Goal: Transaction & Acquisition: Purchase product/service

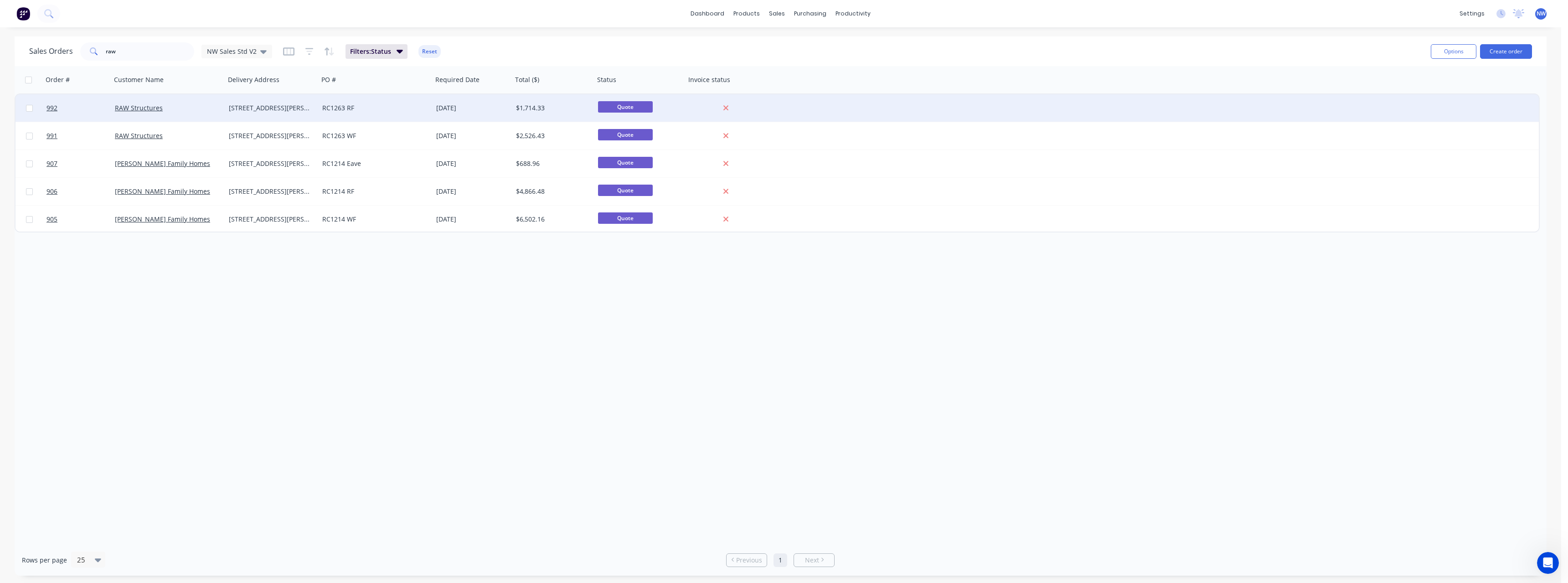
click at [357, 106] on div "RC1263 RF" at bounding box center [373, 108] width 101 height 9
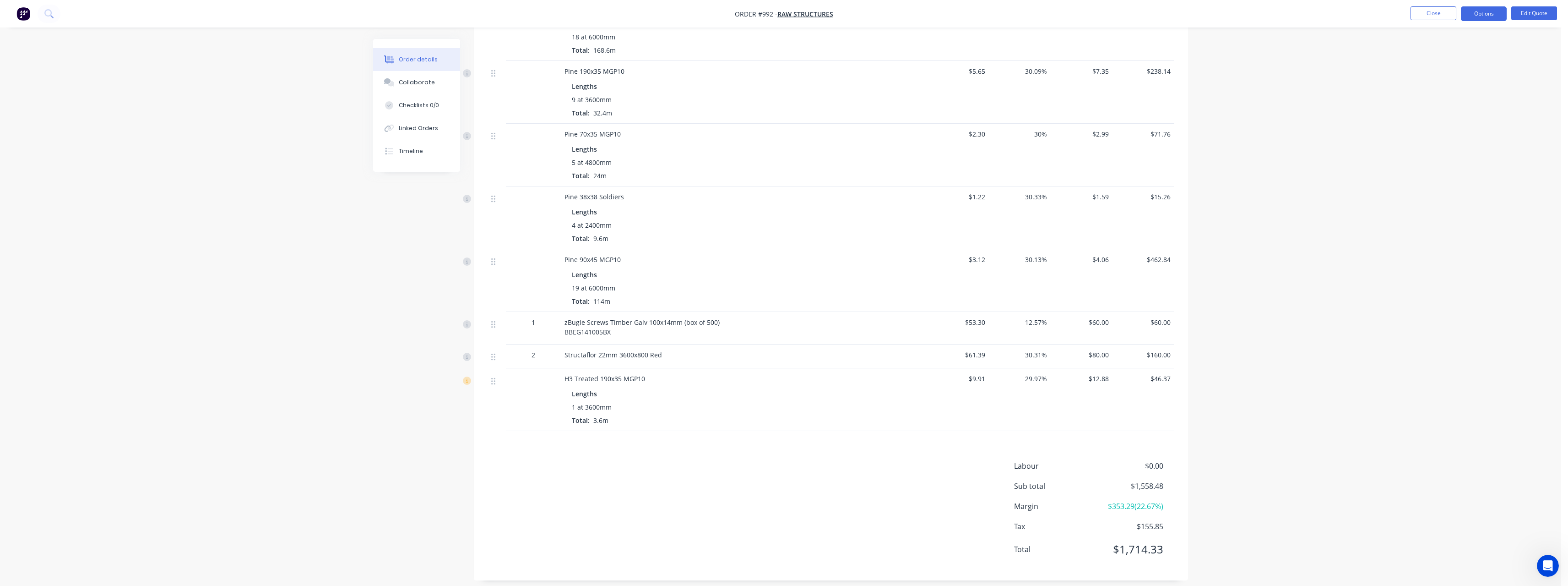
scroll to position [333, 0]
click at [1533, 11] on button "Edit Quote" at bounding box center [1534, 13] width 46 height 13
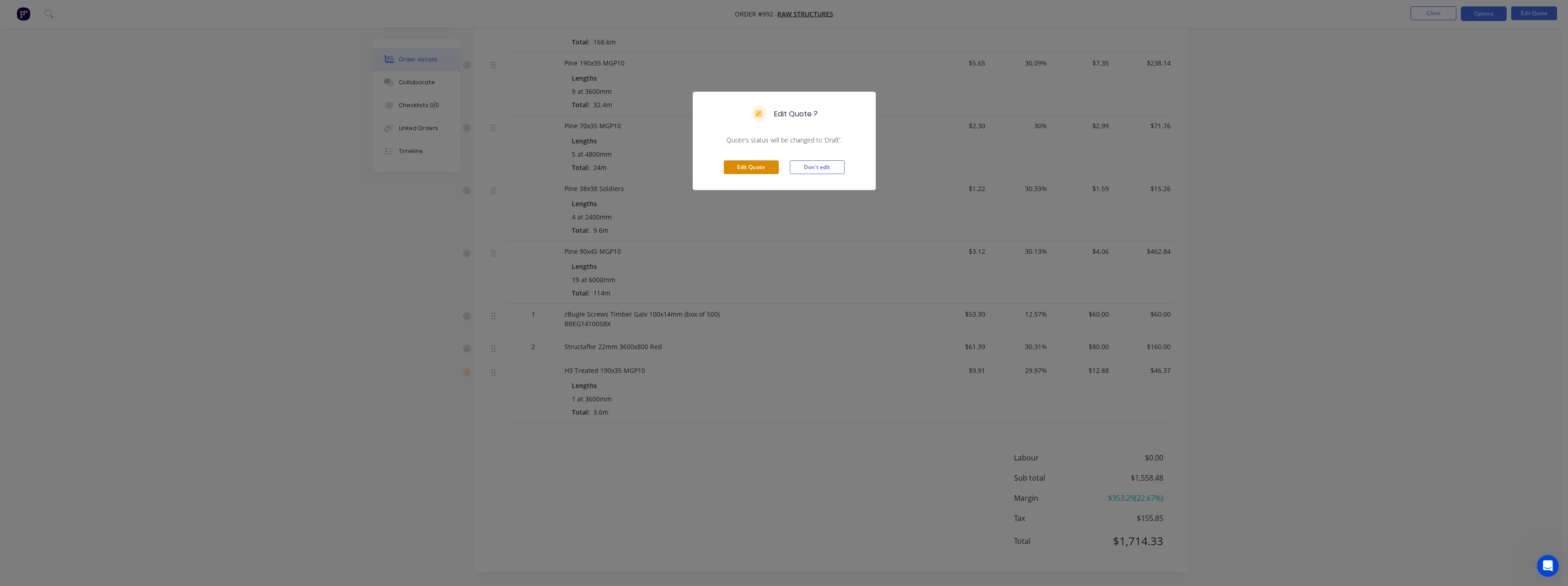
click at [774, 167] on button "Edit Quote" at bounding box center [751, 167] width 55 height 13
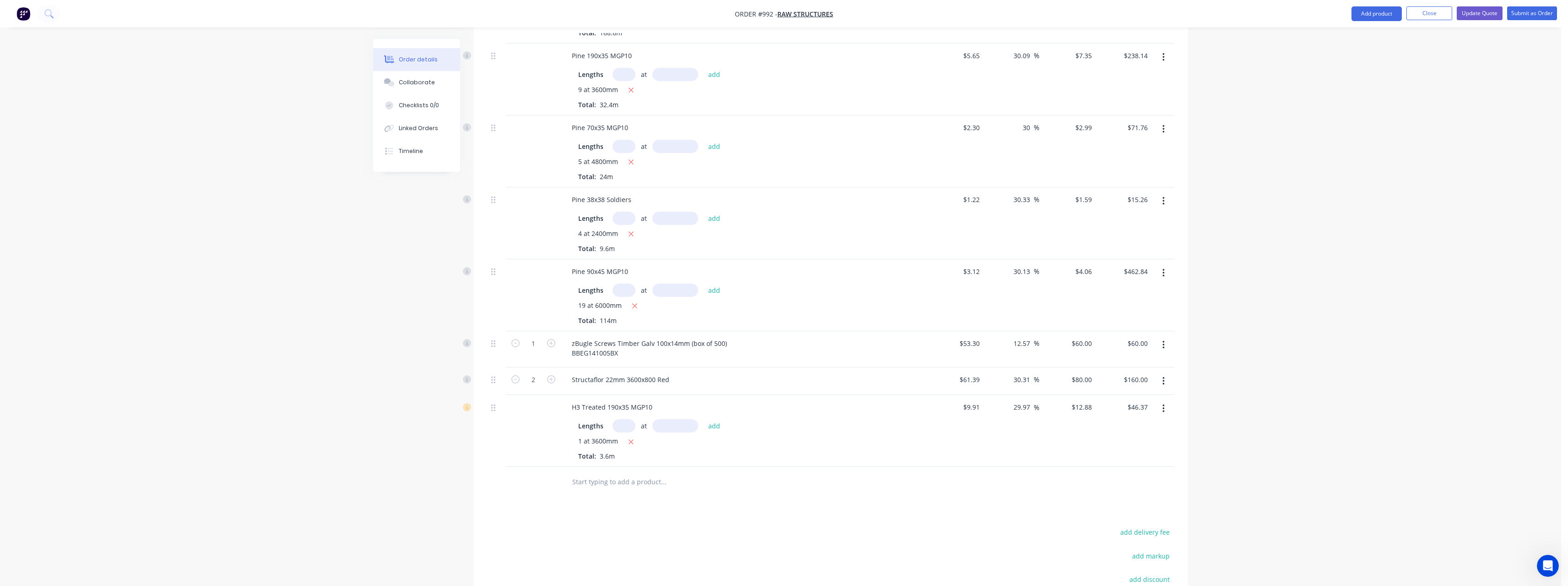
scroll to position [412, 0]
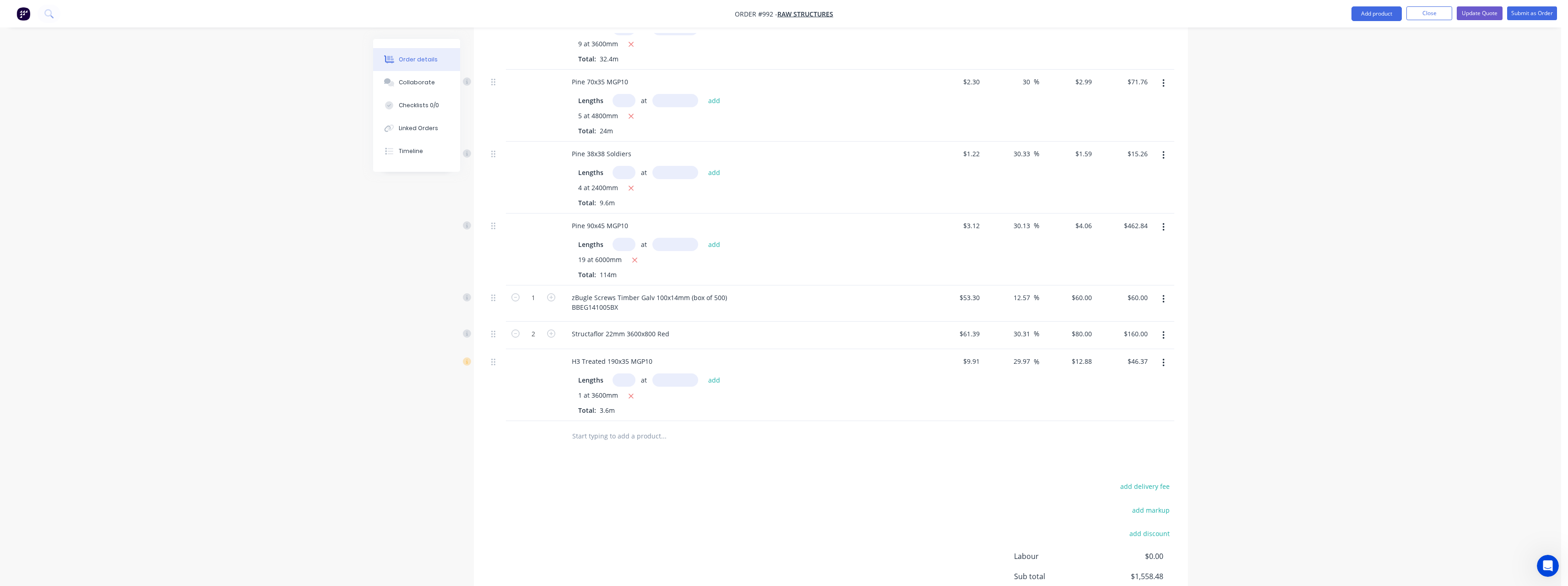
click at [1164, 358] on icon "button" at bounding box center [1163, 363] width 2 height 10
click at [1120, 435] on div "Delete" at bounding box center [1130, 442] width 70 height 13
click at [632, 355] on input "text" at bounding box center [663, 364] width 183 height 18
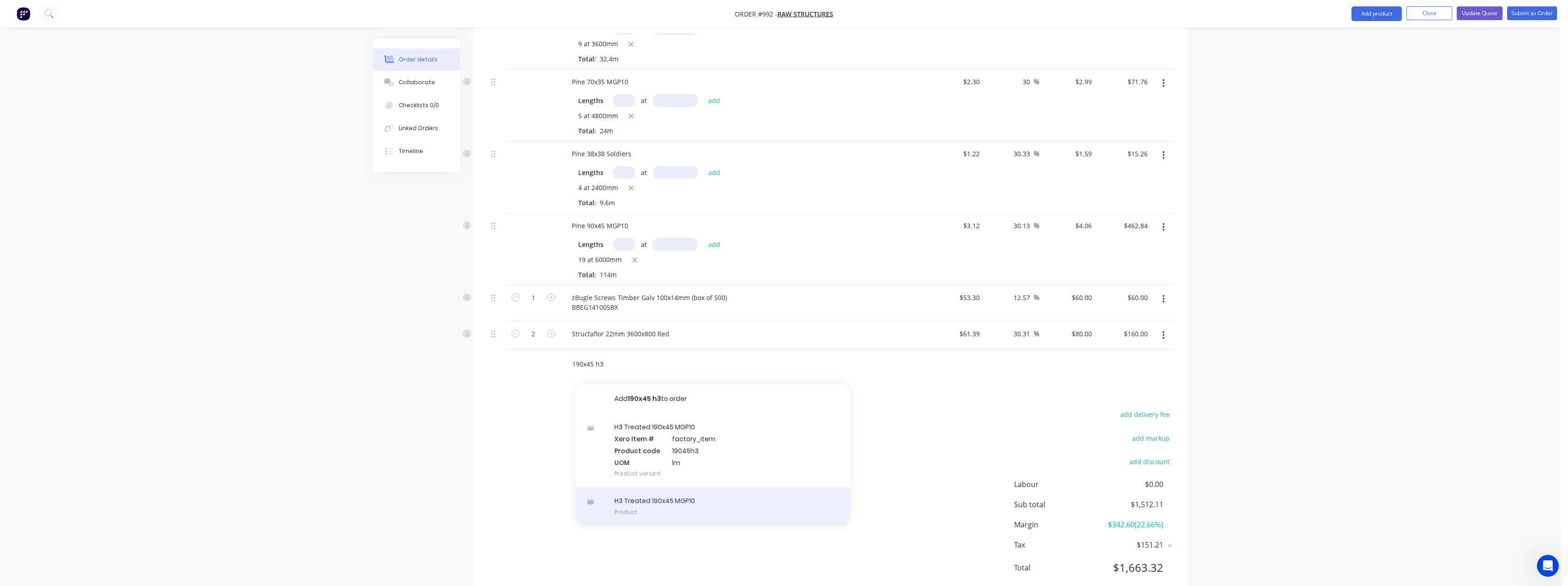
type input "190x45 h3"
click at [679, 491] on div "H3 Treated 190x45 MGP10 Product" at bounding box center [712, 506] width 274 height 39
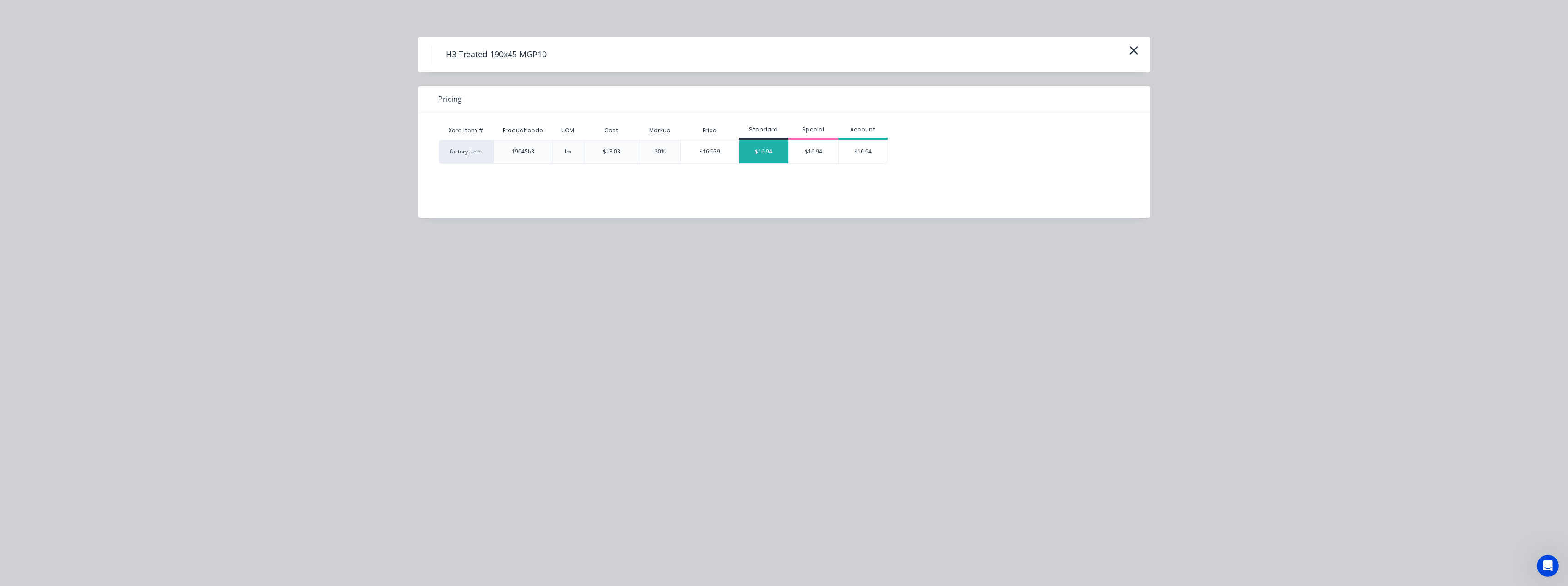
click at [765, 147] on div "$16.94" at bounding box center [764, 151] width 50 height 23
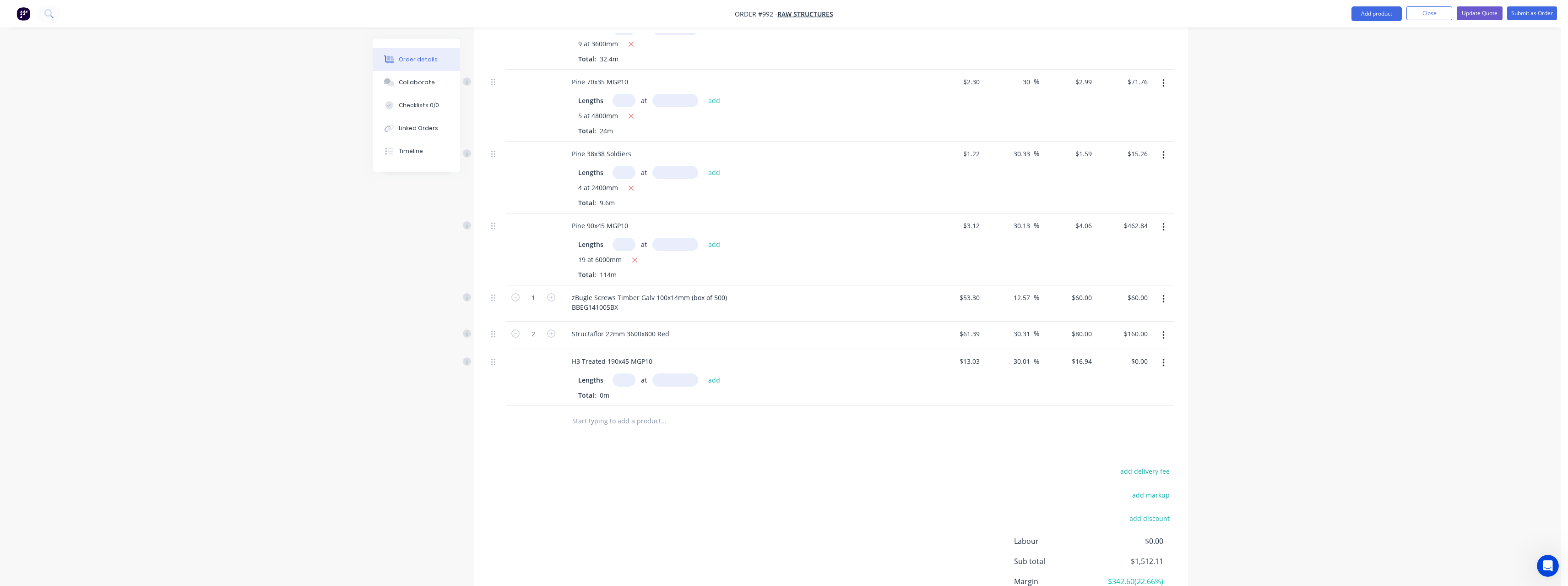
click at [623, 373] on input "text" at bounding box center [624, 380] width 23 height 13
type input "1"
type input "3600"
click at [704, 374] on button "add" at bounding box center [714, 380] width 21 height 12
type input "$60.98"
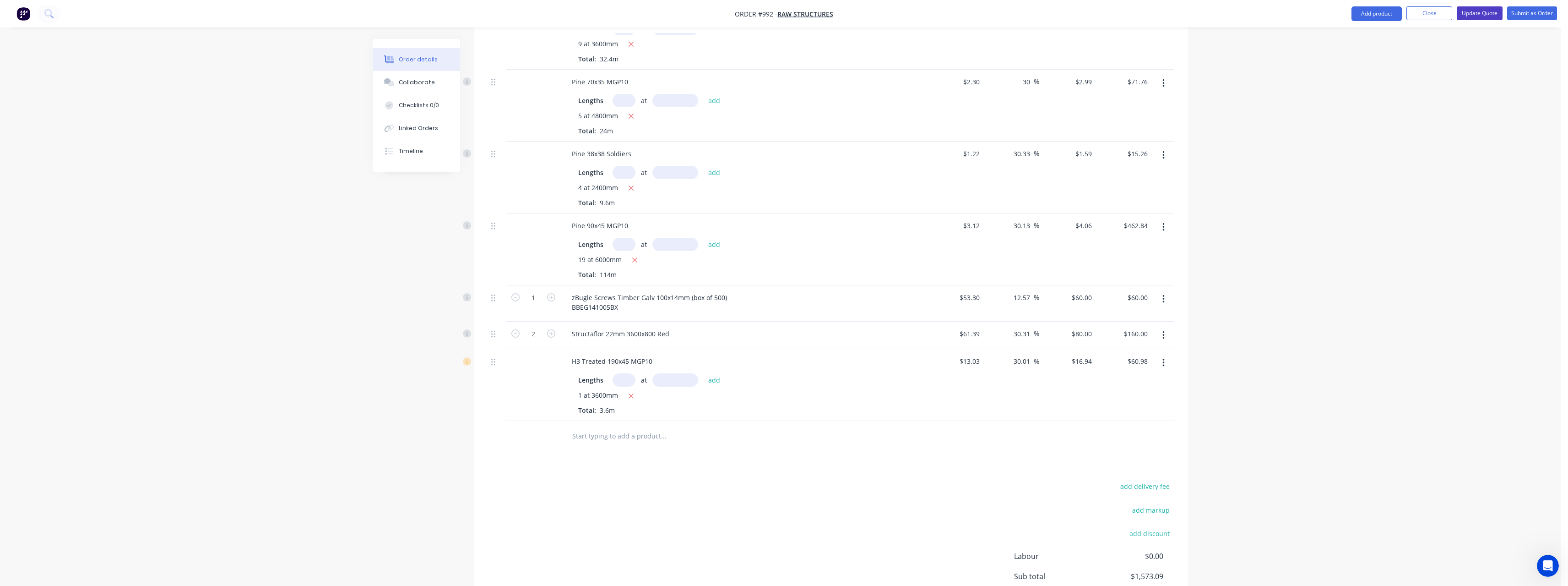
click at [1479, 11] on button "Update Quote" at bounding box center [1479, 13] width 46 height 13
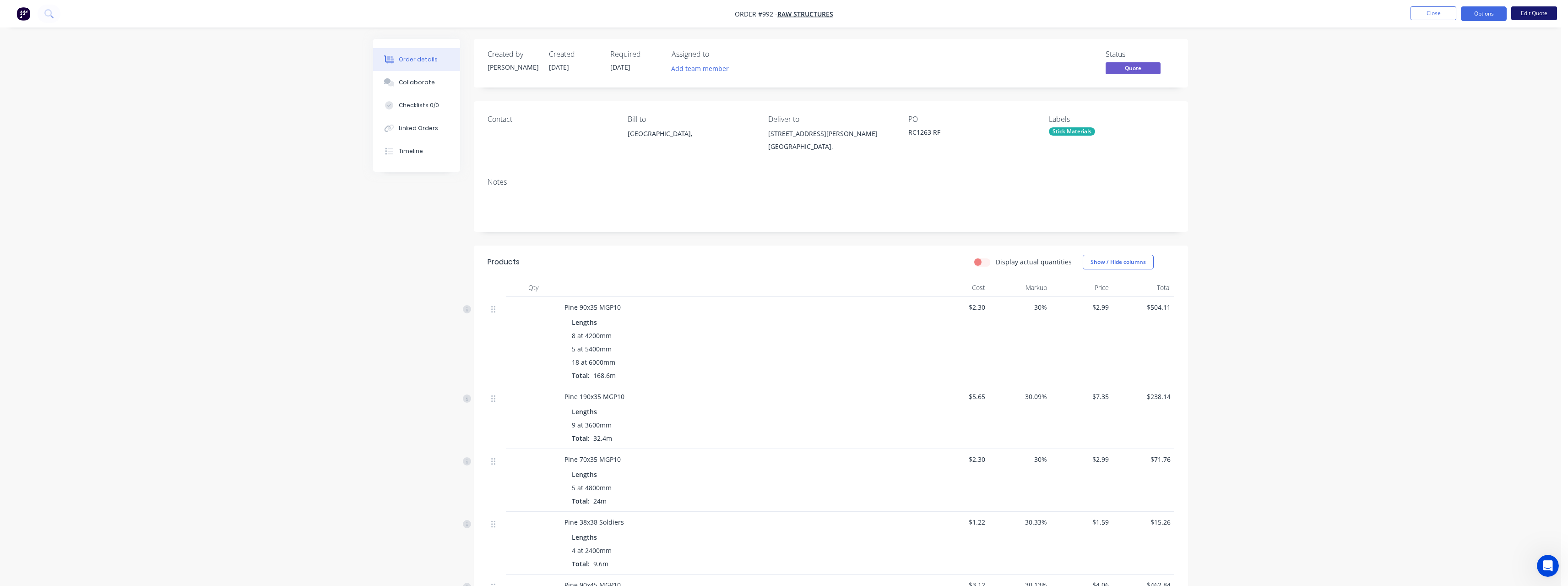
click at [1534, 10] on button "Edit Quote" at bounding box center [1534, 13] width 46 height 13
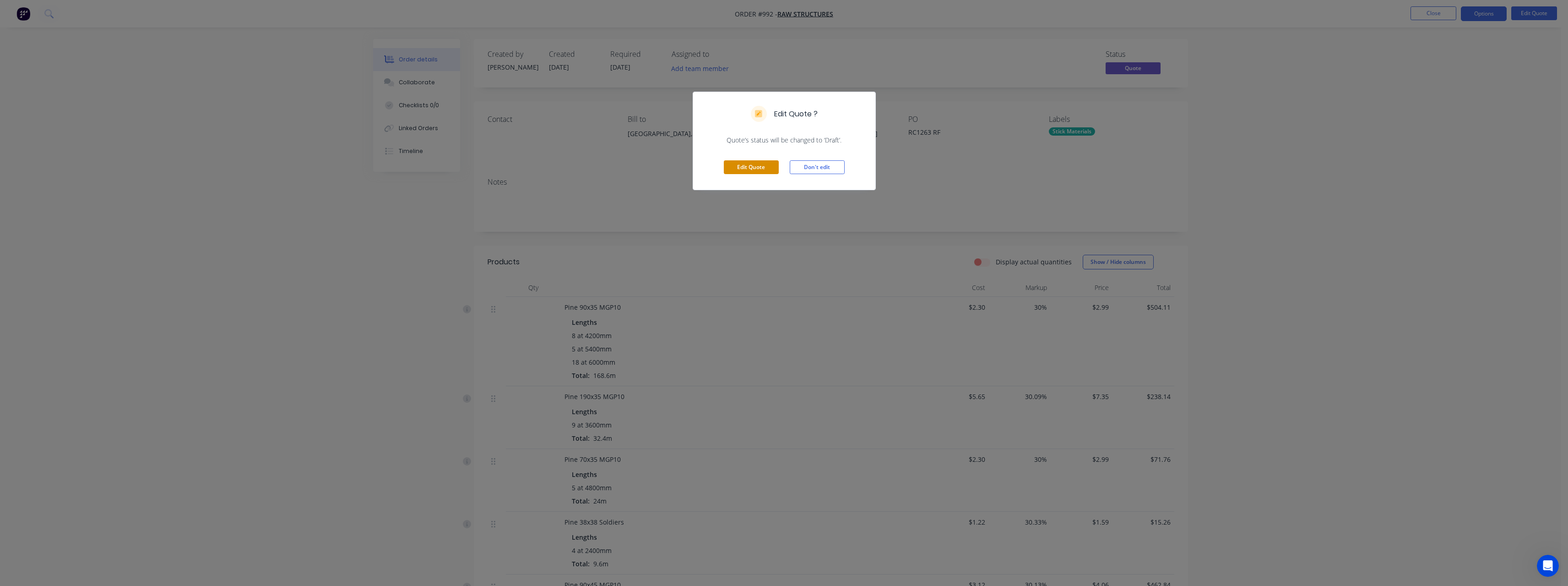
click at [757, 165] on button "Edit Quote" at bounding box center [751, 167] width 55 height 13
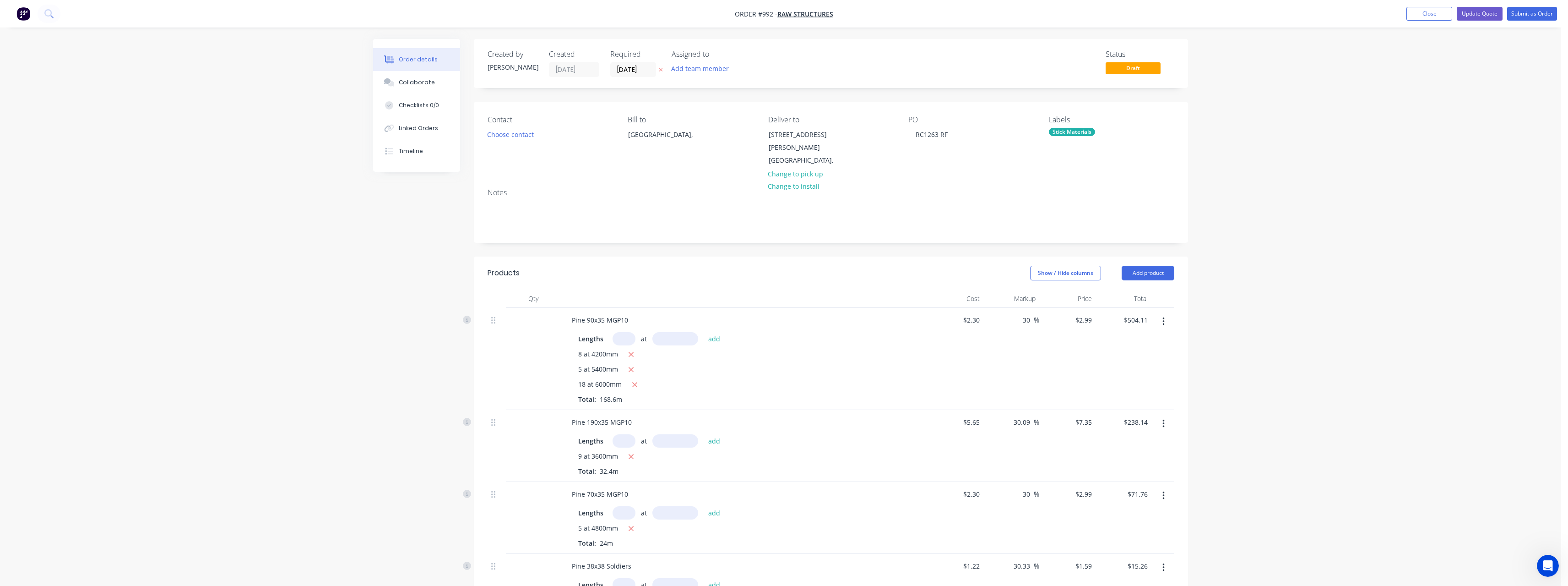
click at [661, 71] on icon at bounding box center [661, 69] width 4 height 6
click at [1482, 15] on button "Update Quote" at bounding box center [1479, 13] width 46 height 13
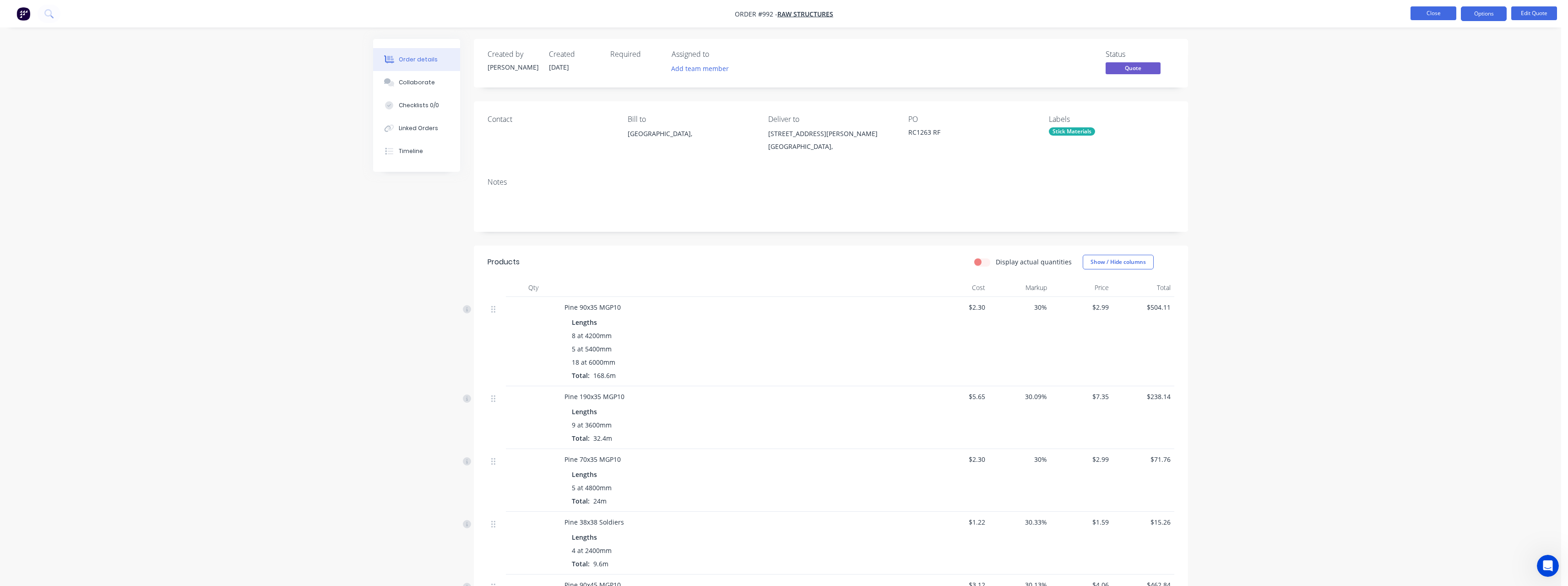
click at [1436, 15] on button "Close" at bounding box center [1433, 13] width 46 height 13
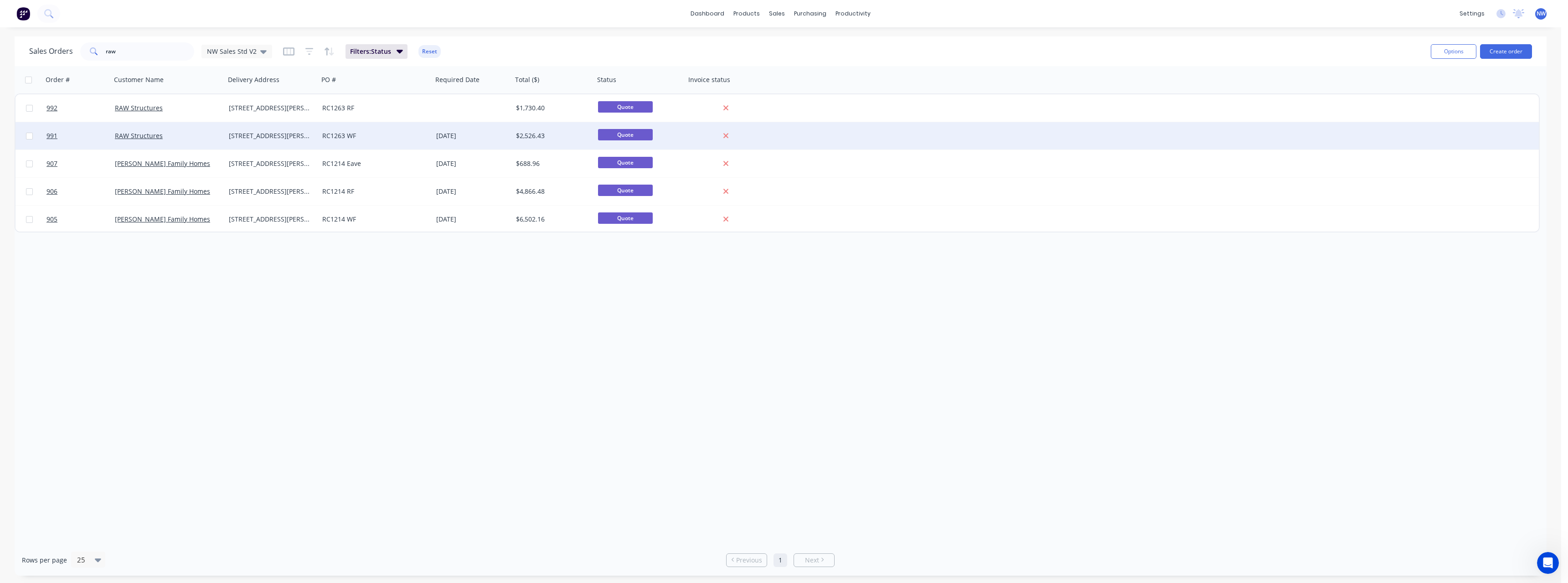
click at [489, 137] on div "[DATE]" at bounding box center [472, 136] width 72 height 9
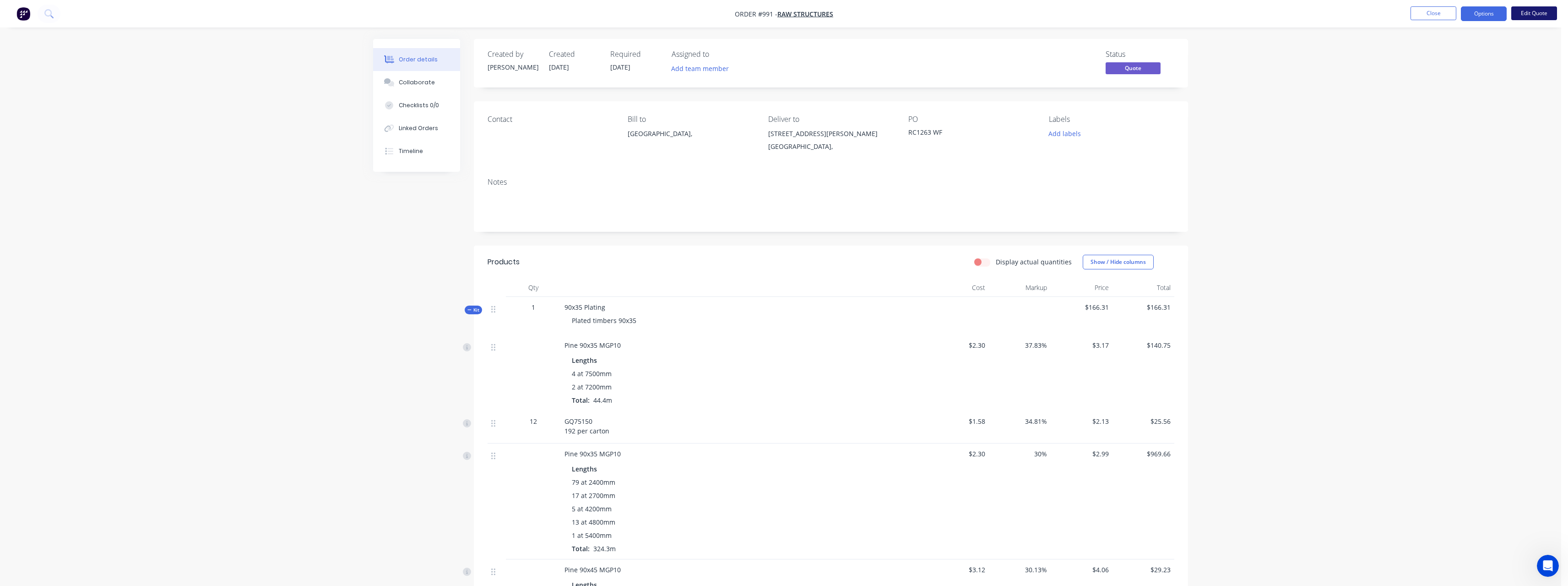
click at [1529, 16] on button "Edit Quote" at bounding box center [1534, 13] width 46 height 13
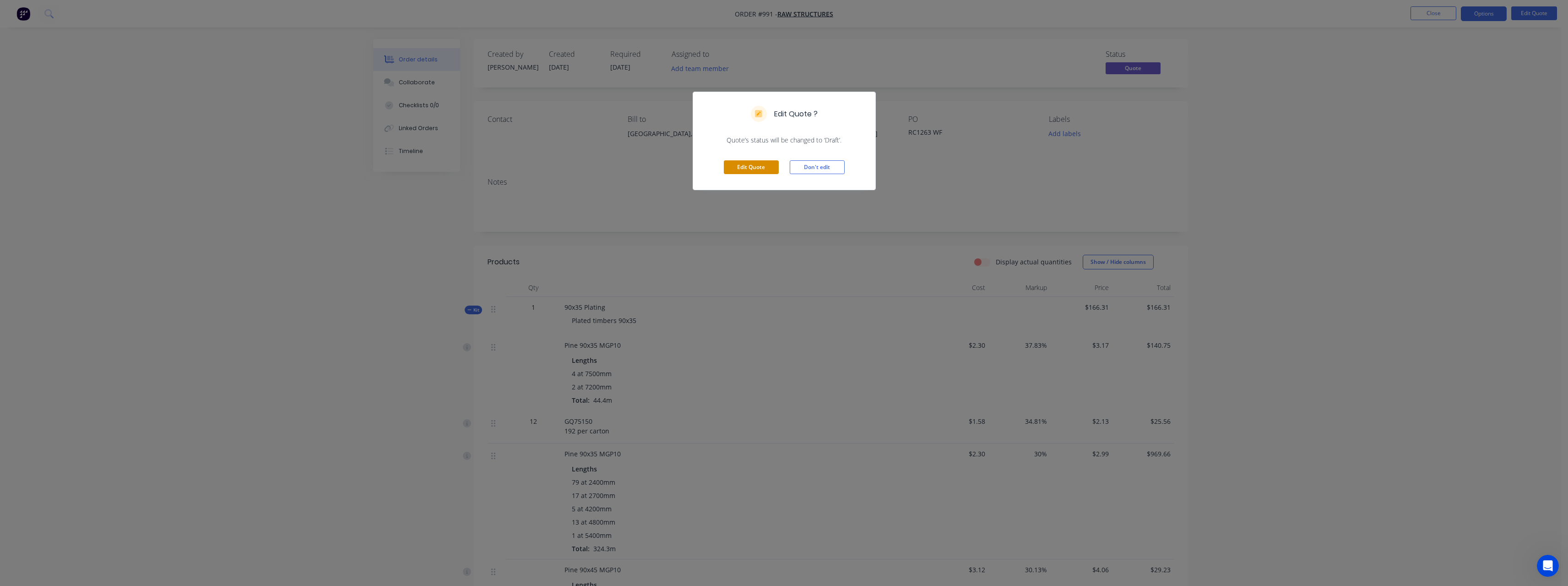
click at [770, 165] on button "Edit Quote" at bounding box center [751, 167] width 55 height 13
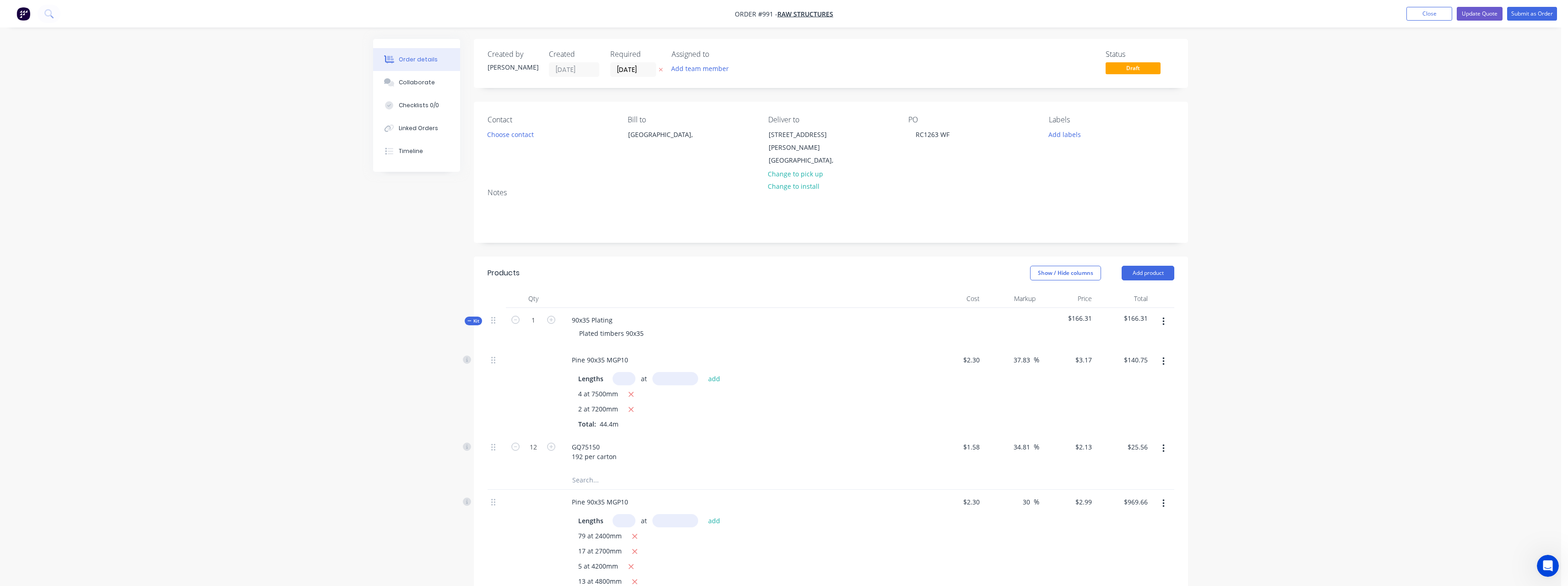
click at [658, 70] on button at bounding box center [661, 70] width 10 height 10
click at [1489, 19] on button "Update Quote" at bounding box center [1479, 13] width 46 height 13
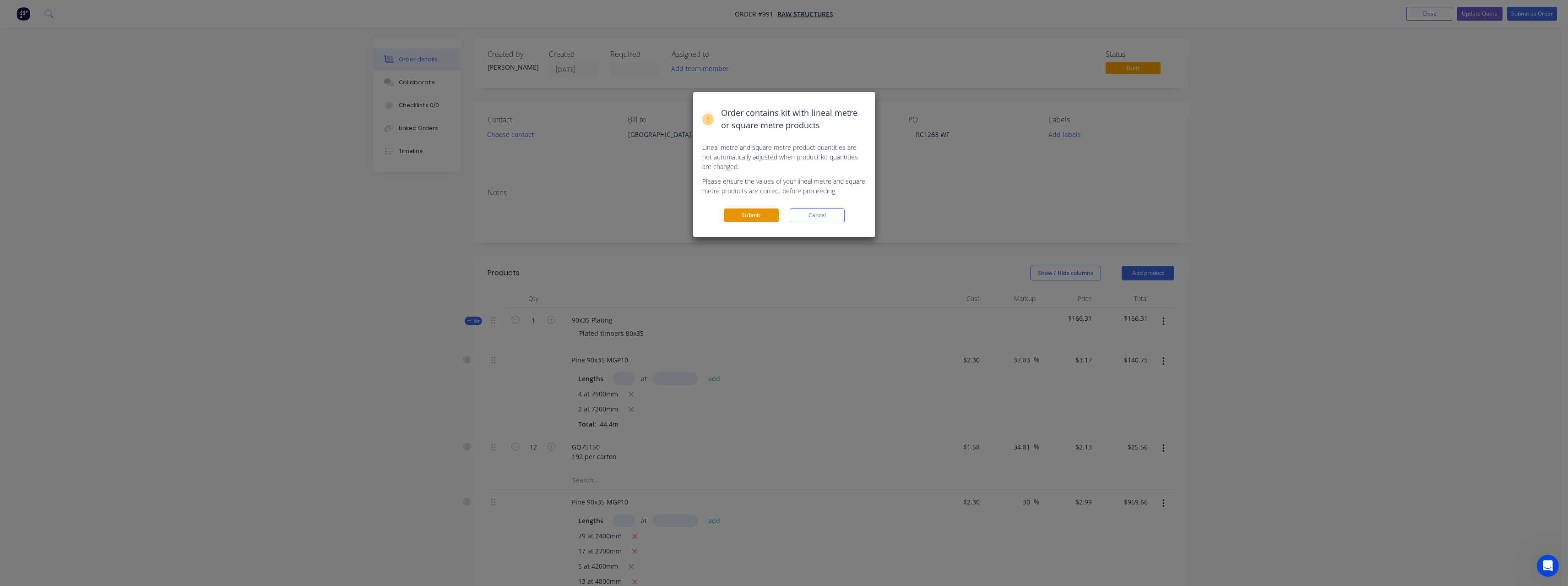
click at [745, 216] on button "Submit" at bounding box center [751, 215] width 55 height 13
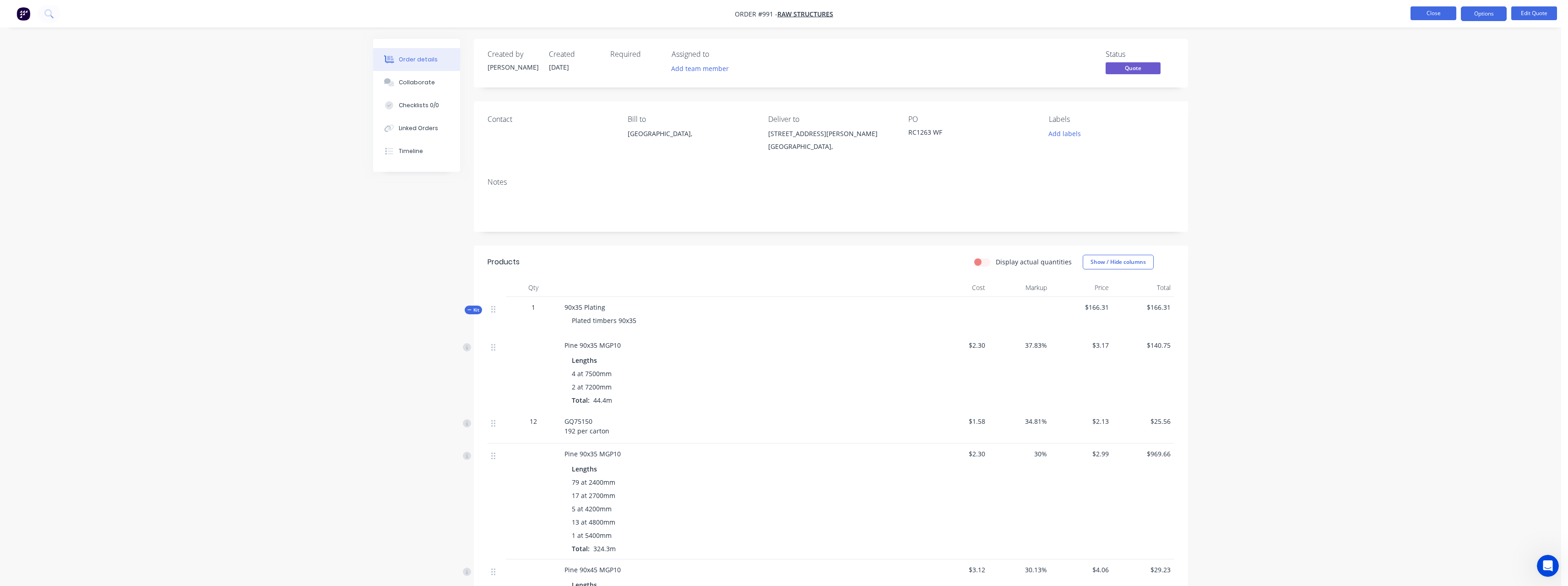
click at [1416, 18] on button "Close" at bounding box center [1433, 13] width 46 height 13
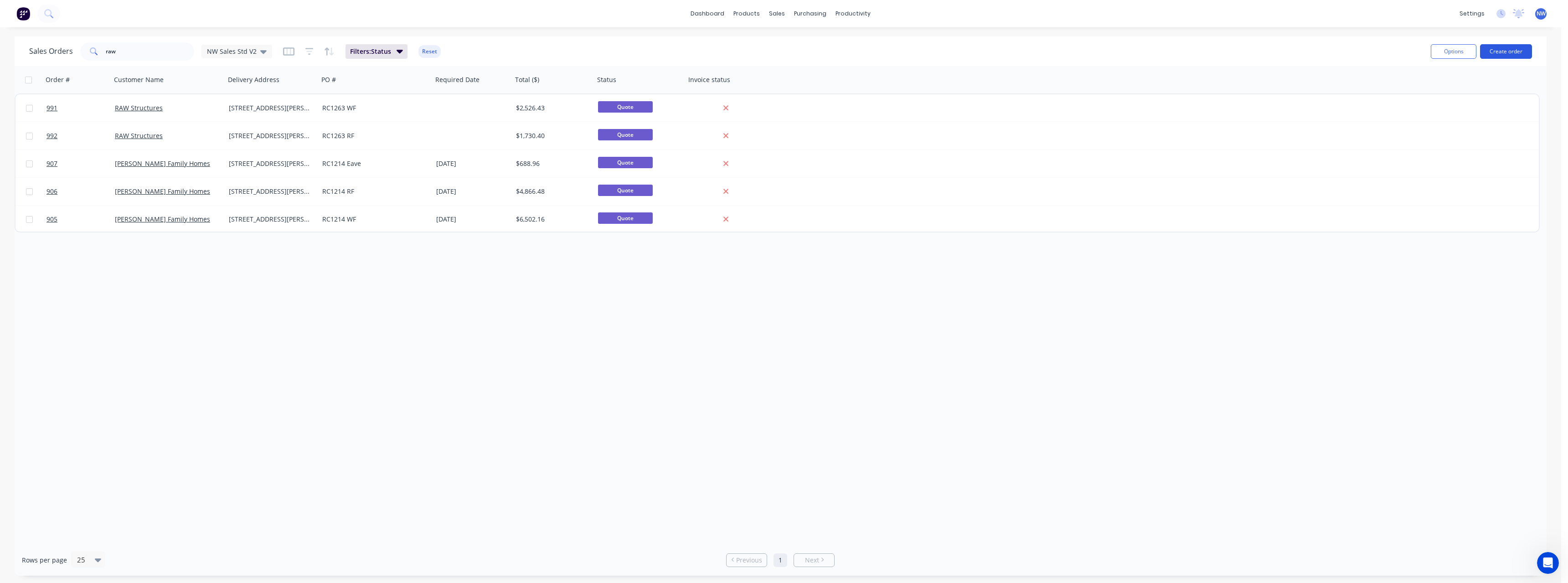
click at [1502, 52] on button "Create order" at bounding box center [1505, 52] width 52 height 15
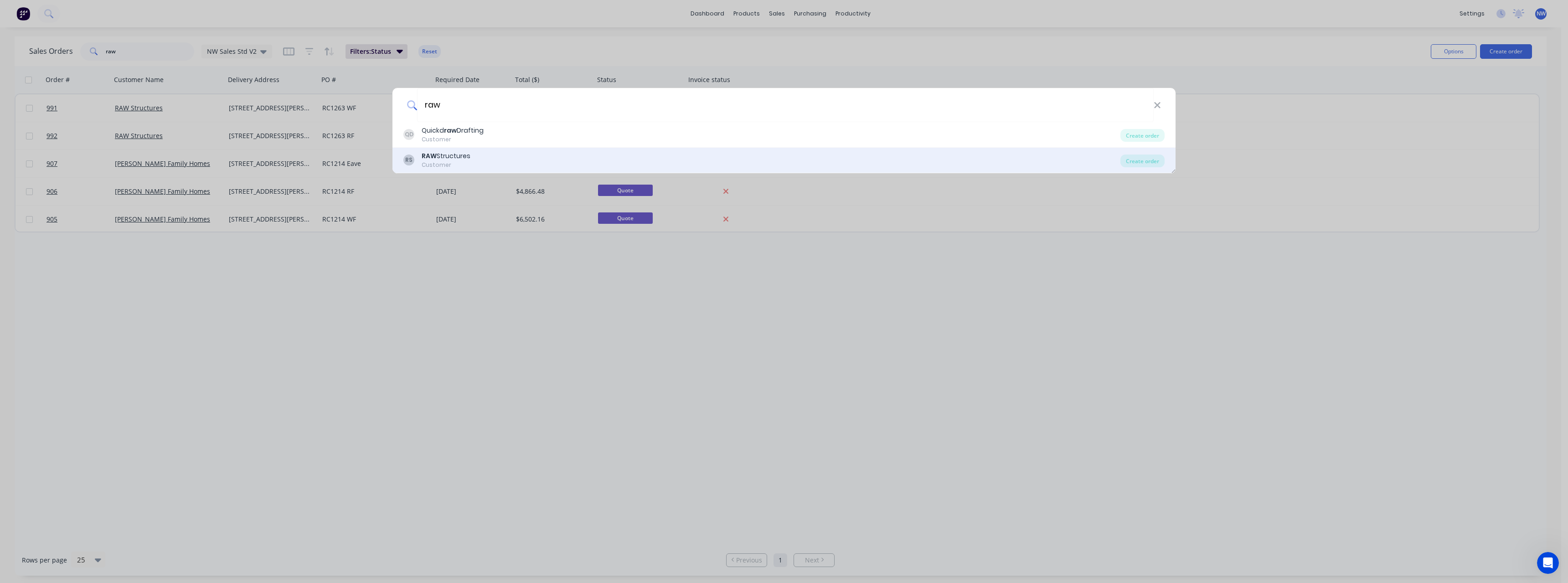
type input "raw"
click at [451, 162] on div "Customer" at bounding box center [446, 164] width 49 height 8
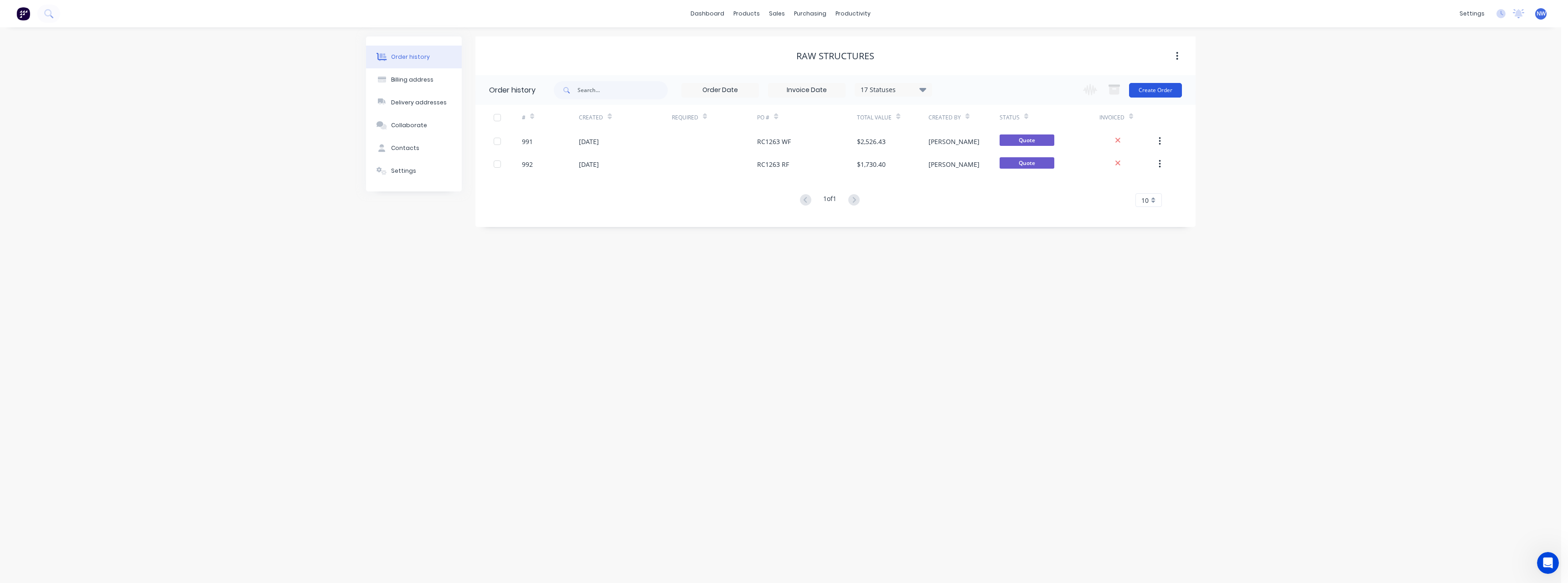
click at [1149, 92] on button "Create Order" at bounding box center [1155, 90] width 53 height 15
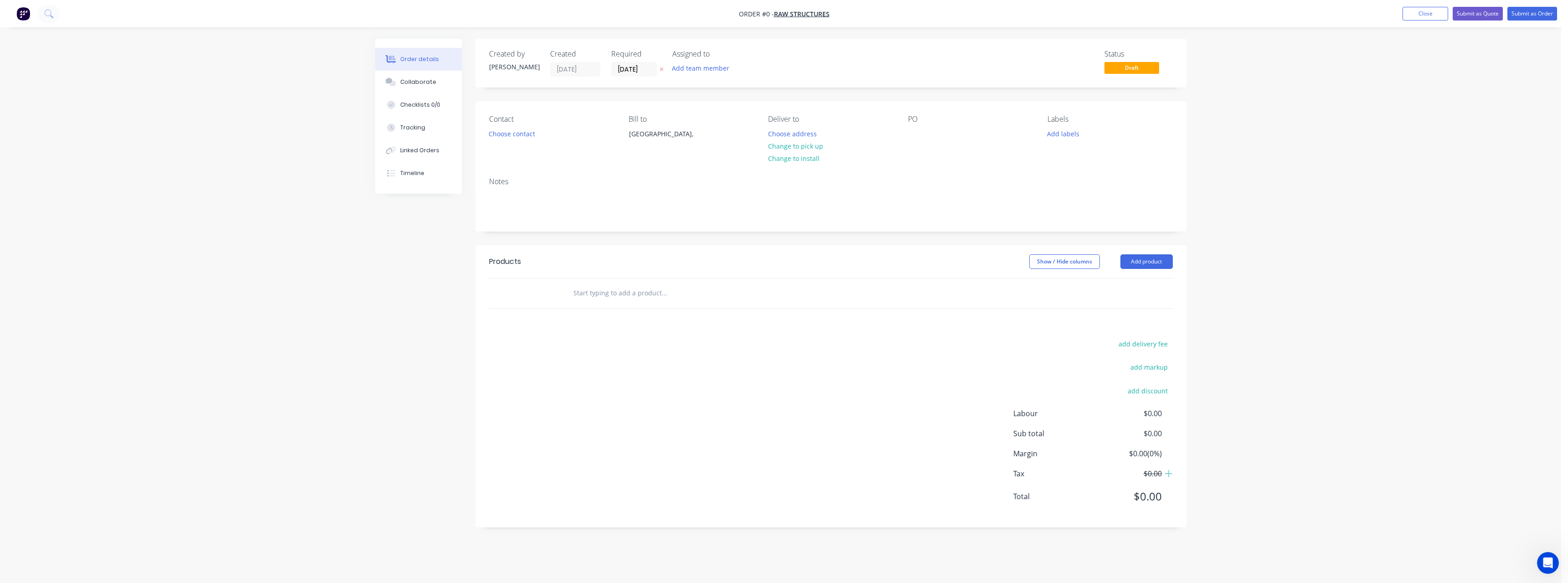
click at [663, 69] on button at bounding box center [662, 69] width 10 height 10
click at [786, 131] on button "Choose address" at bounding box center [793, 133] width 58 height 12
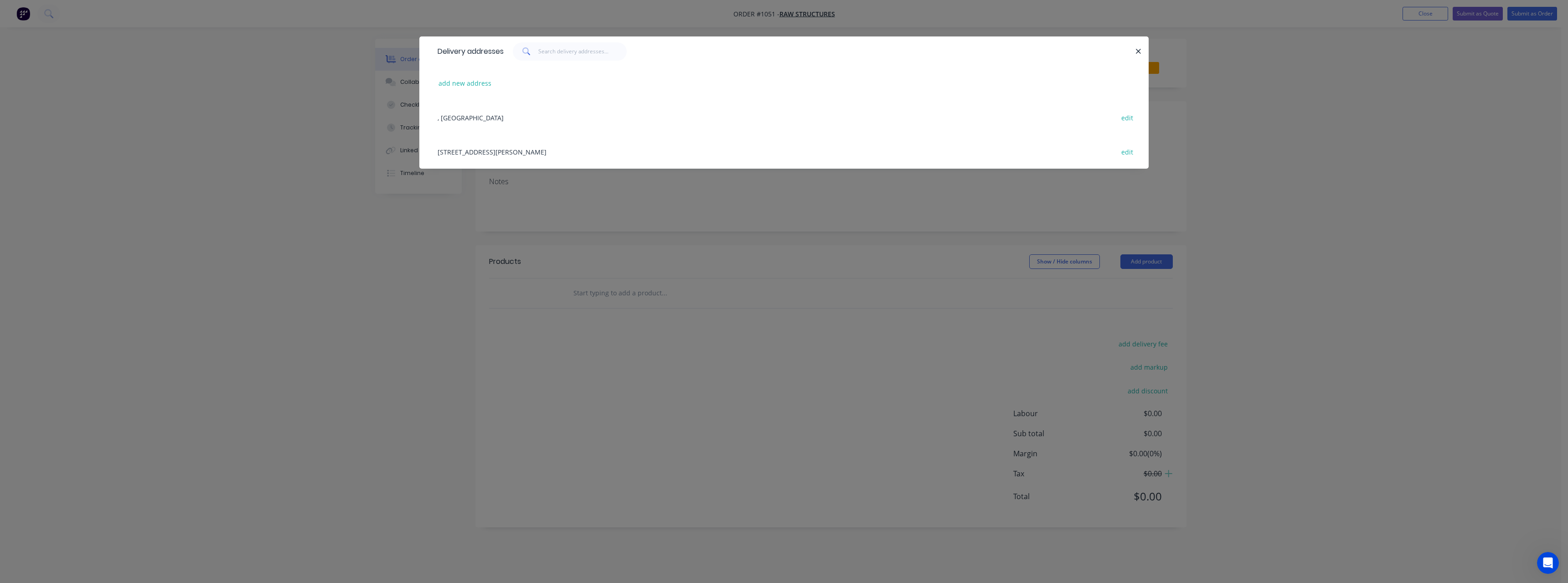
click at [516, 149] on div "[STREET_ADDRESS][PERSON_NAME] edit" at bounding box center [783, 152] width 702 height 34
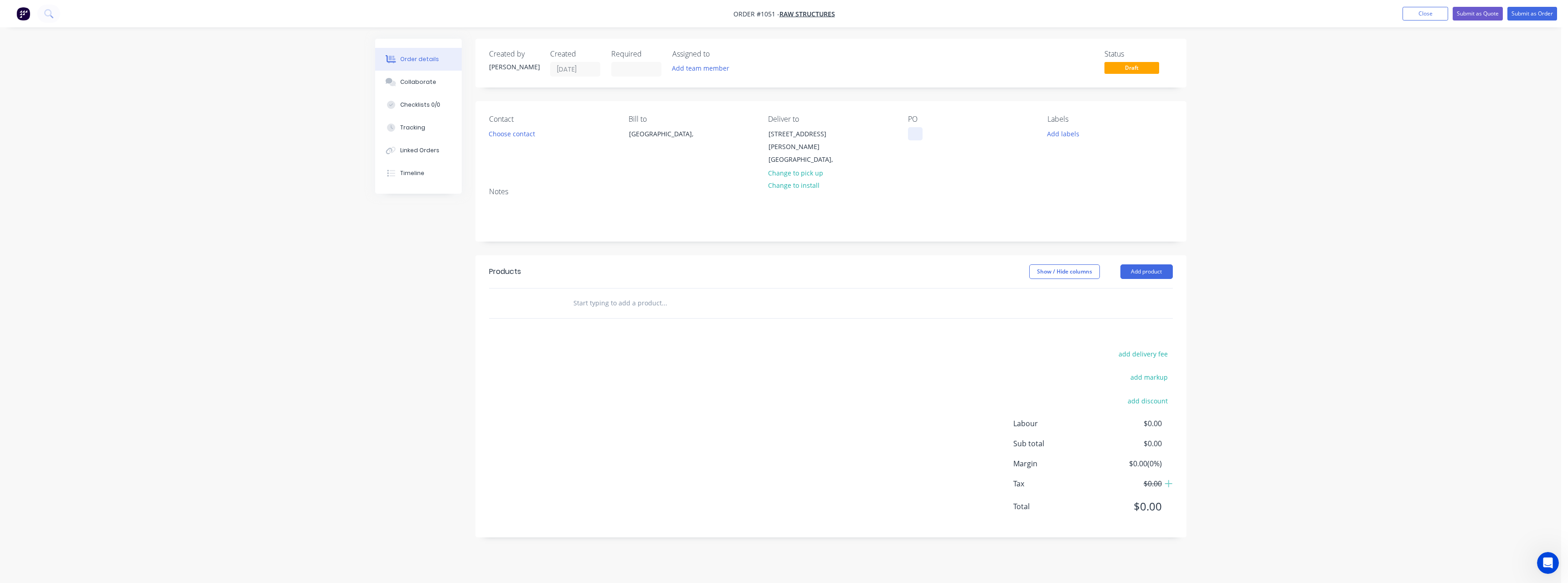
click at [914, 136] on div at bounding box center [915, 134] width 15 height 13
click at [621, 295] on input "text" at bounding box center [664, 303] width 183 height 18
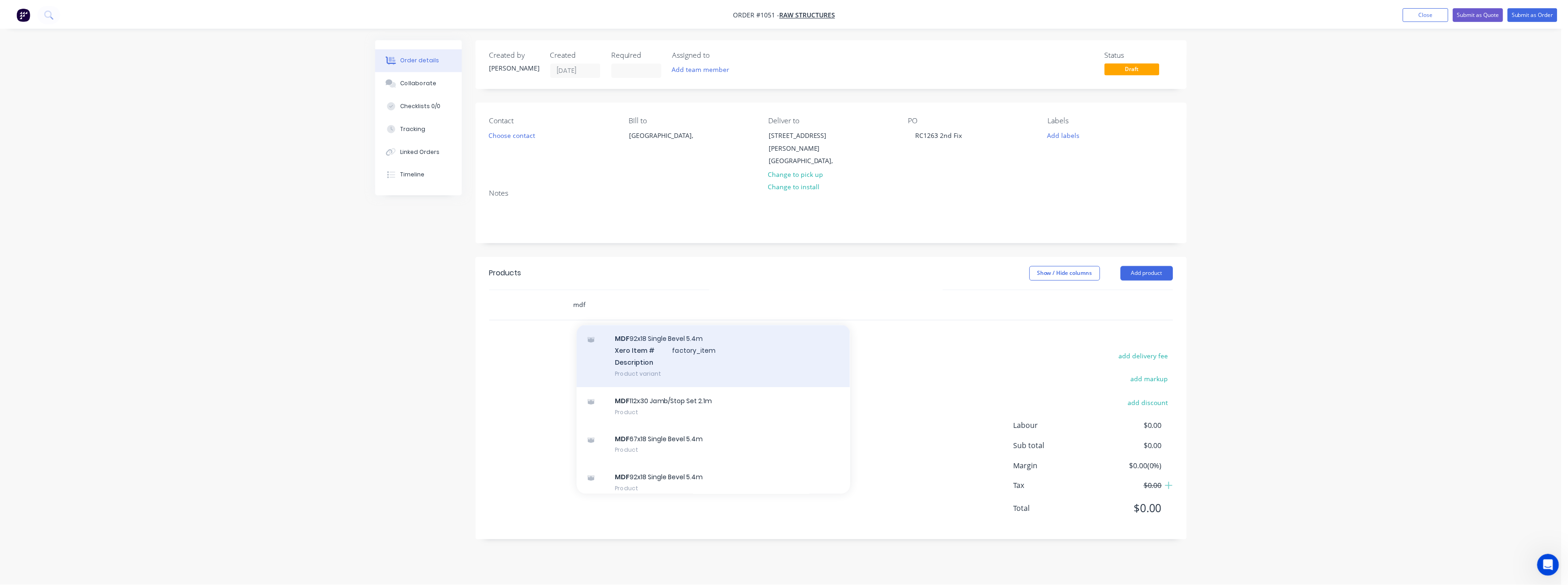
scroll to position [161, 0]
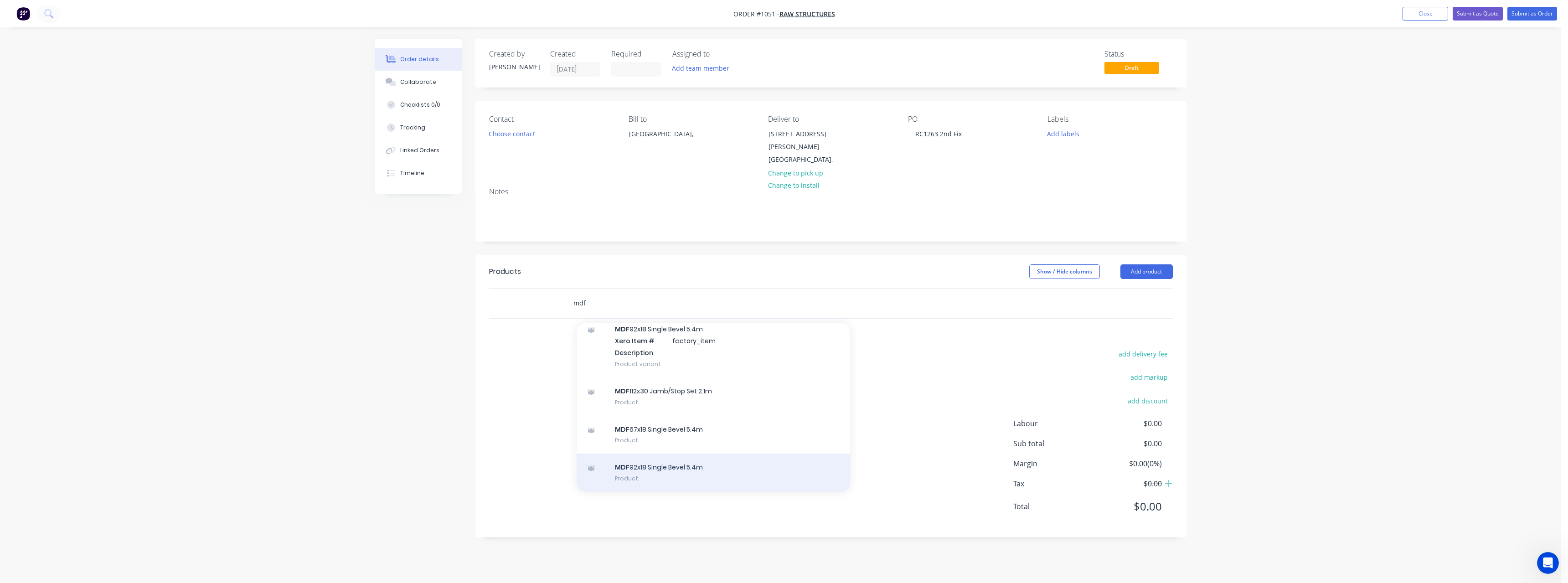
type input "mdf"
click at [662, 455] on div "MDF 92x18 Single Bevel 5.4m Product" at bounding box center [713, 472] width 273 height 38
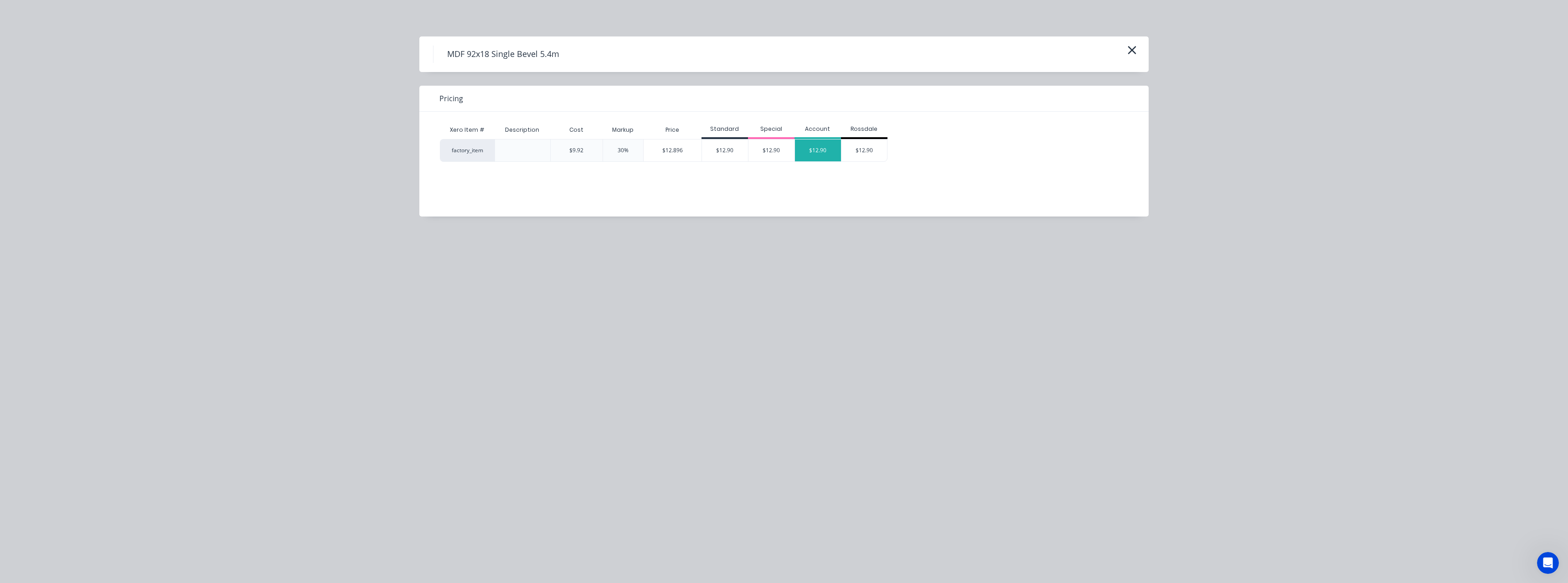
click at [817, 156] on div "$12.90" at bounding box center [818, 150] width 46 height 22
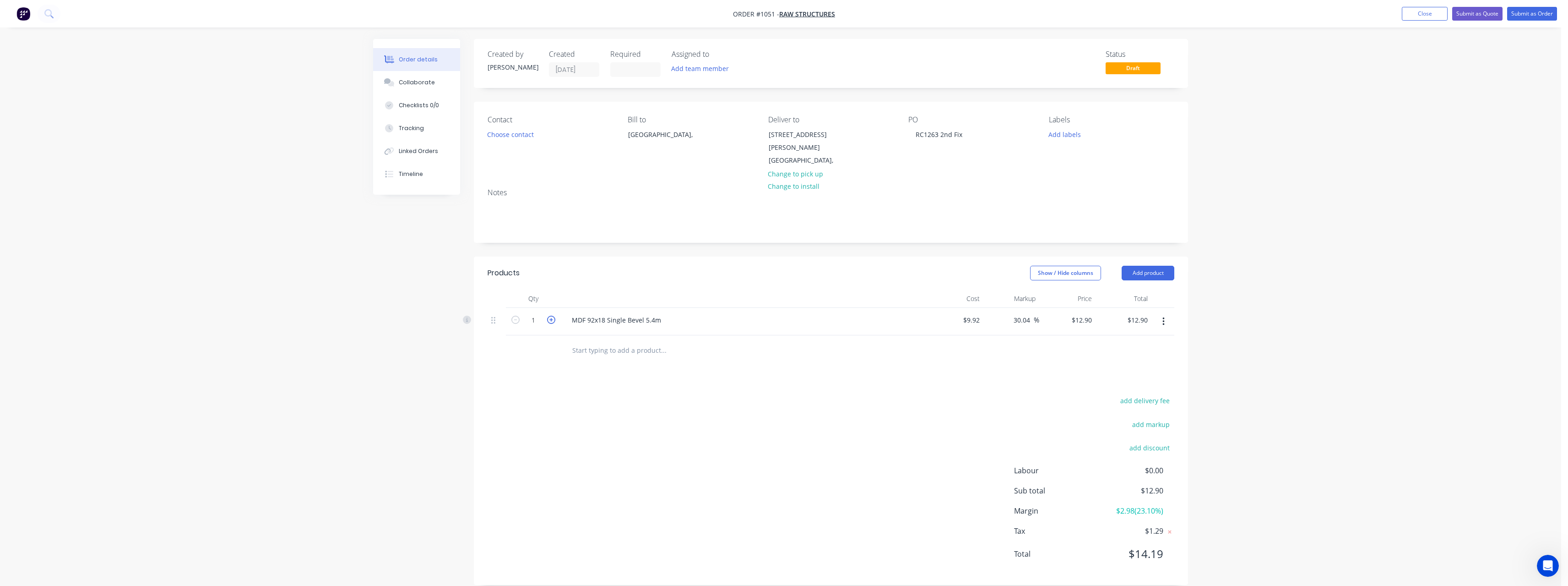
click at [551, 316] on icon "button" at bounding box center [551, 319] width 8 height 8
type input "2"
type input "$25.80"
click at [551, 316] on icon "button" at bounding box center [551, 319] width 8 height 8
type input "3"
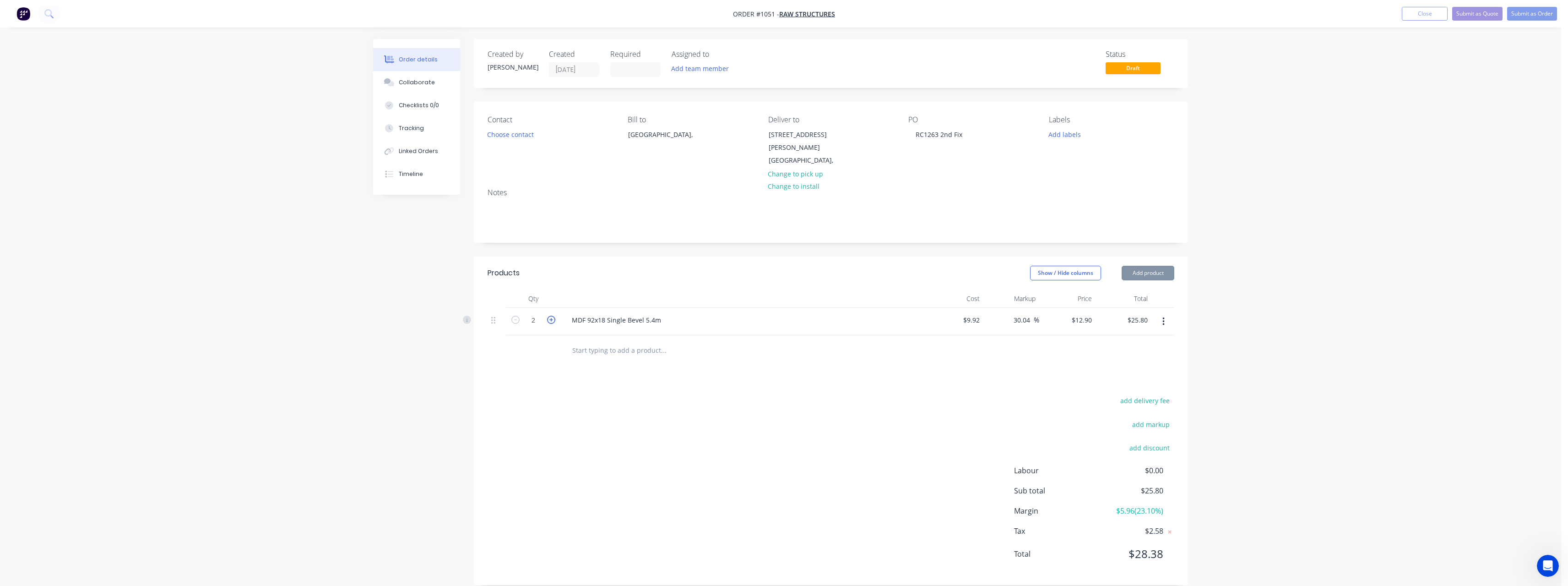
type input "$38.70"
click at [551, 316] on icon "button" at bounding box center [551, 319] width 8 height 8
type input "4"
type input "$51.60"
click at [551, 316] on icon "button" at bounding box center [551, 319] width 8 height 8
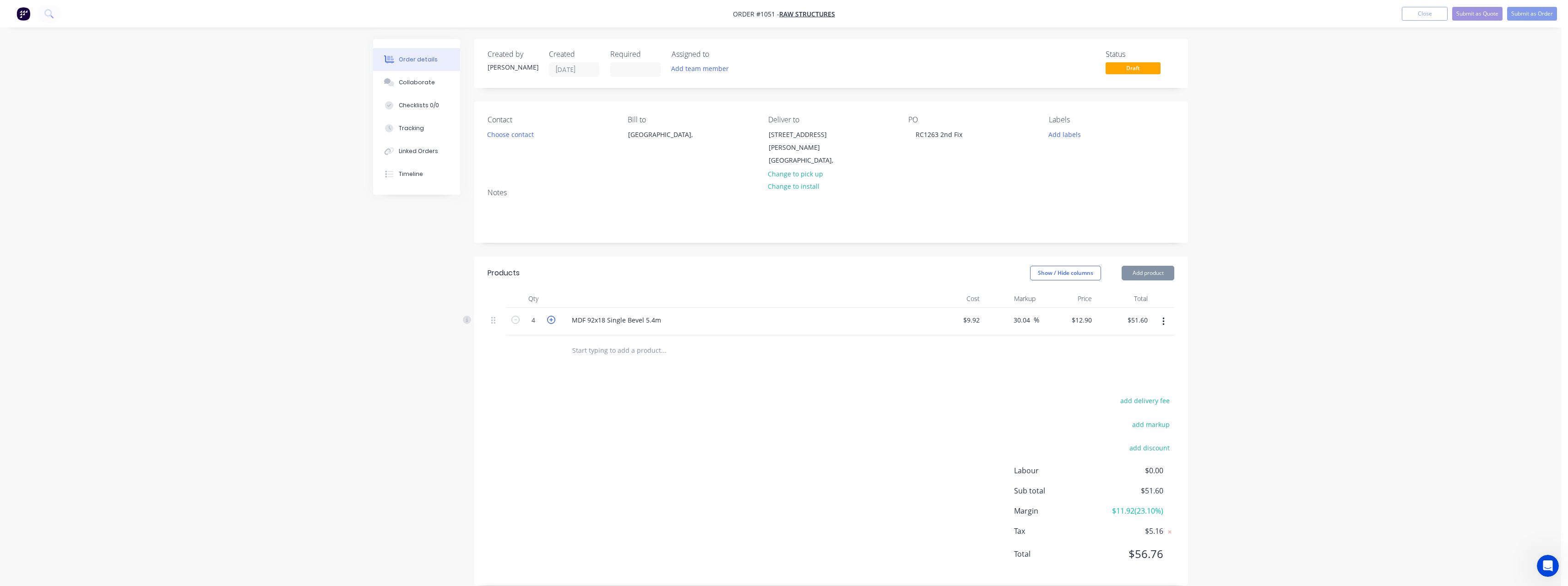
type input "5"
type input "$64.50"
click at [585, 341] on input "text" at bounding box center [663, 350] width 183 height 18
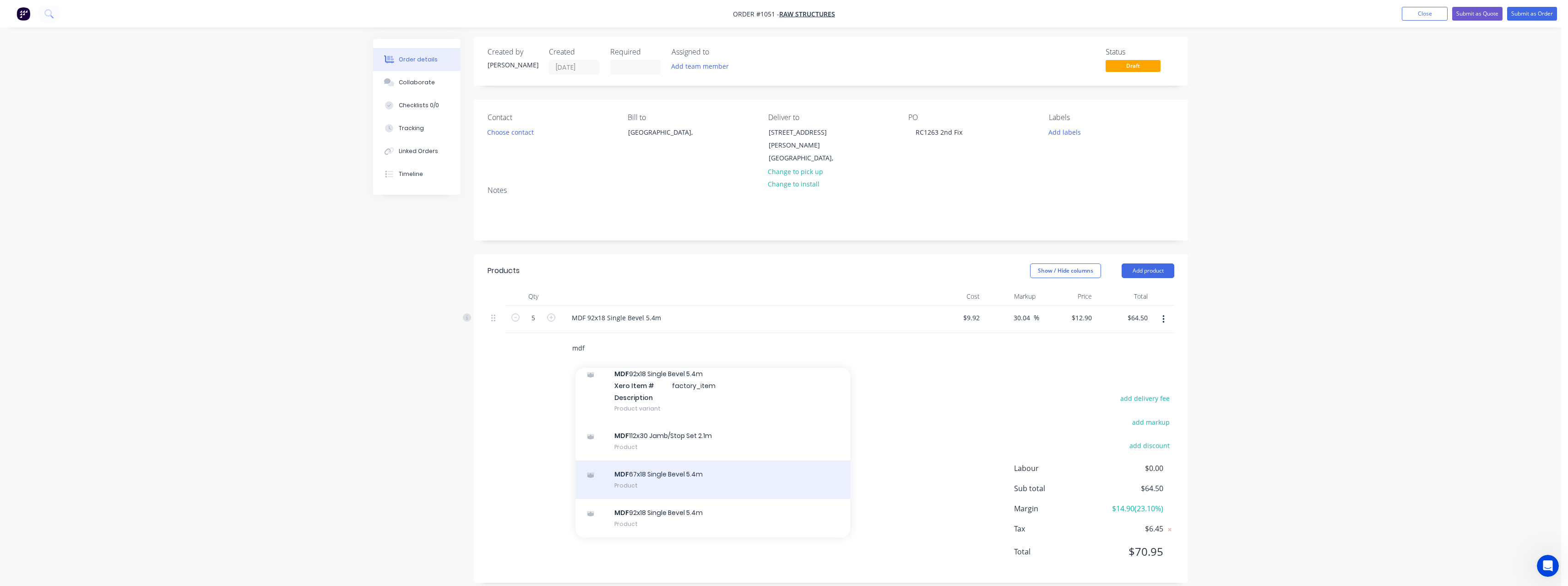
scroll to position [2, 0]
type input "mdf"
click at [740, 469] on div "MDF 67x18 Single Bevel 5.4m Product" at bounding box center [712, 479] width 274 height 39
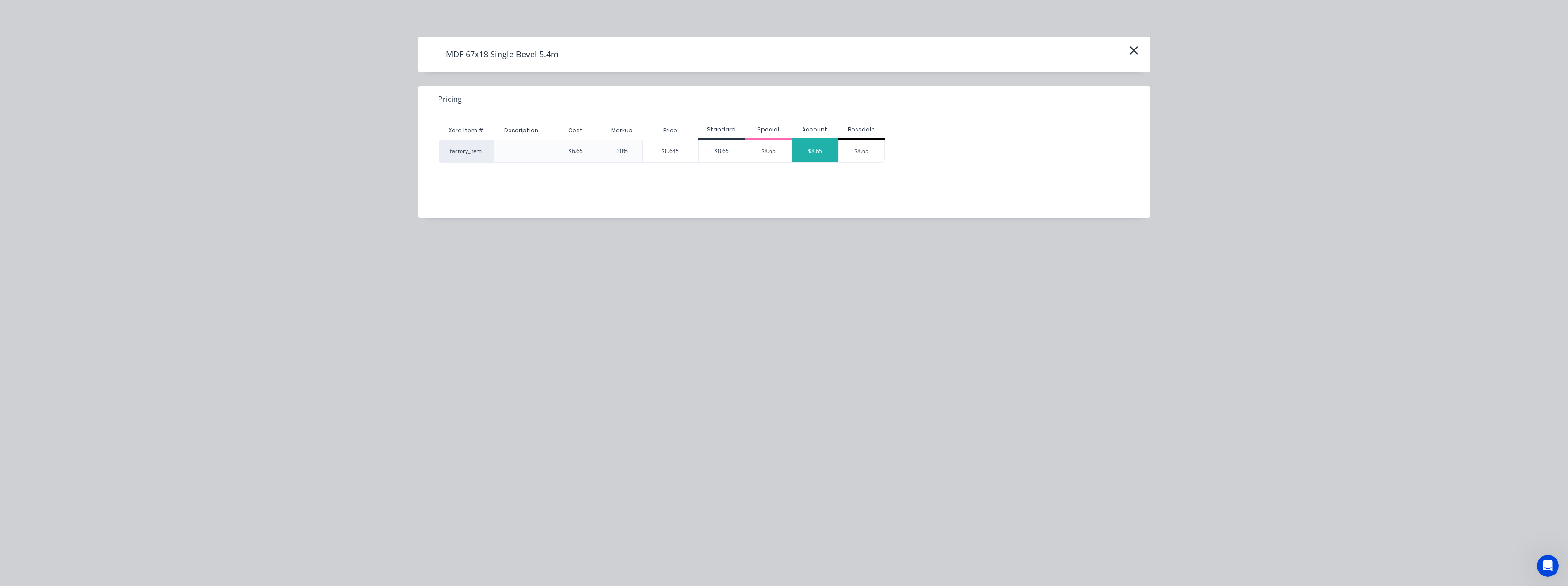
click at [803, 158] on div "$8.65" at bounding box center [815, 151] width 46 height 22
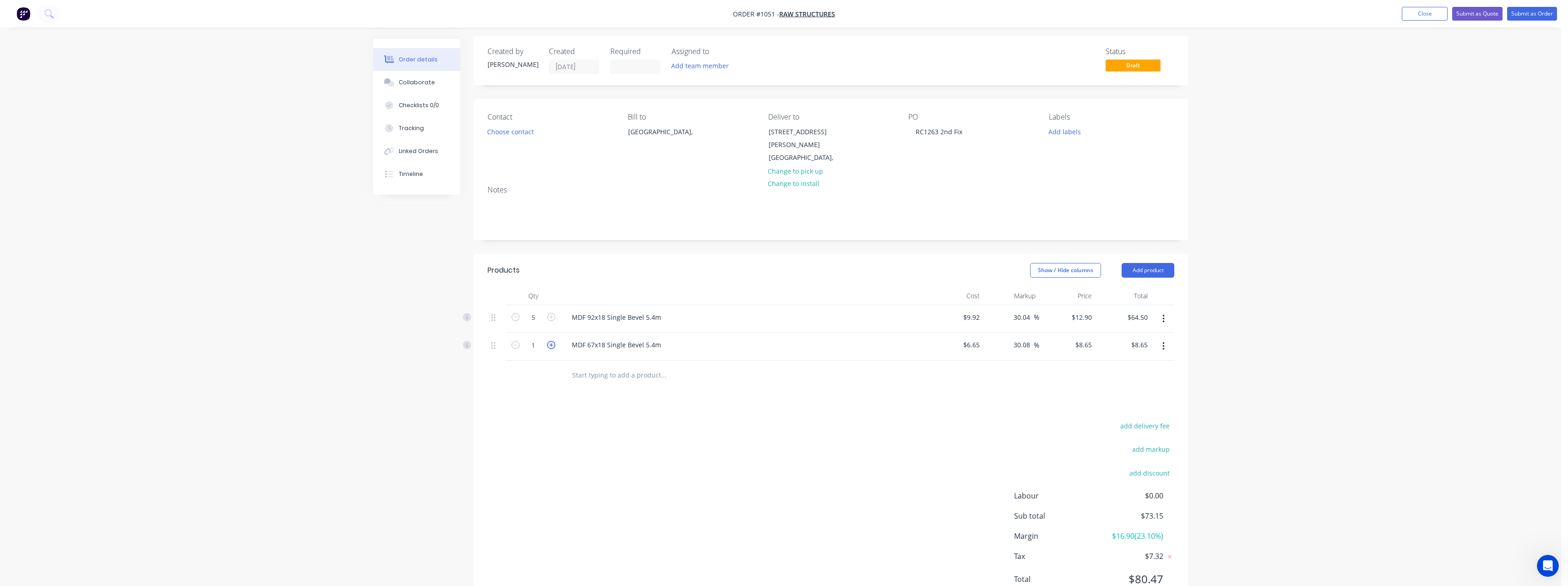
click at [548, 341] on icon "button" at bounding box center [551, 344] width 8 height 8
type input "2"
type input "$17.30"
click at [548, 341] on icon "button" at bounding box center [551, 344] width 8 height 8
type input "3"
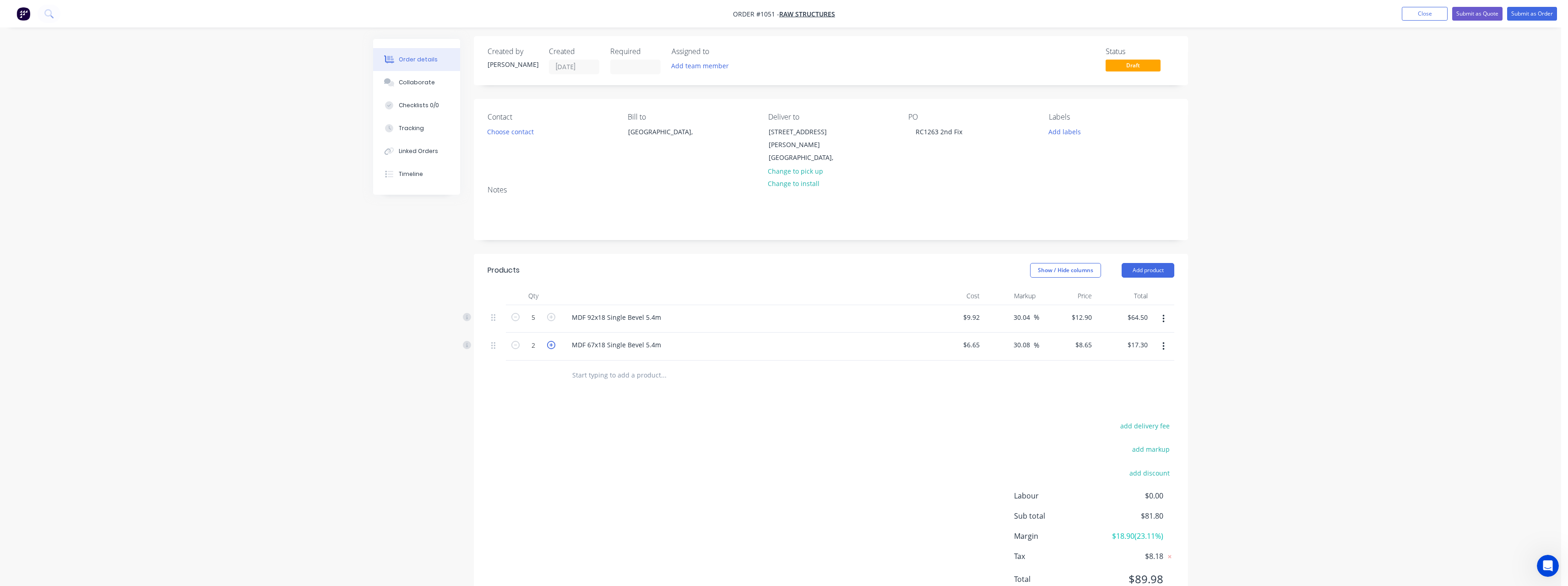
type input "$25.95"
click at [548, 341] on icon "button" at bounding box center [551, 344] width 8 height 8
type input "4"
type input "$34.60"
click at [548, 341] on icon "button" at bounding box center [551, 344] width 8 height 8
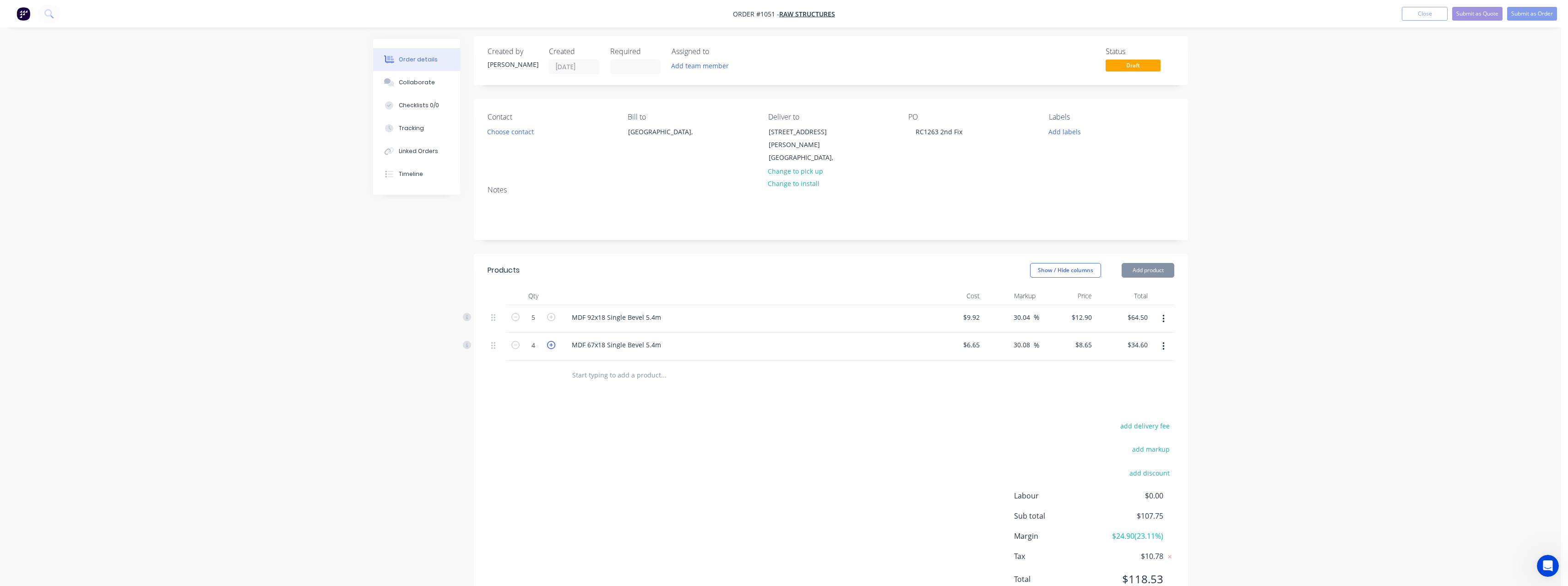
type input "5"
type input "$43.25"
click at [548, 341] on icon "button" at bounding box center [551, 344] width 8 height 8
type input "6"
type input "$51.90"
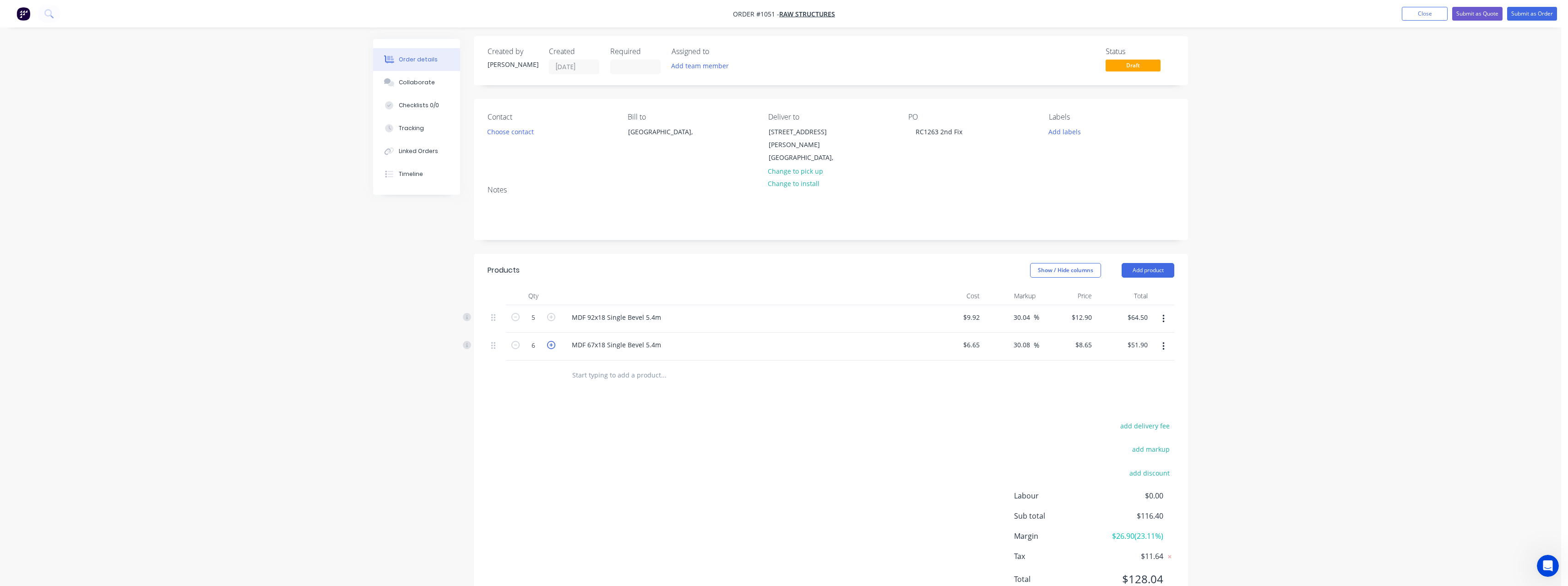
click at [548, 341] on icon "button" at bounding box center [551, 344] width 8 height 8
type input "7"
type input "$60.55"
click at [548, 341] on icon "button" at bounding box center [551, 344] width 8 height 8
type input "8"
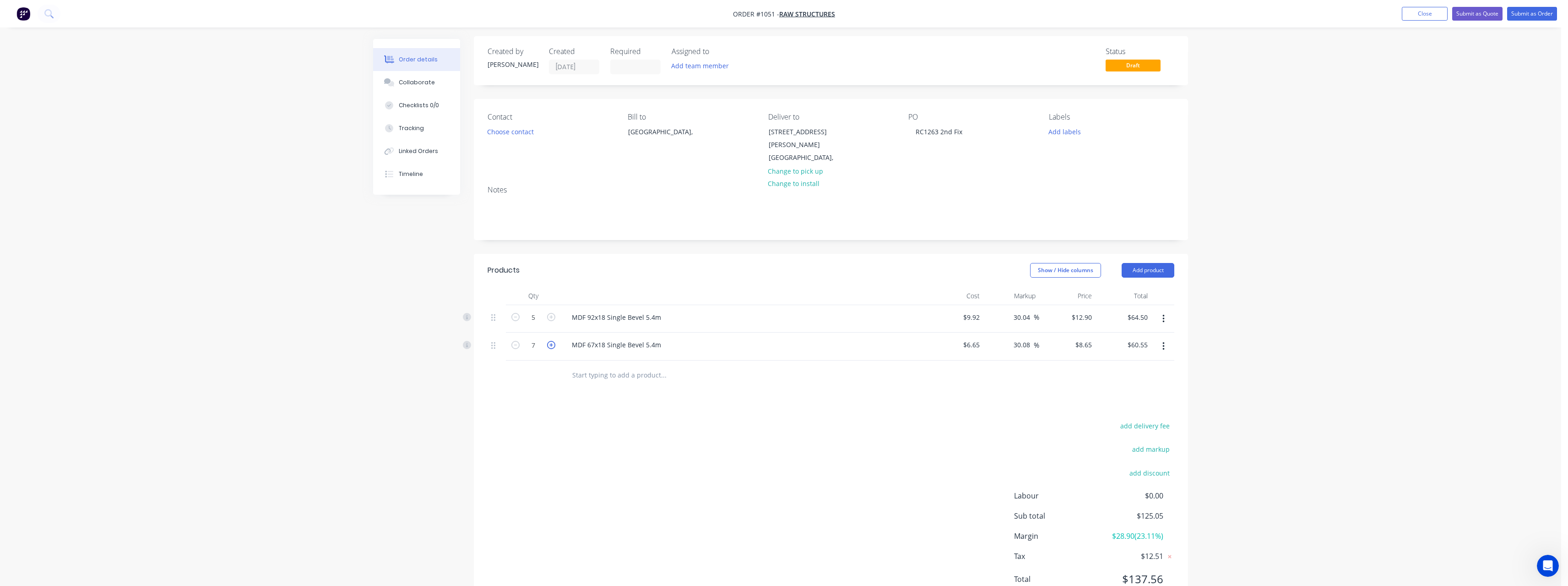
type input "$69.20"
click at [590, 366] on input "text" at bounding box center [663, 375] width 183 height 18
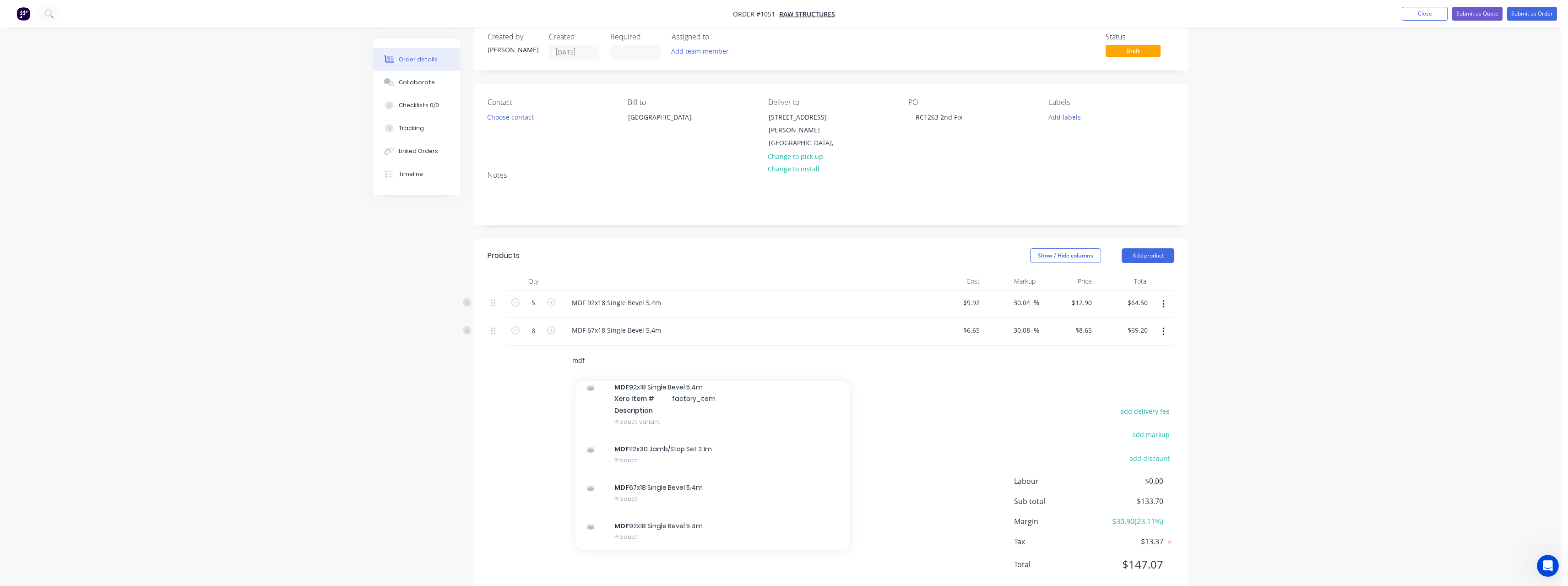
scroll to position [31, 0]
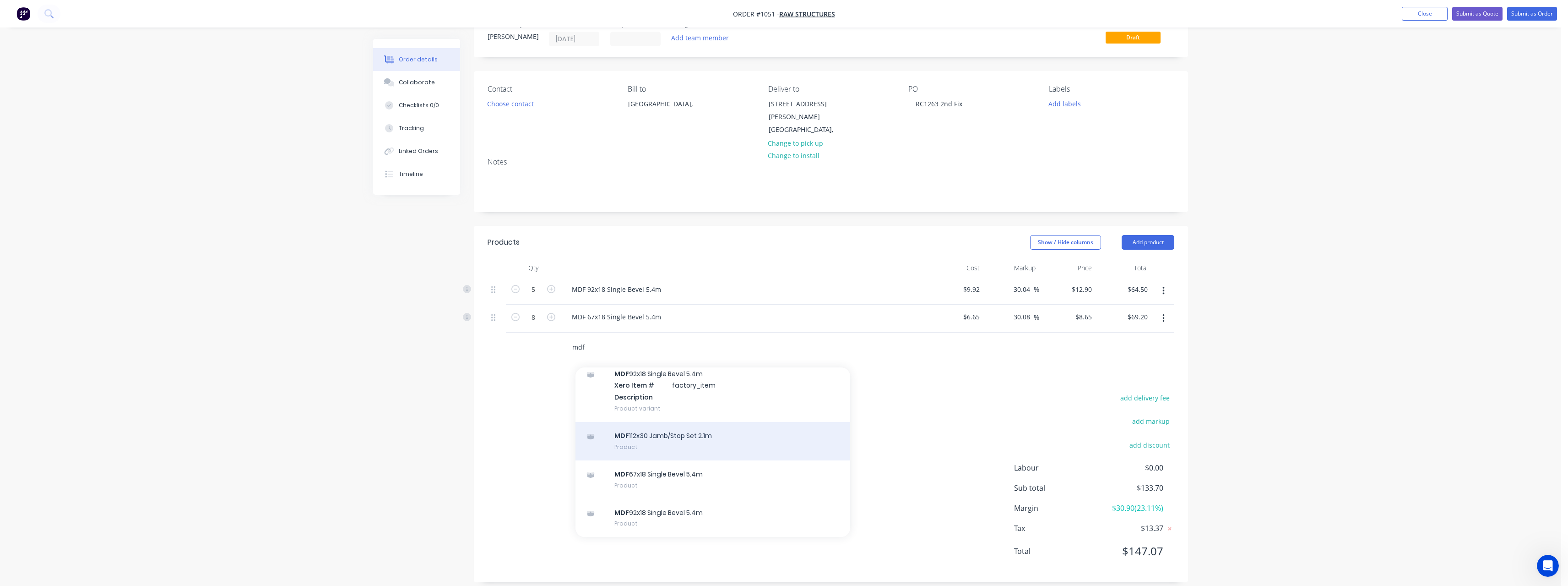
type input "mdf"
click at [667, 432] on div "MDF 112x30 Jamb/Stop Set 2.1m Product" at bounding box center [712, 441] width 274 height 39
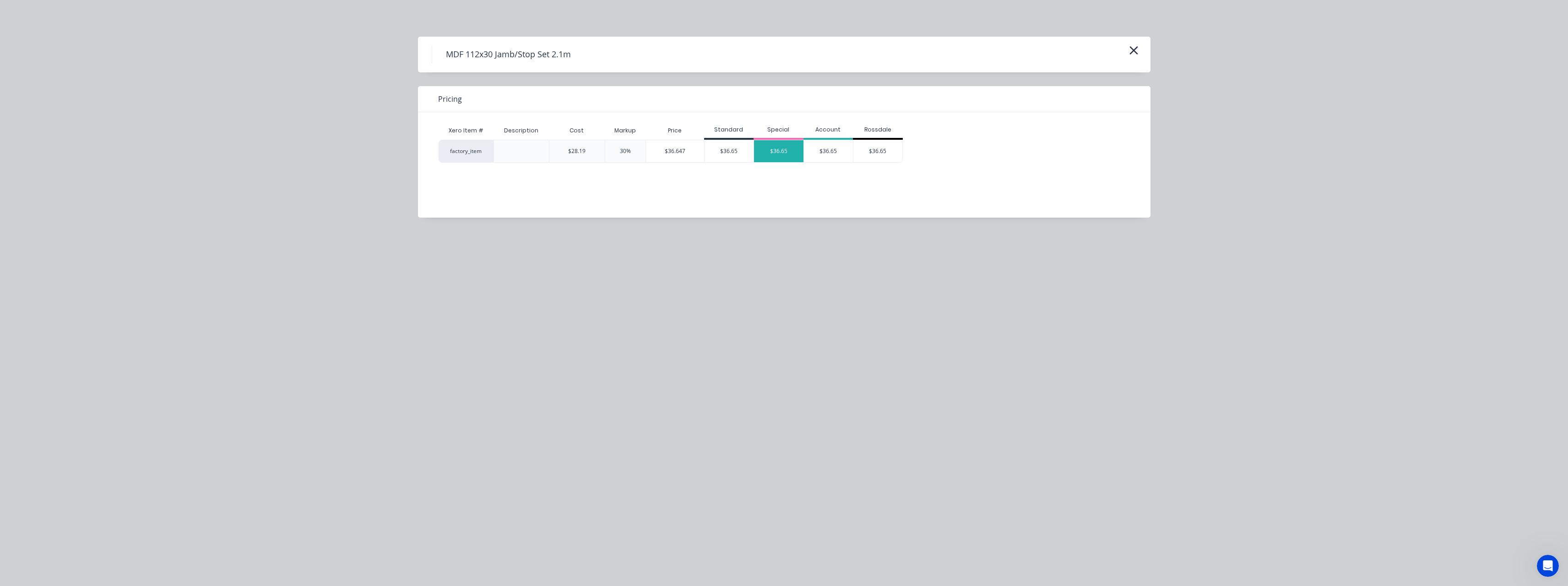
click at [771, 147] on div "$36.65" at bounding box center [778, 151] width 50 height 22
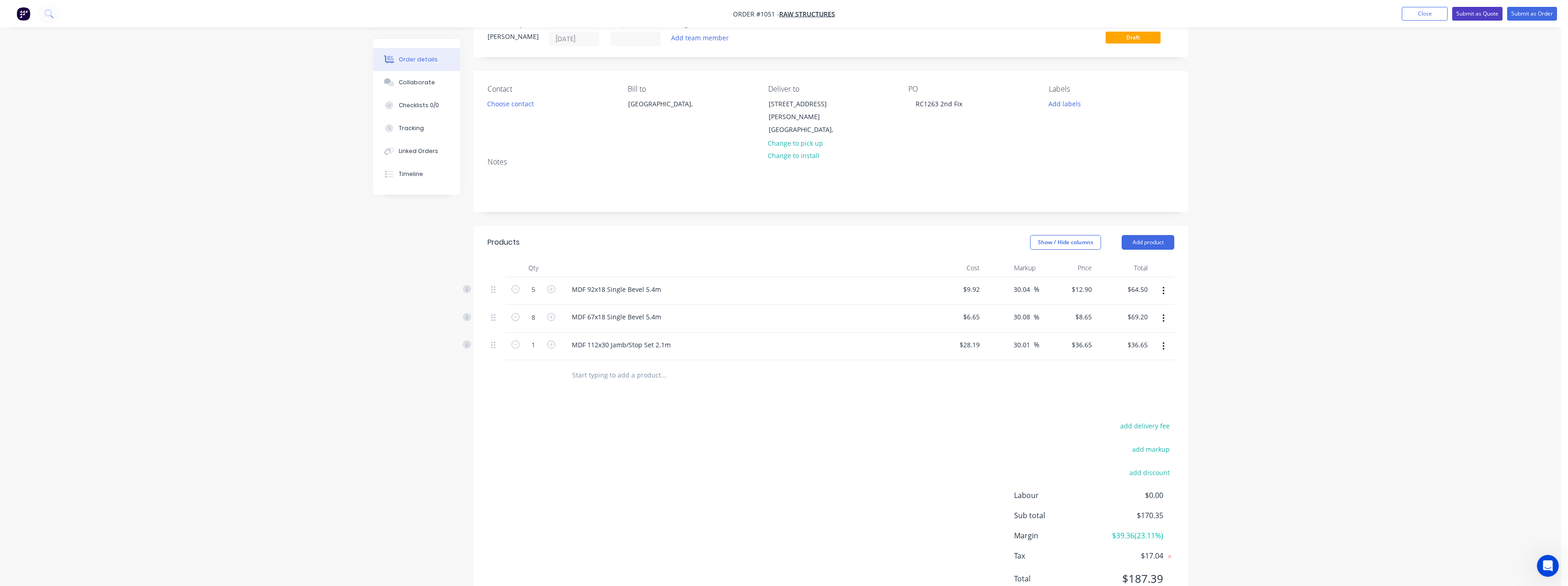
click at [1477, 14] on button "Submit as Quote" at bounding box center [1477, 13] width 50 height 13
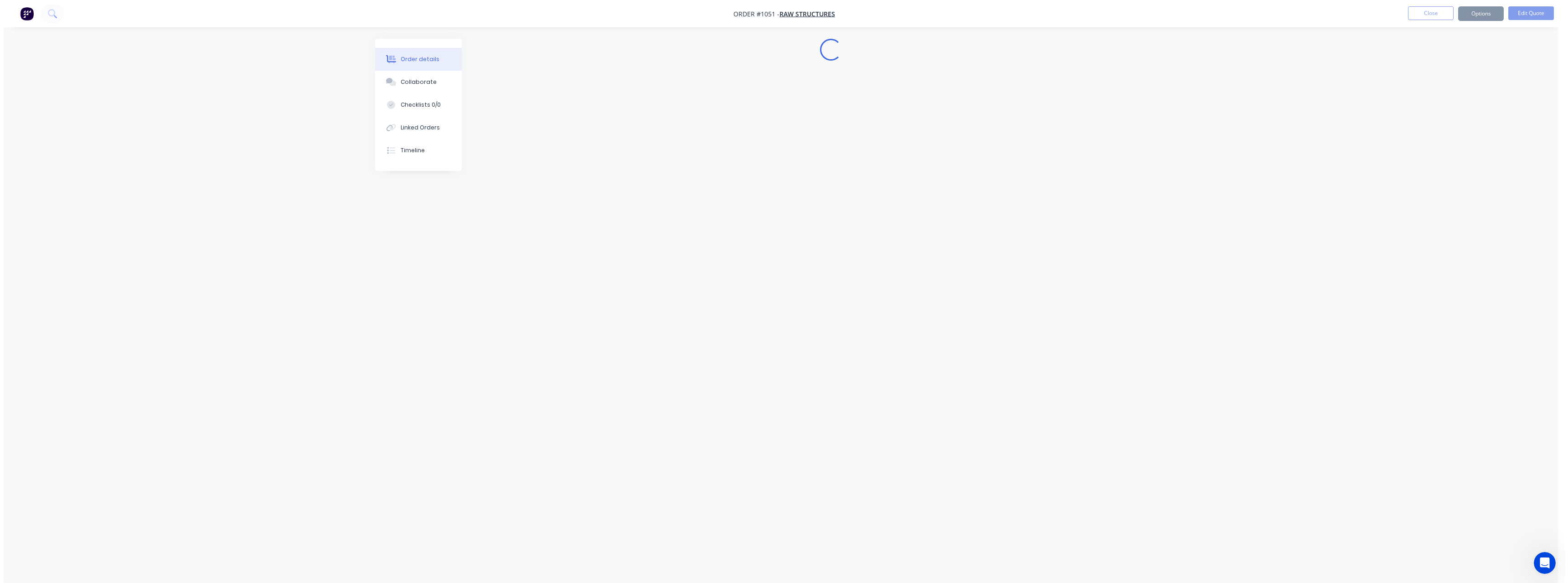
scroll to position [0, 0]
click at [1447, 17] on button "Close" at bounding box center [1433, 13] width 46 height 13
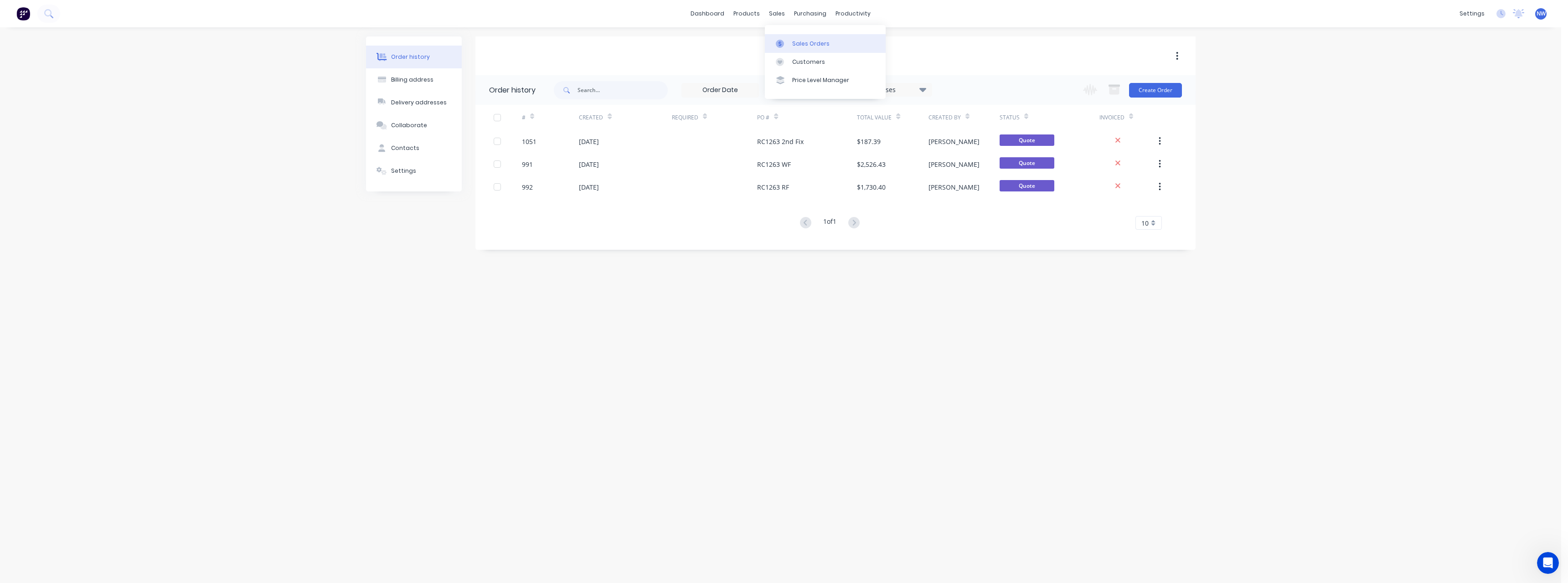
click at [800, 41] on div "Sales Orders" at bounding box center [810, 43] width 37 height 8
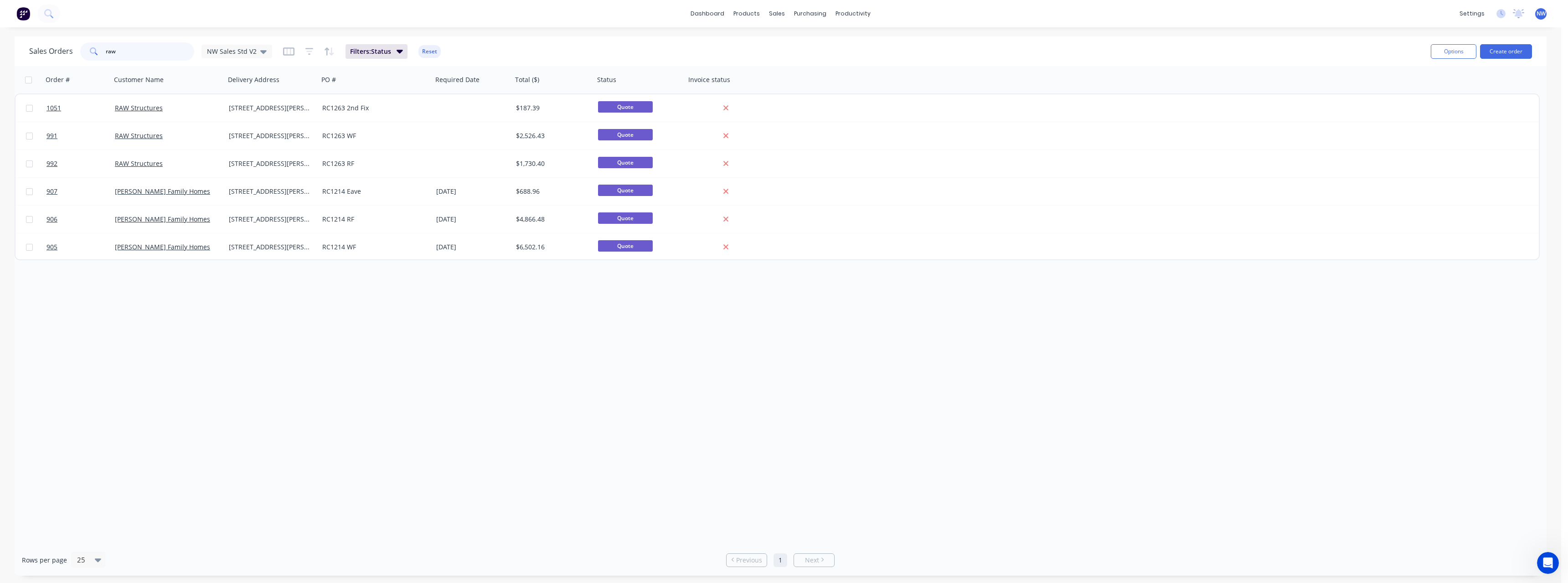
drag, startPoint x: 122, startPoint y: 49, endPoint x: 55, endPoint y: 54, distance: 67.2
click at [55, 54] on div "Sales Orders raw NW Sales Std V2" at bounding box center [150, 52] width 243 height 18
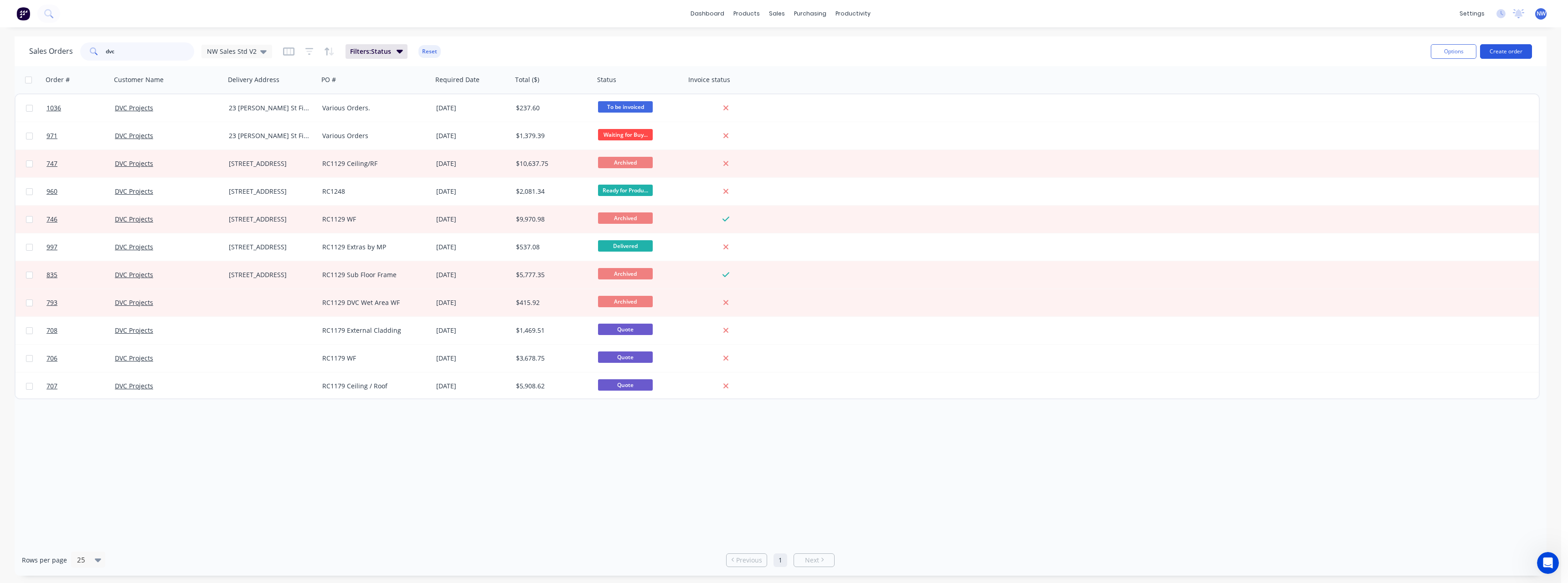
type input "dvc"
click at [1493, 48] on button "Create order" at bounding box center [1505, 52] width 52 height 15
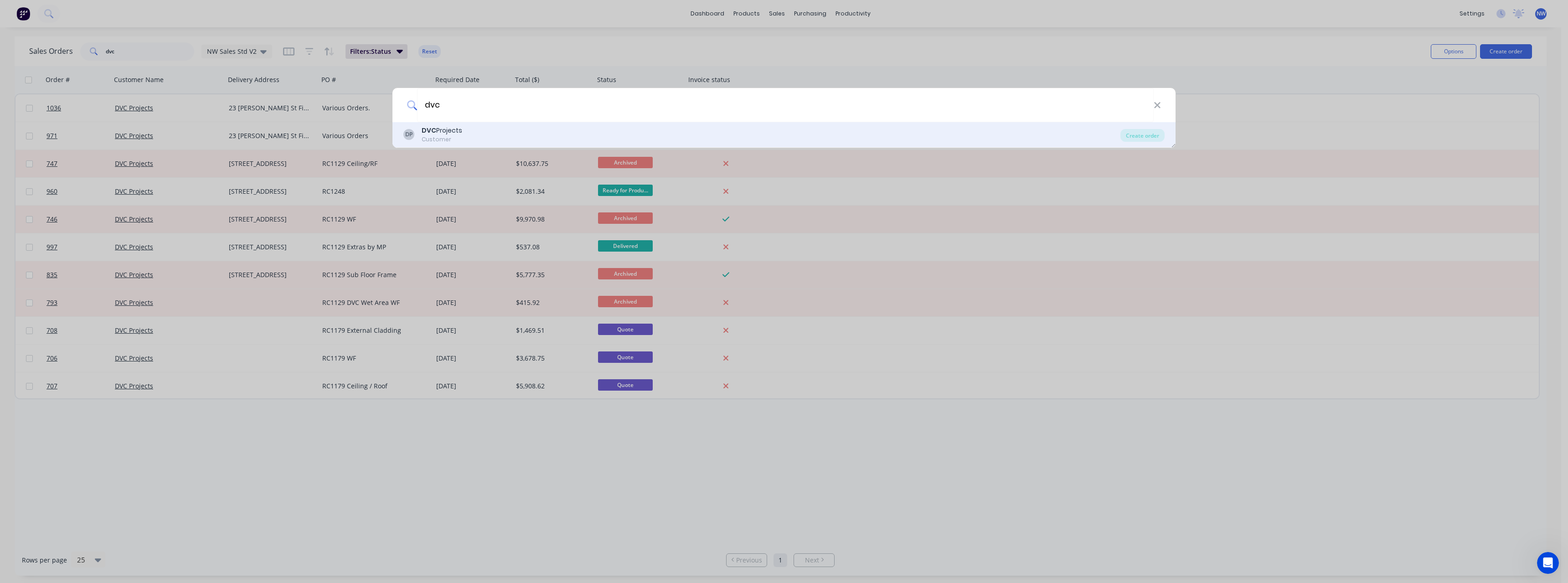
type input "dvc"
click at [463, 135] on div "DP DVC Projects Customer" at bounding box center [762, 134] width 717 height 18
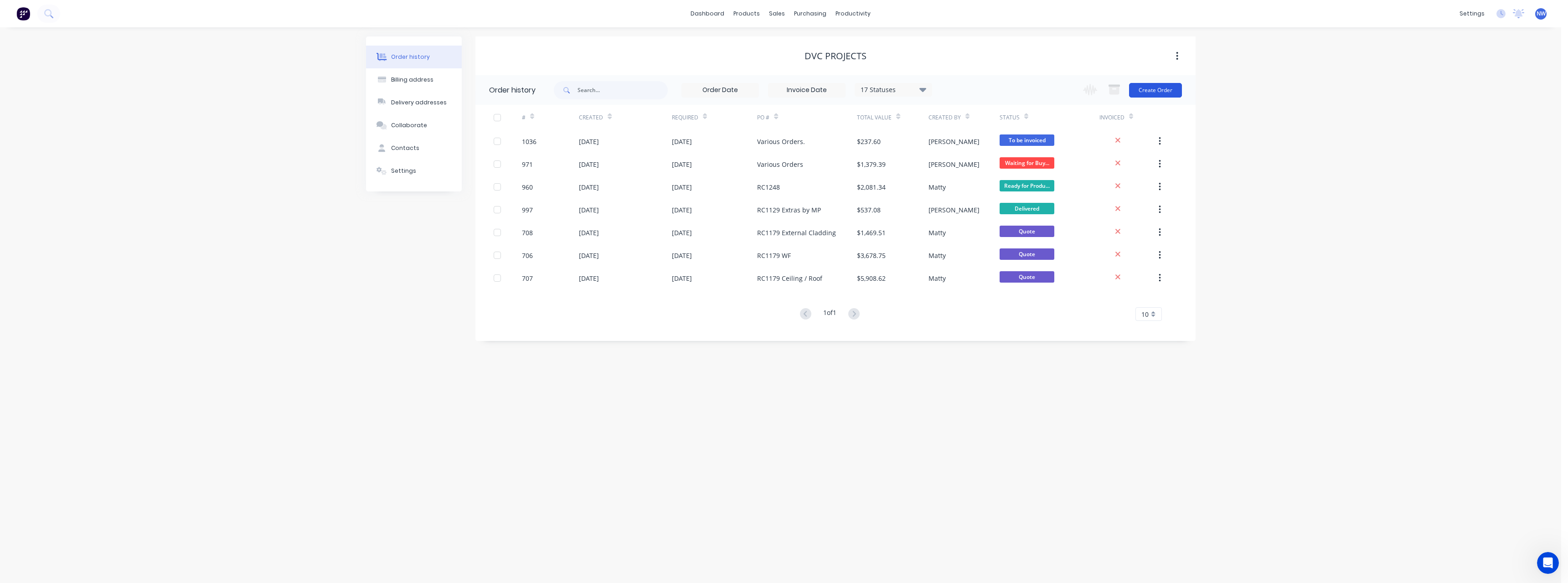
click at [1150, 93] on button "Create Order" at bounding box center [1155, 90] width 53 height 15
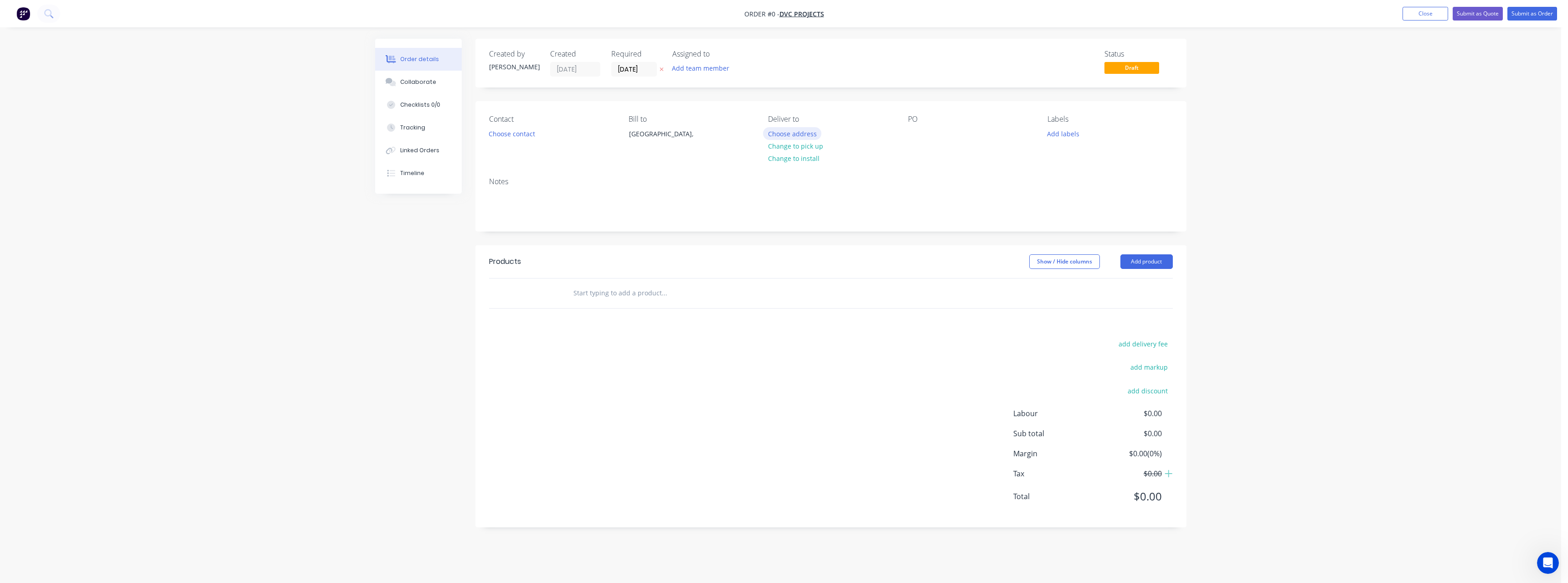
click at [783, 134] on button "Choose address" at bounding box center [793, 133] width 58 height 12
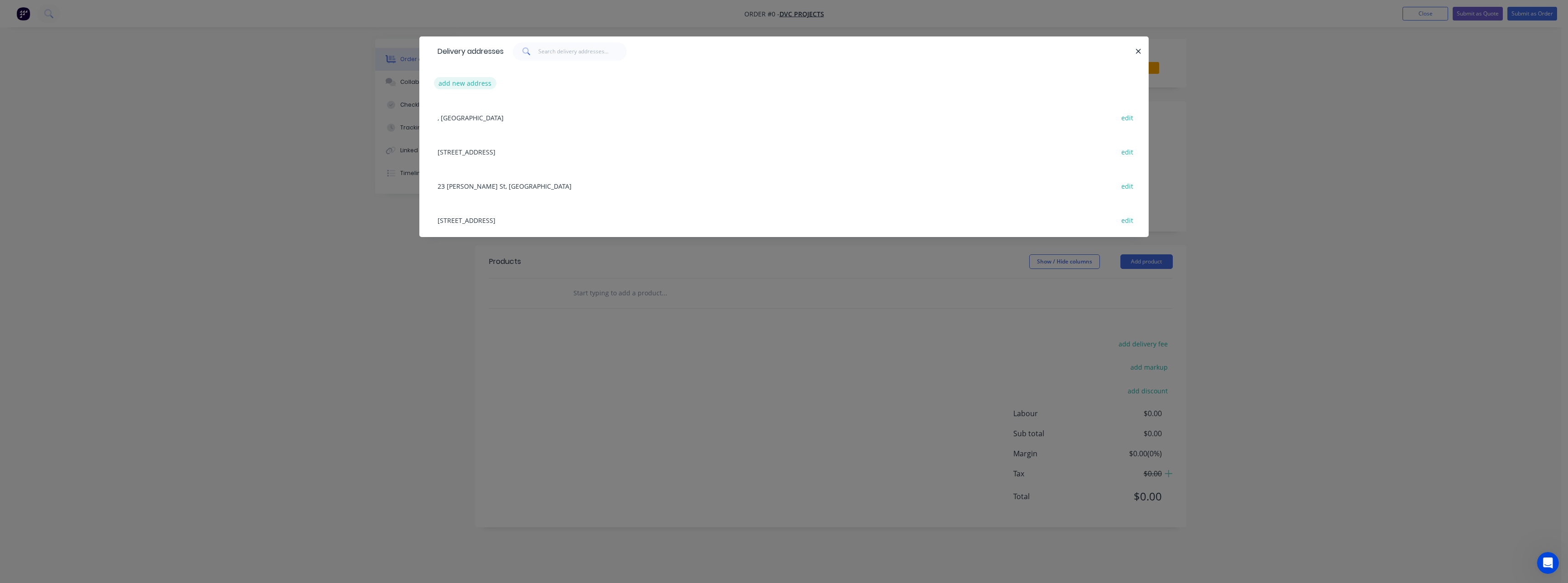
click at [480, 80] on button "add new address" at bounding box center [465, 83] width 63 height 12
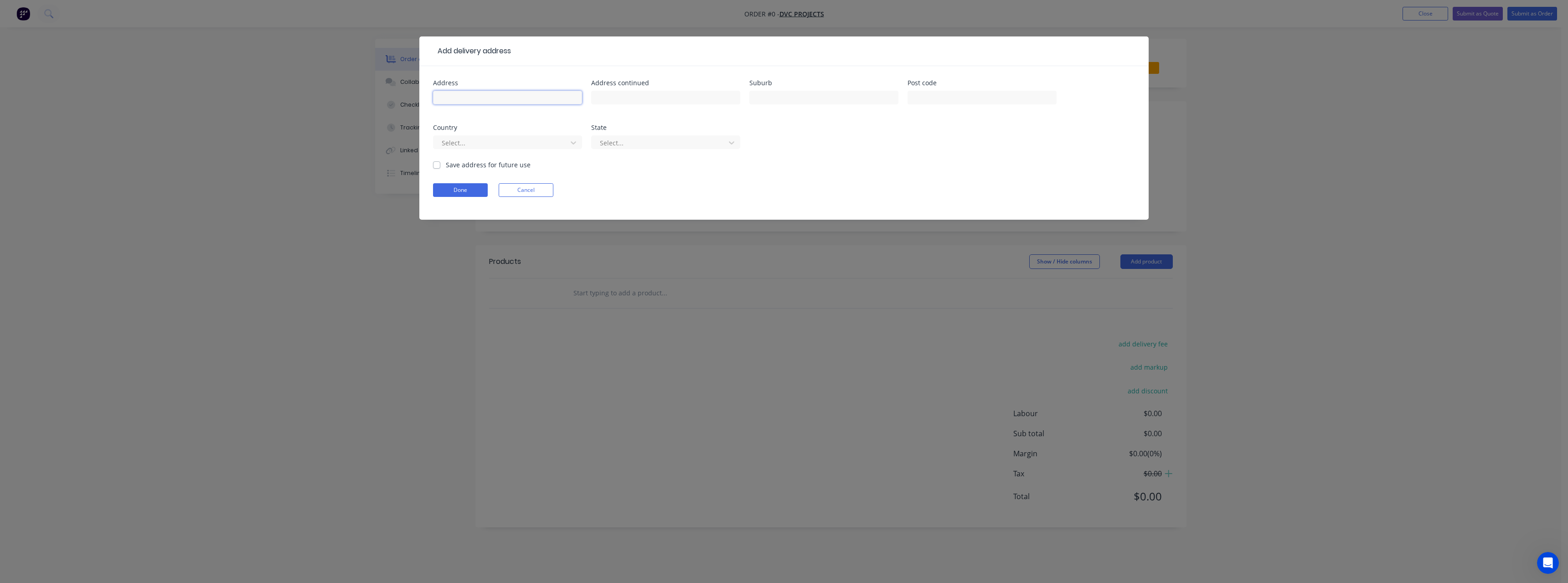
click at [542, 98] on input "text" at bounding box center [507, 97] width 149 height 13
type input "31 [PERSON_NAME] Tce"
click at [660, 97] on input "text" at bounding box center [665, 97] width 149 height 13
type input "([GEOGRAPHIC_DATA])"
type input "[GEOGRAPHIC_DATA]"
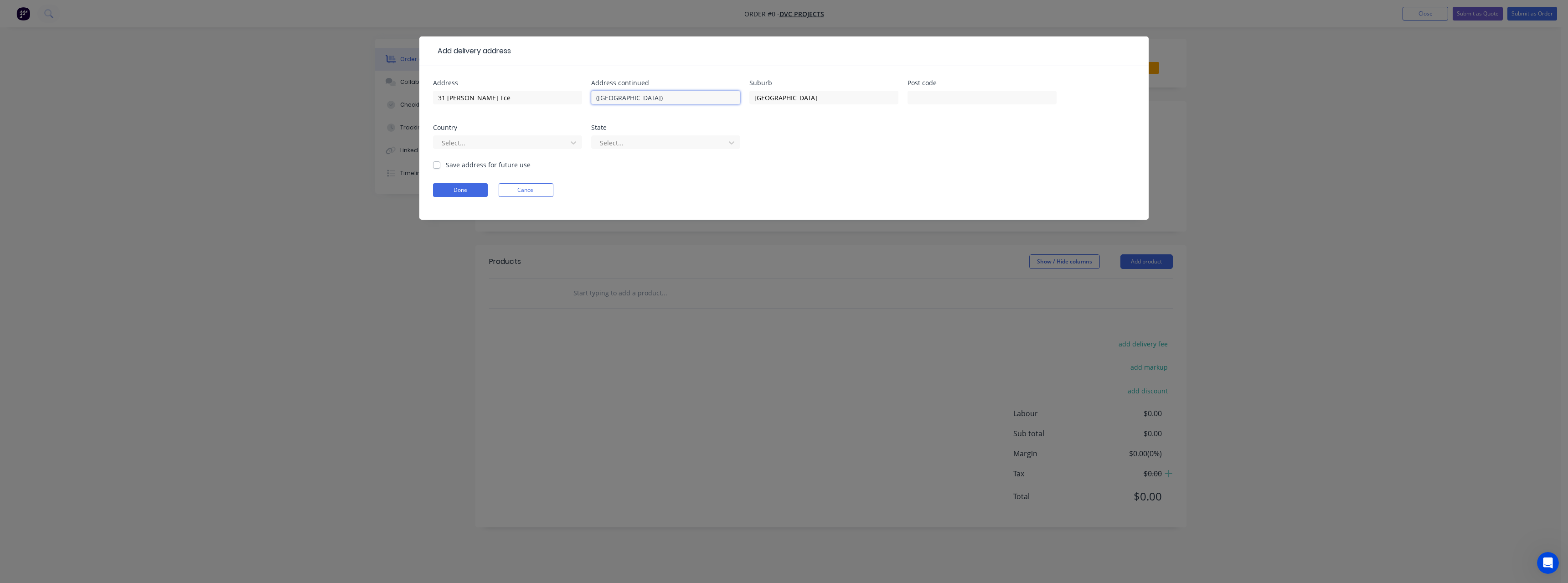
drag, startPoint x: 626, startPoint y: 99, endPoint x: 625, endPoint y: 124, distance: 25.0
click at [626, 99] on input "([GEOGRAPHIC_DATA])" at bounding box center [665, 97] width 149 height 13
click at [664, 93] on input "([GEOGRAPHIC_DATA])" at bounding box center [665, 97] width 149 height 13
type input "([GEOGRAPHIC_DATA])"
click at [446, 166] on label "Save address for future use" at bounding box center [488, 165] width 85 height 10
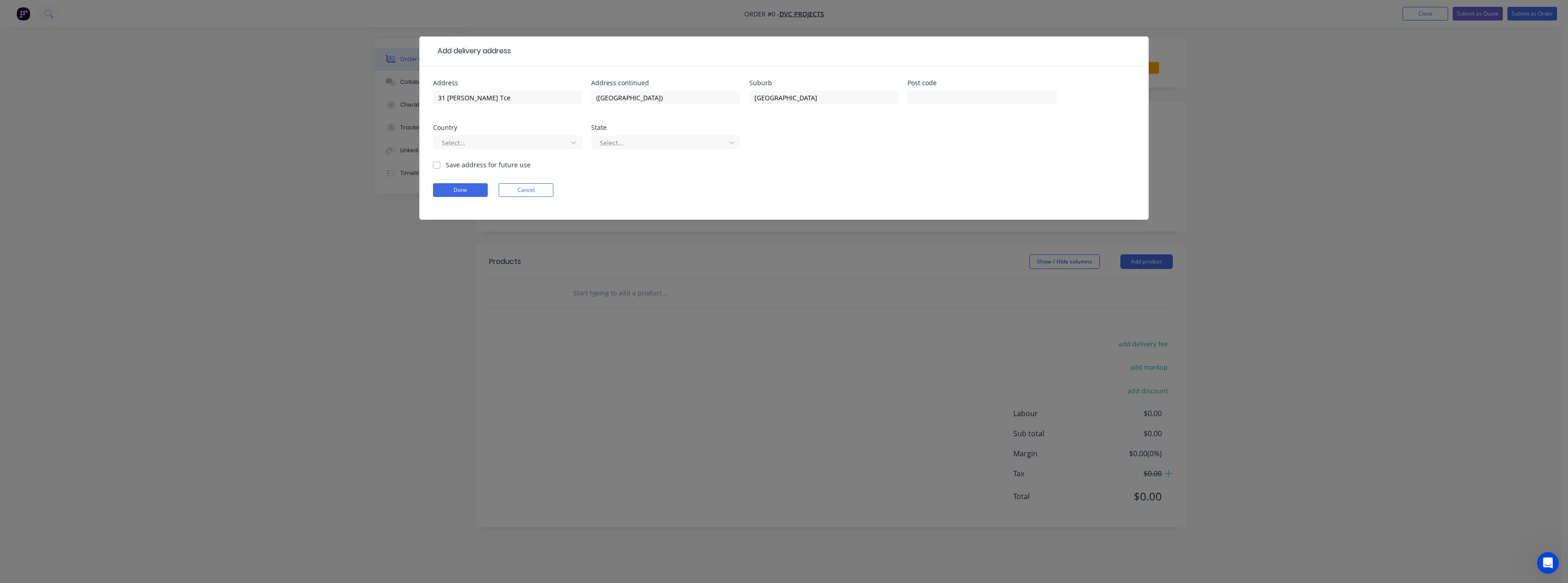
click at [436, 166] on input "Save address for future use" at bounding box center [436, 164] width 7 height 9
checkbox input "true"
click at [464, 190] on button "Done" at bounding box center [460, 190] width 55 height 13
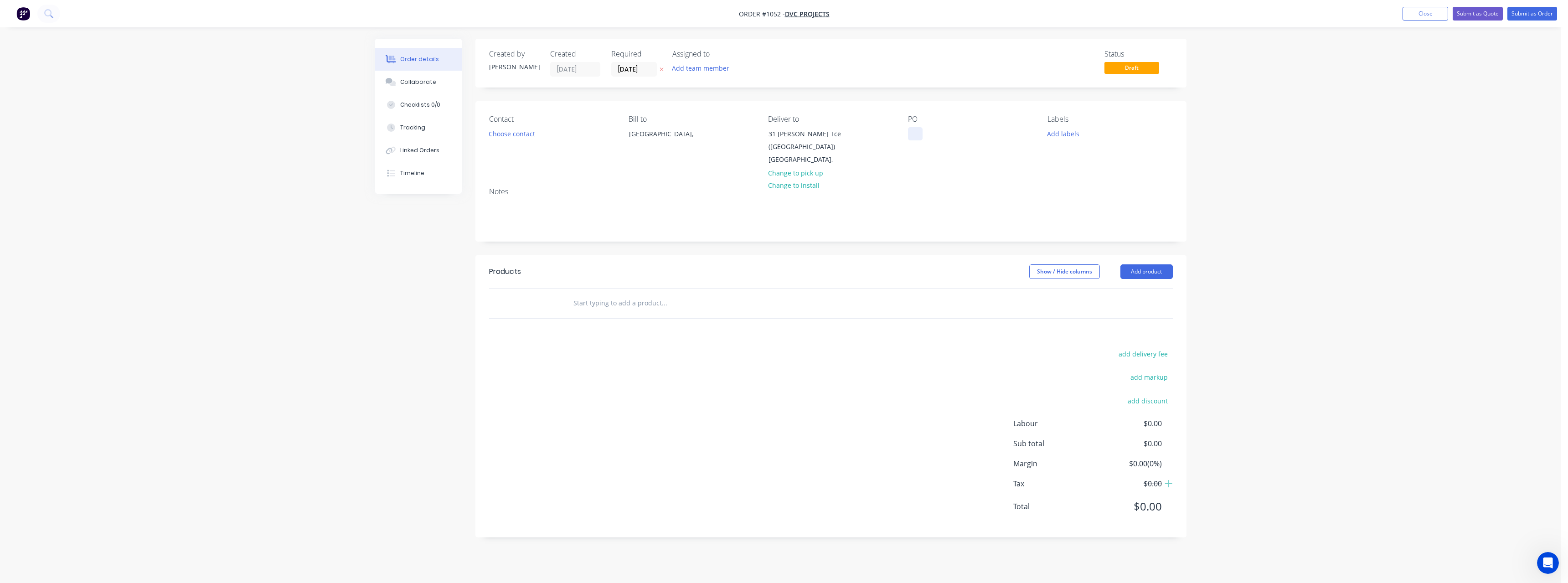
click at [915, 136] on div at bounding box center [915, 134] width 15 height 13
click at [620, 305] on input "text" at bounding box center [664, 303] width 183 height 18
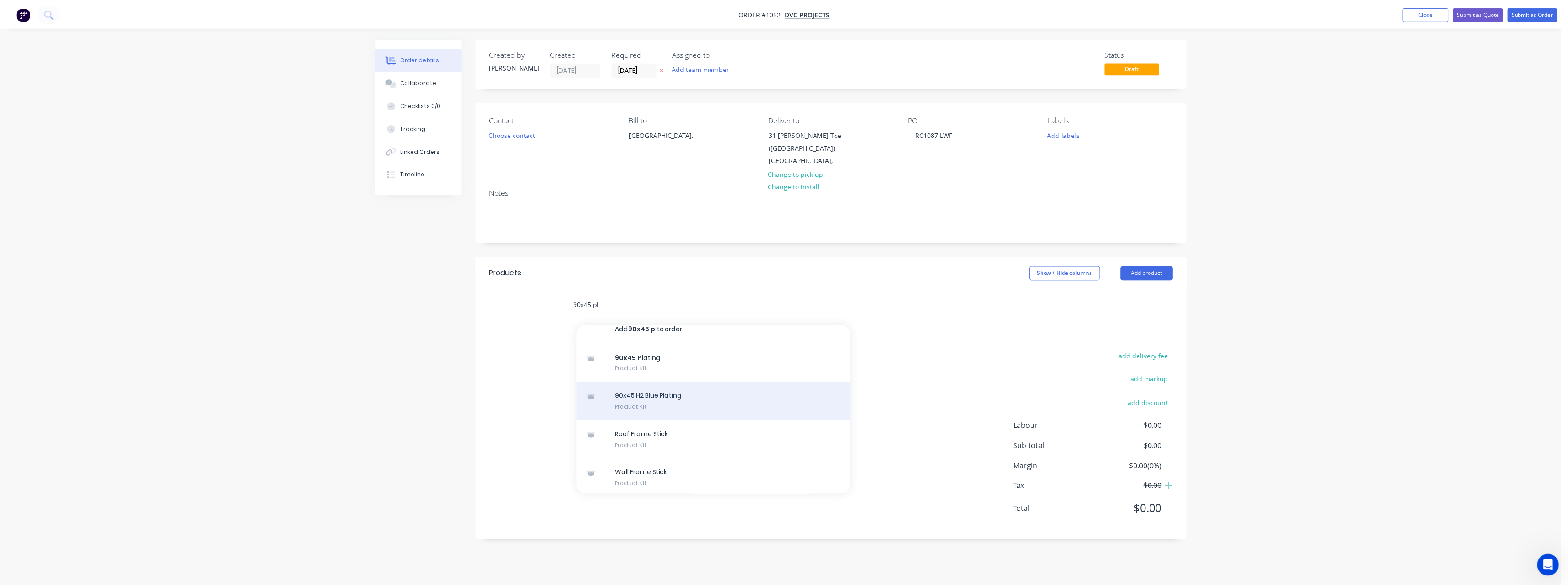
scroll to position [13, 0]
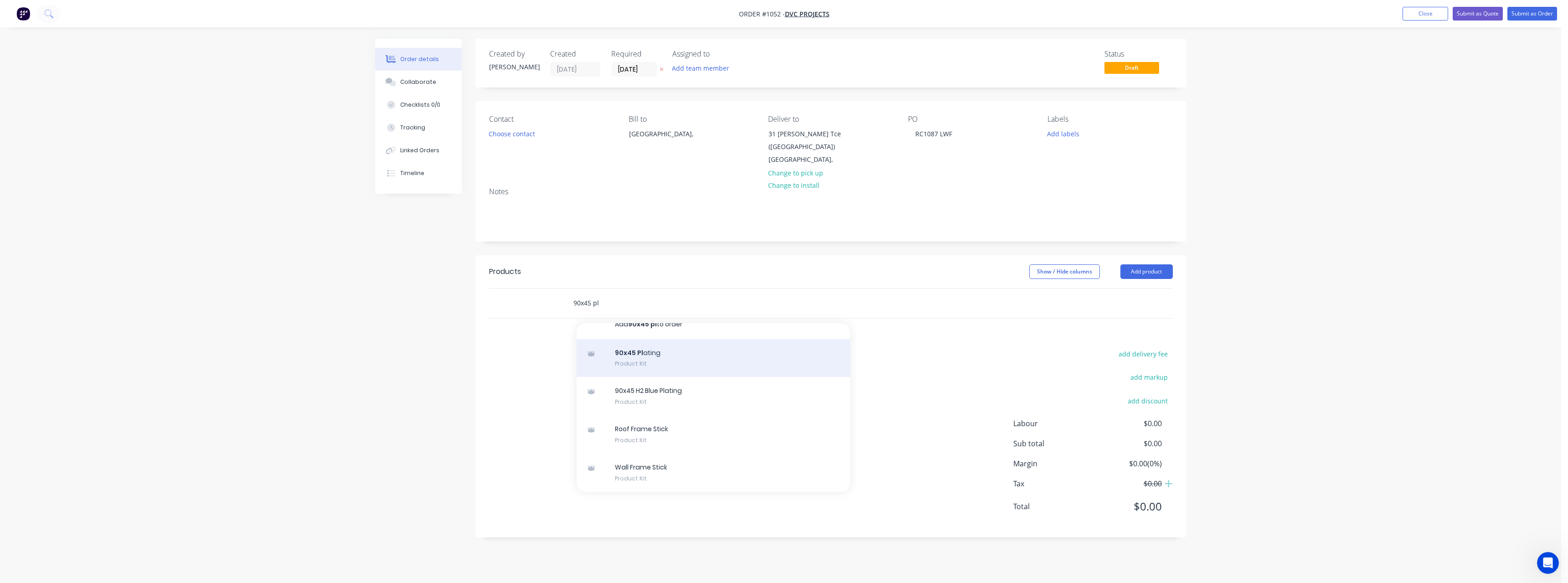
type input "90x45 pl"
click at [678, 355] on div "90x45 Pl ating Product Kit" at bounding box center [713, 358] width 273 height 38
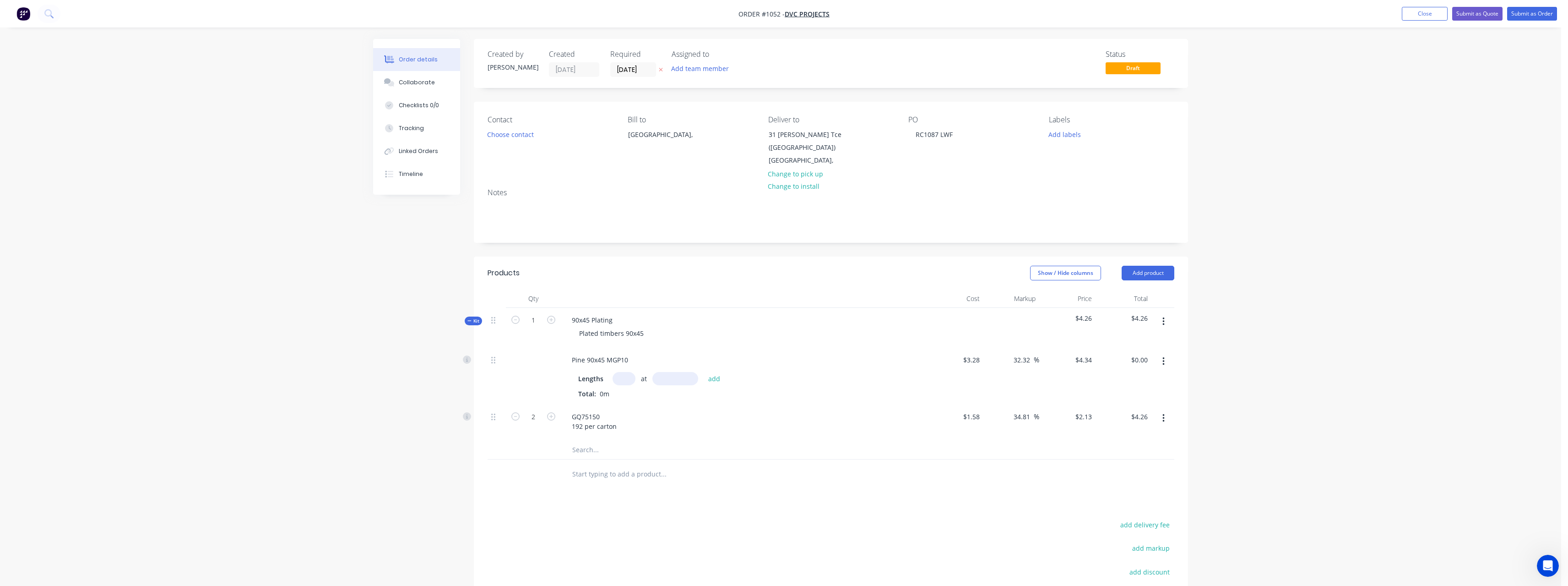
click at [619, 379] on input "text" at bounding box center [624, 379] width 23 height 13
type input "2"
type input "8400"
click at [704, 372] on button "add" at bounding box center [714, 378] width 21 height 12
type input "$72.91"
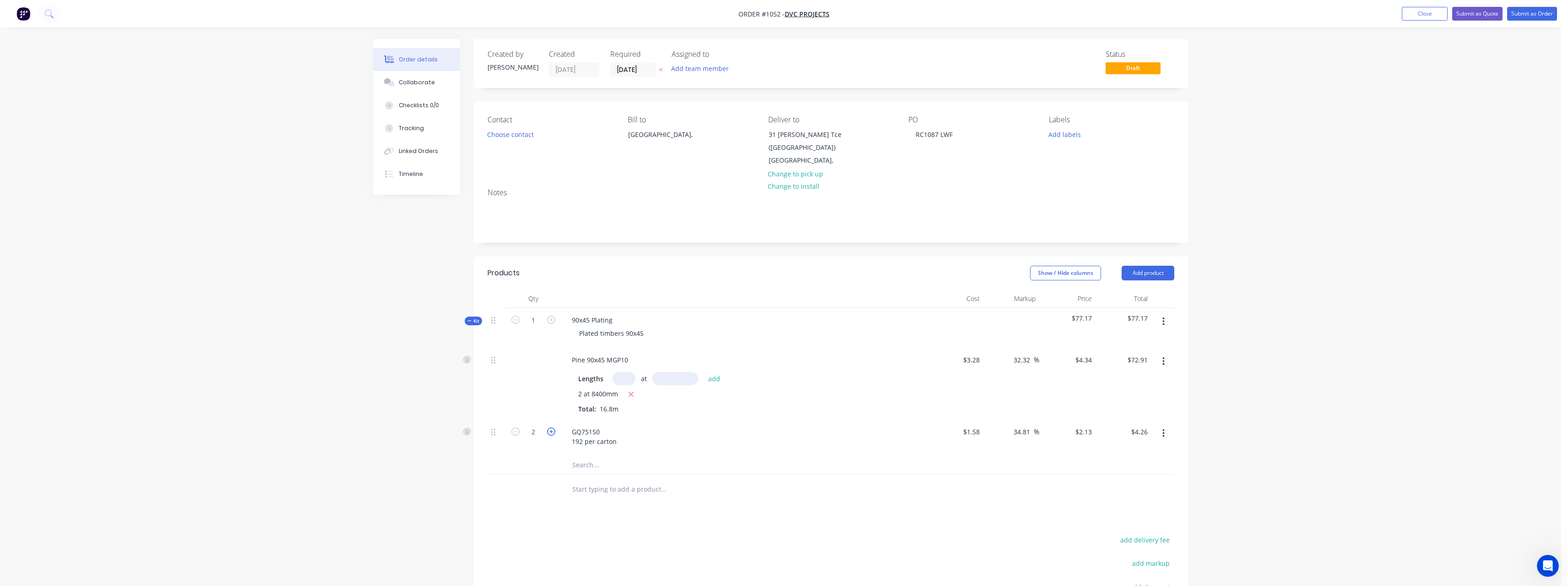
click at [551, 432] on icon "button" at bounding box center [551, 431] width 8 height 8
type input "3"
type input "$6.39"
click at [551, 432] on icon "button" at bounding box center [551, 431] width 8 height 8
type input "4"
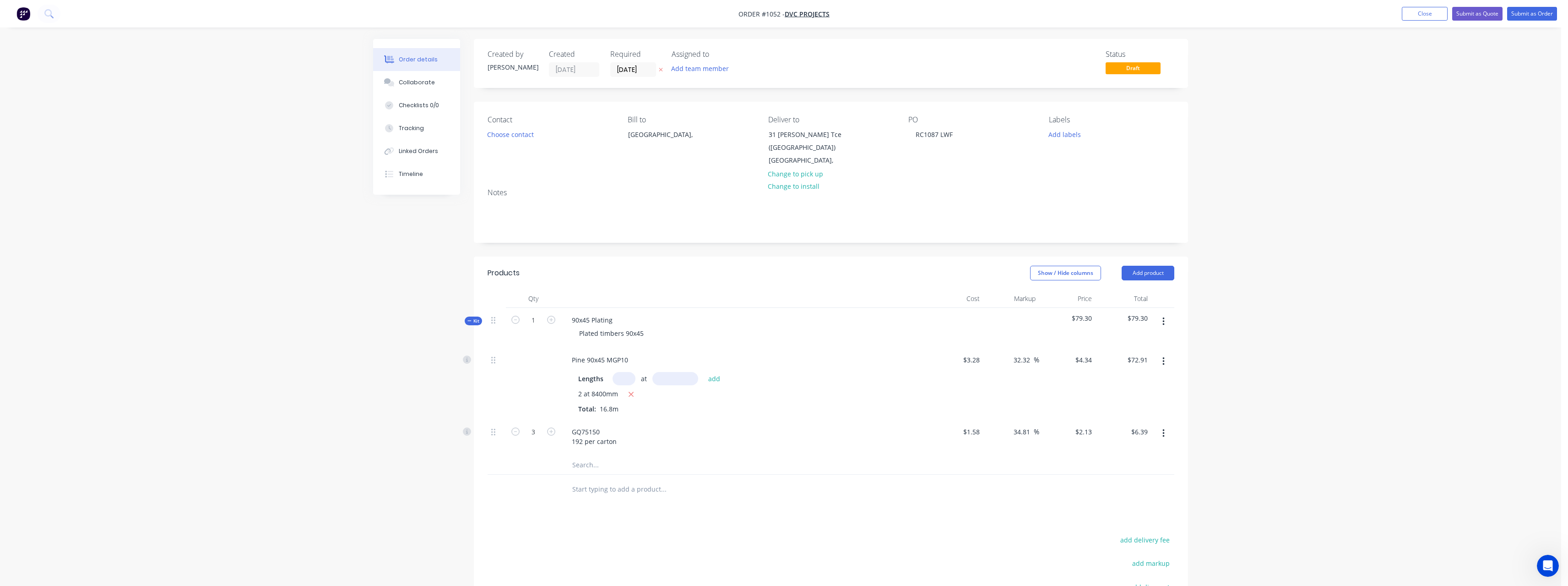
type input "$8.52"
click at [606, 495] on input "text" at bounding box center [663, 489] width 183 height 18
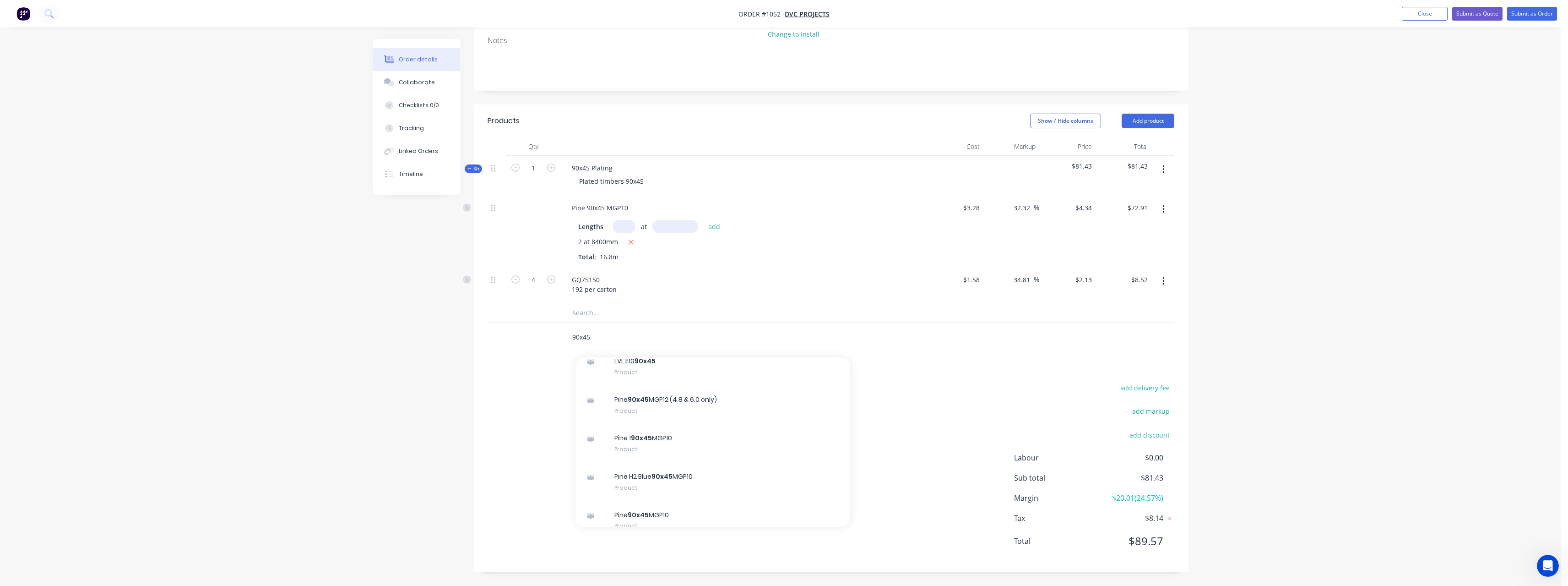
scroll to position [1329, 0]
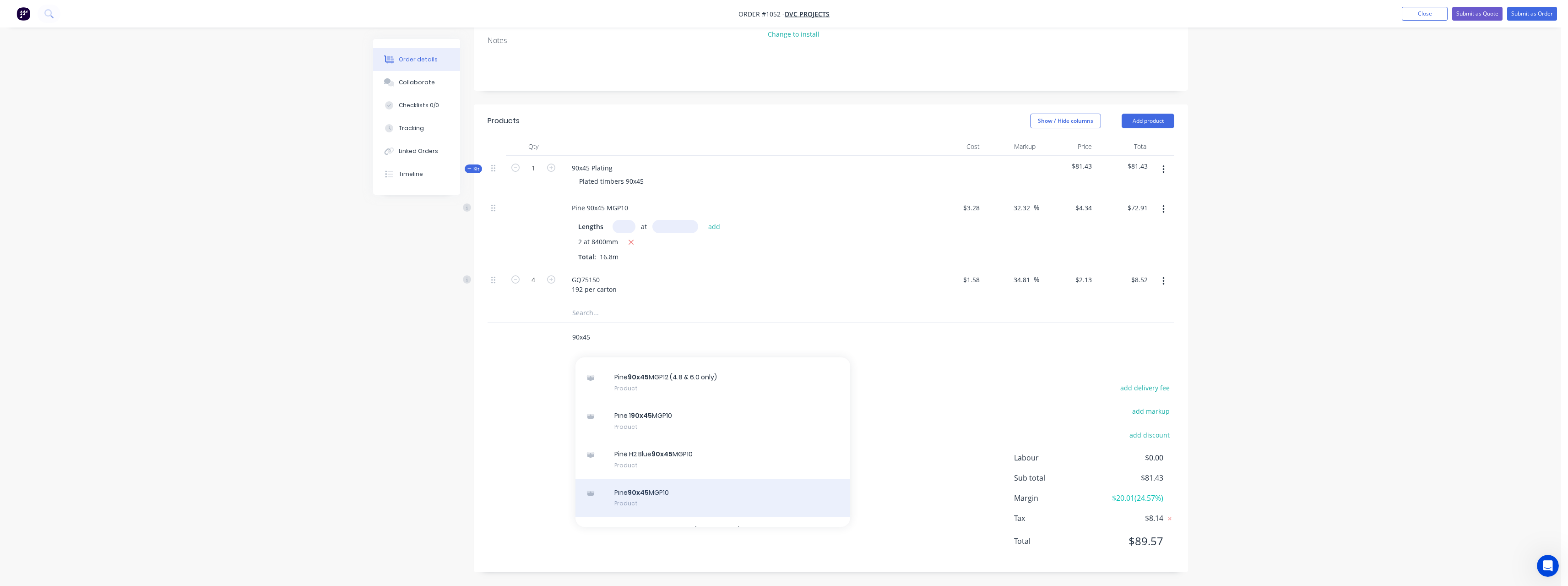
type input "90x45"
click at [688, 497] on div "Pine 90x45 MGP10 Product" at bounding box center [712, 498] width 274 height 39
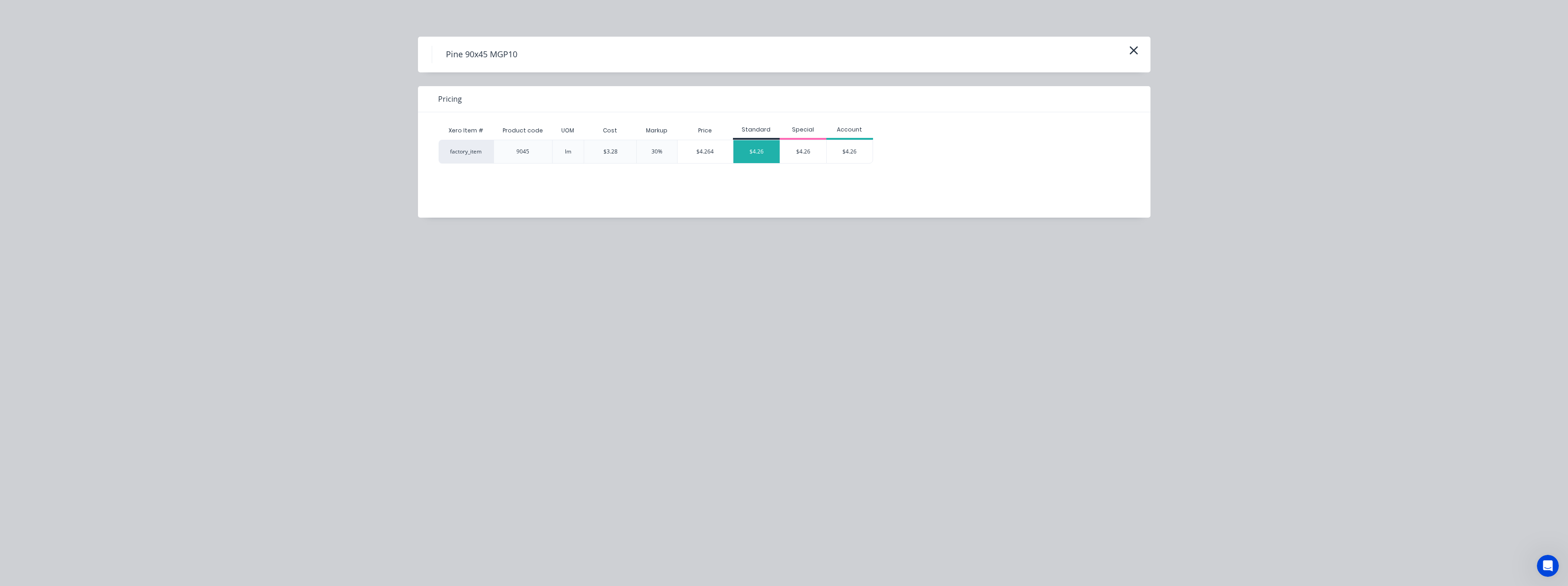
click at [756, 143] on div "$4.26" at bounding box center [757, 151] width 46 height 23
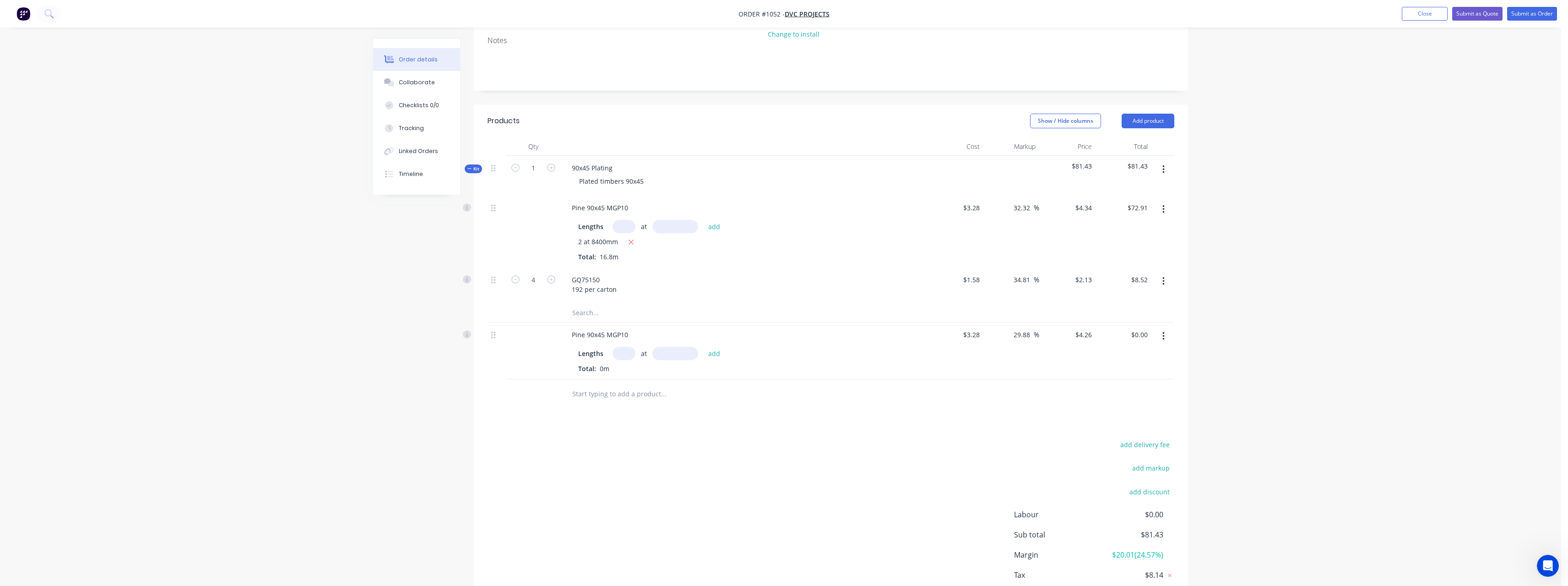
click at [630, 351] on input "text" at bounding box center [624, 354] width 23 height 13
type input "4"
type input "6000"
click at [704, 347] on button "add" at bounding box center [714, 353] width 21 height 12
type input "$102.24"
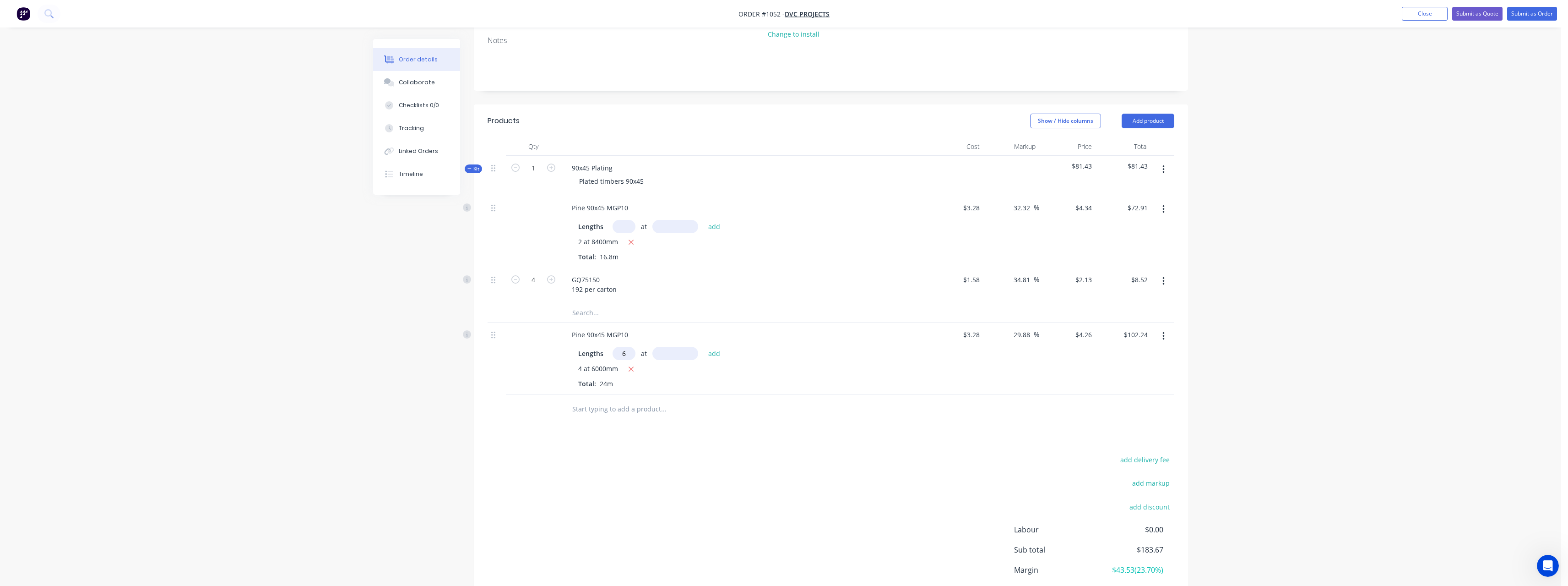
type input "6"
type input "4800"
click at [704, 347] on button "add" at bounding box center [714, 353] width 21 height 12
type input "$224.93"
type input "6"
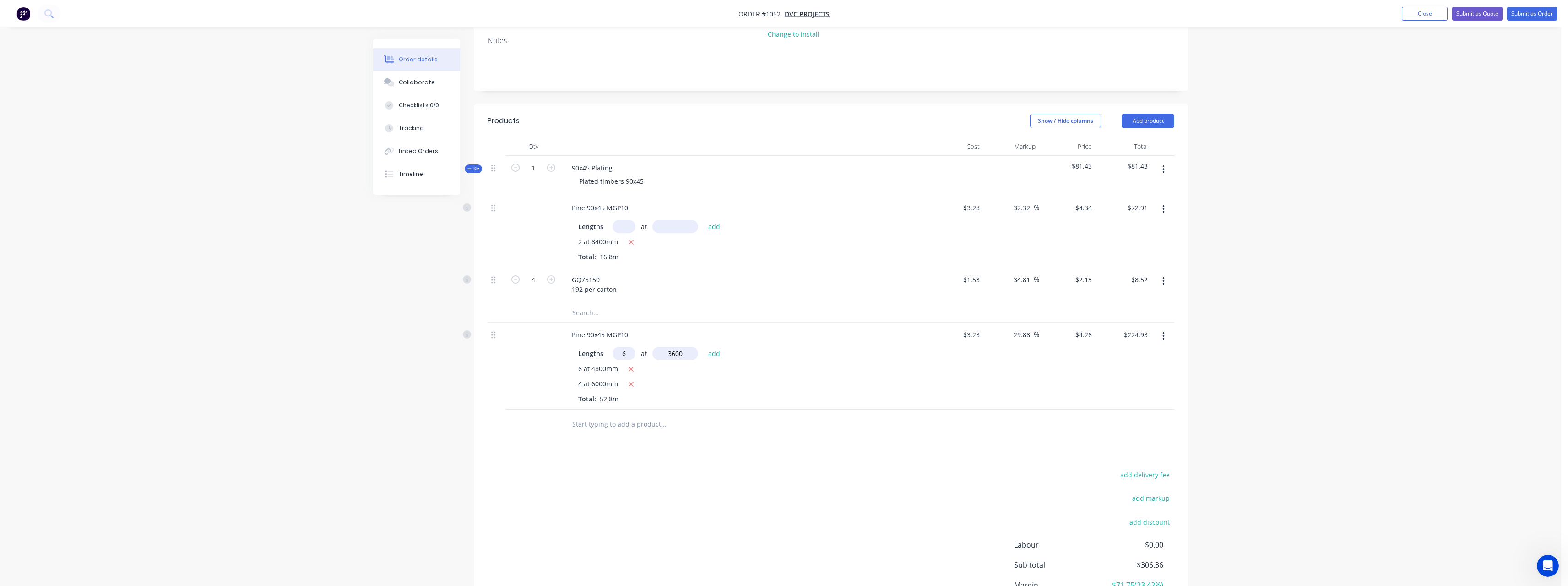
type input "3600"
click at [704, 347] on button "add" at bounding box center [714, 353] width 21 height 12
type input "$316.94"
type input "15"
type input "2700"
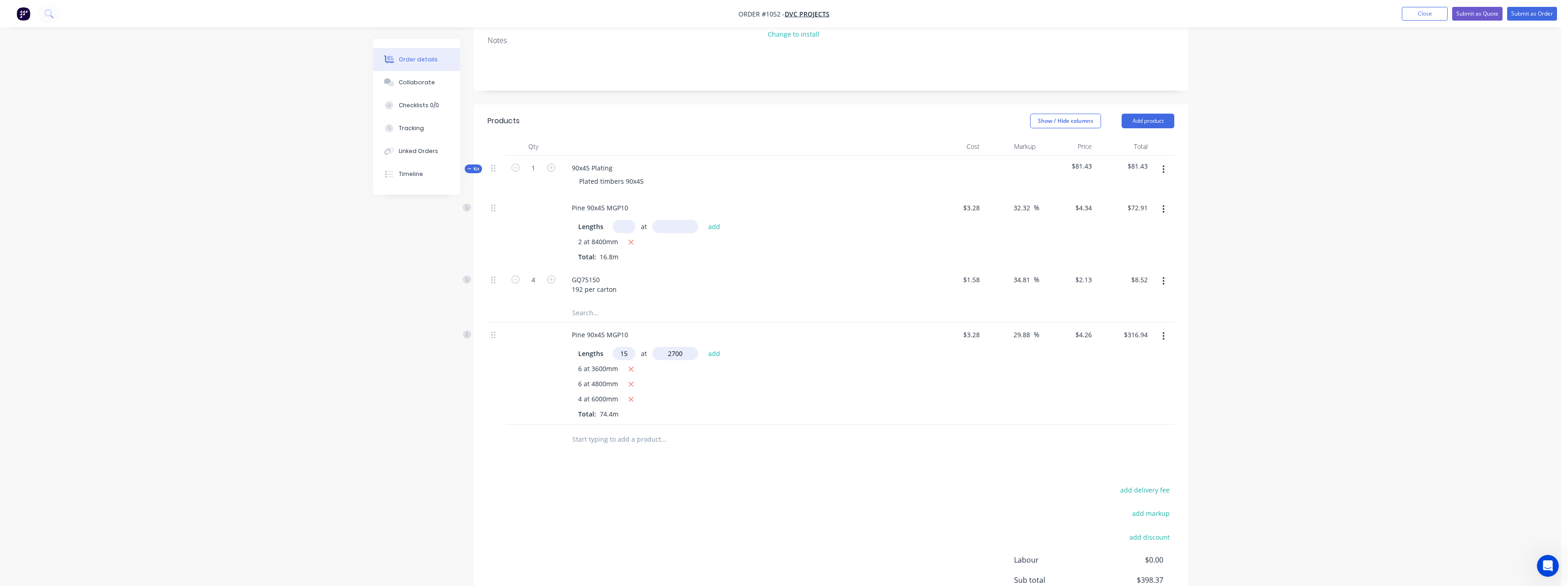
click at [704, 347] on button "add" at bounding box center [714, 353] width 21 height 12
type input "$489.47"
click at [619, 453] on input "text" at bounding box center [663, 454] width 183 height 18
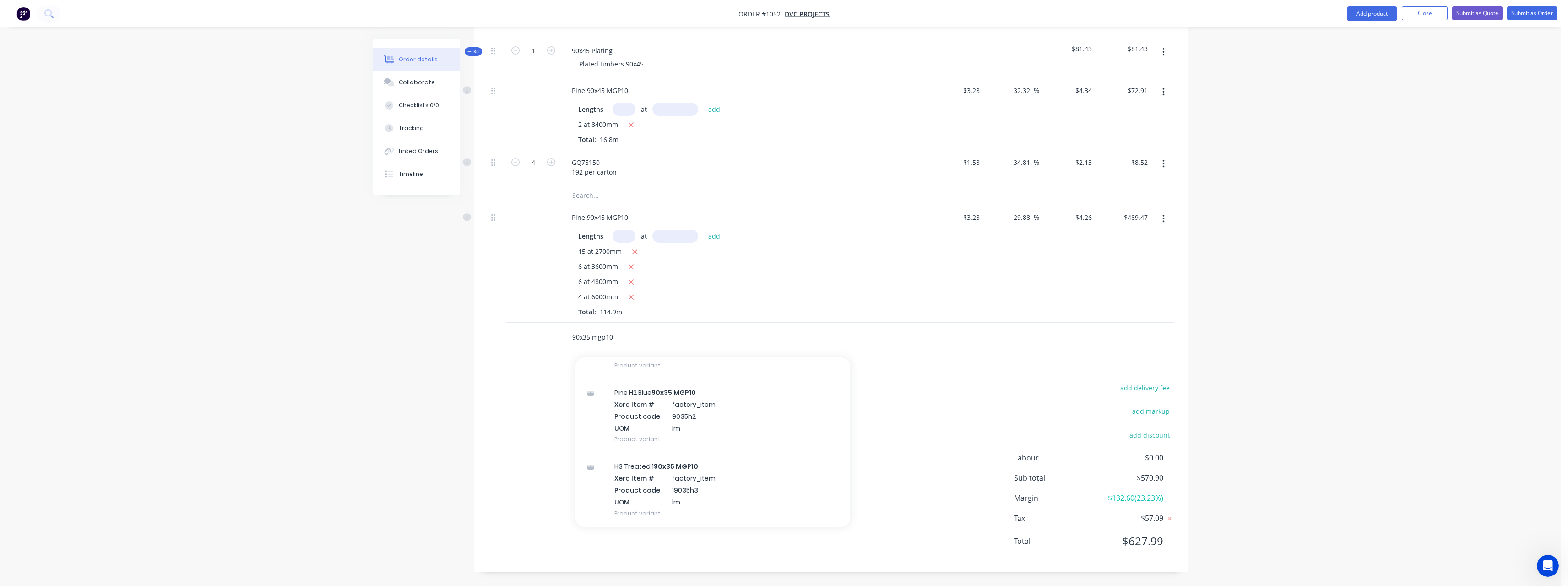
scroll to position [504, 0]
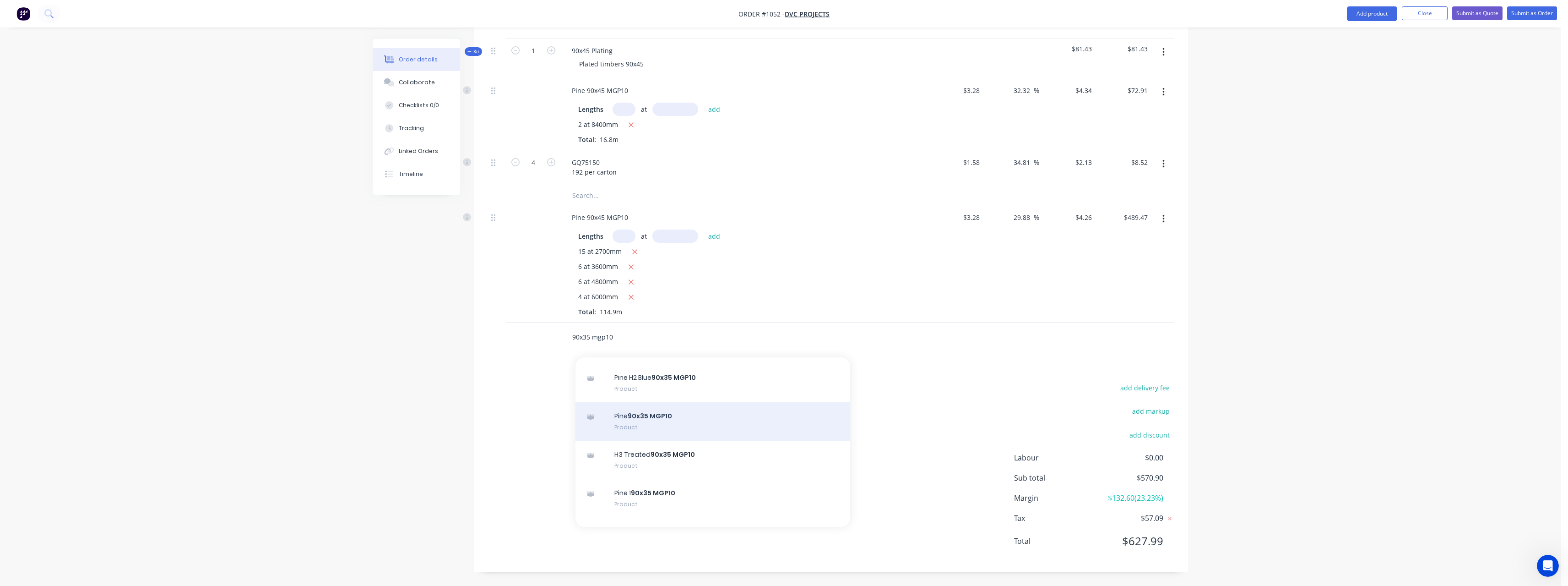
type input "90x35 mgp10"
click at [749, 415] on div "Pine 90x35 MGP10 Product" at bounding box center [712, 421] width 274 height 39
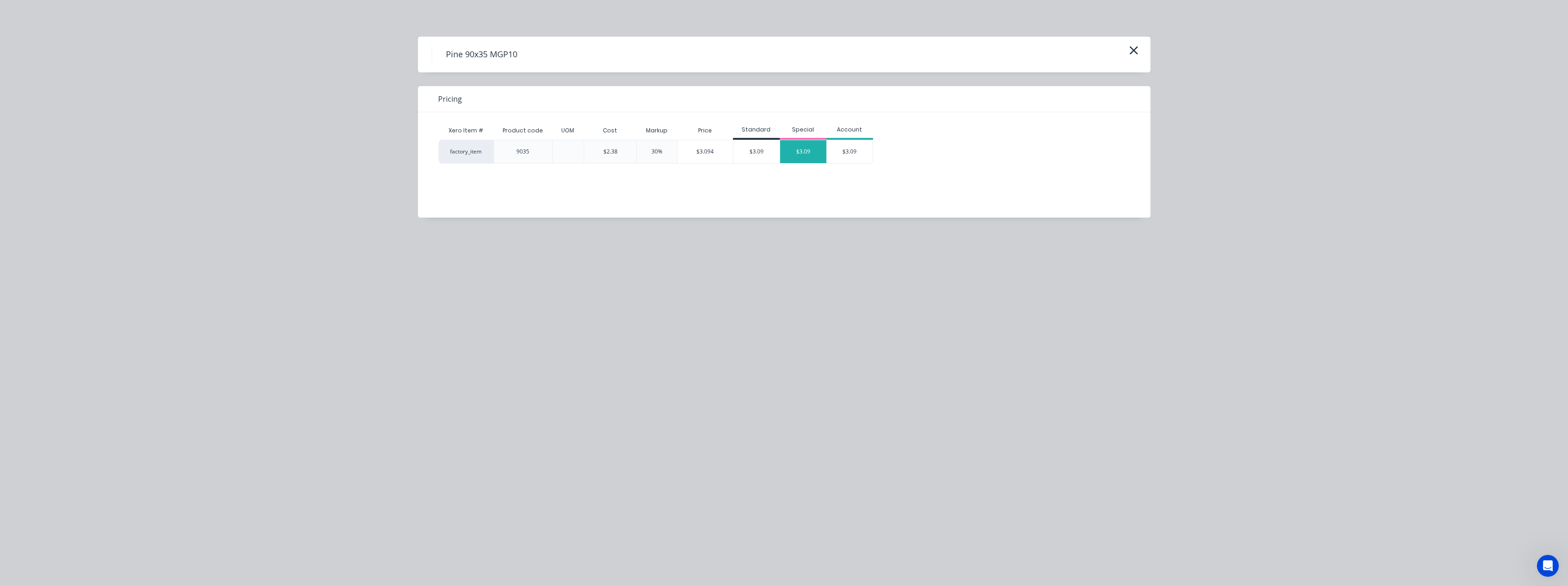
click at [801, 157] on div "$3.09" at bounding box center [803, 151] width 46 height 23
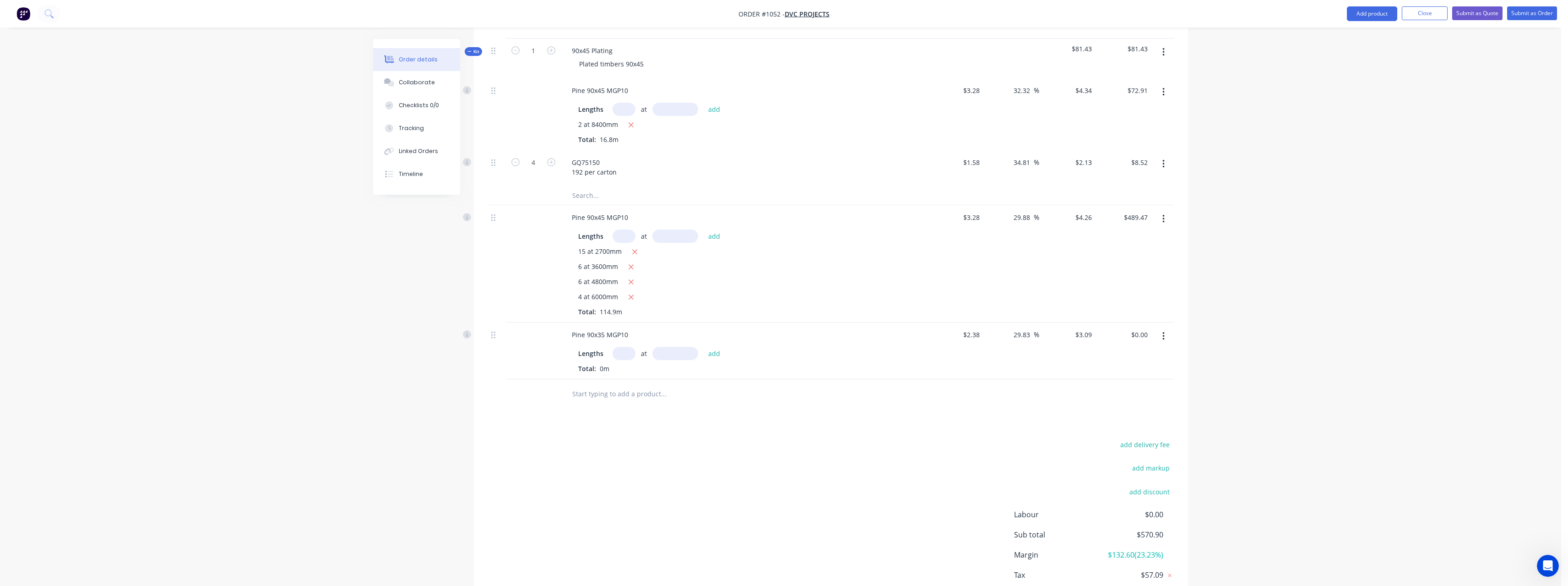
click at [628, 360] on input "text" at bounding box center [624, 354] width 23 height 13
type input "20"
type input "6000"
click at [704, 347] on button "add" at bounding box center [714, 353] width 21 height 12
type input "$370.80"
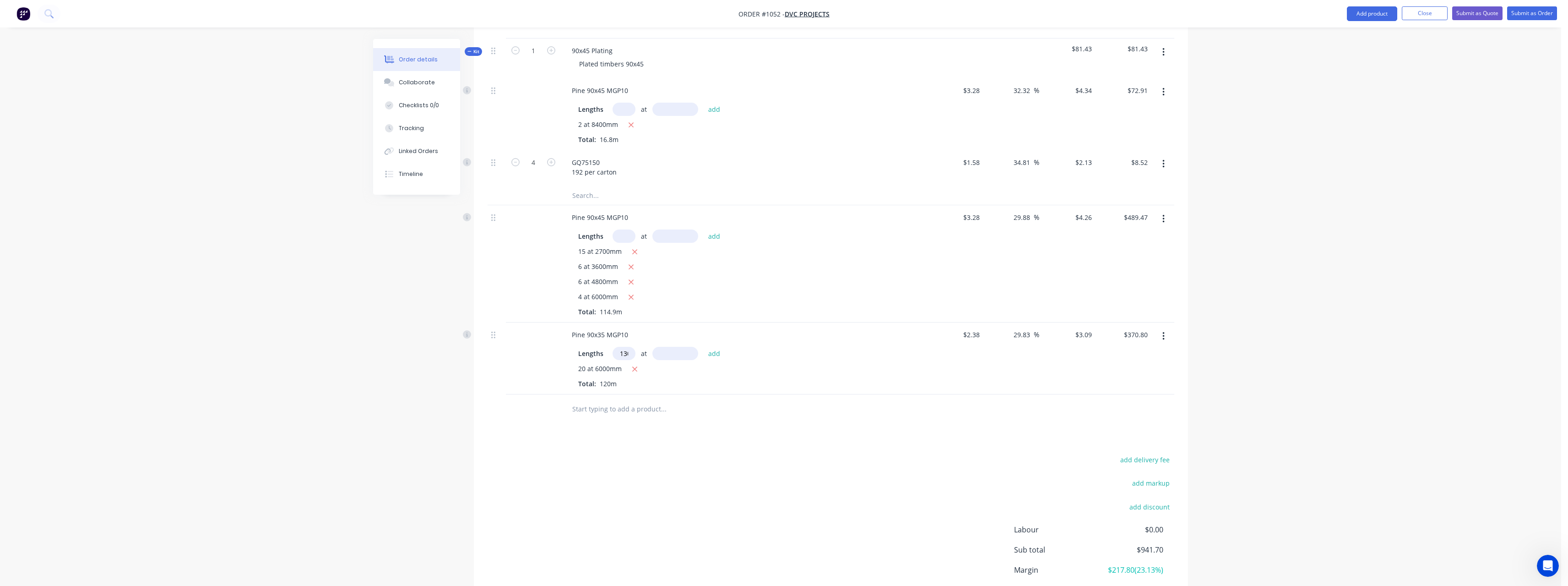
scroll to position [0, 2]
type input "130"
type input "2700"
click at [704, 347] on button "add" at bounding box center [714, 353] width 21 height 12
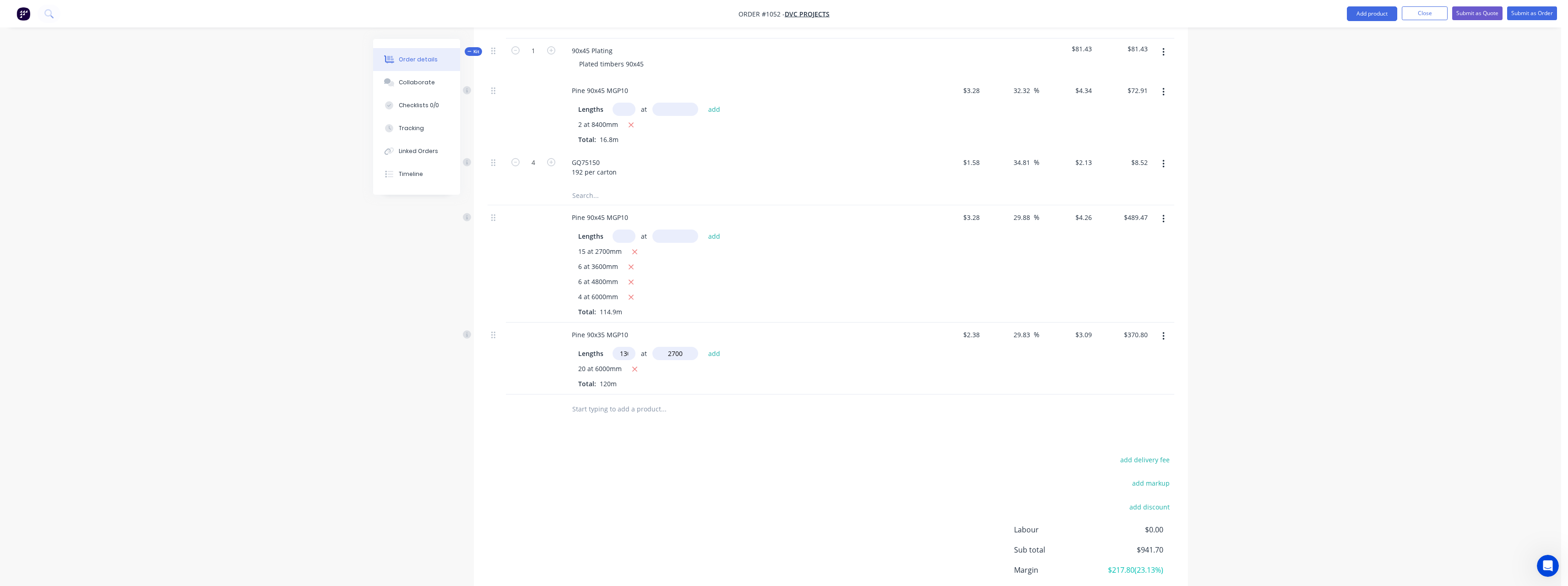
type input "$1,455.39"
click at [630, 421] on input "text" at bounding box center [663, 424] width 183 height 18
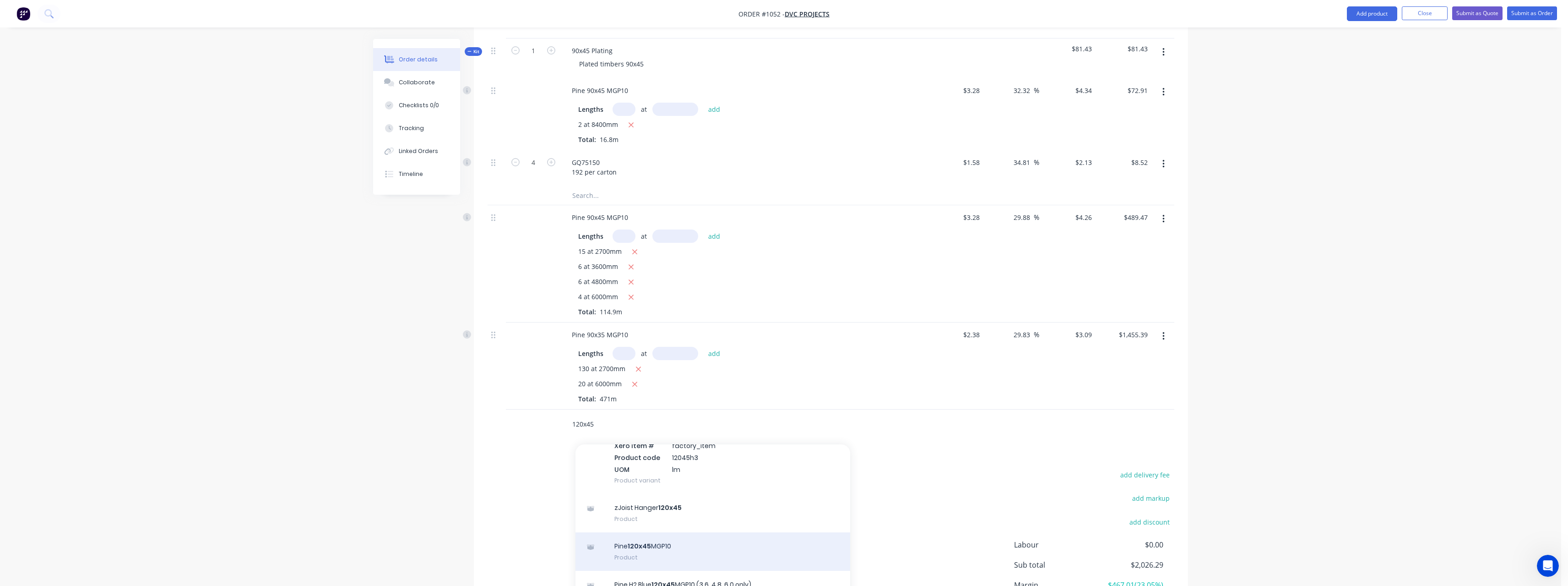
type input "120x45"
click at [684, 541] on div "Pine 120x45 MGP10 Product" at bounding box center [712, 551] width 274 height 39
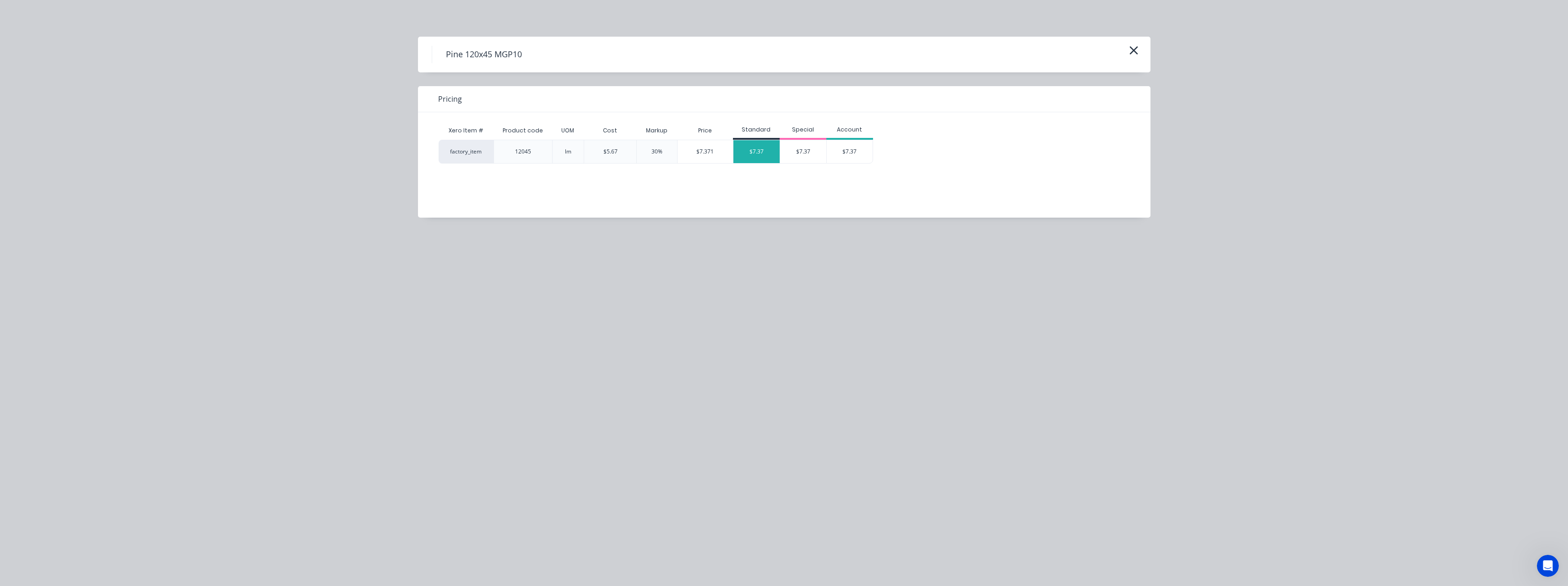
click at [762, 154] on div "$7.37" at bounding box center [757, 151] width 46 height 23
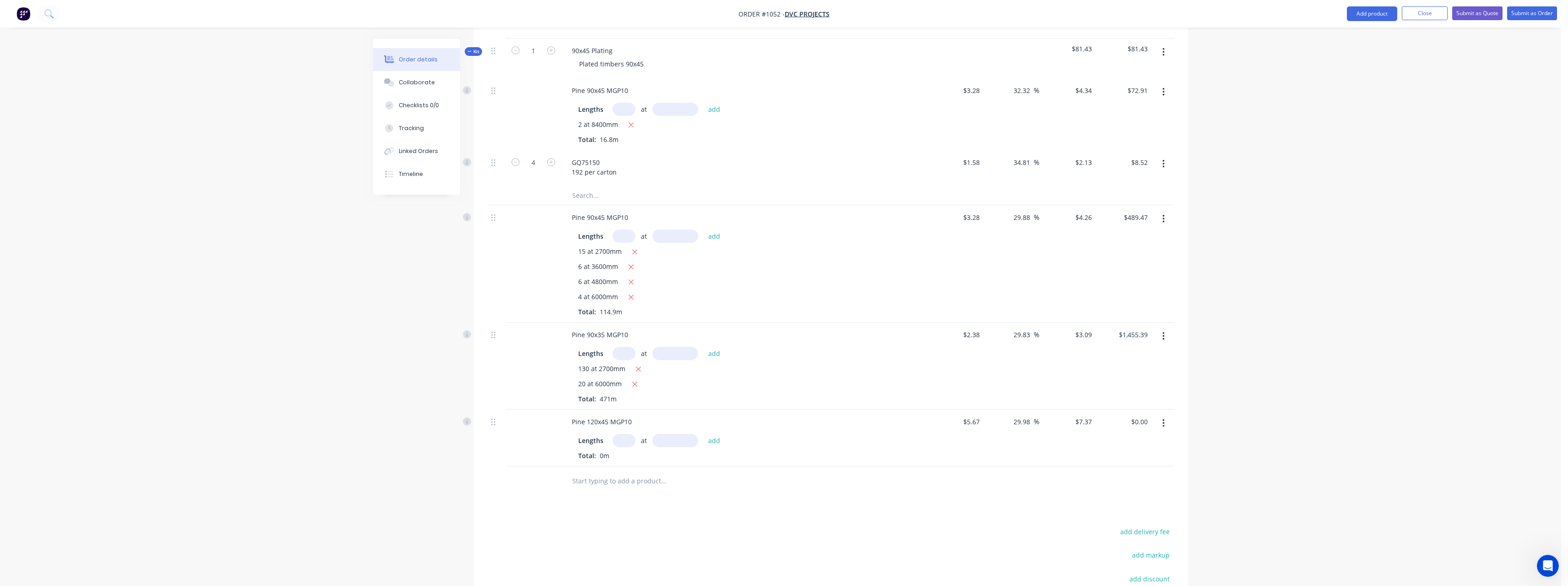
click at [622, 439] on input "text" at bounding box center [624, 440] width 23 height 13
type input "1"
type input "1200"
click at [704, 434] on button "add" at bounding box center [714, 440] width 21 height 12
type input "$8.84"
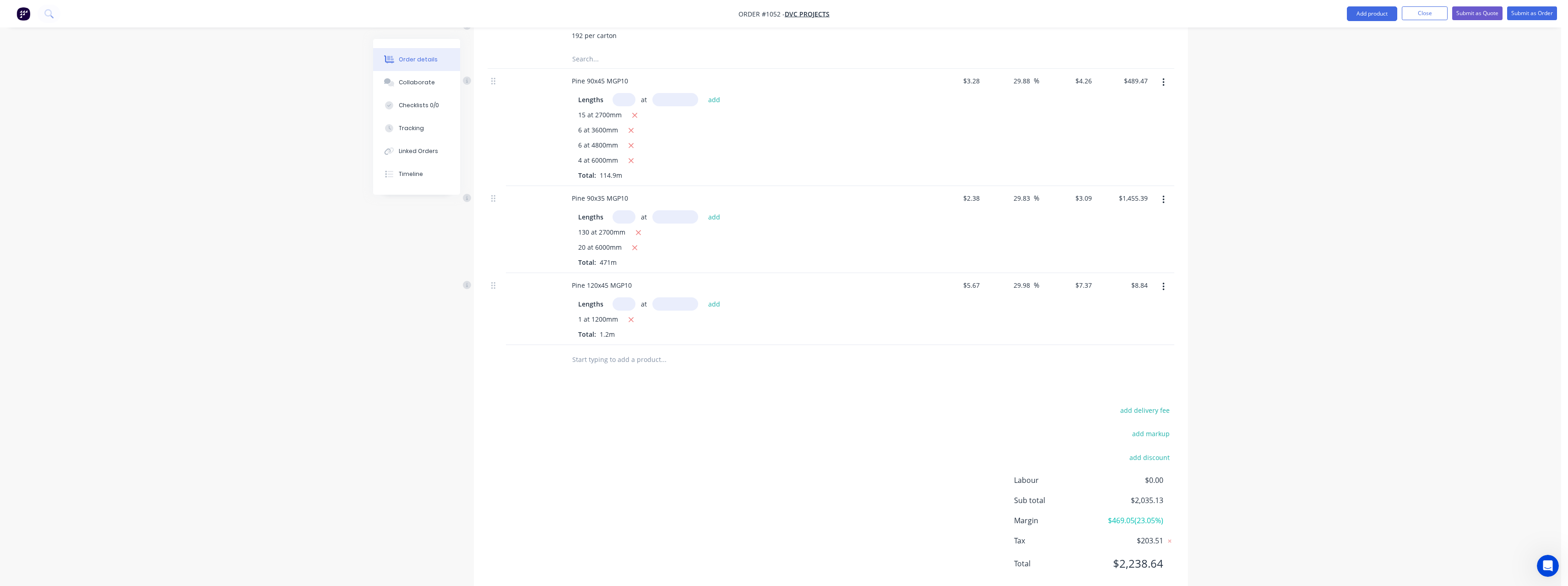
scroll to position [428, 0]
click at [622, 341] on input "text" at bounding box center [663, 337] width 183 height 18
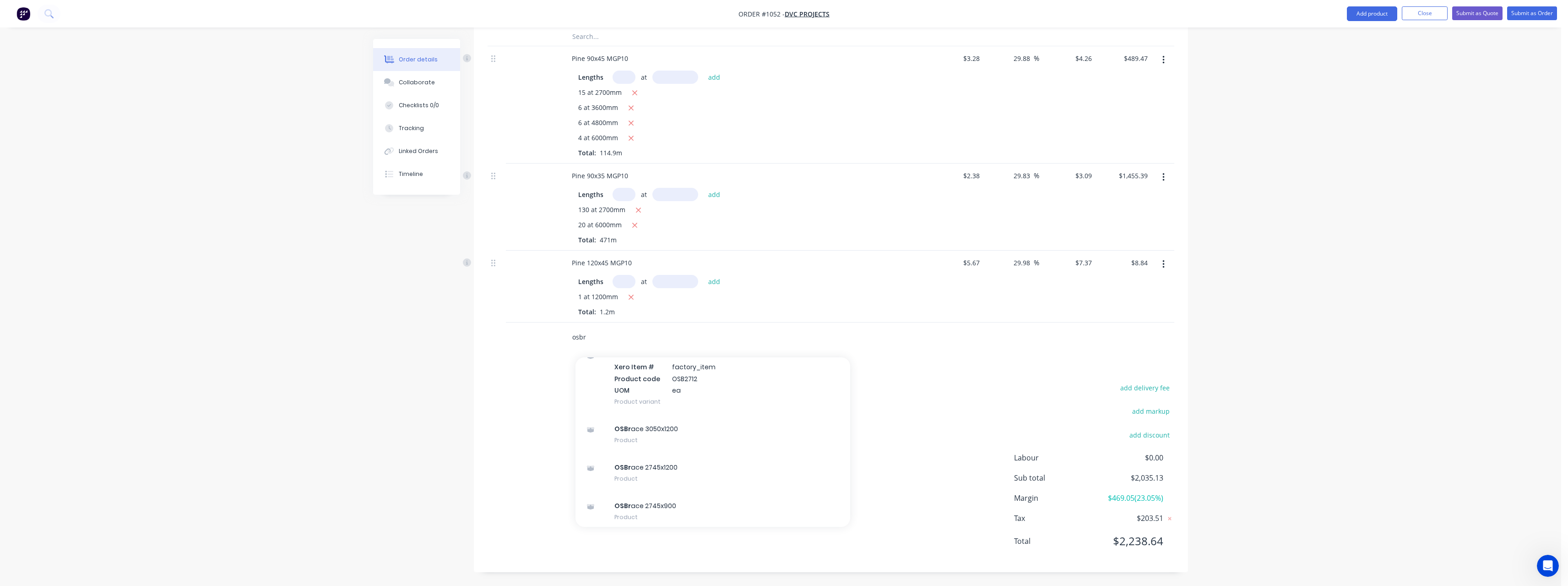
scroll to position [234, 0]
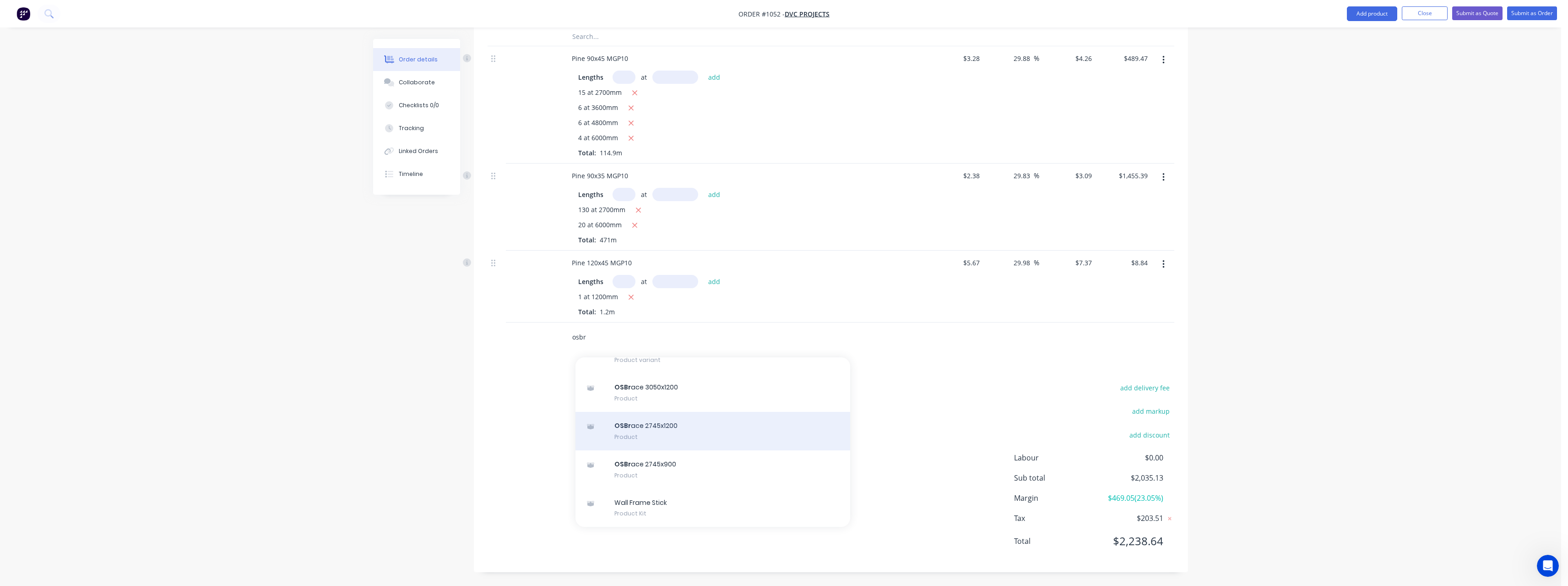
type input "osbr"
click at [681, 432] on div "OSBr ace 2745x1200 Product" at bounding box center [712, 431] width 274 height 39
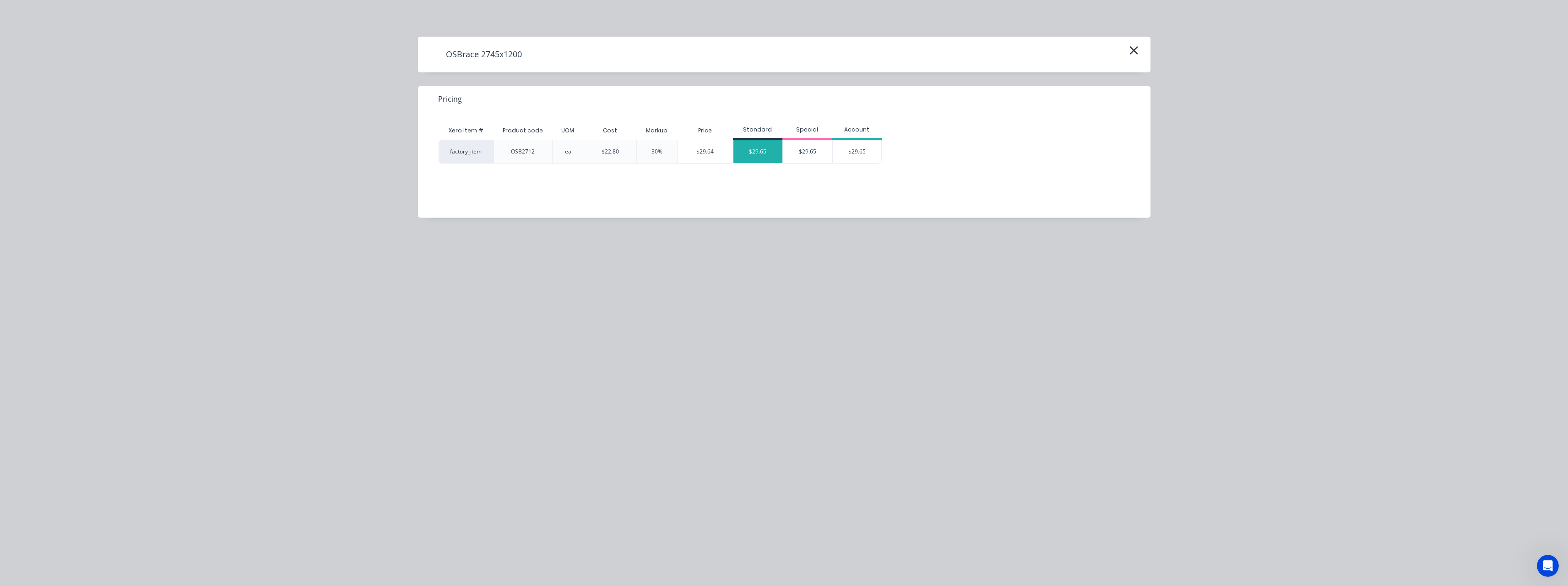
click at [765, 160] on div "$29.65" at bounding box center [758, 151] width 50 height 23
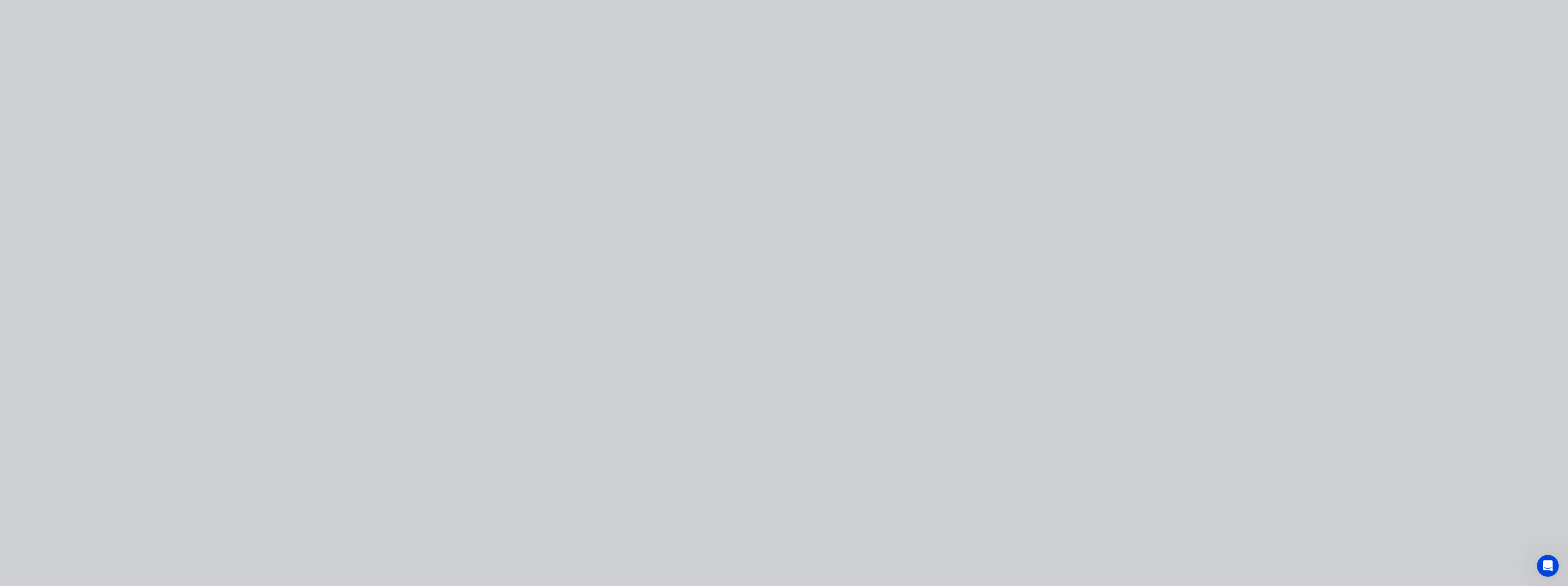
type input "$22.80"
type input "30.04"
type input "$29.65"
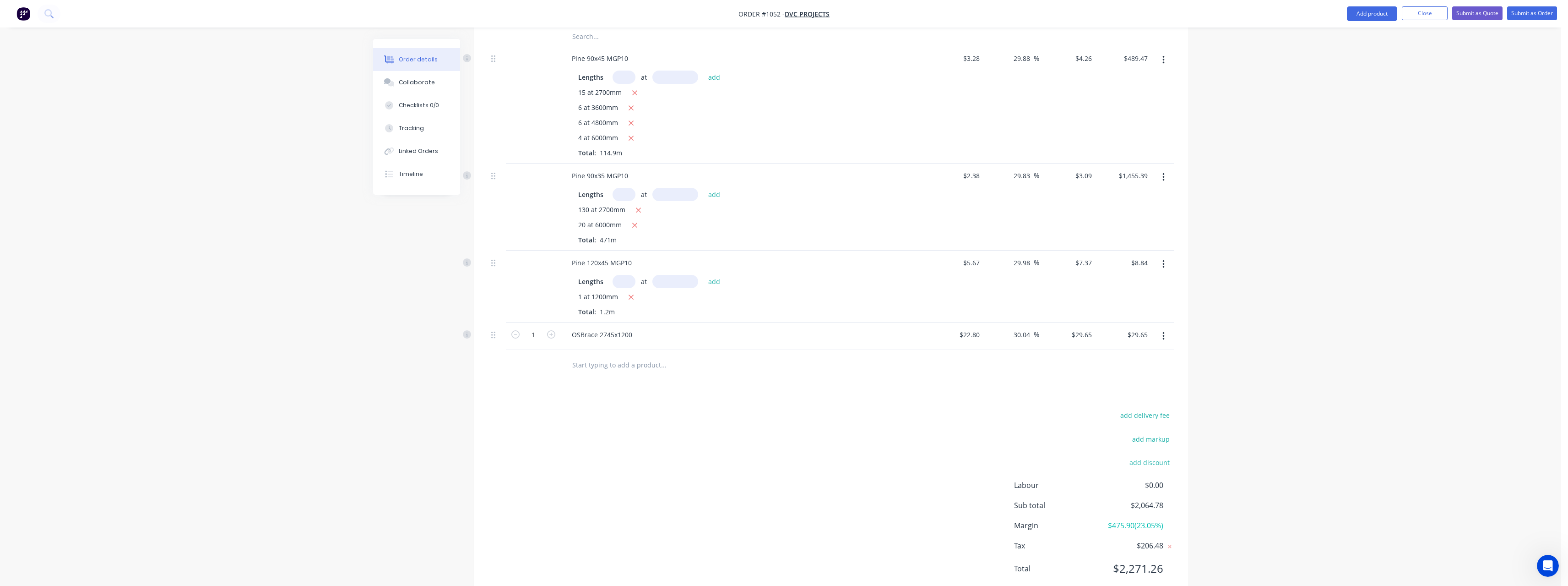
click at [622, 368] on input "text" at bounding box center [663, 365] width 183 height 18
type input "osbr"
click at [681, 498] on div "OSBr ace 2745x900 Product" at bounding box center [712, 502] width 274 height 39
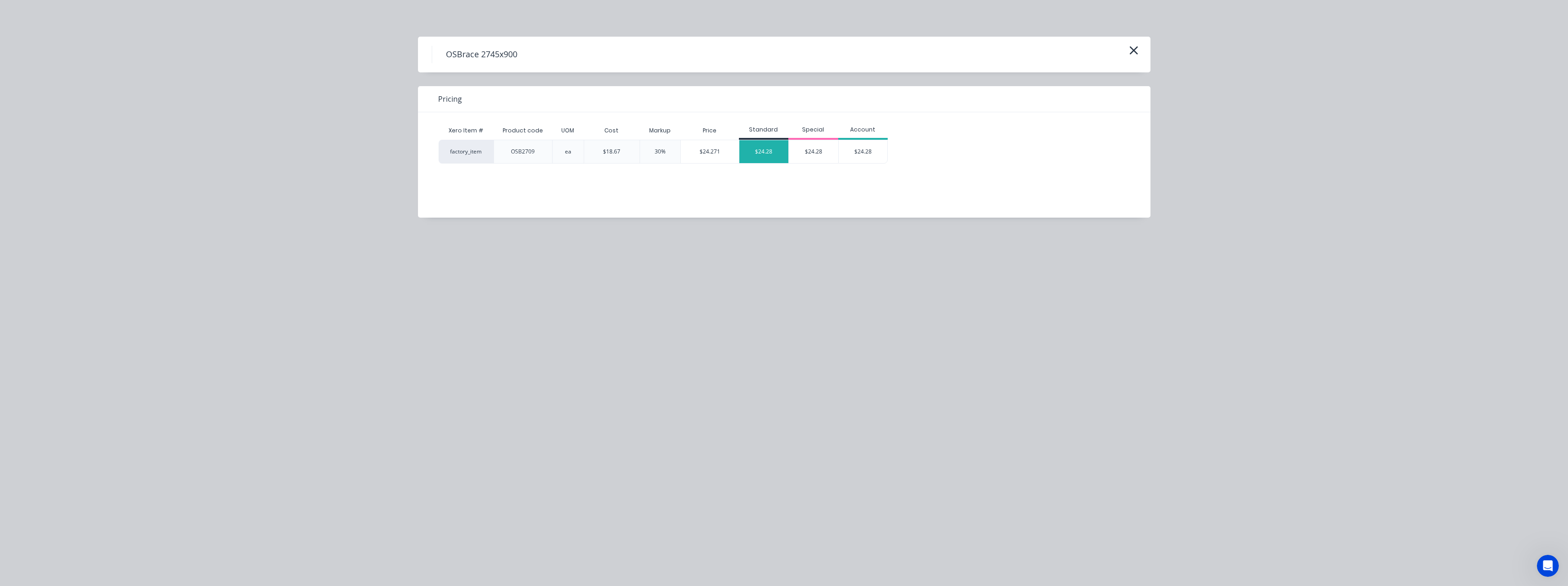
click at [767, 158] on div "$24.28" at bounding box center [764, 151] width 50 height 23
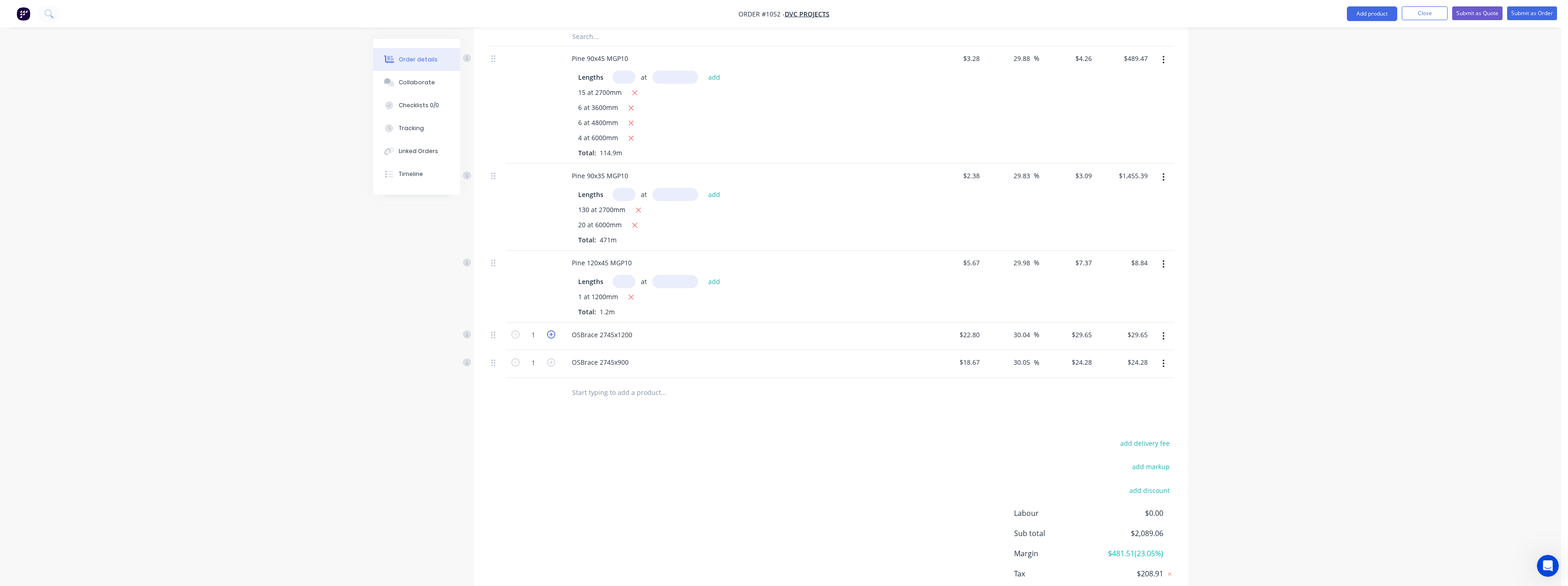
click at [551, 338] on icon "button" at bounding box center [551, 334] width 8 height 8
type input "2"
type input "$59.30"
click at [551, 338] on icon "button" at bounding box center [551, 334] width 8 height 8
type input "3"
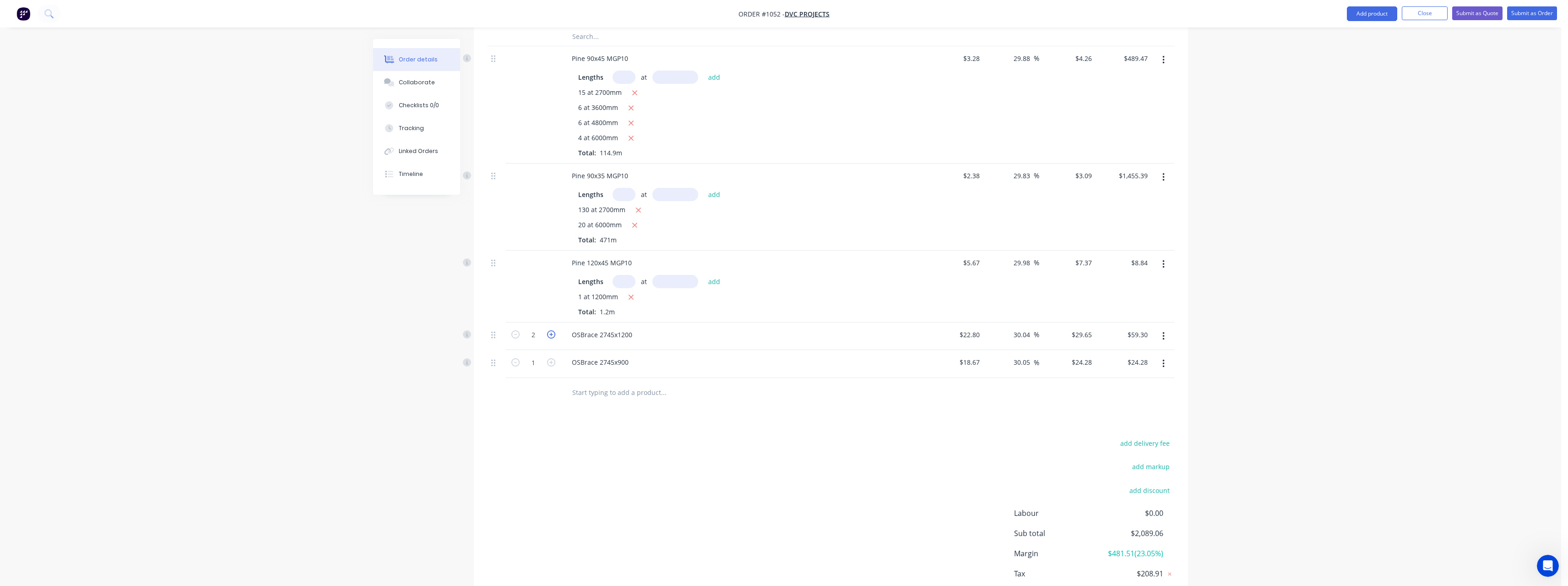
type input "$88.95"
click at [551, 338] on icon "button" at bounding box center [551, 334] width 8 height 8
type input "4"
type input "$118.60"
click at [551, 338] on icon "button" at bounding box center [551, 334] width 8 height 8
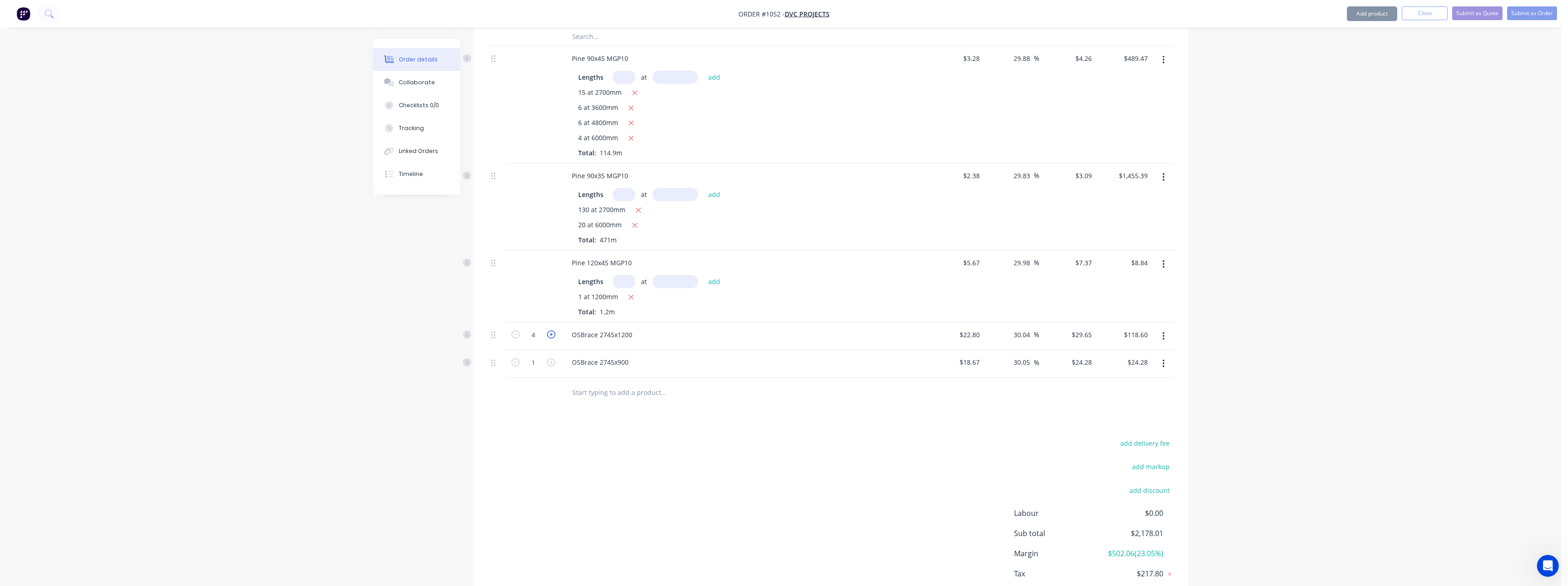
type input "5"
type input "$148.25"
click at [551, 338] on icon "button" at bounding box center [551, 334] width 8 height 8
type input "6"
type input "$177.90"
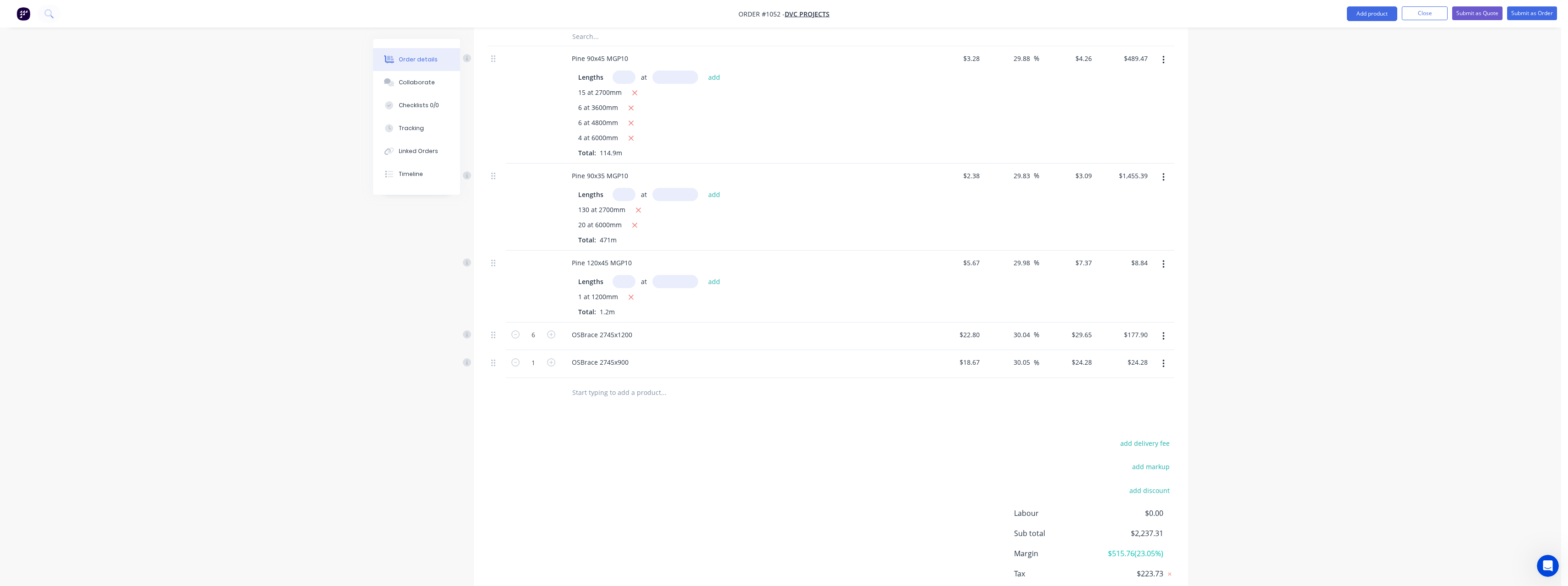
click at [581, 391] on input "text" at bounding box center [663, 393] width 183 height 18
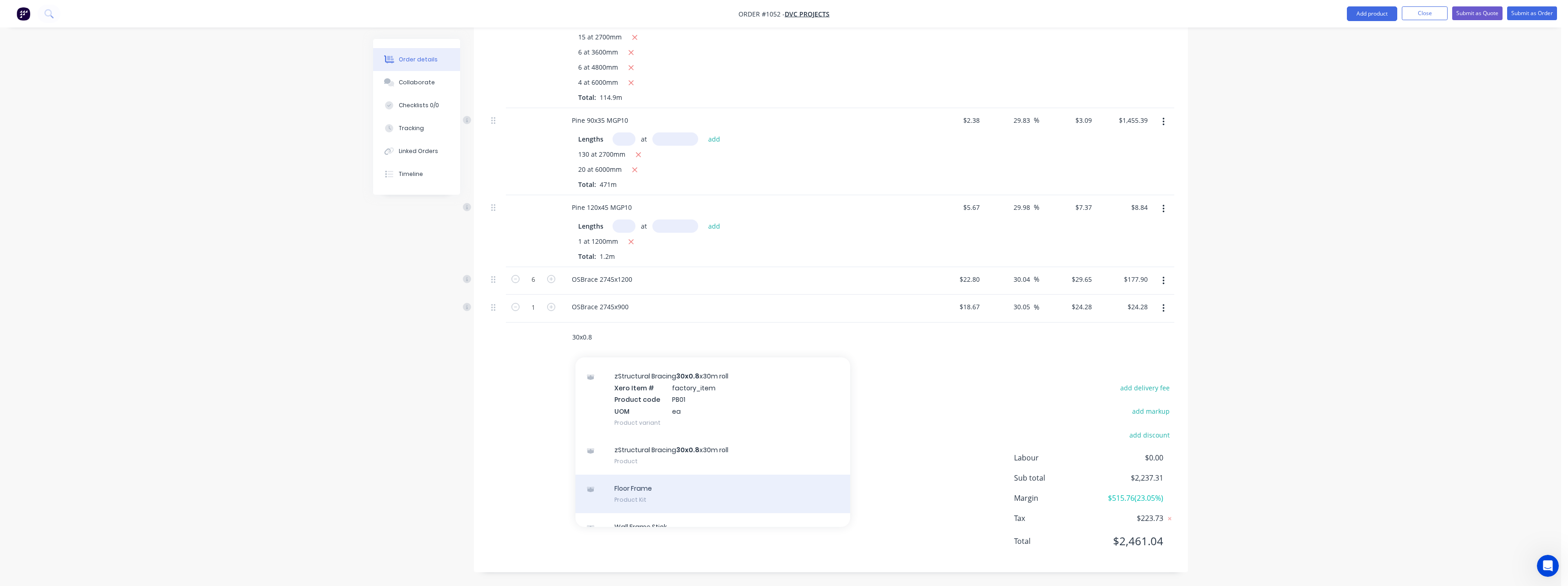
scroll to position [46, 0]
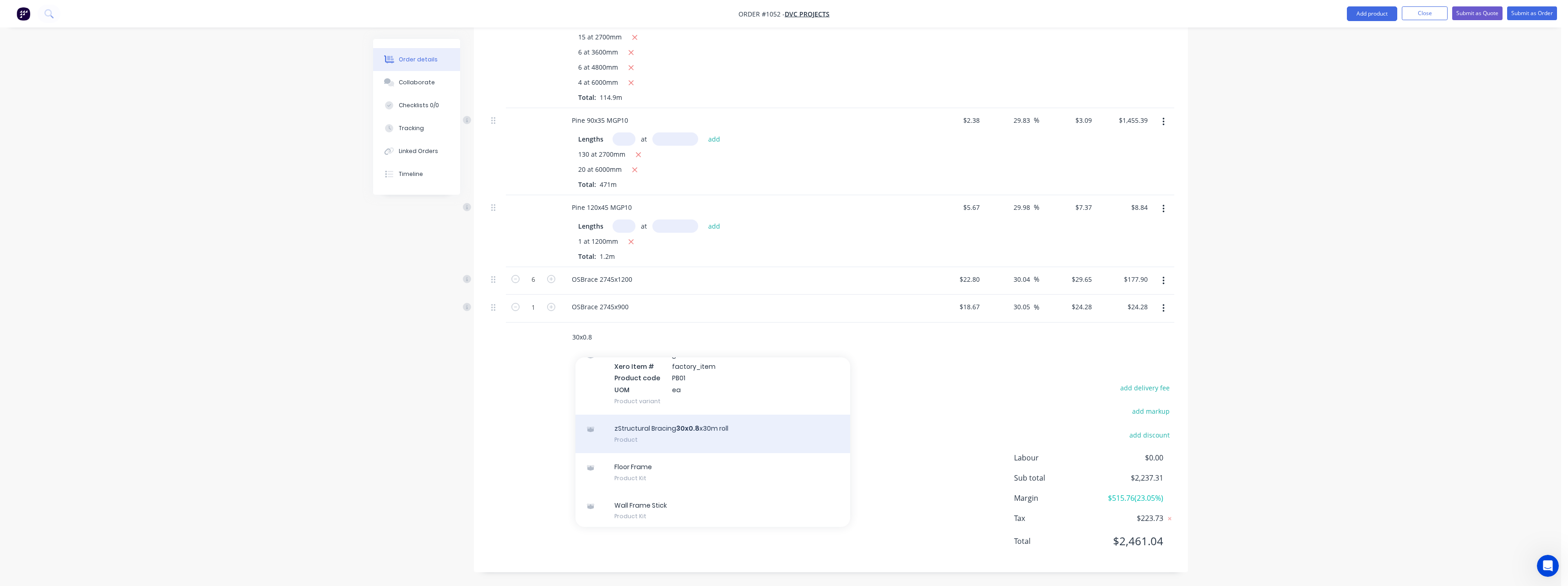
type input "30x0.8"
click at [661, 429] on div "zStructural Bracing 30x0.8 x30m roll Product" at bounding box center [712, 434] width 274 height 39
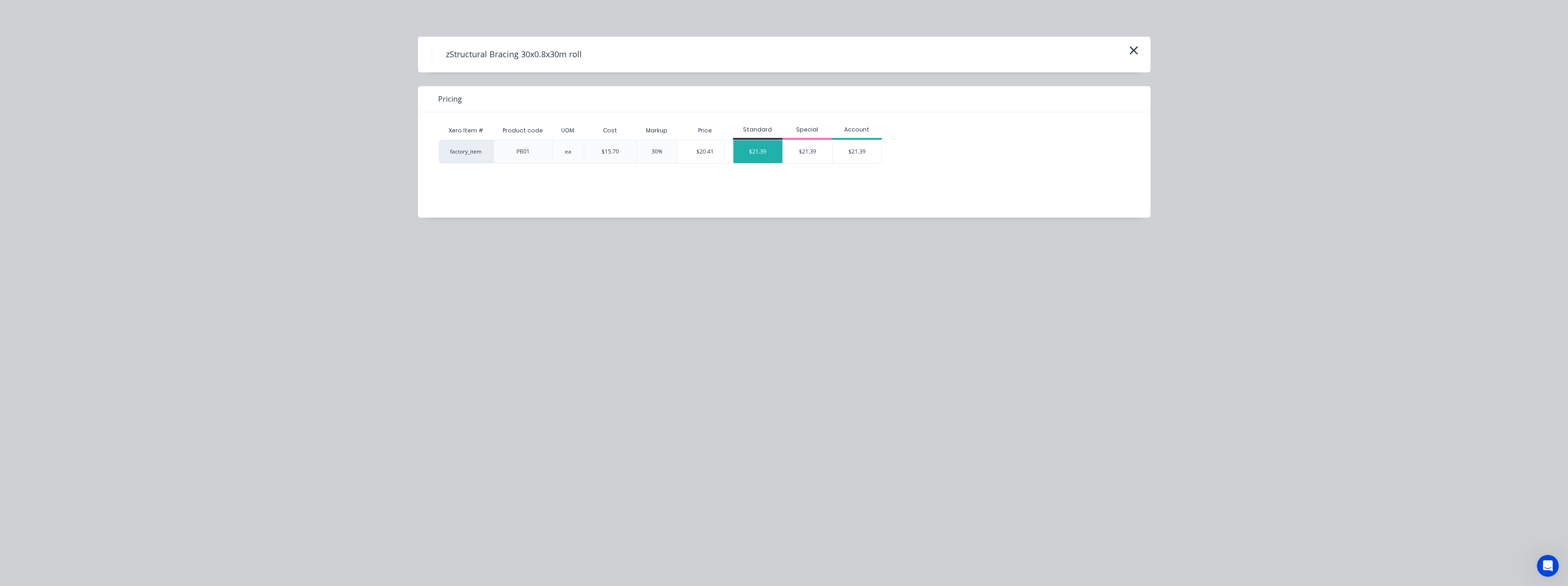
click at [765, 156] on div "$21.39" at bounding box center [758, 151] width 50 height 23
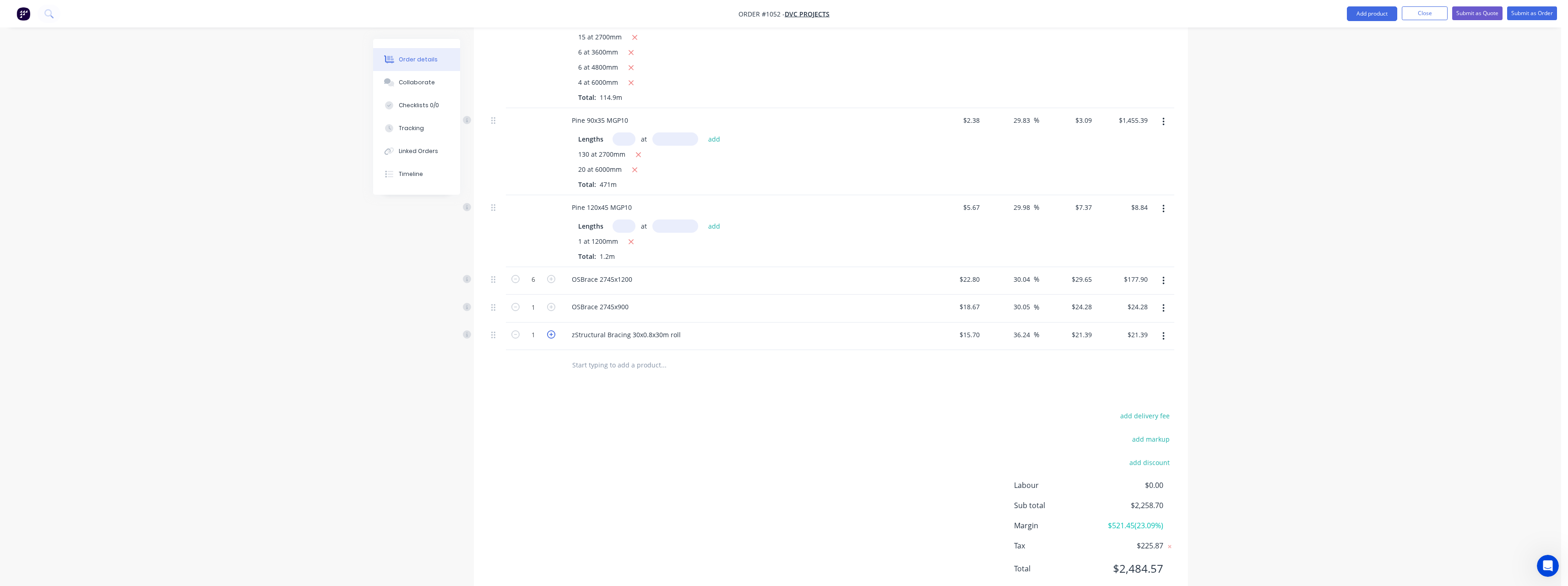
click at [553, 331] on icon "button" at bounding box center [551, 334] width 8 height 8
type input "2"
type input "$42.78"
click at [553, 331] on icon "button" at bounding box center [551, 334] width 8 height 8
type input "3"
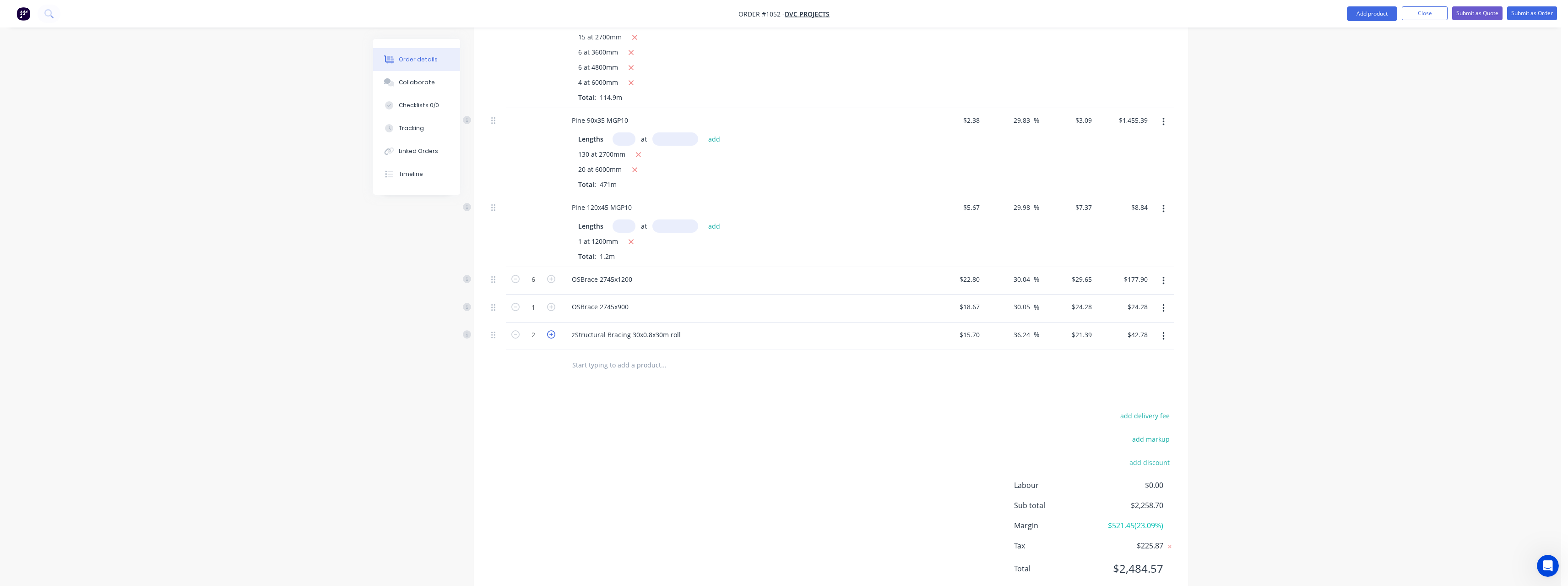
type input "$64.17"
click at [553, 331] on icon "button" at bounding box center [551, 334] width 8 height 8
type input "4"
type input "$85.56"
click at [613, 363] on input "text" at bounding box center [663, 365] width 183 height 18
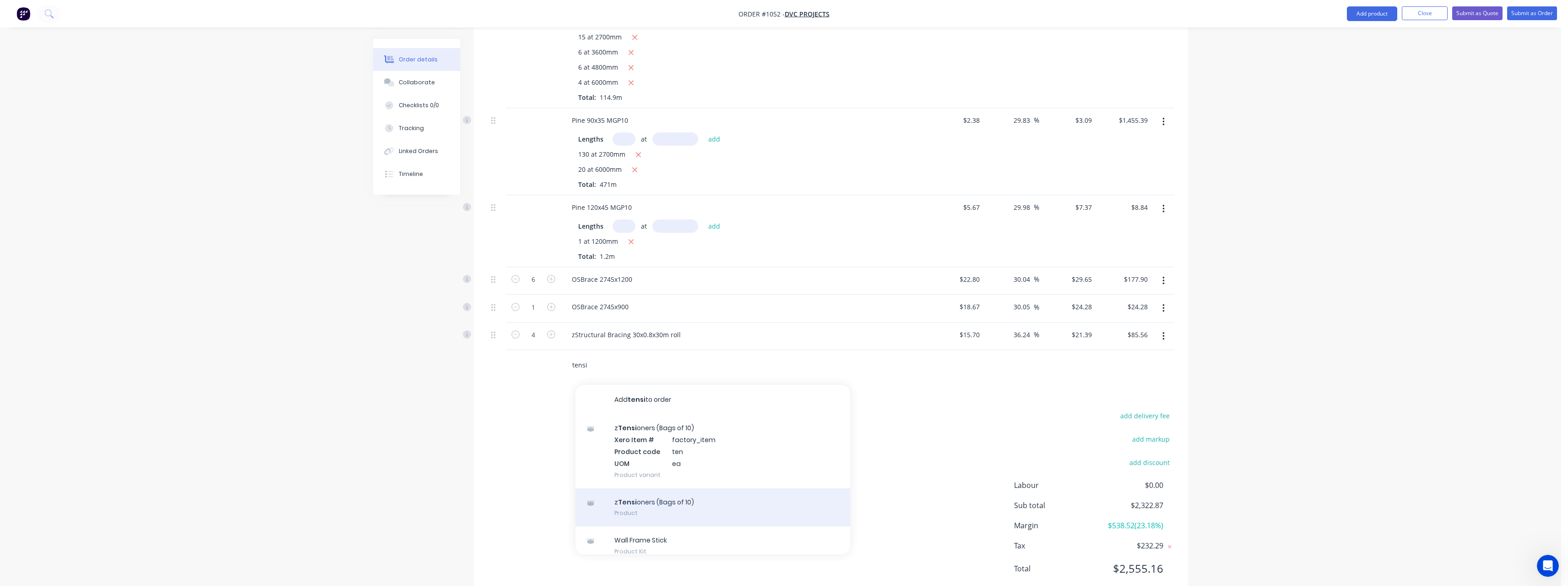
type input "tensi"
click at [670, 507] on div "z Tensi oners (Bags of 10) Product" at bounding box center [712, 507] width 274 height 39
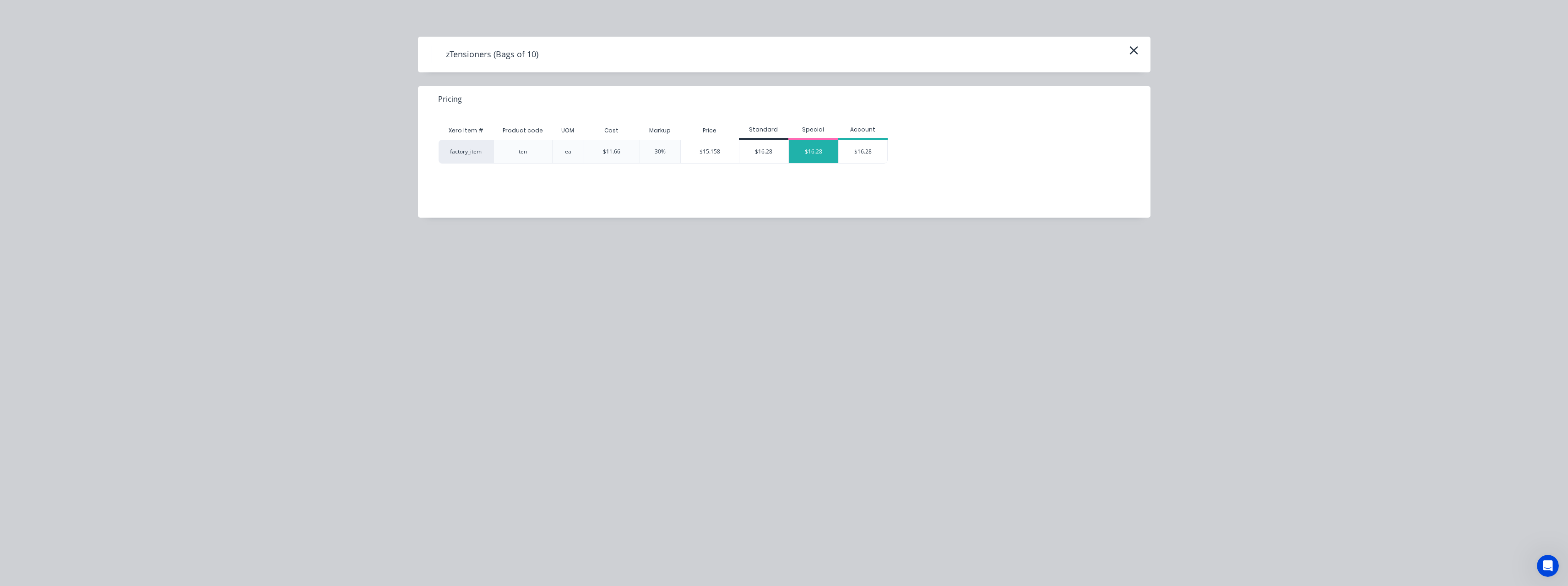
click at [807, 150] on div "$16.28" at bounding box center [813, 151] width 50 height 23
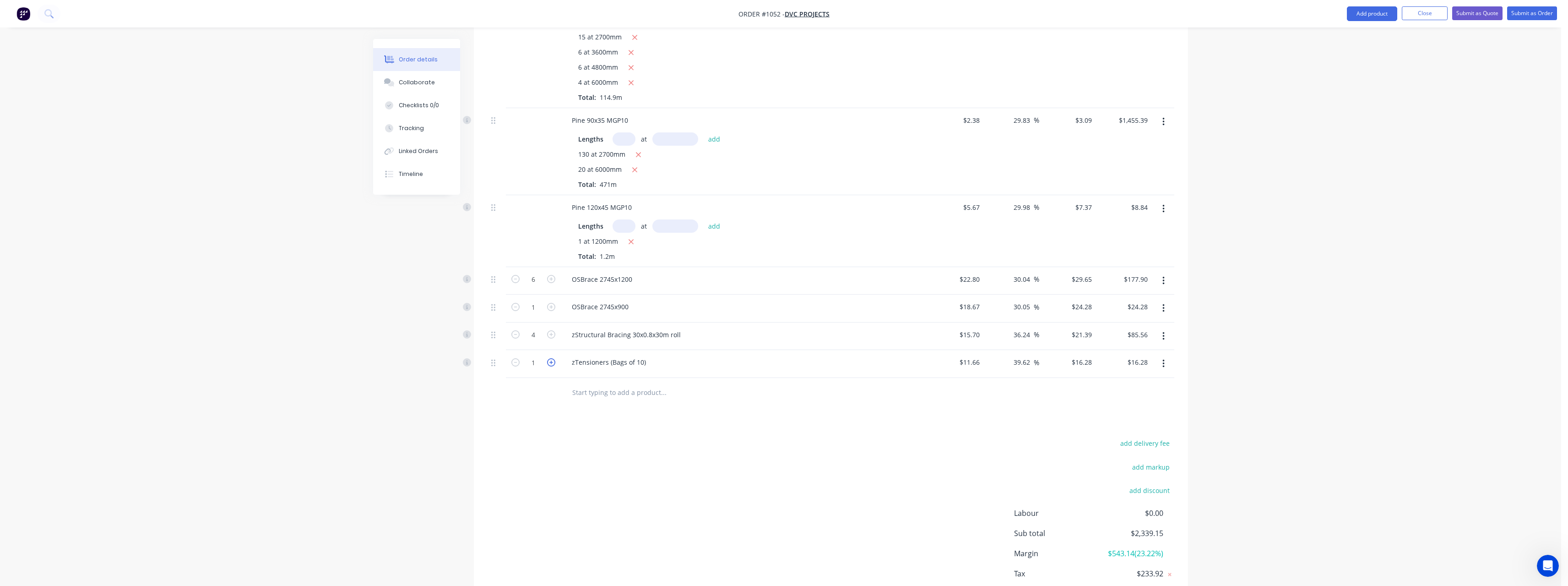
click at [553, 363] on icon "button" at bounding box center [551, 362] width 8 height 8
type input "2"
type input "$32.56"
click at [601, 401] on input "text" at bounding box center [663, 393] width 183 height 18
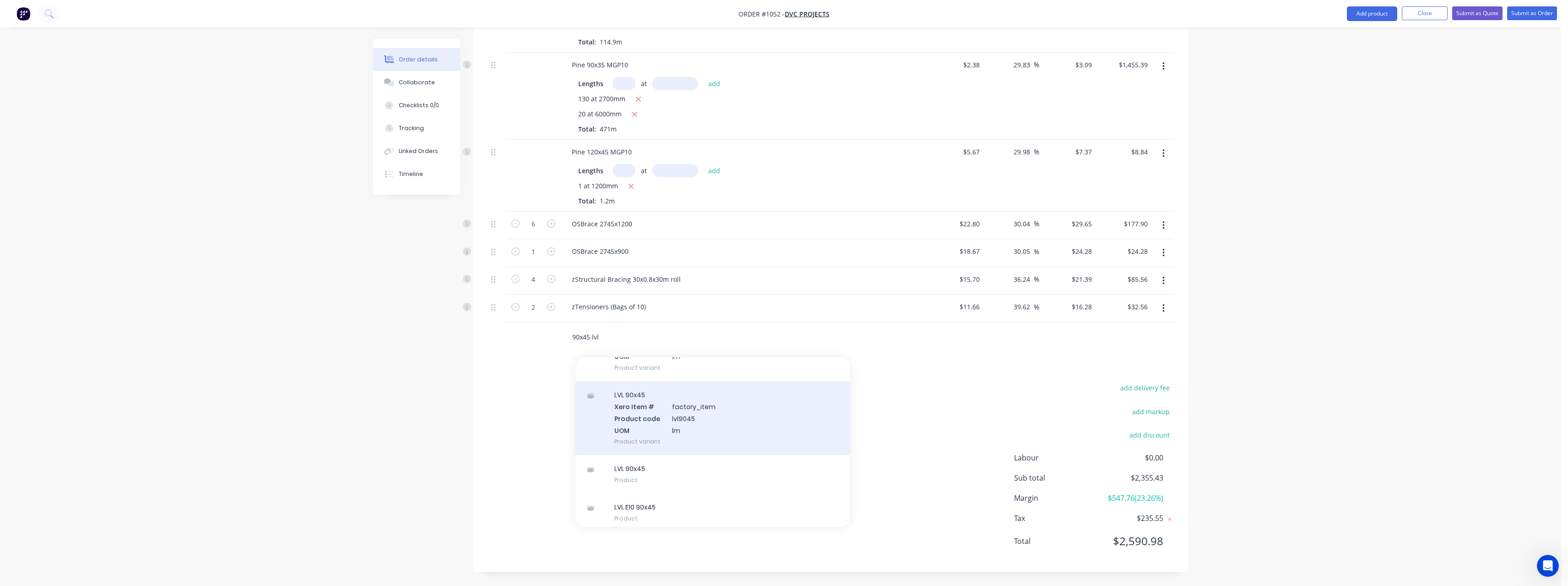
scroll to position [92, 0]
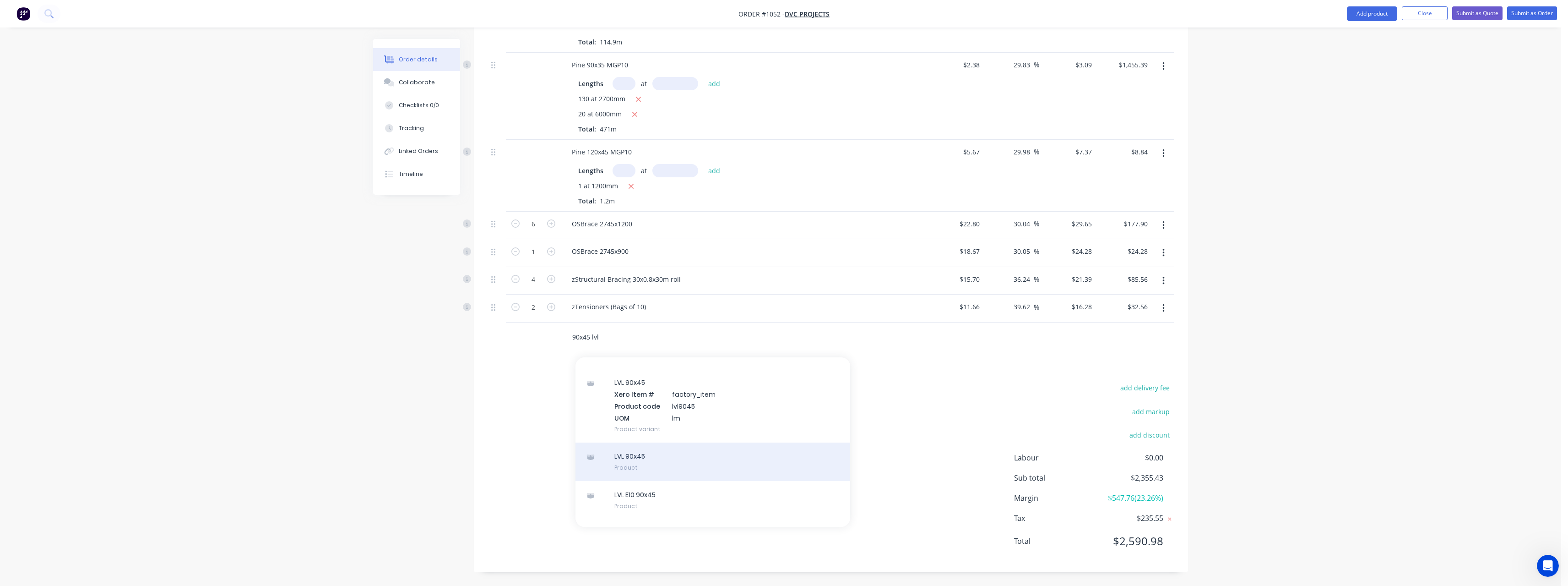
type input "90x45 lvl"
click at [749, 470] on div "LVL 90x45 Product" at bounding box center [712, 461] width 274 height 39
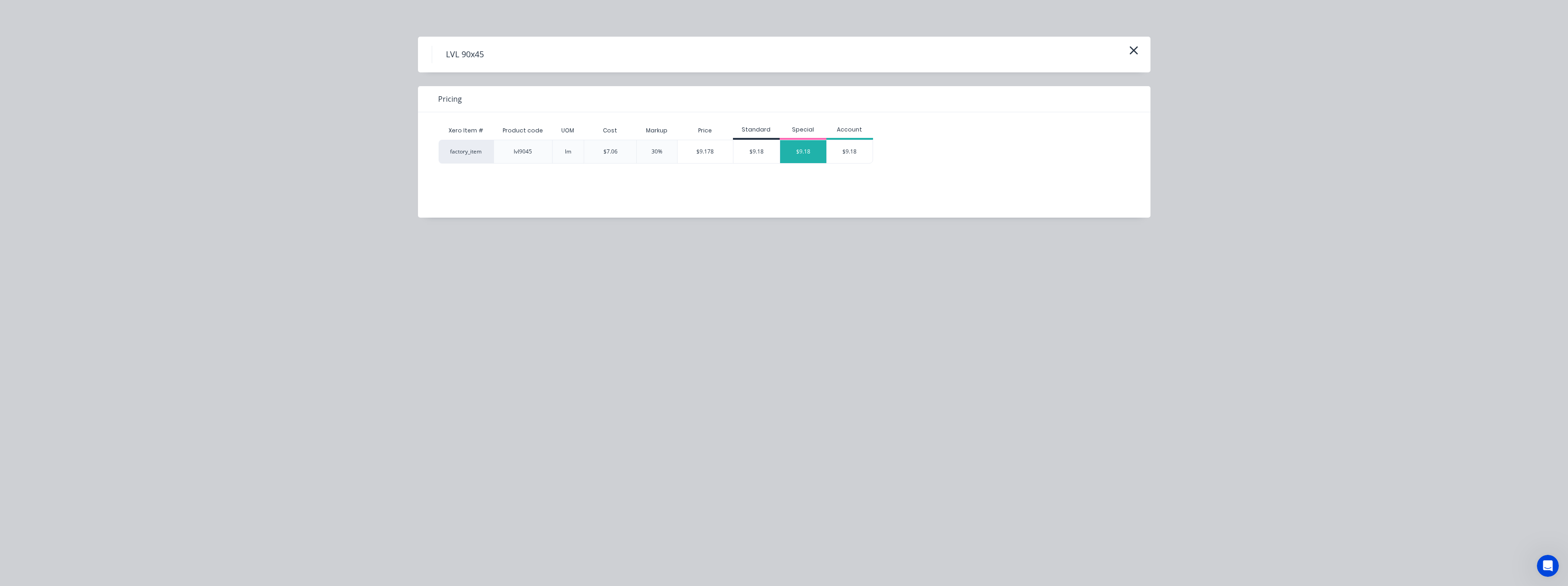
click at [798, 154] on div "$9.18" at bounding box center [803, 151] width 46 height 23
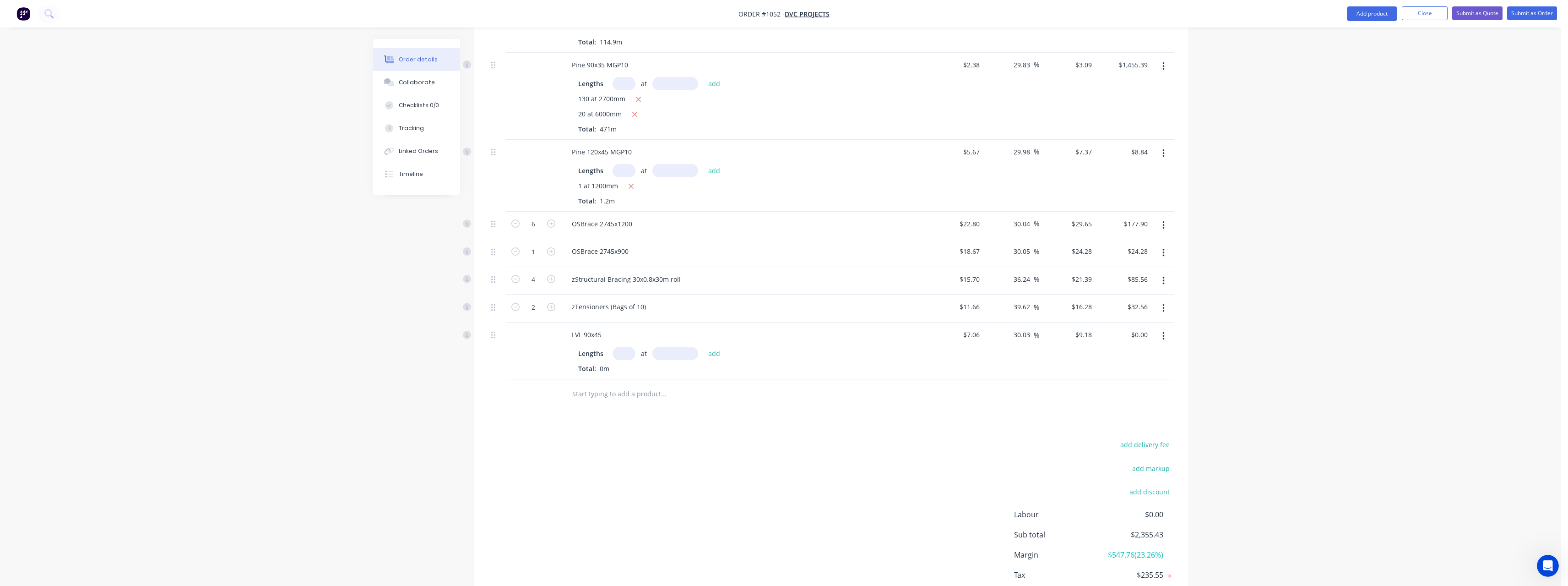
click at [622, 356] on input "text" at bounding box center [624, 354] width 23 height 13
type input "2"
type input "2700"
click at [704, 347] on button "add" at bounding box center [714, 354] width 21 height 12
type input "$49.57"
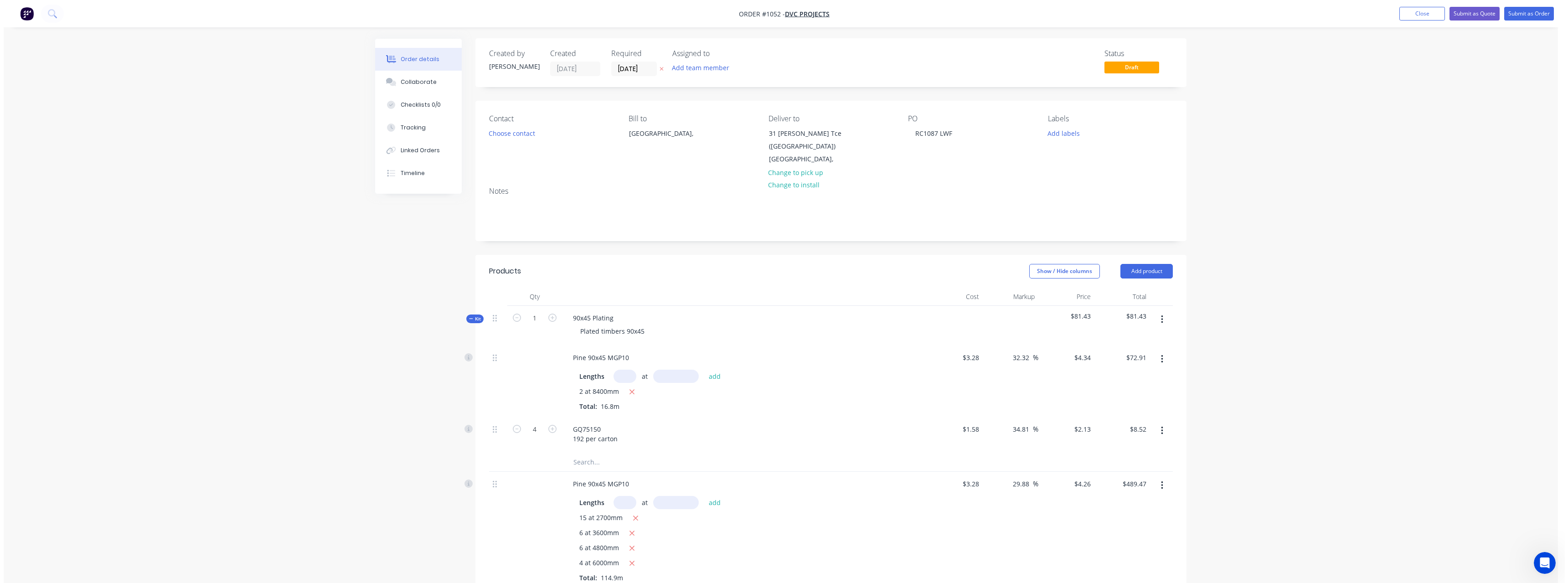
scroll to position [0, 0]
click at [646, 72] on input "[DATE]" at bounding box center [630, 69] width 44 height 13
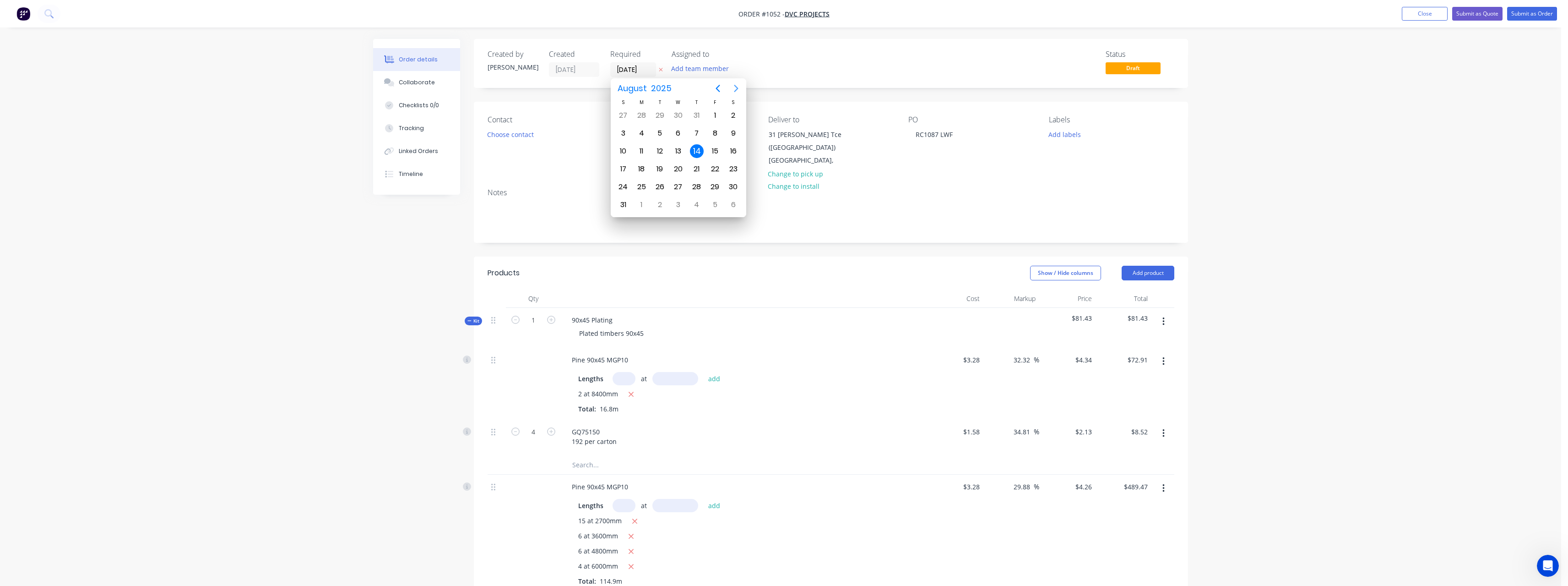
click at [739, 89] on icon "Next page" at bounding box center [736, 89] width 11 height 11
click at [647, 168] on div "22" at bounding box center [641, 169] width 13 height 13
type input "[DATE]"
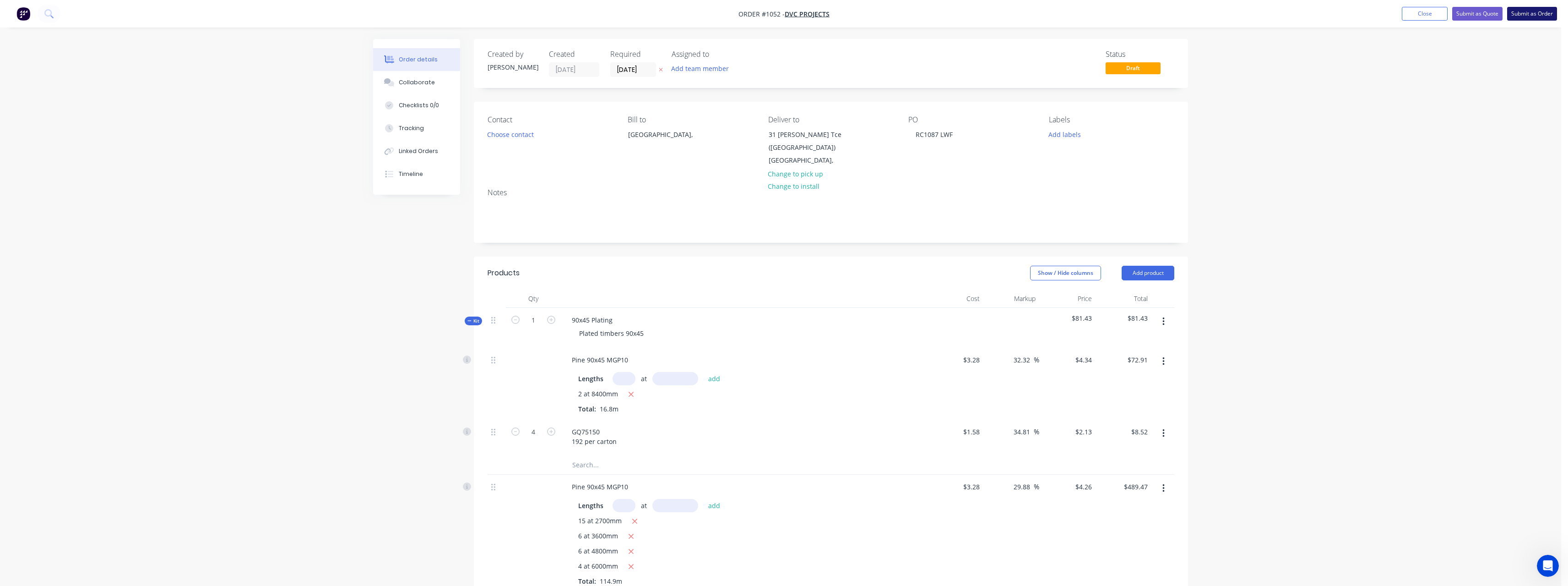
click at [1547, 12] on button "Submit as Order" at bounding box center [1532, 13] width 50 height 13
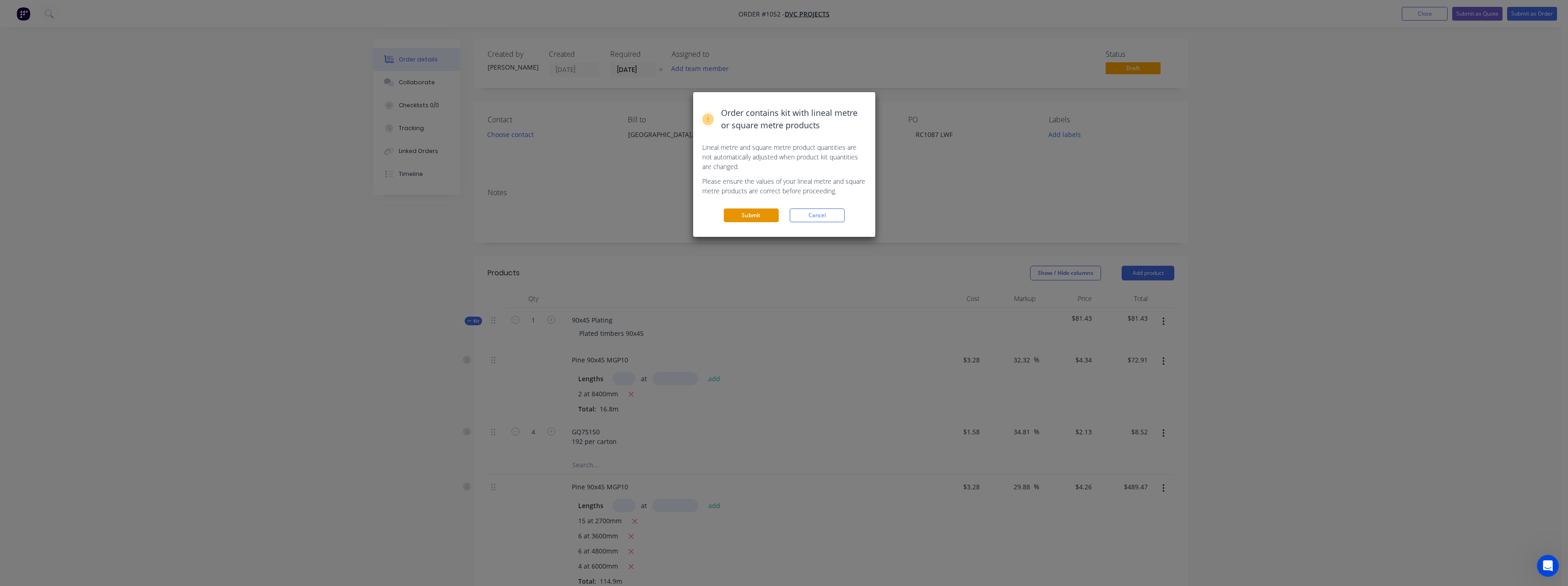
click at [757, 215] on button "Submit" at bounding box center [751, 215] width 55 height 13
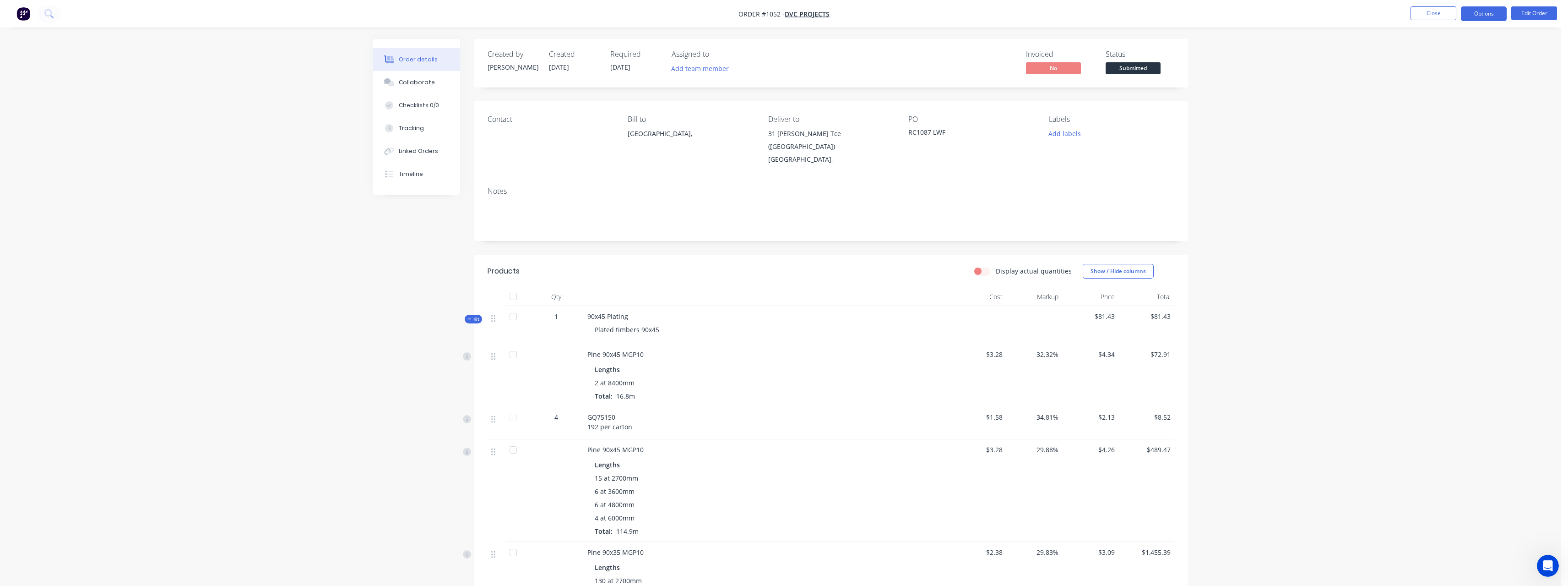
click at [1474, 17] on button "Options" at bounding box center [1484, 13] width 46 height 15
click at [1461, 106] on div "Work Order" at bounding box center [1456, 111] width 84 height 13
click at [1432, 89] on div "Without pricing" at bounding box center [1456, 92] width 84 height 13
click at [1134, 69] on span "Submitted" at bounding box center [1133, 68] width 55 height 12
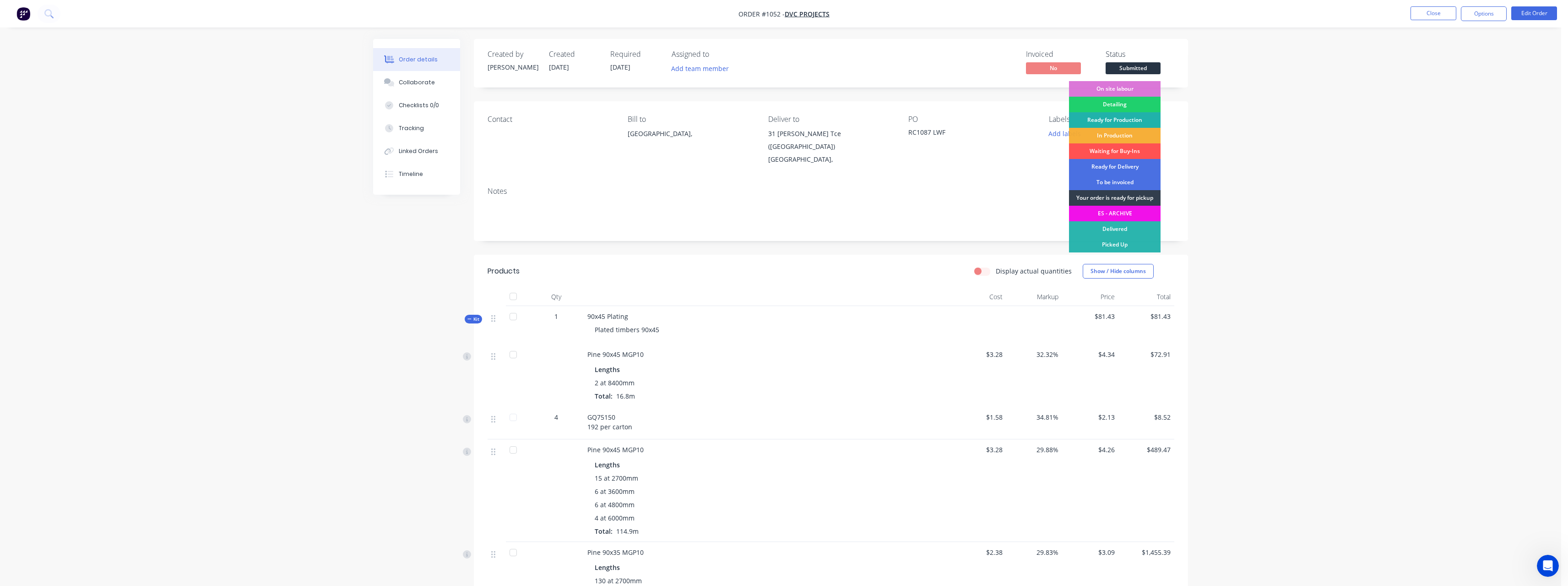
click at [1128, 118] on div "Ready for Production" at bounding box center [1115, 119] width 92 height 15
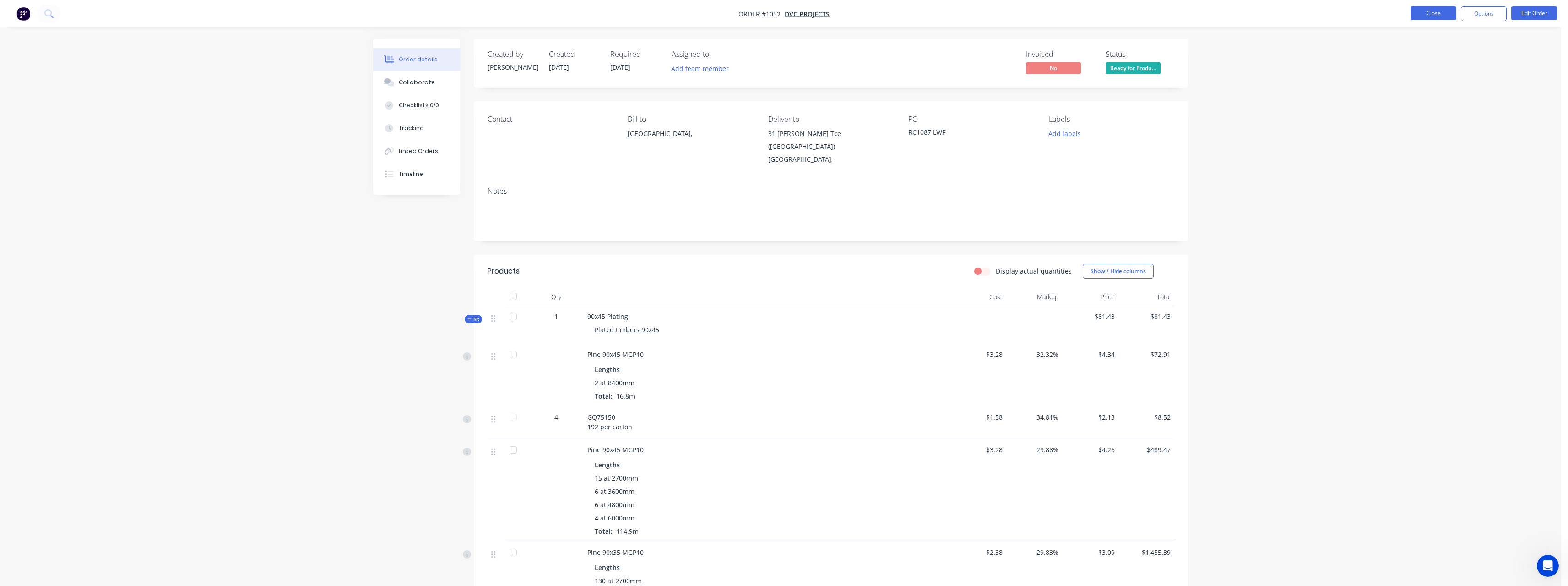
click at [1430, 12] on button "Close" at bounding box center [1433, 13] width 46 height 13
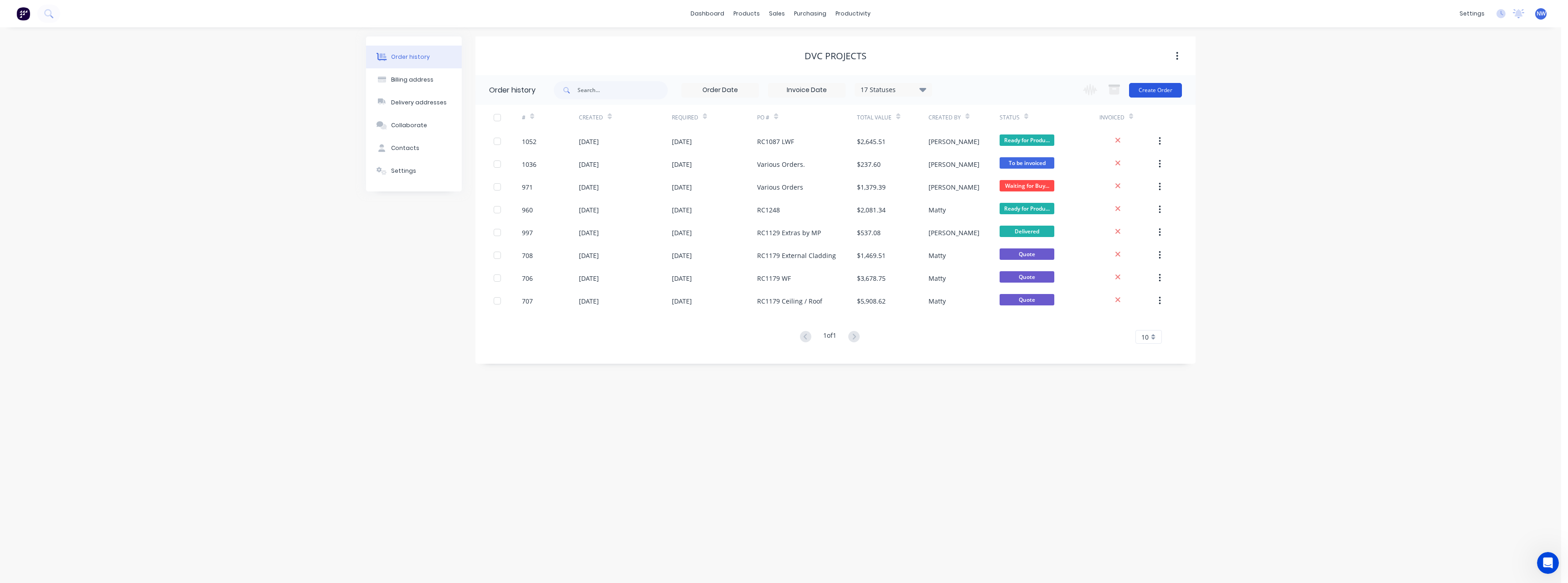
click at [1163, 89] on button "Create Order" at bounding box center [1155, 90] width 53 height 15
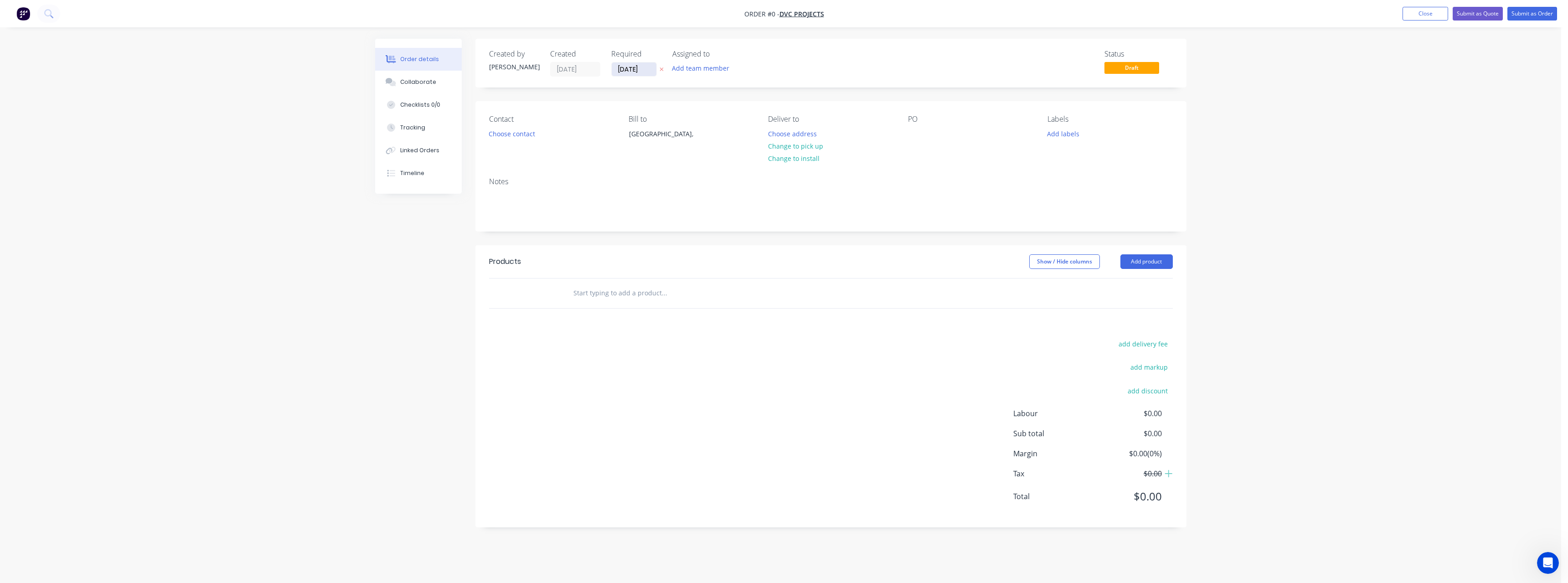
click at [649, 70] on input "[DATE]" at bounding box center [634, 69] width 44 height 13
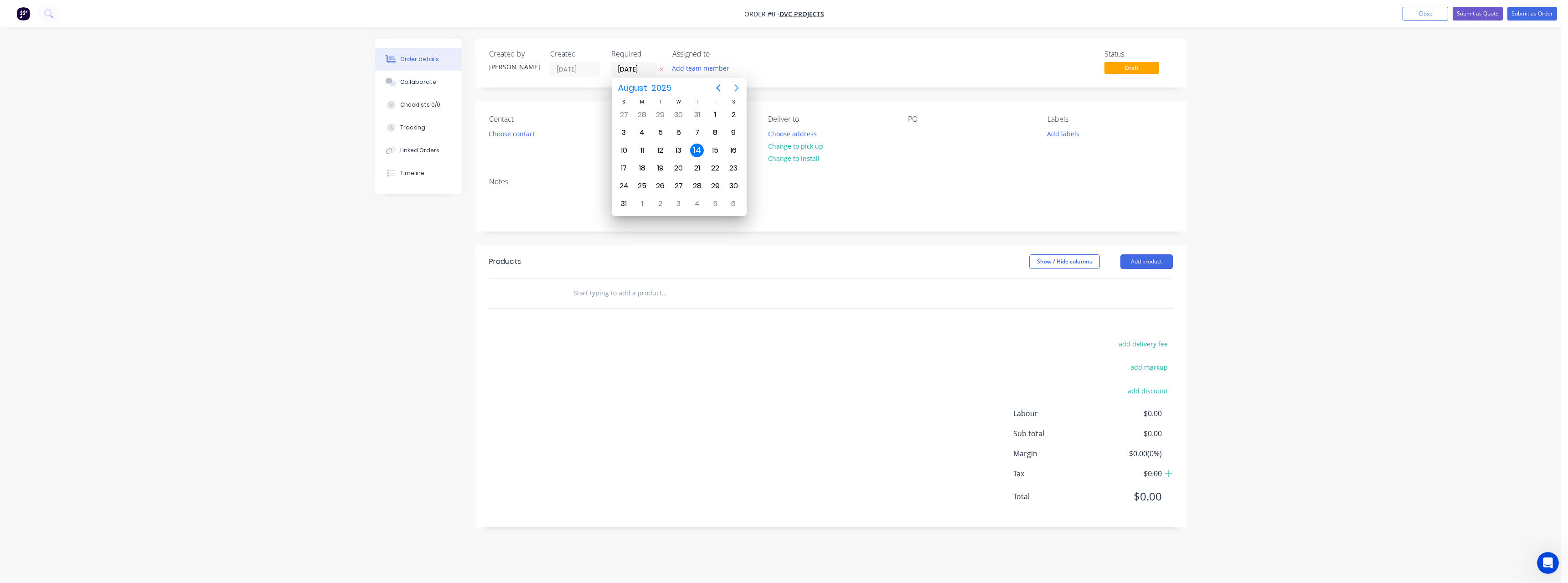
click at [741, 90] on icon "Next page" at bounding box center [737, 88] width 11 height 11
click at [665, 187] on div "30" at bounding box center [660, 186] width 13 height 13
type input "[DATE]"
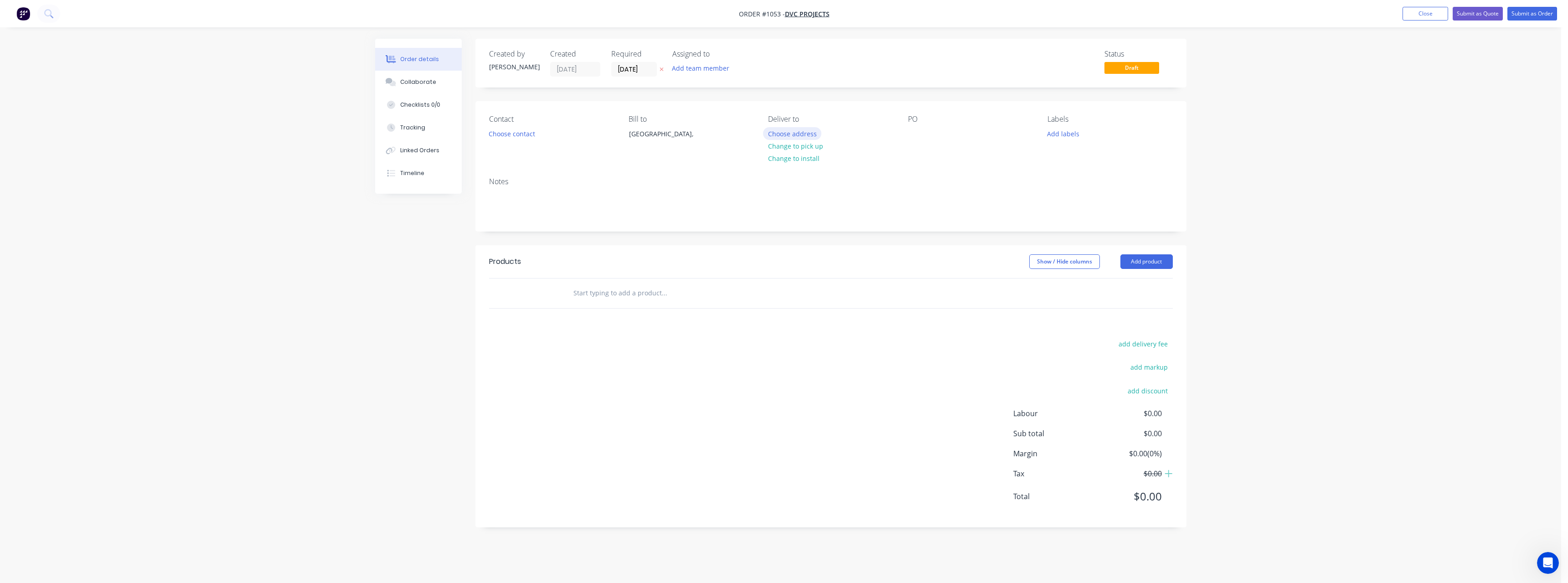
click at [794, 133] on button "Choose address" at bounding box center [793, 133] width 58 height 12
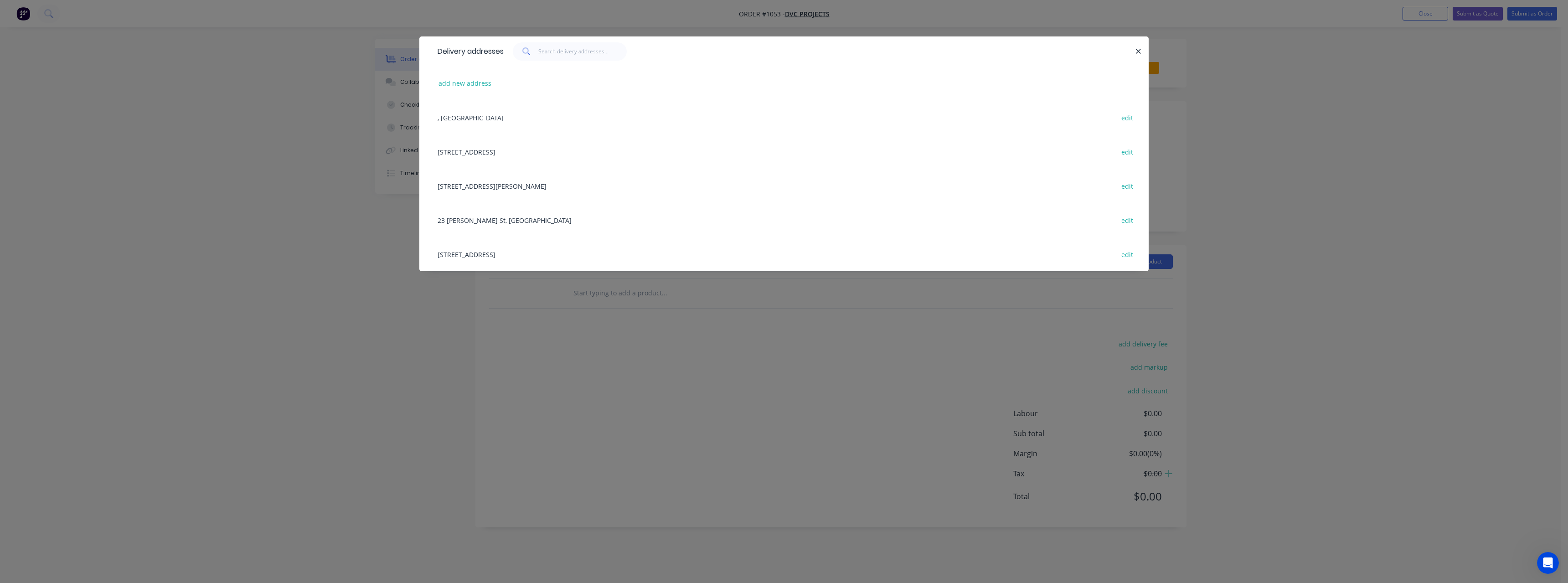
click at [558, 183] on div "[STREET_ADDRESS][PERSON_NAME], ([GEOGRAPHIC_DATA]), [GEOGRAPHIC_DATA] edit" at bounding box center [783, 186] width 702 height 34
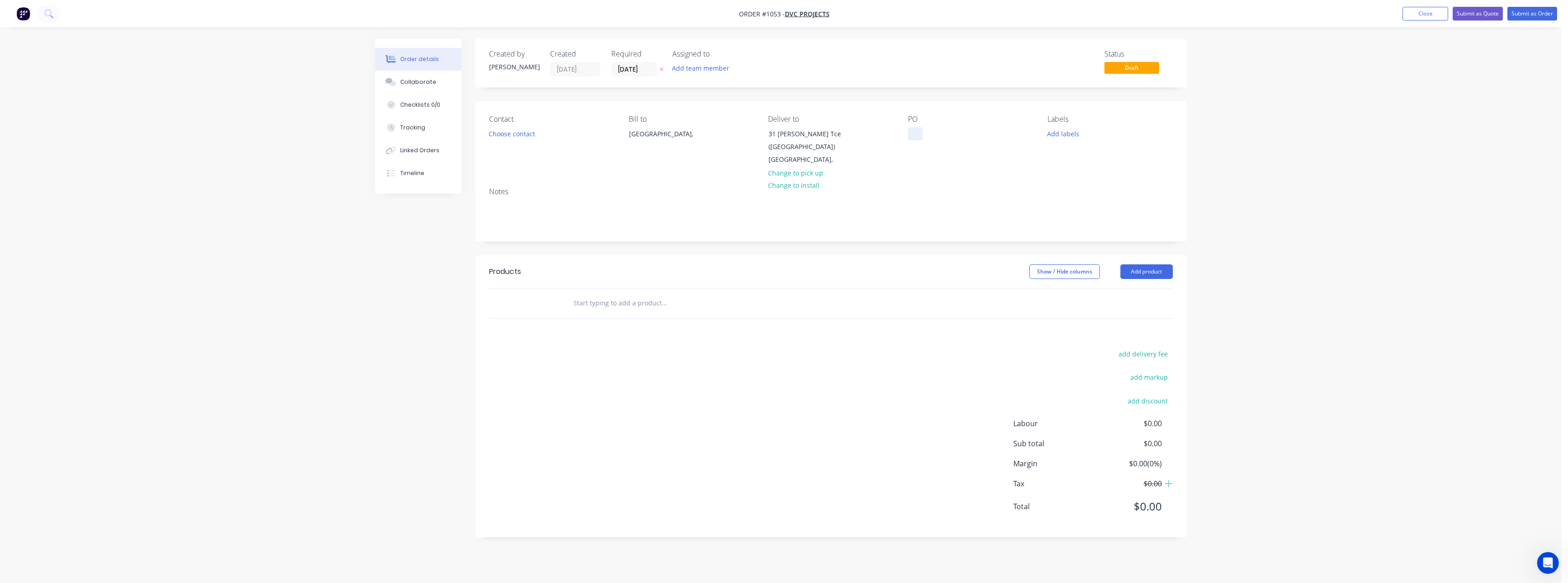
click at [913, 135] on div at bounding box center [915, 134] width 15 height 13
click at [643, 304] on input "text" at bounding box center [664, 303] width 183 height 18
drag, startPoint x: 627, startPoint y: 305, endPoint x: 549, endPoint y: 294, distance: 78.8
click at [549, 294] on div "190x35 mgp10 Add 190x35 mgp10 to order Pine H2 Blue 190x35 MGP10 (3.6, 4.8, 6.0…" at bounding box center [831, 303] width 684 height 30
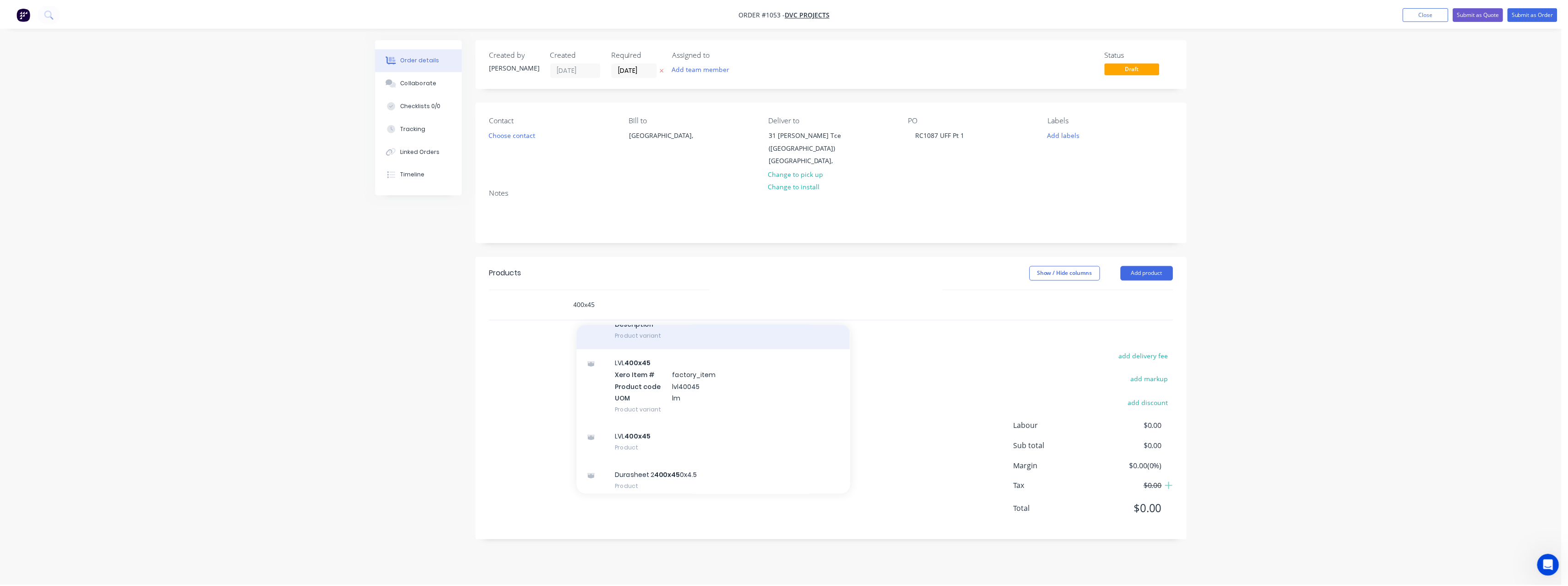
scroll to position [72, 0]
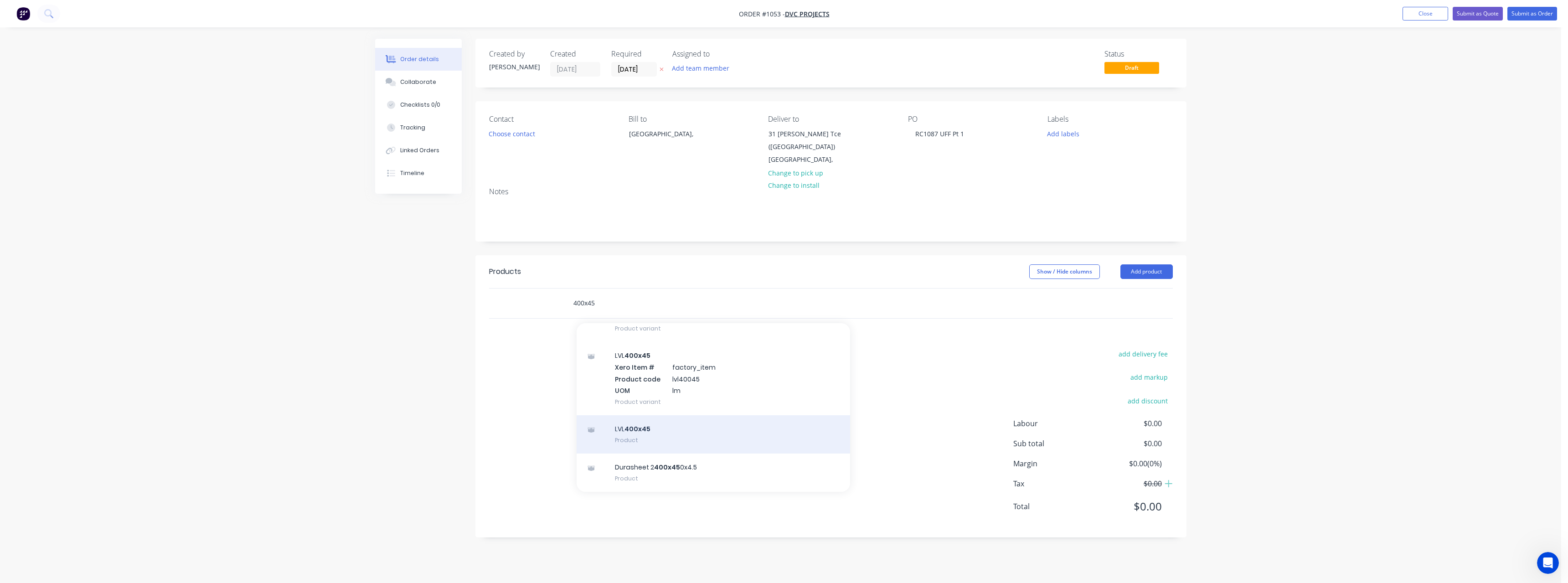
type input "400x45"
click at [675, 432] on div "LVL 400x45 Product" at bounding box center [713, 434] width 273 height 38
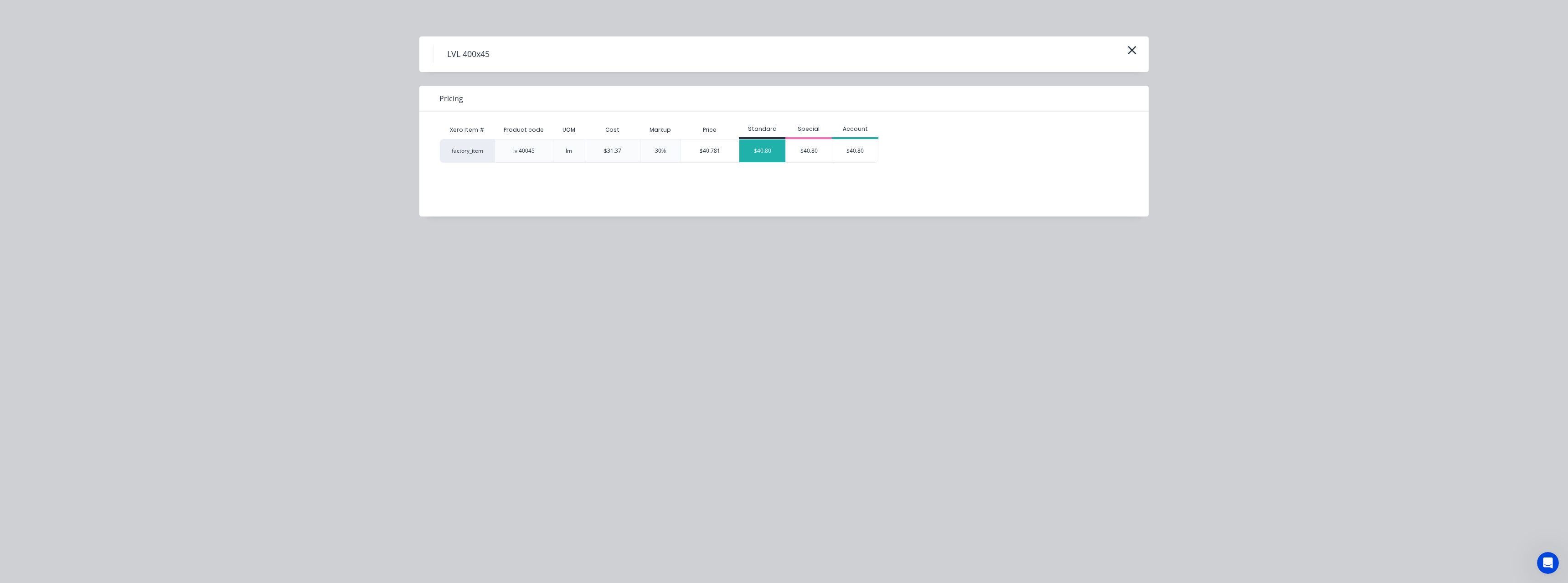
click at [763, 154] on div "$40.80" at bounding box center [763, 150] width 46 height 23
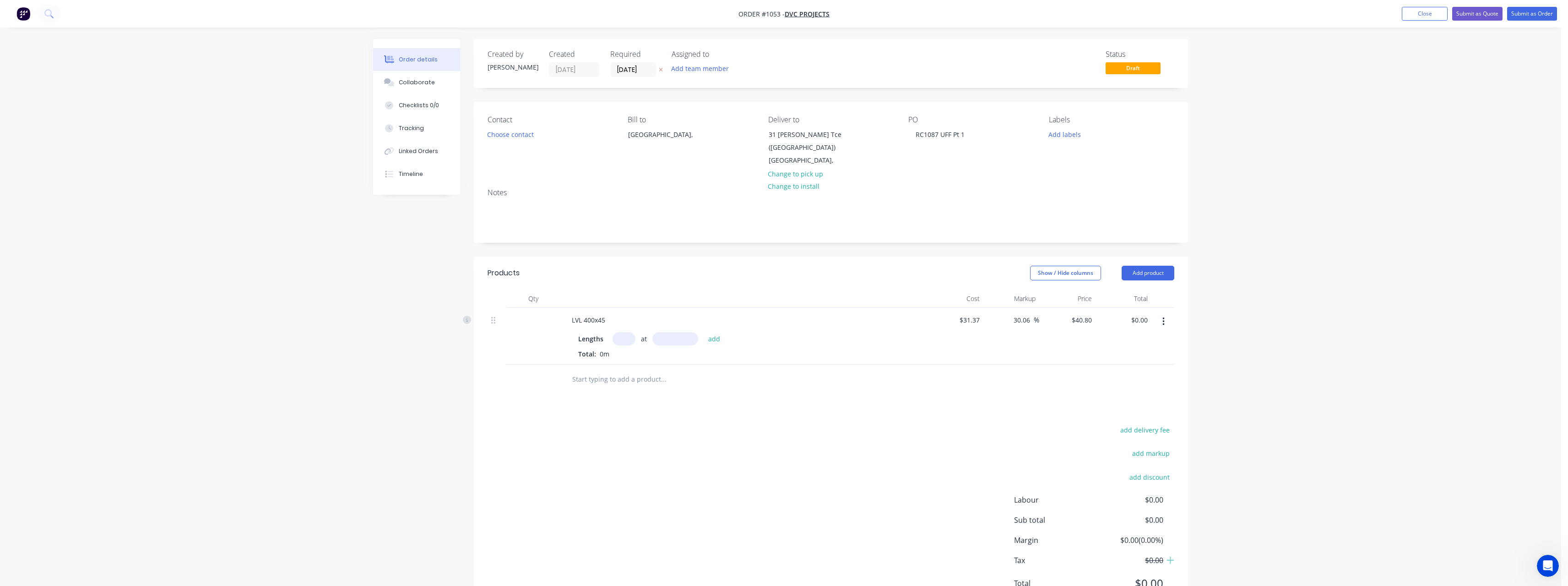
click at [625, 335] on input "text" at bounding box center [624, 339] width 23 height 13
type input "1"
type input "5100mm"
type input "3"
click at [713, 340] on button "add" at bounding box center [714, 338] width 21 height 12
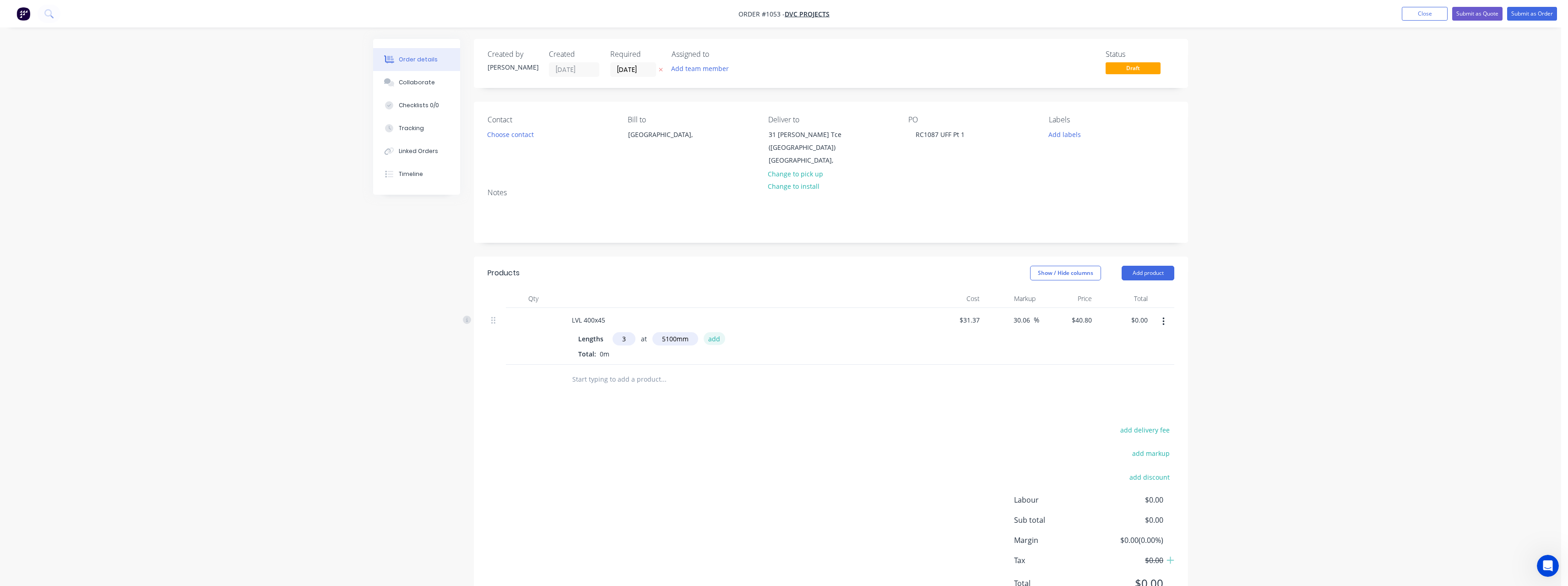
type input "$624.24"
type input "2"
type input "4200"
click at [704, 332] on button "add" at bounding box center [714, 338] width 21 height 12
type input "$966.96"
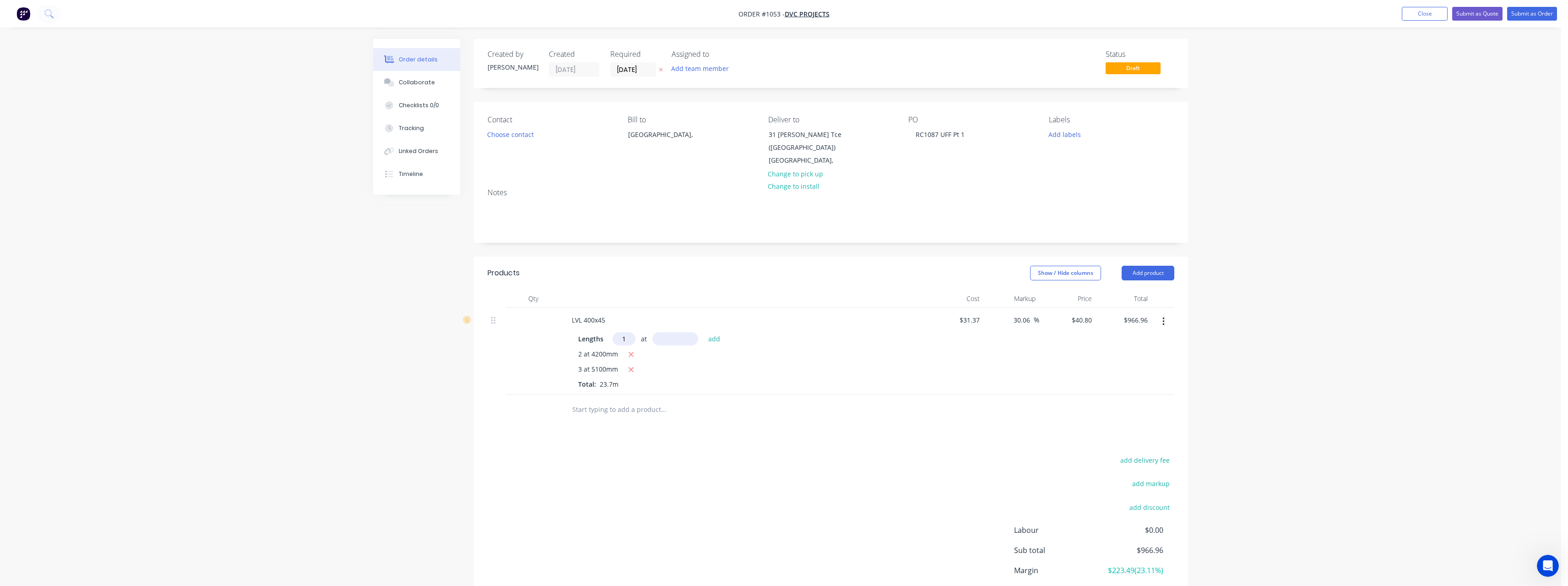
type input "1"
type input "1200"
click at [704, 332] on button "add" at bounding box center [714, 338] width 21 height 12
type input "$1,015.92"
type input "2"
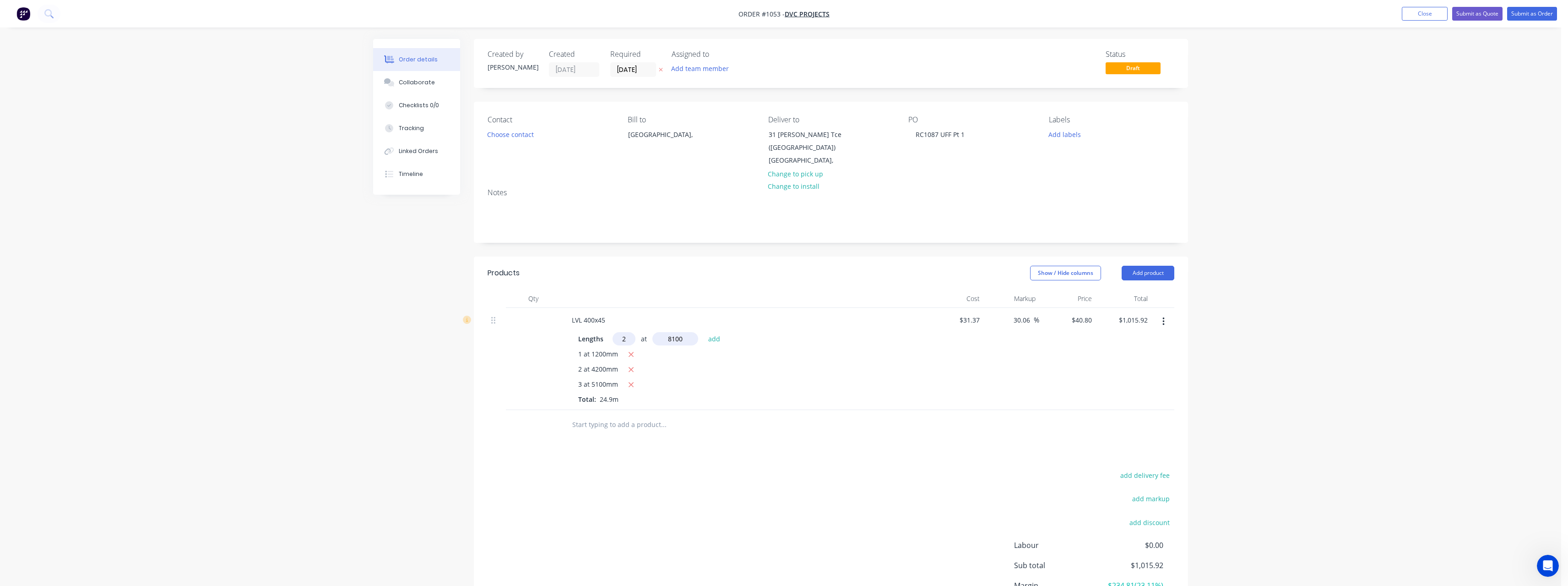
type input "8100"
click at [704, 332] on button "add" at bounding box center [714, 338] width 21 height 12
type input "$1,676.88"
click at [650, 440] on input "text" at bounding box center [663, 440] width 183 height 18
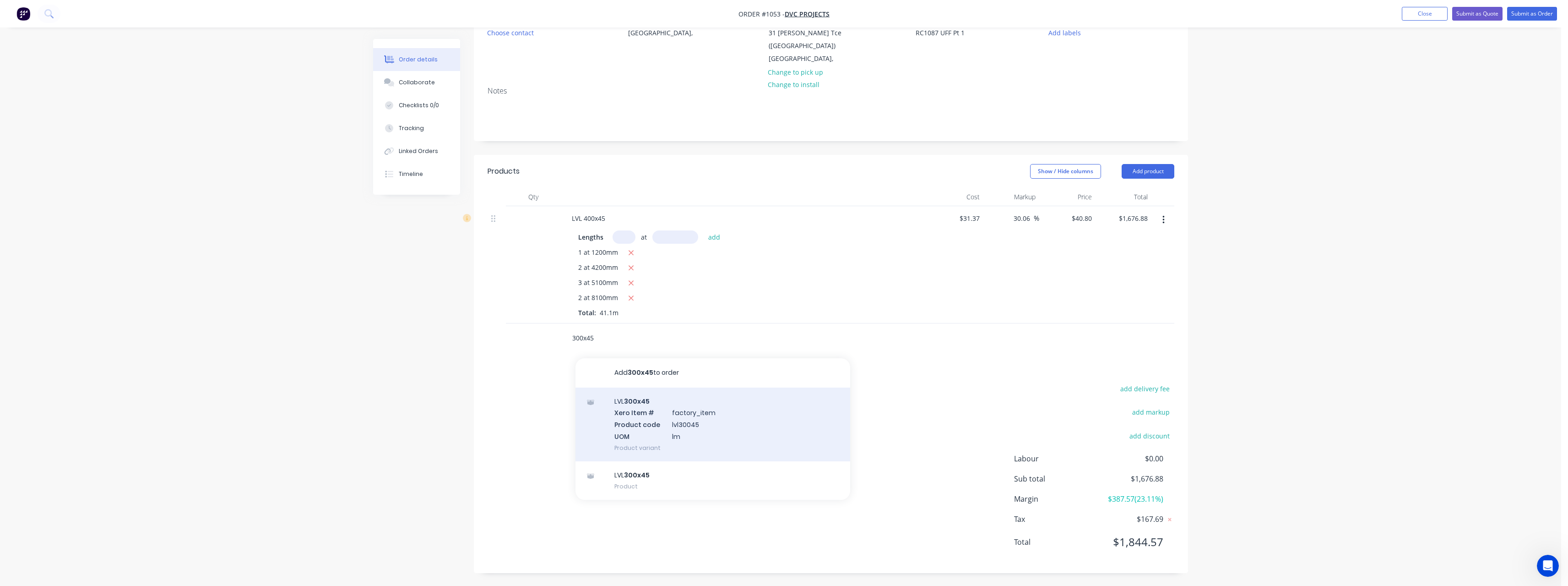
scroll to position [103, 0]
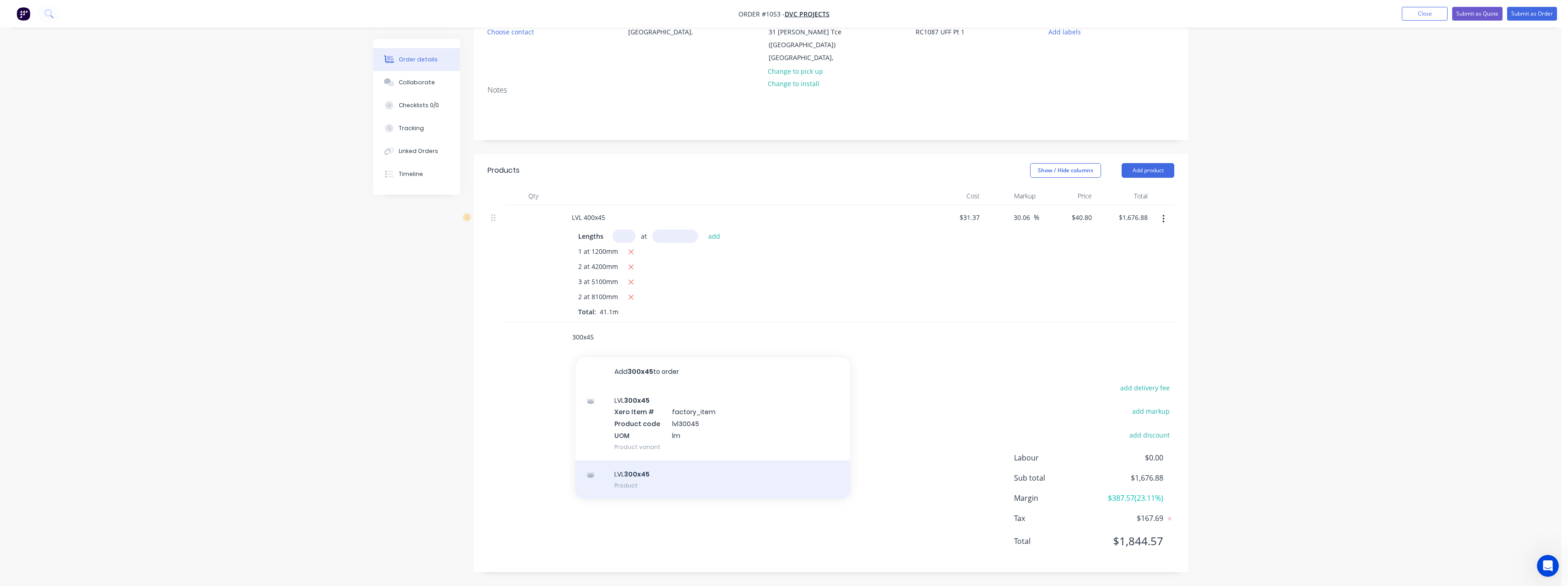
type input "300x45"
click at [668, 473] on div "LVL 300x45 Product" at bounding box center [712, 480] width 274 height 39
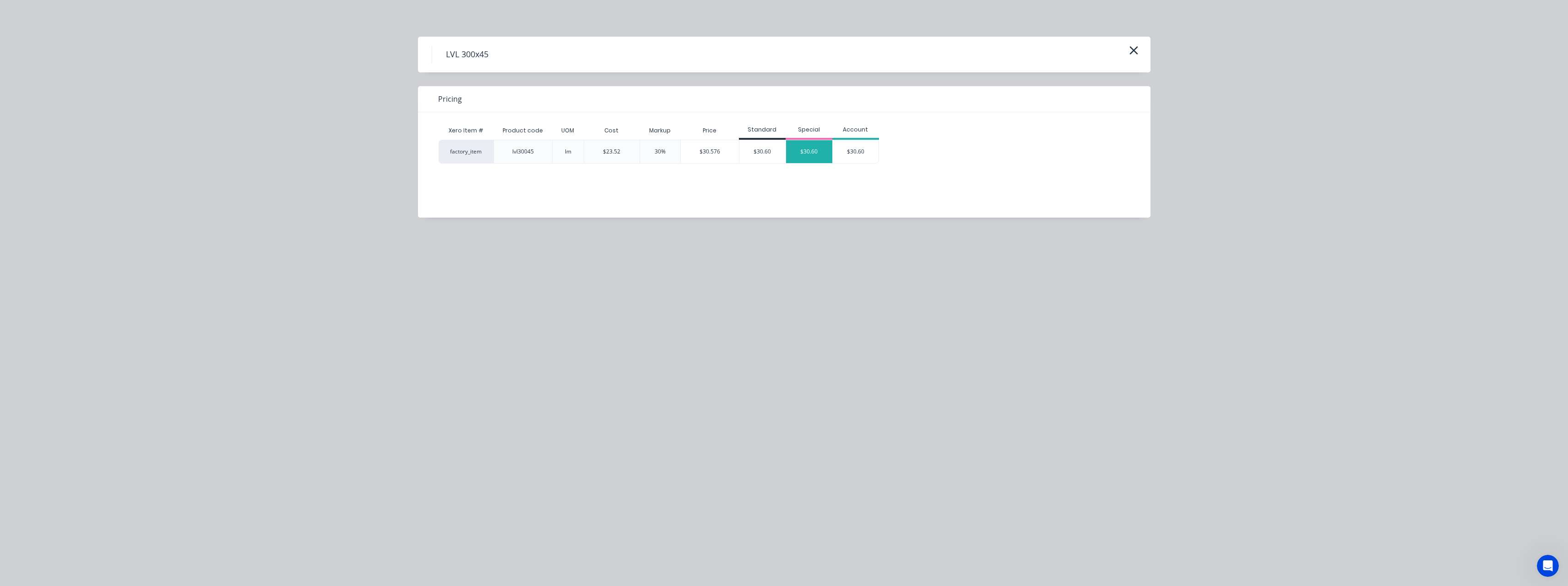
click at [802, 150] on div "$30.60" at bounding box center [809, 151] width 46 height 23
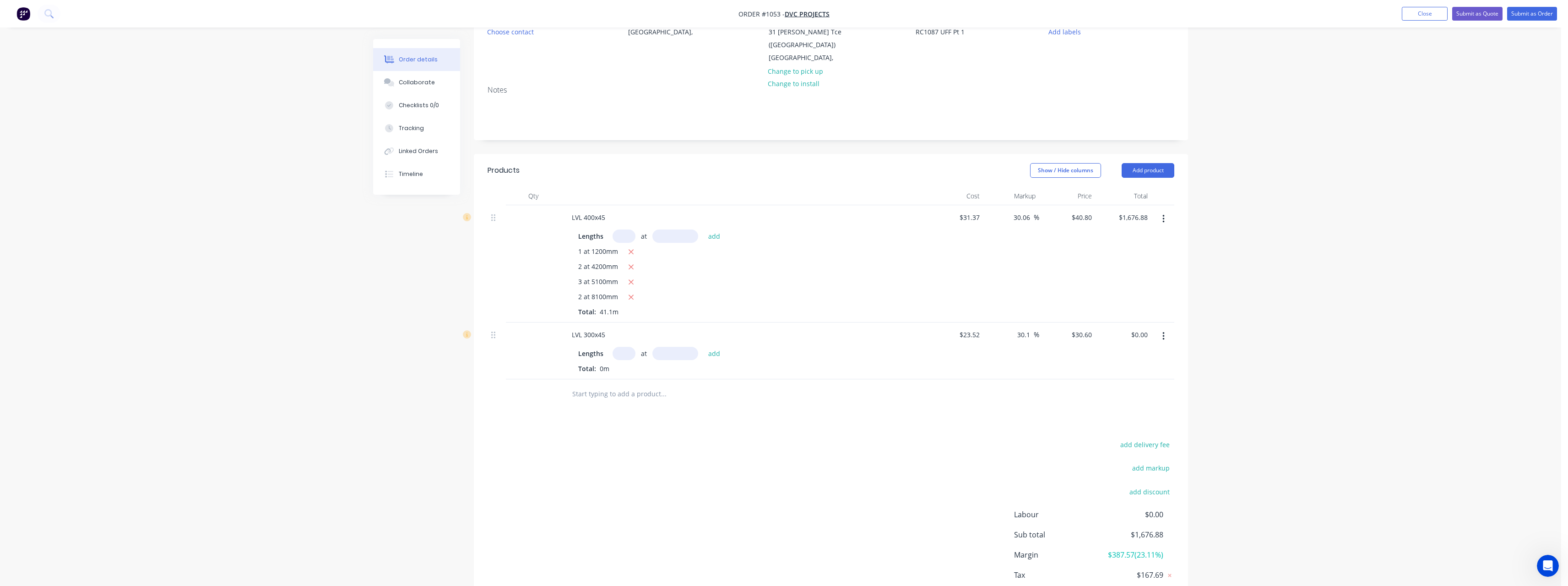
click at [627, 352] on input "text" at bounding box center [624, 354] width 23 height 13
type input "2"
type input "3000"
click at [704, 347] on button "add" at bounding box center [714, 353] width 21 height 12
type input "$183.60"
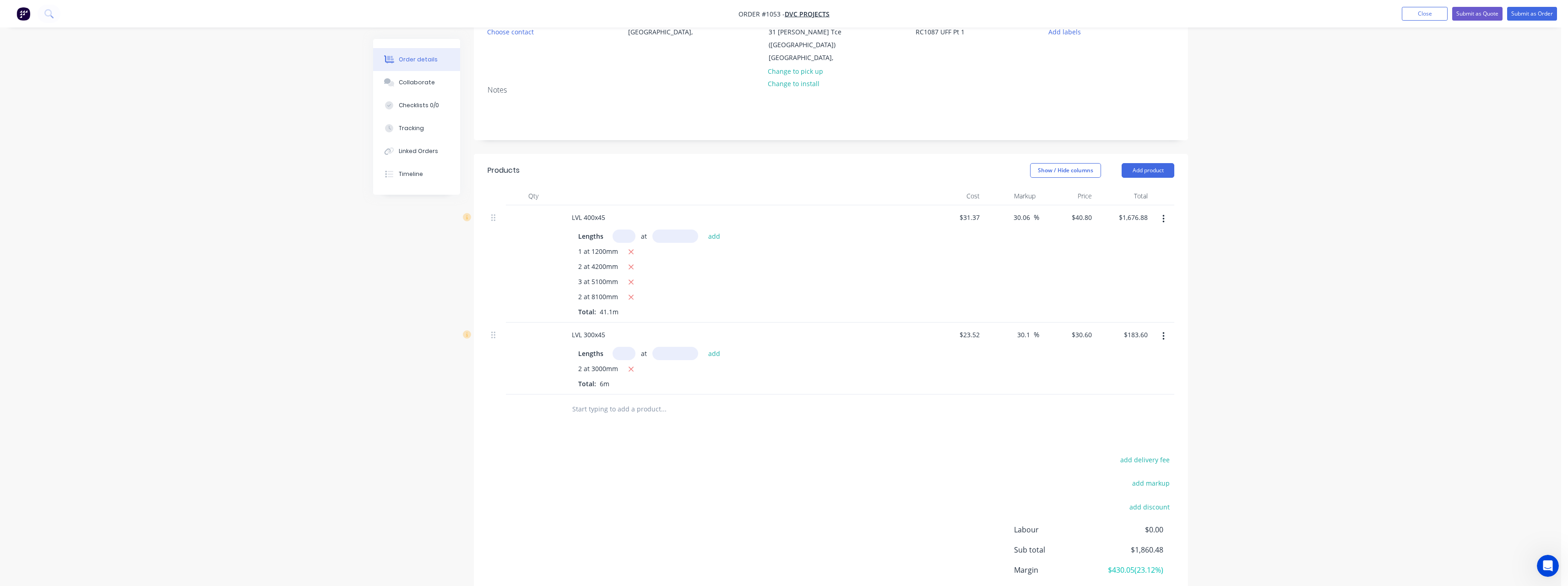
click at [617, 406] on input "text" at bounding box center [663, 409] width 183 height 18
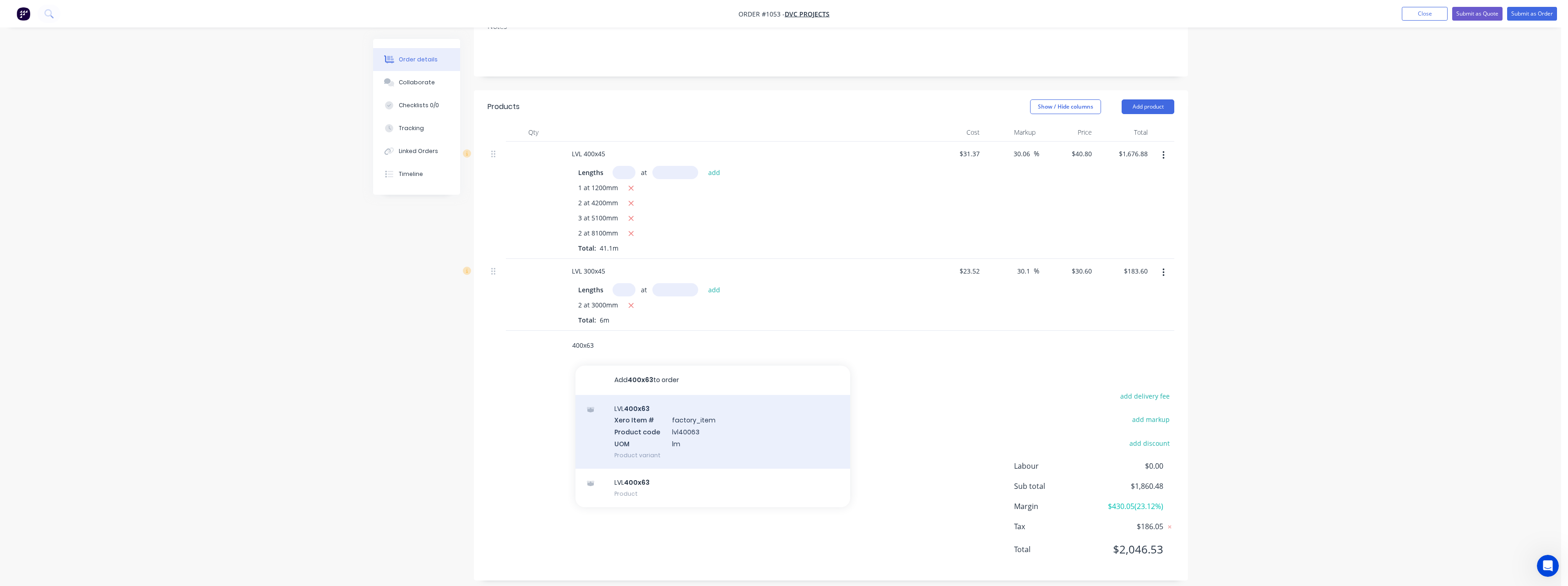
scroll to position [174, 0]
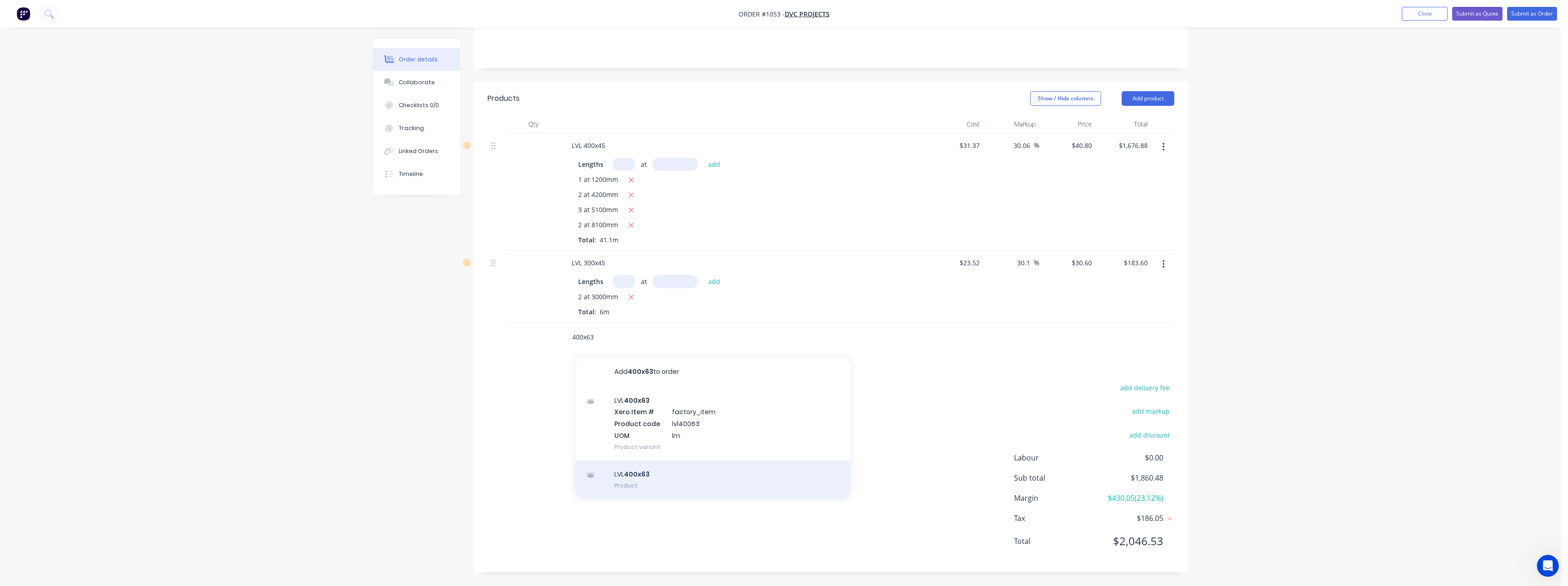
type input "400x63"
click at [645, 475] on div "LVL 400x63 Product" at bounding box center [712, 480] width 274 height 39
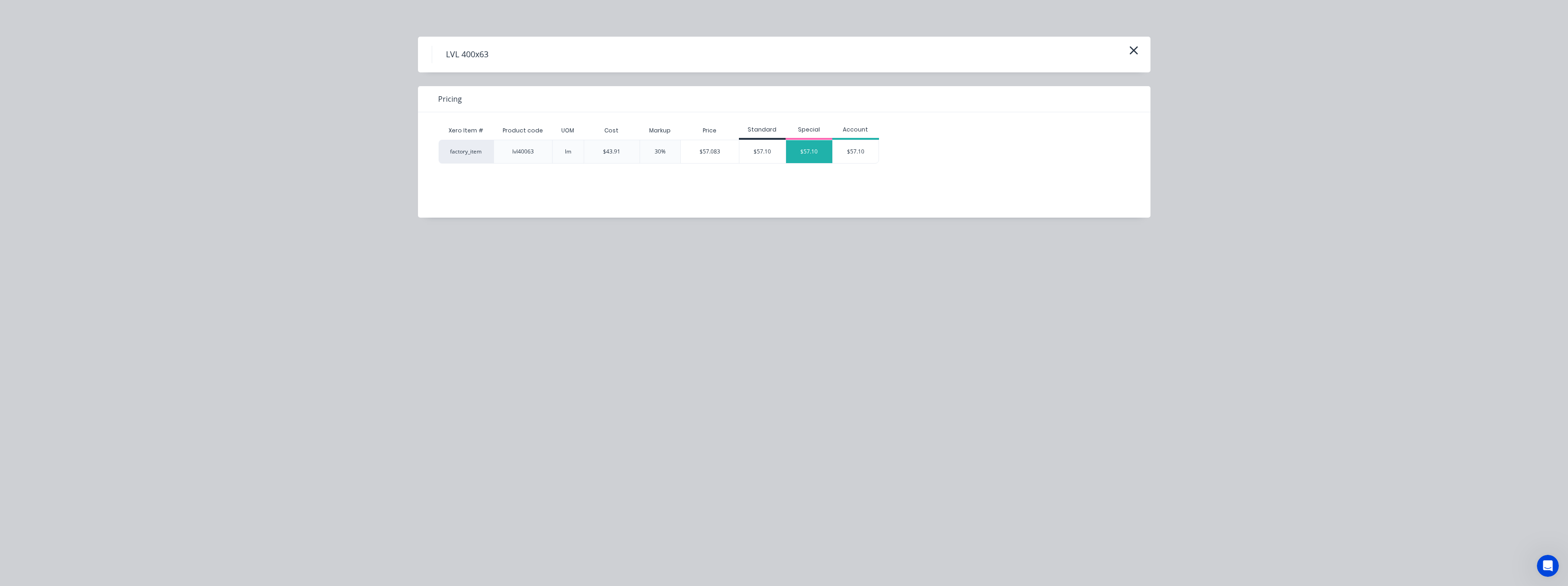
click at [812, 148] on div "$57.10" at bounding box center [809, 151] width 46 height 23
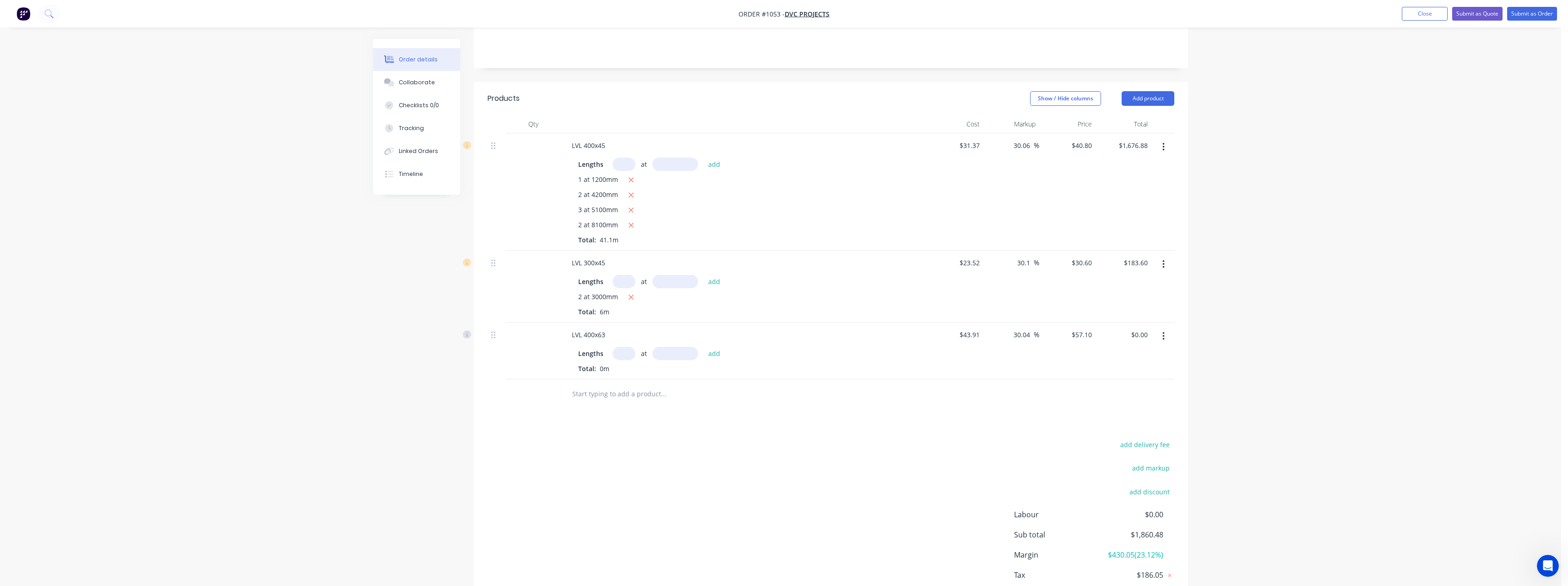
click at [628, 353] on input "text" at bounding box center [624, 354] width 23 height 13
type input "1"
type input "2400"
click at [704, 347] on button "add" at bounding box center [714, 353] width 21 height 12
type input "$137.04"
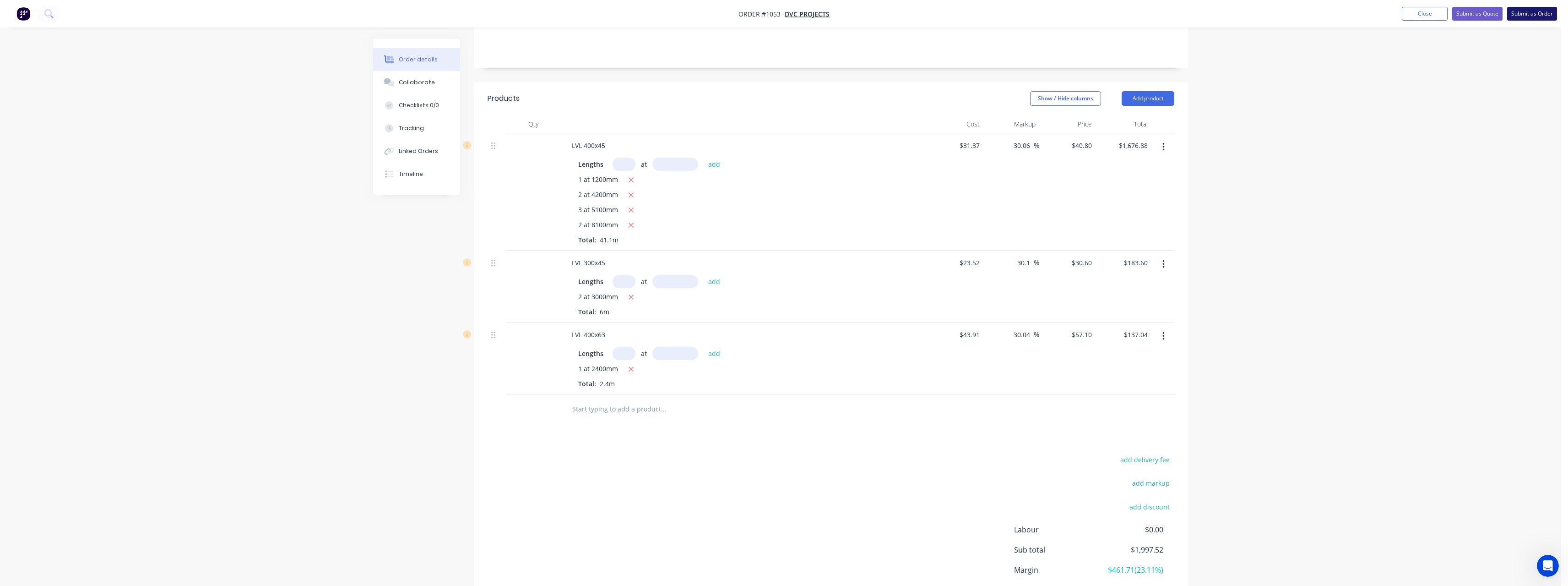
click at [1522, 11] on button "Submit as Order" at bounding box center [1532, 13] width 50 height 13
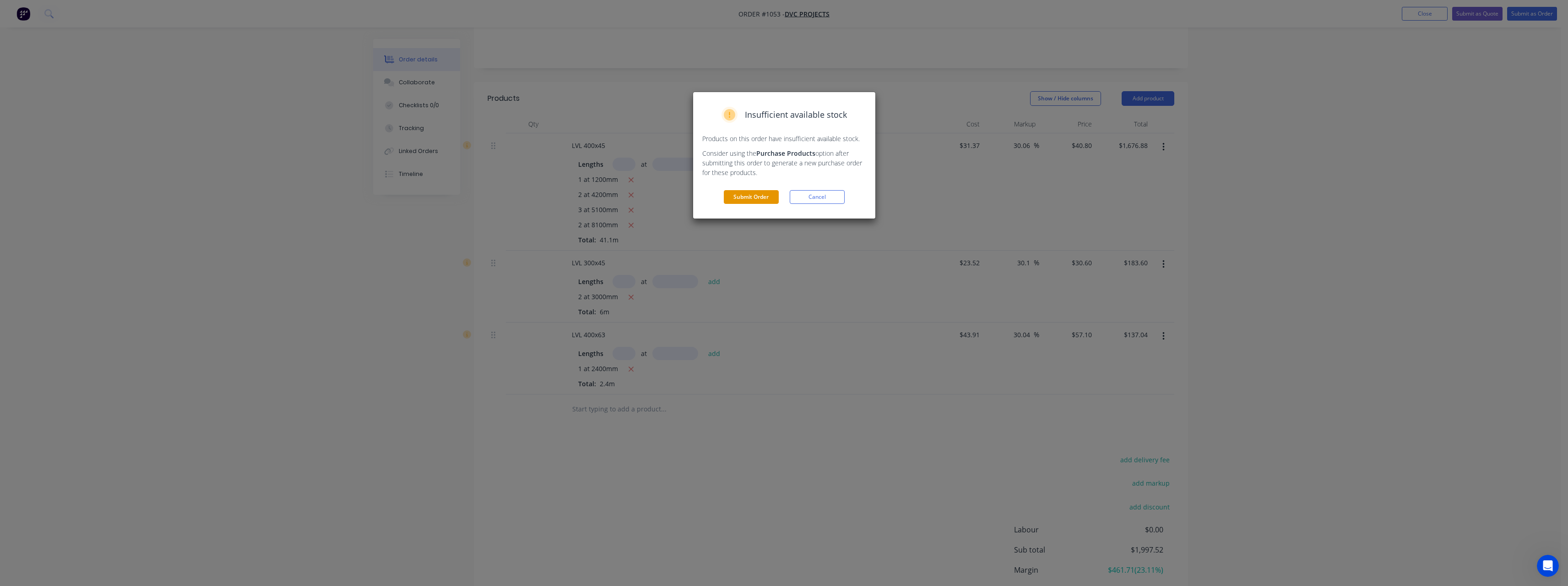
click at [770, 200] on button "Submit Order" at bounding box center [751, 197] width 55 height 13
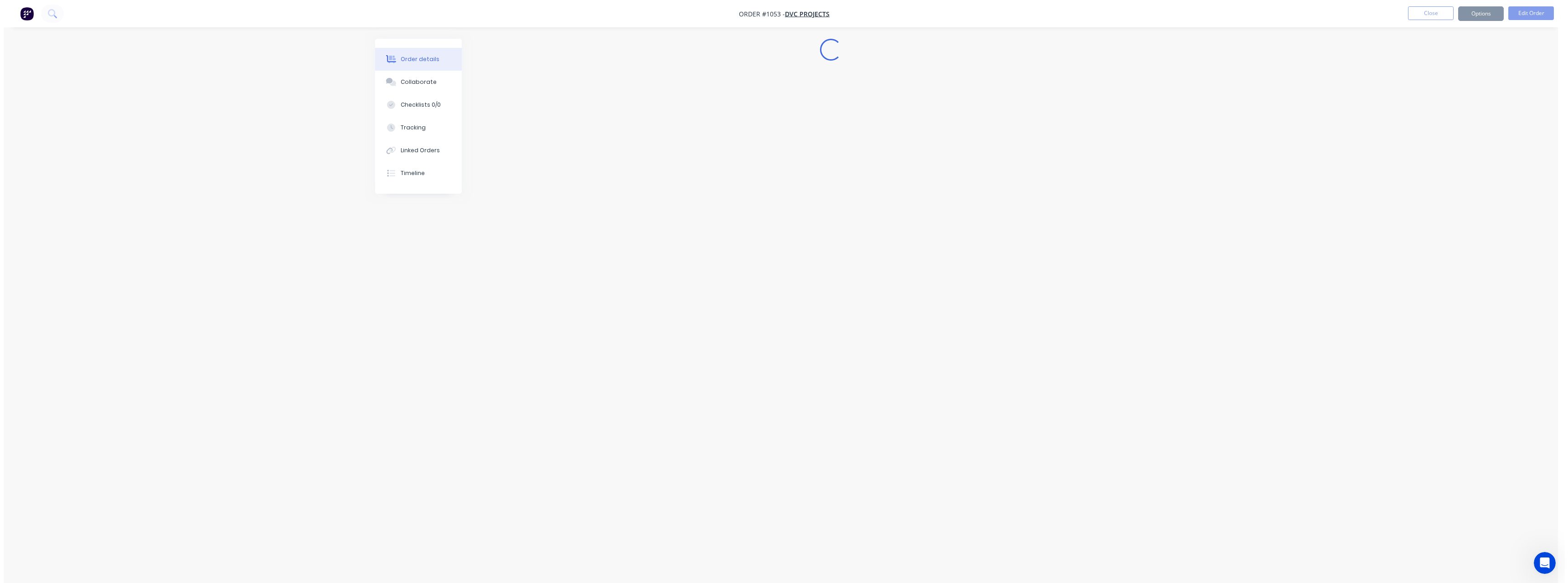
scroll to position [0, 0]
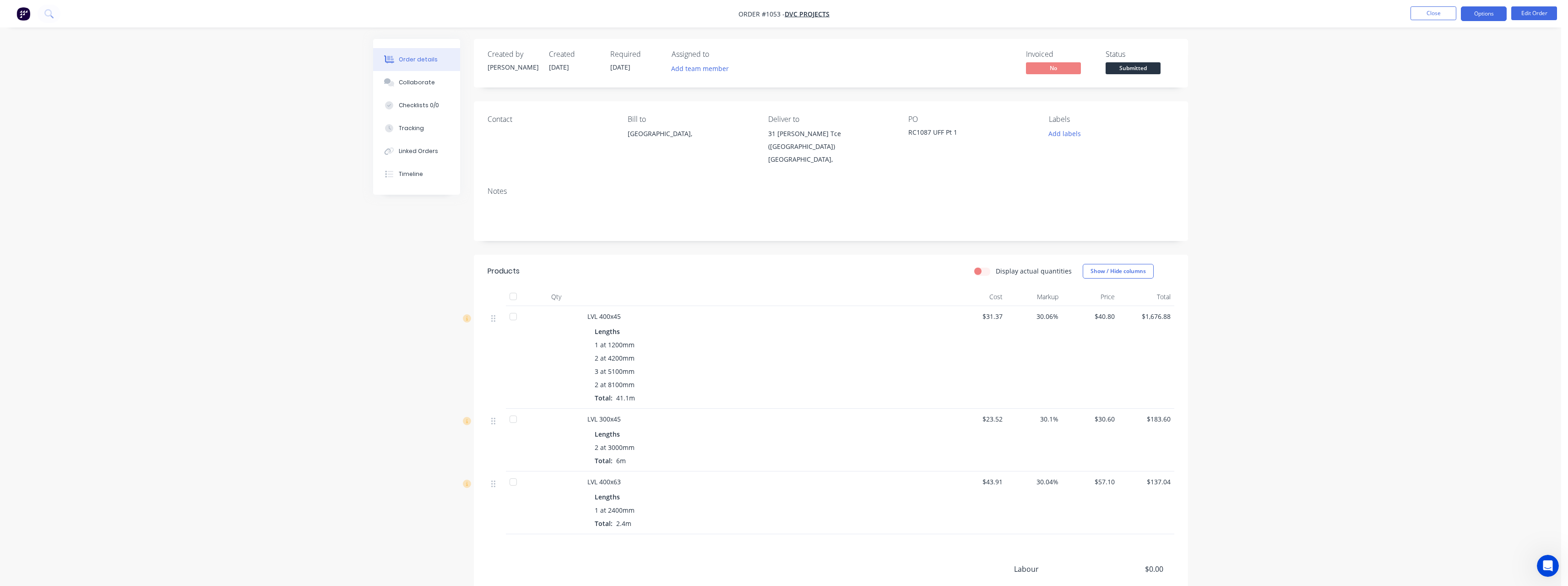
click at [1478, 15] on button "Options" at bounding box center [1484, 13] width 46 height 15
click at [1459, 108] on div "Work Order" at bounding box center [1456, 111] width 84 height 13
click at [1450, 93] on div "Without pricing" at bounding box center [1456, 92] width 84 height 13
click at [1127, 69] on span "Submitted" at bounding box center [1133, 68] width 55 height 12
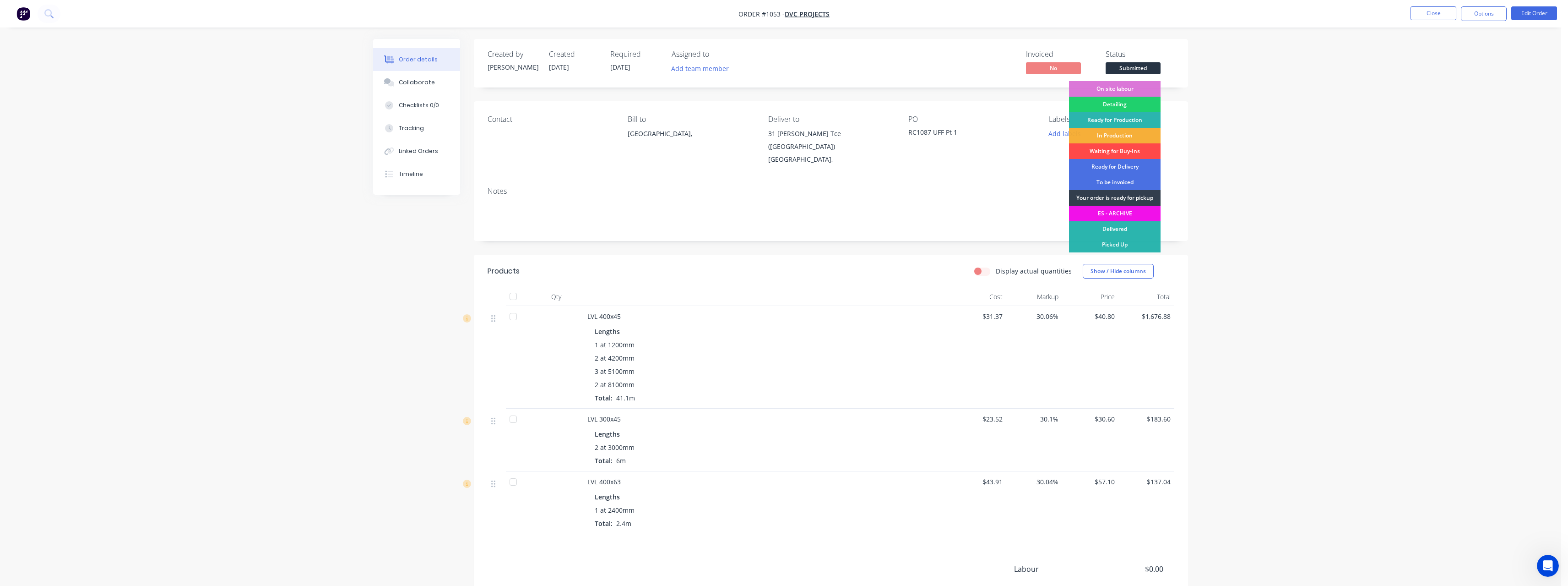
click at [1119, 146] on div "Waiting for Buy-Ins" at bounding box center [1115, 150] width 92 height 15
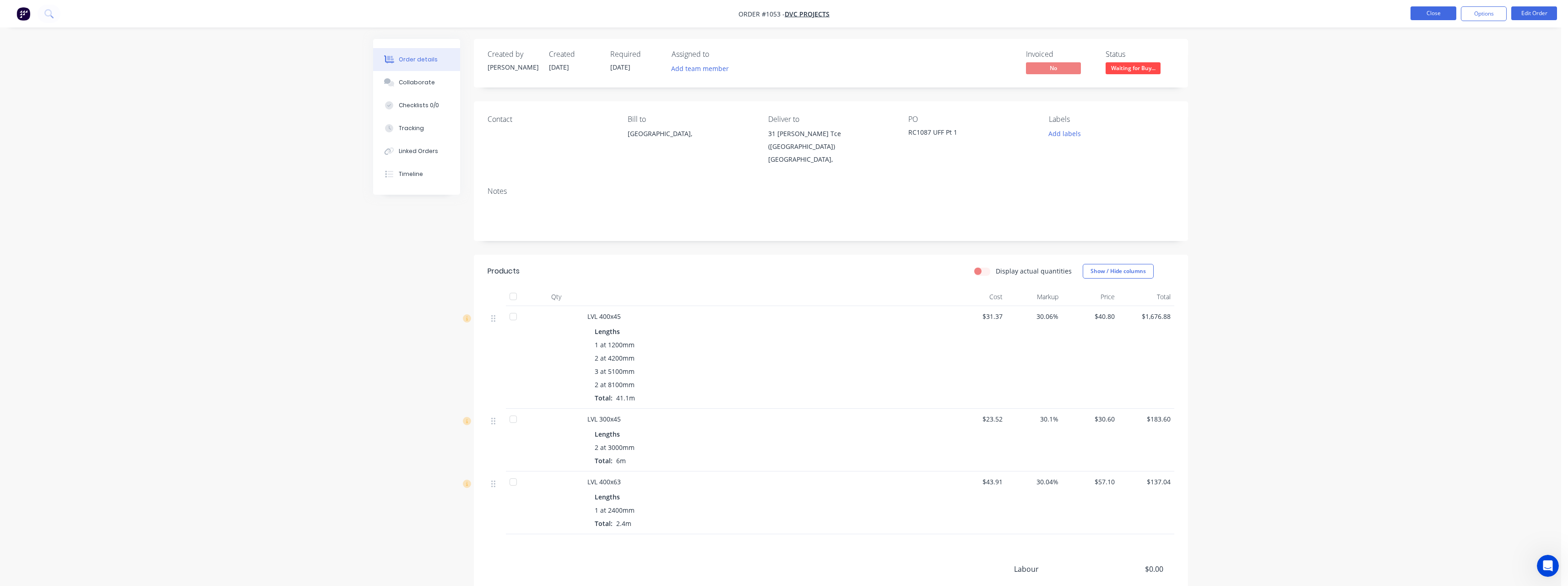
click at [1430, 16] on button "Close" at bounding box center [1433, 13] width 46 height 13
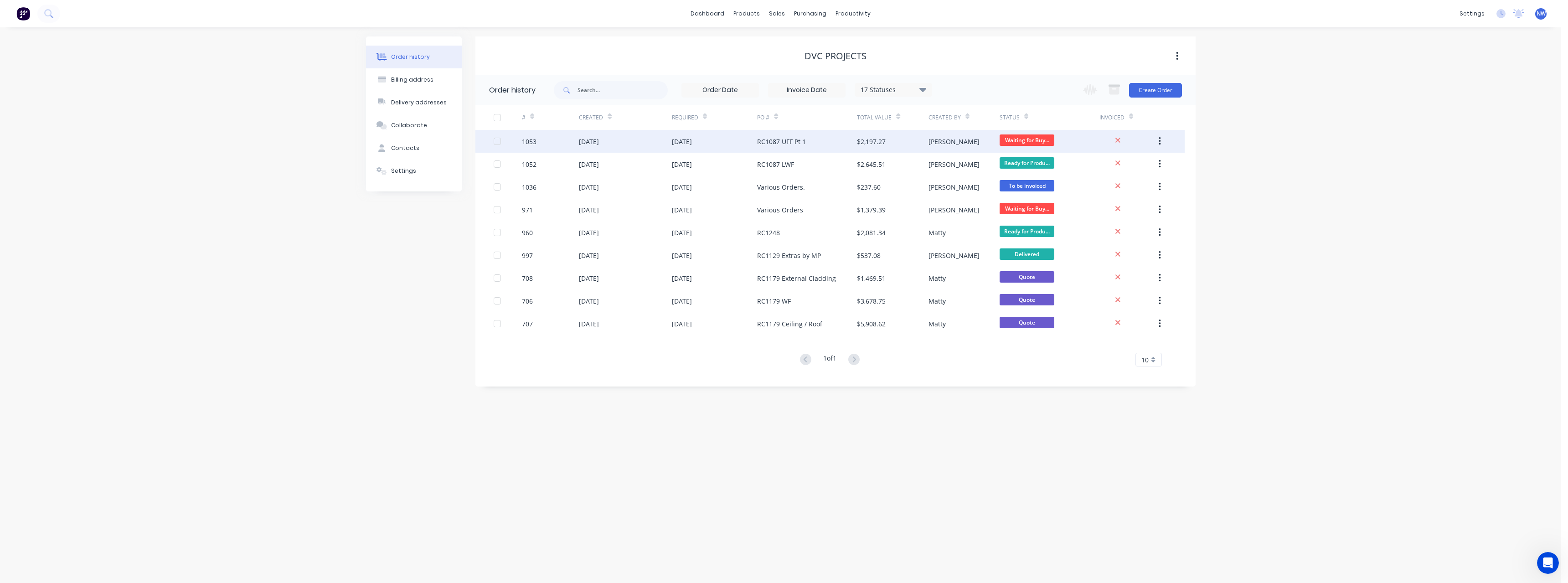
click at [894, 146] on div "$2,197.27" at bounding box center [892, 141] width 71 height 23
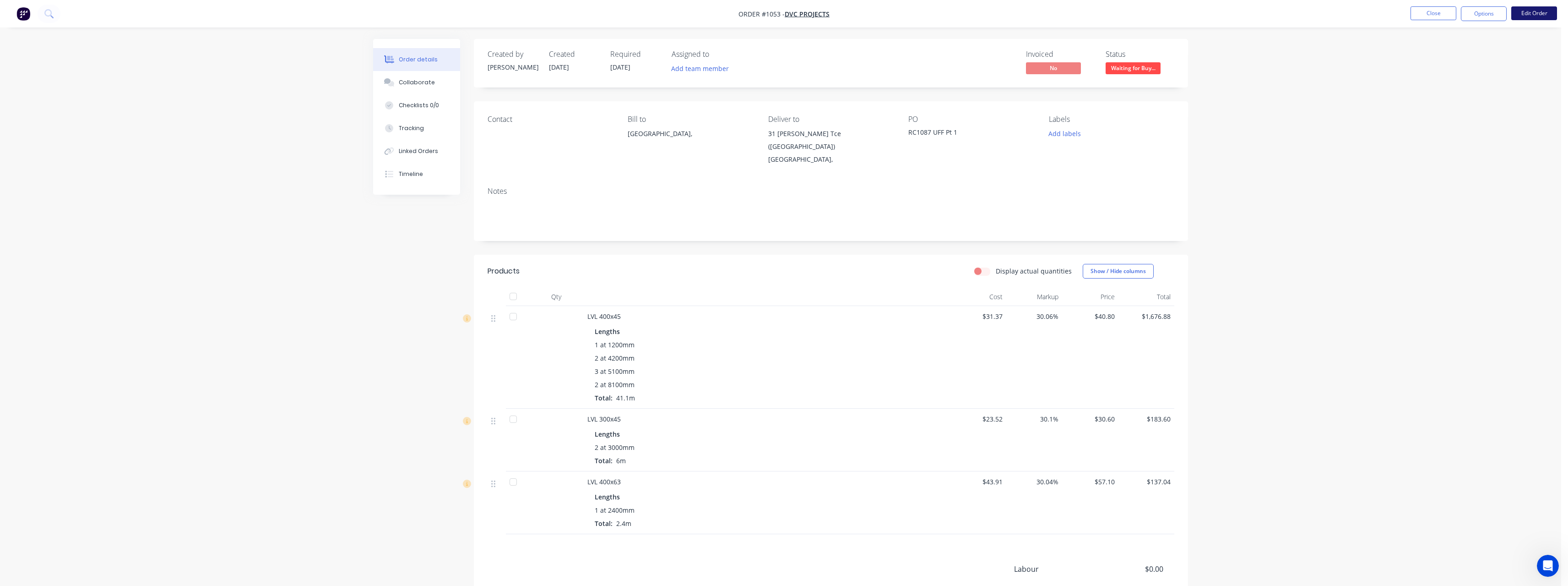
click at [1533, 13] on button "Edit Order" at bounding box center [1534, 13] width 46 height 13
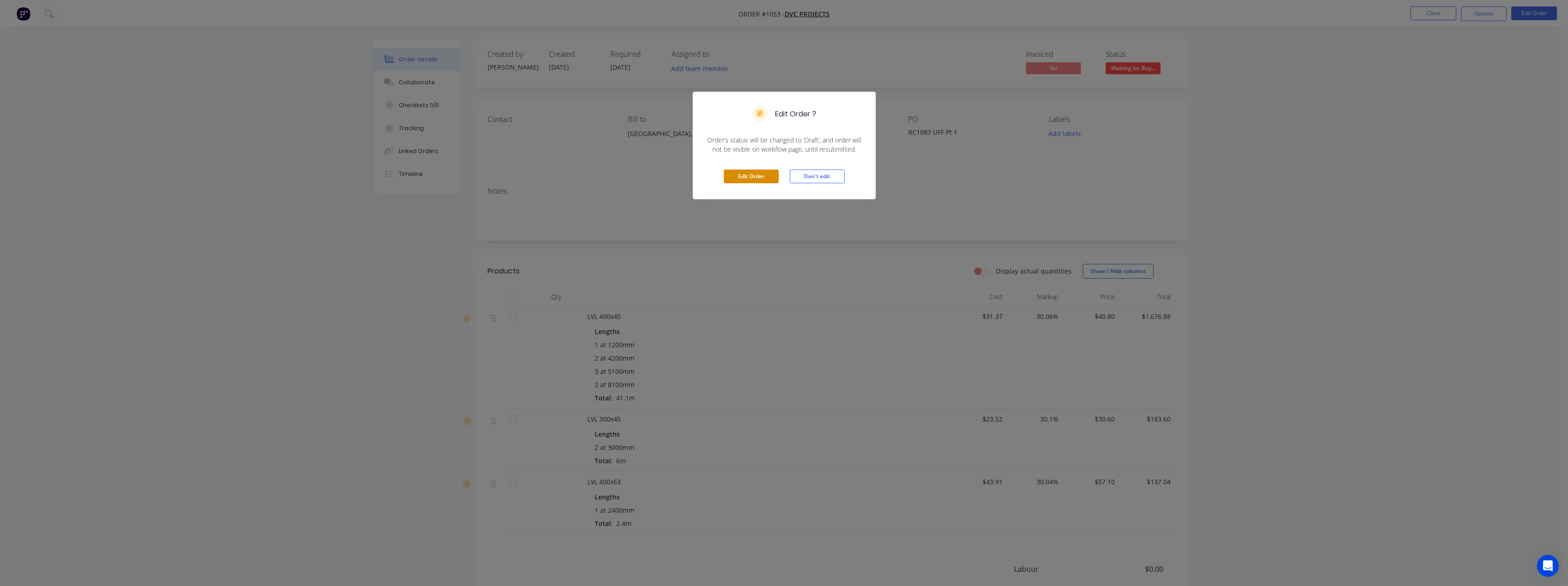
click at [754, 178] on button "Edit Order" at bounding box center [751, 176] width 55 height 13
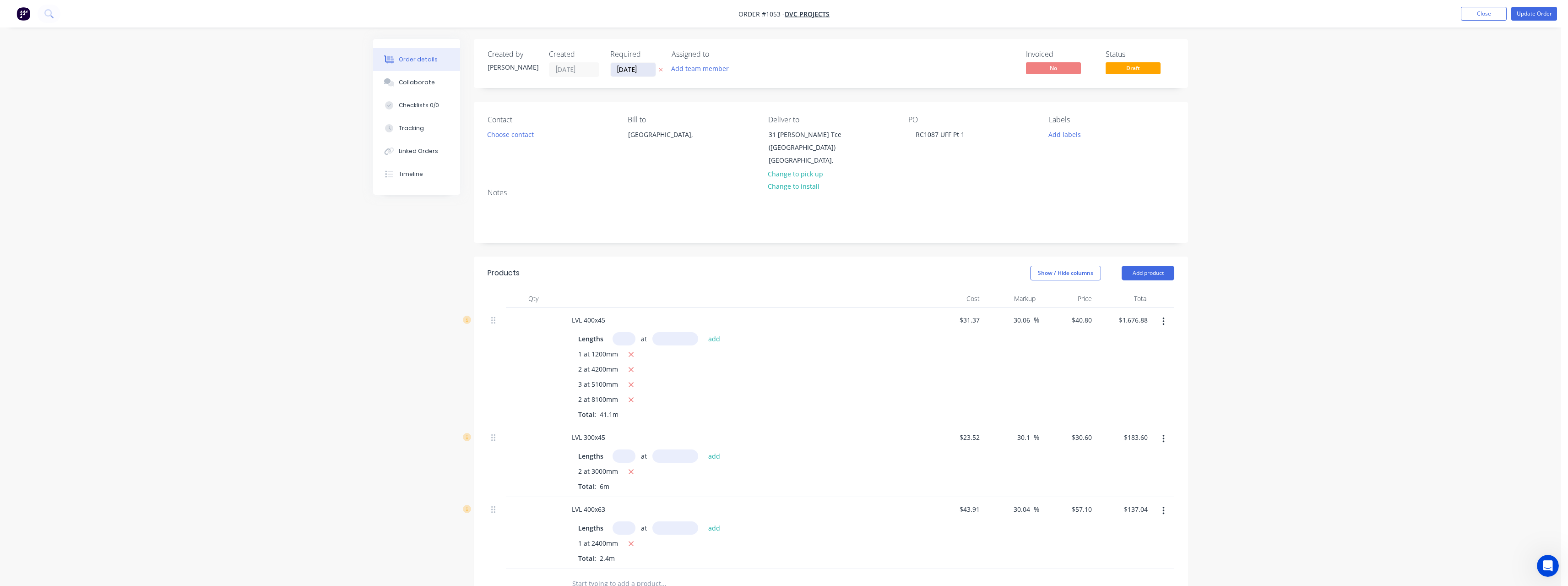
click at [646, 72] on input "[DATE]" at bounding box center [633, 70] width 45 height 13
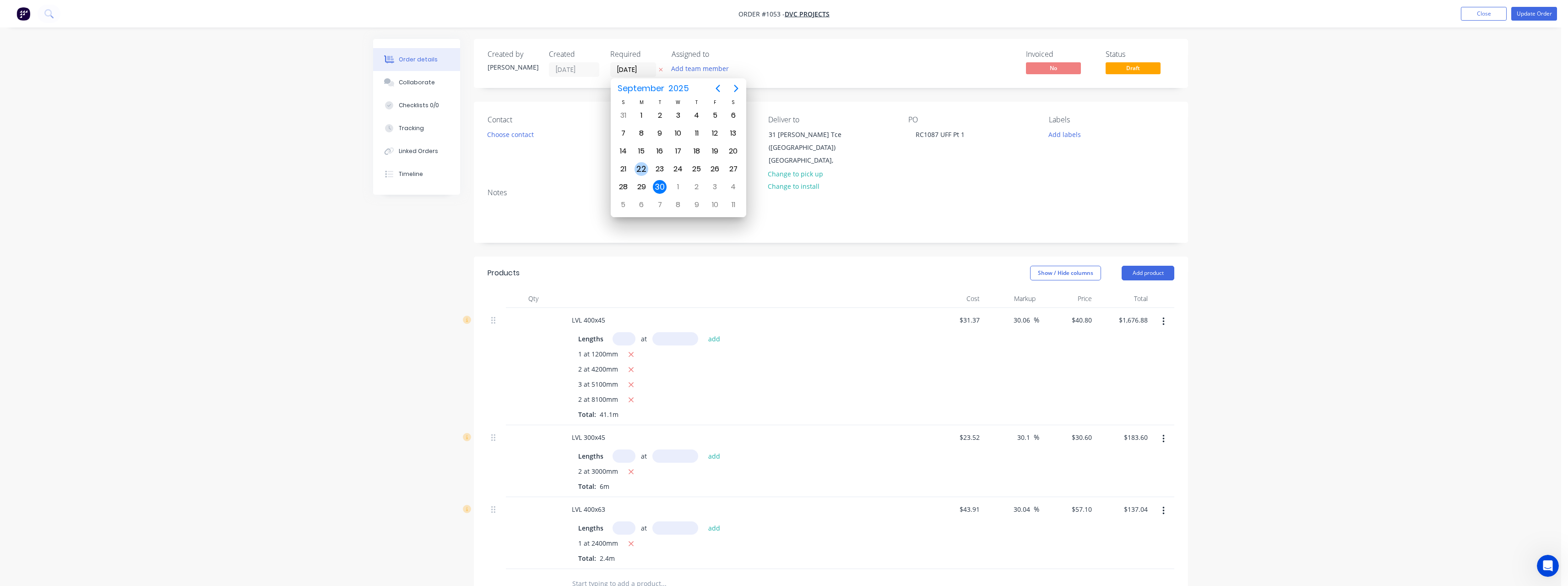
click at [646, 168] on div "22" at bounding box center [641, 169] width 13 height 13
type input "[DATE]"
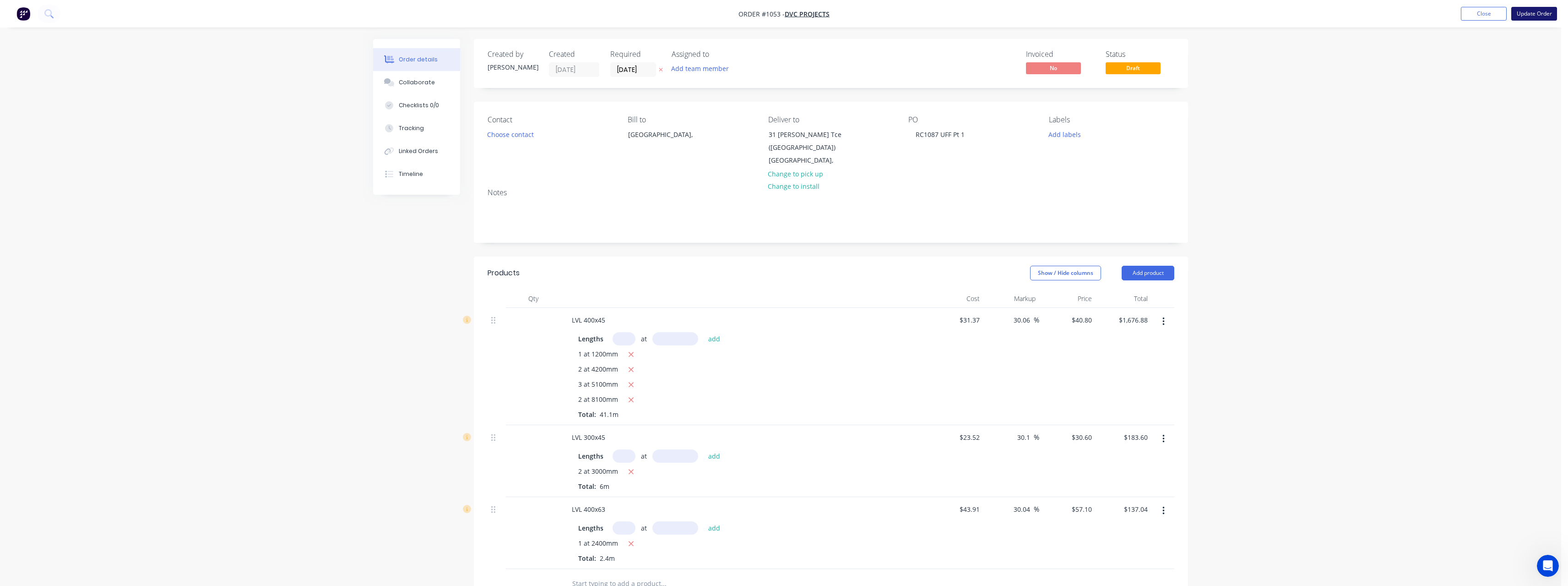
click at [1537, 12] on button "Update Order" at bounding box center [1534, 13] width 46 height 13
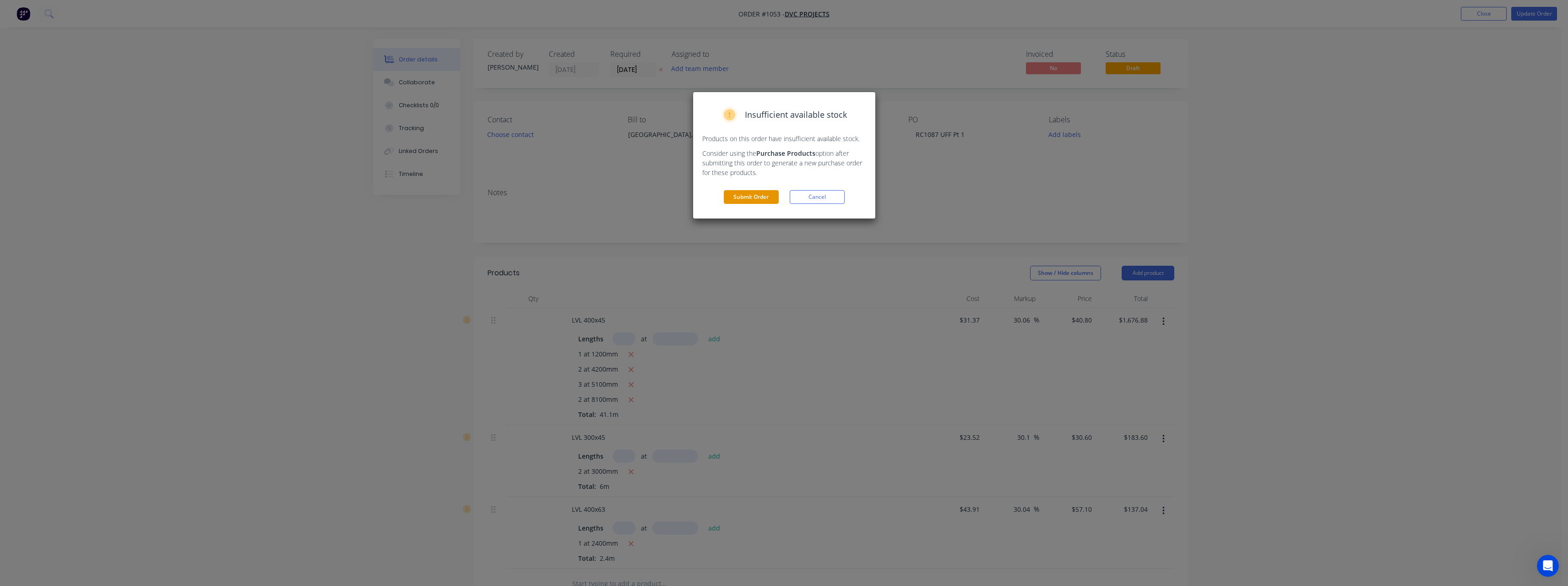
click at [742, 199] on button "Submit Order" at bounding box center [751, 197] width 55 height 13
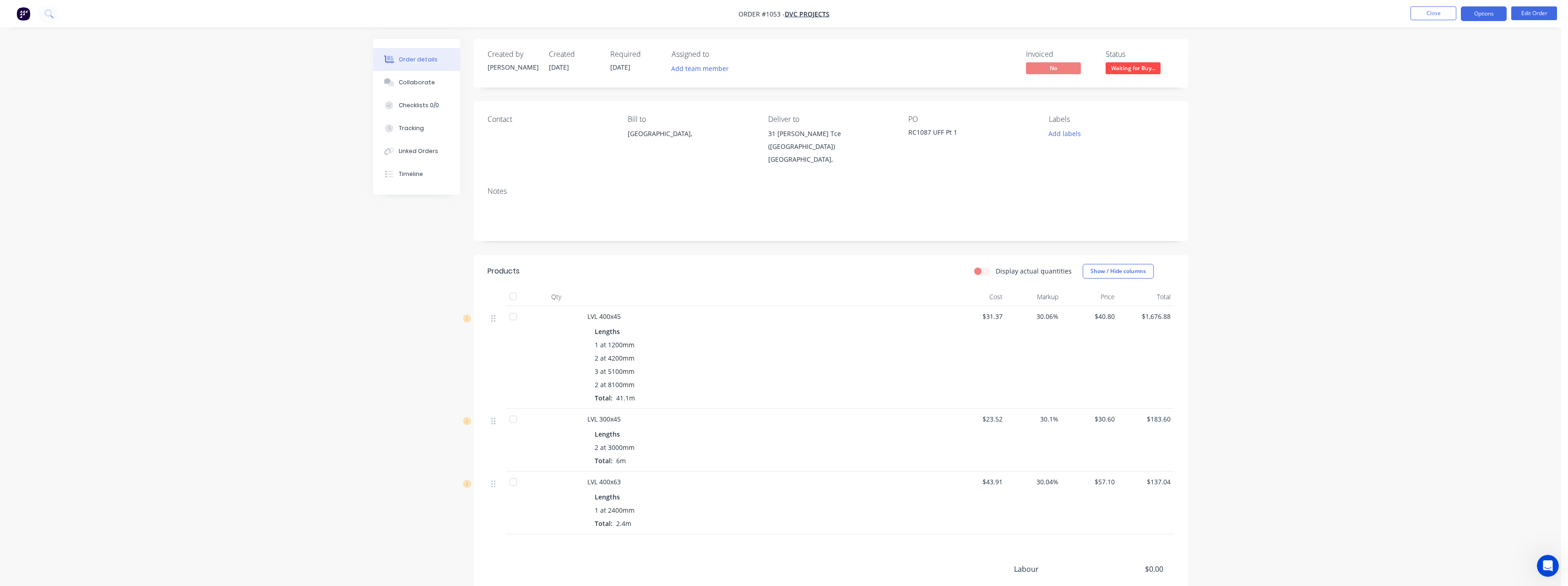
click at [1497, 15] on button "Options" at bounding box center [1484, 13] width 46 height 15
click at [1405, 67] on div "Order details Collaborate Checklists 0/0 Tracking Linked Orders Timeline Order …" at bounding box center [781, 349] width 1561 height 697
click at [1422, 13] on button "Close" at bounding box center [1433, 13] width 46 height 13
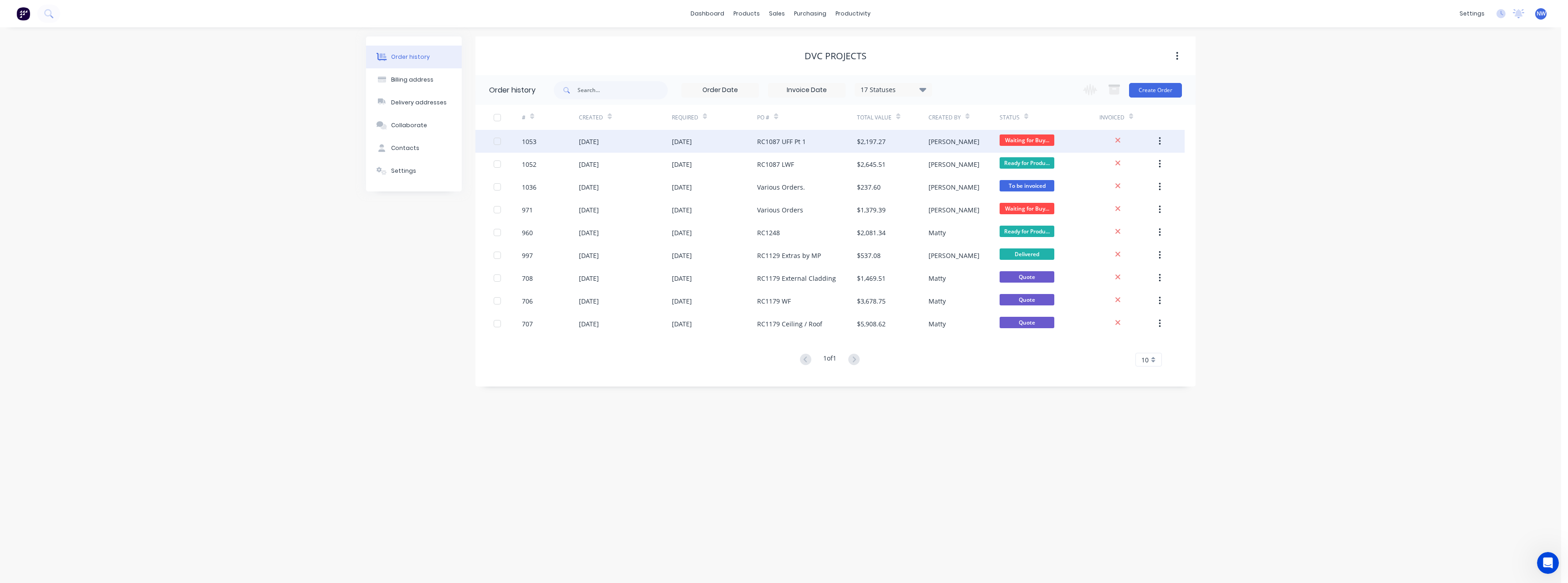
click at [818, 144] on div "RC1087 UFF Pt 1" at bounding box center [807, 141] width 100 height 23
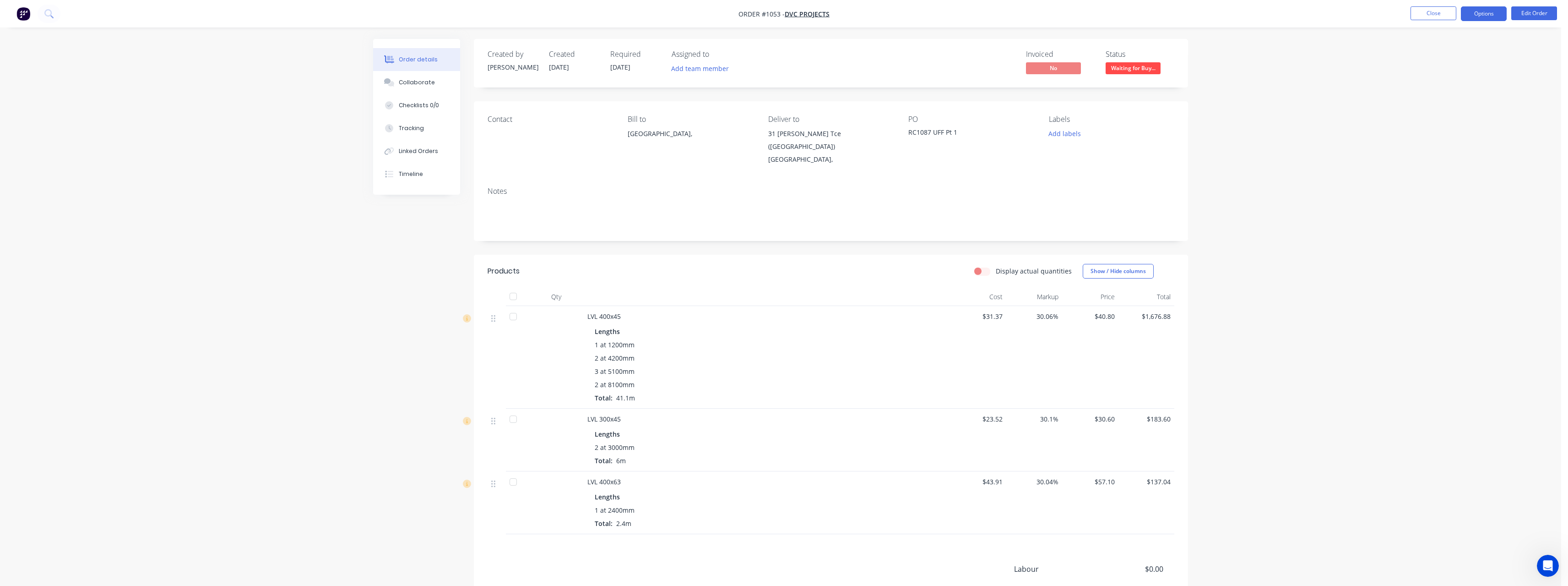
click at [1484, 18] on button "Options" at bounding box center [1484, 13] width 46 height 15
click at [1446, 117] on div "Work Order" at bounding box center [1456, 111] width 84 height 13
click at [1437, 96] on div "Without pricing" at bounding box center [1456, 92] width 84 height 13
click at [1350, 146] on div "Order details Collaborate Checklists 0/0 Tracking Linked Orders Timeline Order …" at bounding box center [781, 349] width 1561 height 697
click at [1426, 17] on button "Close" at bounding box center [1433, 13] width 46 height 13
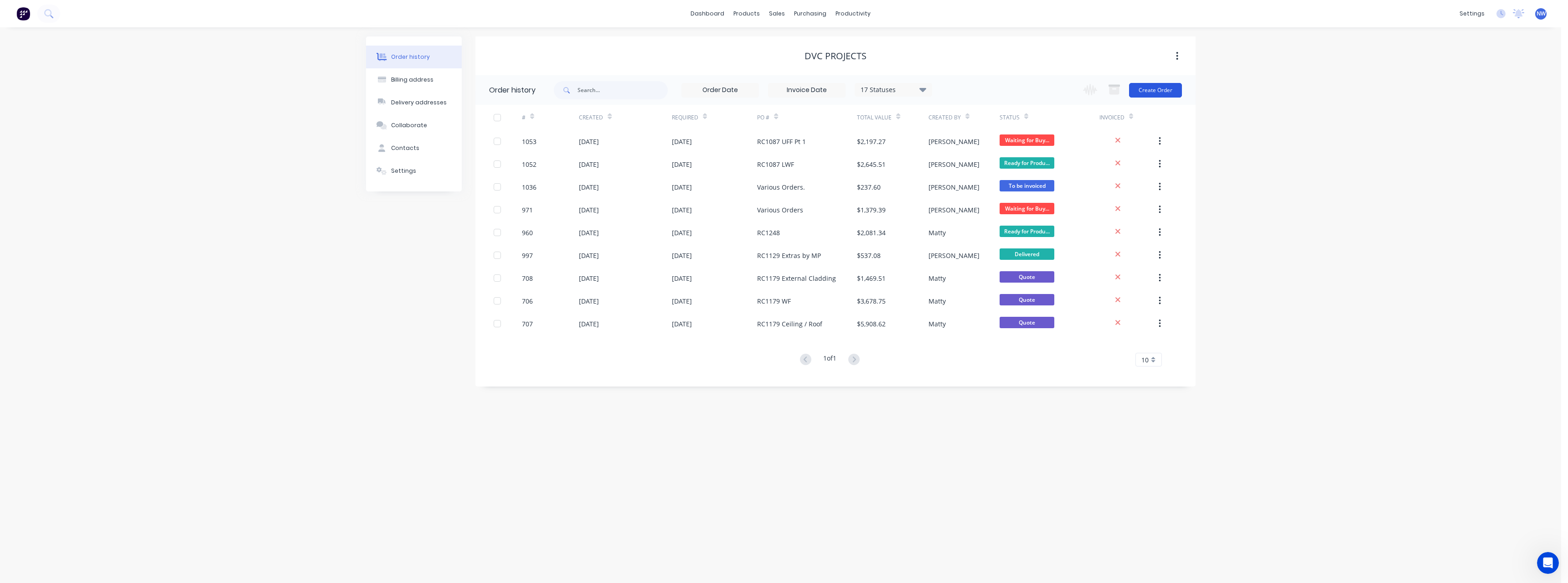
click at [1139, 91] on button "Create Order" at bounding box center [1155, 90] width 53 height 15
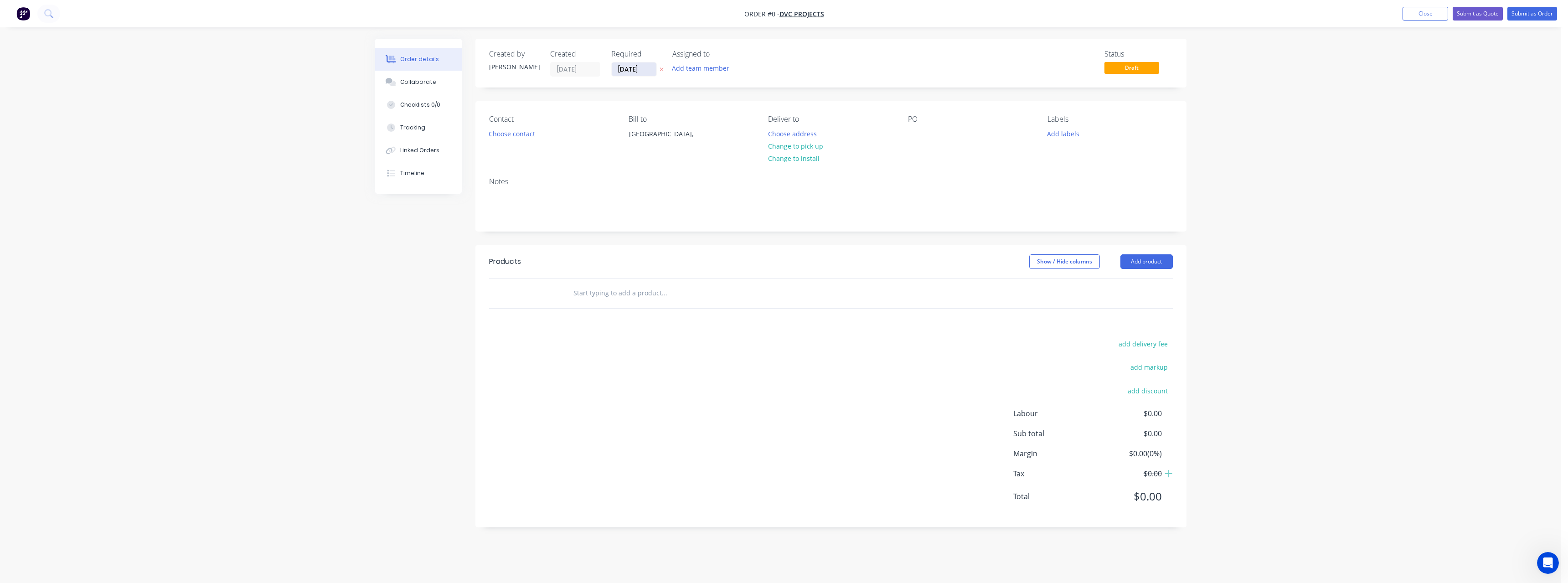
click at [648, 69] on input "[DATE]" at bounding box center [634, 69] width 44 height 13
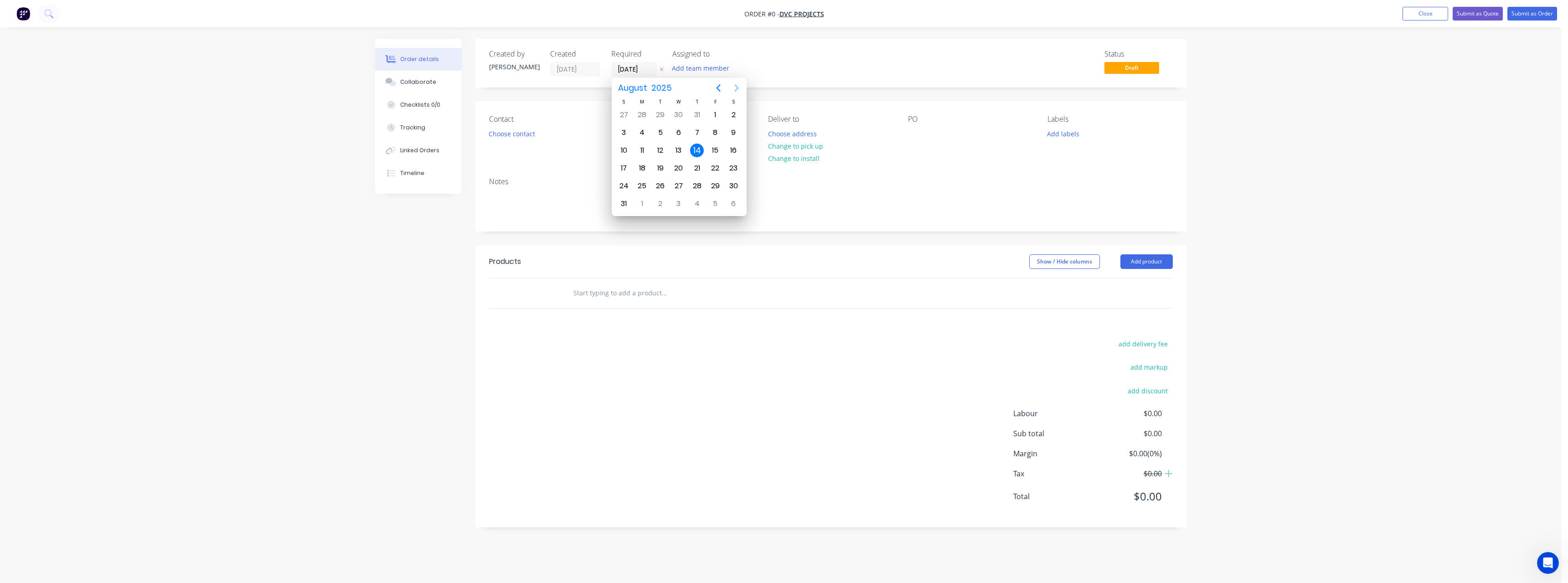
click at [742, 87] on button "Next page" at bounding box center [737, 88] width 18 height 18
click at [663, 189] on div "30" at bounding box center [660, 186] width 13 height 13
type input "[DATE]"
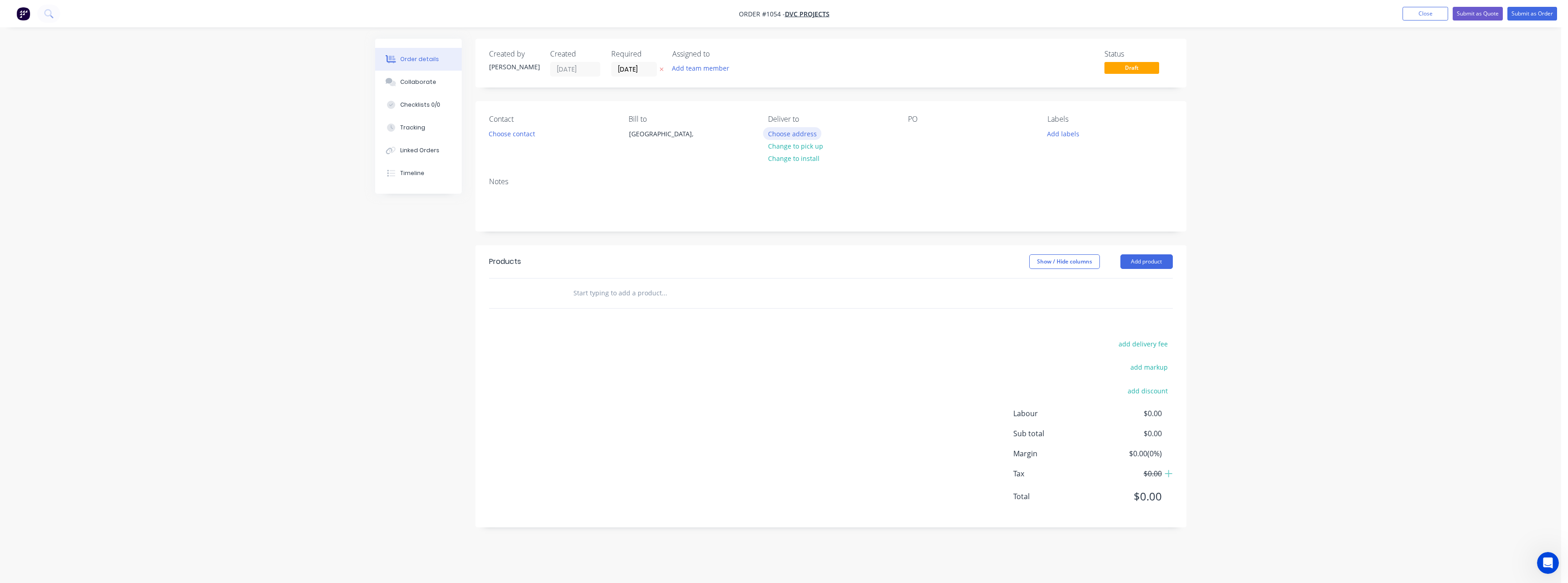
click at [789, 132] on button "Choose address" at bounding box center [793, 133] width 58 height 12
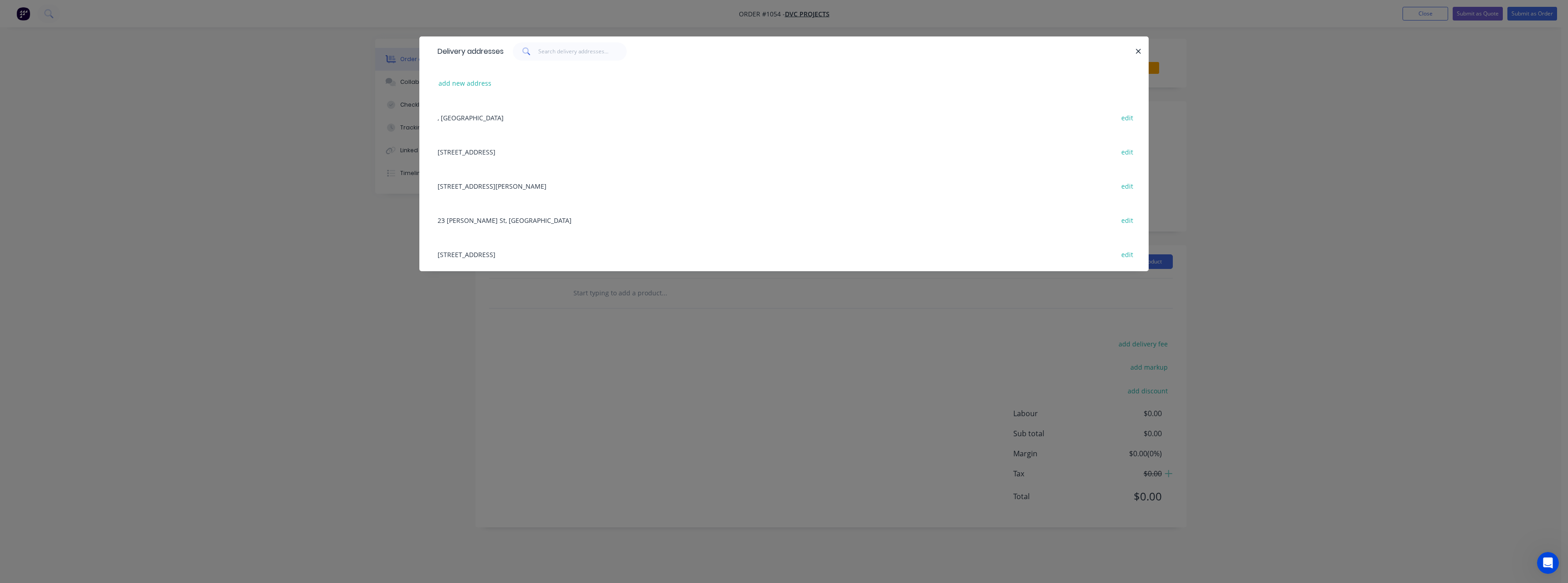
click at [523, 186] on div "[STREET_ADDRESS][PERSON_NAME], ([GEOGRAPHIC_DATA]), [GEOGRAPHIC_DATA] edit" at bounding box center [783, 186] width 702 height 34
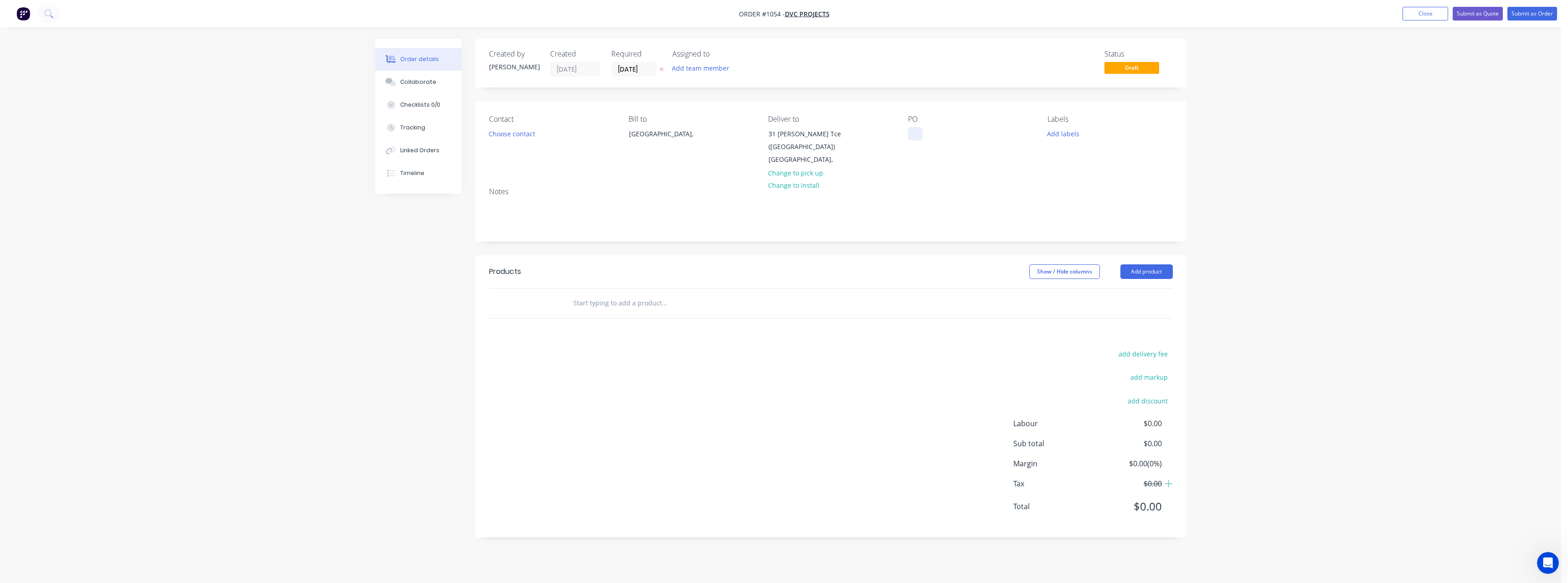
click at [915, 131] on div at bounding box center [915, 134] width 15 height 13
click at [616, 304] on input "text" at bounding box center [664, 303] width 183 height 18
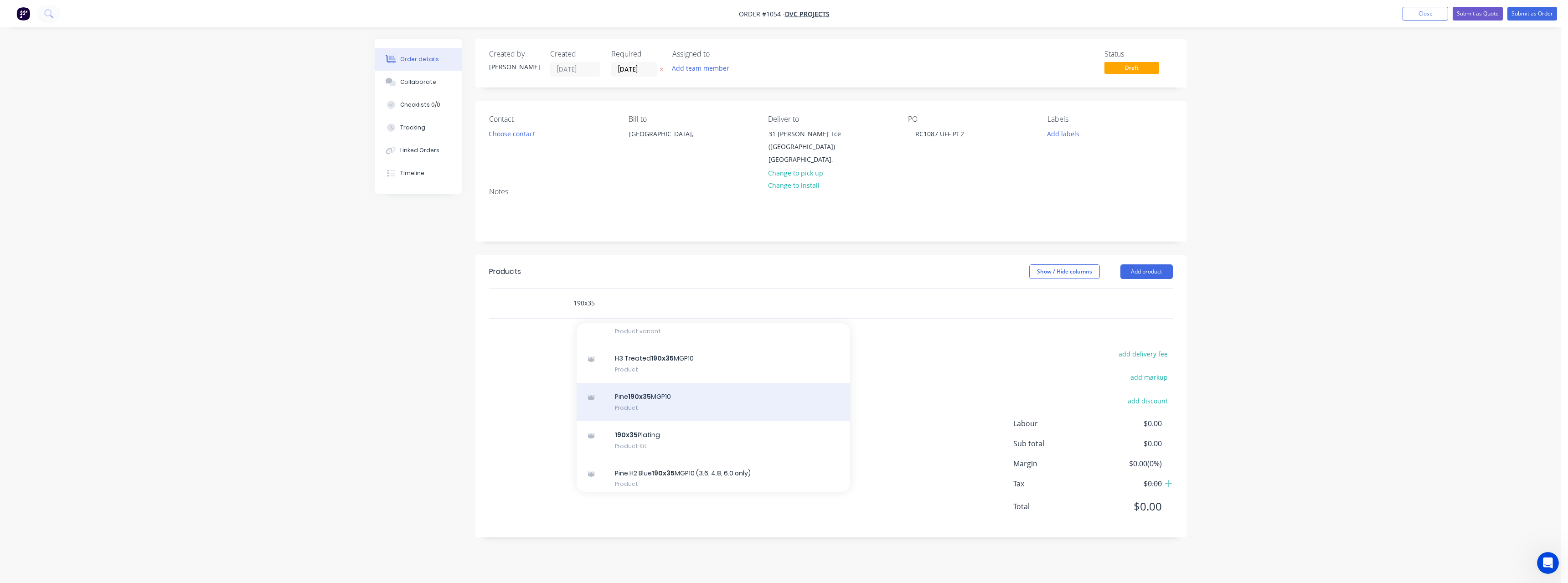
type input "190x35"
click at [720, 404] on div "Pine 190x35 MGP10 Product" at bounding box center [713, 402] width 273 height 38
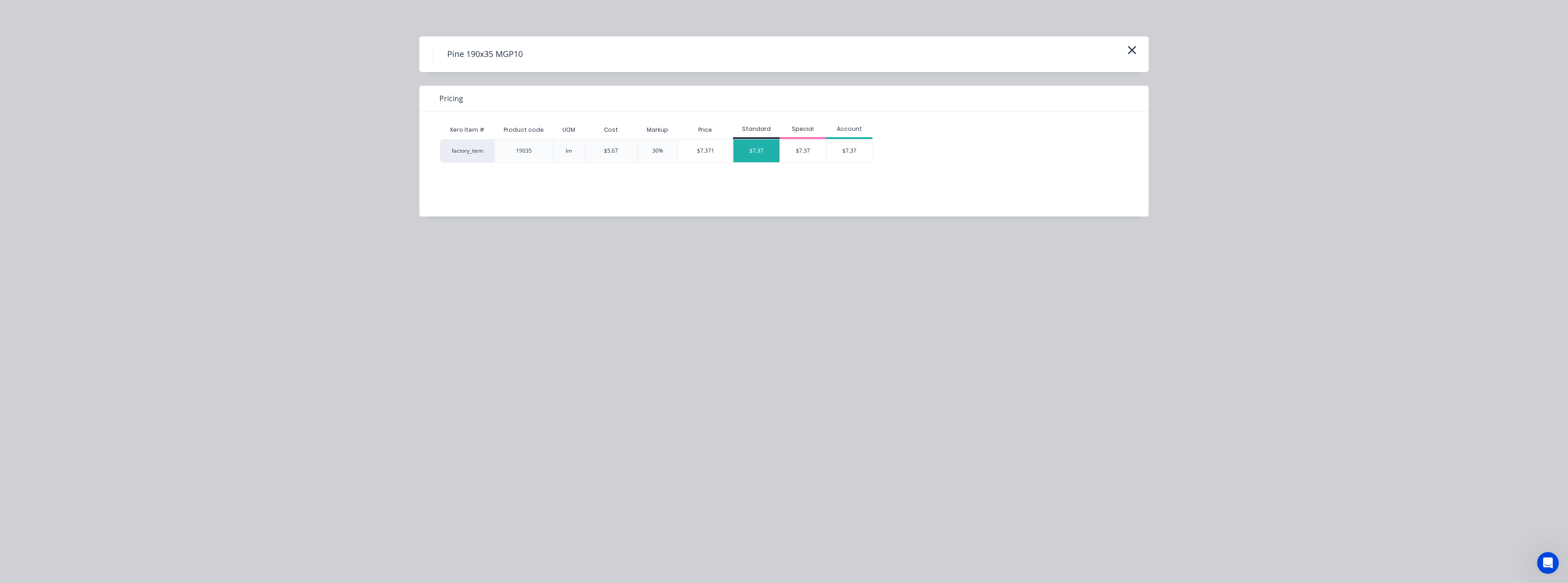
click at [766, 150] on div "$7.37" at bounding box center [757, 150] width 46 height 23
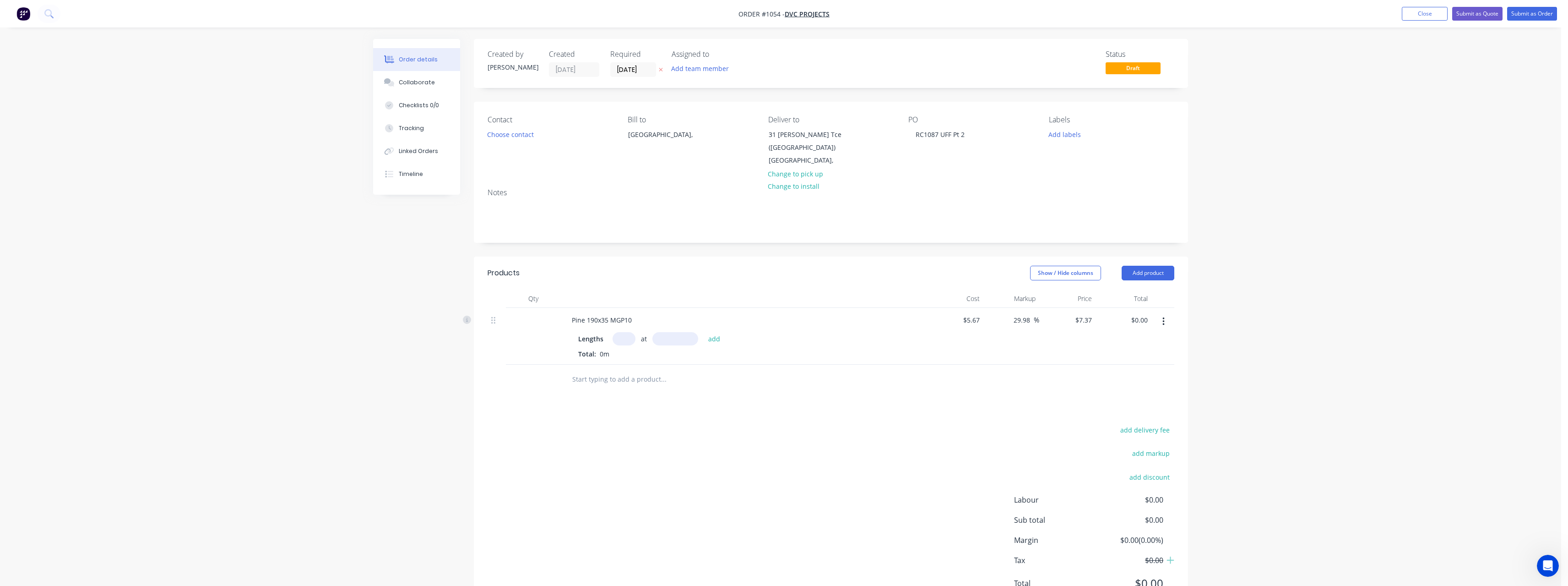
click at [628, 341] on input "text" at bounding box center [624, 339] width 23 height 13
type input "2"
type input "6000"
click at [704, 332] on button "add" at bounding box center [714, 338] width 21 height 12
type input "$88.44"
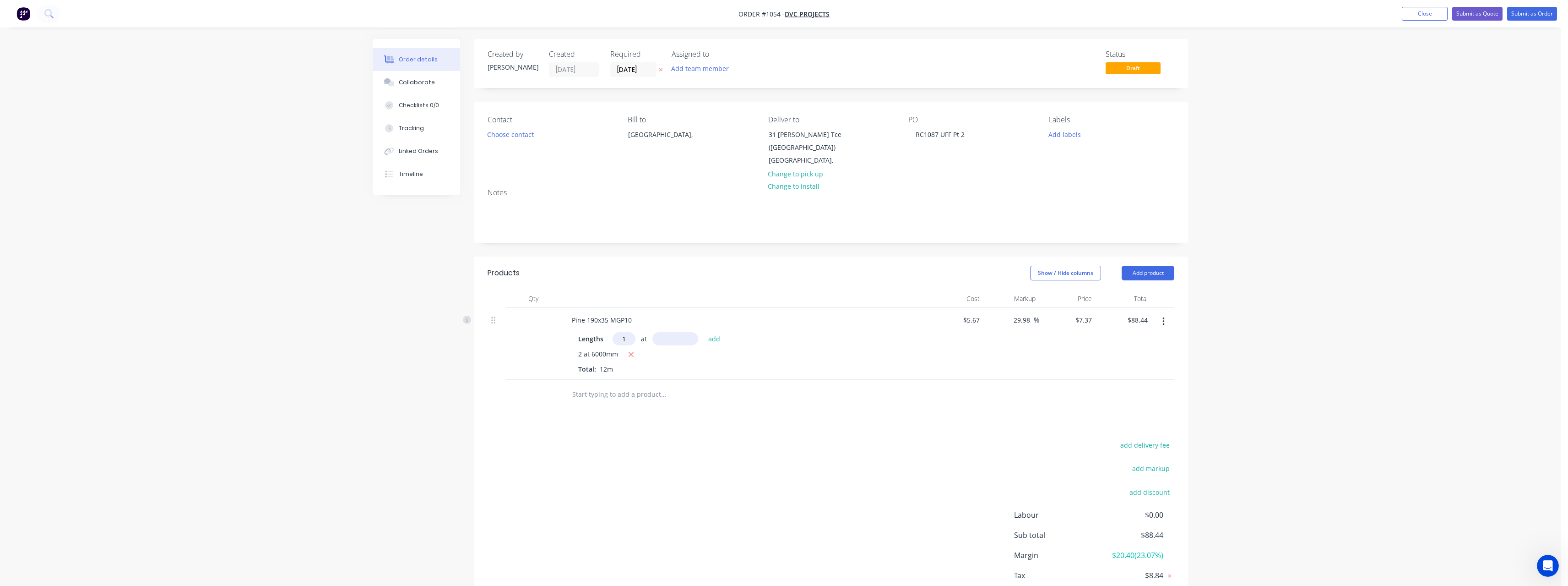
type input "1"
type input "3000"
click at [704, 332] on button "add" at bounding box center [714, 338] width 21 height 12
type input "$110.55"
click at [620, 406] on input "text" at bounding box center [663, 409] width 183 height 18
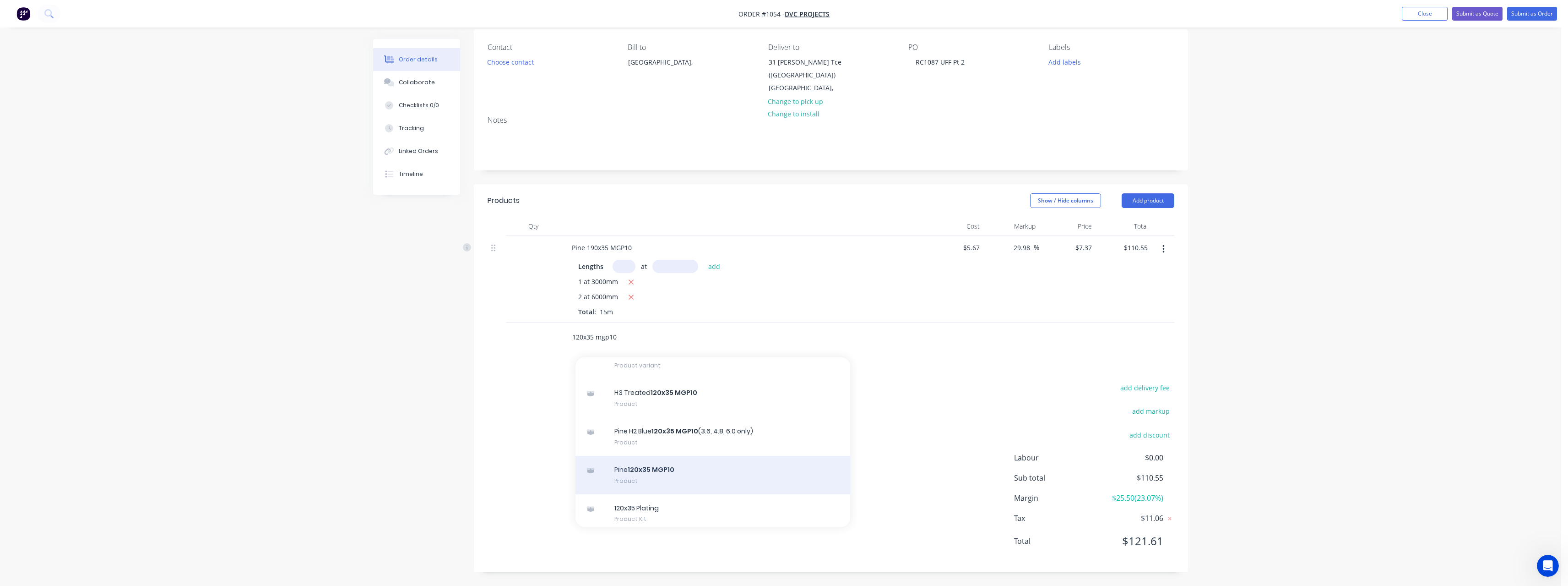
type input "120x35 mgp10"
click at [681, 473] on div "Pine 120x35 MGP10 Product" at bounding box center [712, 475] width 274 height 39
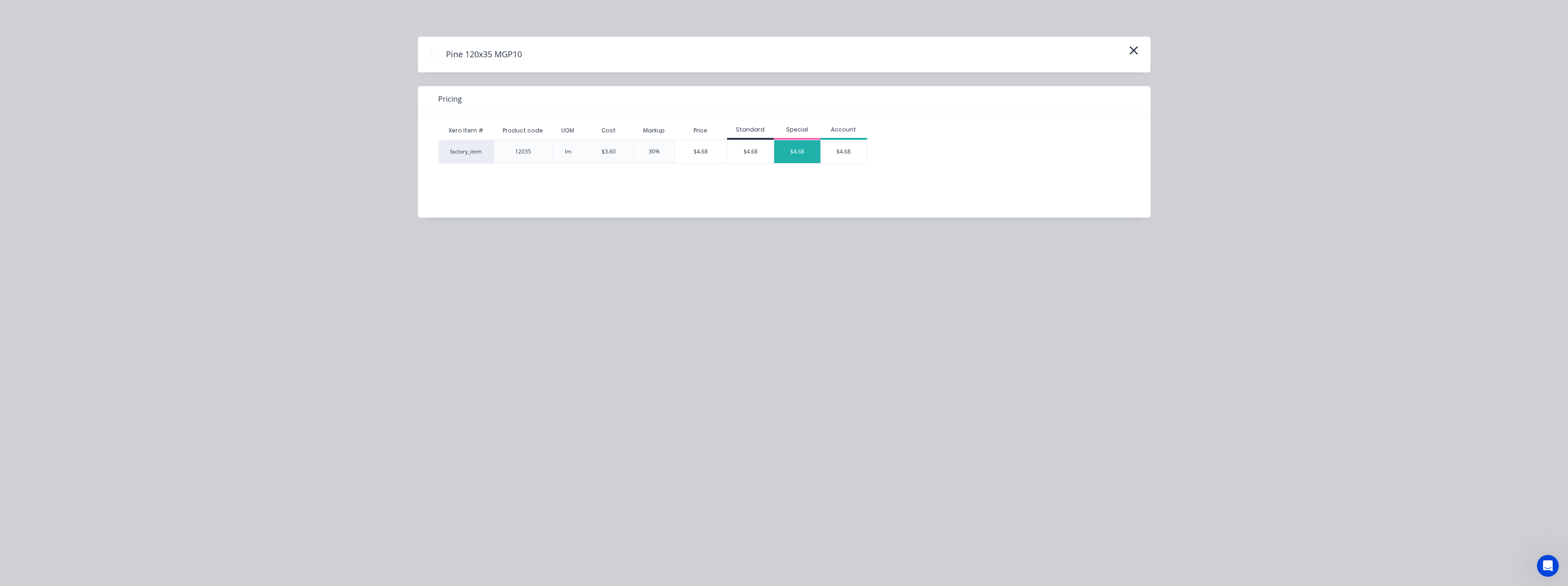
click at [793, 149] on div "$4.68" at bounding box center [797, 151] width 46 height 23
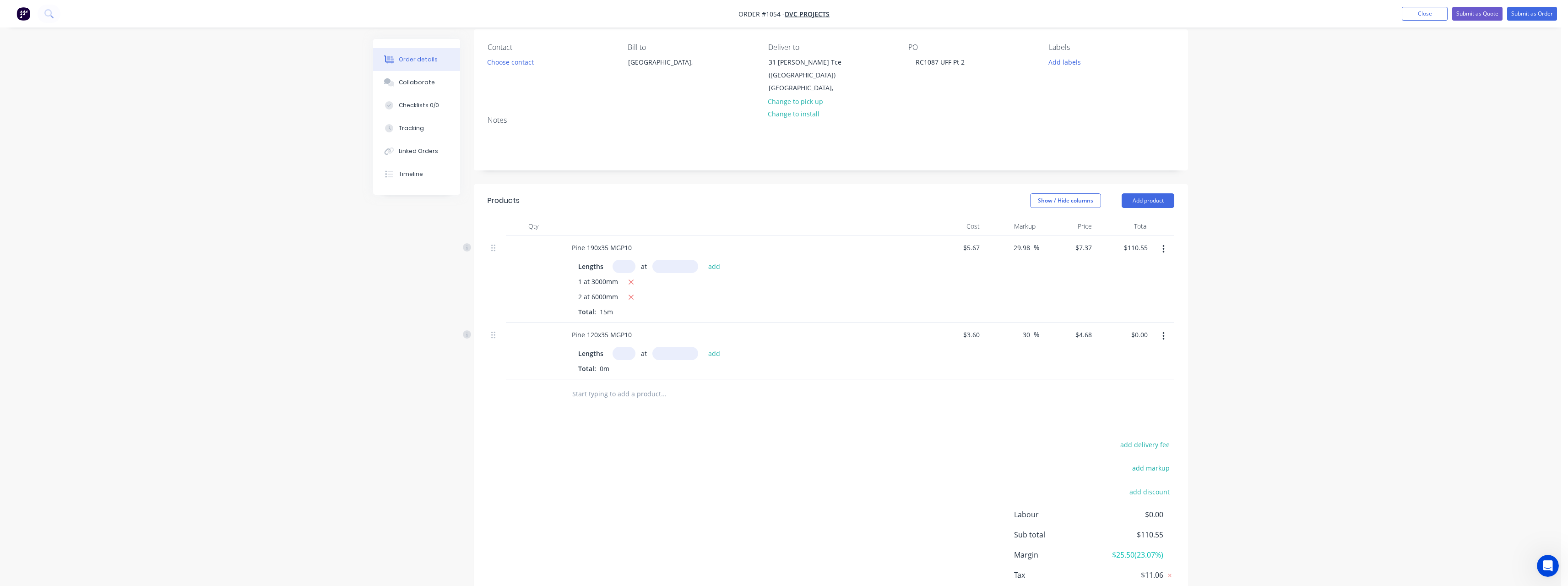
click at [628, 353] on input "text" at bounding box center [624, 354] width 23 height 13
type input "3"
type input "4800"
click at [704, 347] on button "add" at bounding box center [714, 353] width 21 height 12
type input "$67.39"
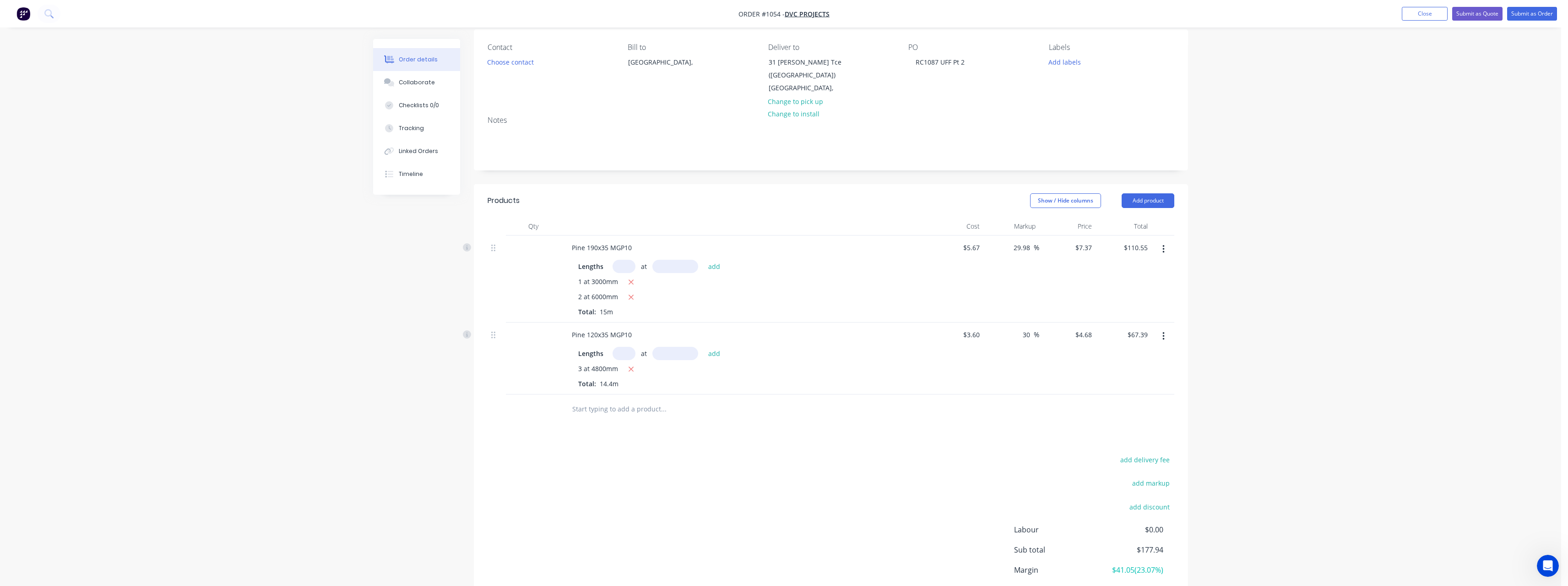
click at [616, 409] on input "text" at bounding box center [663, 409] width 183 height 18
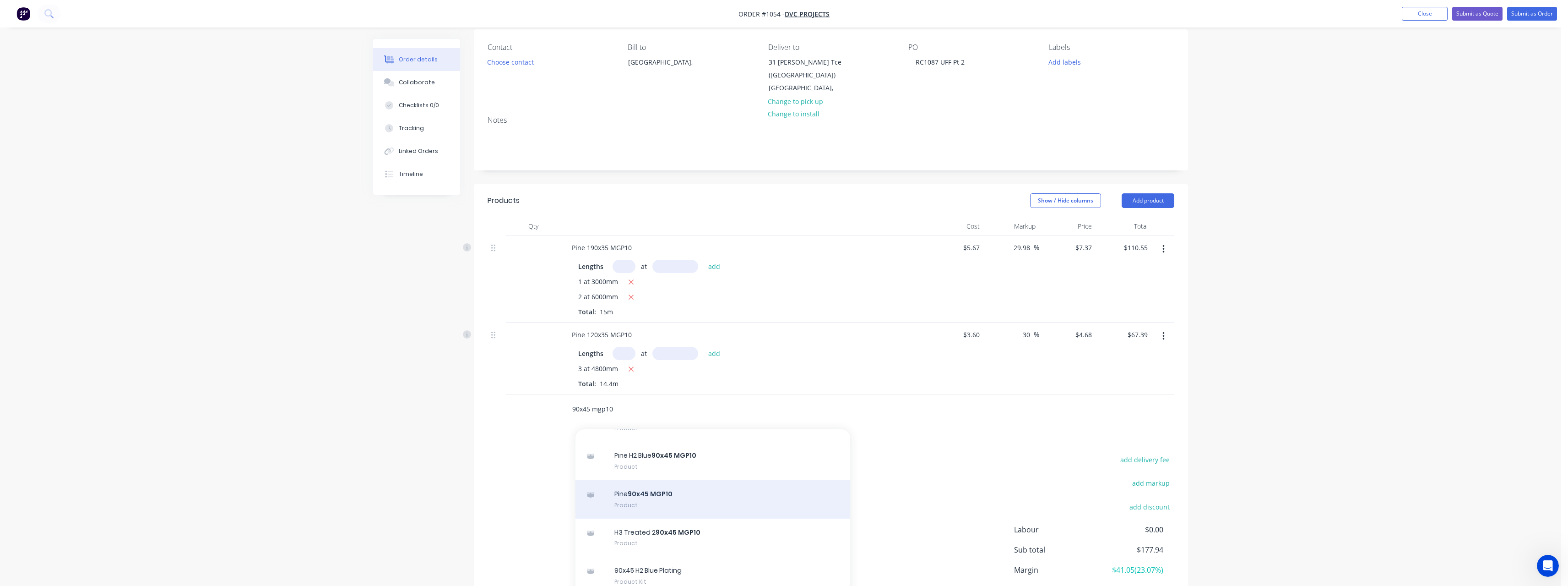
type input "90x45 mgp10"
click at [742, 495] on div "Pine 90x45 MGP10 Product" at bounding box center [712, 499] width 274 height 39
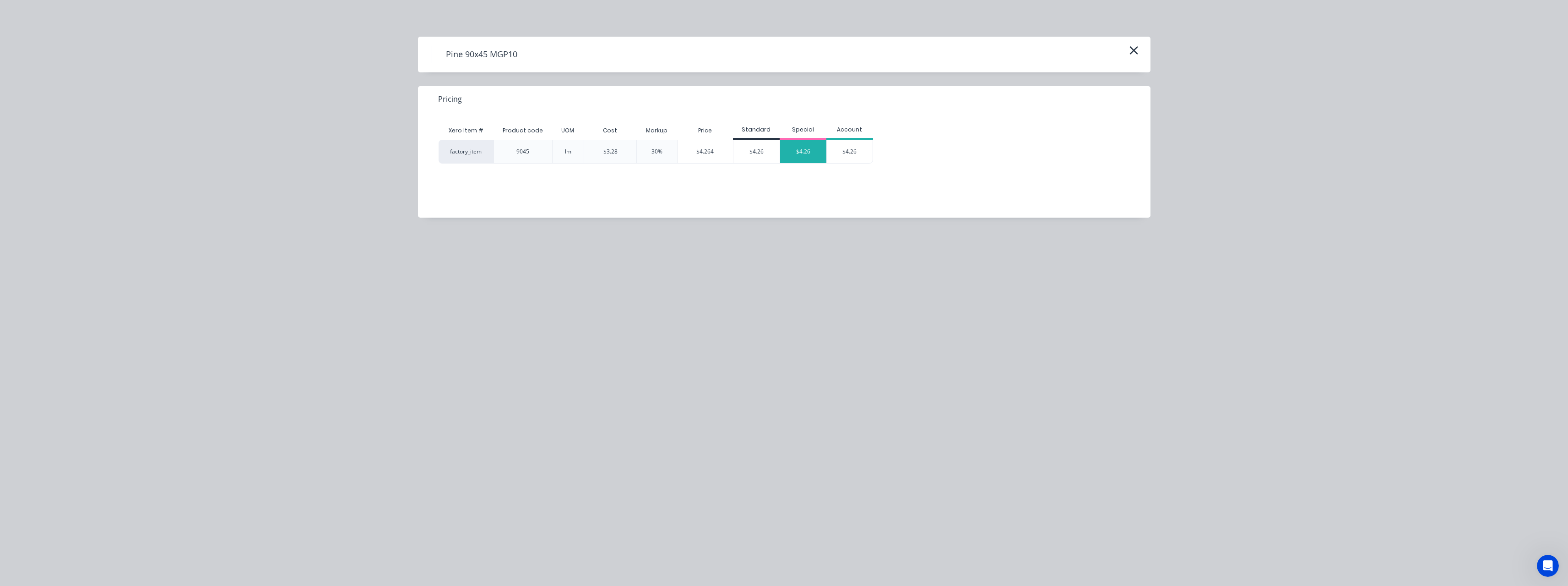
click at [800, 153] on div "$4.26" at bounding box center [803, 151] width 46 height 23
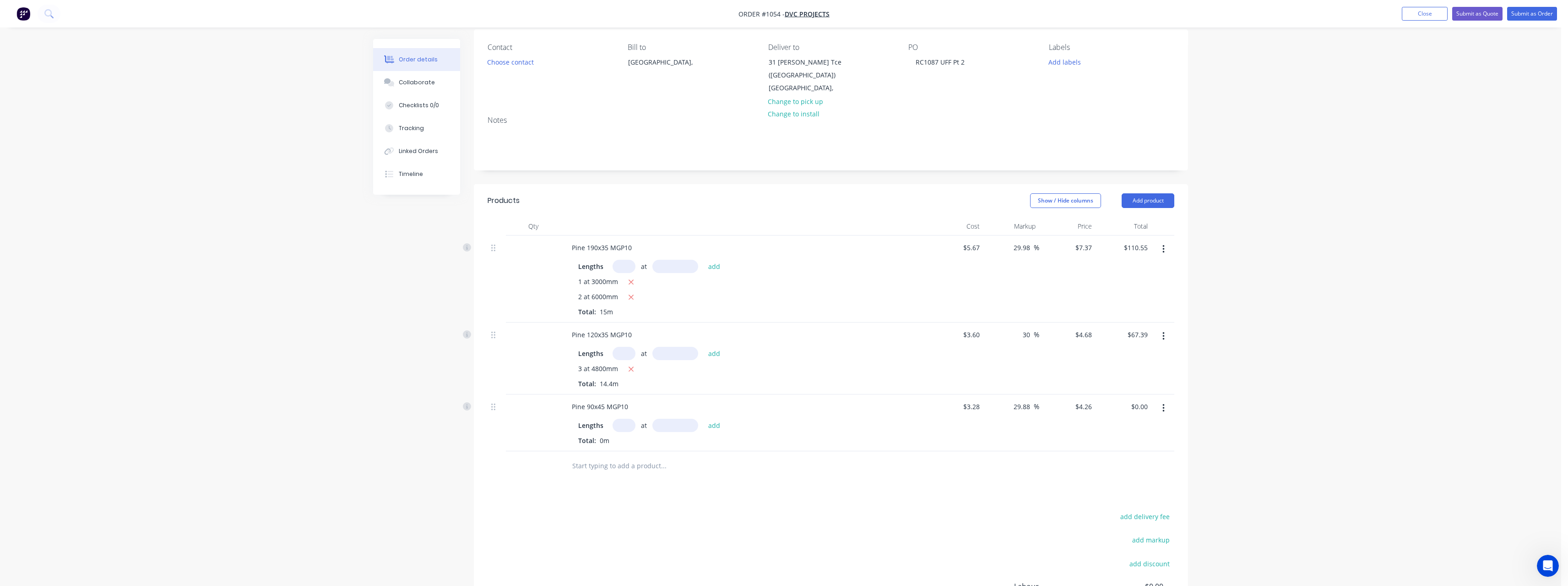
click at [632, 424] on input "text" at bounding box center [624, 425] width 23 height 13
click at [704, 418] on button "add" at bounding box center [714, 425] width 21 height 12
click at [625, 478] on input "text" at bounding box center [663, 481] width 183 height 18
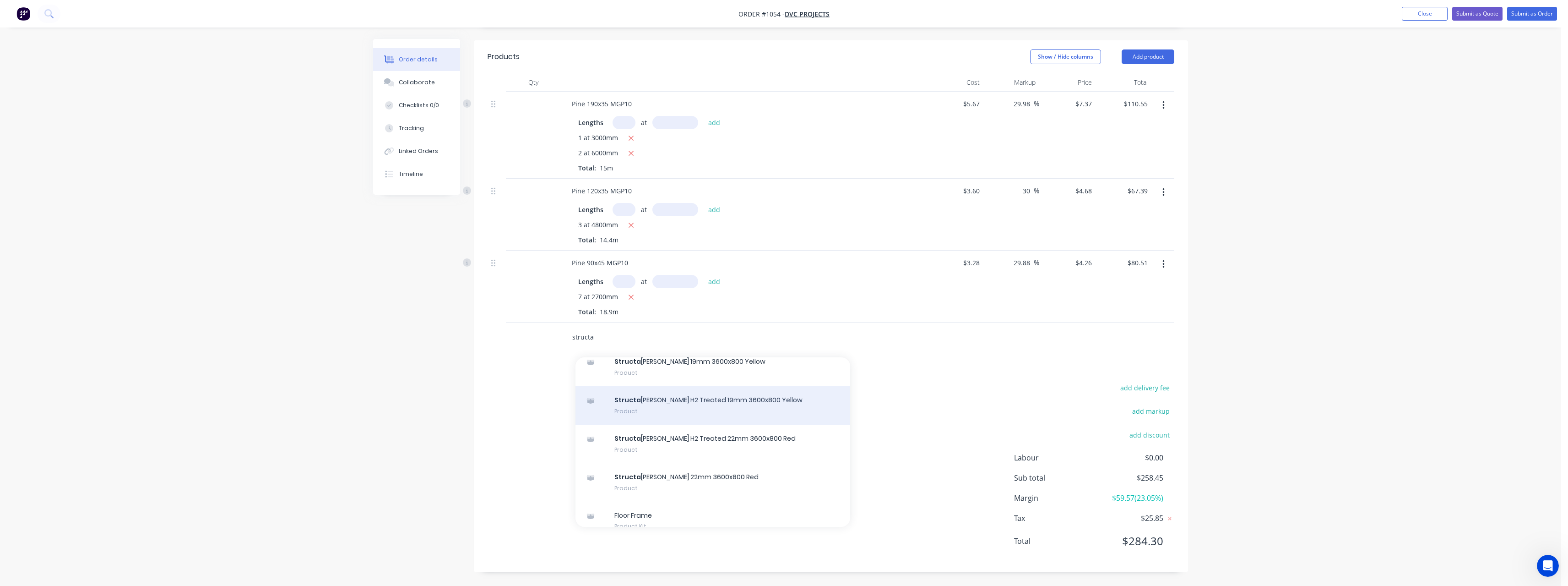
scroll to position [347, 0]
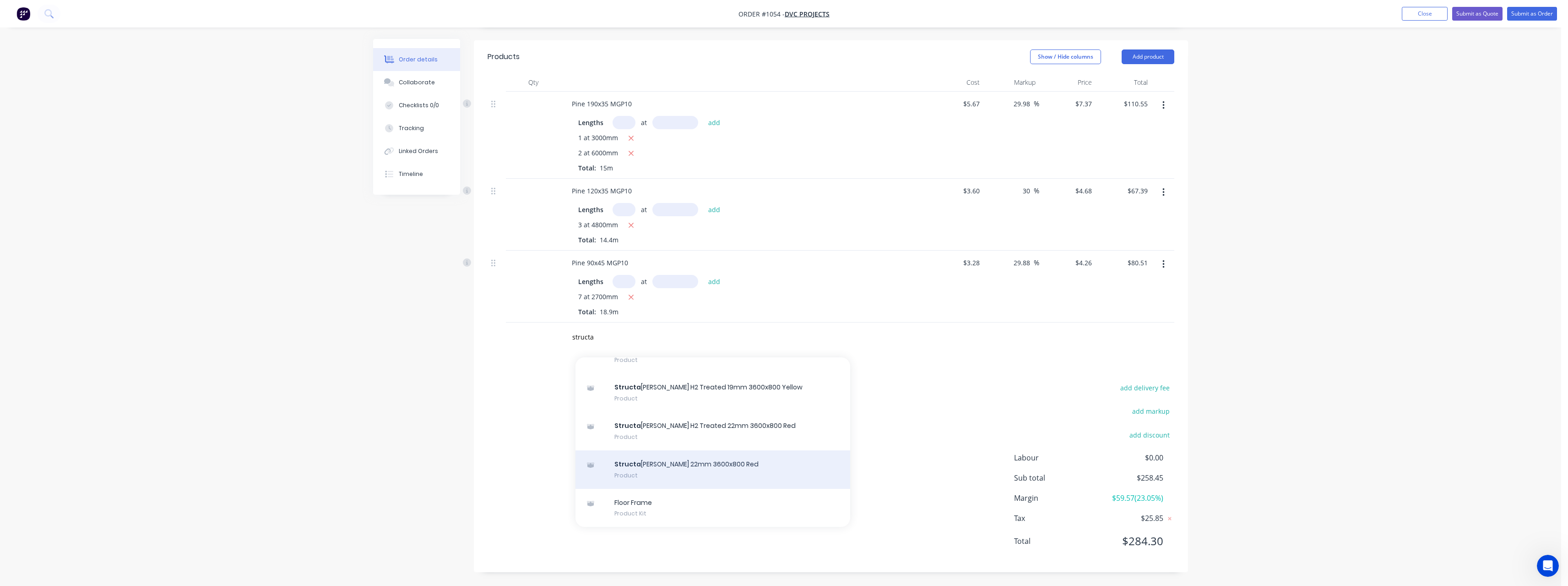
click at [703, 469] on div "Structa [PERSON_NAME] 22mm 3600x800 Red Product" at bounding box center [712, 469] width 274 height 39
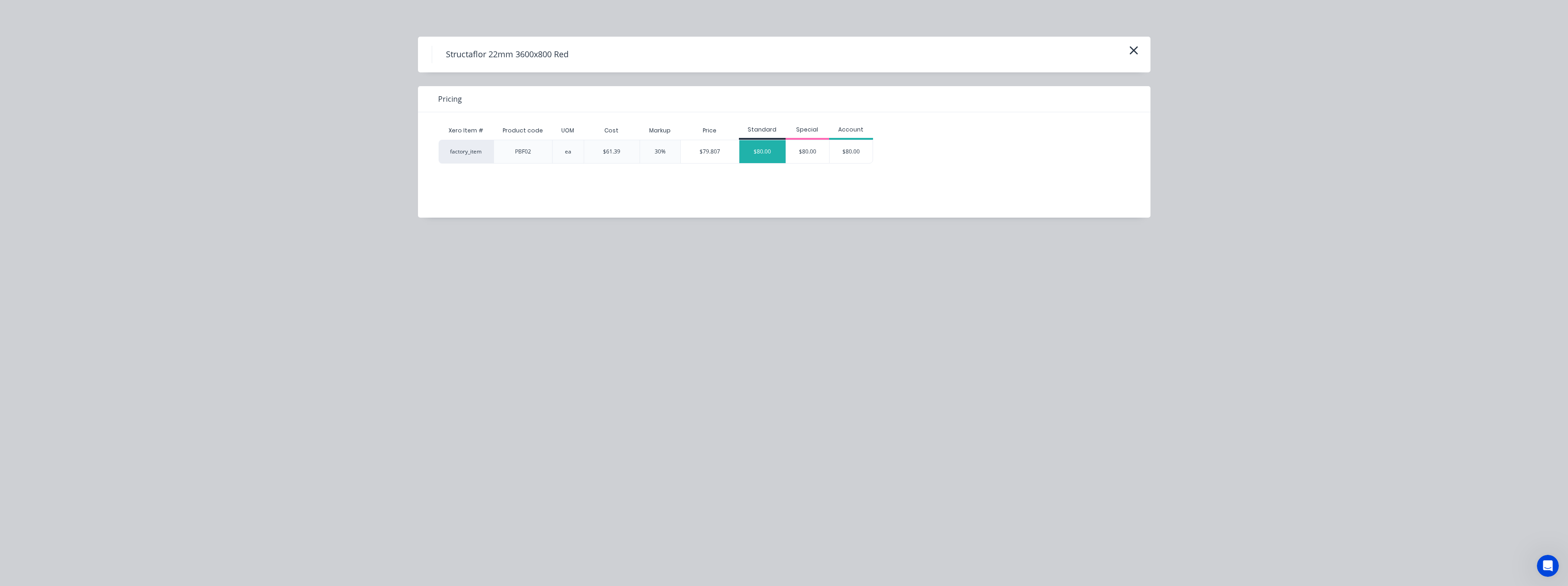
click at [758, 158] on div "$80.00" at bounding box center [762, 151] width 46 height 23
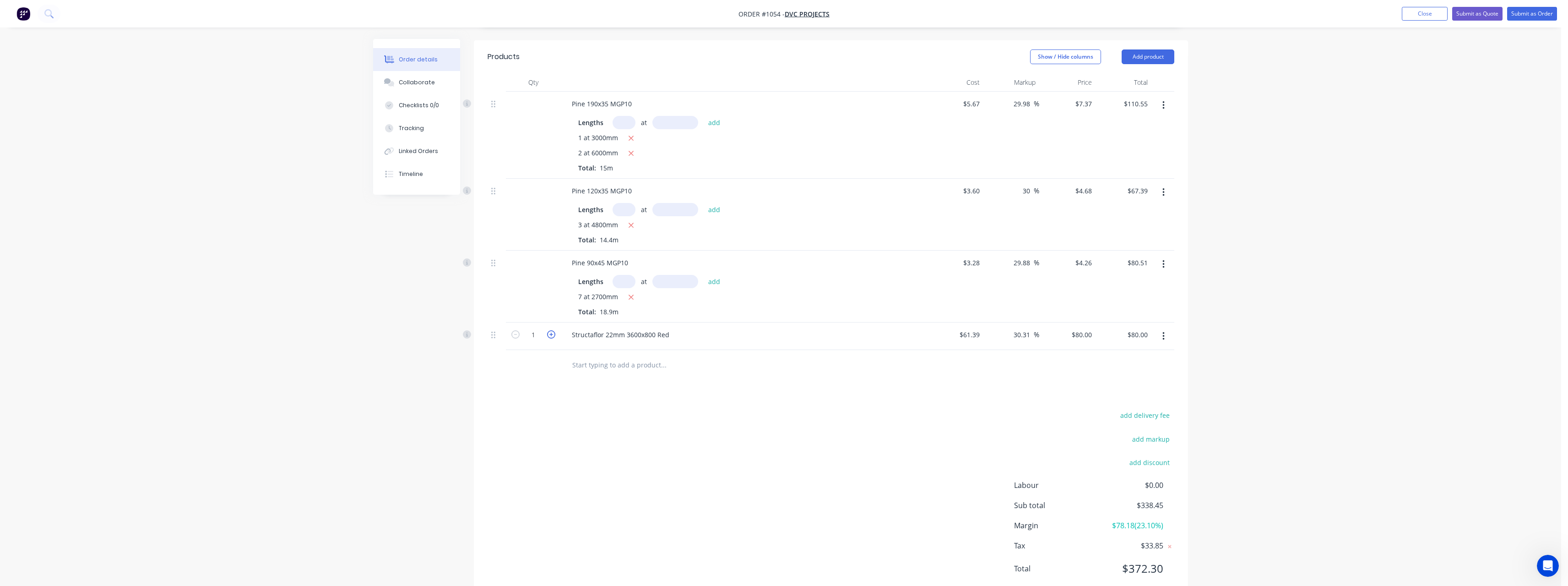
click at [551, 335] on icon "button" at bounding box center [551, 334] width 8 height 8
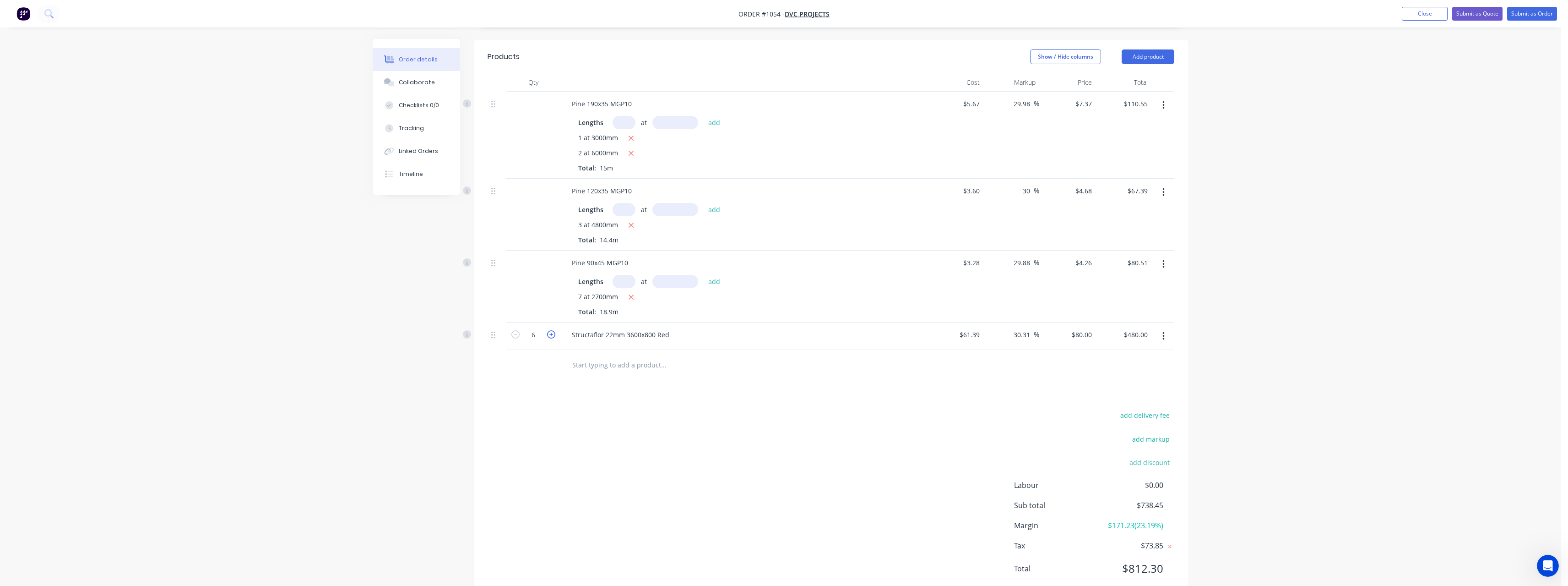
click at [551, 335] on icon "button" at bounding box center [551, 334] width 8 height 8
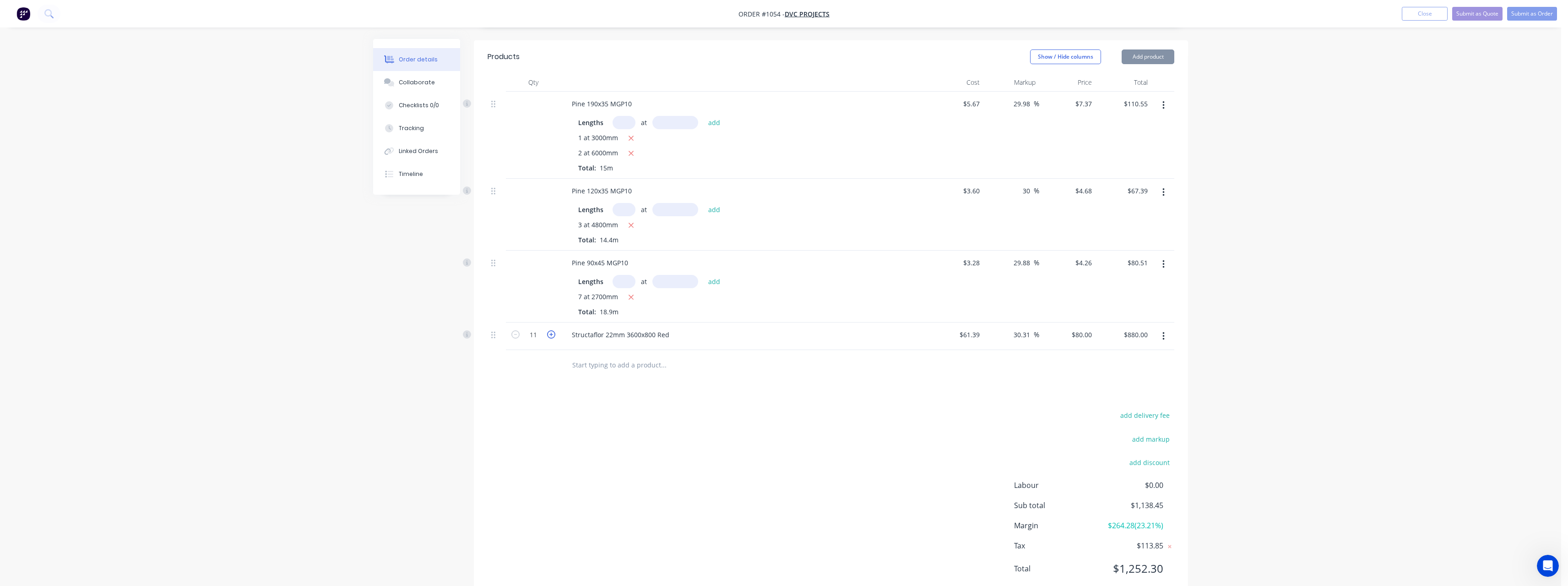
click at [551, 335] on icon "button" at bounding box center [551, 334] width 8 height 8
click at [589, 363] on input "text" at bounding box center [663, 365] width 183 height 18
click at [595, 369] on input "text" at bounding box center [663, 365] width 183 height 18
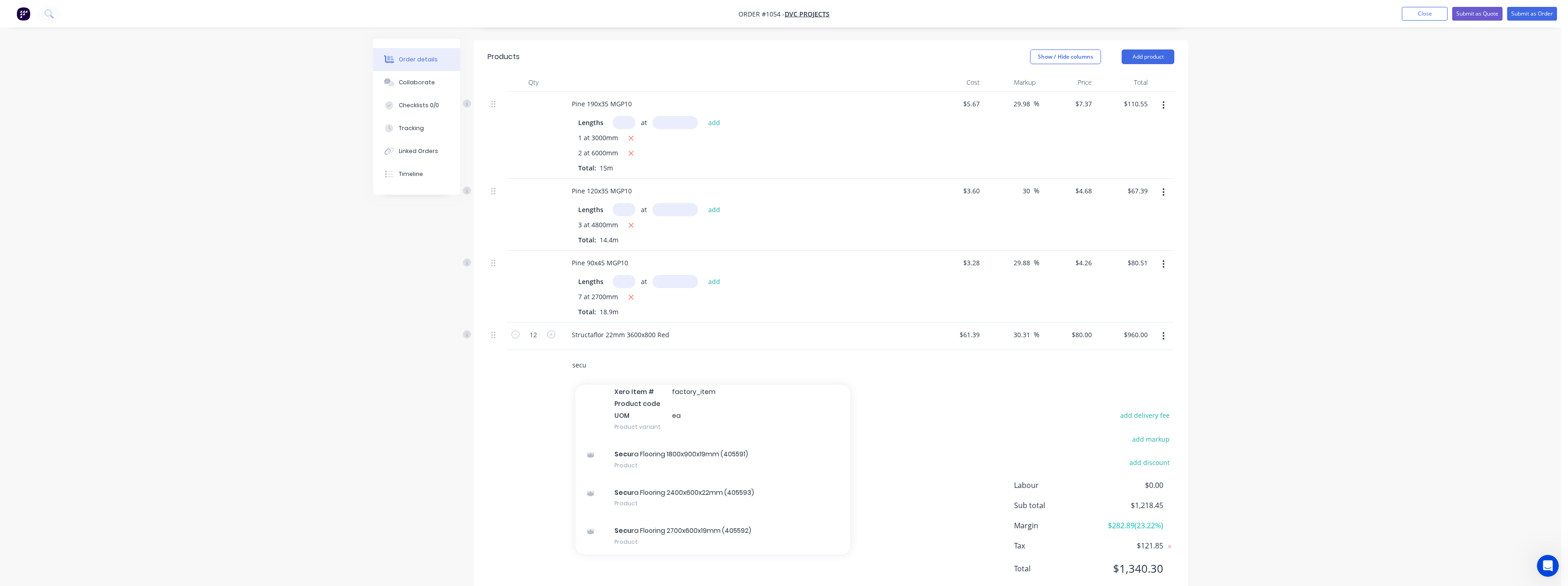
scroll to position [196, 0]
click at [693, 528] on div "Secu ra Flooring 2700x600x19mm (405592) Product" at bounding box center [712, 535] width 274 height 39
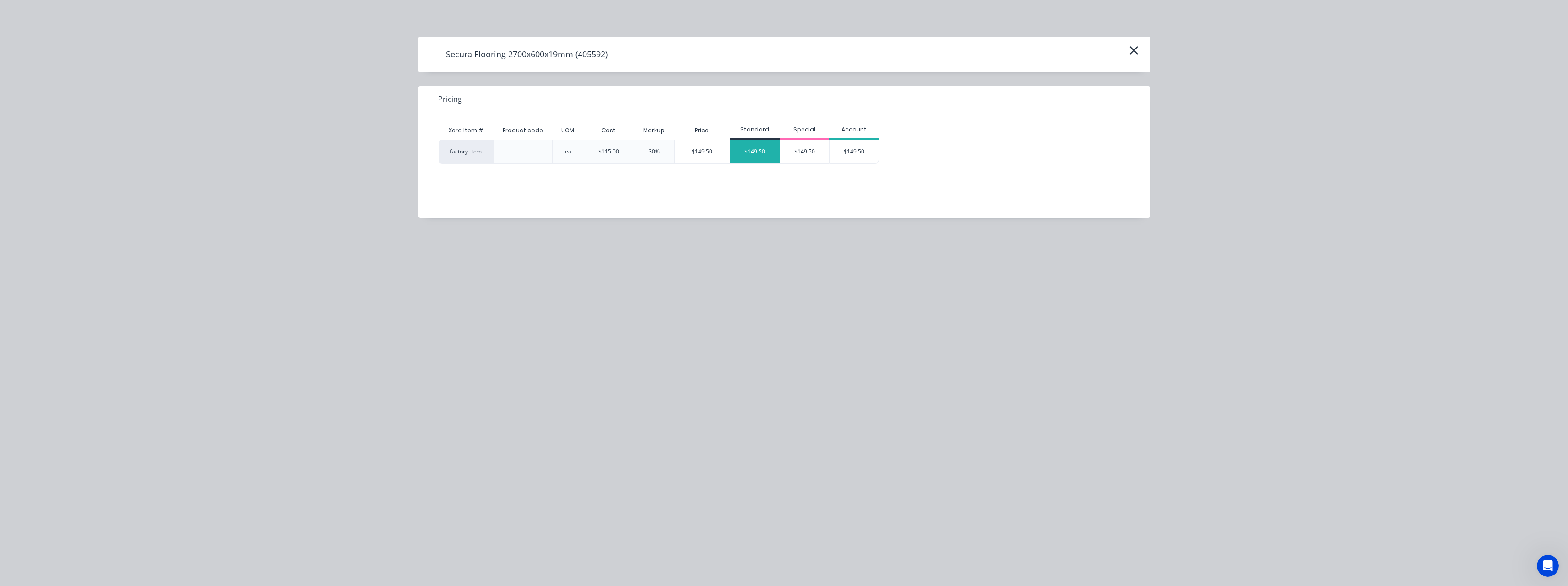
click at [741, 155] on div "$149.50" at bounding box center [754, 151] width 50 height 23
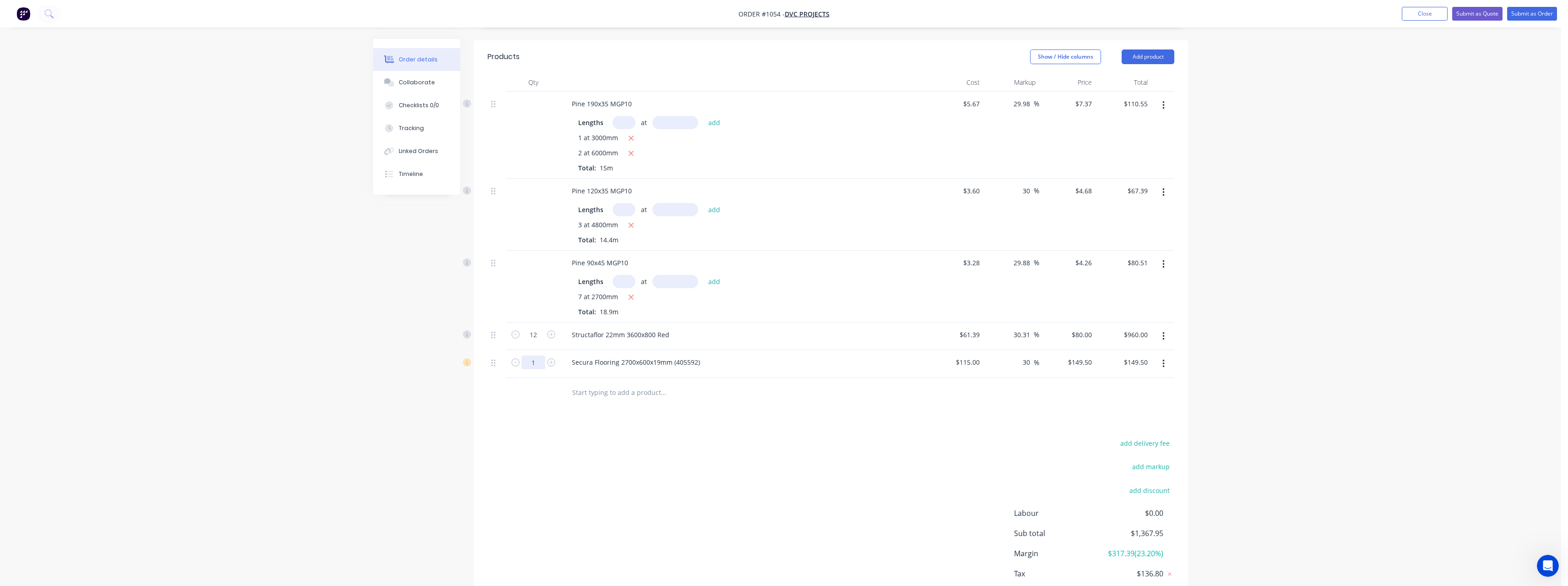
click at [540, 342] on input "1" at bounding box center [533, 335] width 24 height 13
click at [617, 391] on input "text" at bounding box center [663, 393] width 183 height 18
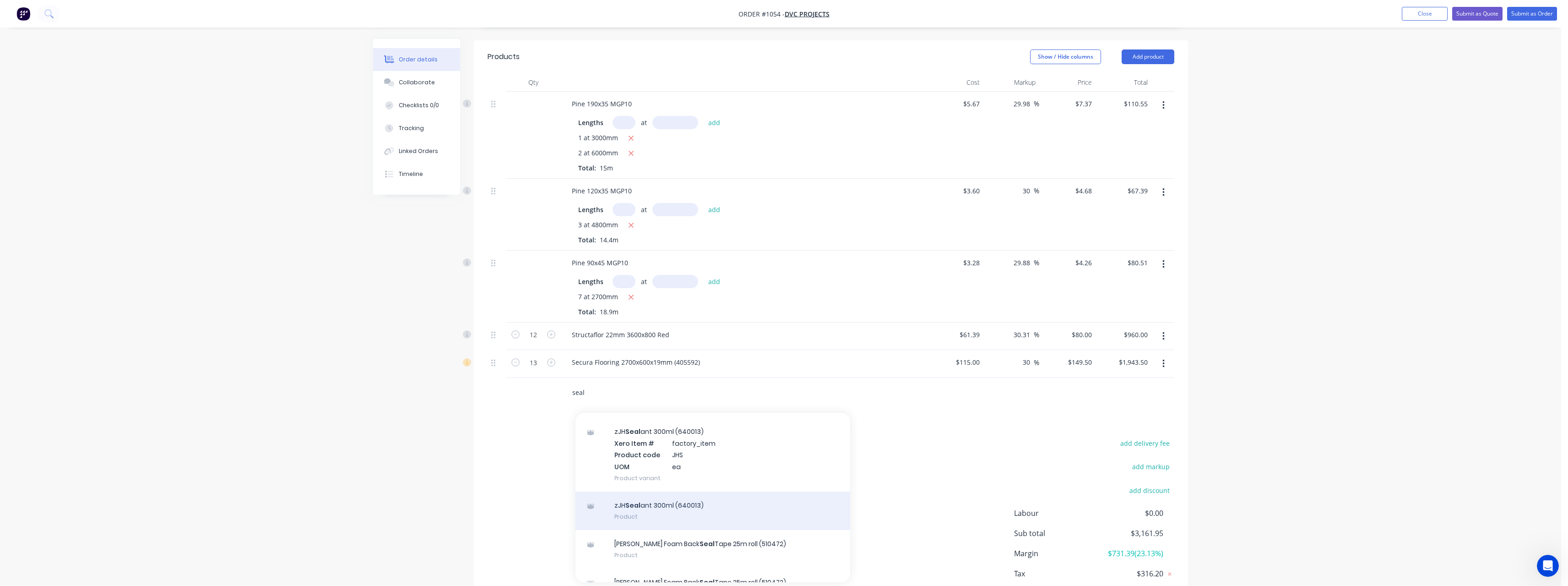
scroll to position [46, 0]
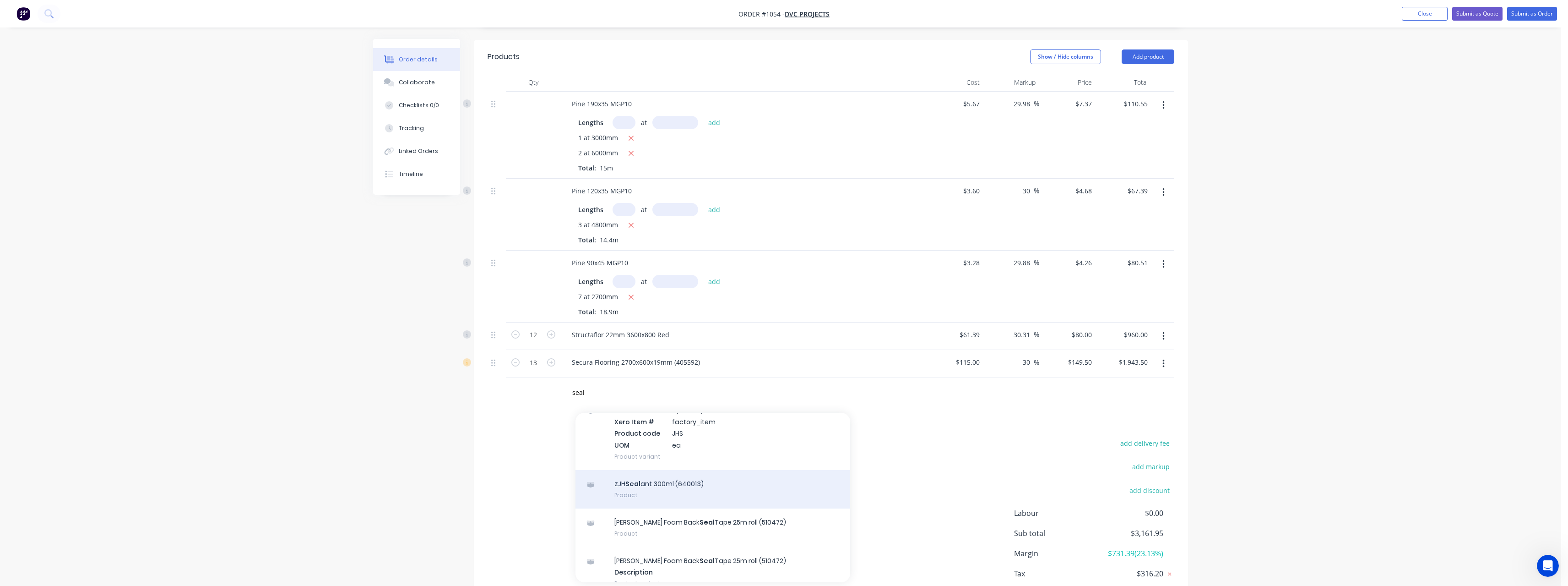
click at [697, 481] on div "zJH Seal ant 300ml (640013) Product" at bounding box center [712, 489] width 274 height 39
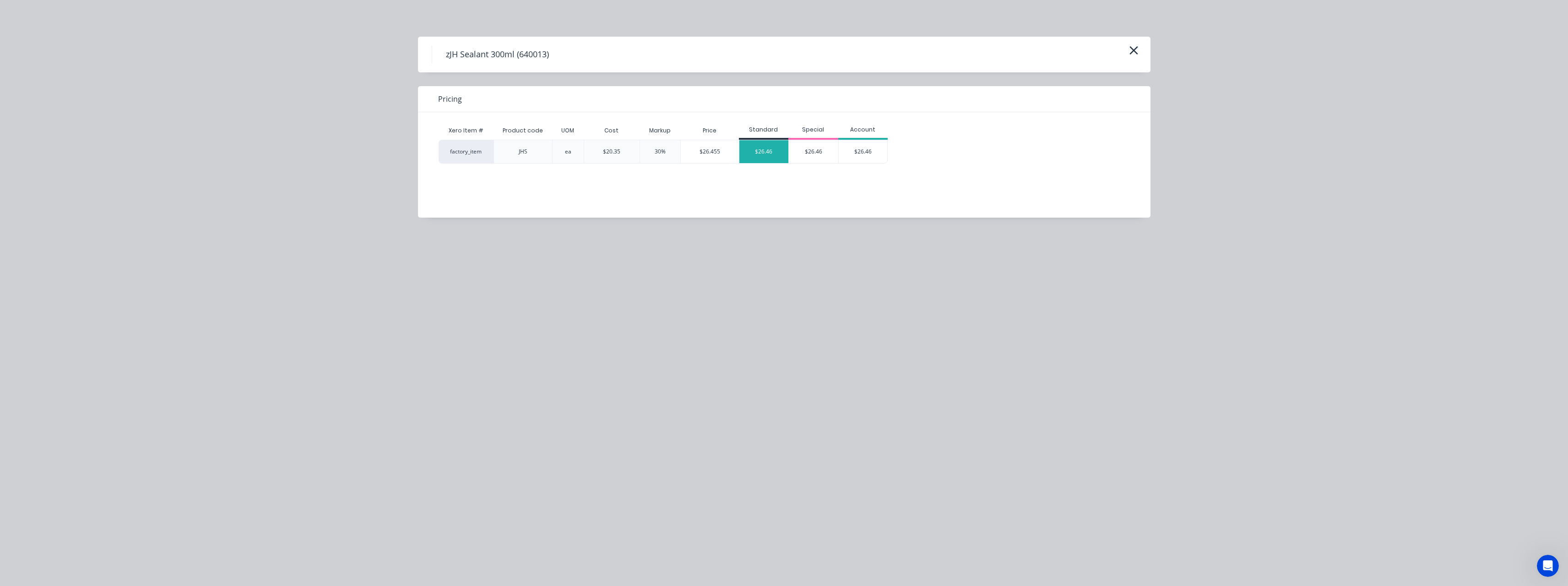
click at [759, 149] on div "$26.46" at bounding box center [764, 151] width 50 height 23
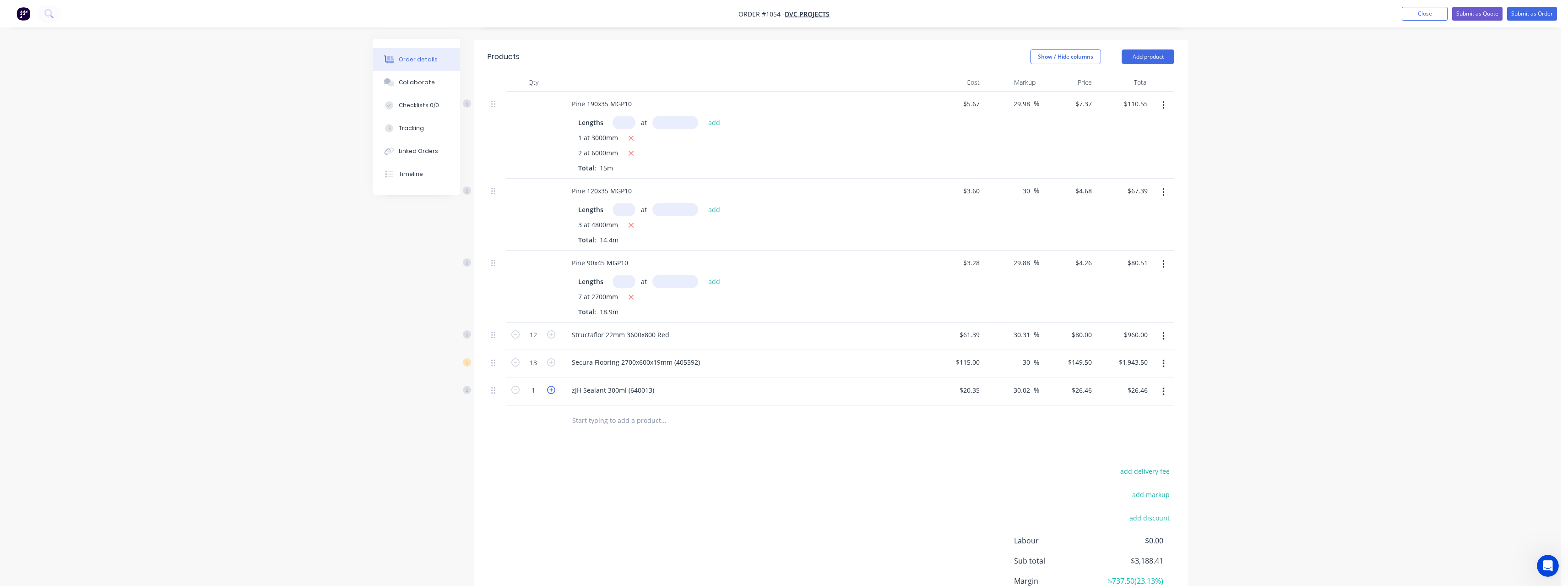
click at [551, 387] on icon "button" at bounding box center [551, 390] width 8 height 8
click at [595, 417] on input "text" at bounding box center [663, 420] width 183 height 18
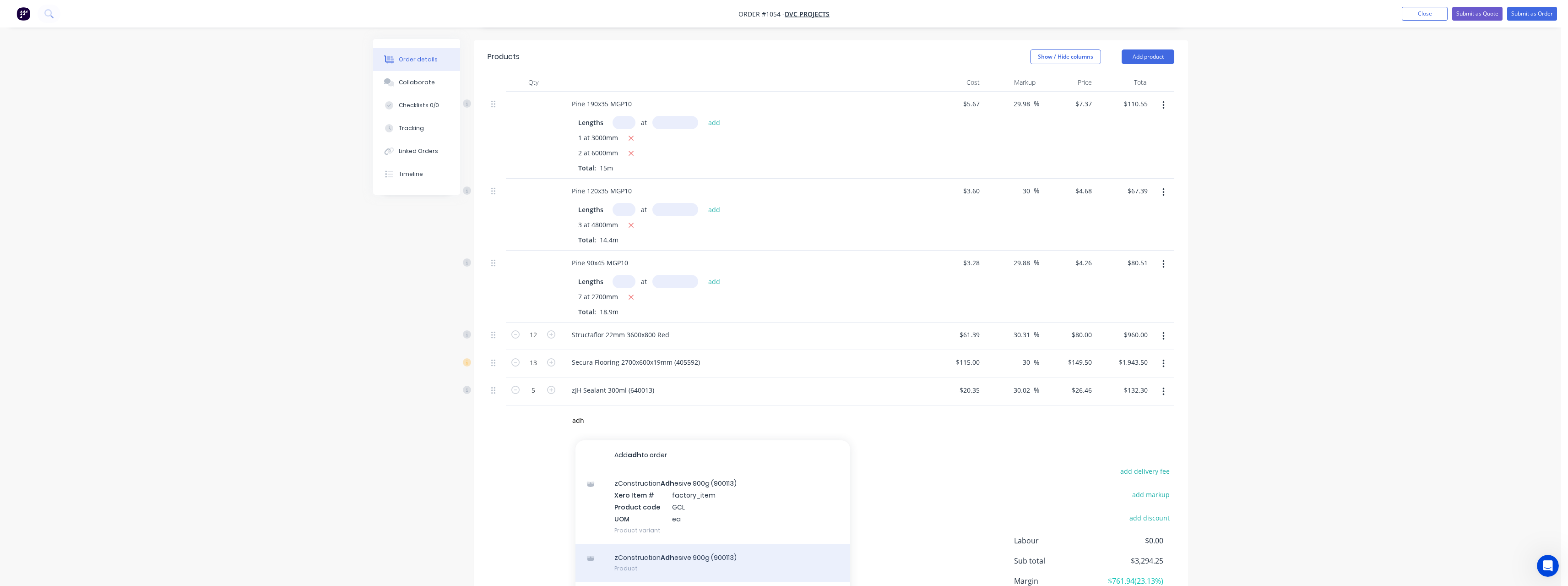
click at [673, 552] on div "zConstruction Adh esive 900g (900113) Product" at bounding box center [712, 563] width 274 height 39
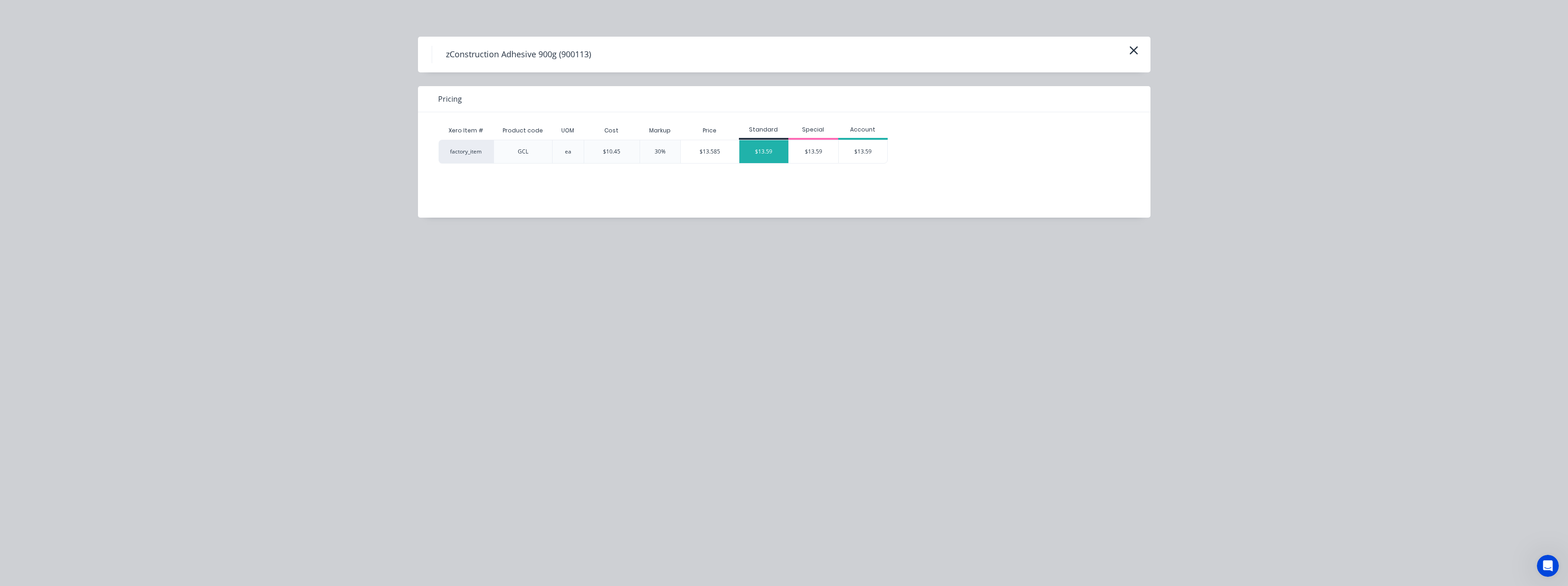
click at [754, 147] on div "$13.59" at bounding box center [764, 151] width 50 height 23
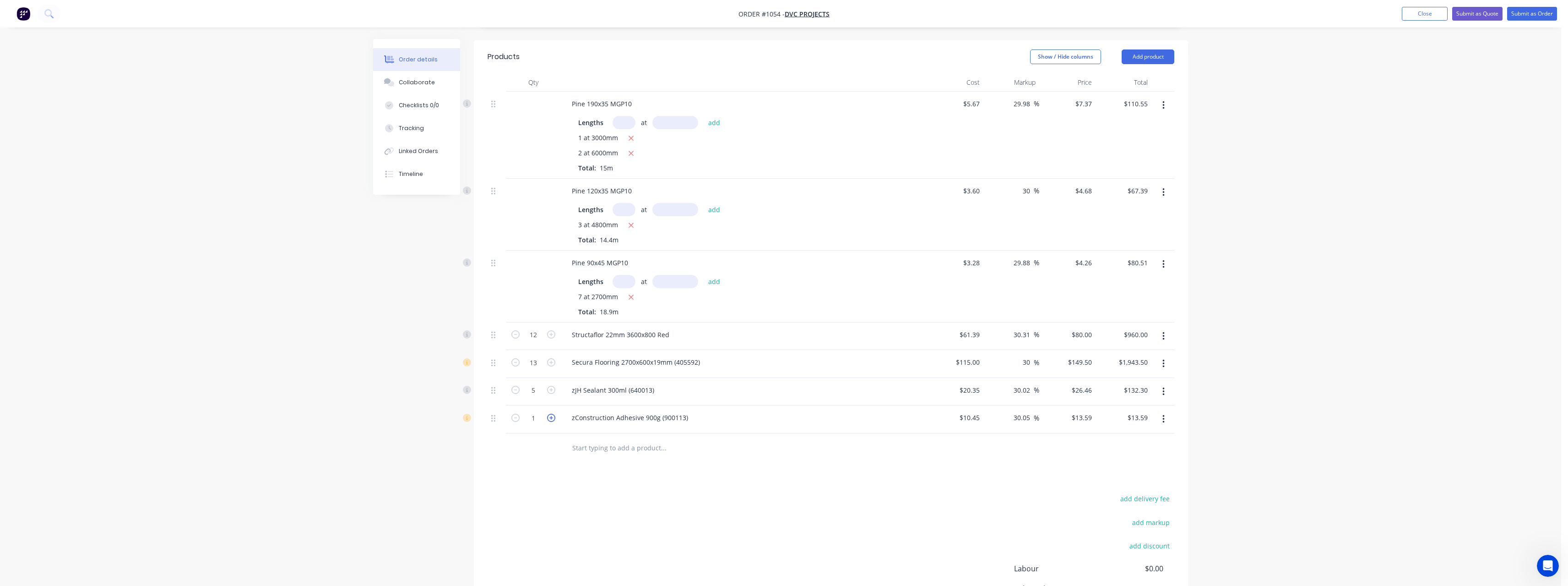
click at [552, 420] on icon "button" at bounding box center [551, 417] width 8 height 8
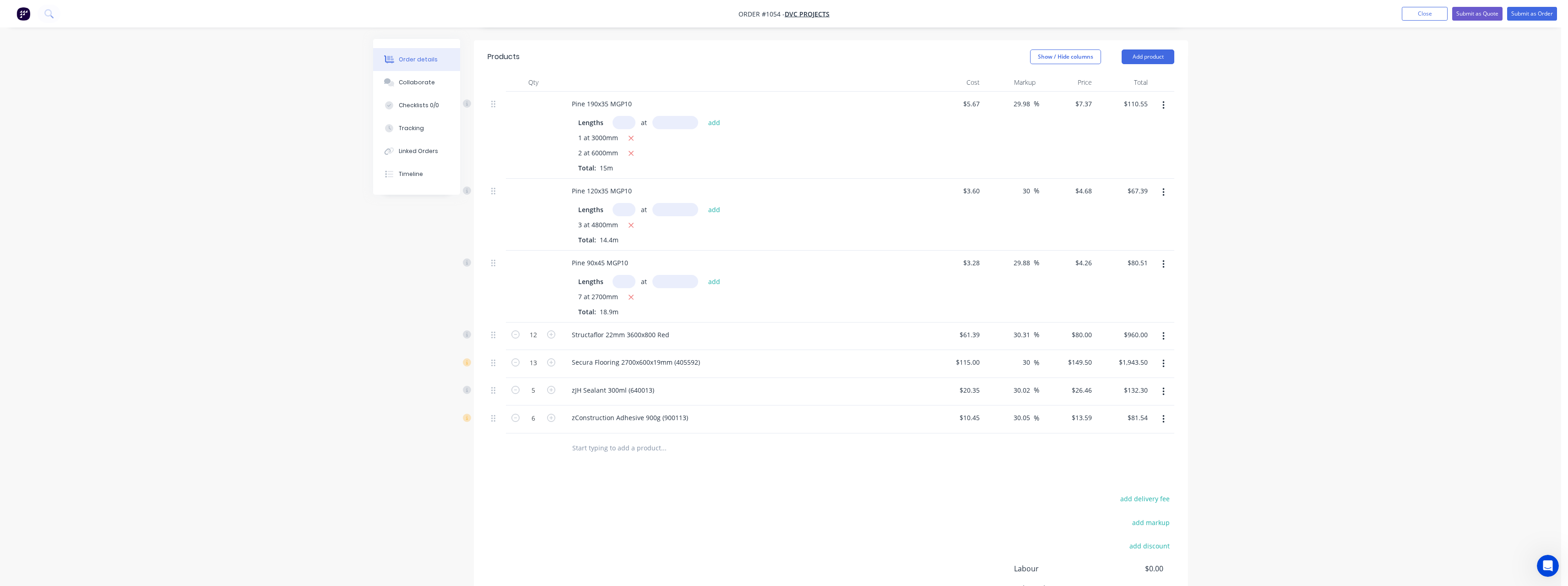
click at [584, 447] on input "text" at bounding box center [663, 448] width 183 height 18
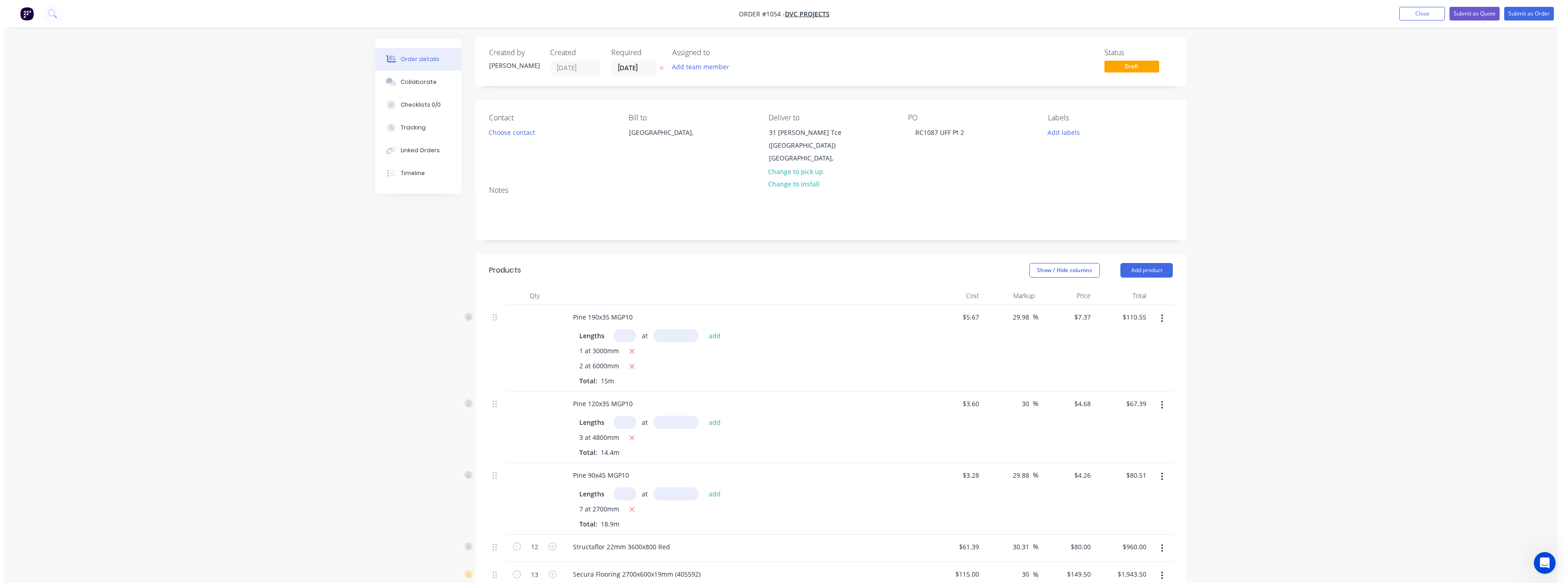
scroll to position [0, 0]
click at [1524, 15] on button "Submit as Order" at bounding box center [1525, 13] width 50 height 13
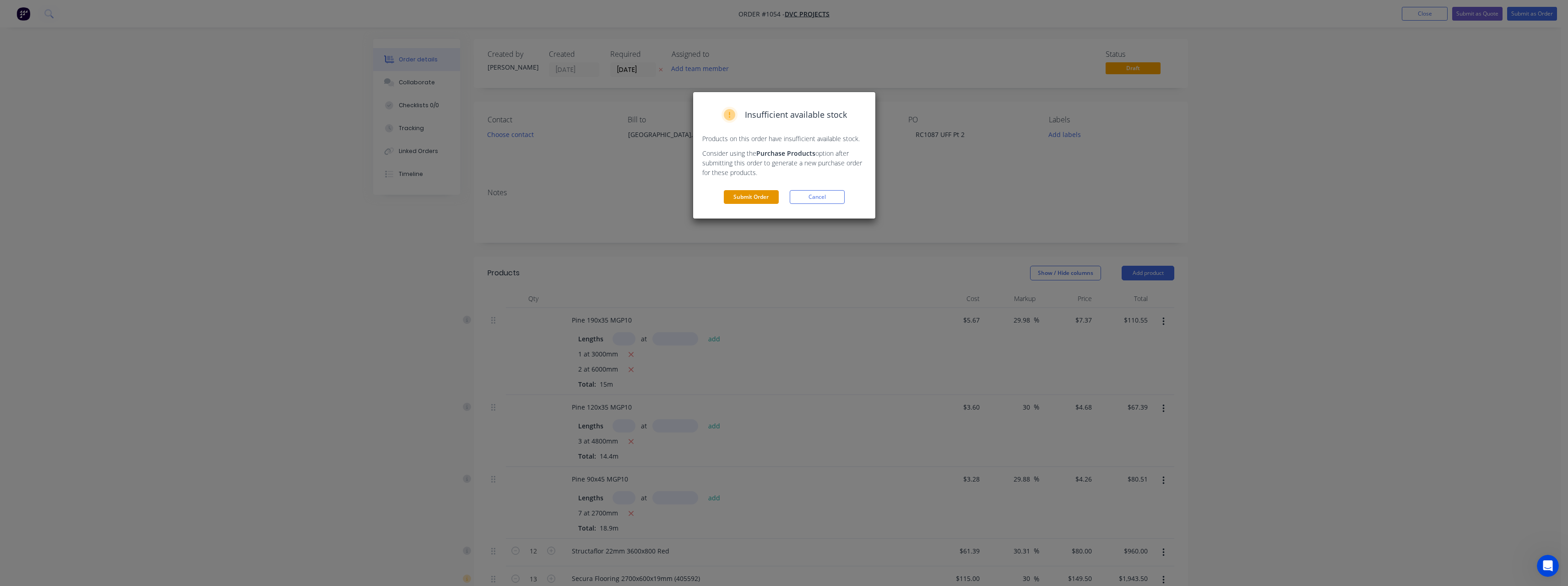
click at [776, 196] on button "Submit Order" at bounding box center [751, 197] width 55 height 13
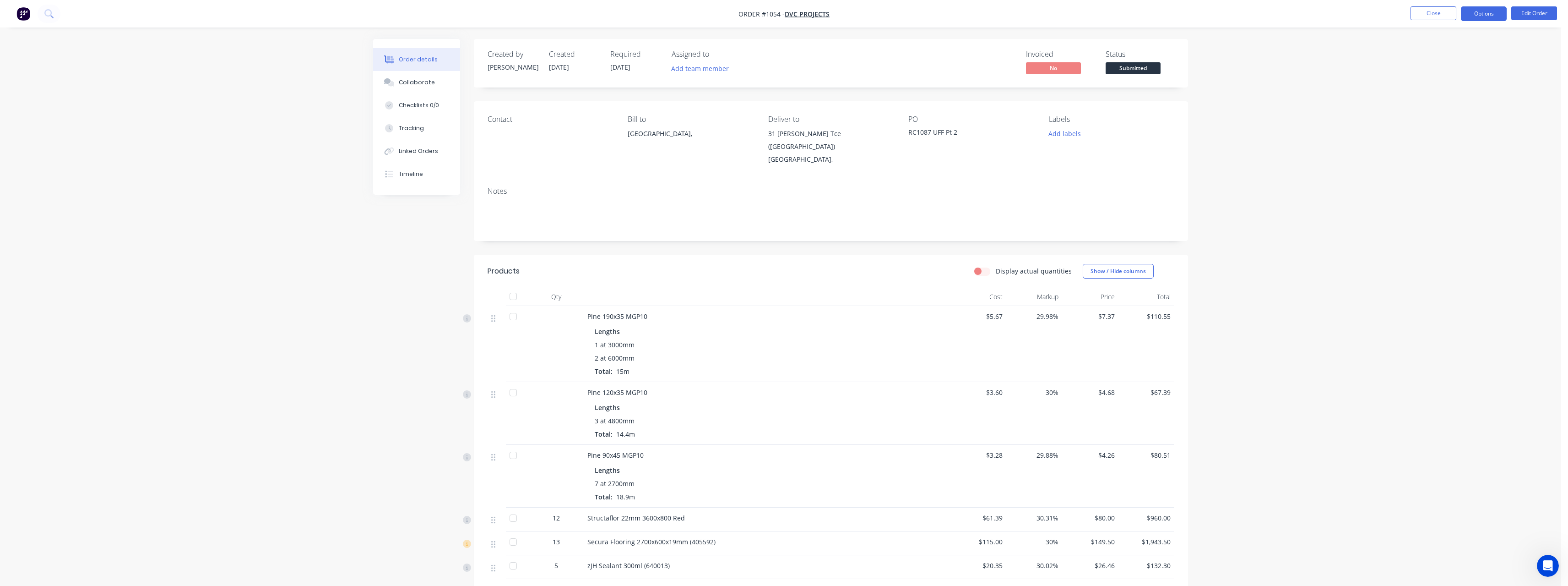
click at [1476, 15] on button "Options" at bounding box center [1484, 13] width 46 height 15
click at [1462, 106] on div "Work Order" at bounding box center [1456, 111] width 84 height 13
click at [1456, 93] on div "Without pricing" at bounding box center [1456, 92] width 84 height 13
click at [1300, 161] on div "Order details Collaborate Checklists 0/0 Tracking Linked Orders Timeline Order …" at bounding box center [781, 383] width 1561 height 766
click at [1146, 65] on span "Submitted" at bounding box center [1133, 68] width 55 height 12
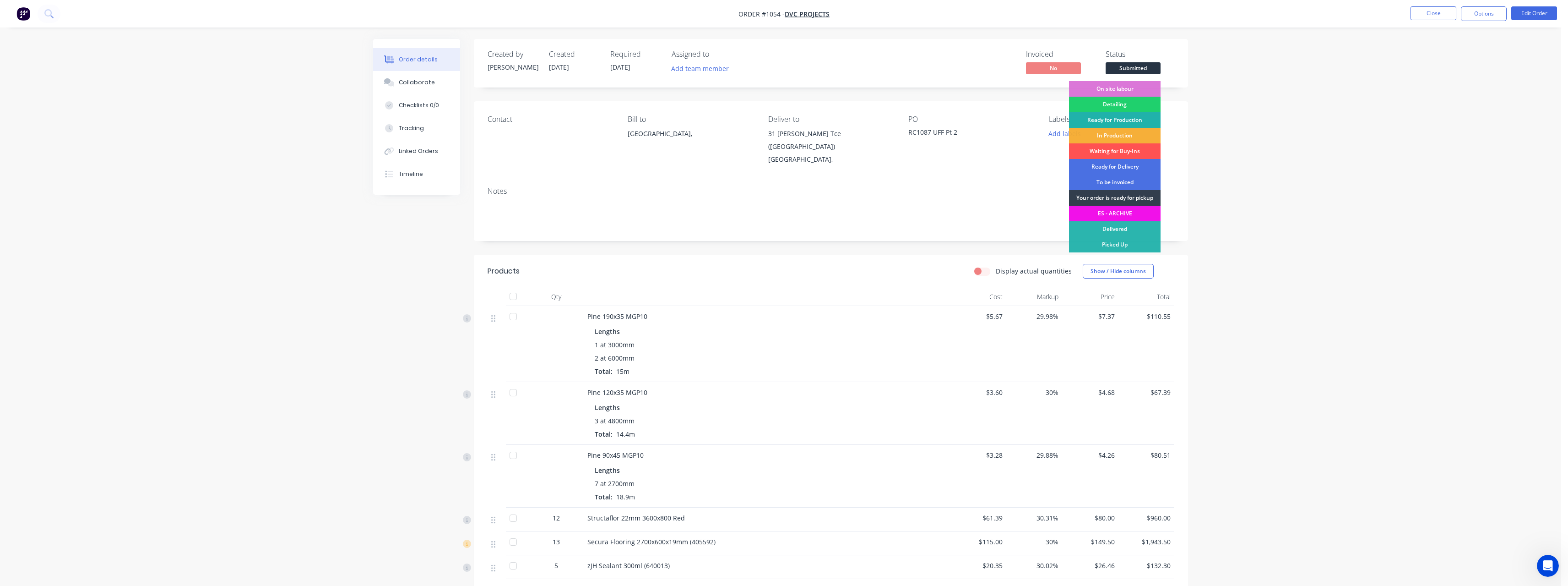
click at [1140, 115] on div "Ready for Production" at bounding box center [1115, 119] width 92 height 15
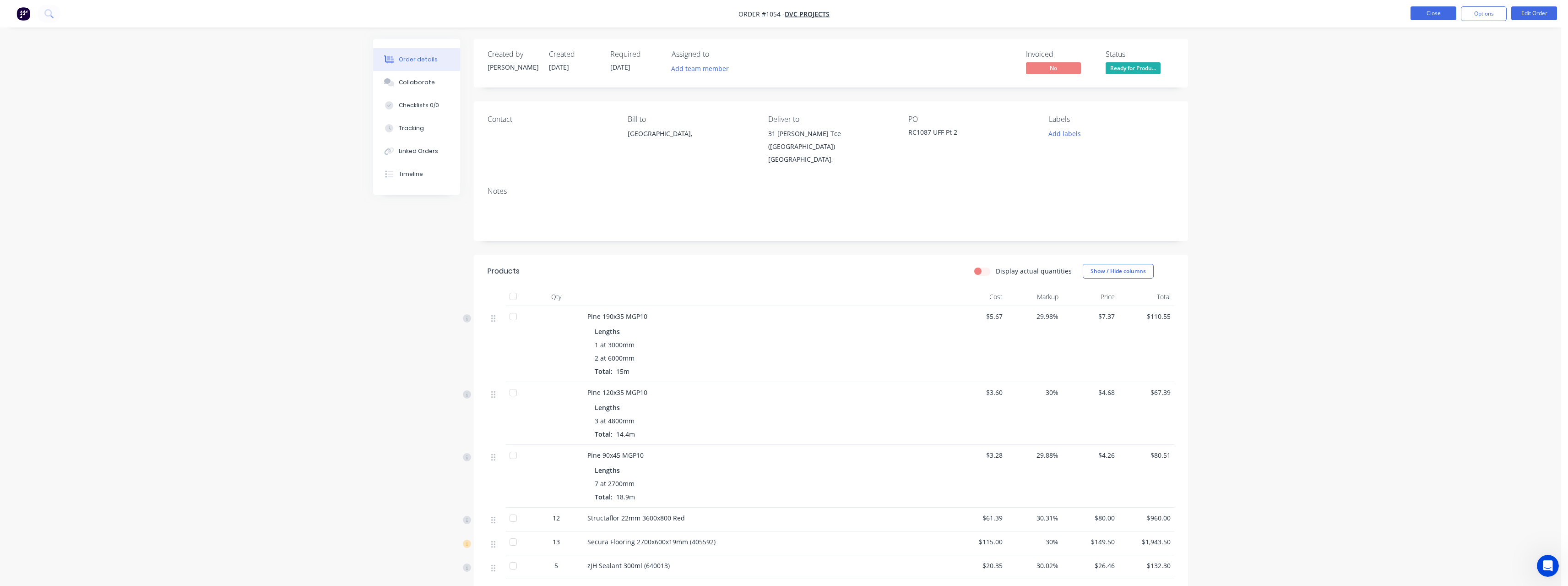
click at [1426, 15] on button "Close" at bounding box center [1433, 13] width 46 height 13
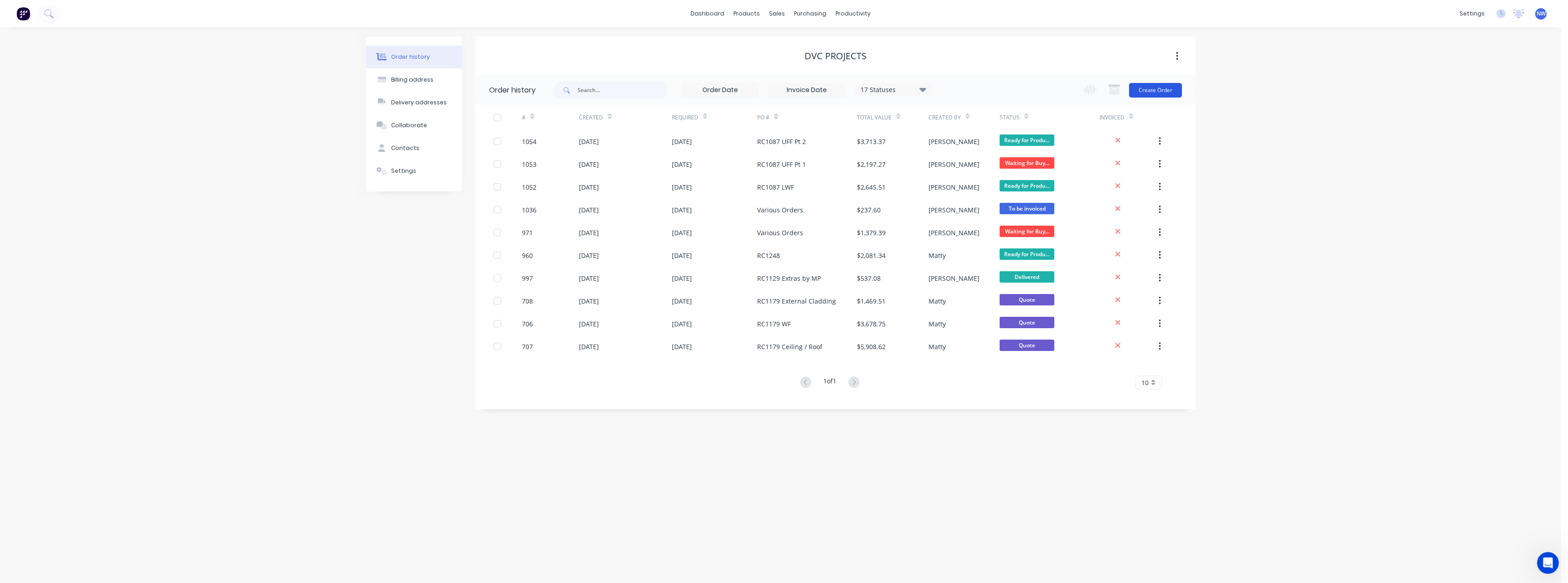
click at [1148, 85] on button "Create Order" at bounding box center [1155, 90] width 53 height 15
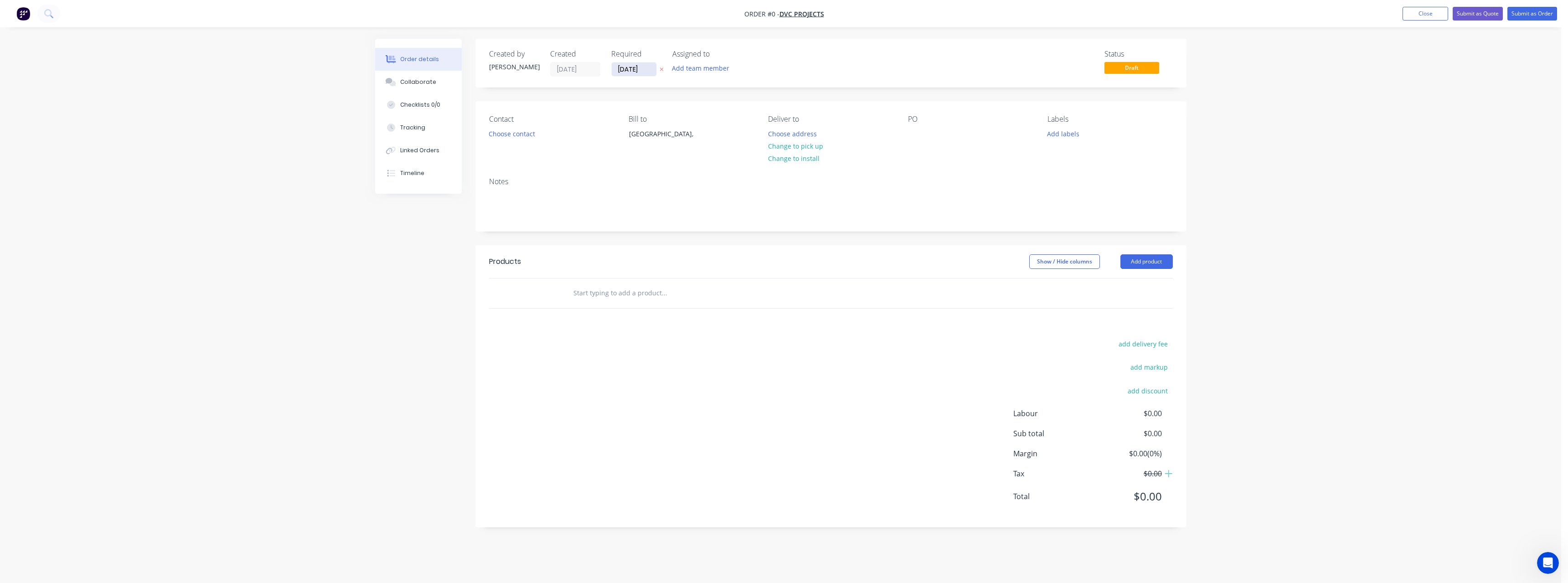
click at [645, 70] on input "[DATE]" at bounding box center [634, 69] width 44 height 13
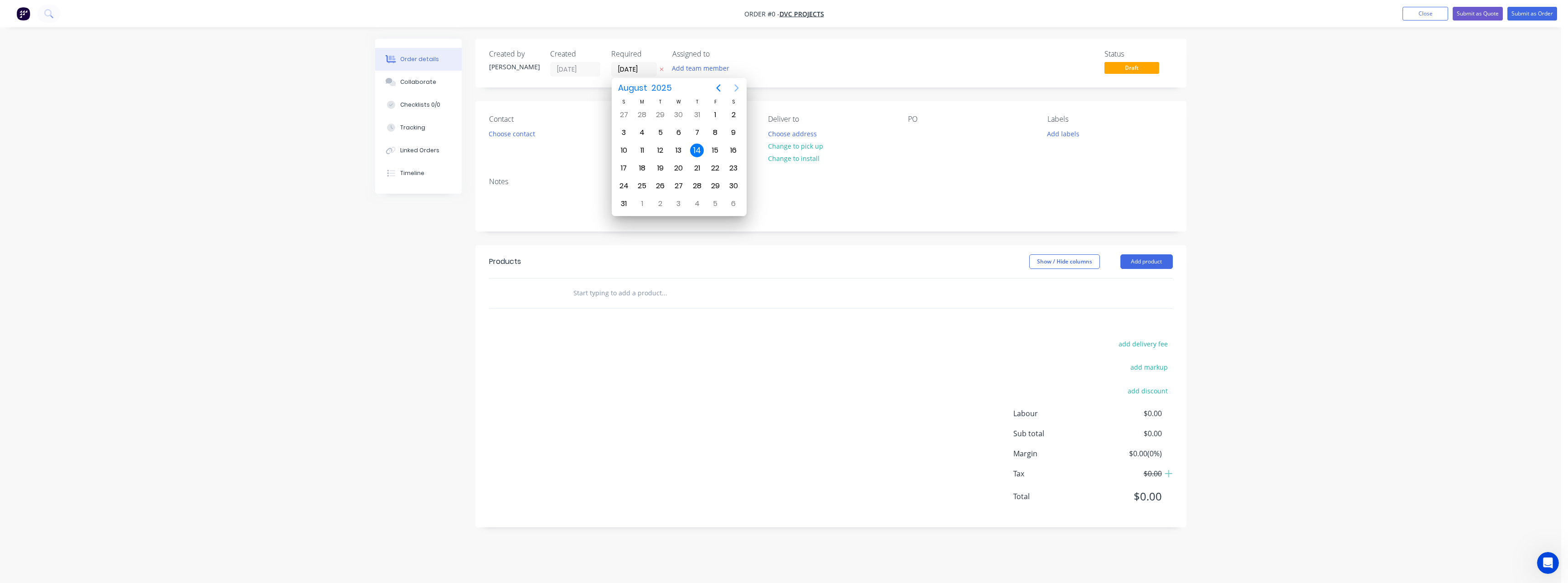
click at [736, 89] on icon "Next page" at bounding box center [737, 88] width 11 height 11
click at [663, 185] on div "30" at bounding box center [660, 186] width 13 height 13
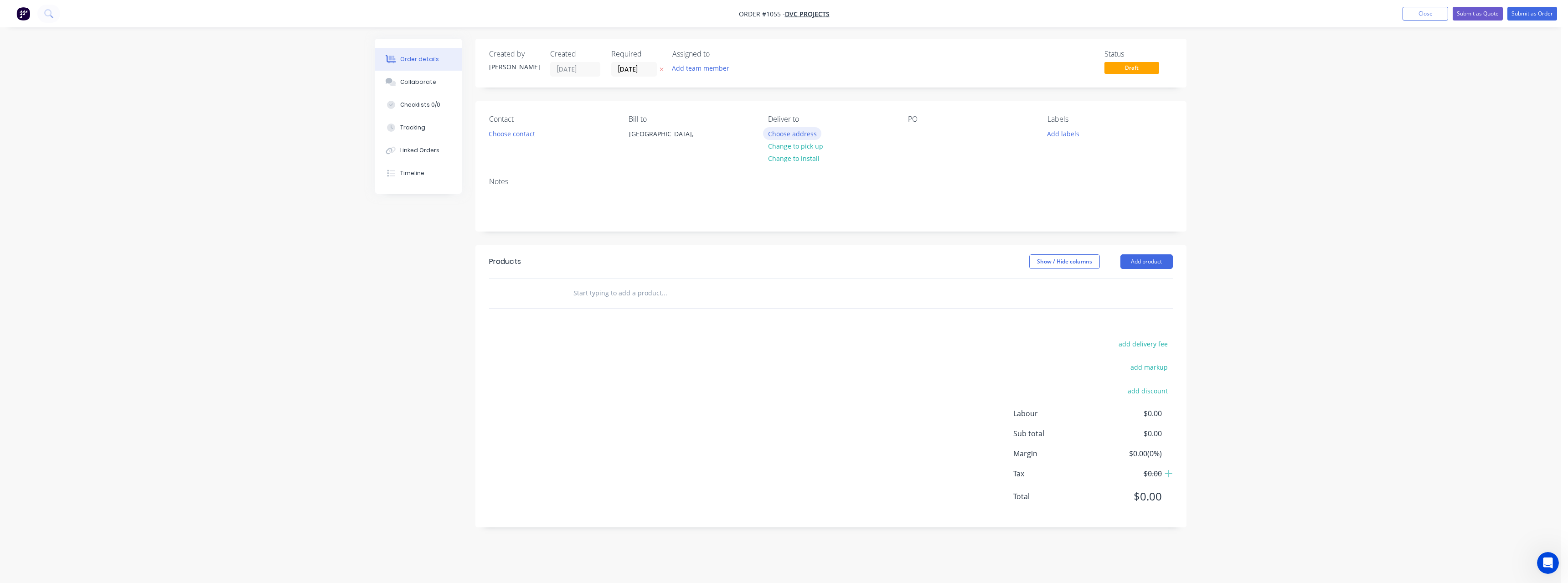
click at [801, 133] on button "Choose address" at bounding box center [793, 133] width 58 height 12
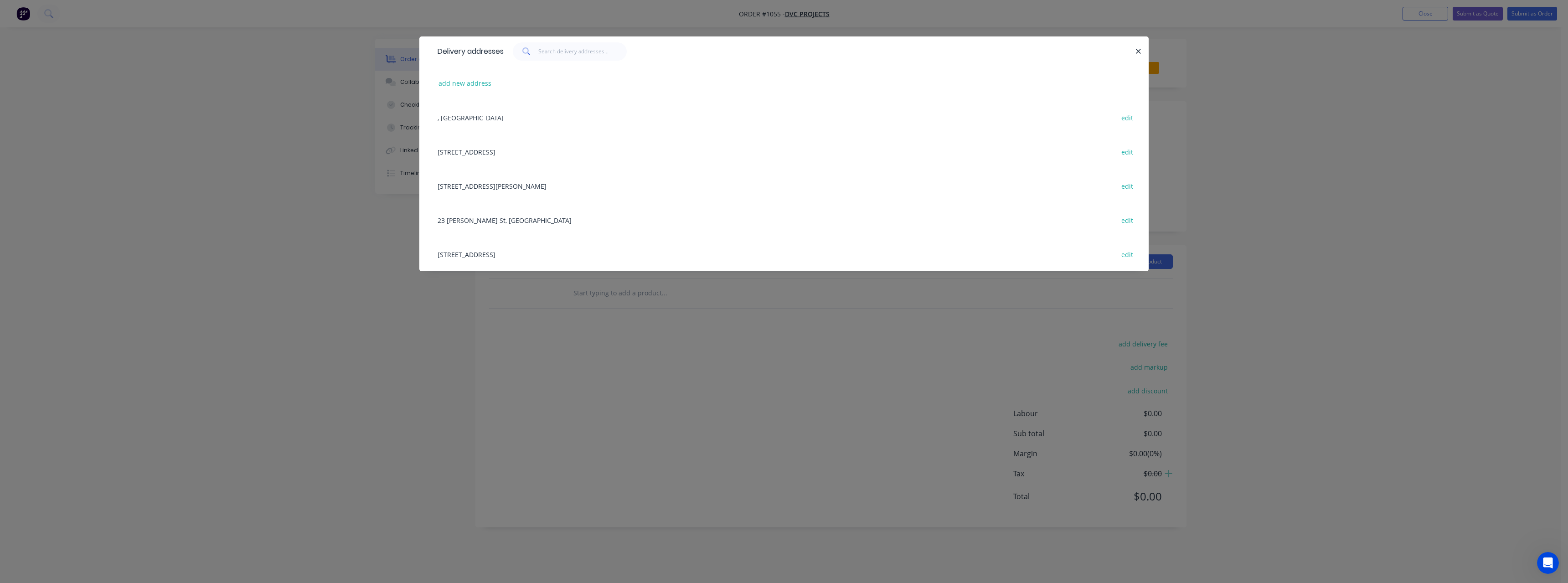
click at [542, 188] on div "[STREET_ADDRESS][PERSON_NAME], ([GEOGRAPHIC_DATA]), [GEOGRAPHIC_DATA] edit" at bounding box center [783, 186] width 702 height 34
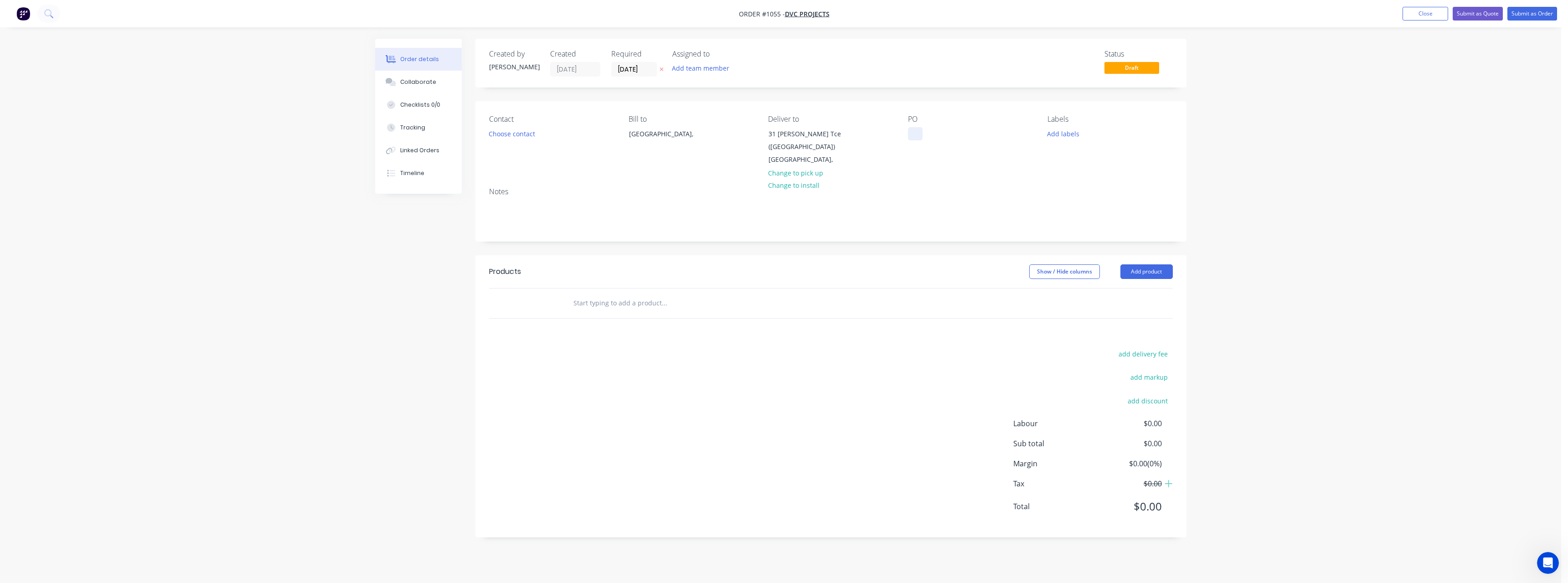
click at [920, 131] on div at bounding box center [915, 134] width 15 height 13
click at [655, 304] on input "text" at bounding box center [664, 303] width 183 height 18
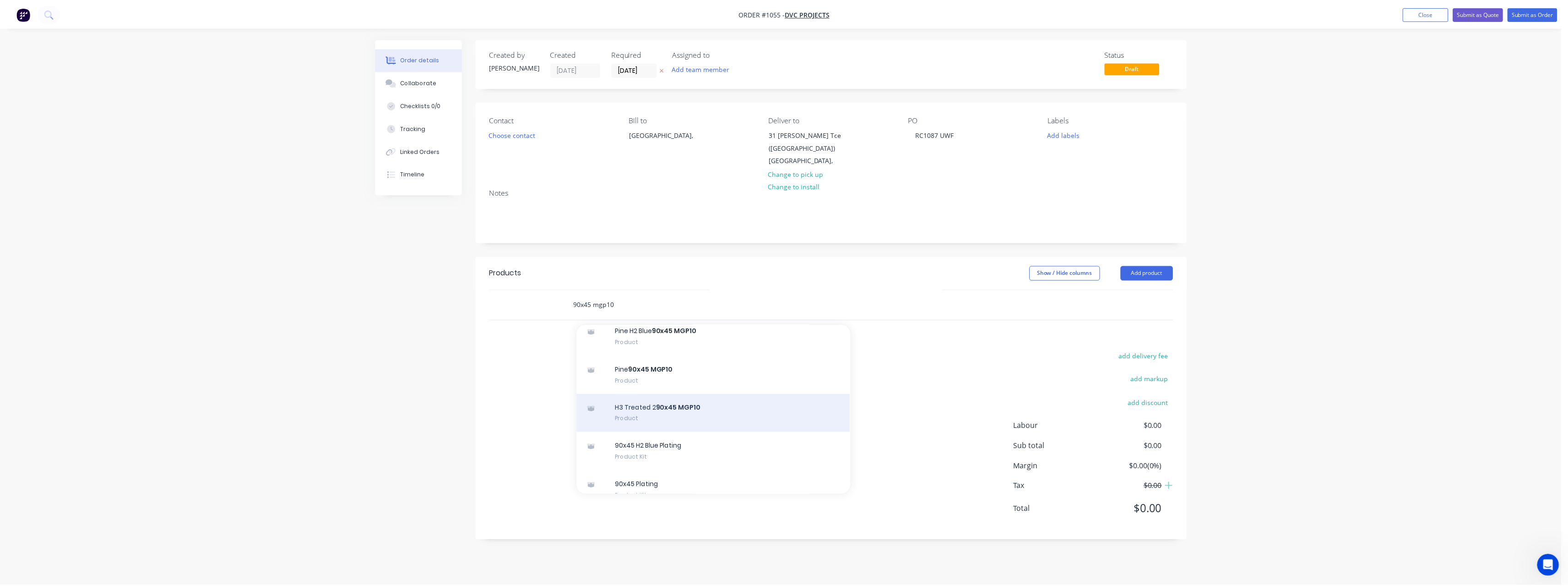
scroll to position [687, 0]
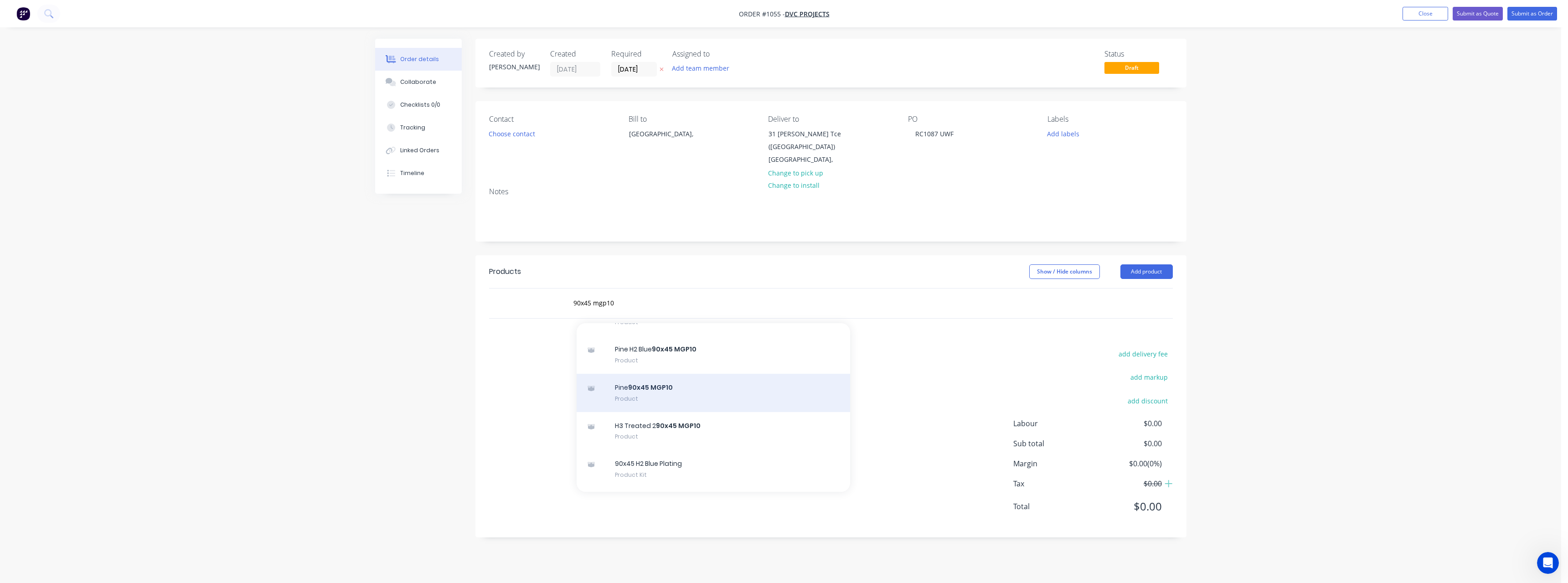
click at [703, 400] on div "Pine 90x45 MGP10 Product" at bounding box center [713, 393] width 273 height 38
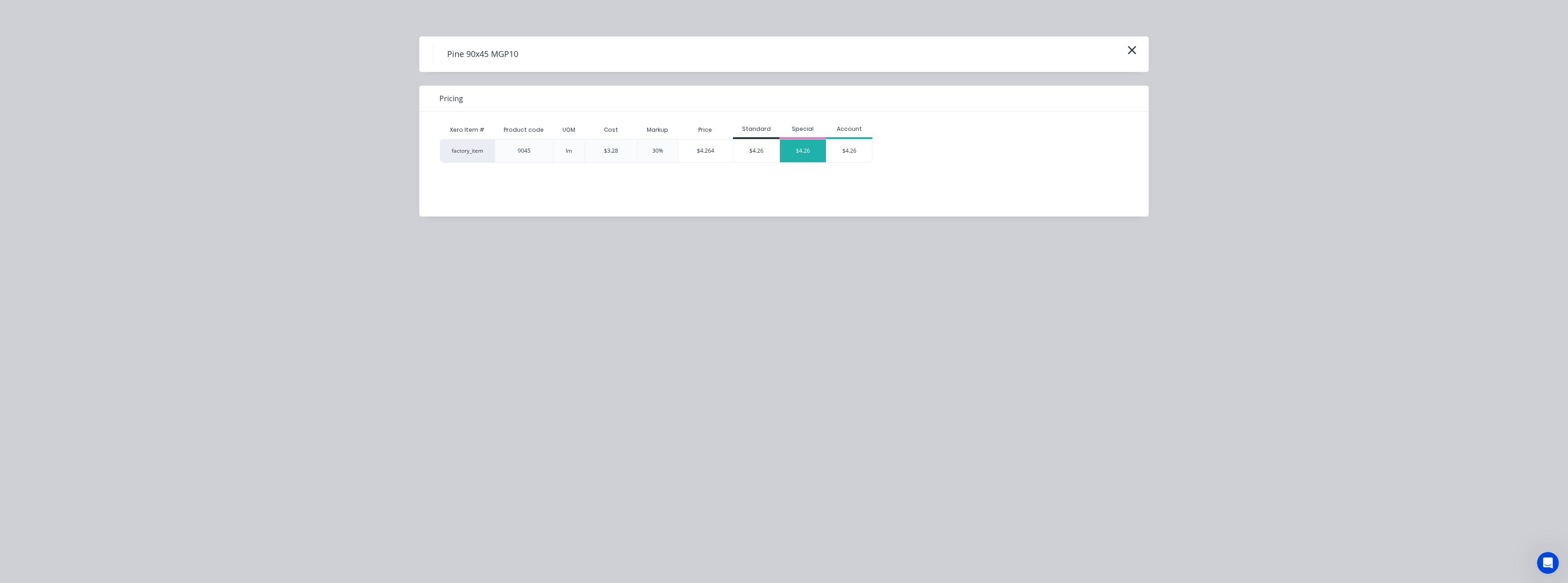
click at [793, 150] on div "$4.26" at bounding box center [803, 150] width 46 height 23
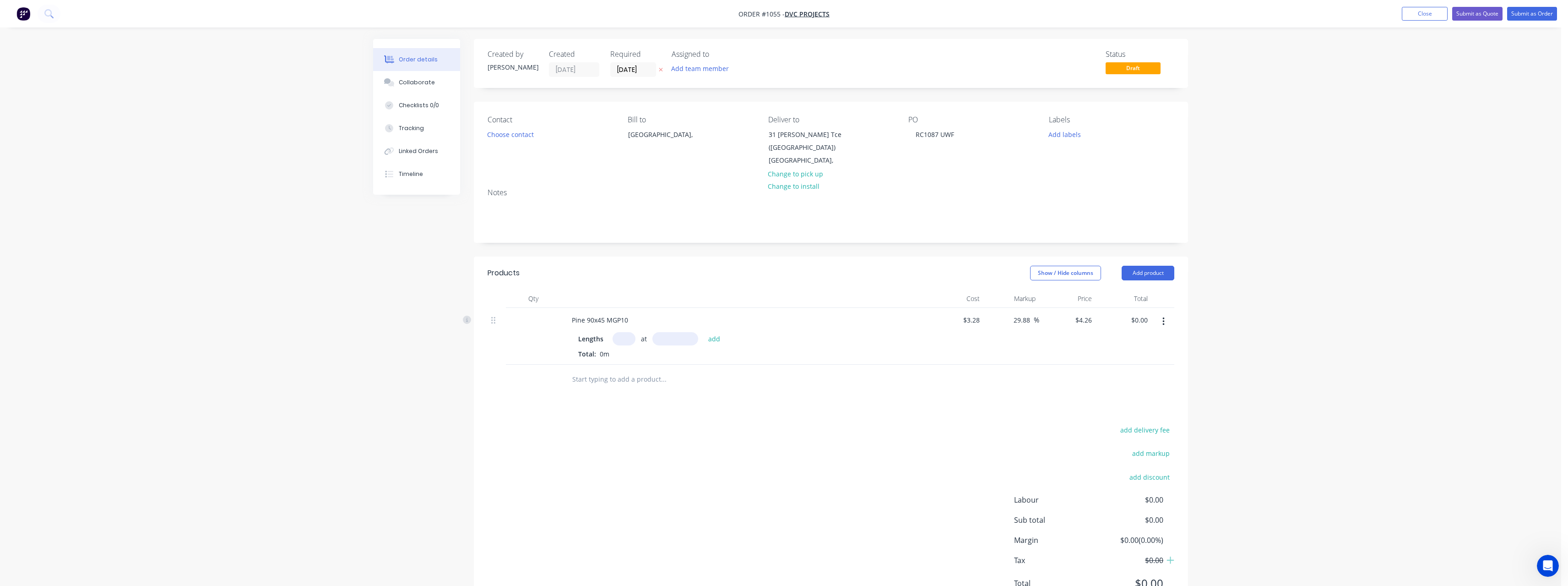
click at [626, 338] on input "text" at bounding box center [624, 339] width 23 height 13
click at [704, 332] on button "add" at bounding box center [714, 338] width 21 height 12
click at [591, 422] on input "text" at bounding box center [663, 425] width 183 height 18
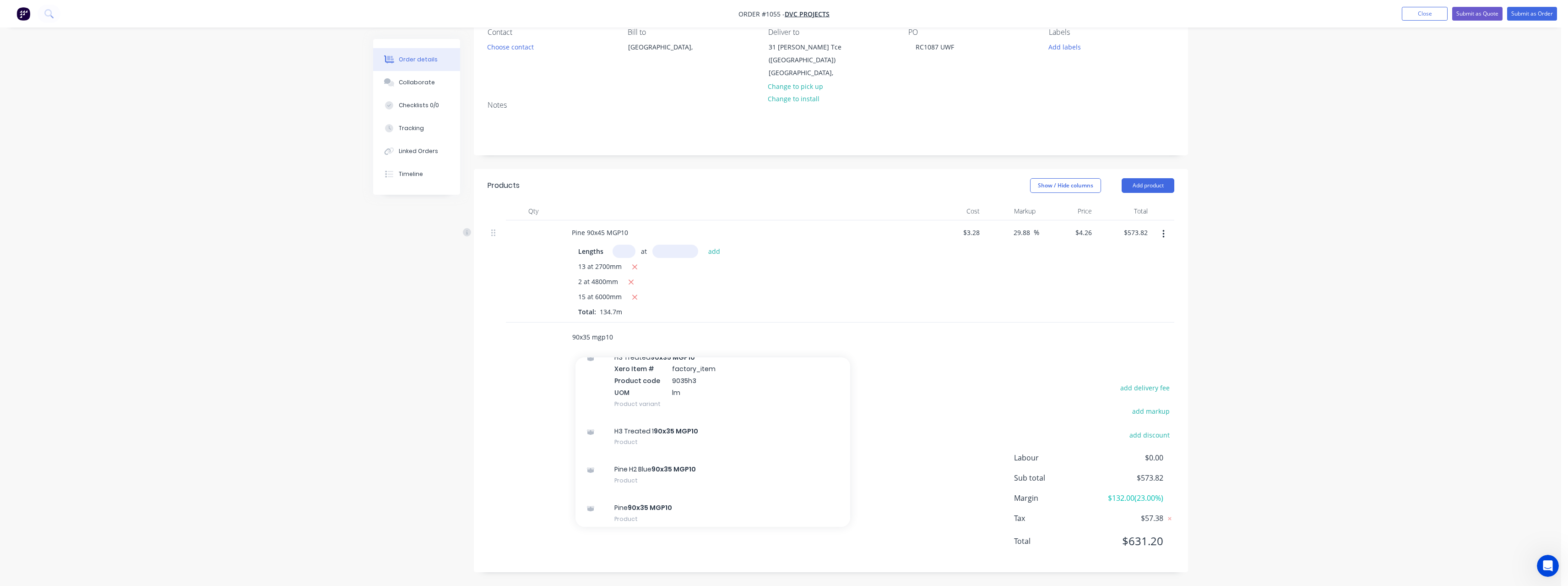
scroll to position [458, 0]
click at [674, 459] on div "Pine 90x35 MGP10 Product" at bounding box center [712, 467] width 274 height 39
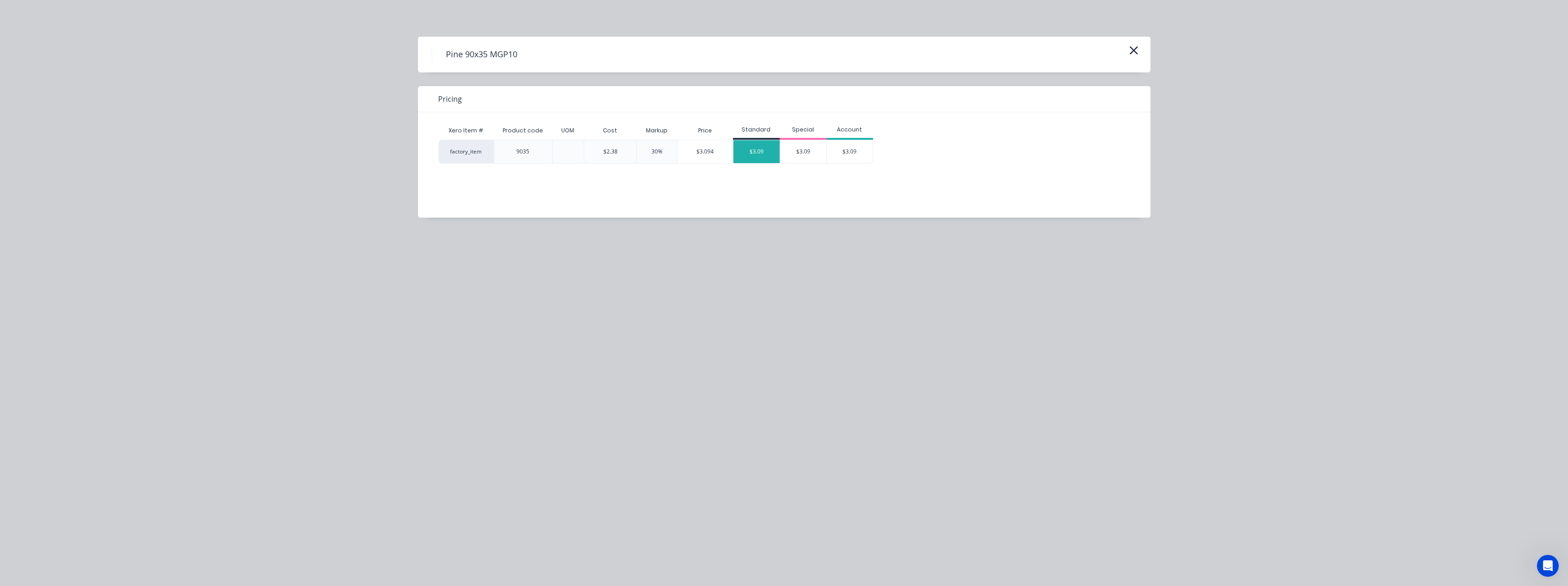
click at [770, 152] on div "$3.09" at bounding box center [757, 151] width 46 height 23
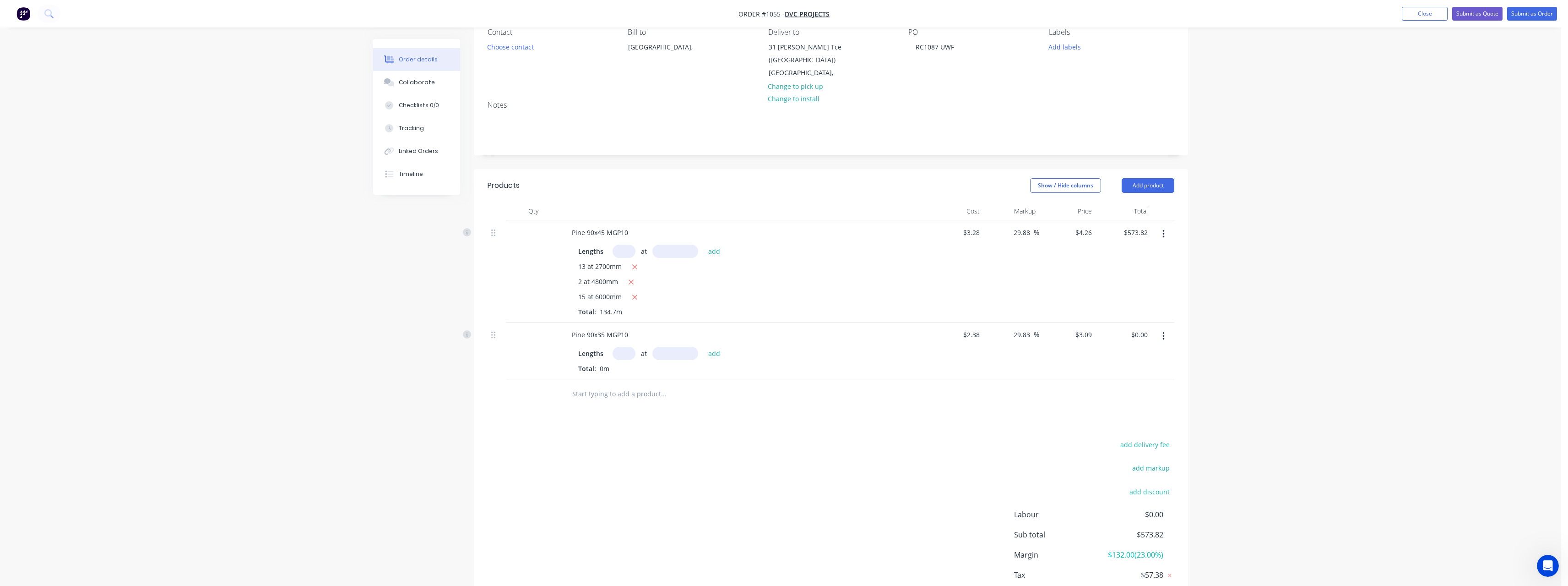
click at [627, 352] on input "text" at bounding box center [624, 354] width 23 height 13
click at [704, 347] on button "add" at bounding box center [714, 353] width 21 height 12
click at [624, 428] on input "text" at bounding box center [663, 424] width 183 height 18
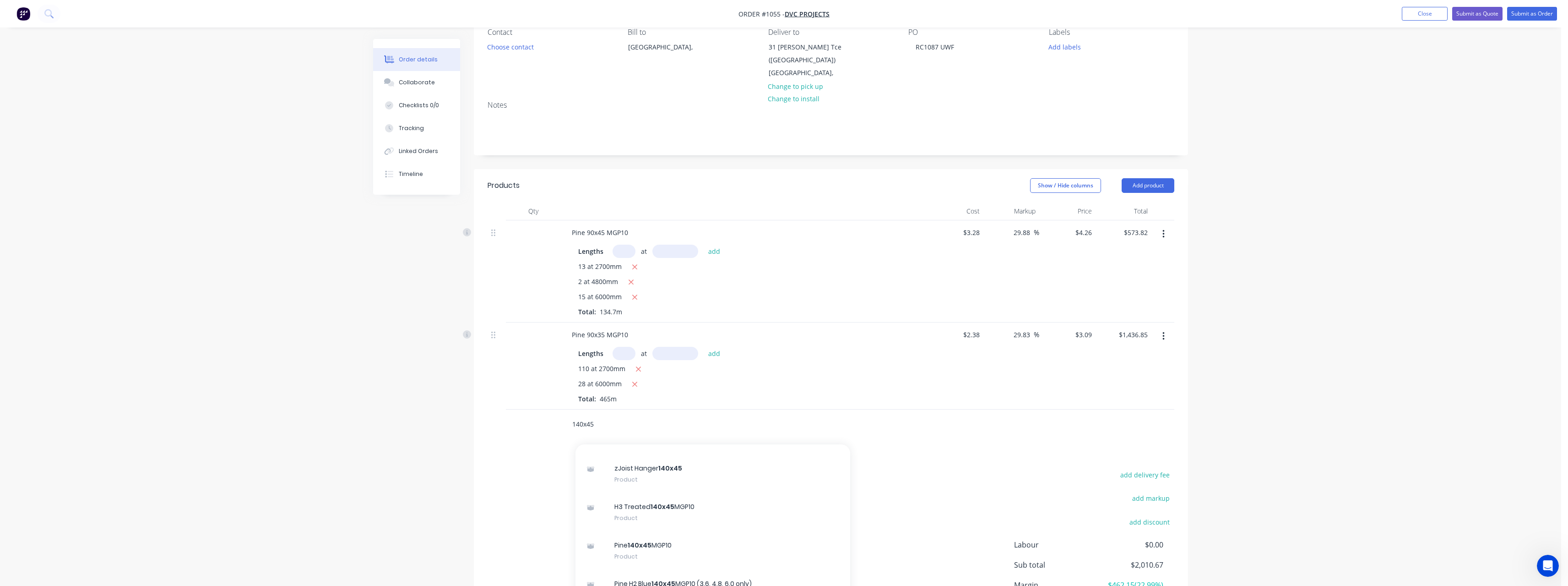
scroll to position [358, 0]
click at [672, 511] on div "Pine 140x45 MGP10 Product" at bounding box center [712, 517] width 274 height 39
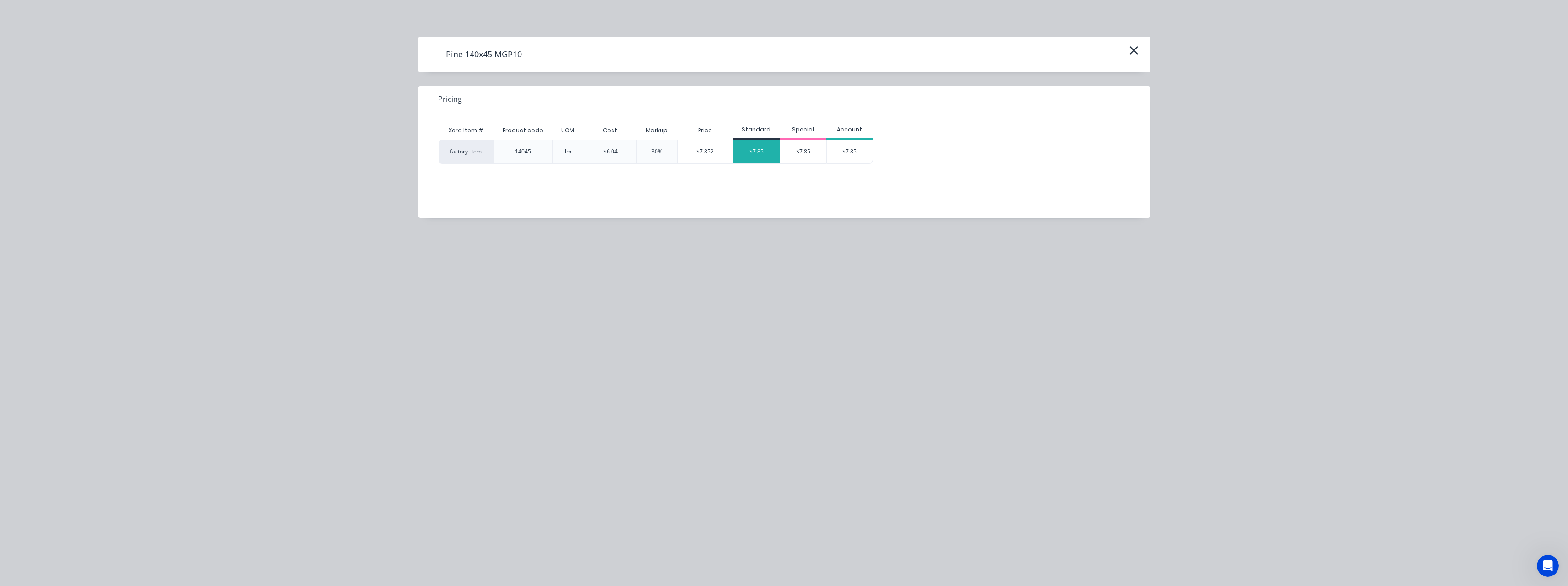
click at [754, 156] on div "$7.85" at bounding box center [757, 151] width 46 height 23
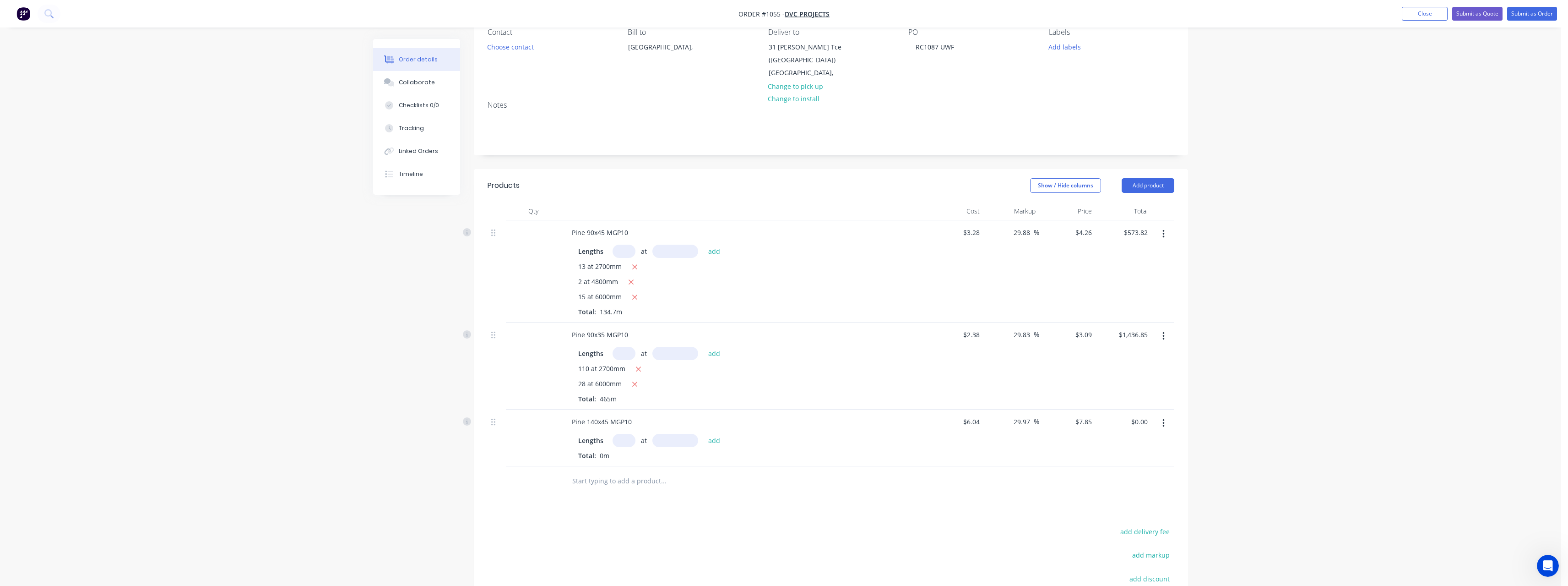
click at [626, 442] on input "text" at bounding box center [624, 440] width 23 height 13
click at [704, 434] on button "add" at bounding box center [714, 440] width 21 height 12
click at [617, 491] on input "text" at bounding box center [663, 496] width 183 height 18
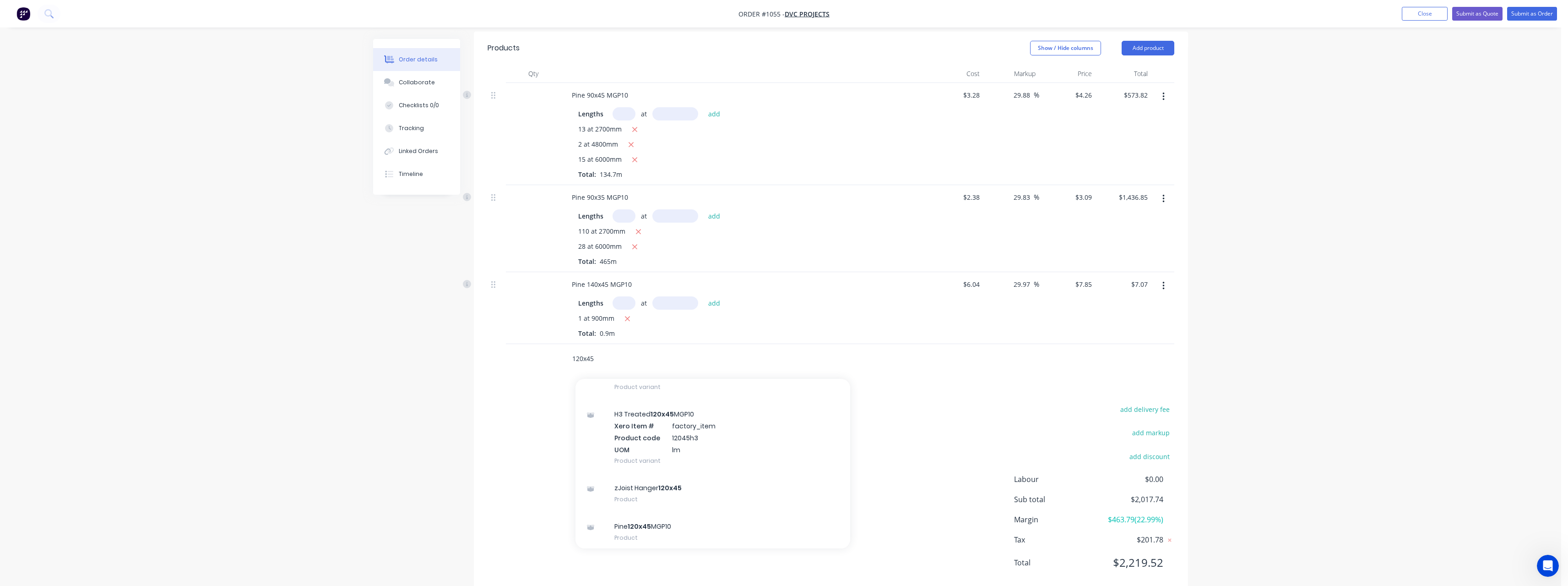
scroll to position [275, 0]
click at [691, 486] on div "Pine 120x45 MGP10 Product" at bounding box center [712, 486] width 274 height 39
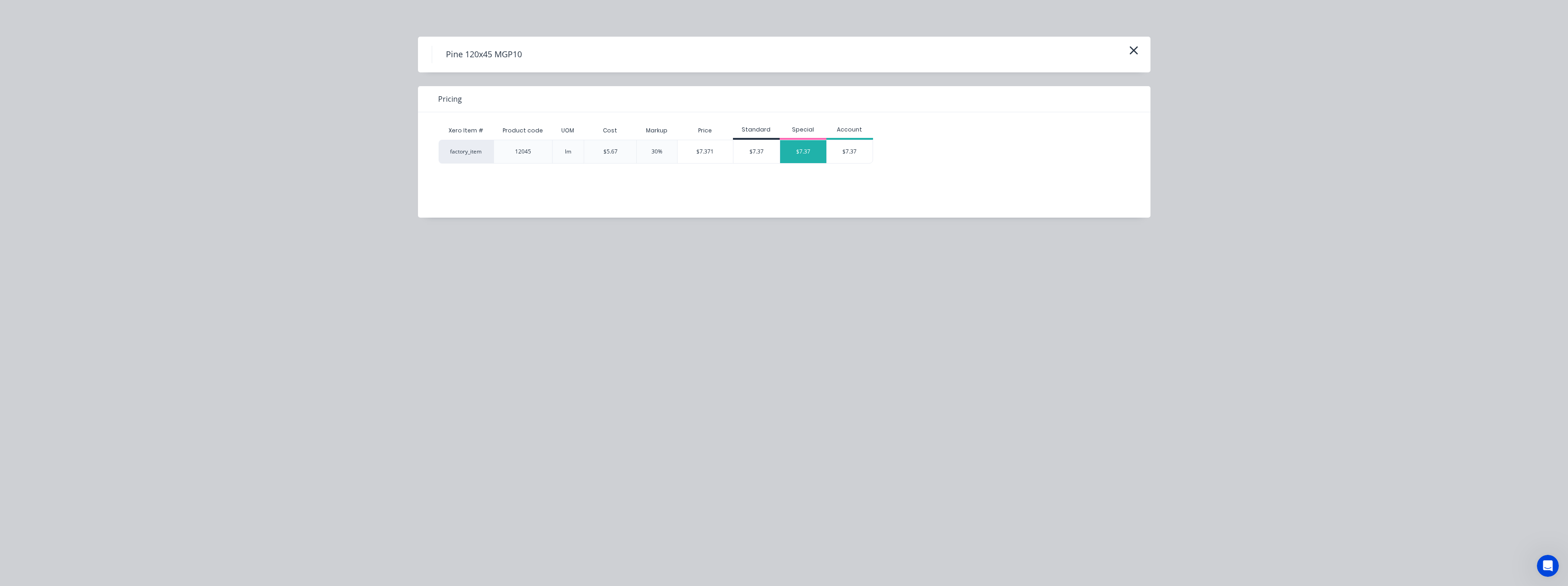
click at [789, 159] on div "$7.37" at bounding box center [803, 151] width 46 height 23
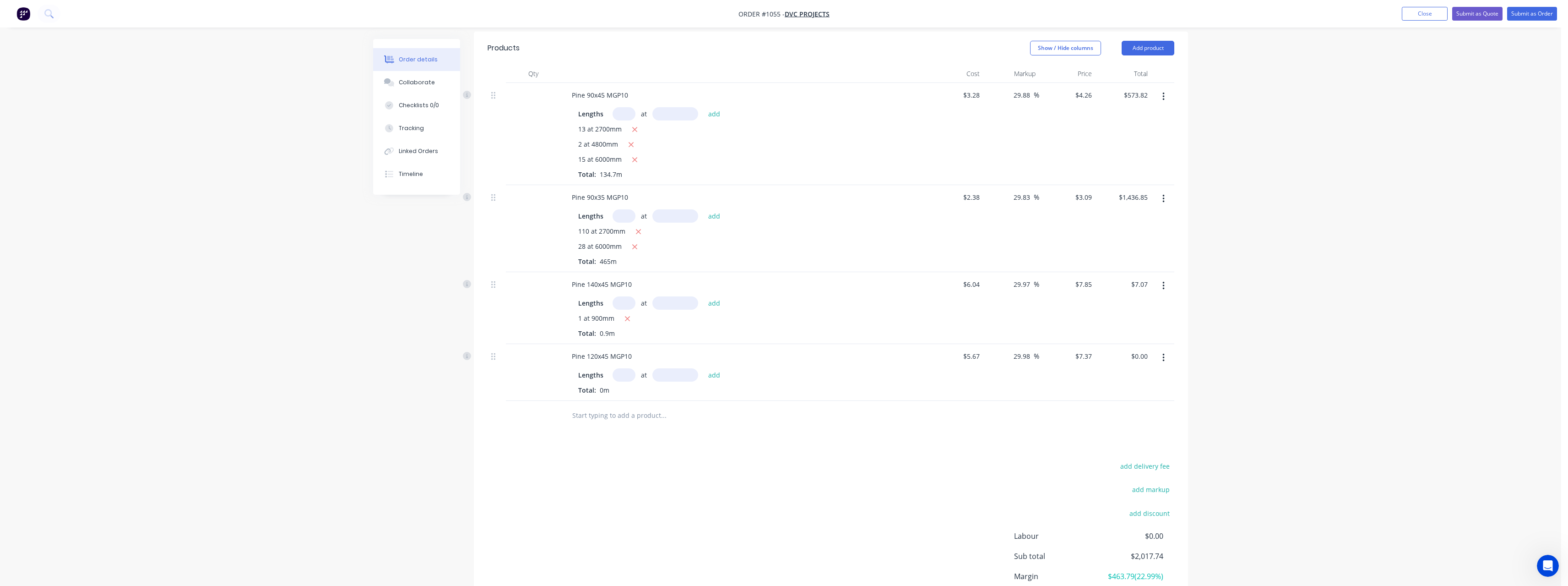
click at [628, 380] on input "text" at bounding box center [624, 375] width 23 height 13
click at [704, 368] on button "add" at bounding box center [714, 374] width 21 height 12
click at [619, 429] on input "text" at bounding box center [663, 431] width 183 height 18
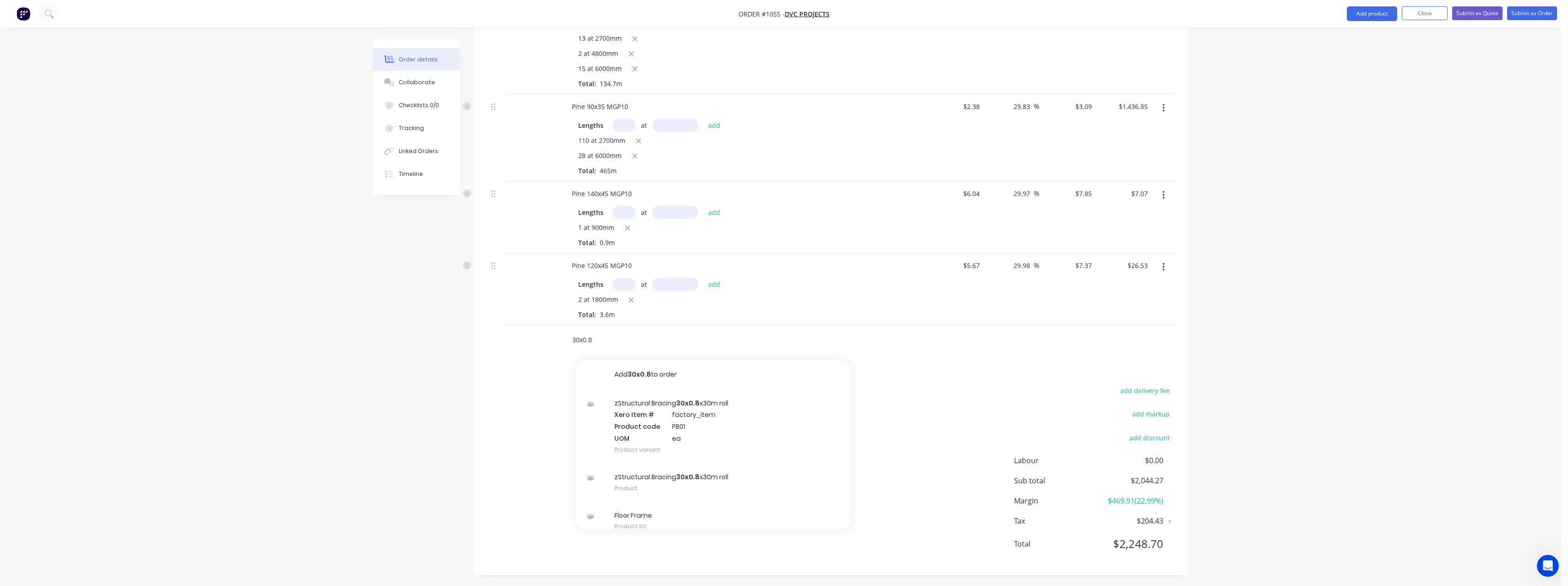
scroll to position [318, 0]
click at [683, 470] on div "zStructural Bracing 30x0.8 x30m roll Product" at bounding box center [712, 480] width 274 height 39
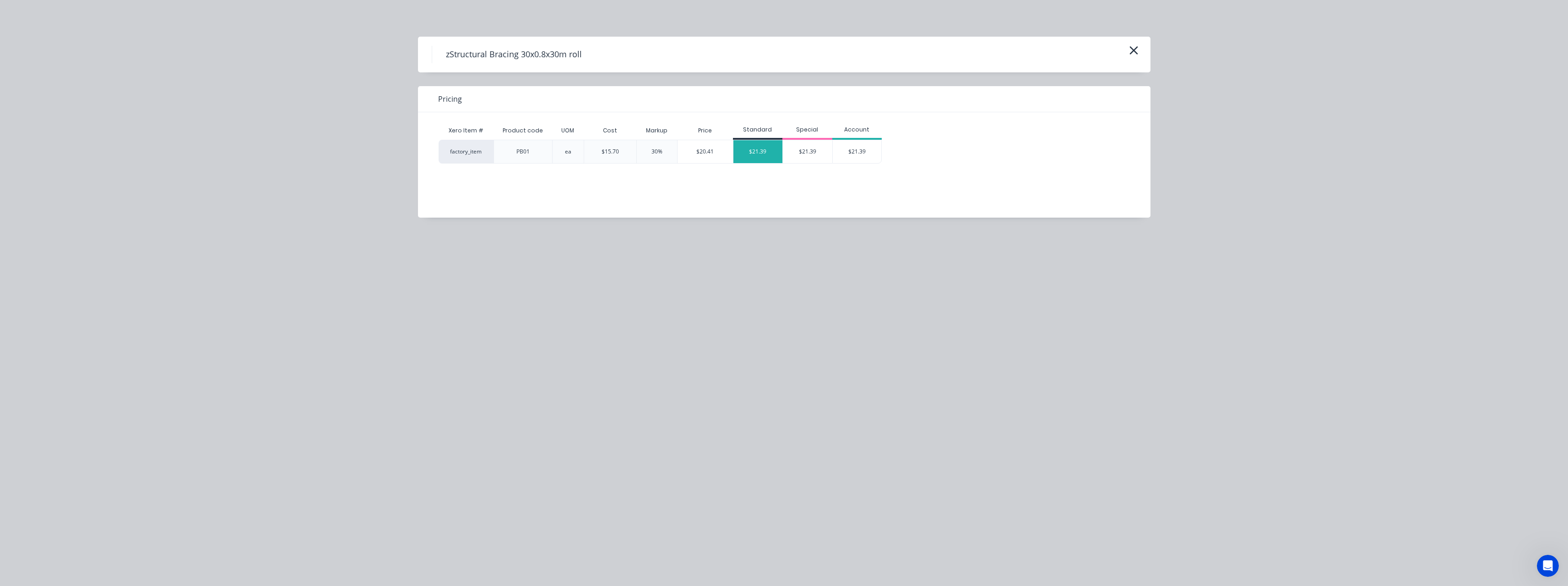
click at [752, 154] on div "$21.39" at bounding box center [758, 151] width 50 height 23
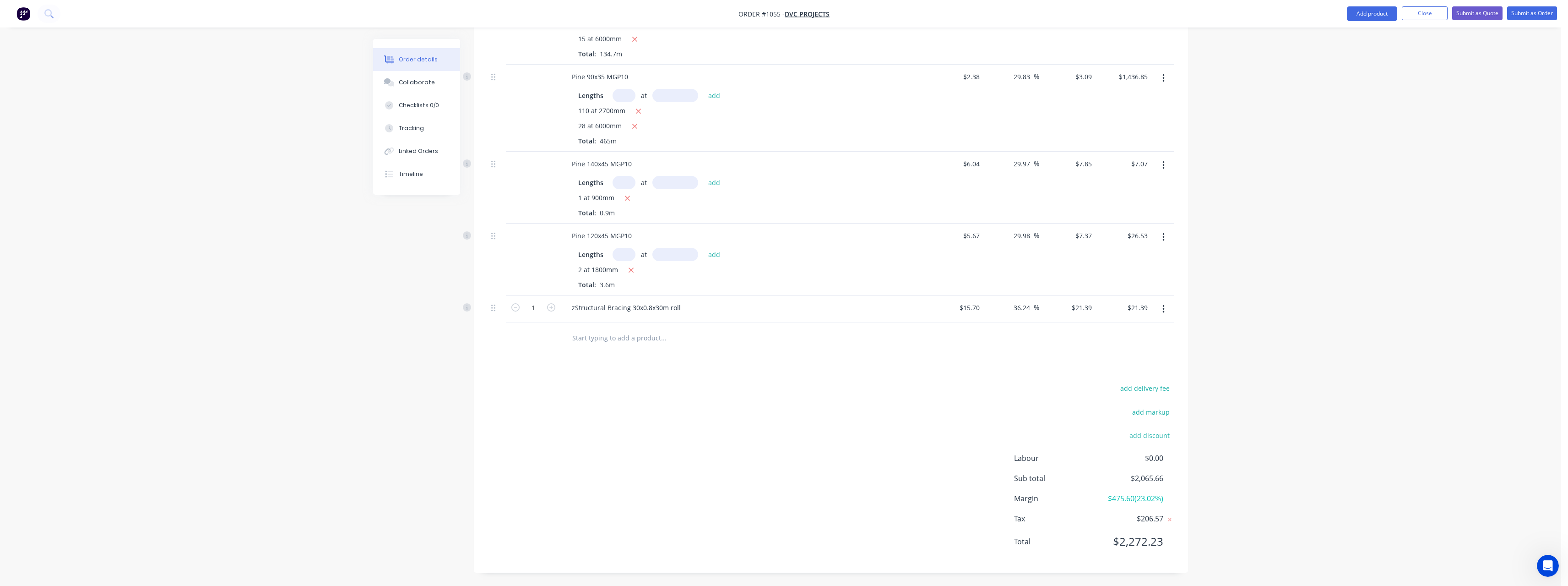
scroll to position [346, 0]
click at [554, 308] on icon "button" at bounding box center [551, 306] width 8 height 8
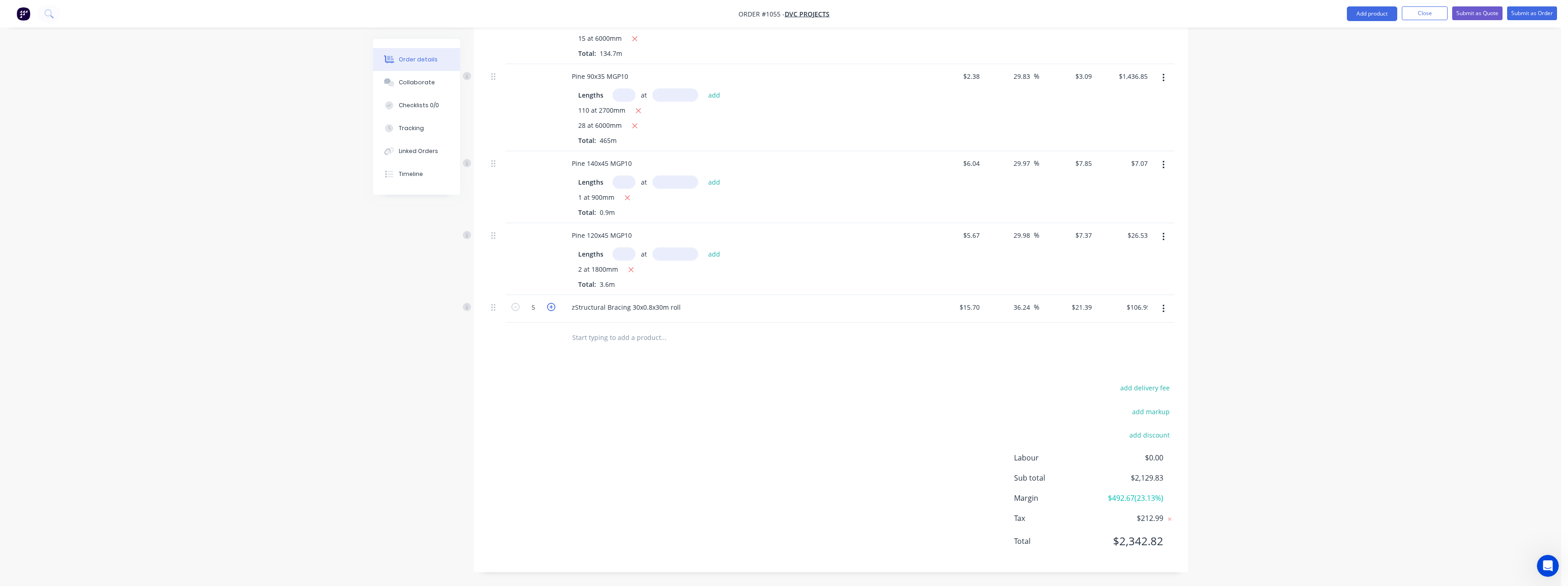
click at [554, 308] on icon "button" at bounding box center [551, 306] width 8 height 8
click at [596, 336] on input "text" at bounding box center [663, 337] width 183 height 18
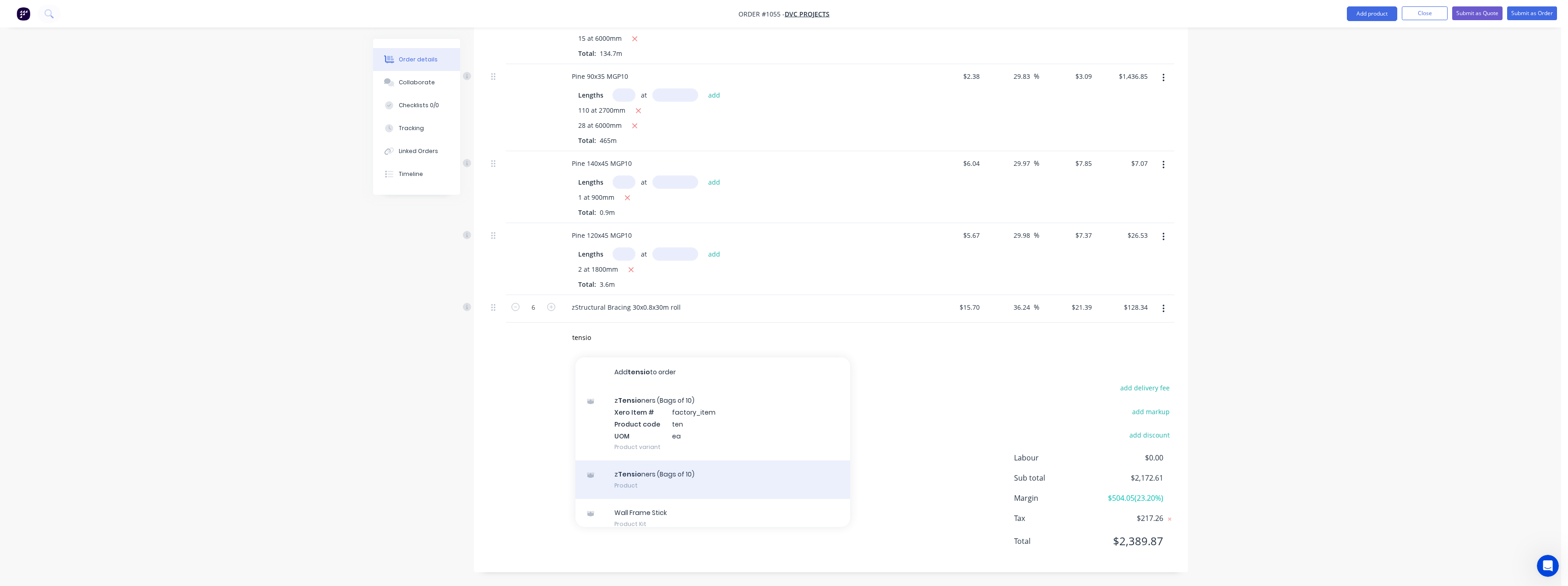
click at [674, 477] on div "z Tensio ners (Bags of 10) Product" at bounding box center [712, 480] width 274 height 39
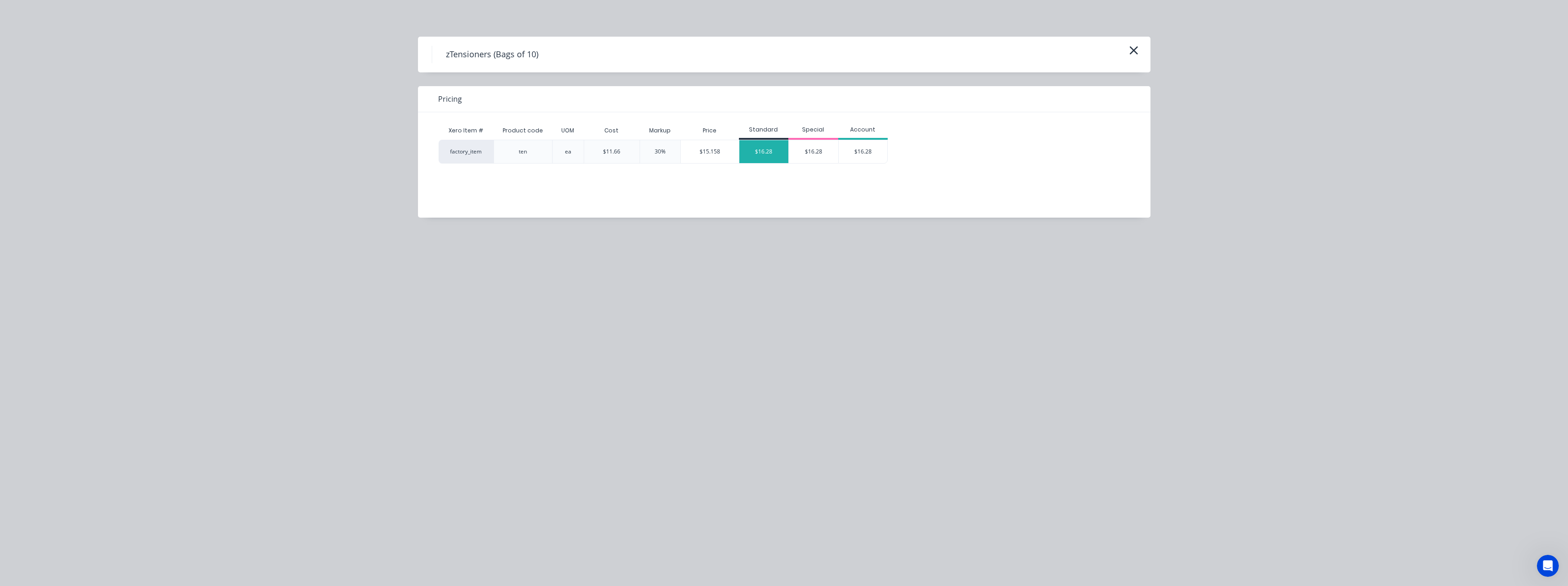
click at [762, 151] on div "$16.28" at bounding box center [764, 151] width 50 height 23
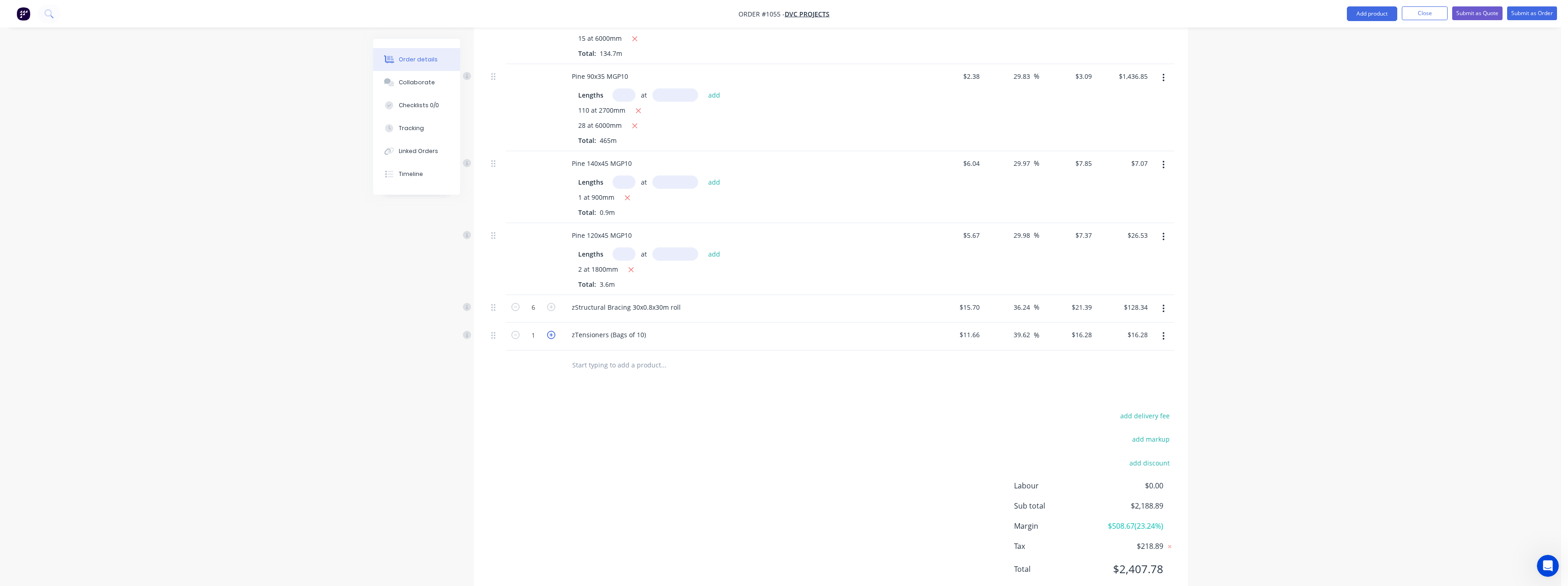
click at [551, 338] on icon "button" at bounding box center [551, 335] width 8 height 8
click at [603, 366] on input "text" at bounding box center [663, 365] width 183 height 18
click at [604, 366] on input "text" at bounding box center [663, 365] width 183 height 18
click at [663, 445] on div "LVL 90x45 Product" at bounding box center [712, 443] width 274 height 39
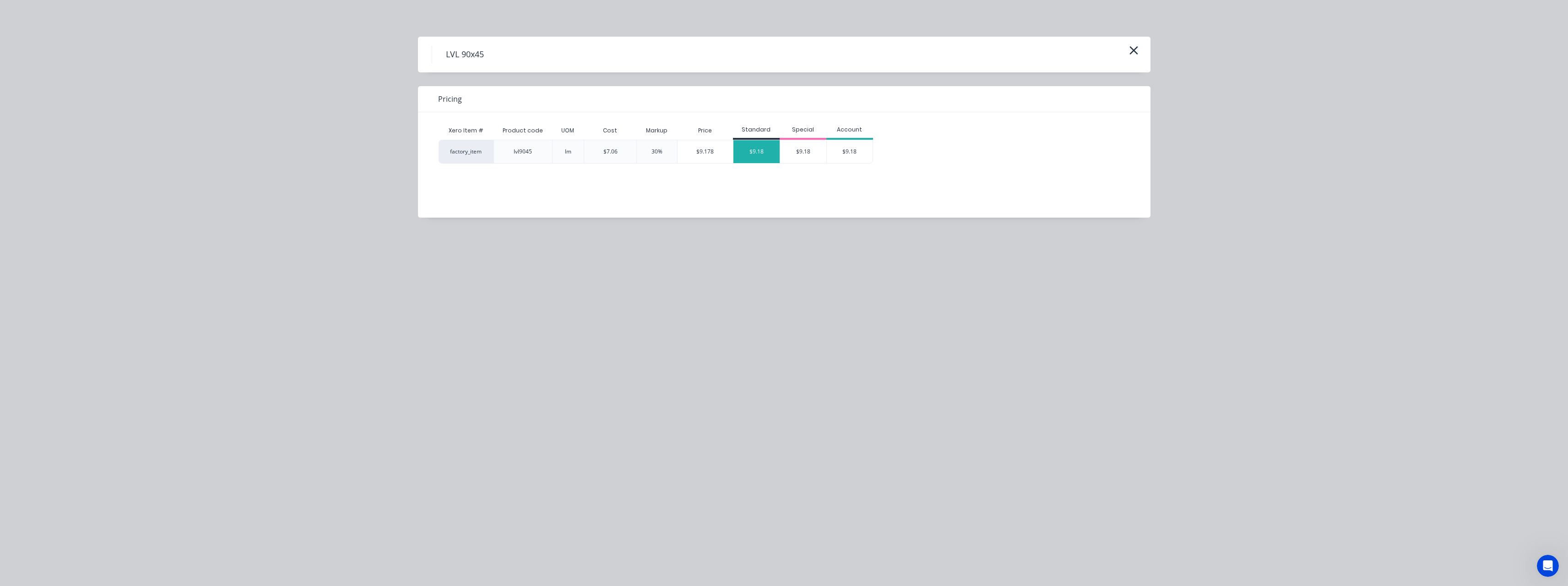
click at [762, 154] on div "$9.18" at bounding box center [757, 151] width 46 height 23
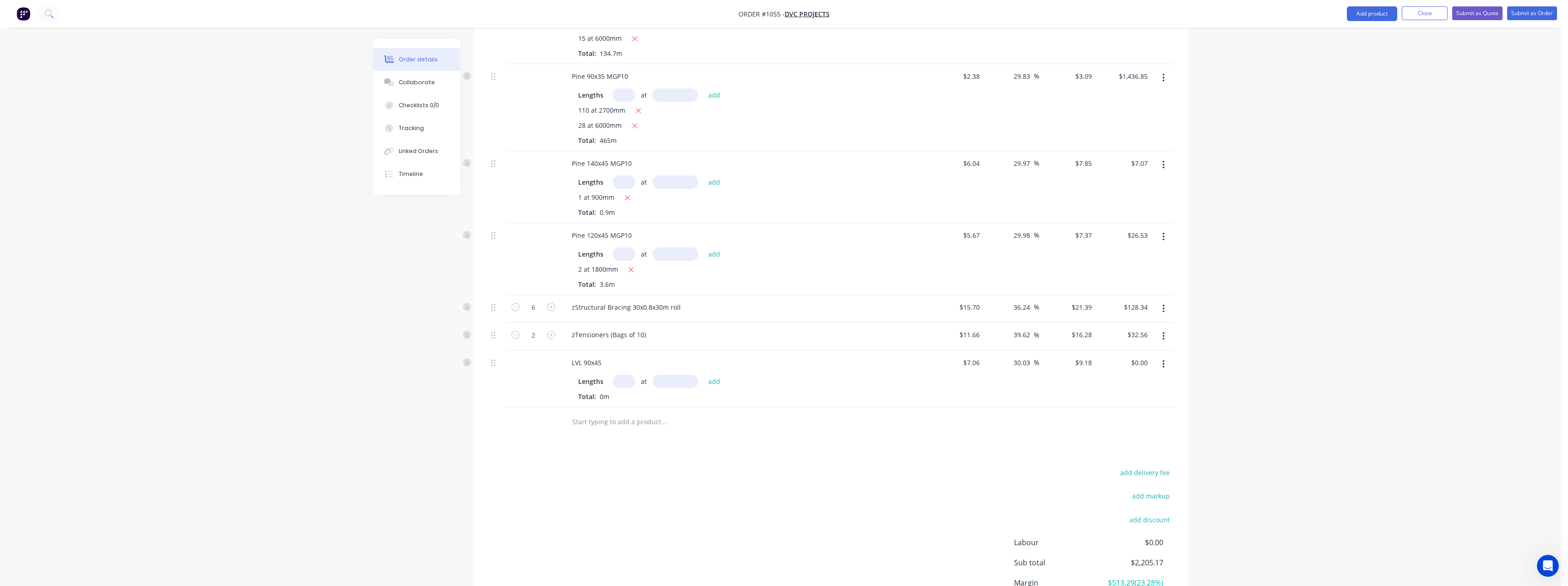
click at [624, 382] on input "text" at bounding box center [624, 382] width 23 height 13
click at [704, 375] on button "add" at bounding box center [714, 381] width 21 height 12
click at [625, 382] on input "text" at bounding box center [624, 382] width 23 height 13
click at [619, 439] on input "text" at bounding box center [663, 437] width 183 height 18
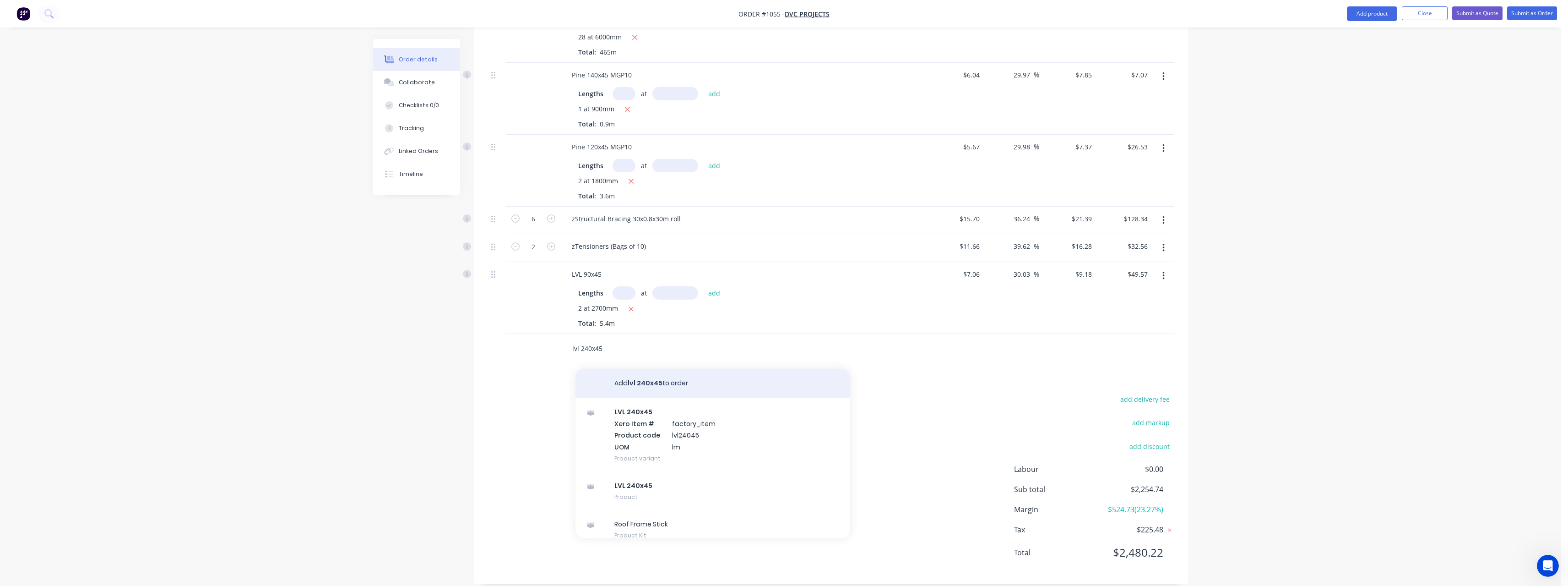
scroll to position [446, 0]
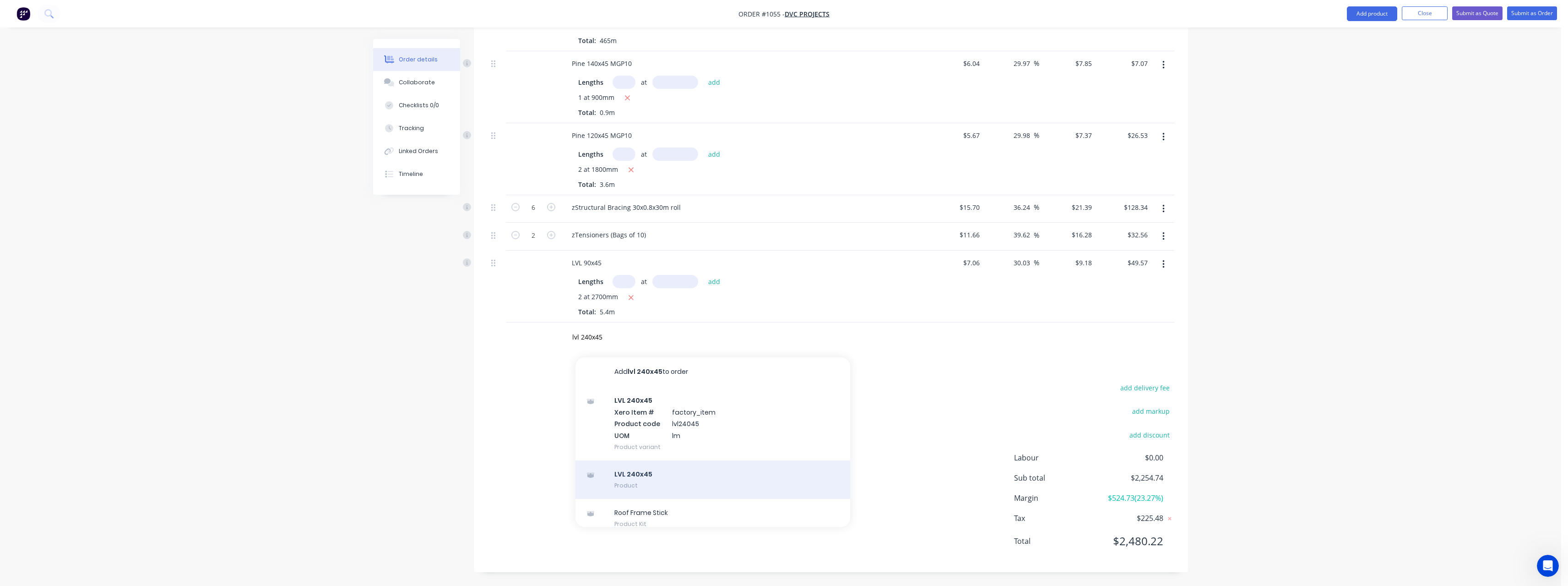
click at [691, 481] on div "LVL 240x45 Product" at bounding box center [712, 480] width 274 height 39
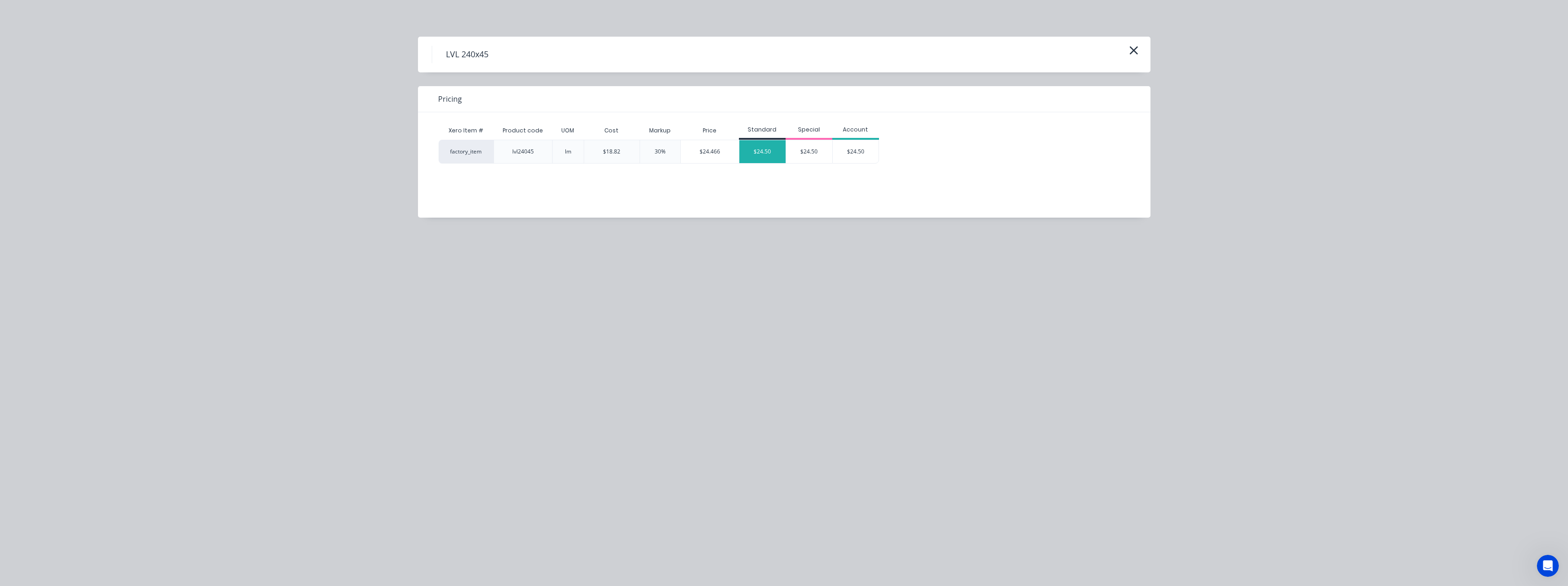
click at [762, 159] on div "$24.50" at bounding box center [762, 151] width 46 height 23
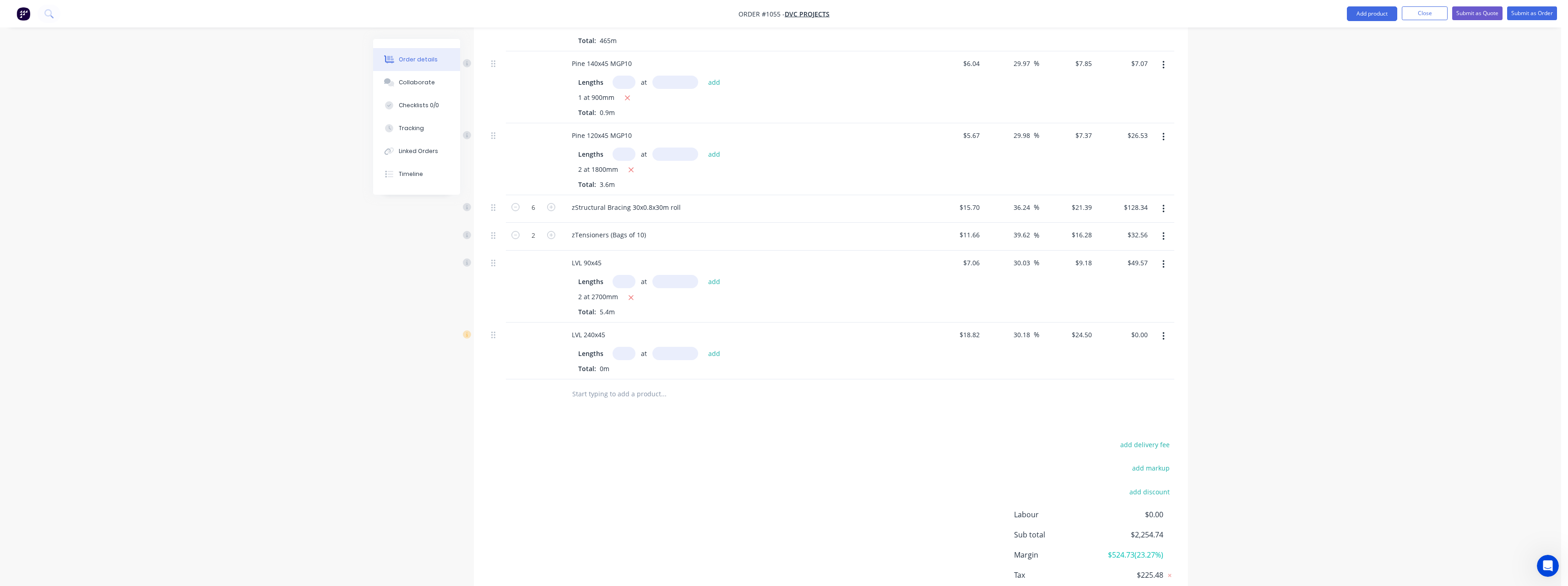
click at [626, 352] on input "text" at bounding box center [624, 354] width 23 height 13
click at [704, 347] on button "add" at bounding box center [714, 354] width 21 height 12
click at [619, 421] on input "text" at bounding box center [663, 424] width 183 height 18
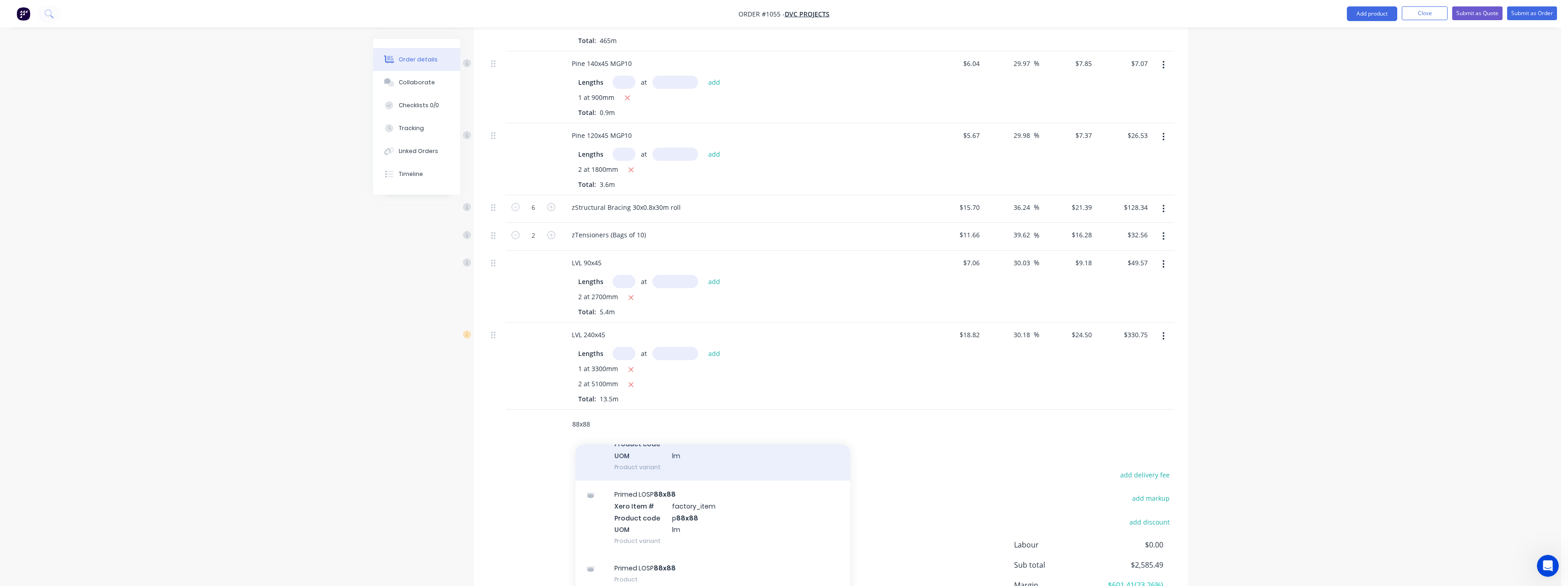
scroll to position [84, 0]
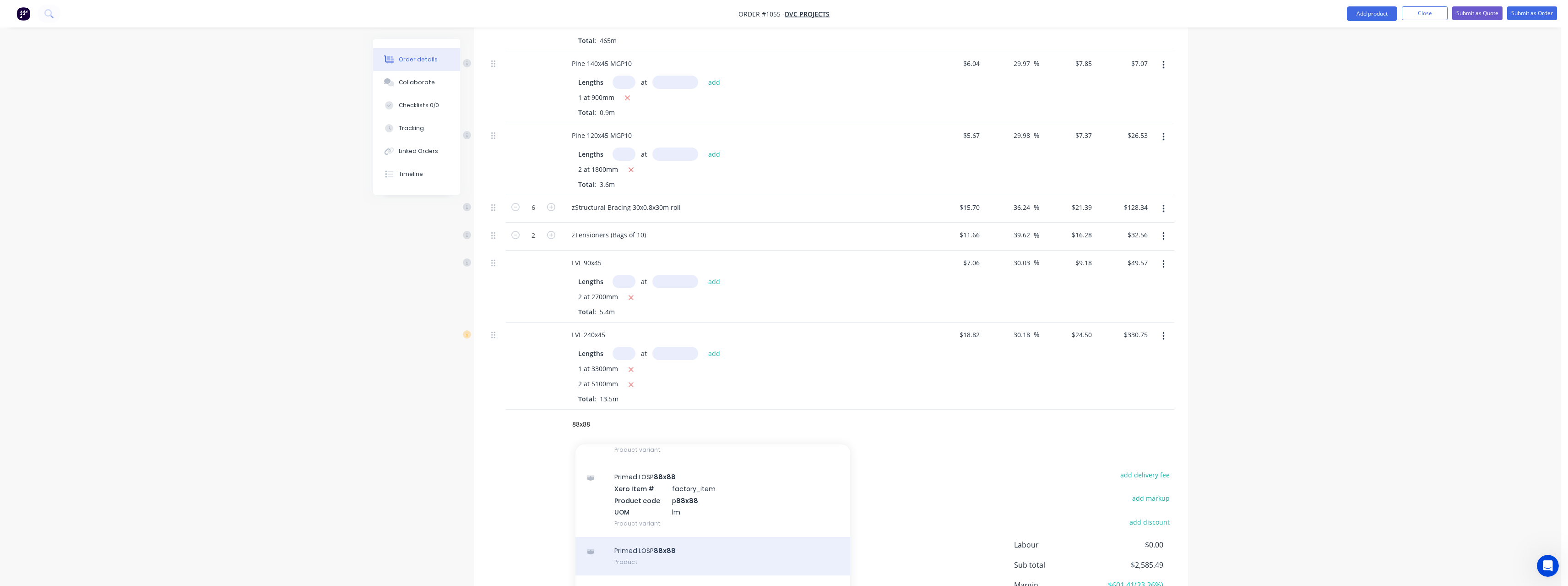
click at [659, 552] on div "Primed LOSP 88x88 Product" at bounding box center [712, 556] width 274 height 39
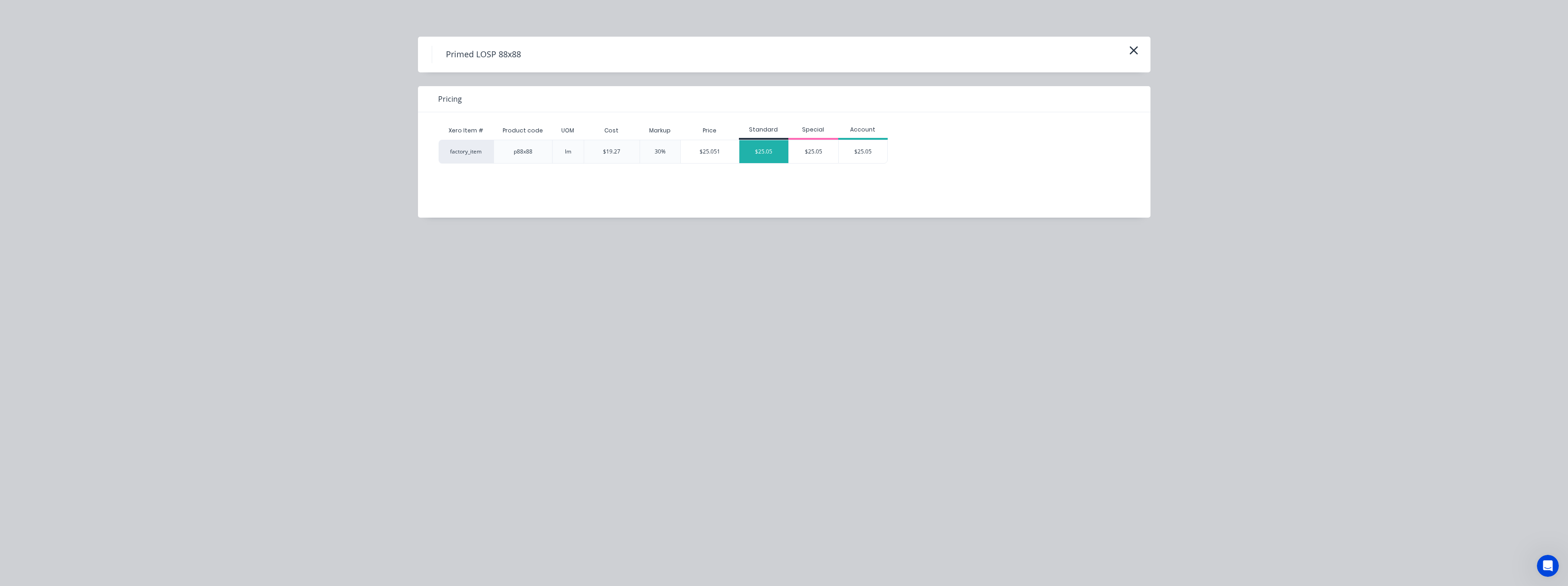
click at [765, 150] on div "$25.05" at bounding box center [764, 151] width 50 height 23
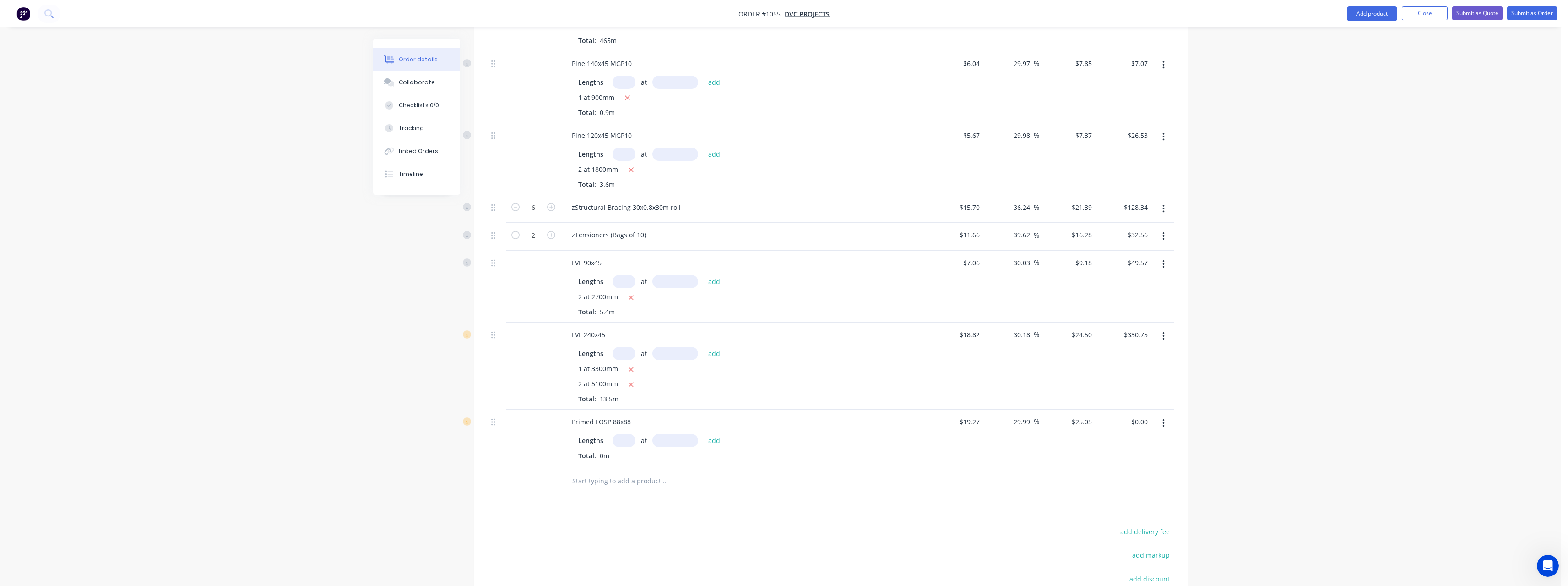
click at [622, 441] on input "text" at bounding box center [624, 440] width 23 height 13
click at [704, 434] on button "add" at bounding box center [714, 440] width 21 height 12
click at [594, 493] on input "text" at bounding box center [663, 496] width 183 height 18
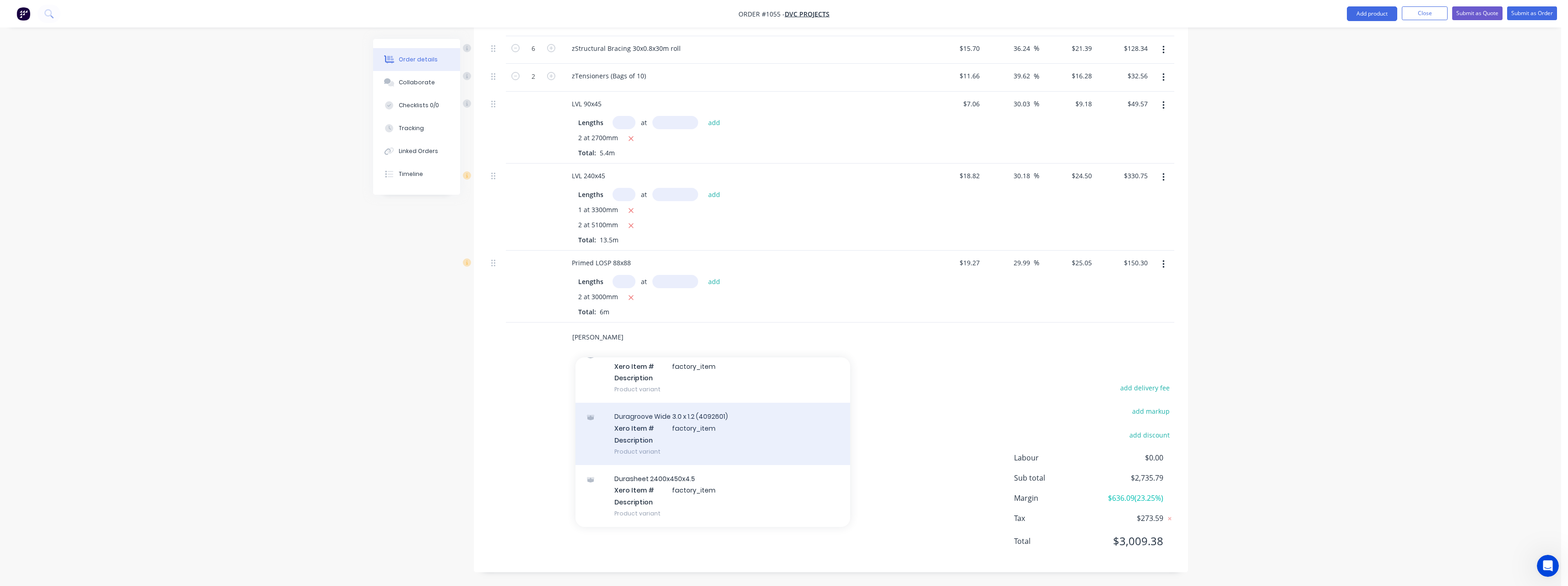
scroll to position [0, 0]
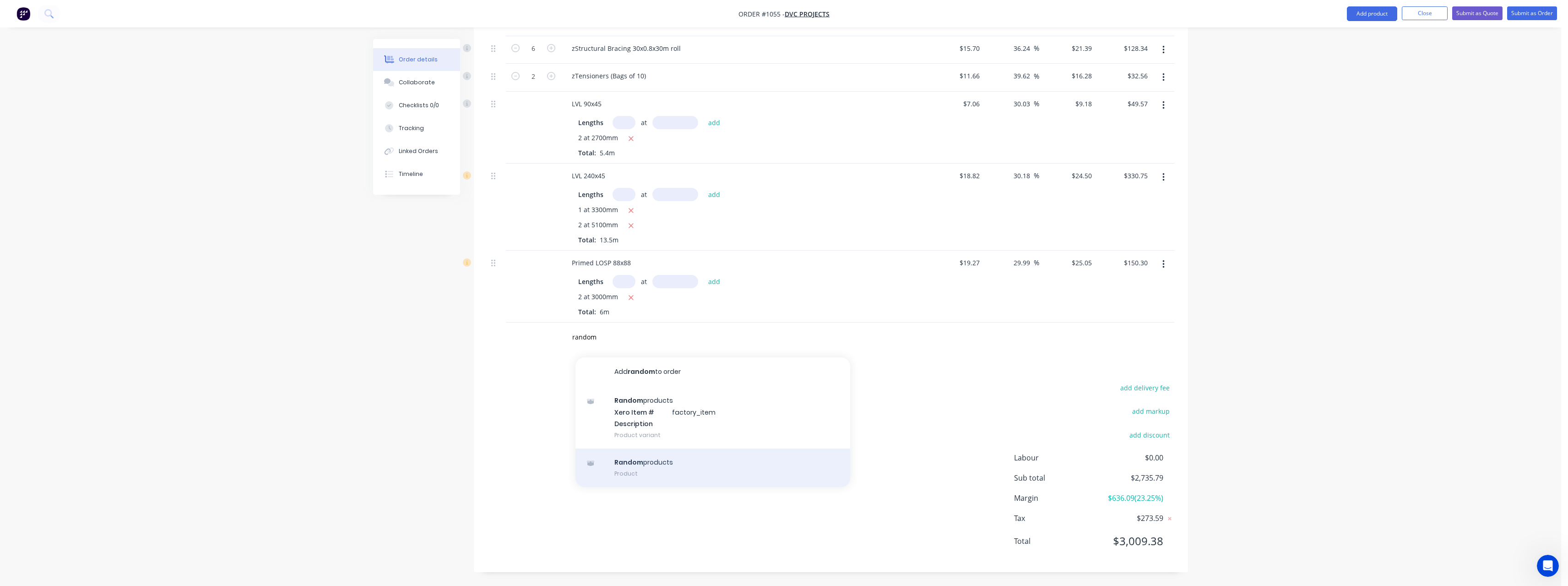
click at [646, 465] on div "Random products Product" at bounding box center [712, 467] width 274 height 39
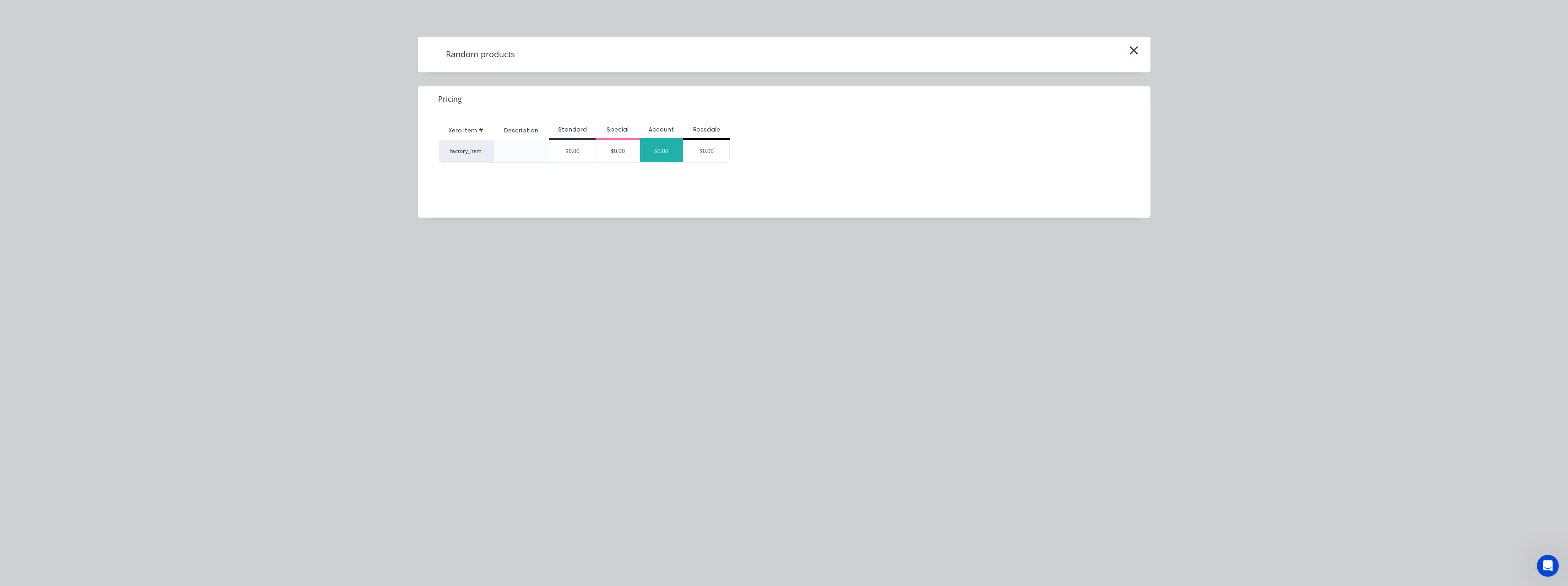
click at [666, 154] on div "$0.00" at bounding box center [661, 151] width 43 height 22
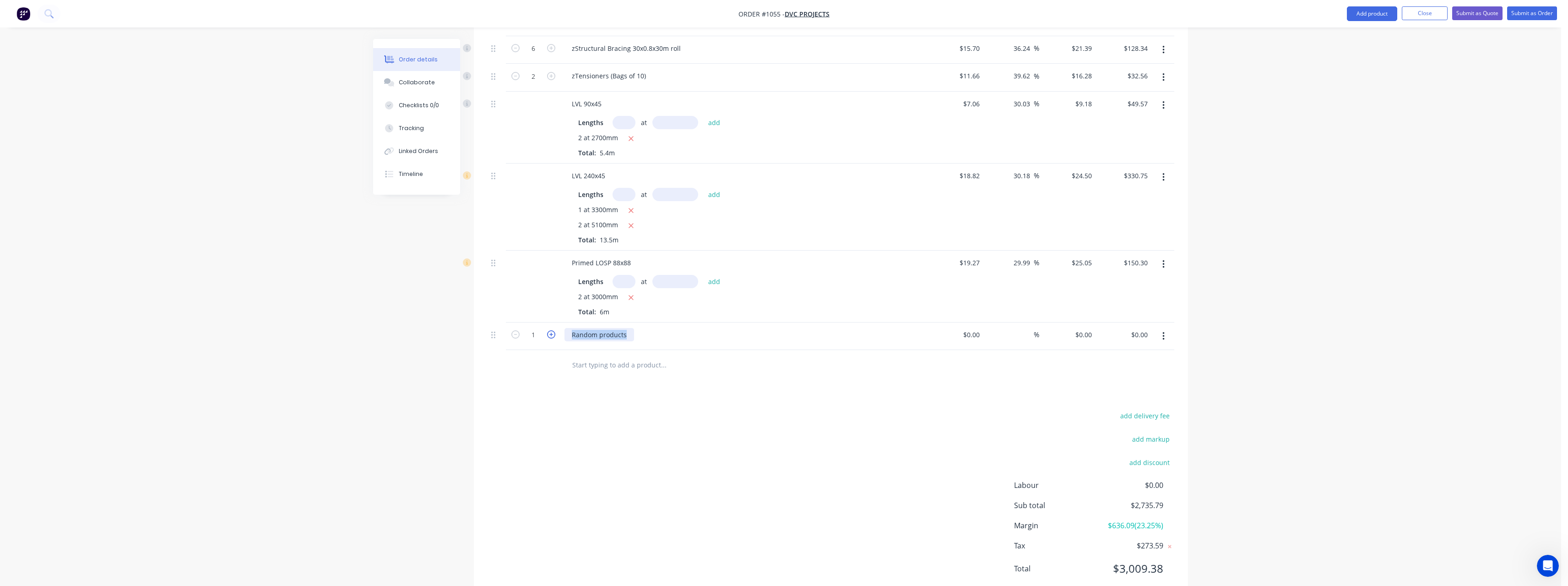
drag, startPoint x: 631, startPoint y: 330, endPoint x: 548, endPoint y: 336, distance: 83.2
click at [548, 336] on div "1 Random products $0.00 $0.00 % $0.00 $0.00 $0.00 $0.00" at bounding box center [831, 336] width 686 height 28
click at [979, 336] on input at bounding box center [977, 335] width 10 height 13
click at [1021, 333] on div "%" at bounding box center [1029, 335] width 20 height 13
click at [612, 369] on input "text" at bounding box center [663, 365] width 183 height 18
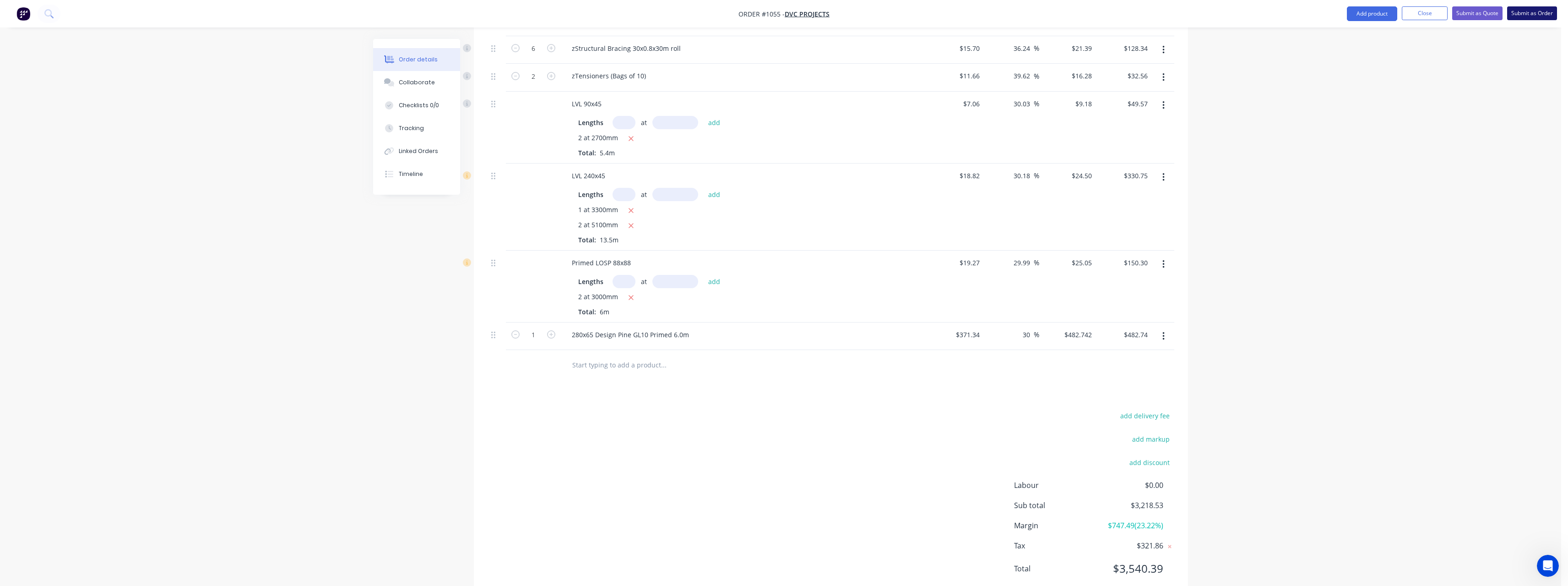
click at [1527, 13] on button "Submit as Order" at bounding box center [1532, 13] width 50 height 13
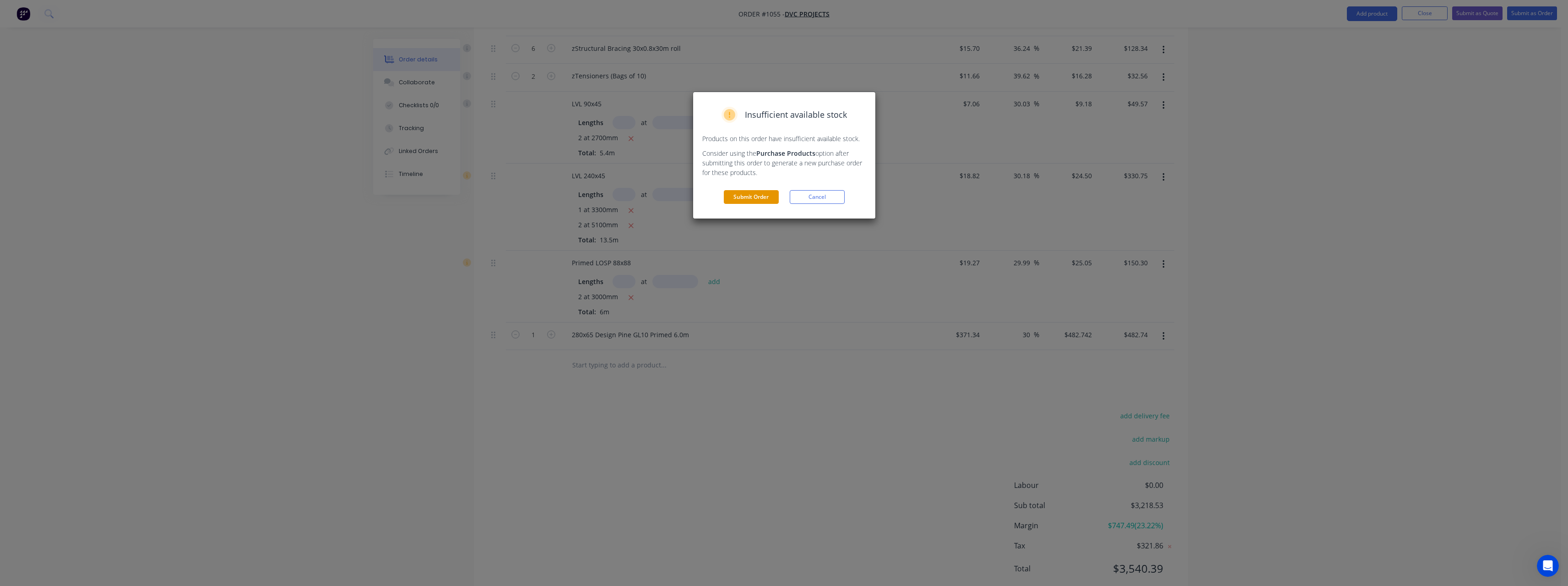
click at [758, 198] on button "Submit Order" at bounding box center [751, 197] width 55 height 13
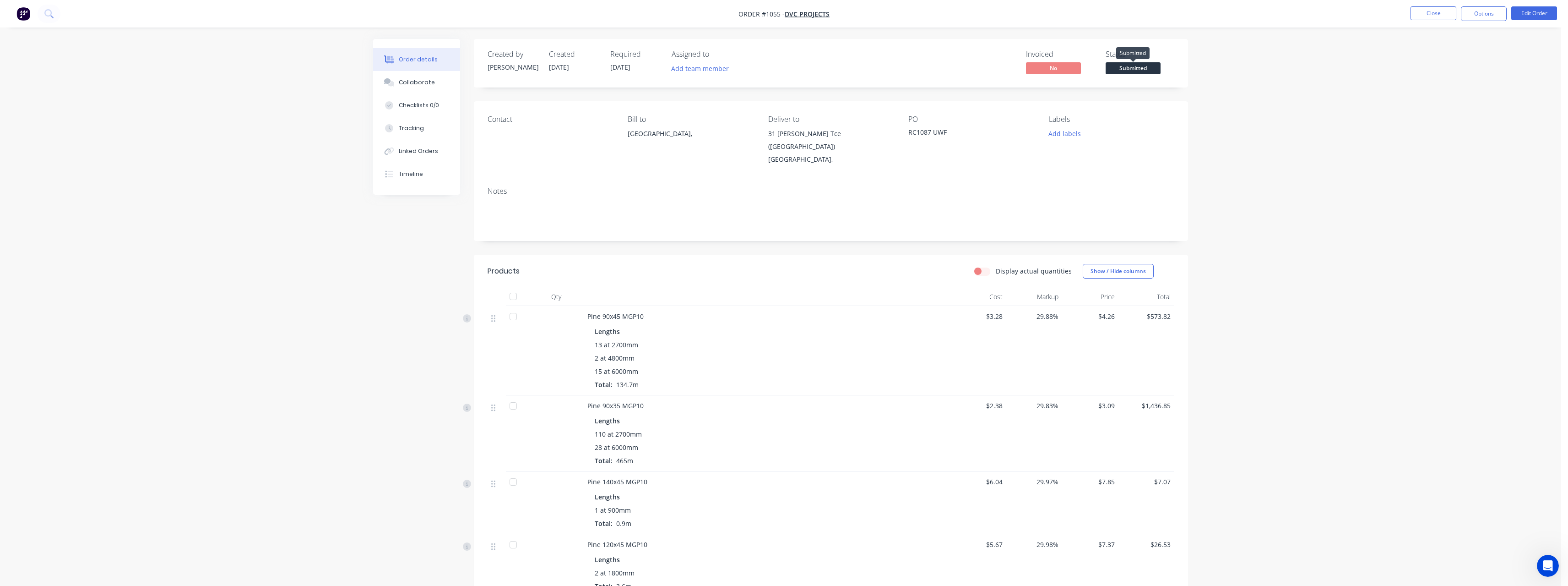
click at [1121, 68] on span "Submitted" at bounding box center [1133, 68] width 55 height 12
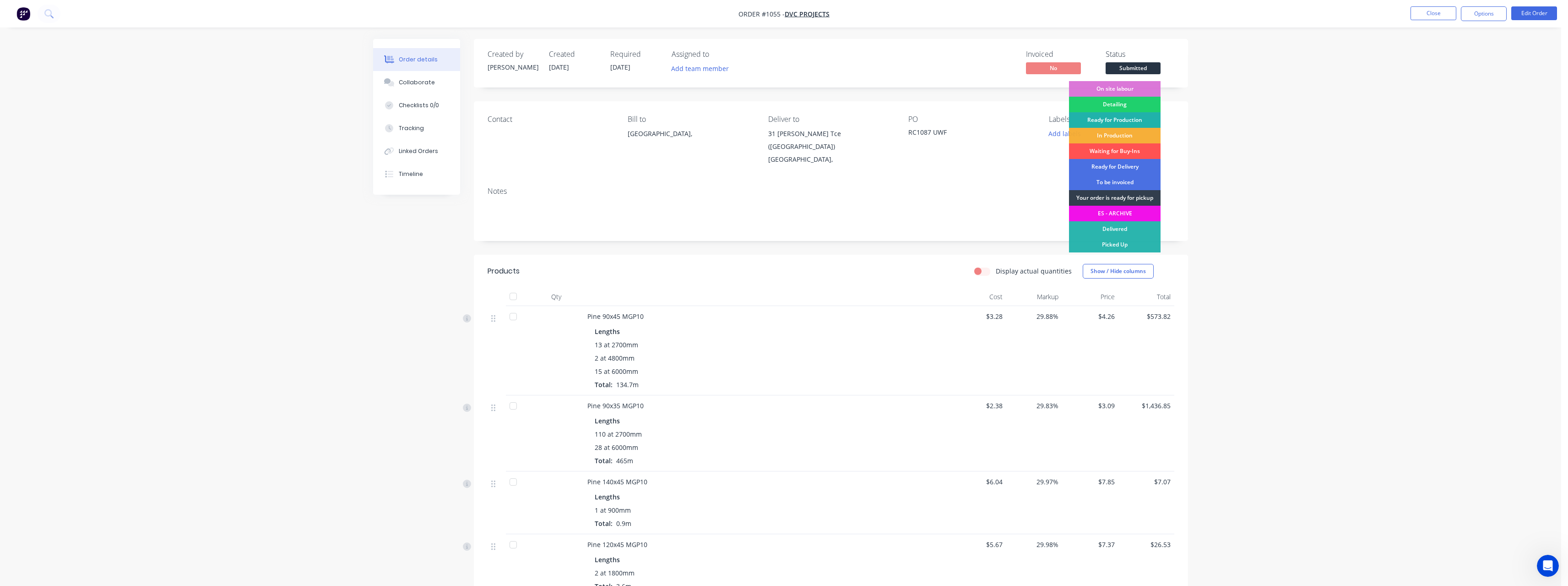
click at [1131, 119] on div "Ready for Production" at bounding box center [1115, 119] width 92 height 15
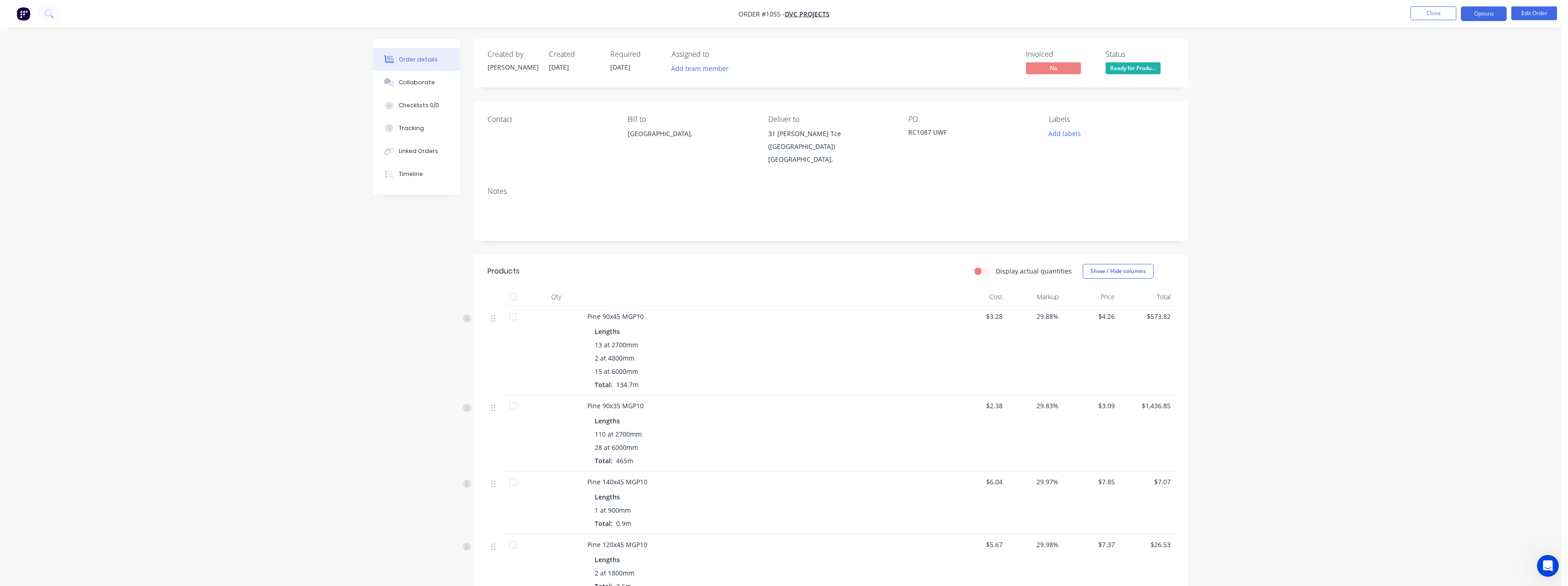
click at [1493, 10] on button "Options" at bounding box center [1484, 13] width 46 height 15
click at [1460, 113] on div "Work Order" at bounding box center [1456, 111] width 84 height 13
click at [1446, 91] on div "Without pricing" at bounding box center [1456, 92] width 84 height 13
click at [1423, 15] on button "Close" at bounding box center [1433, 13] width 46 height 13
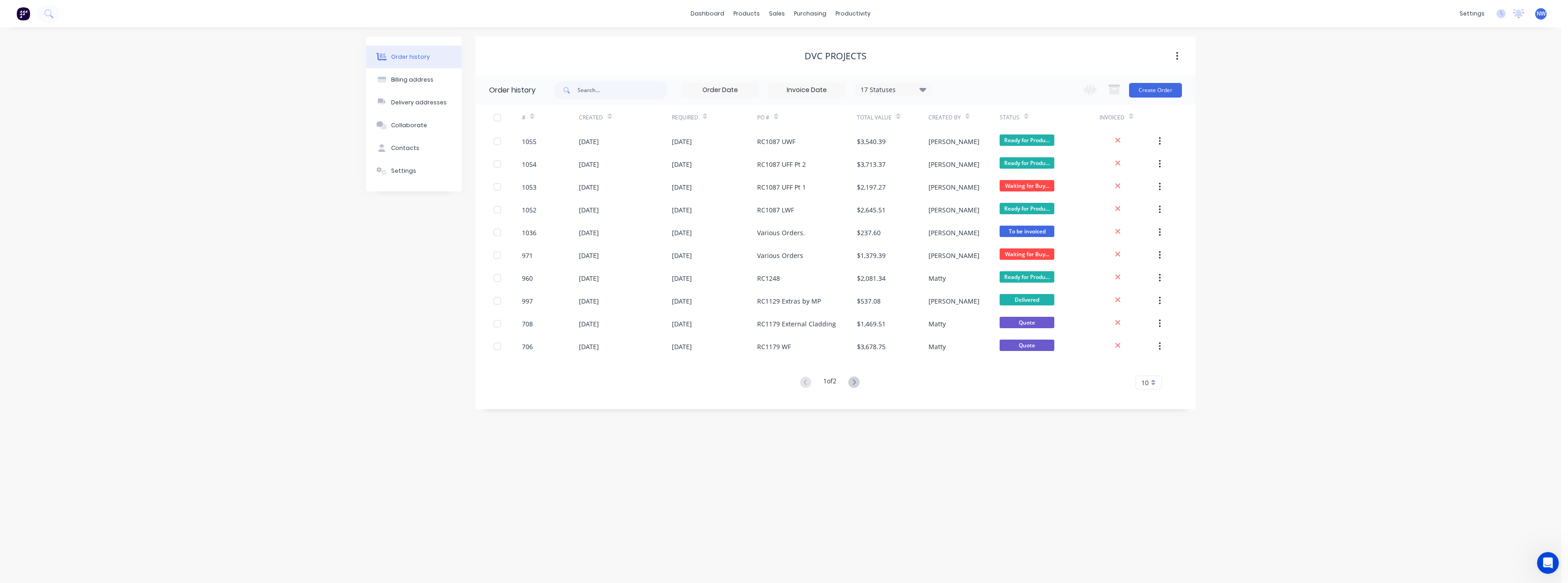
click at [1141, 100] on div "Change order status Submitted On site labour Detailing Ready for Production In …" at bounding box center [1129, 90] width 104 height 30
click at [1141, 96] on button "Create Order" at bounding box center [1155, 90] width 53 height 15
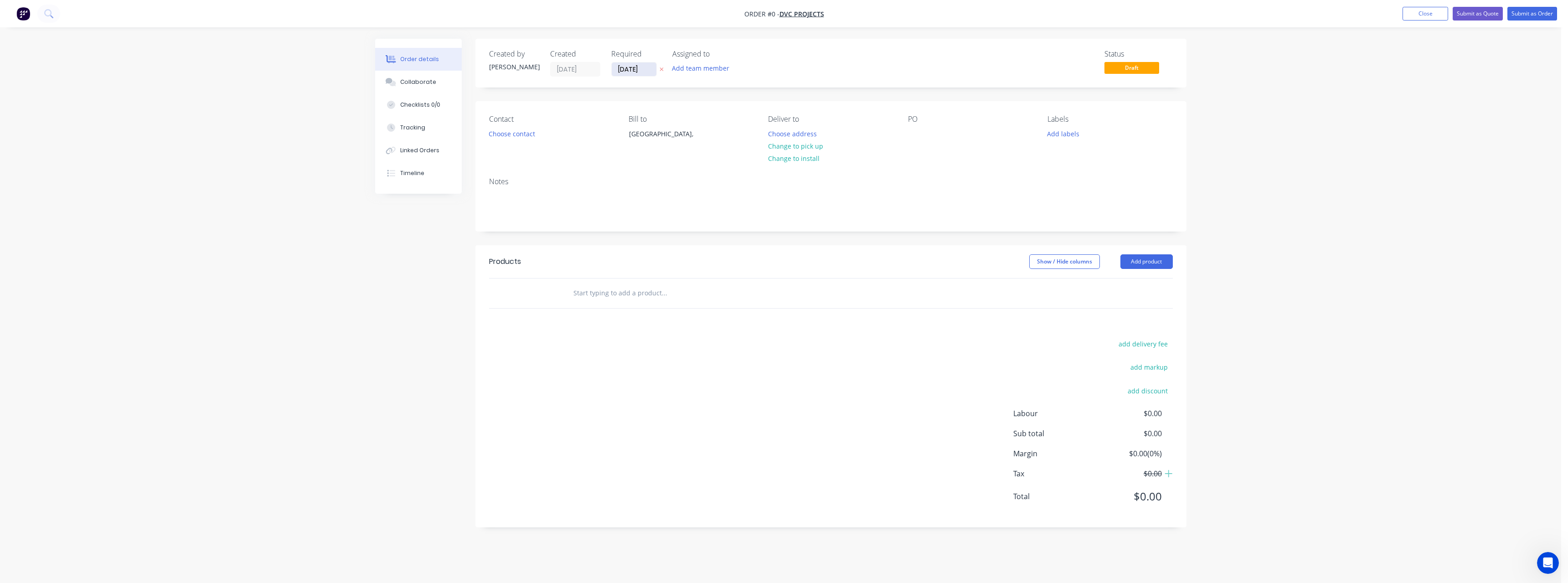
click at [647, 69] on input "[DATE]" at bounding box center [634, 69] width 44 height 13
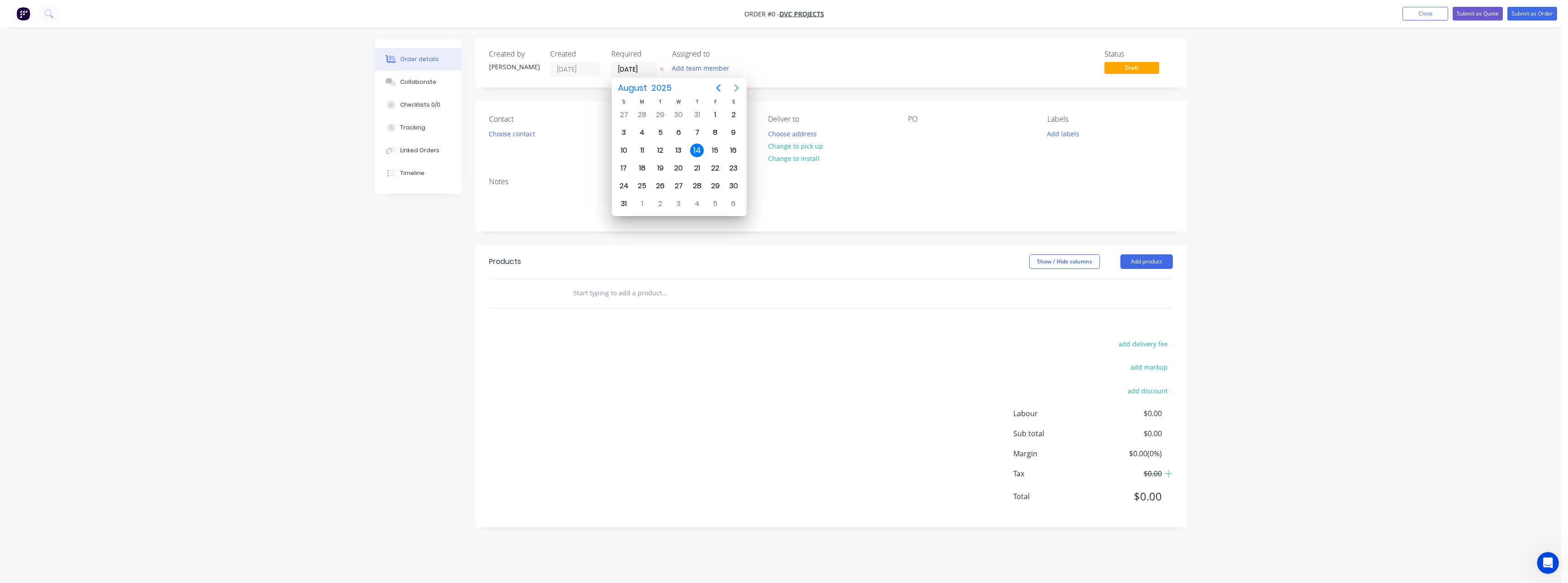
click at [736, 90] on icon "Next page" at bounding box center [736, 88] width 4 height 7
click at [701, 130] on div "9" at bounding box center [697, 133] width 13 height 13
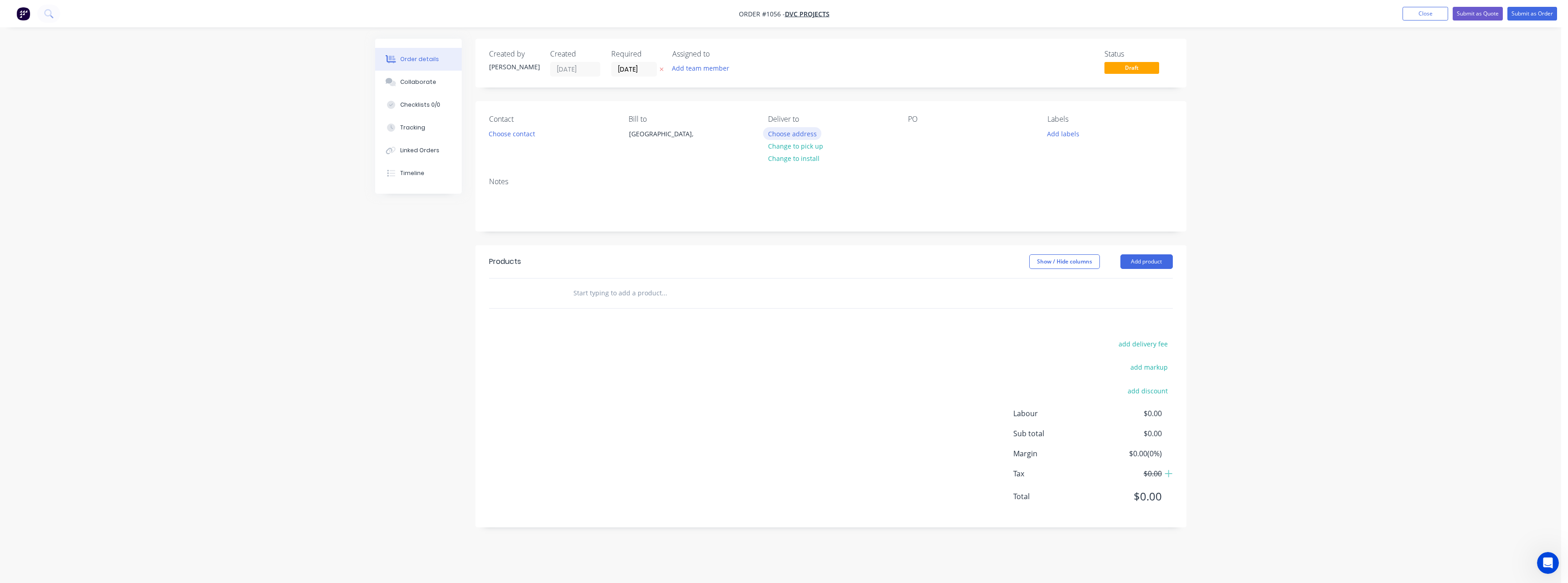
click at [773, 138] on button "Choose address" at bounding box center [793, 133] width 58 height 12
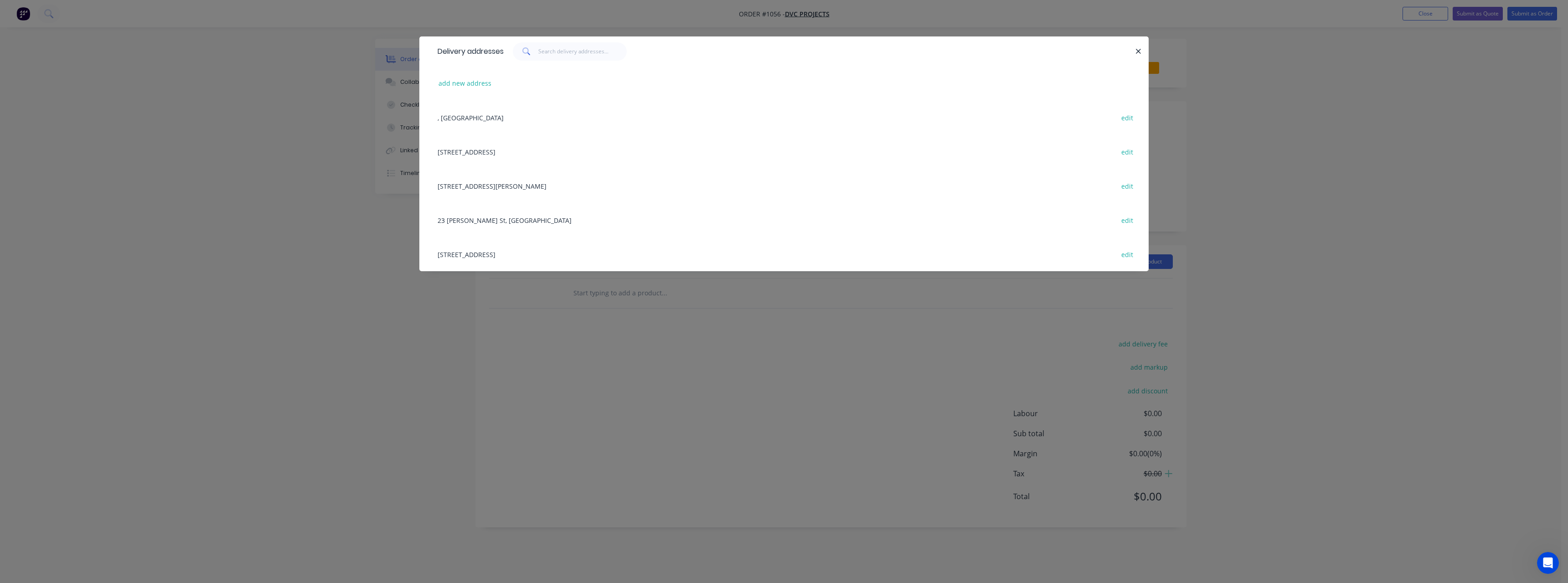
click at [556, 190] on div "[STREET_ADDRESS][PERSON_NAME], ([GEOGRAPHIC_DATA]), [GEOGRAPHIC_DATA] edit" at bounding box center [783, 186] width 702 height 34
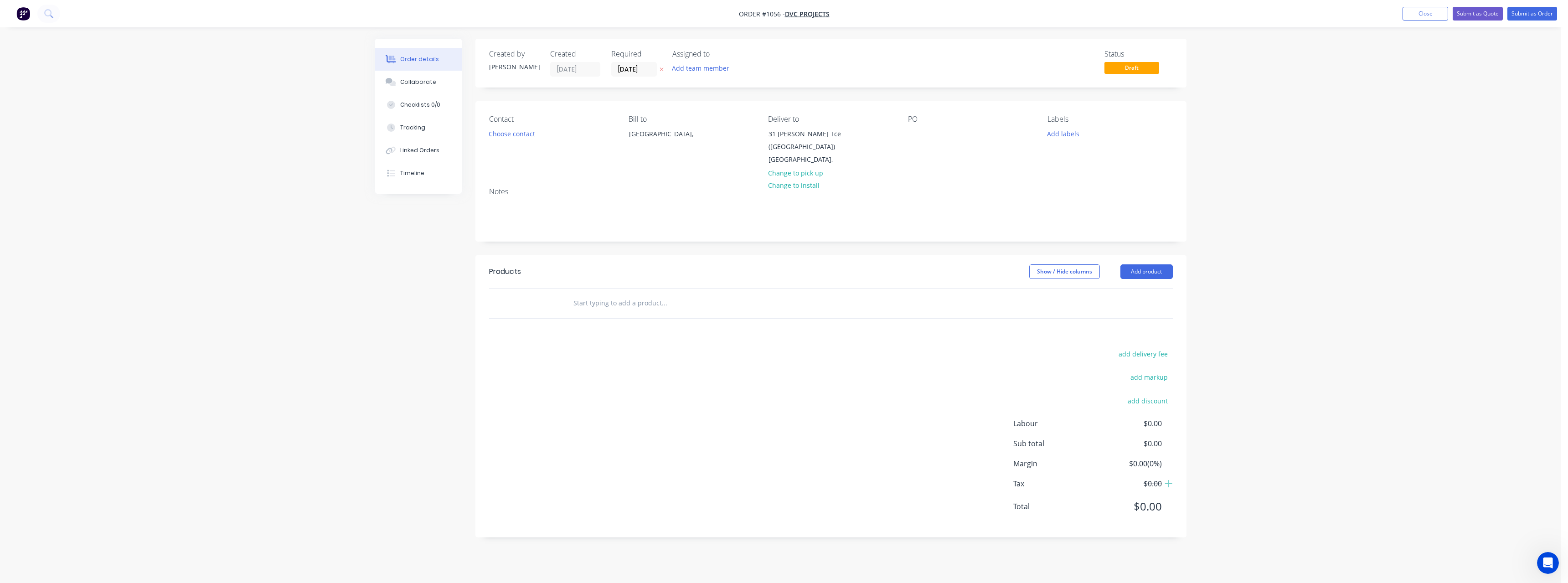
click at [925, 133] on div "PO" at bounding box center [970, 141] width 125 height 52
click at [917, 133] on div at bounding box center [915, 134] width 15 height 13
click at [653, 302] on input "text" at bounding box center [664, 303] width 183 height 18
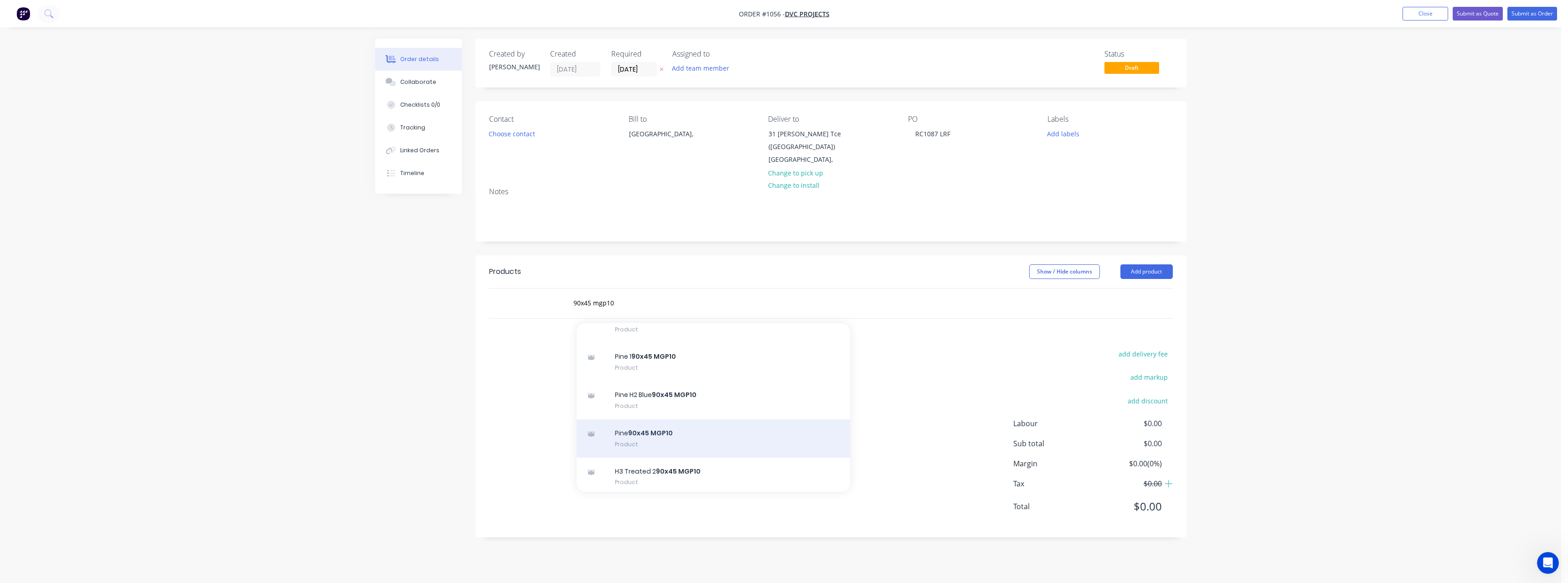
click at [692, 439] on div "Pine 90x45 MGP10 Product" at bounding box center [713, 438] width 273 height 38
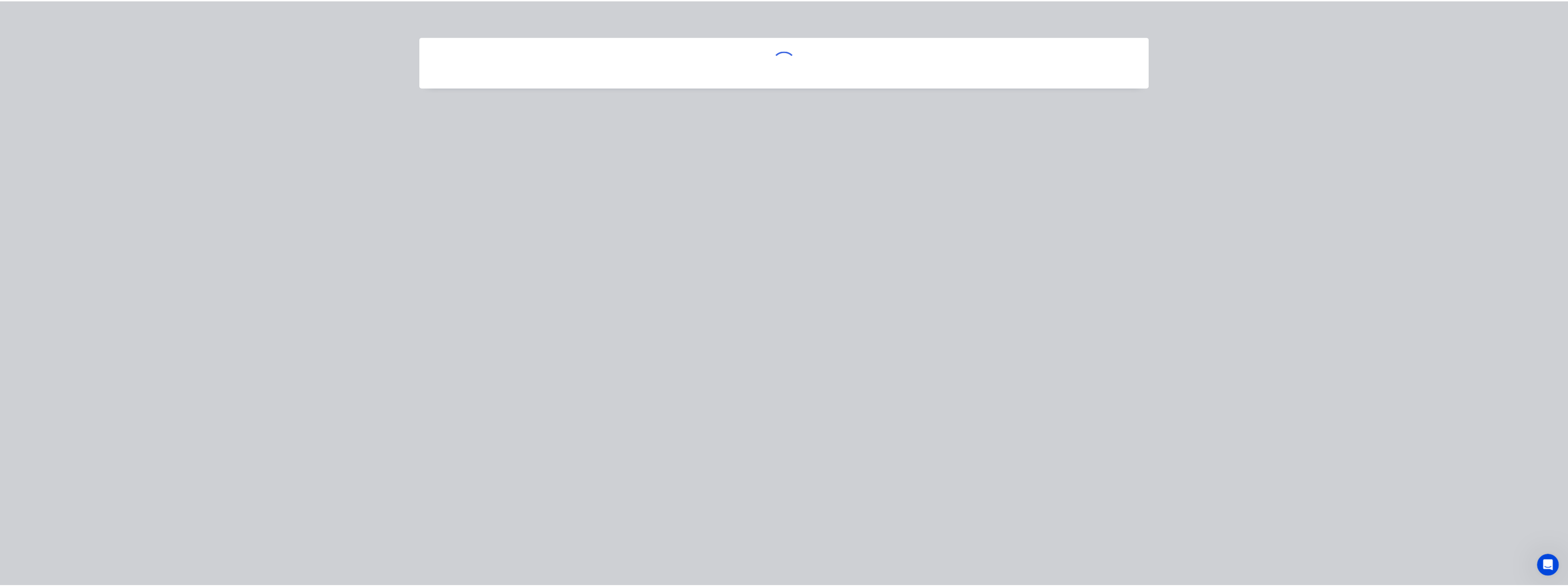
scroll to position [687, 0]
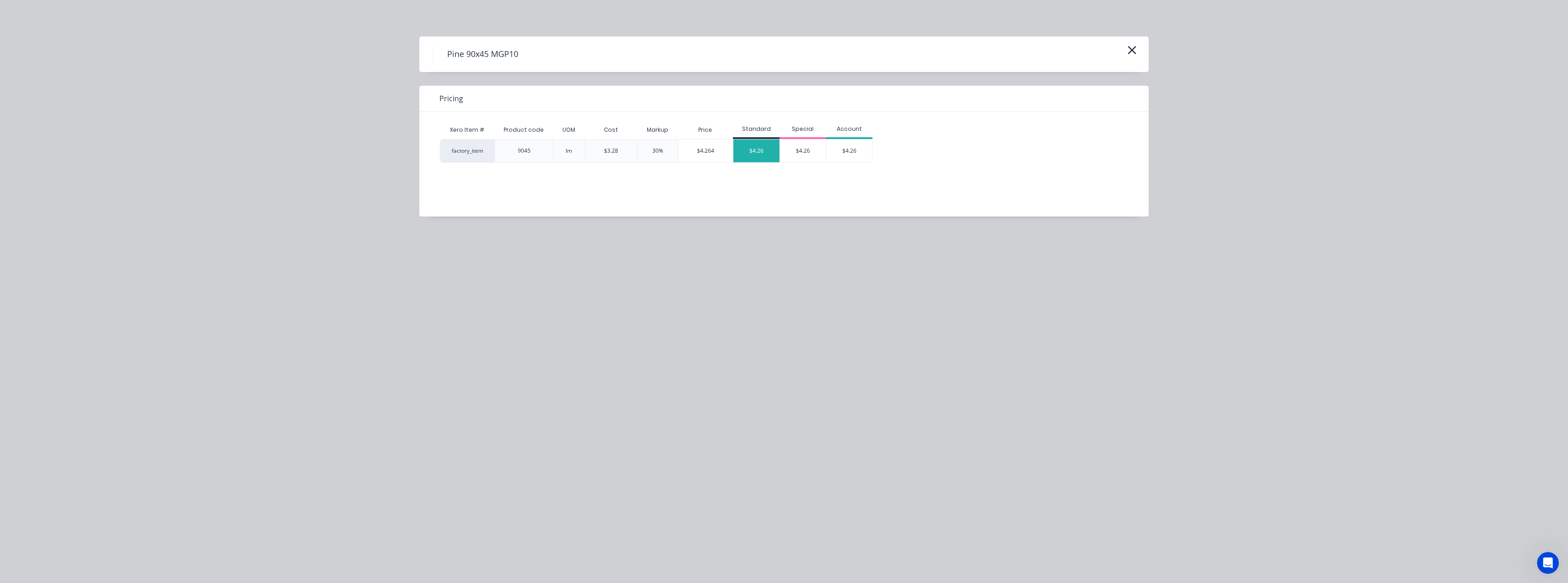
click at [762, 155] on div "$4.26" at bounding box center [757, 150] width 46 height 23
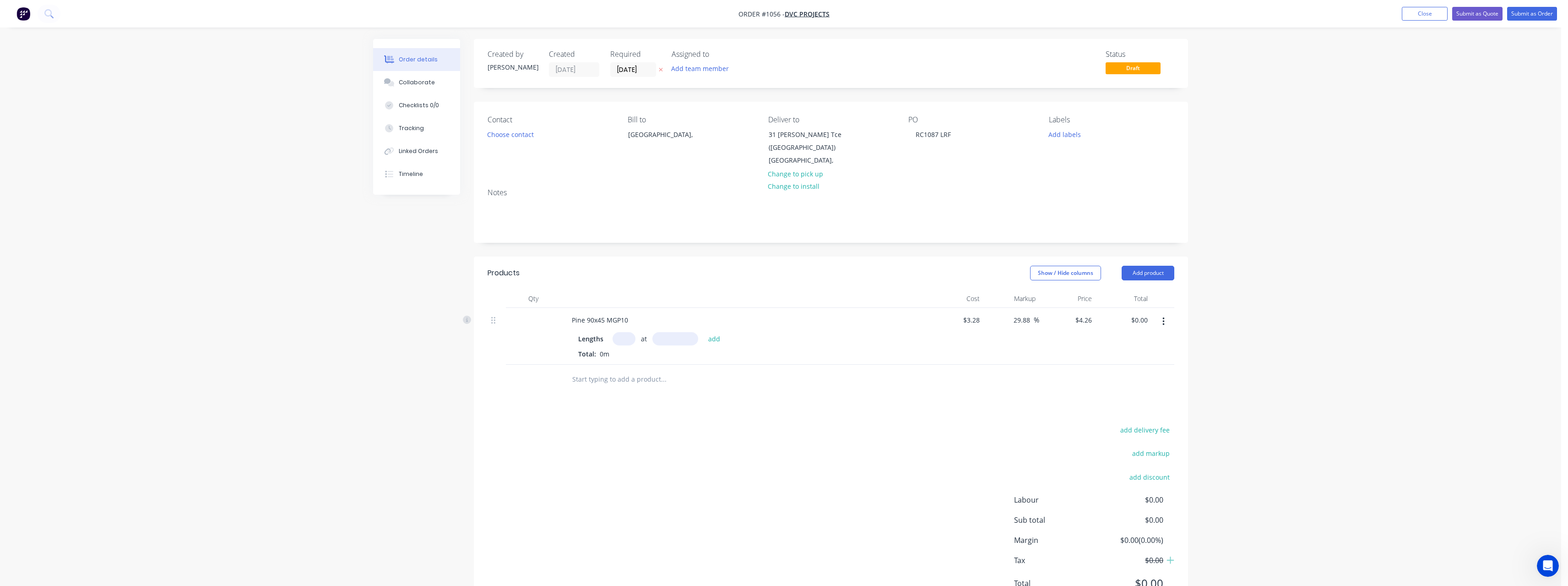
click at [625, 339] on input "text" at bounding box center [624, 339] width 23 height 13
click at [704, 332] on button "add" at bounding box center [714, 338] width 21 height 12
click at [621, 389] on input "text" at bounding box center [663, 395] width 183 height 18
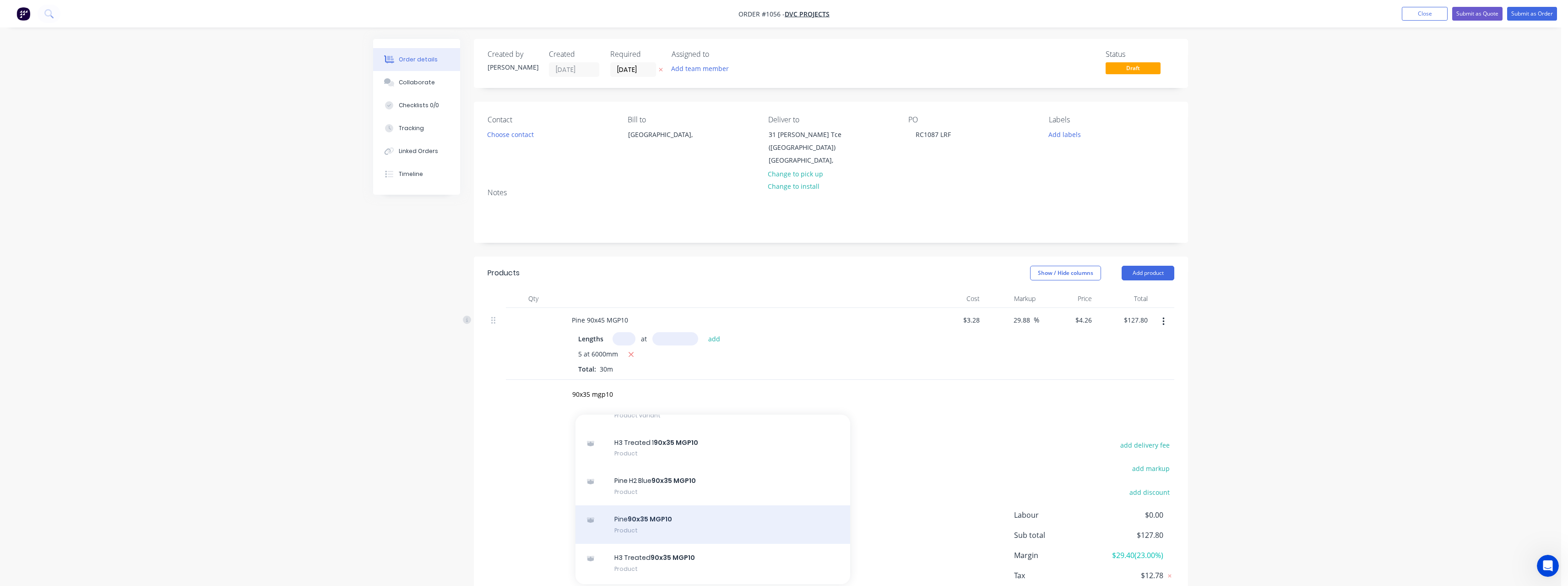
click at [710, 524] on div "Pine 90x35 MGP10 Product" at bounding box center [712, 524] width 274 height 39
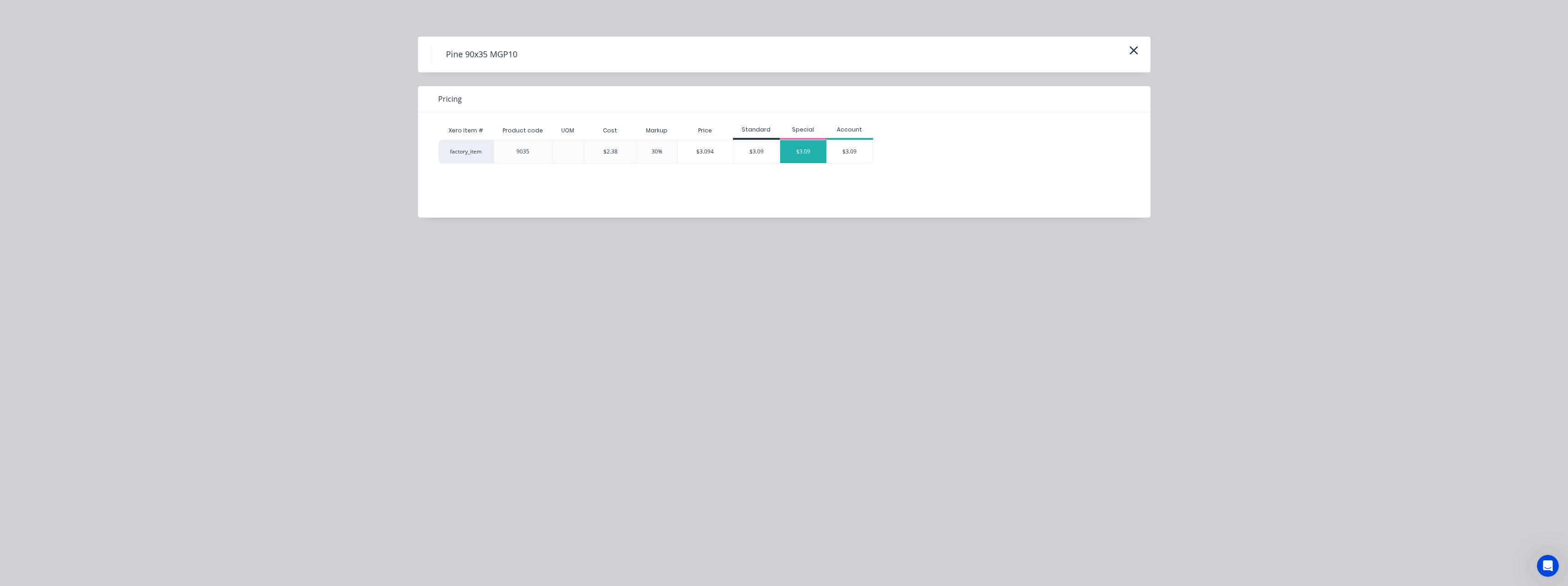
click at [790, 152] on div "$3.09" at bounding box center [803, 151] width 46 height 23
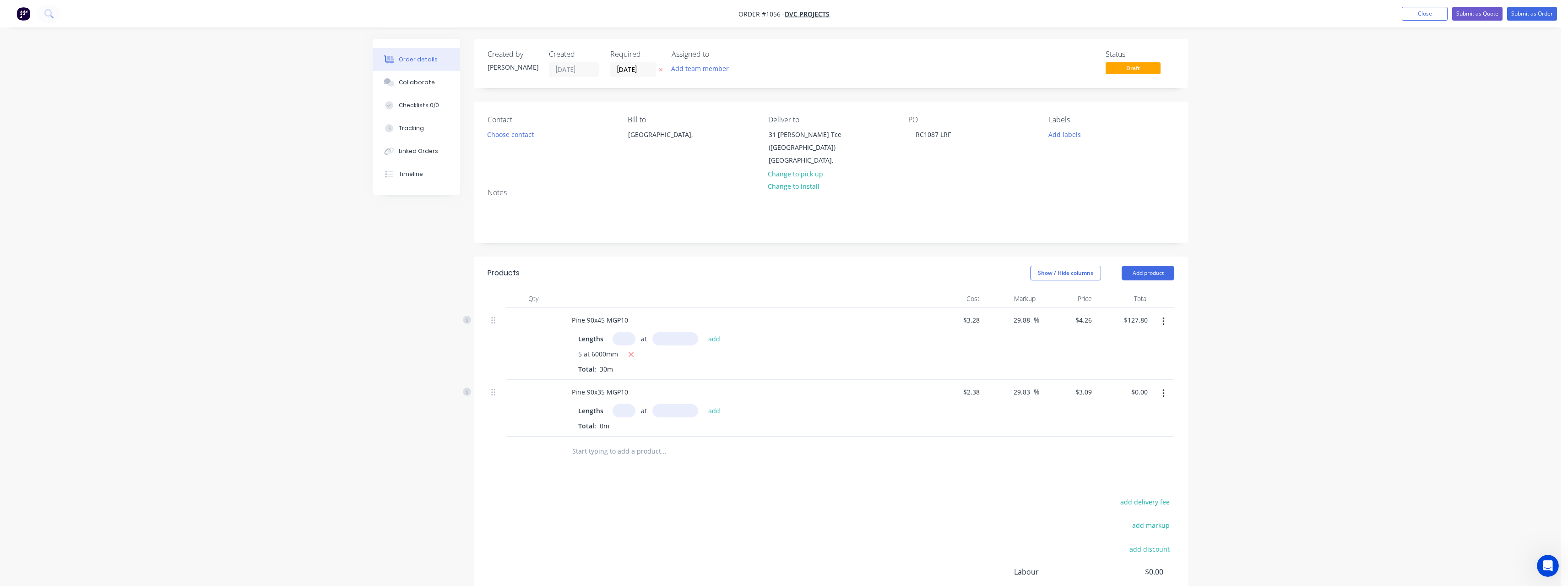
click at [627, 409] on input "text" at bounding box center [624, 410] width 23 height 13
click at [704, 404] on button "add" at bounding box center [714, 410] width 21 height 12
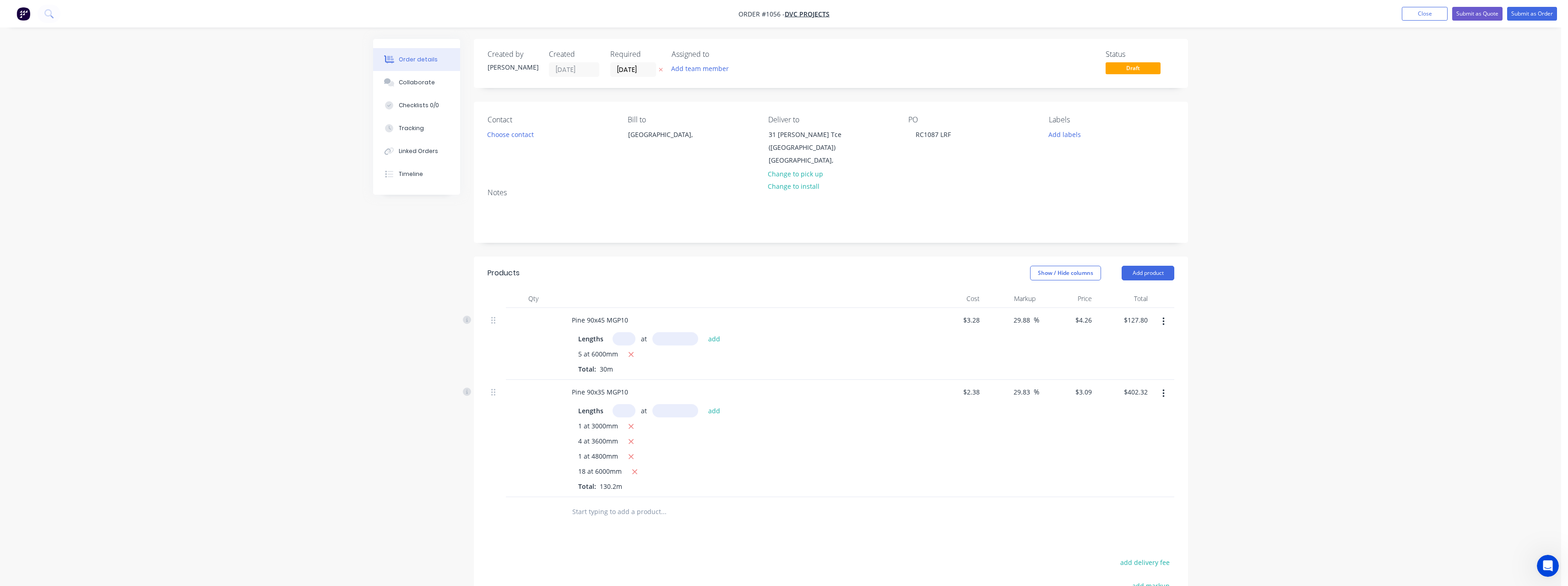
click at [611, 508] on input "text" at bounding box center [663, 511] width 183 height 18
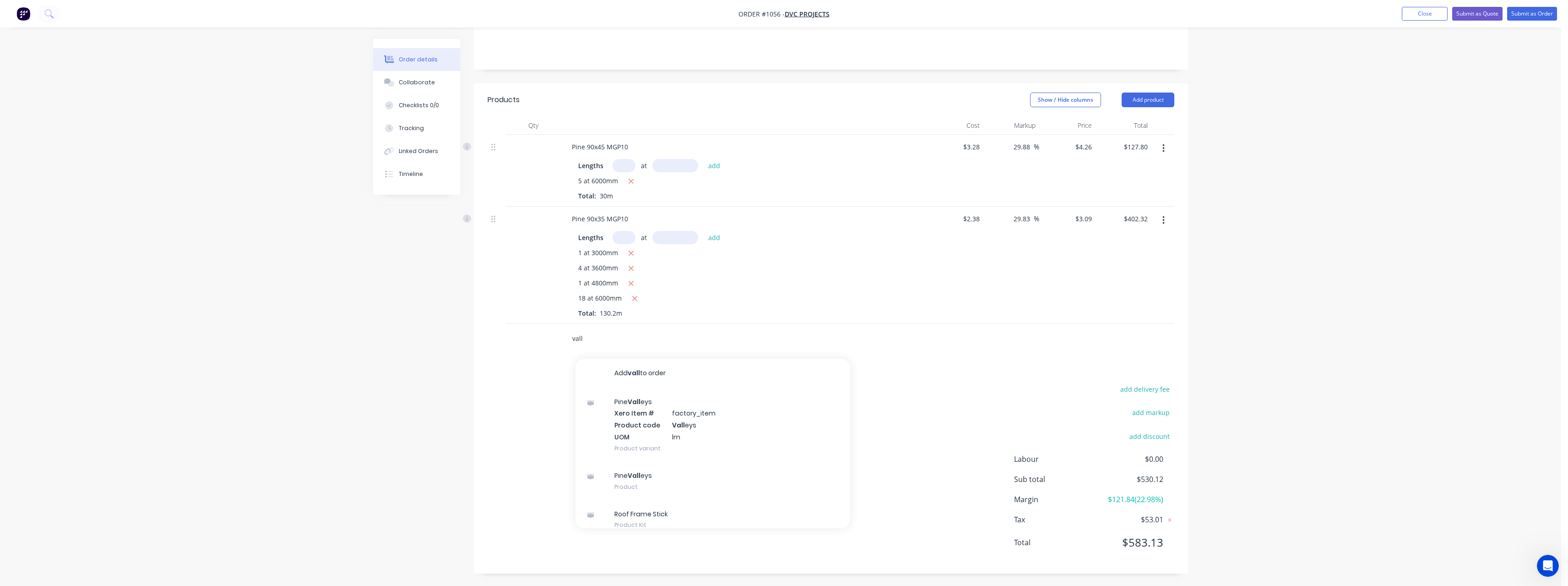
scroll to position [174, 0]
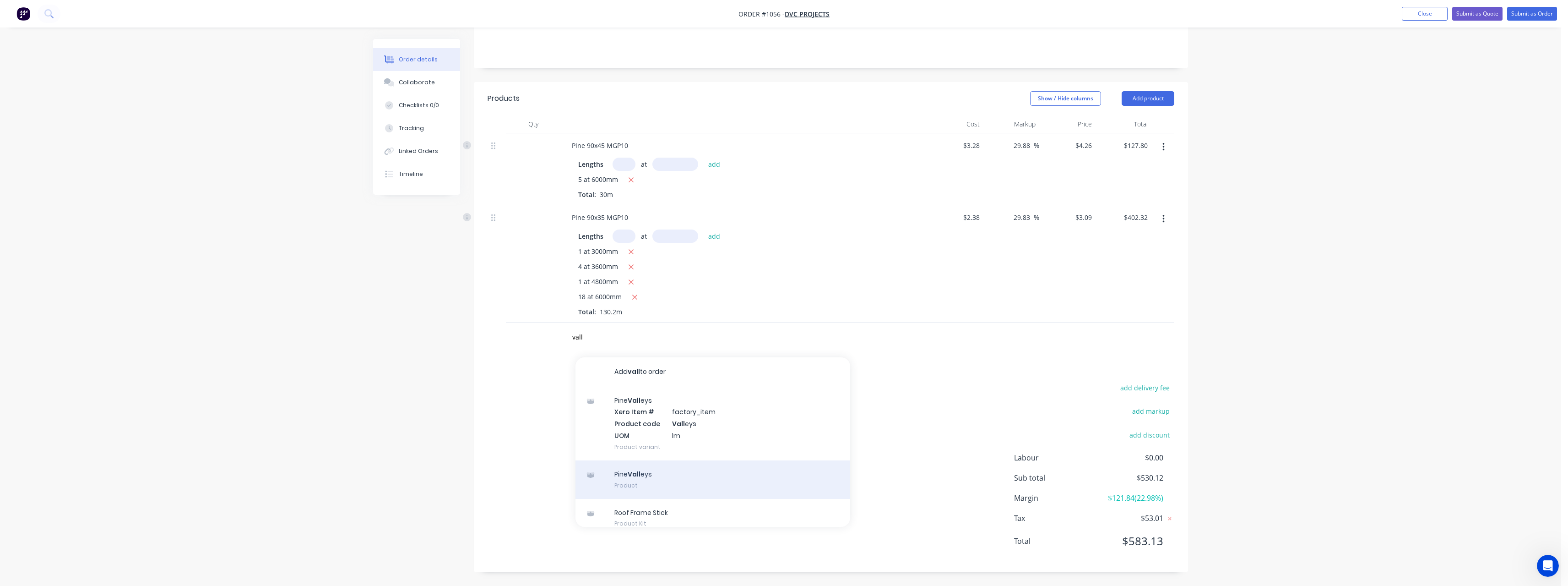
click at [701, 480] on div "Pine Vall eys Product" at bounding box center [712, 480] width 274 height 39
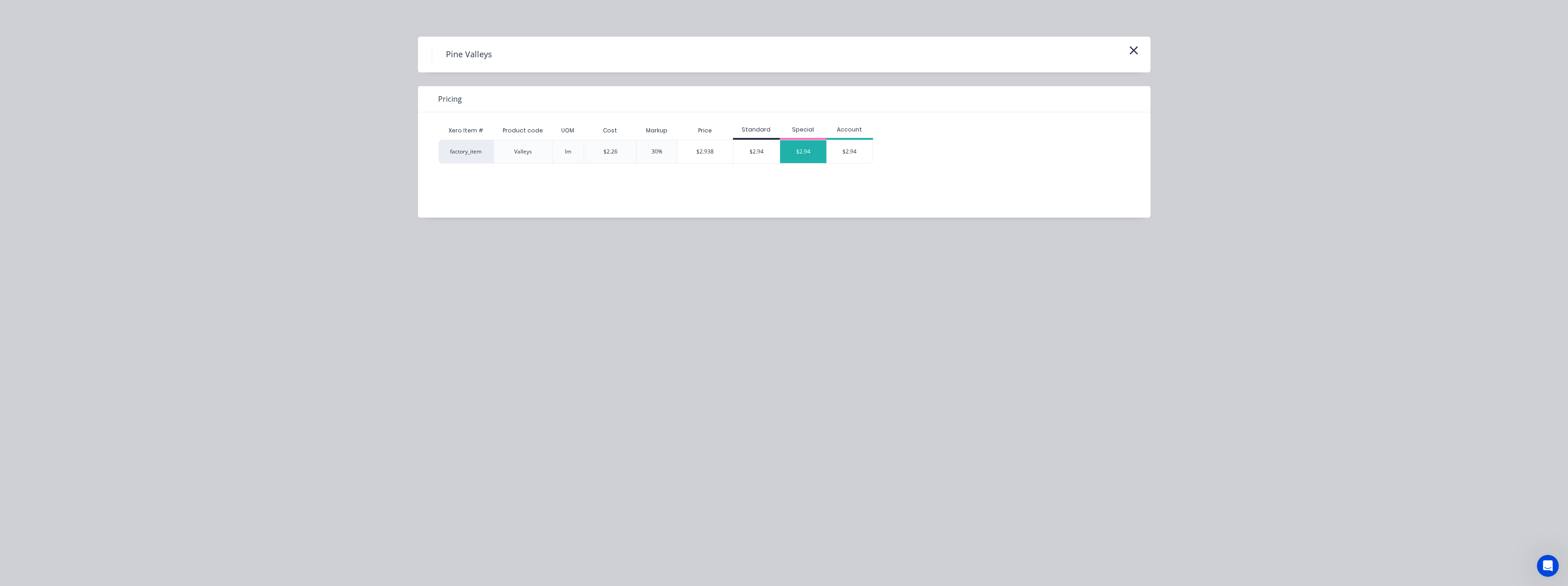
click at [795, 154] on div "$2.94" at bounding box center [803, 151] width 46 height 23
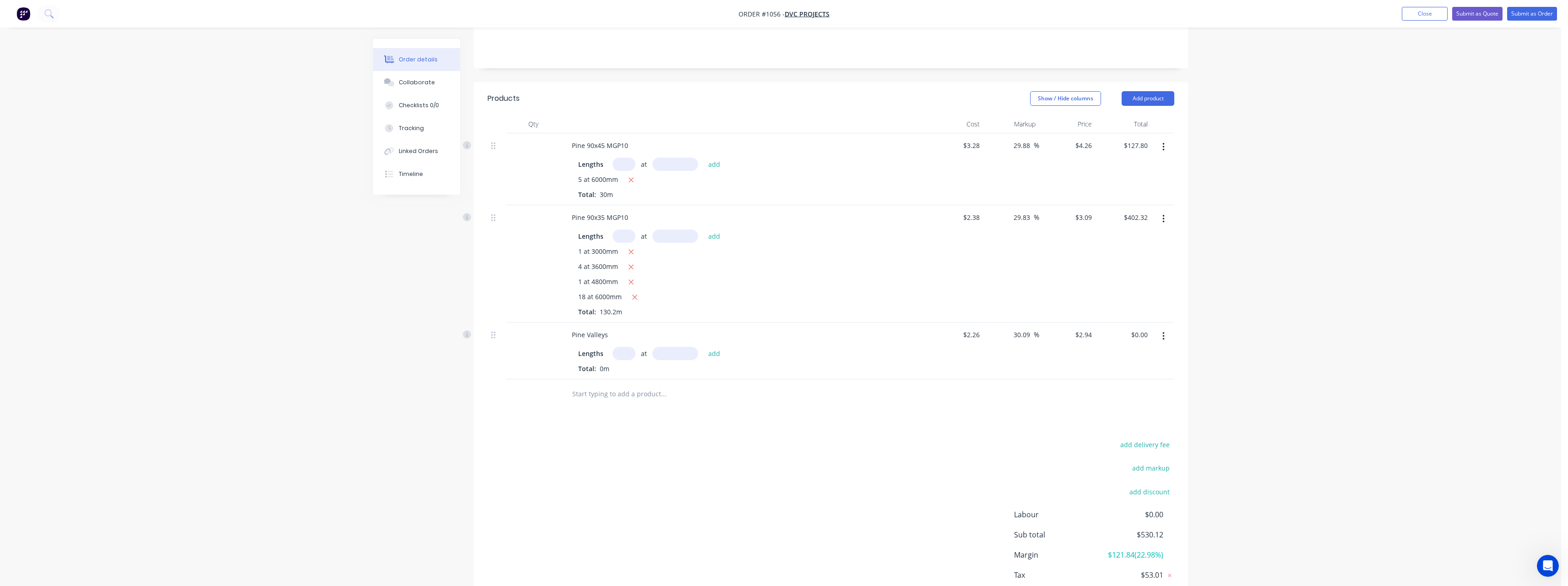
click at [625, 347] on input "text" at bounding box center [624, 354] width 23 height 13
click at [714, 354] on button "add" at bounding box center [714, 353] width 21 height 12
click at [620, 411] on input "text" at bounding box center [663, 409] width 183 height 18
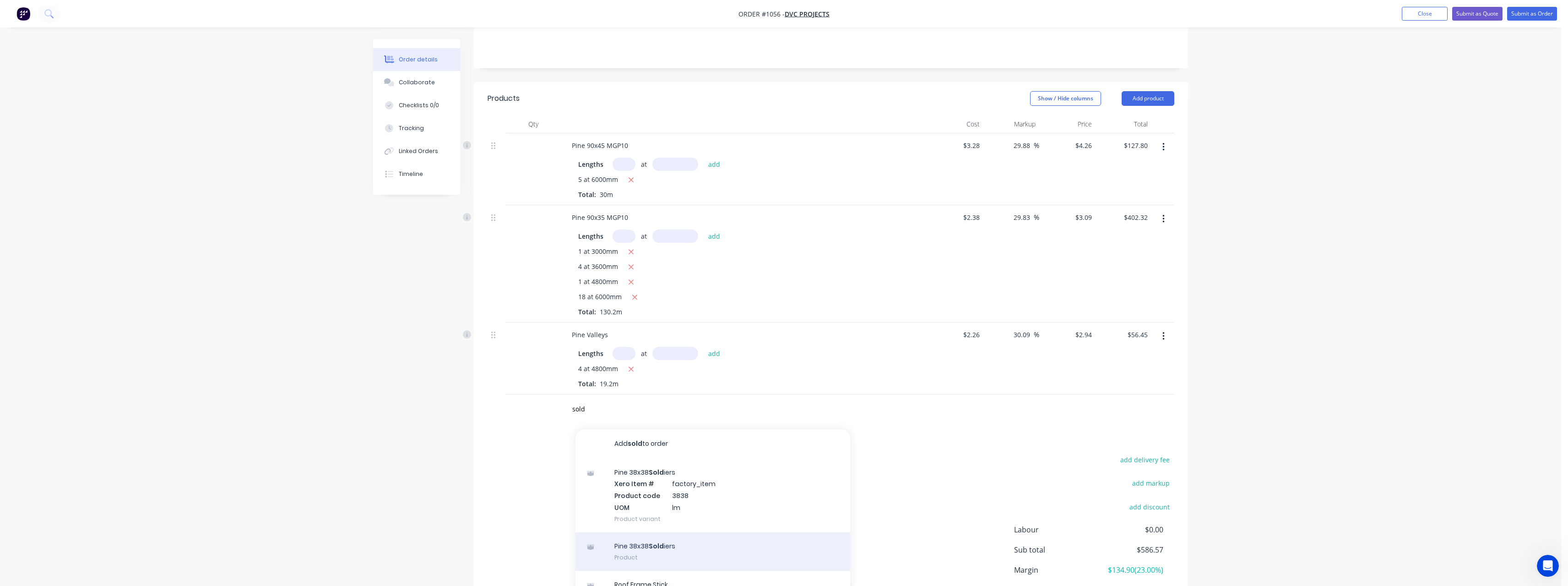
click at [649, 544] on div "Pine 38x38 Sold iers Product" at bounding box center [712, 551] width 274 height 39
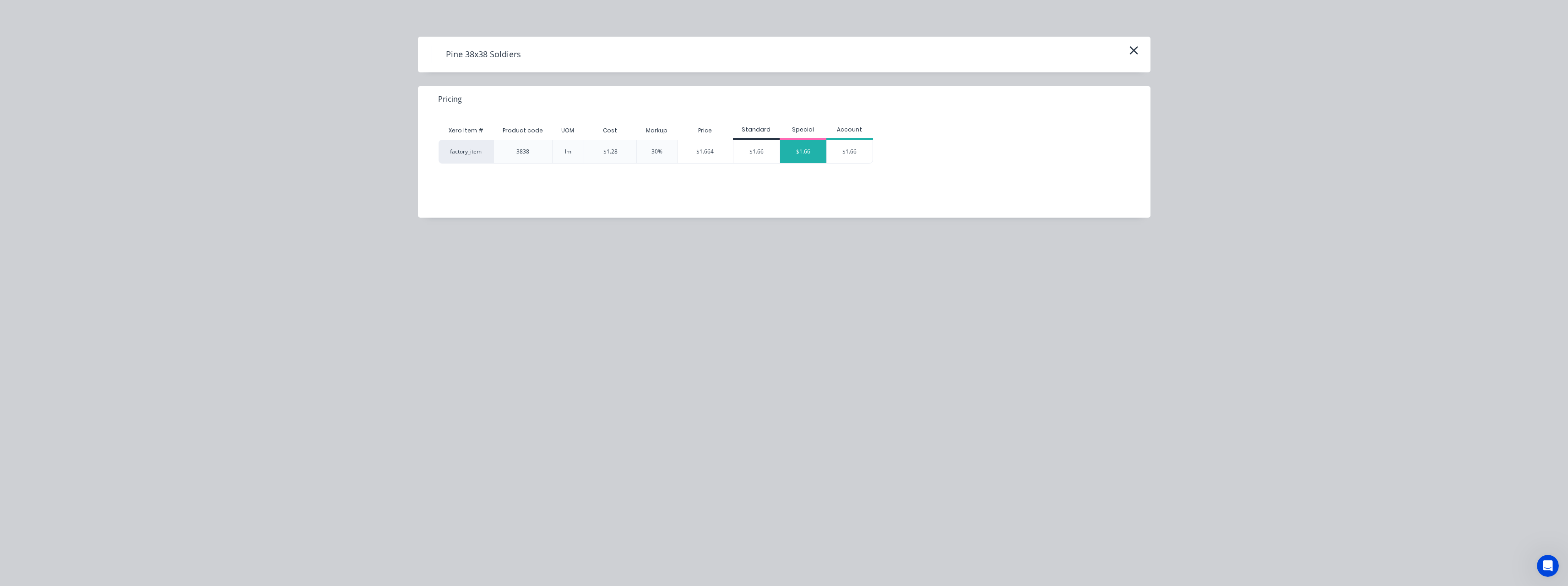
click at [795, 147] on div "$1.66" at bounding box center [803, 151] width 46 height 23
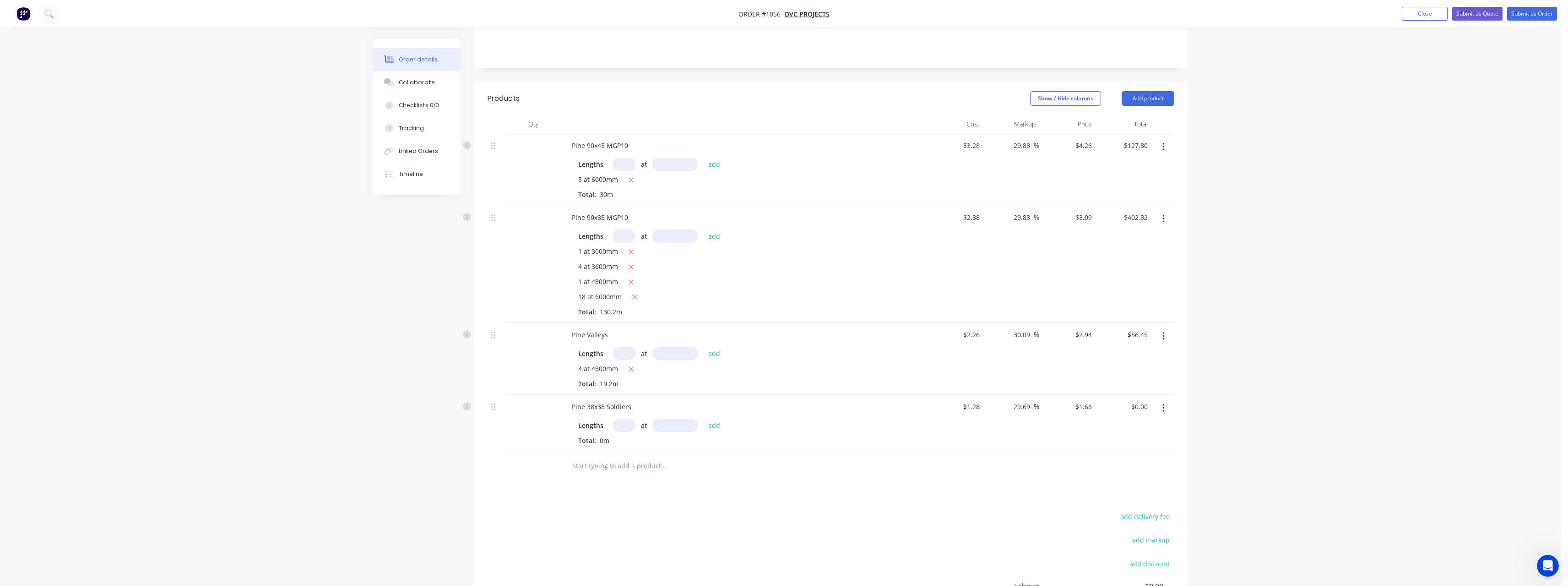
click at [627, 423] on input "text" at bounding box center [624, 425] width 23 height 13
click at [704, 418] on button "add" at bounding box center [714, 425] width 21 height 12
click at [619, 481] on input "text" at bounding box center [663, 481] width 183 height 18
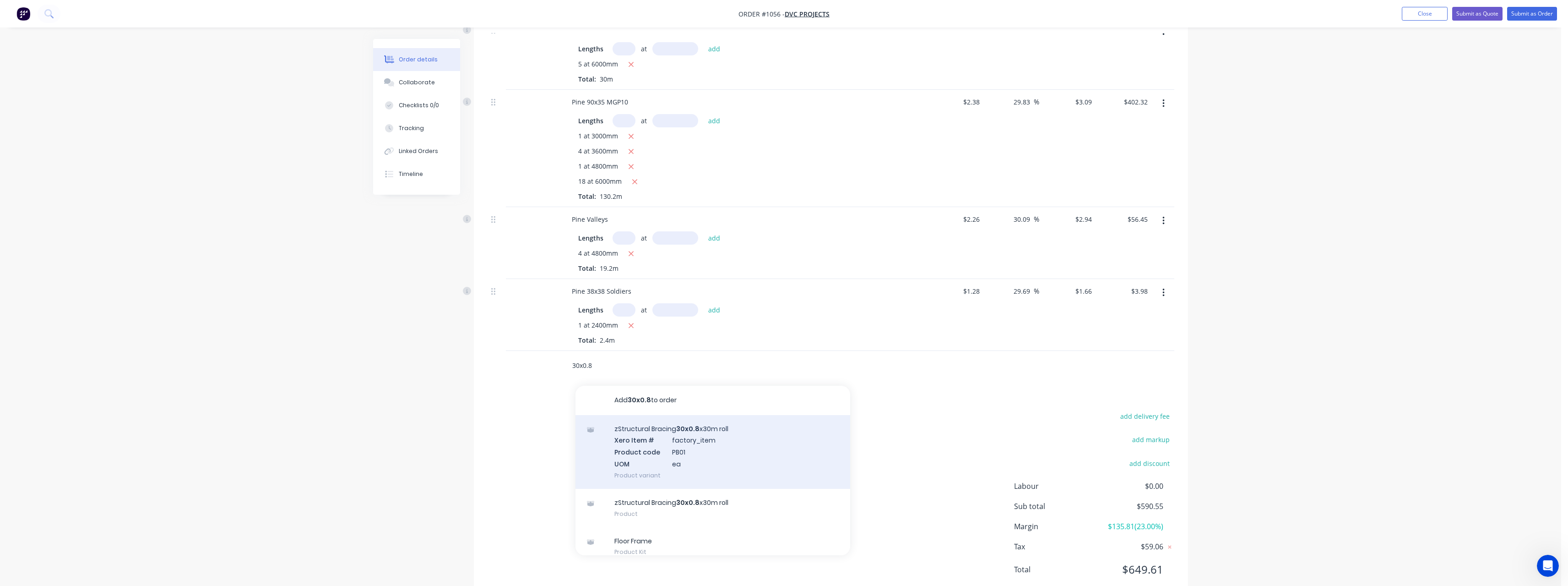
scroll to position [312, 0]
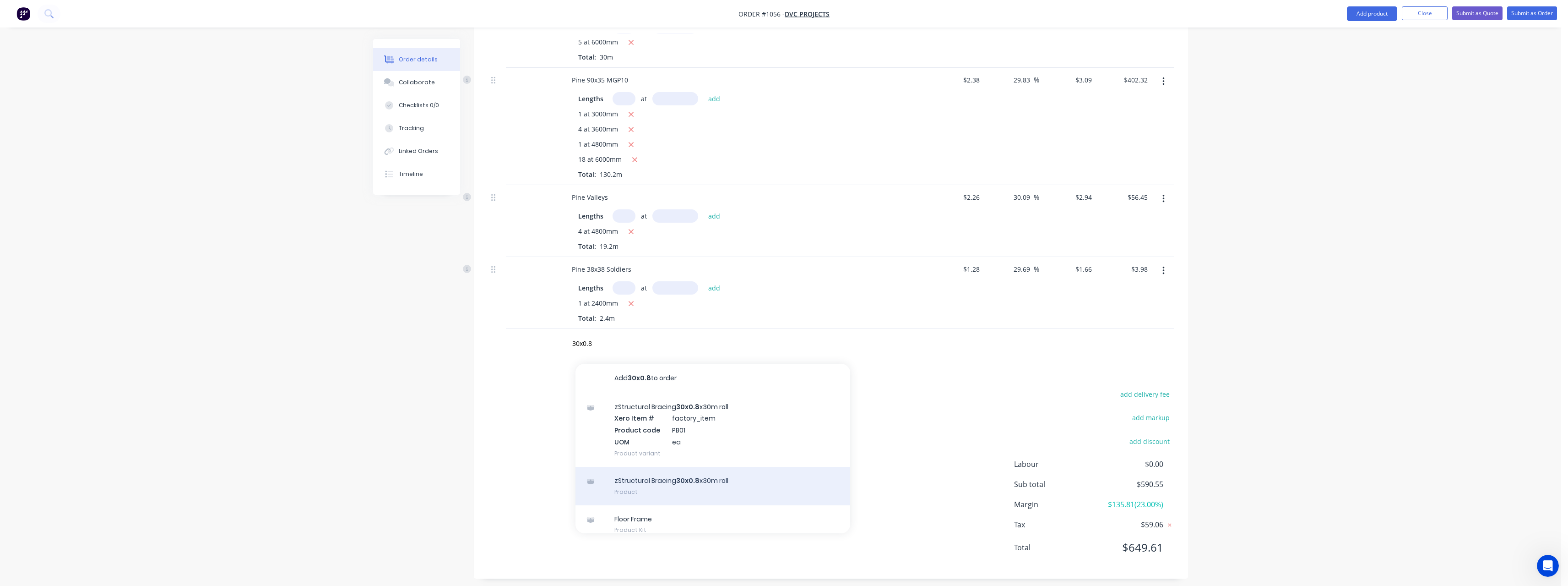
click at [694, 484] on div "zStructural Bracing 30x0.8 x30m roll Product" at bounding box center [712, 486] width 274 height 39
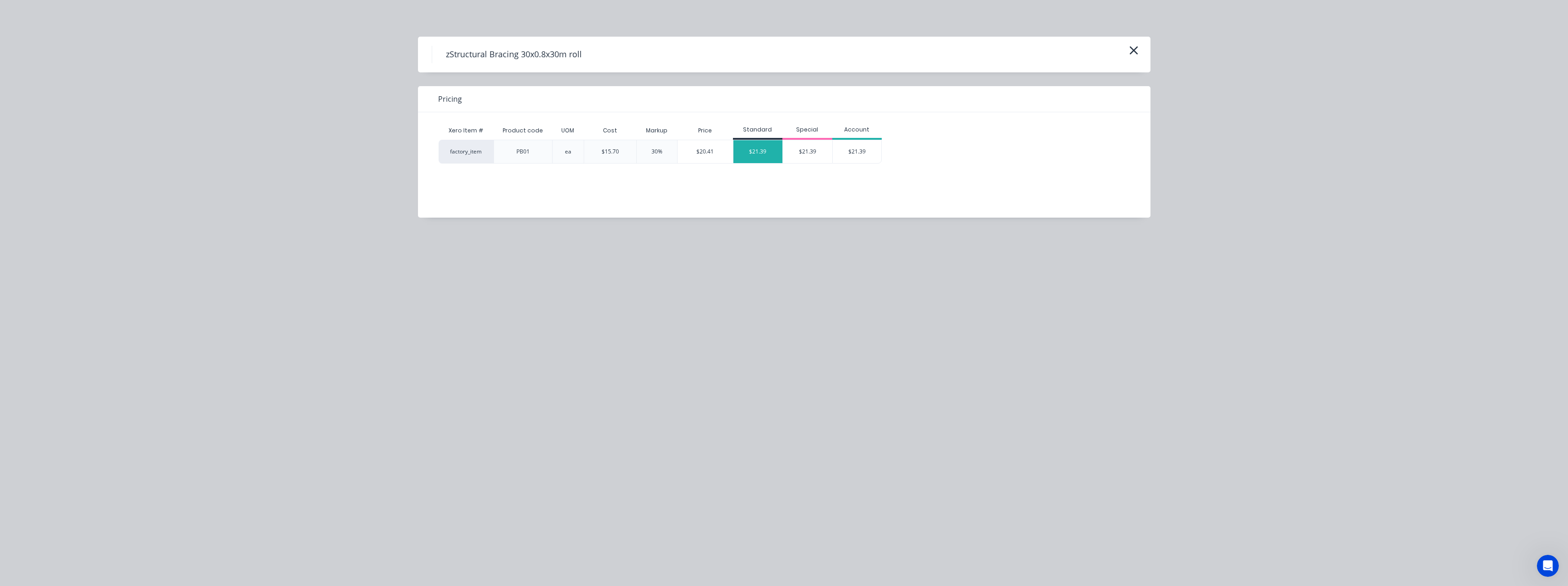
click at [770, 155] on div "$21.39" at bounding box center [758, 151] width 50 height 23
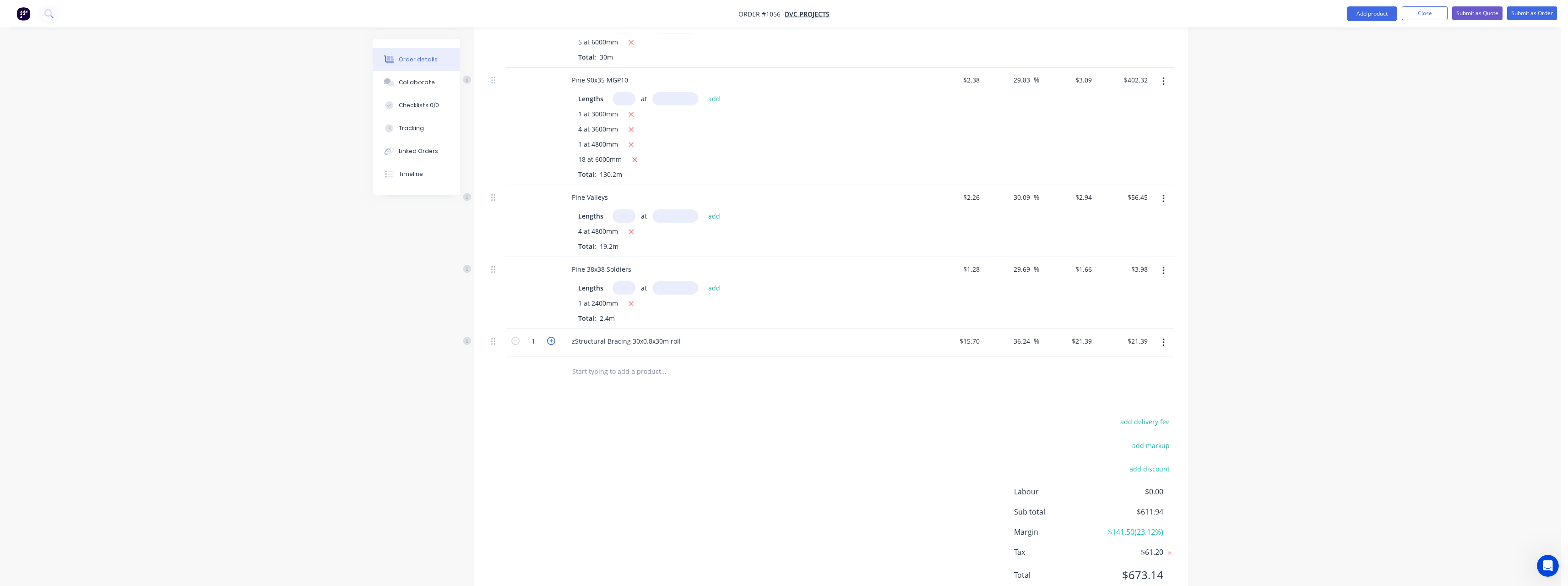
click at [551, 341] on icon "button" at bounding box center [551, 340] width 8 height 8
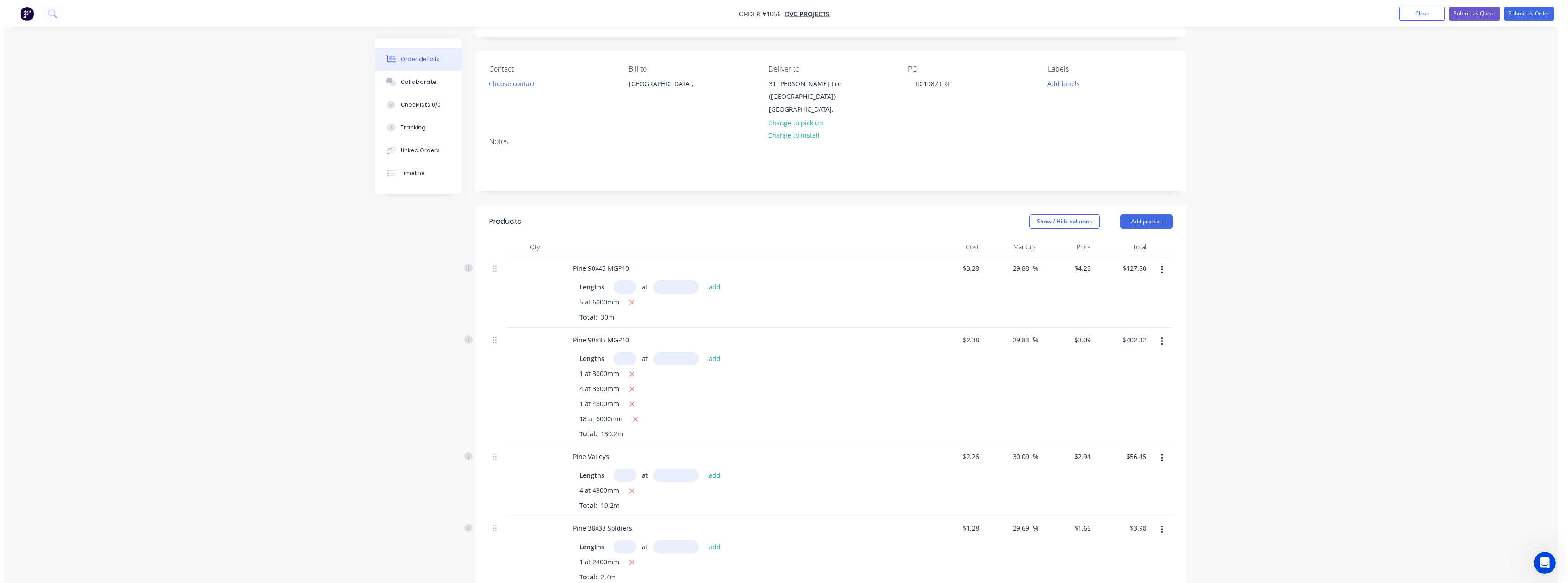
scroll to position [0, 0]
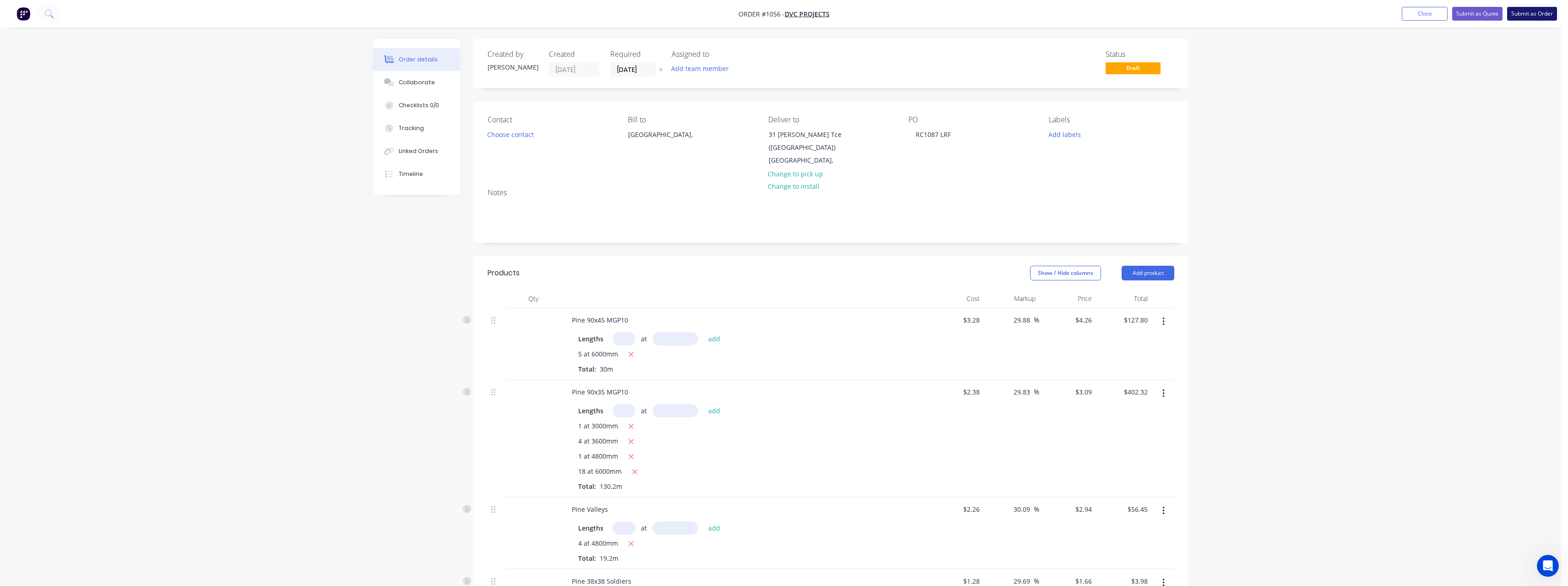
click at [1523, 12] on button "Submit as Order" at bounding box center [1532, 13] width 50 height 13
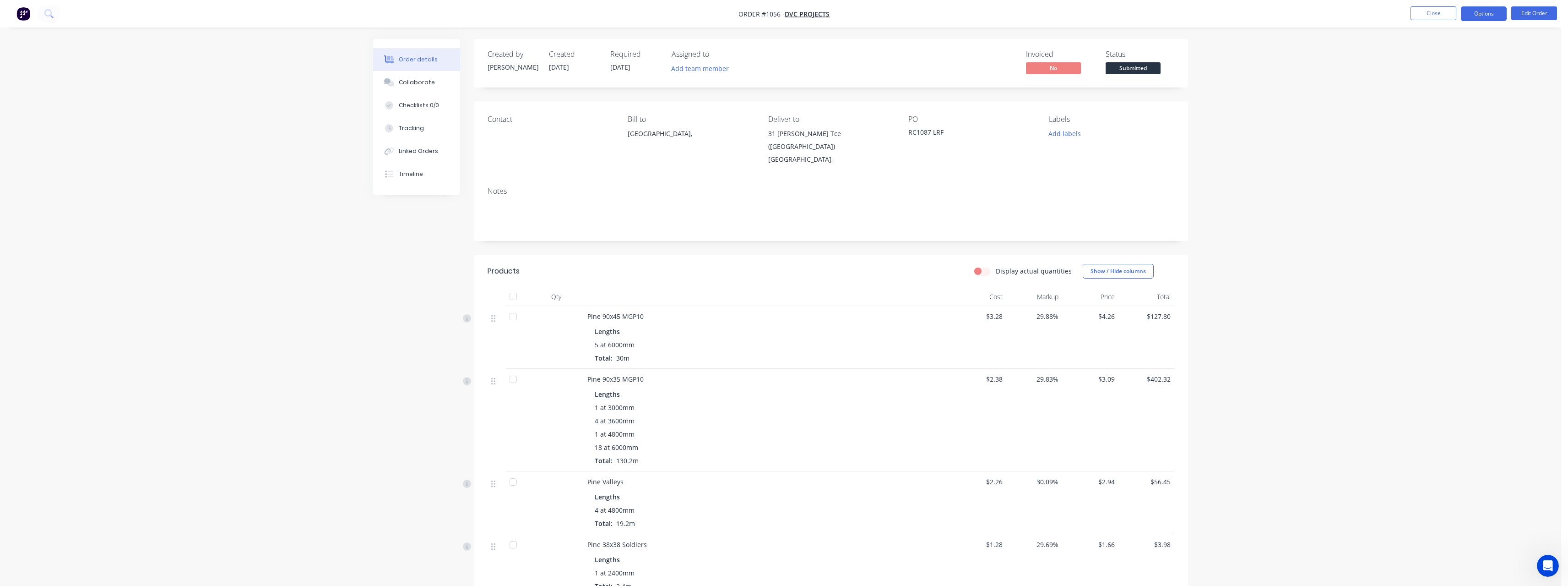
click at [1489, 18] on button "Options" at bounding box center [1484, 13] width 46 height 15
click at [1454, 108] on div "Work Order" at bounding box center [1456, 111] width 84 height 13
click at [1441, 92] on div "Without pricing" at bounding box center [1456, 92] width 84 height 13
click at [1124, 69] on span "Submitted" at bounding box center [1133, 68] width 55 height 12
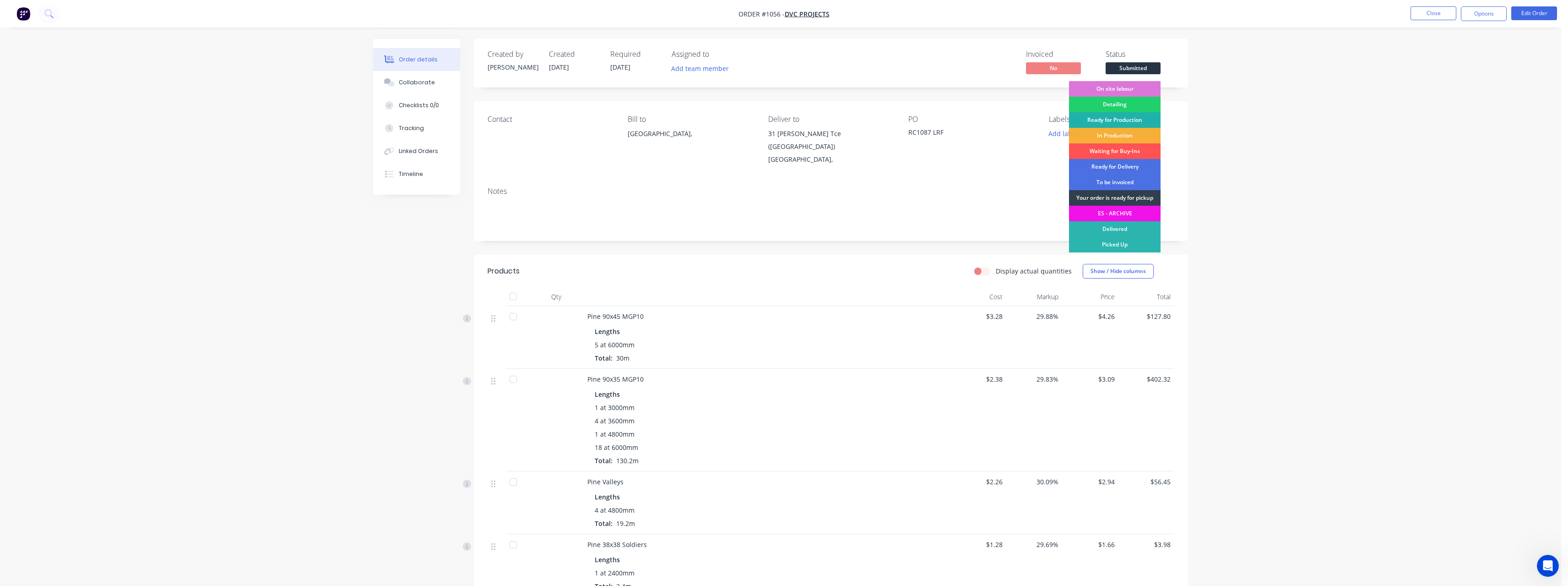
click at [1135, 119] on div "Ready for Production" at bounding box center [1115, 119] width 92 height 15
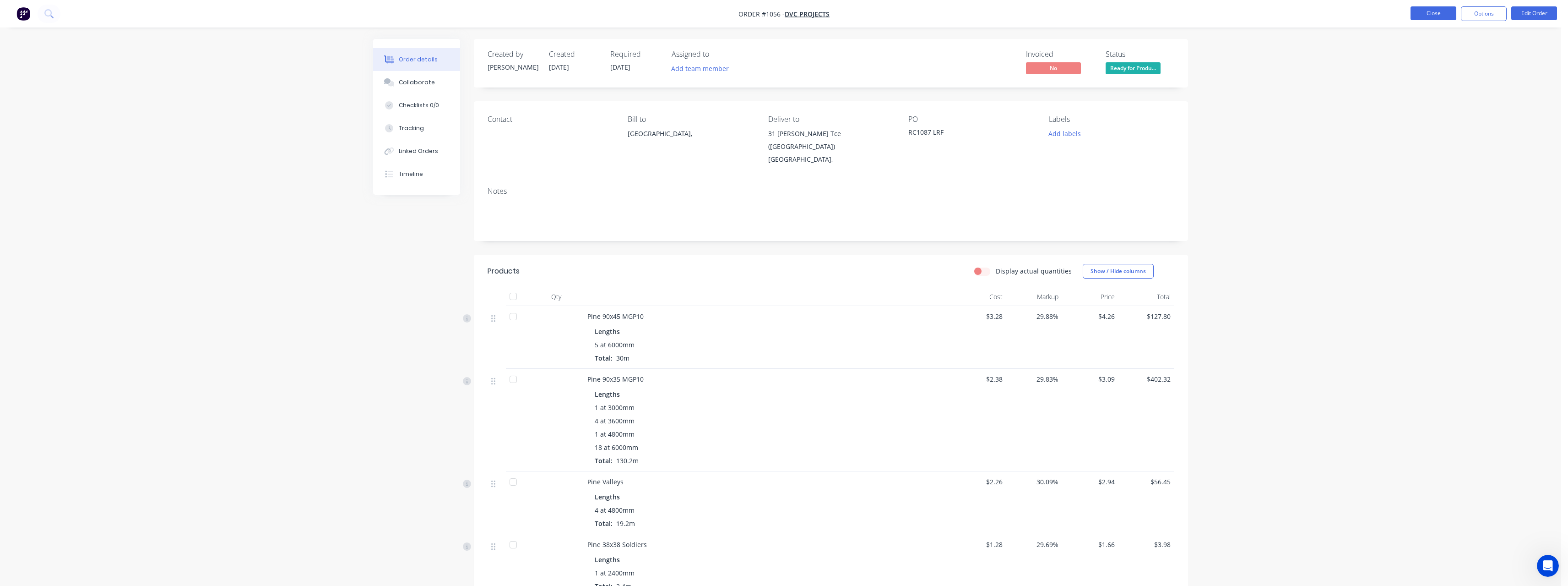
click at [1423, 14] on button "Close" at bounding box center [1433, 13] width 46 height 13
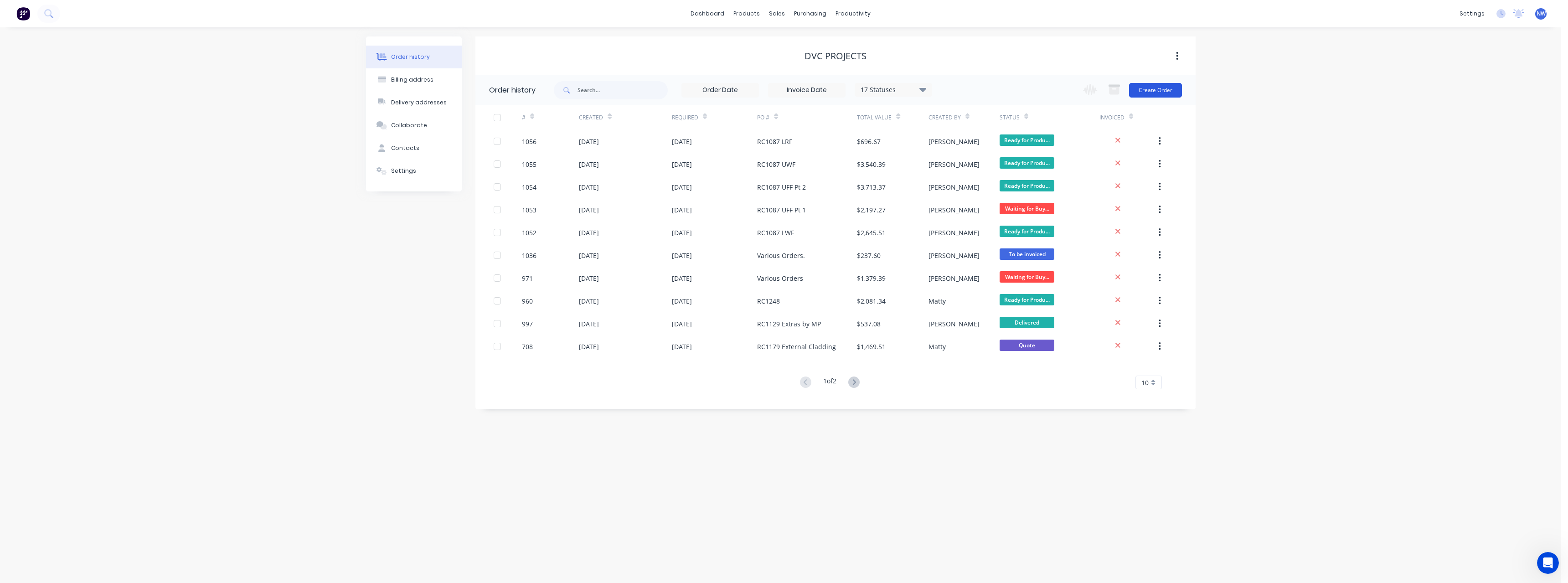
click at [1163, 92] on button "Create Order" at bounding box center [1155, 90] width 53 height 15
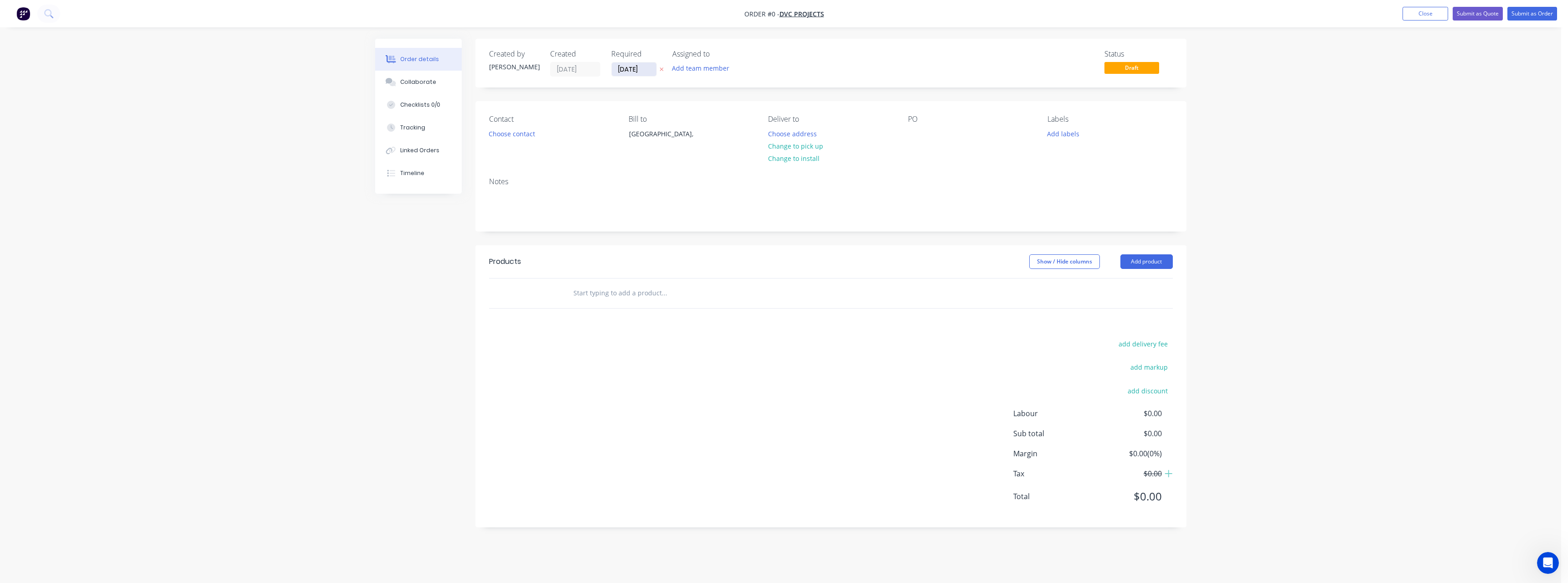
click at [653, 70] on input "[DATE]" at bounding box center [634, 69] width 44 height 13
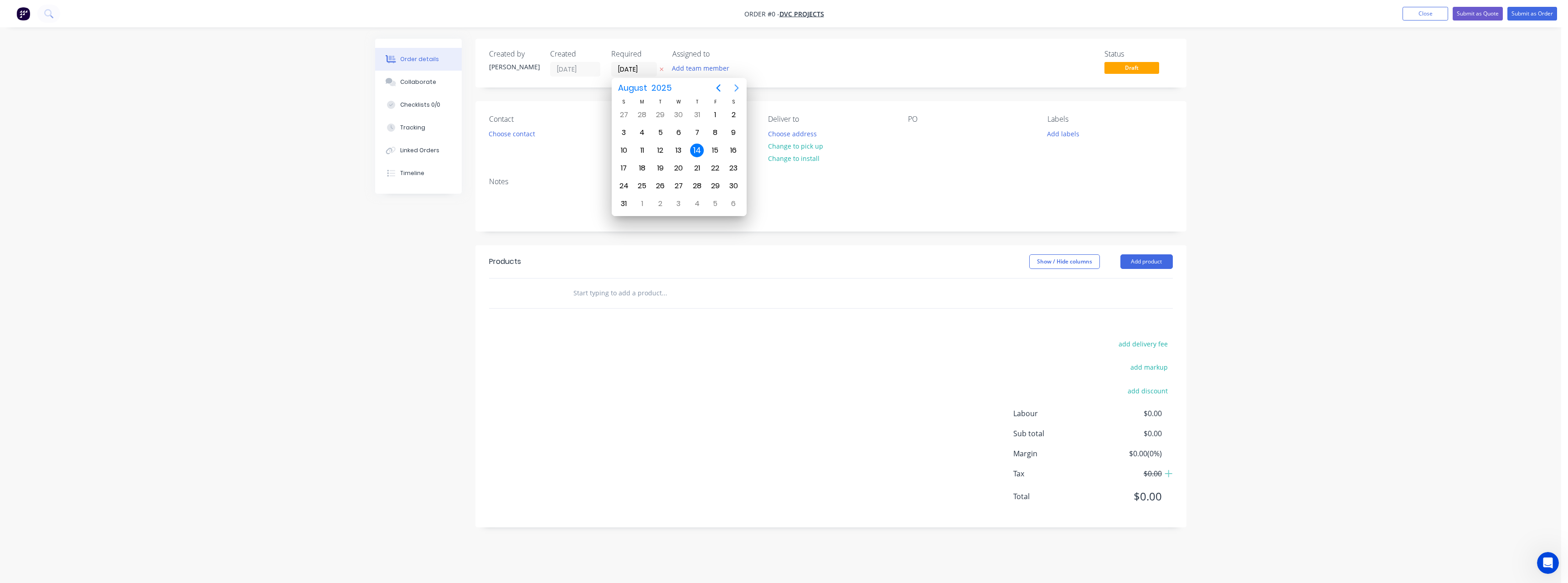
click at [735, 89] on icon "Next page" at bounding box center [737, 88] width 11 height 11
click at [698, 133] on div "9" at bounding box center [697, 133] width 13 height 13
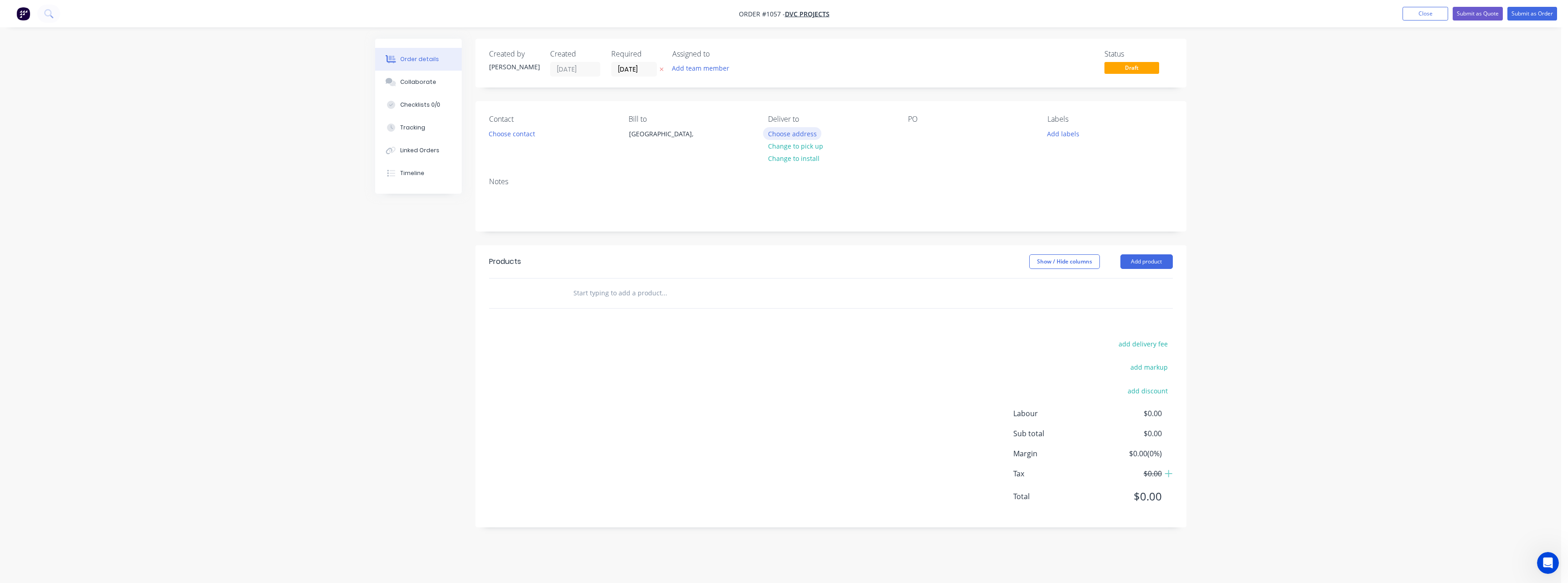
click at [777, 135] on button "Choose address" at bounding box center [793, 133] width 58 height 12
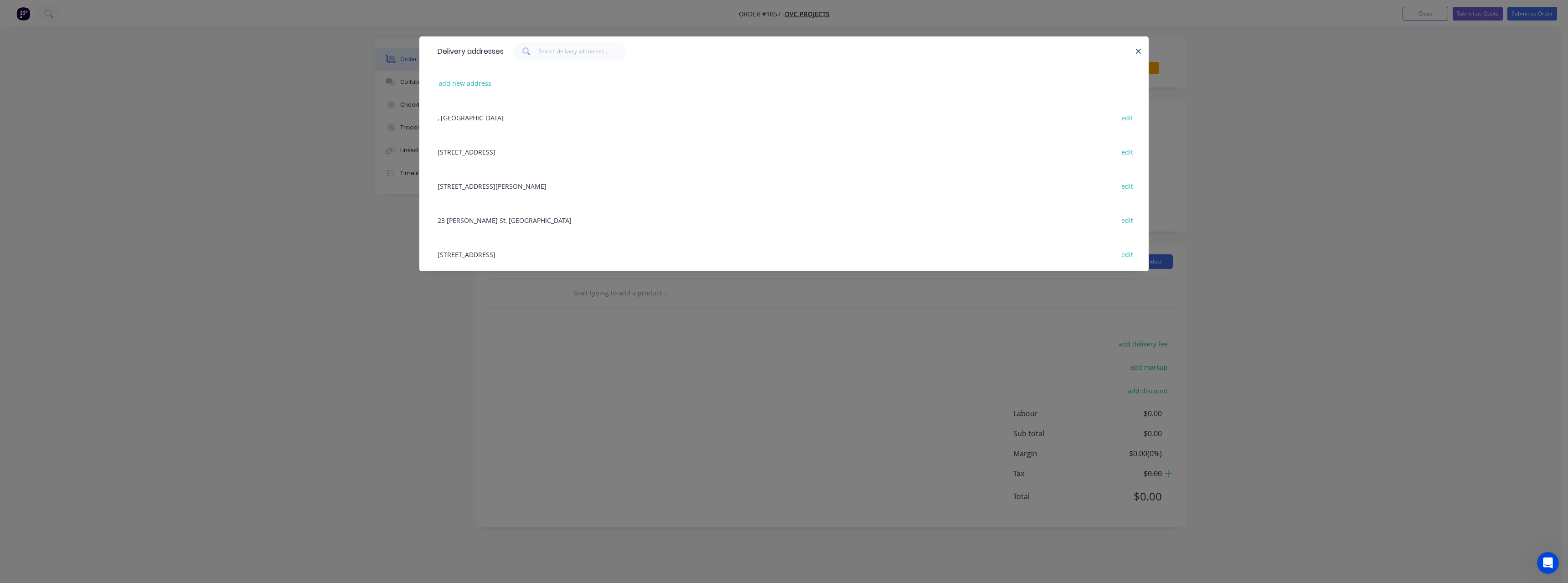
click at [511, 181] on div "[STREET_ADDRESS][PERSON_NAME], ([GEOGRAPHIC_DATA]), [GEOGRAPHIC_DATA] edit" at bounding box center [783, 186] width 702 height 34
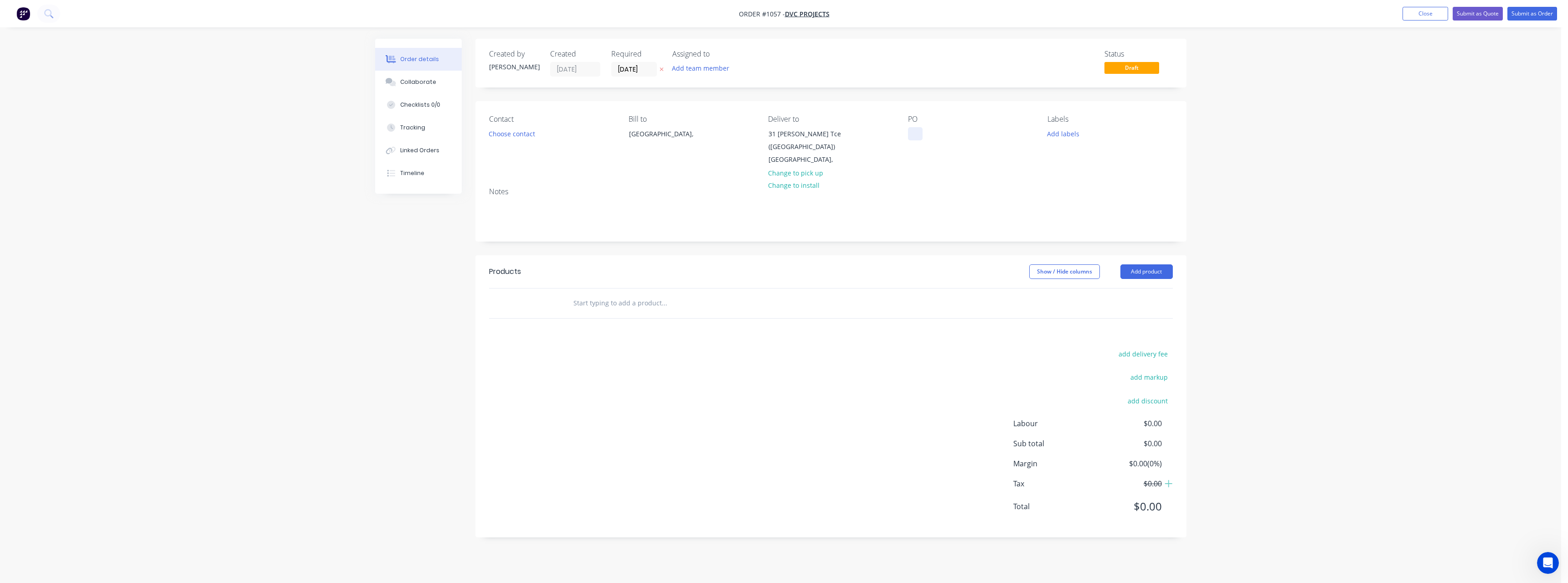
click at [912, 136] on div at bounding box center [915, 134] width 15 height 13
click at [653, 305] on input "text" at bounding box center [664, 303] width 183 height 18
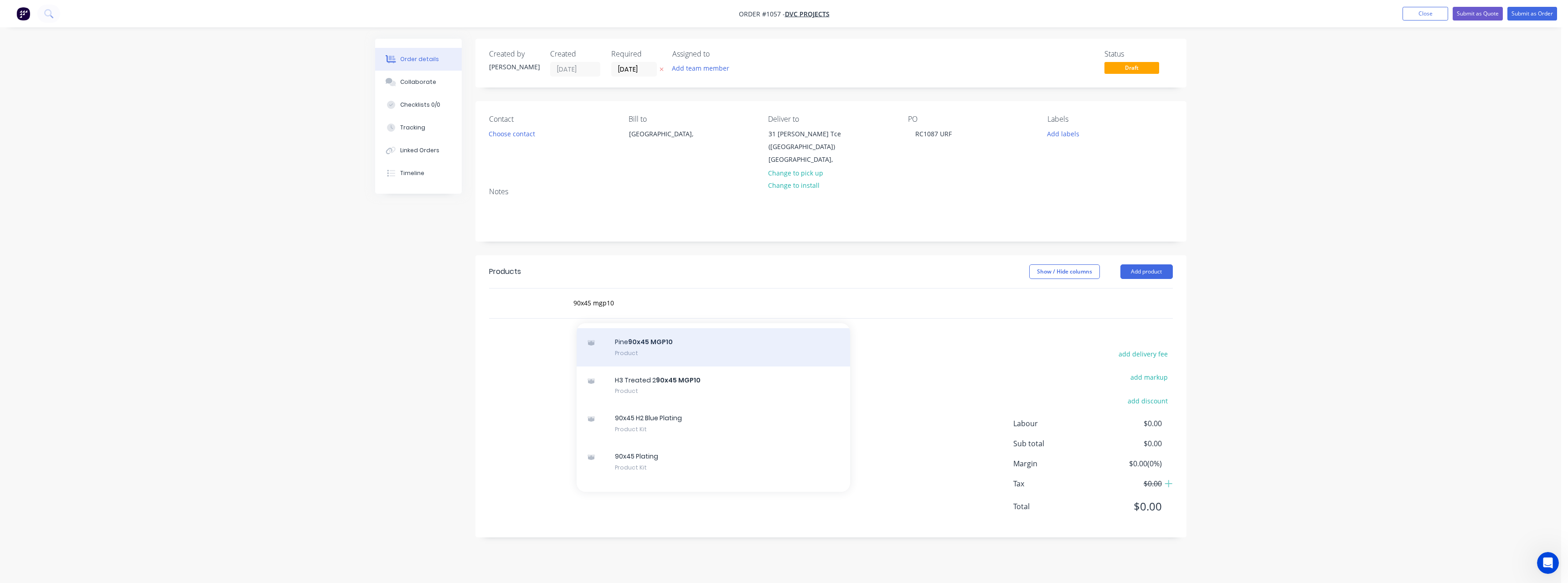
click at [692, 342] on div "Pine 90x45 MGP10 Product" at bounding box center [713, 347] width 273 height 38
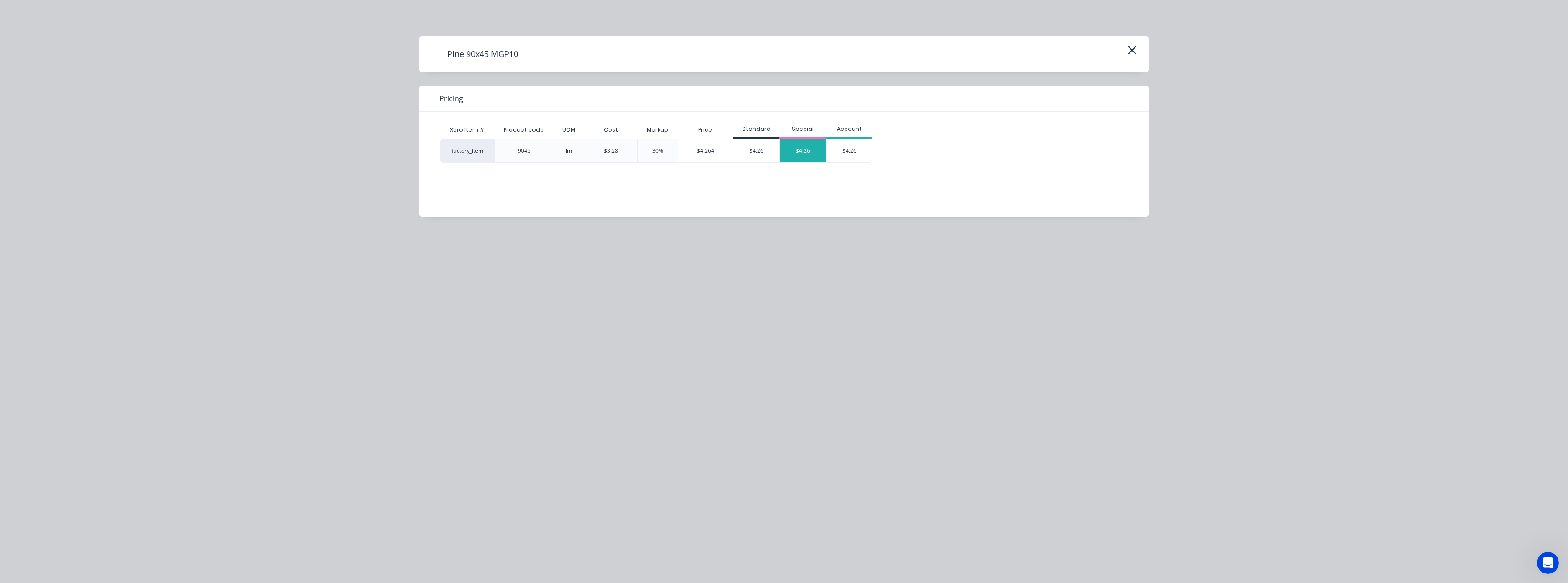
click at [793, 149] on div "$4.26" at bounding box center [803, 150] width 46 height 23
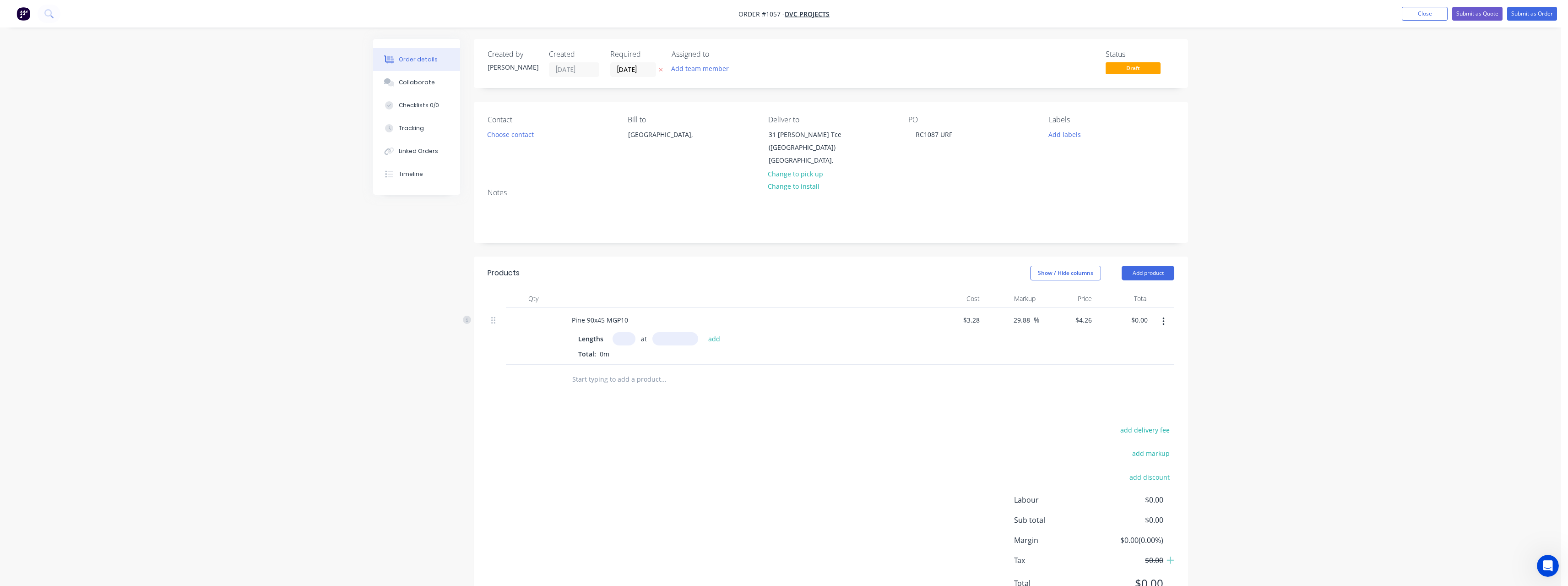
click at [623, 338] on input "text" at bounding box center [624, 339] width 23 height 13
click at [704, 332] on button "add" at bounding box center [714, 338] width 21 height 12
click at [630, 390] on input "text" at bounding box center [663, 395] width 183 height 18
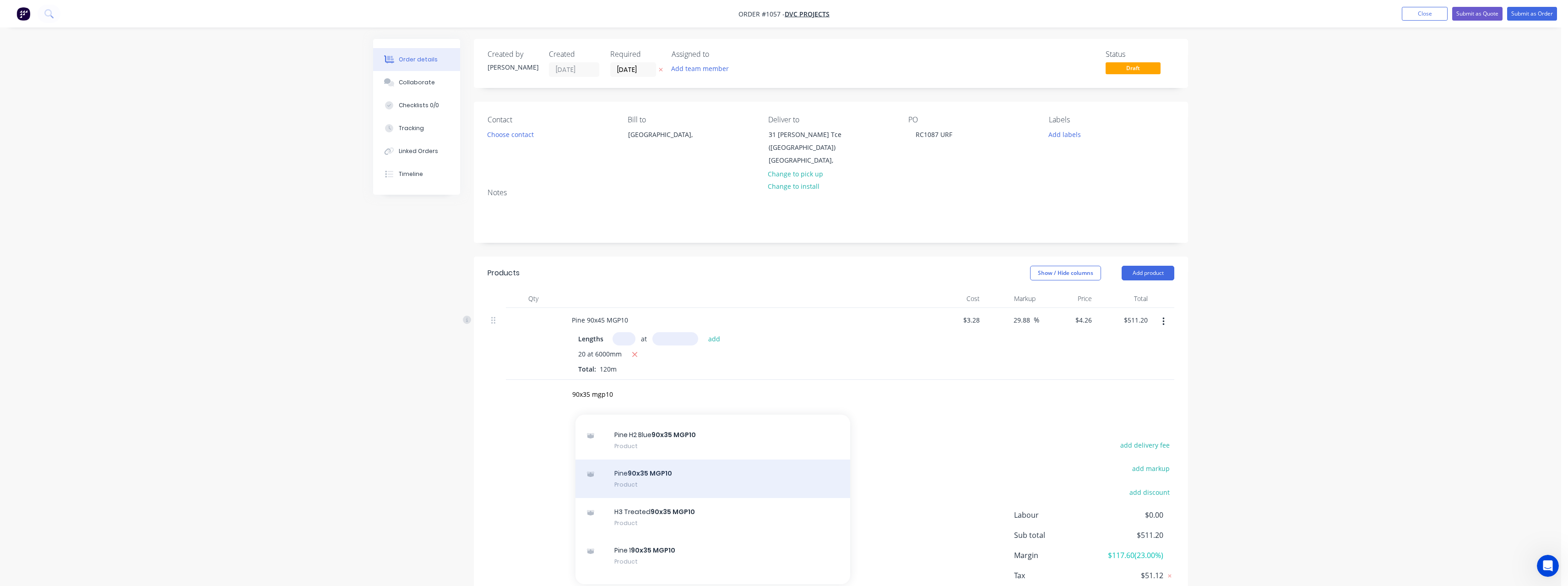
click at [694, 481] on div "Pine 90x35 MGP10 Product" at bounding box center [712, 478] width 274 height 39
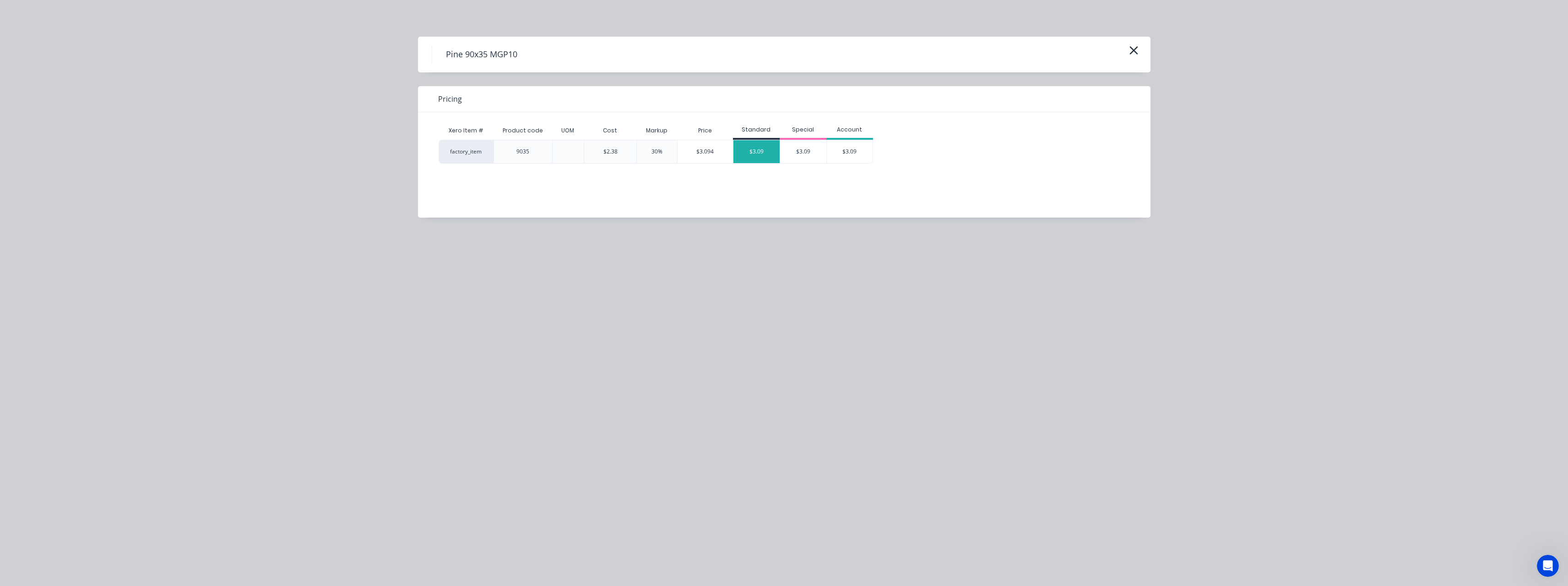
click at [760, 146] on div "$3.09" at bounding box center [757, 151] width 46 height 23
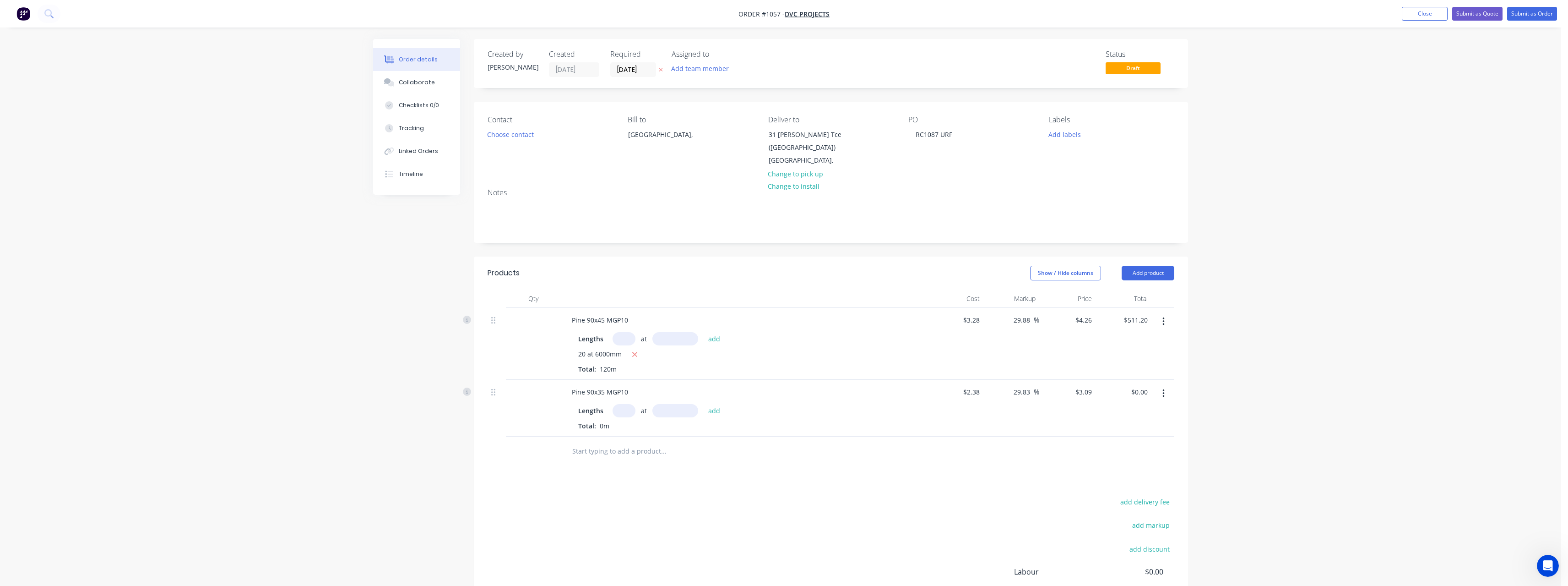
click at [628, 412] on input "text" at bounding box center [624, 410] width 23 height 13
click at [704, 404] on button "add" at bounding box center [714, 410] width 21 height 12
click at [635, 493] on input "text" at bounding box center [663, 497] width 183 height 18
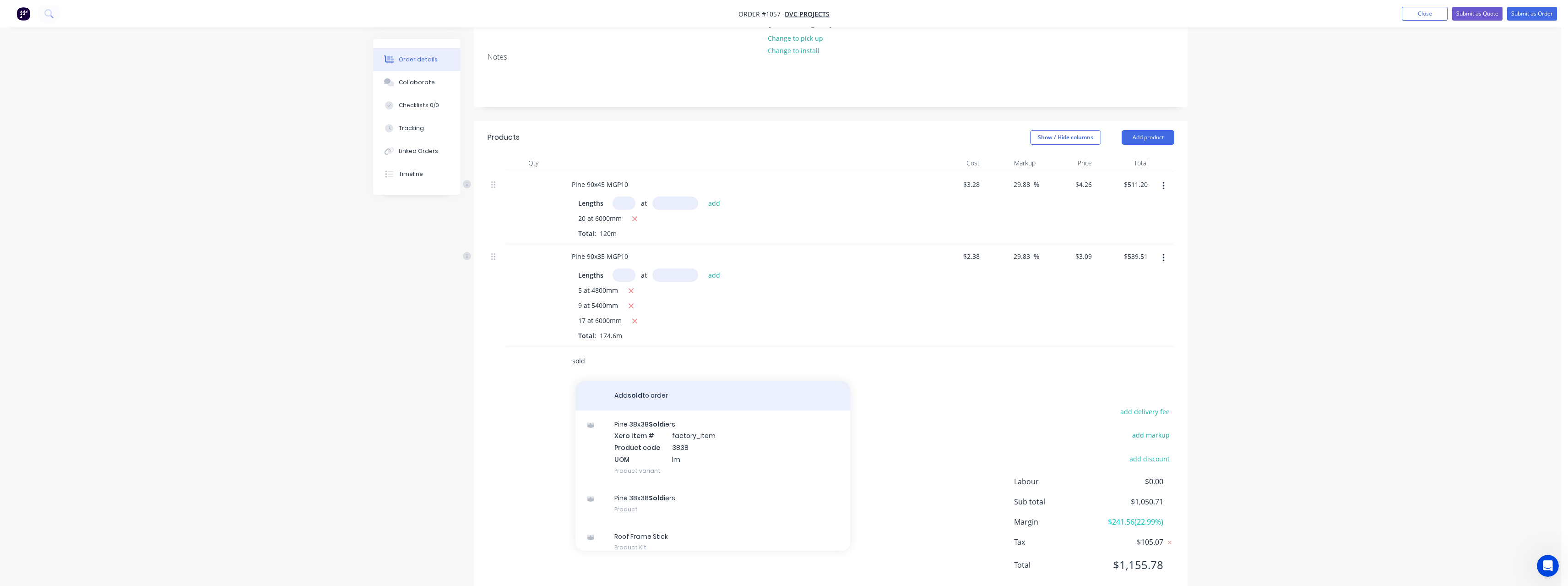
scroll to position [160, 0]
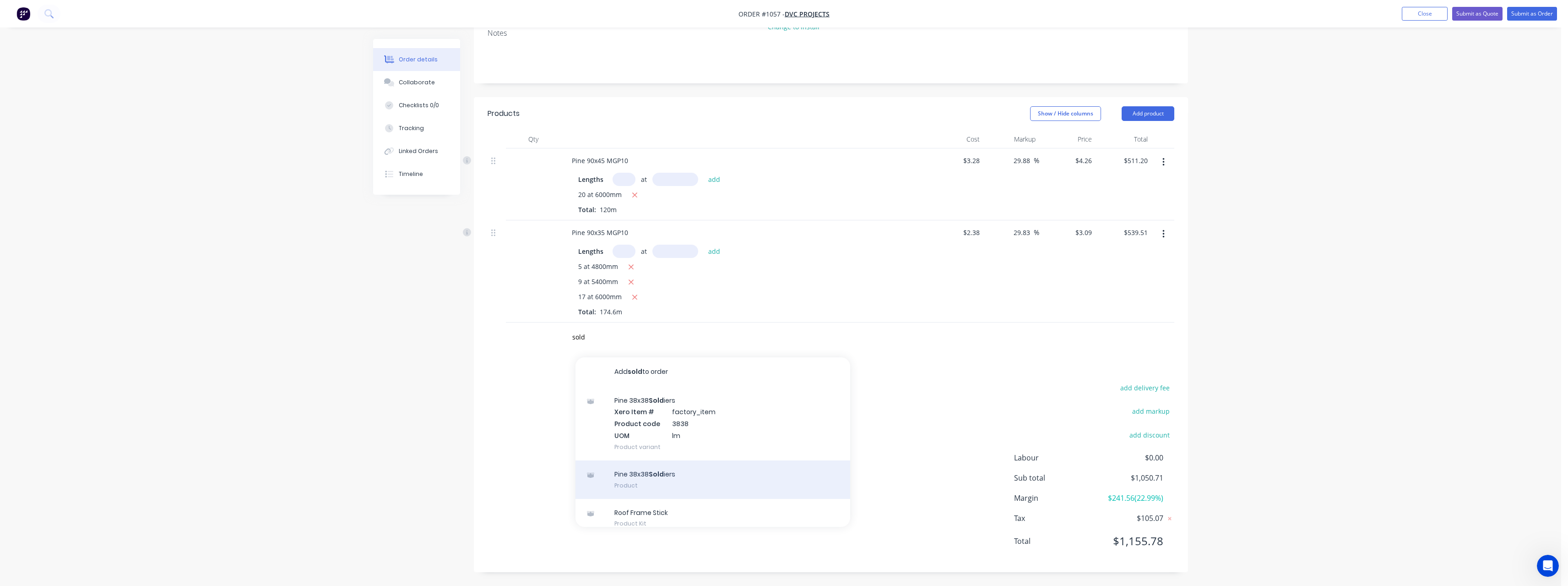
click at [690, 475] on div "Pine 38x38 Sold iers Product" at bounding box center [712, 480] width 274 height 39
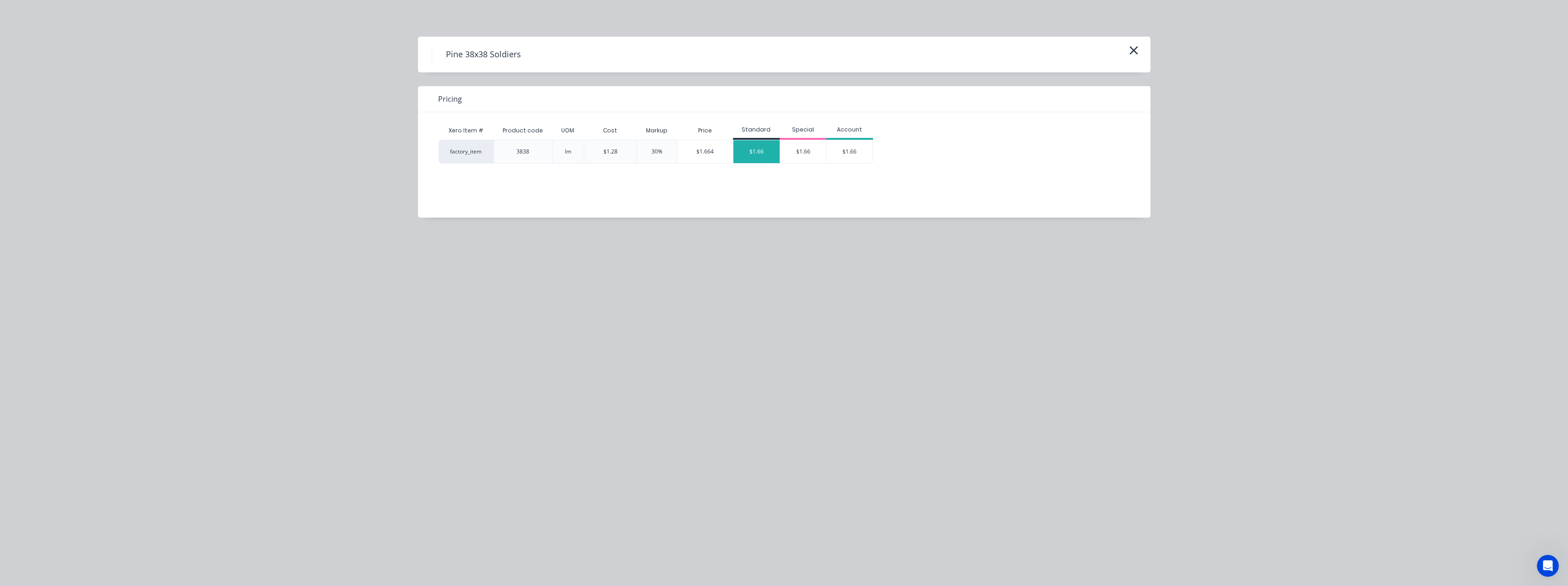
click at [756, 155] on div "$1.66" at bounding box center [757, 151] width 46 height 23
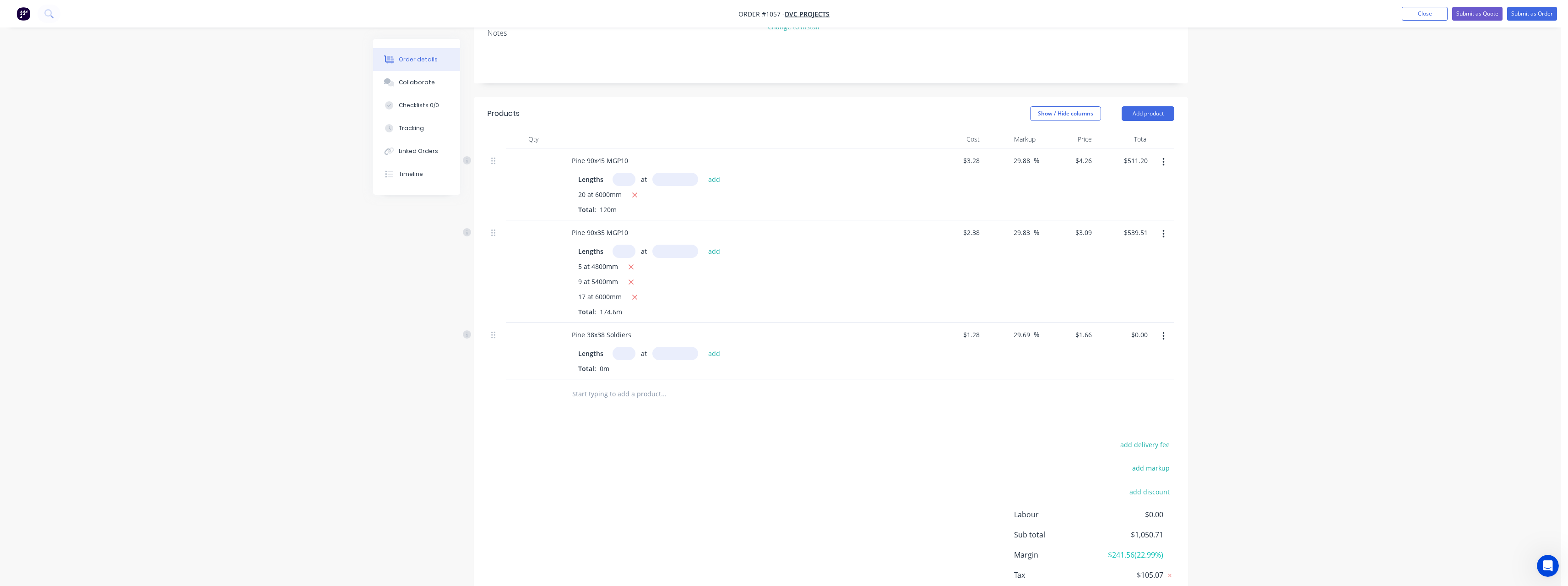
click at [625, 350] on input "text" at bounding box center [624, 354] width 23 height 13
click at [704, 347] on button "add" at bounding box center [714, 353] width 21 height 12
click at [634, 402] on input "text" at bounding box center [663, 409] width 183 height 18
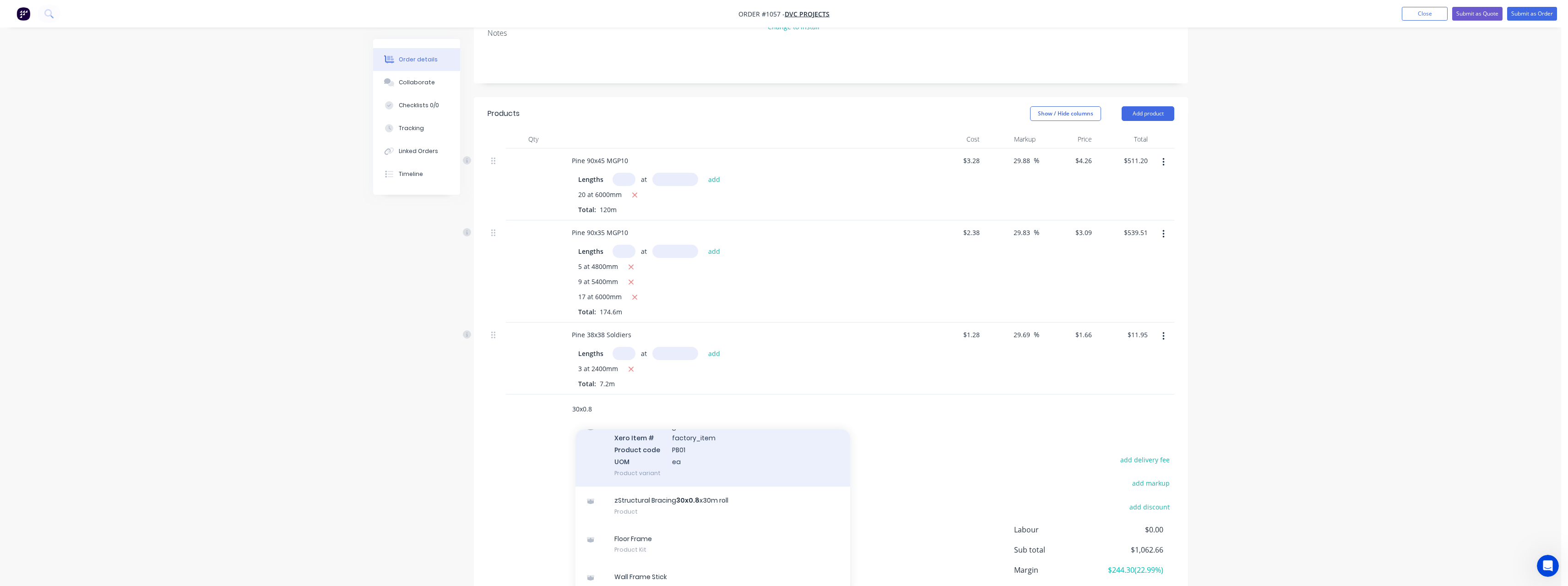
scroll to position [48, 0]
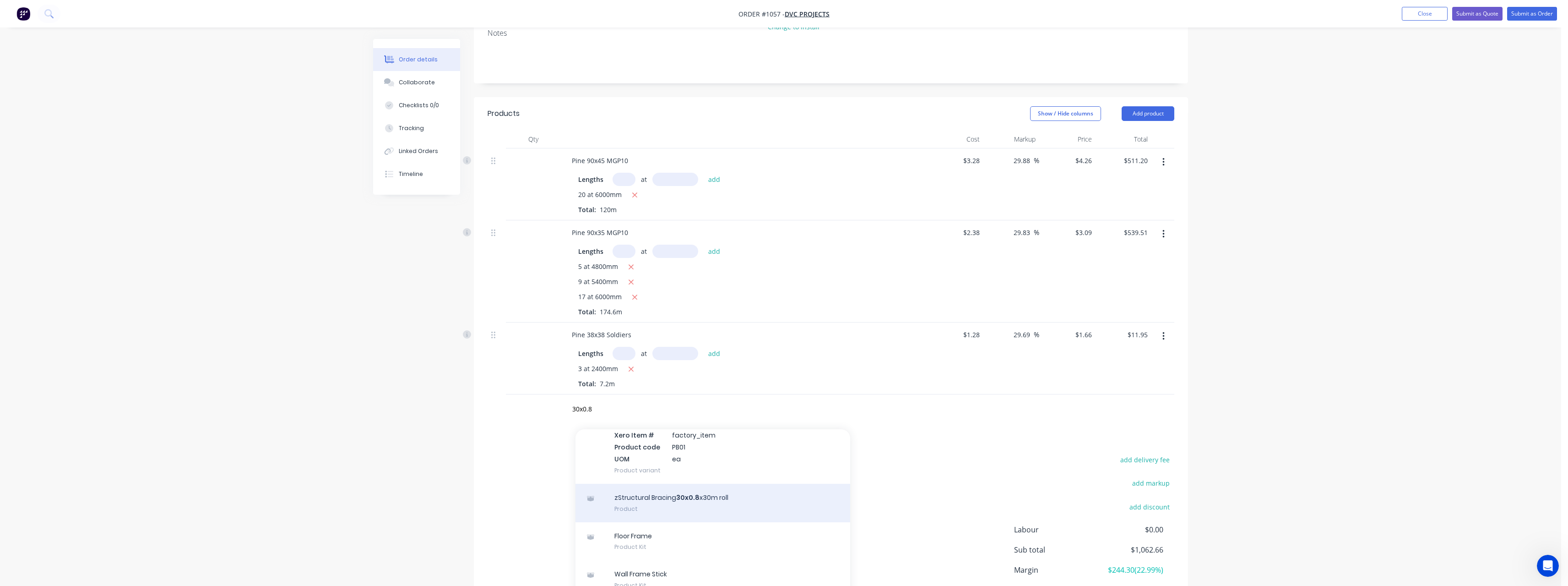
click at [668, 502] on div "zStructural Bracing 30x0.8 x30m roll Product" at bounding box center [712, 503] width 274 height 39
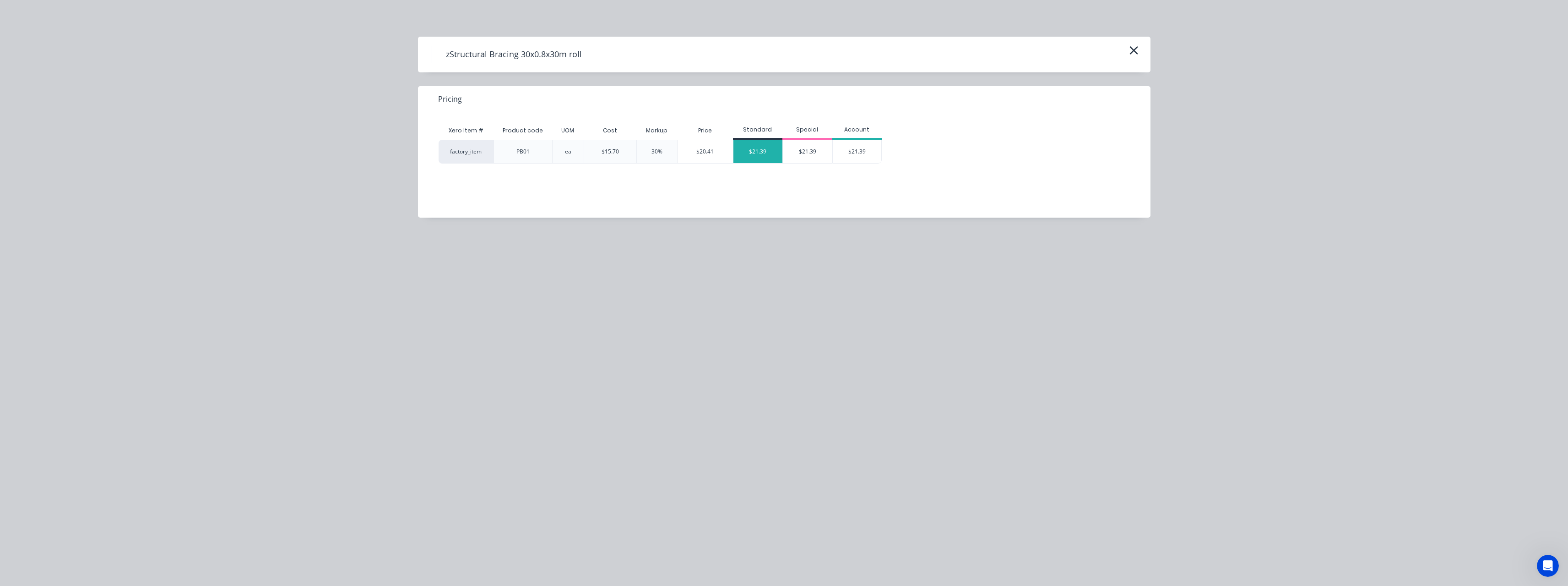
click at [767, 151] on div "$21.39" at bounding box center [758, 151] width 50 height 23
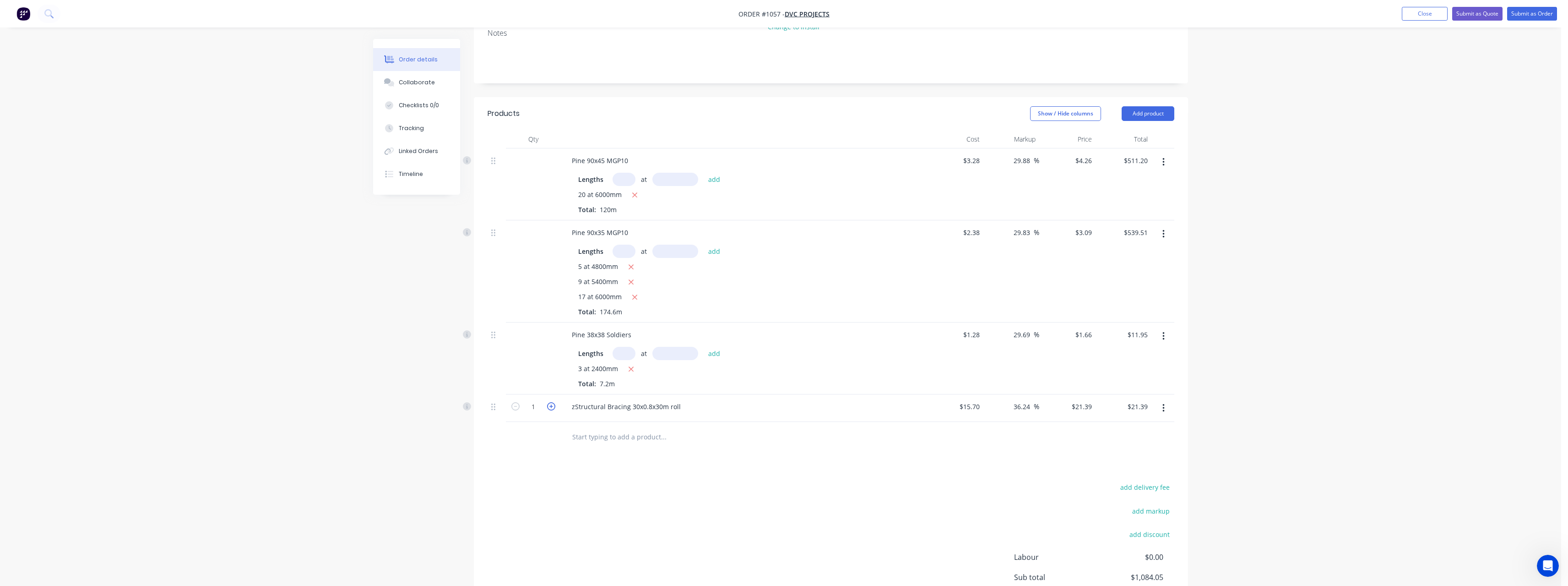
click at [550, 407] on icon "button" at bounding box center [551, 406] width 8 height 8
click at [599, 439] on input "text" at bounding box center [663, 437] width 183 height 18
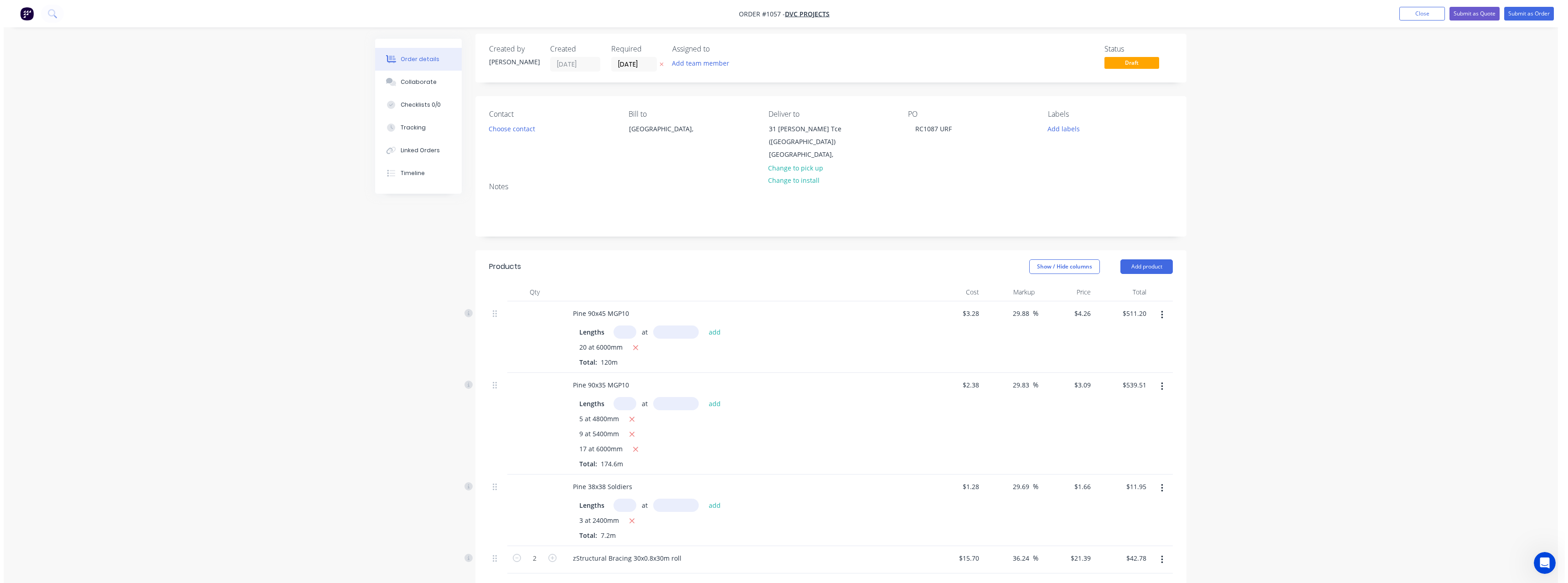
scroll to position [0, 0]
click at [1525, 16] on button "Submit as Order" at bounding box center [1525, 13] width 50 height 13
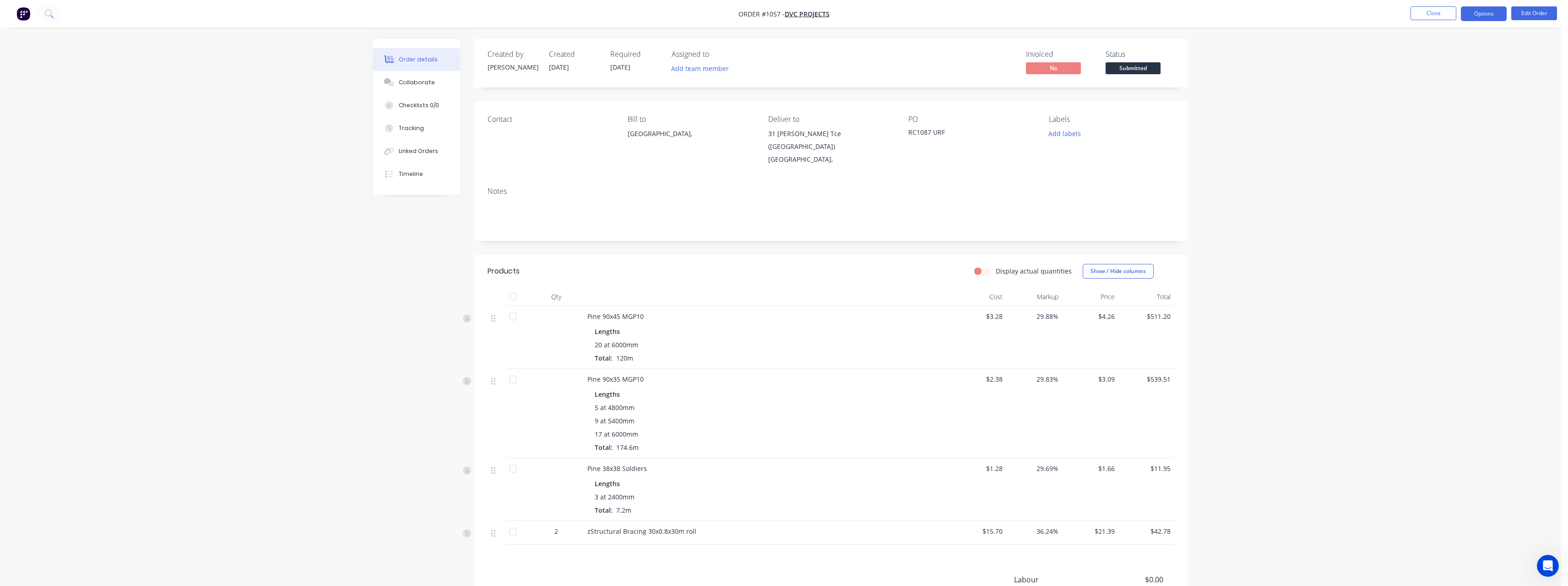
click at [1503, 12] on button "Options" at bounding box center [1484, 13] width 46 height 15
click at [1448, 127] on div "Delivery Docket" at bounding box center [1456, 129] width 84 height 13
click at [1430, 57] on div "Back" at bounding box center [1456, 56] width 84 height 13
click at [1449, 106] on div "Work Order" at bounding box center [1456, 111] width 84 height 13
click at [1449, 94] on div "Without pricing" at bounding box center [1456, 92] width 84 height 13
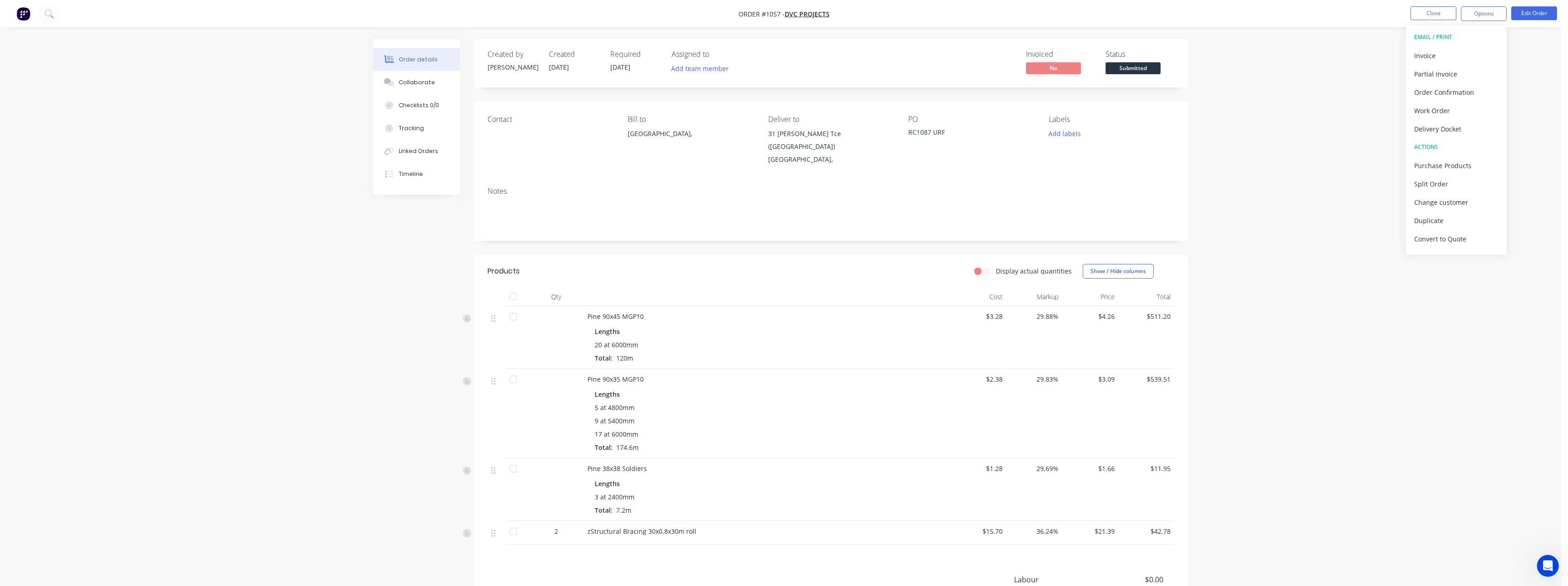
click at [1146, 70] on span "Submitted" at bounding box center [1133, 68] width 55 height 12
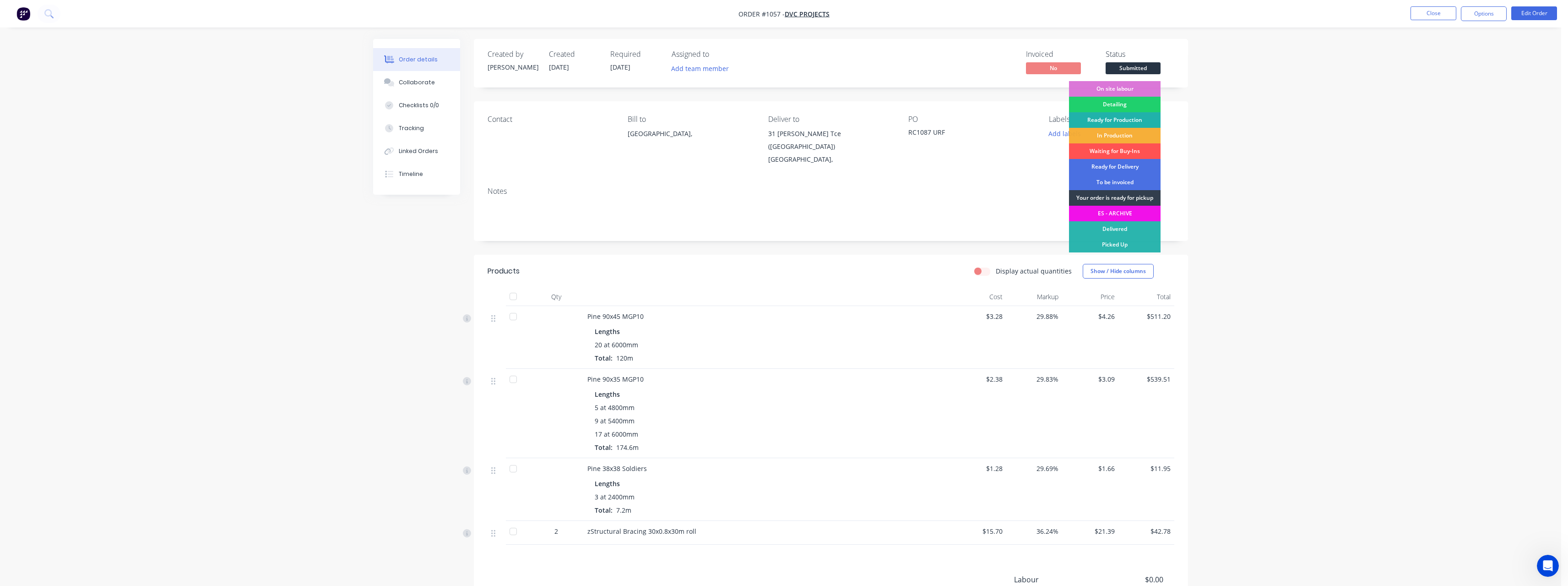
click at [1142, 116] on div "Ready for Production" at bounding box center [1115, 119] width 92 height 15
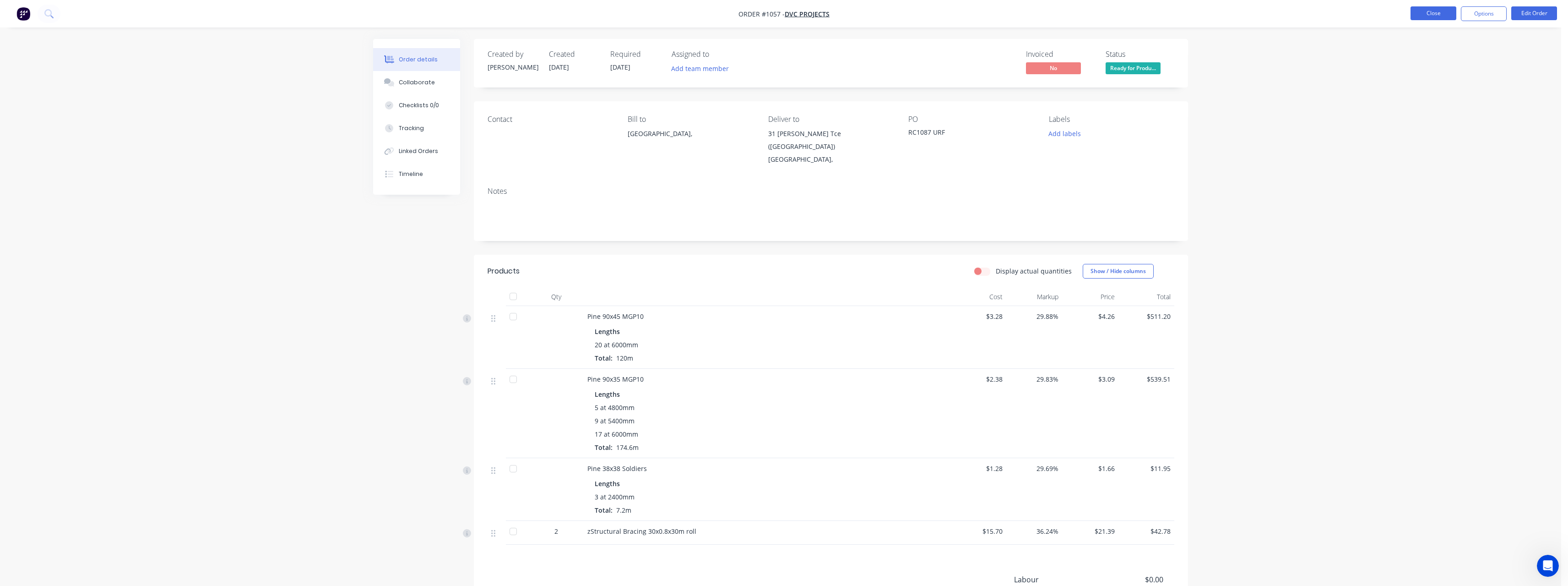
click at [1449, 14] on button "Close" at bounding box center [1433, 13] width 46 height 13
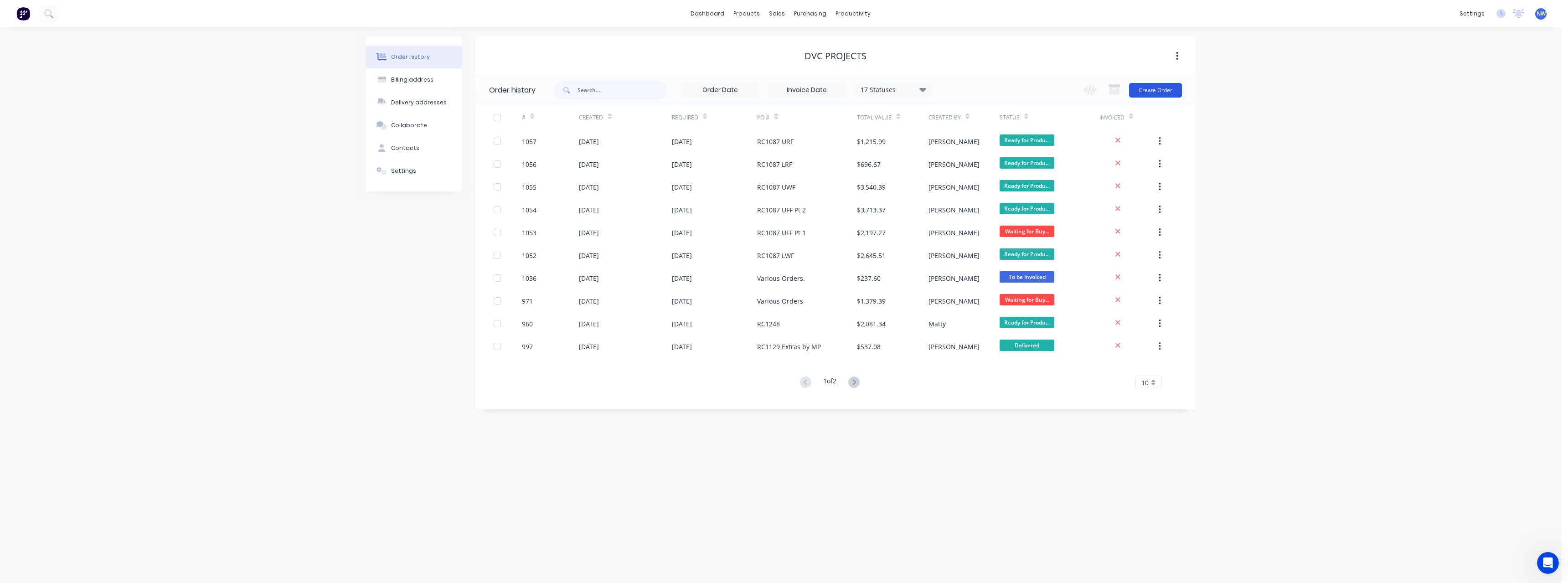
click at [1163, 91] on button "Create Order" at bounding box center [1155, 90] width 53 height 15
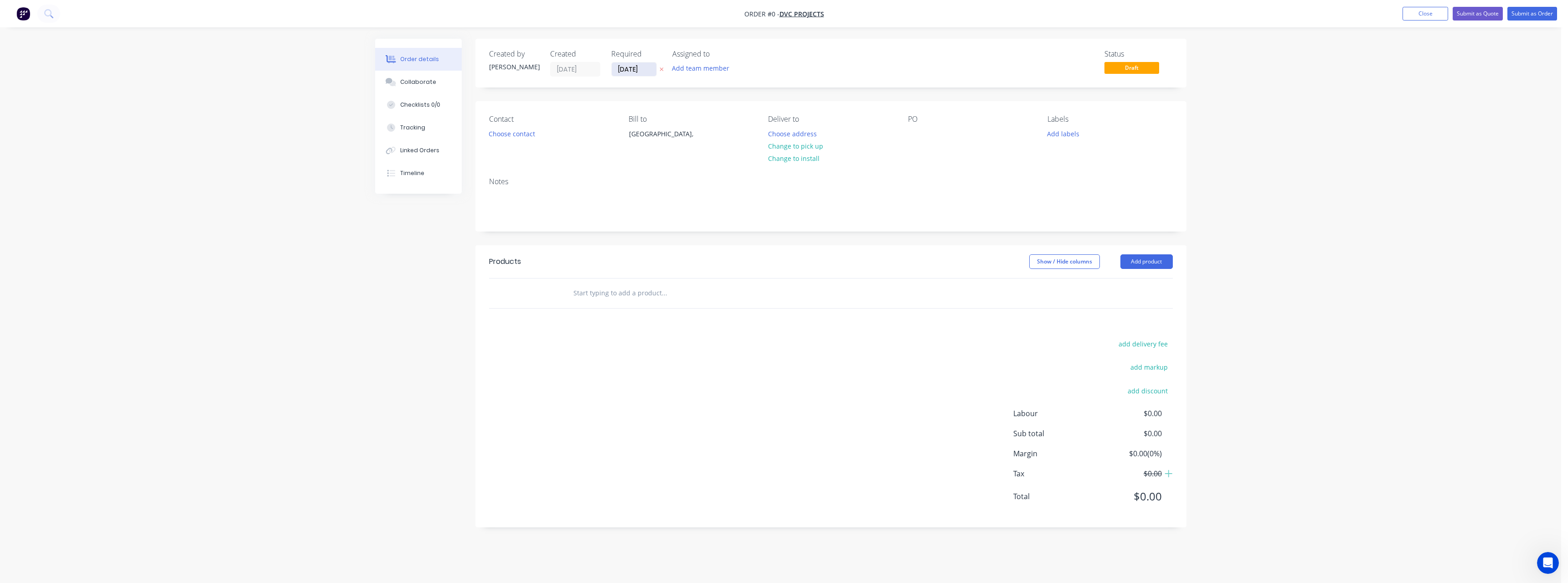
click at [653, 72] on input "[DATE]" at bounding box center [634, 69] width 44 height 13
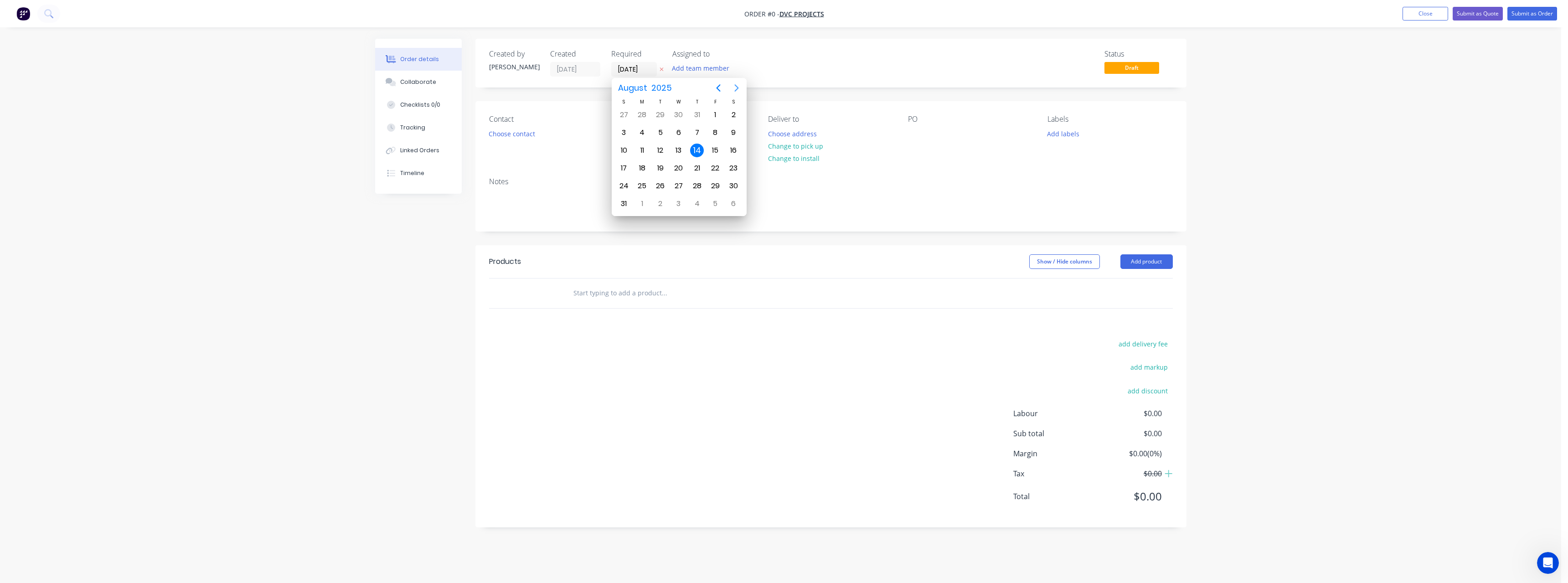
click at [737, 86] on icon "Next page" at bounding box center [737, 88] width 11 height 11
click at [698, 133] on div "9" at bounding box center [697, 133] width 13 height 13
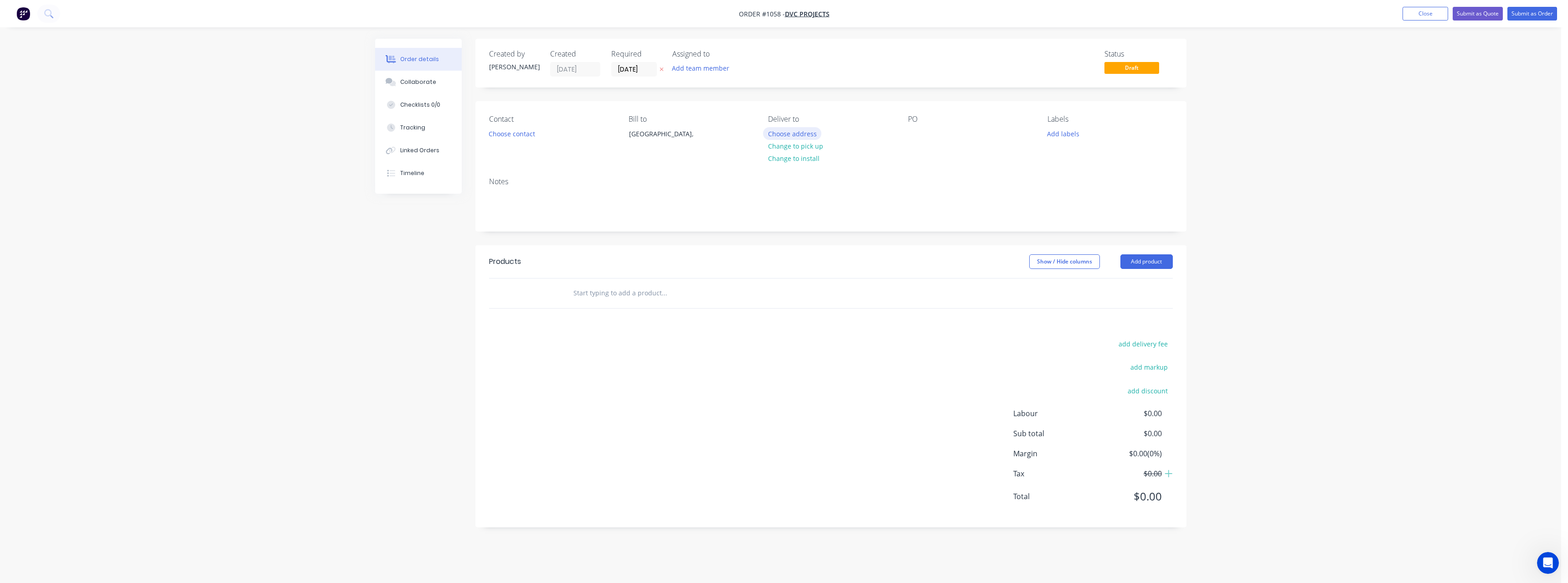
click at [794, 130] on button "Choose address" at bounding box center [793, 133] width 58 height 12
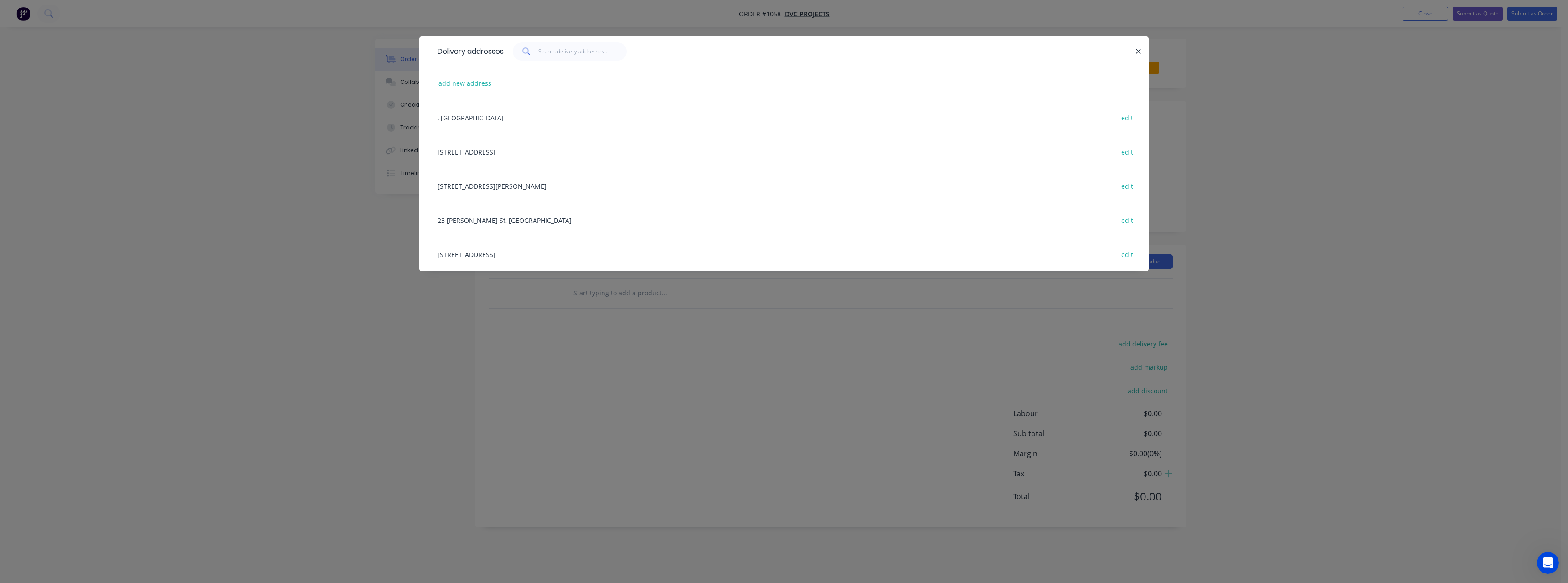
click at [480, 188] on div "[STREET_ADDRESS][PERSON_NAME], ([GEOGRAPHIC_DATA]), [GEOGRAPHIC_DATA] edit" at bounding box center [783, 186] width 702 height 34
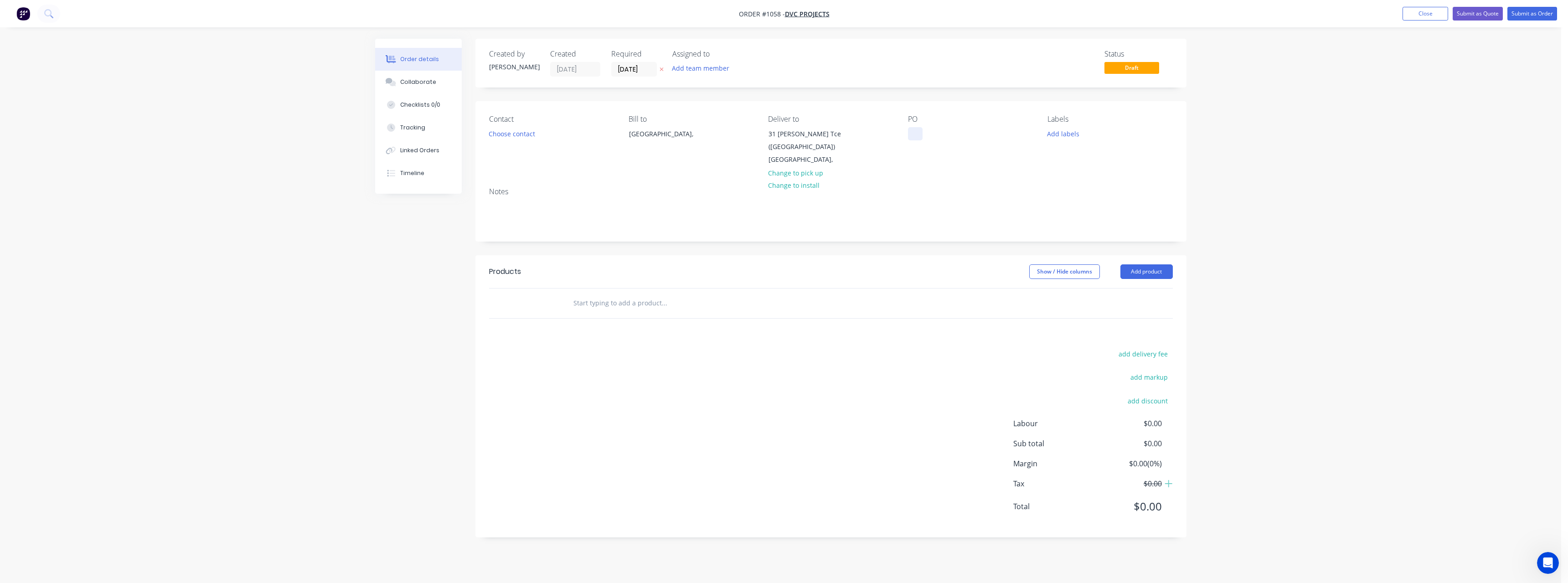
drag, startPoint x: 919, startPoint y: 130, endPoint x: 893, endPoint y: 184, distance: 59.9
click at [917, 141] on div "PO" at bounding box center [970, 141] width 125 height 52
click at [654, 302] on input "text" at bounding box center [664, 303] width 183 height 18
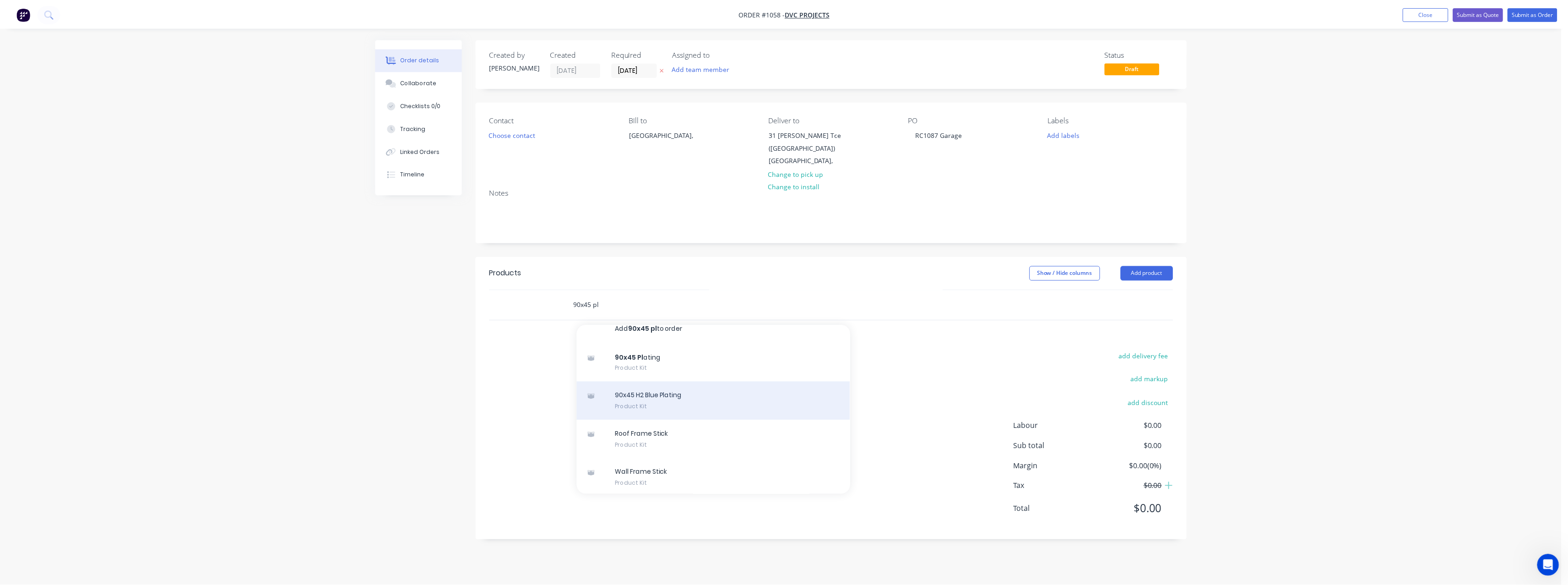
scroll to position [13, 0]
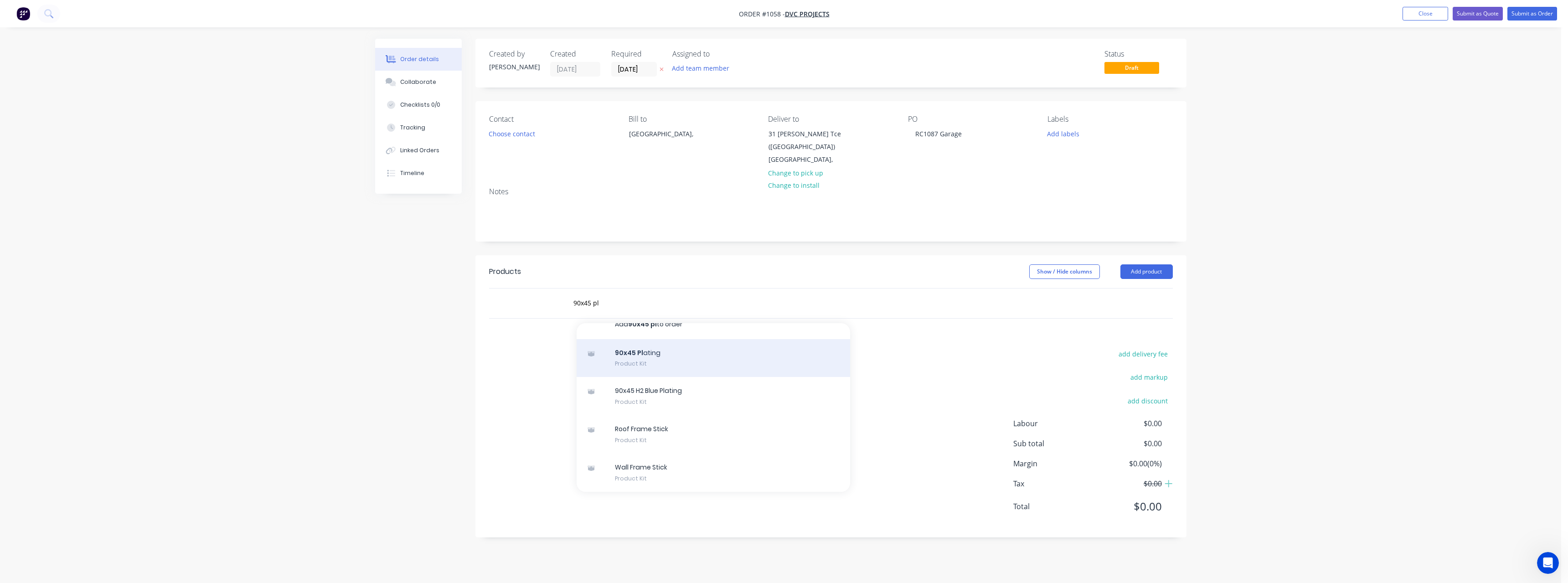
click at [687, 361] on div "90x45 Pl ating Product Kit" at bounding box center [713, 358] width 273 height 38
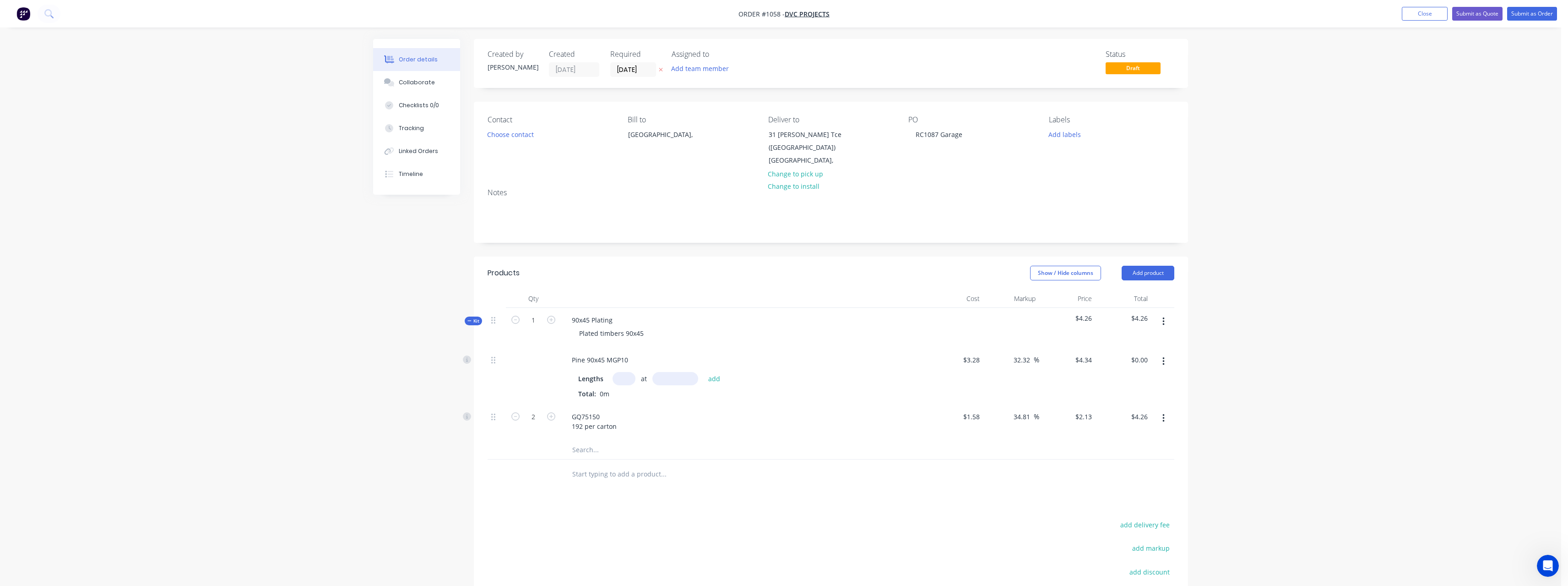
click at [630, 376] on input "text" at bounding box center [624, 379] width 23 height 13
click at [704, 372] on button "add" at bounding box center [714, 378] width 21 height 12
drag, startPoint x: 532, startPoint y: 451, endPoint x: 540, endPoint y: 451, distance: 8.0
click at [532, 451] on input "2" at bounding box center [533, 447] width 24 height 13
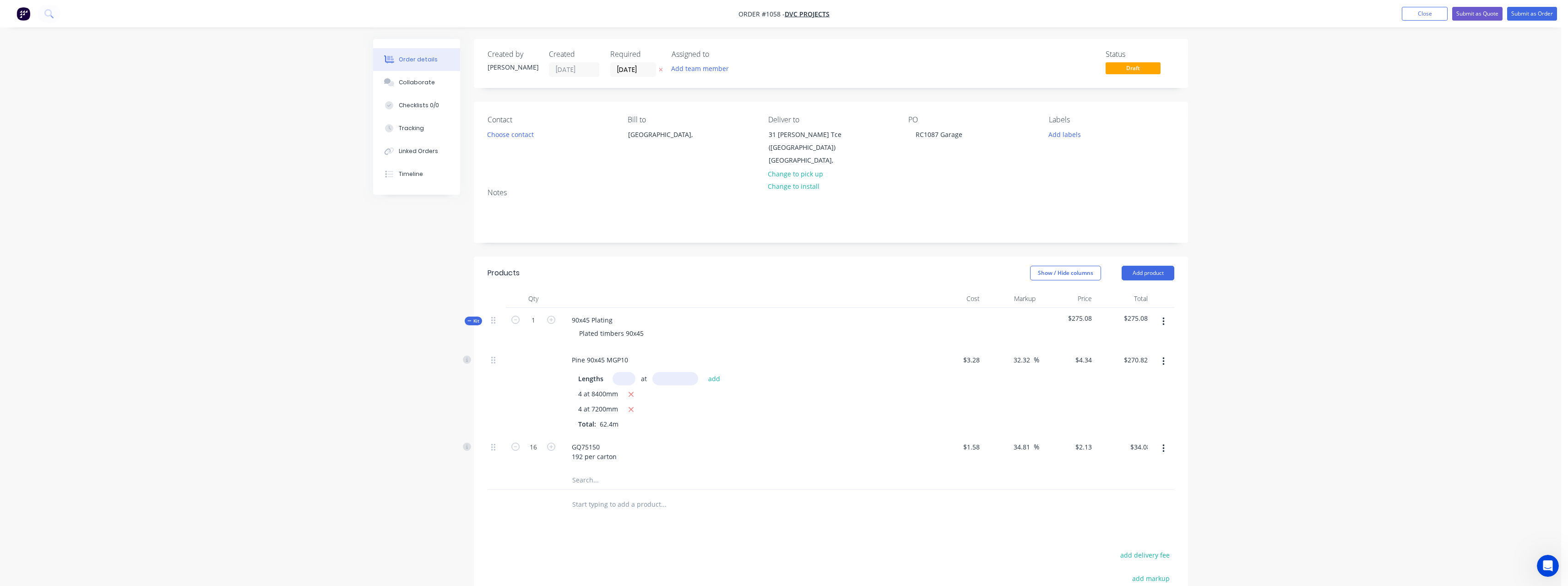
click at [619, 508] on input "text" at bounding box center [663, 504] width 183 height 18
click at [633, 503] on input "text" at bounding box center [663, 504] width 183 height 18
click at [940, 134] on div "RC1087 Garage" at bounding box center [939, 135] width 61 height 13
click at [964, 136] on div "RC1087 Garage" at bounding box center [939, 135] width 61 height 13
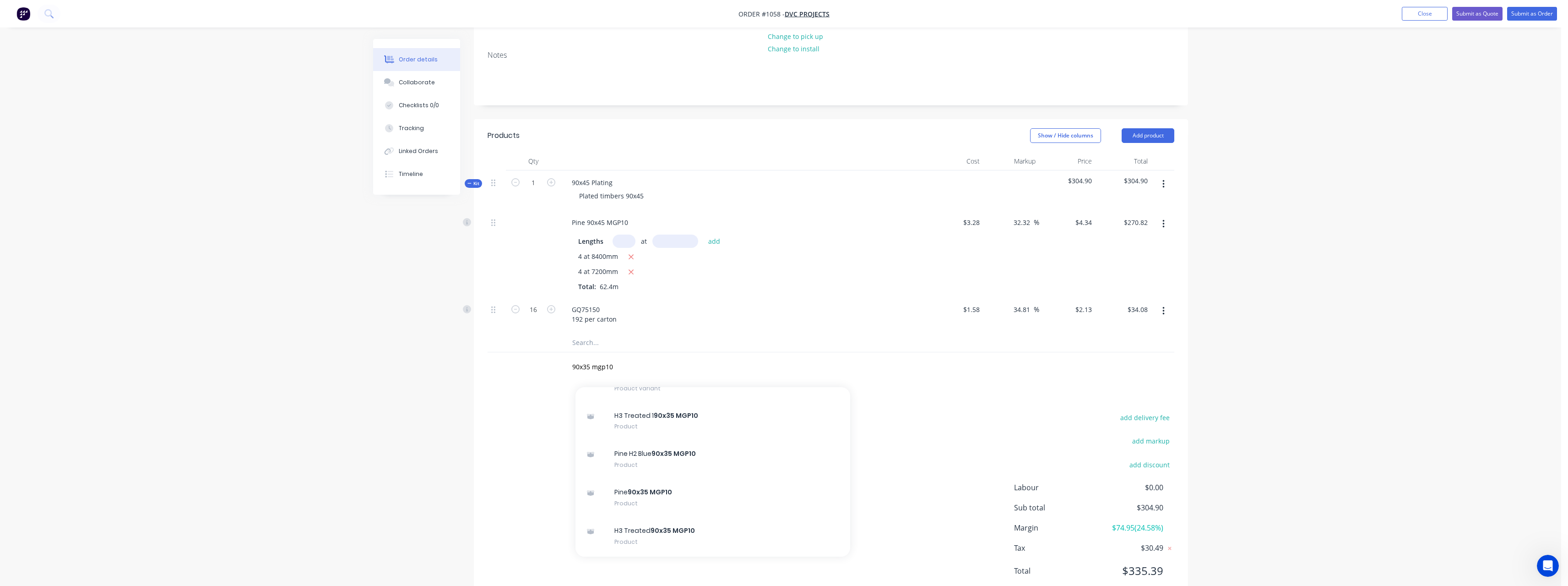
scroll to position [458, 0]
click at [707, 490] on div "Pine 90x35 MGP10 Product" at bounding box center [712, 497] width 274 height 39
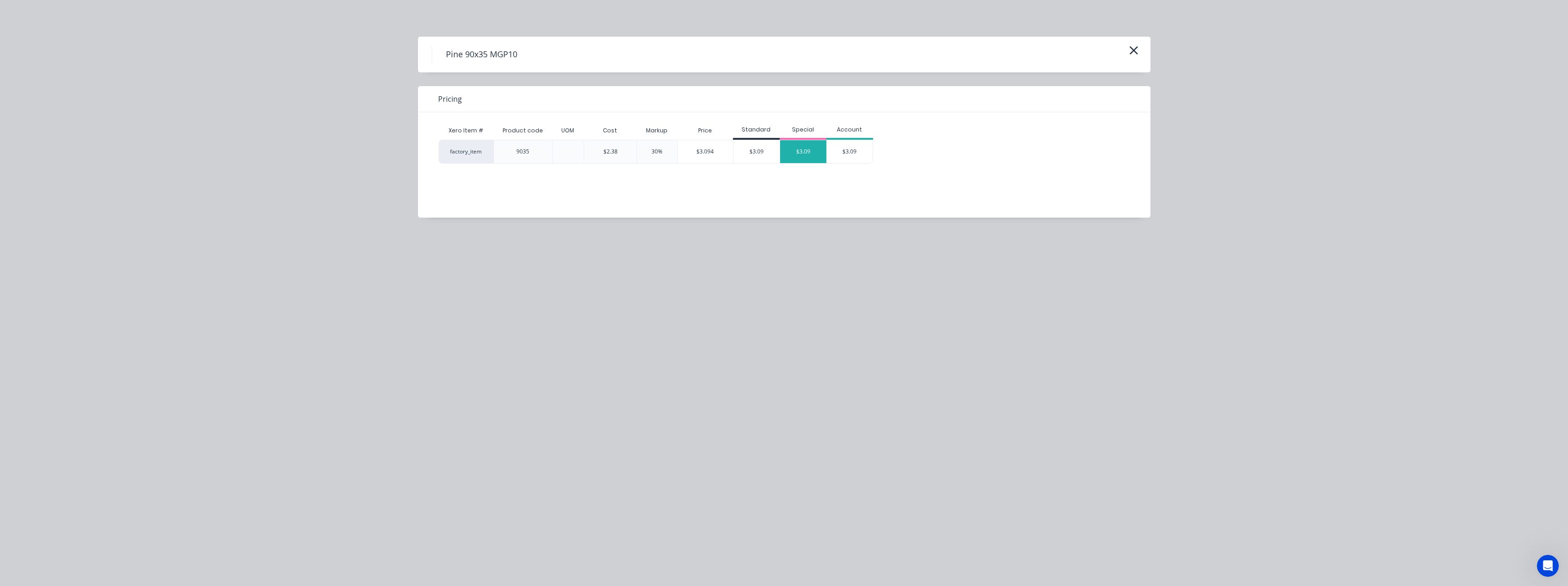
click at [795, 156] on div "$3.09" at bounding box center [803, 151] width 46 height 23
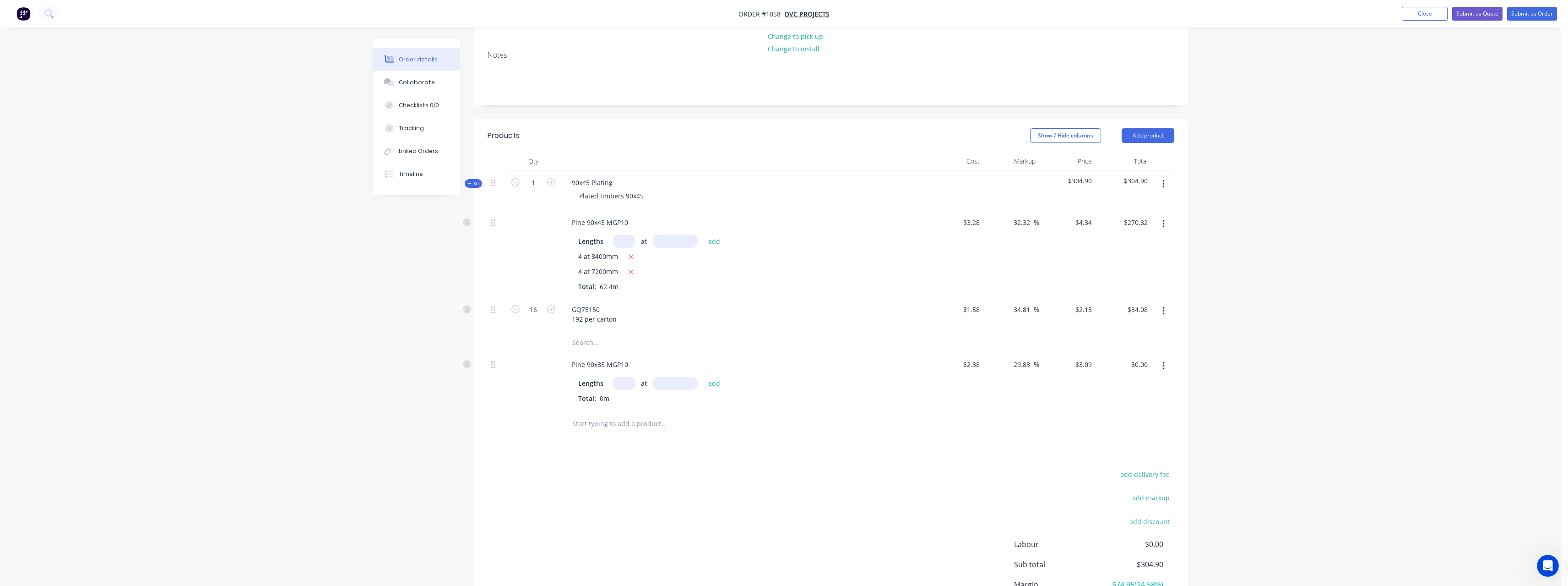
click at [624, 382] on input "text" at bounding box center [624, 384] width 23 height 13
click at [704, 377] on button "add" at bounding box center [714, 383] width 21 height 12
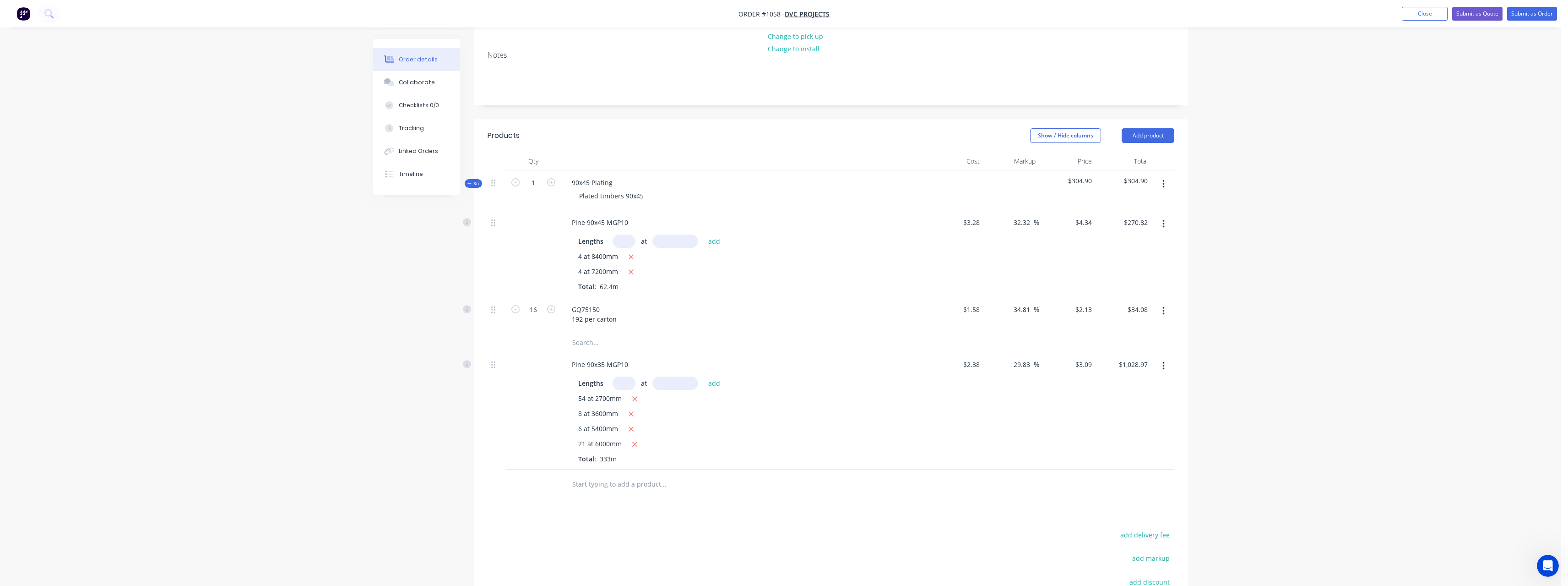
click at [641, 479] on input "text" at bounding box center [663, 484] width 183 height 18
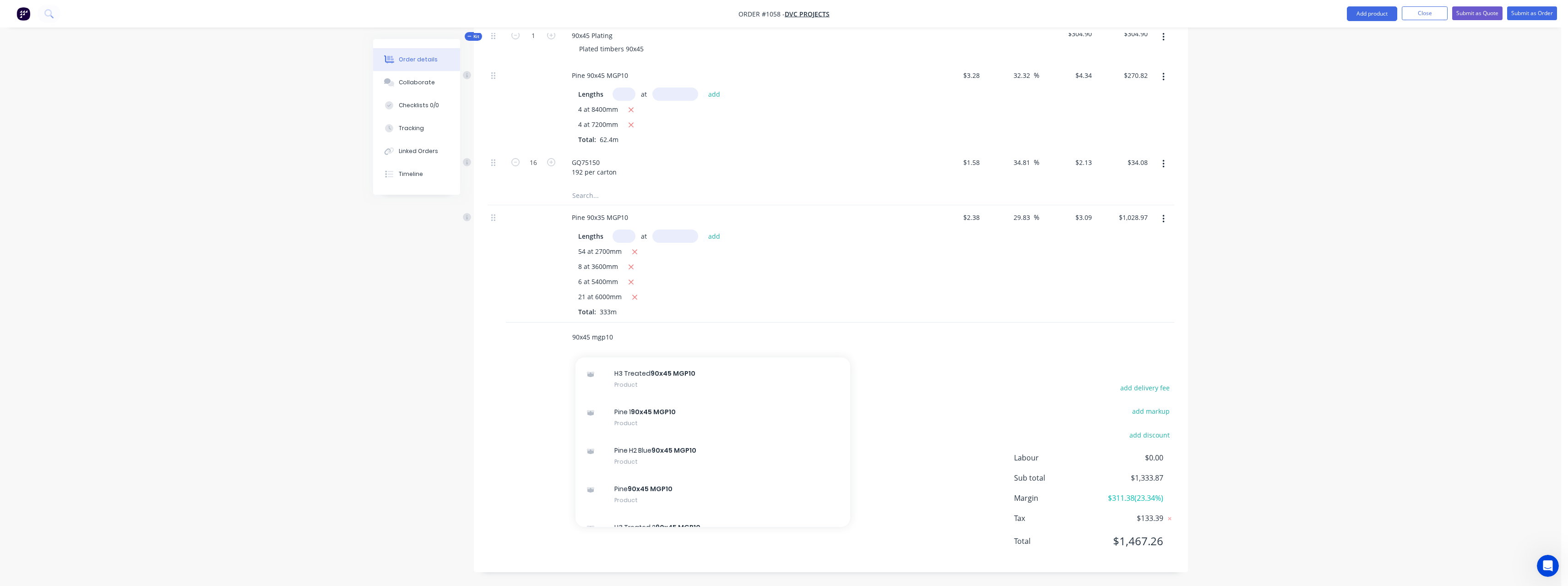
scroll to position [641, 0]
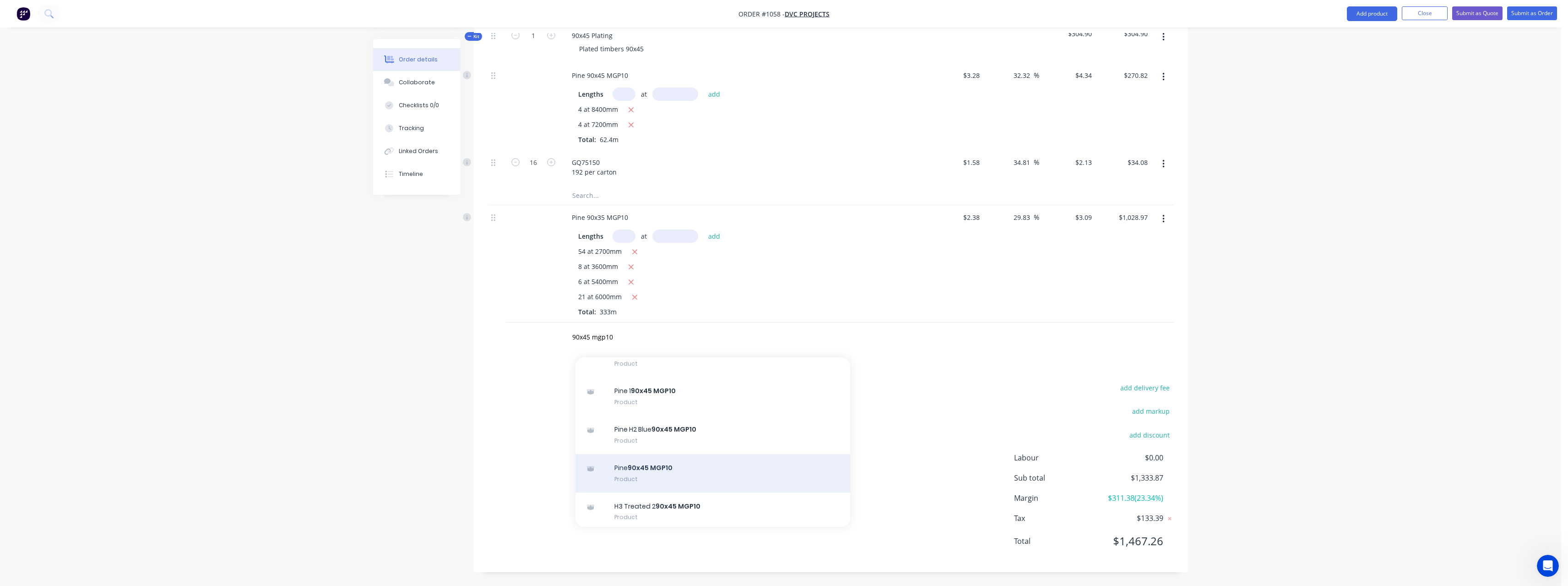
click at [678, 477] on div "Pine 90x45 MGP10 Product" at bounding box center [712, 473] width 274 height 39
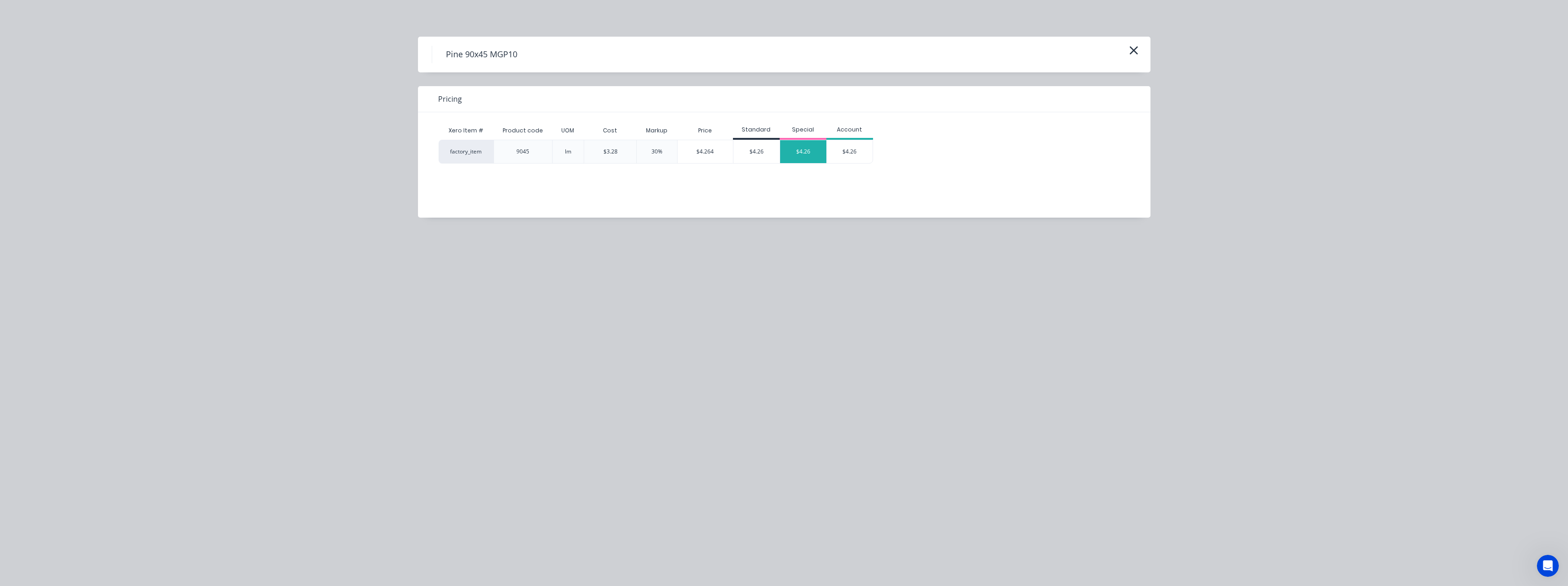
click at [801, 156] on div "$4.26" at bounding box center [803, 151] width 46 height 23
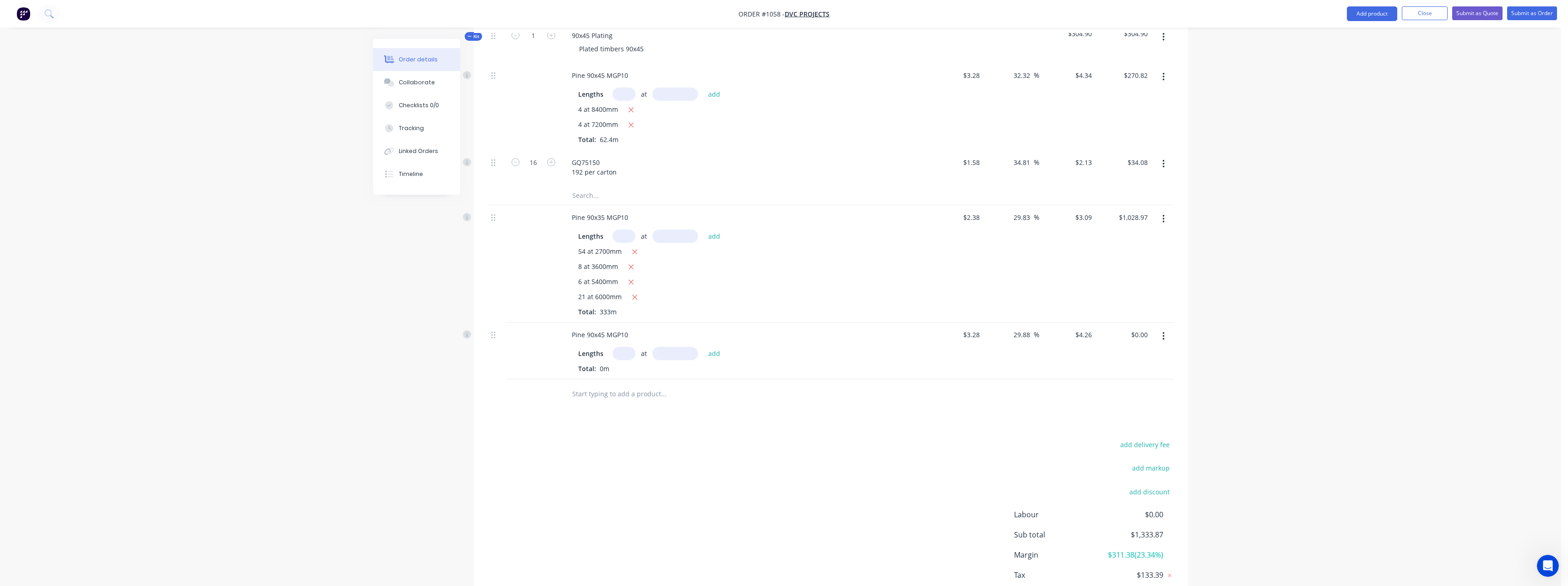
click at [630, 355] on input "text" at bounding box center [624, 354] width 23 height 13
click at [704, 347] on button "add" at bounding box center [714, 353] width 21 height 12
click at [635, 366] on icon "button" at bounding box center [635, 369] width 6 height 8
click at [622, 357] on input "text" at bounding box center [624, 354] width 23 height 13
click at [704, 347] on button "add" at bounding box center [714, 353] width 21 height 12
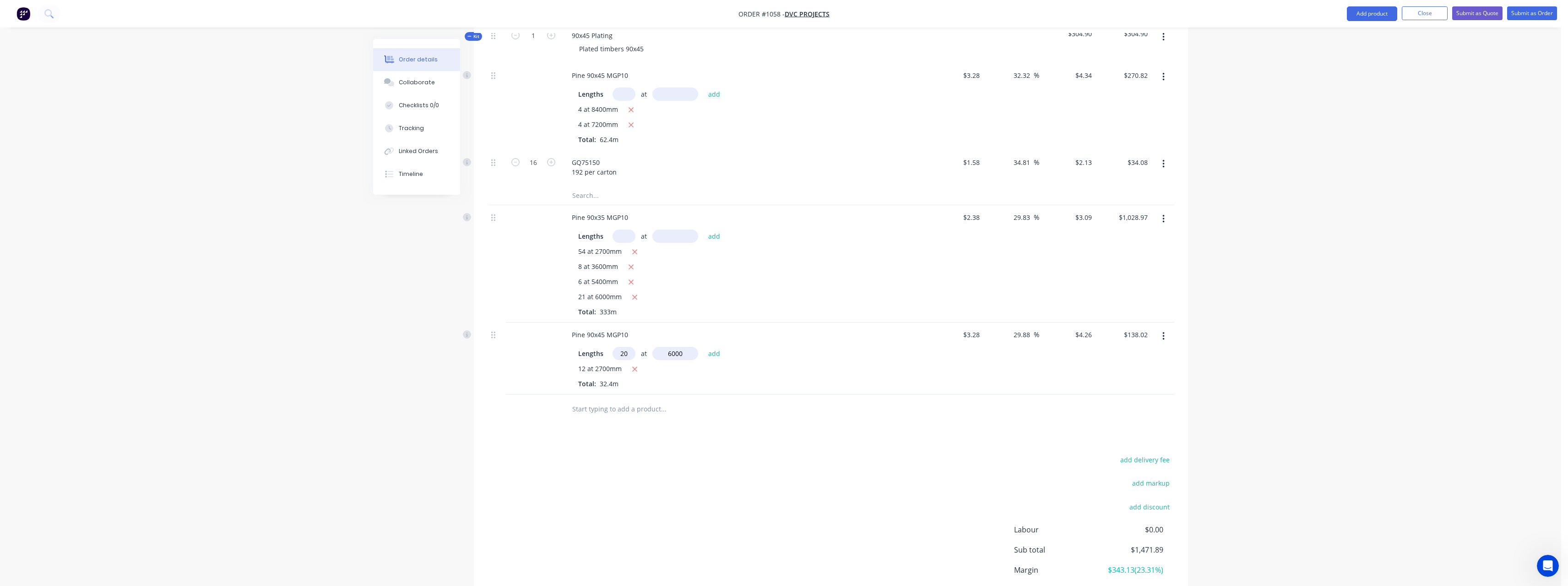
click at [704, 347] on button "add" at bounding box center [714, 353] width 21 height 12
click at [648, 420] on input "text" at bounding box center [663, 424] width 183 height 18
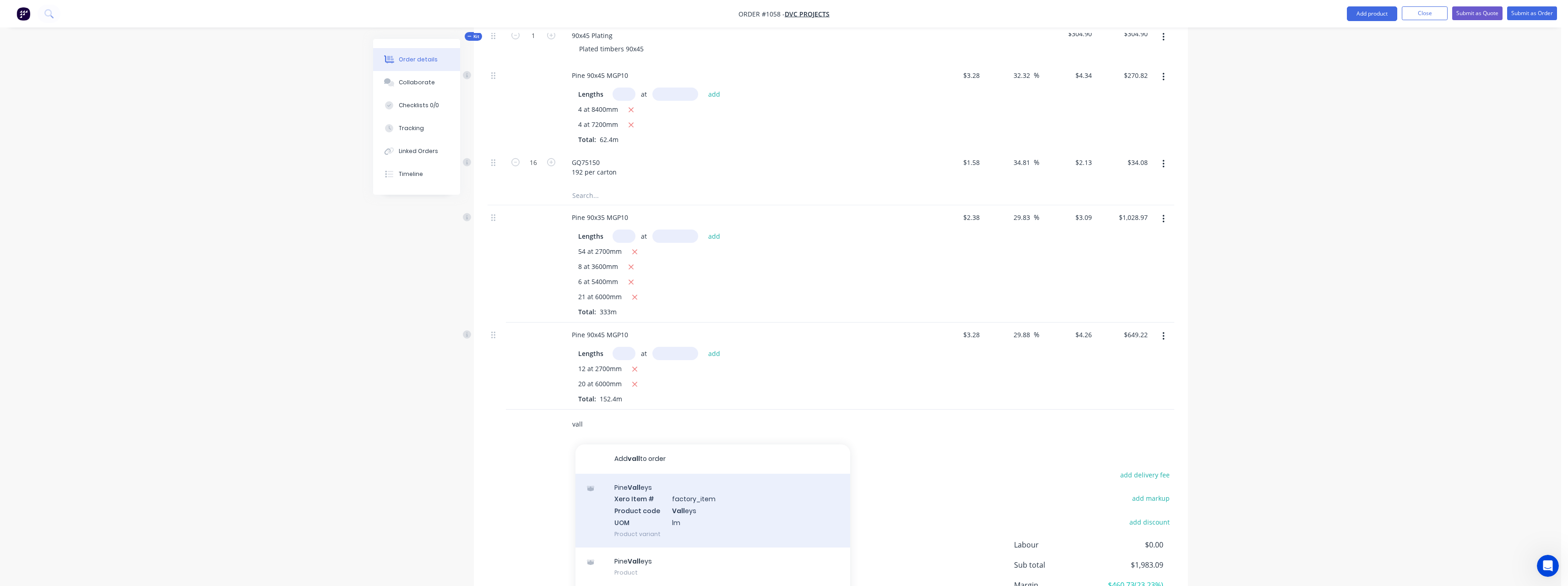
scroll to position [10, 0]
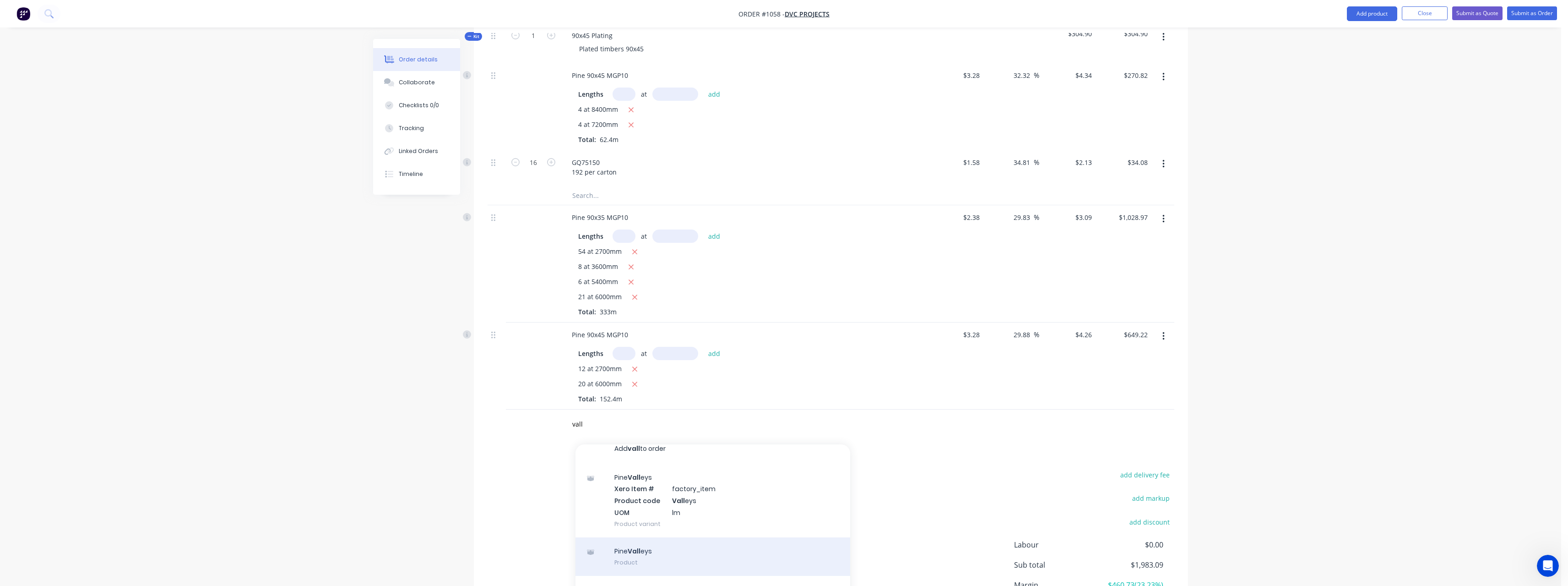
click at [677, 552] on div "Pine Vall eys Product" at bounding box center [712, 556] width 274 height 39
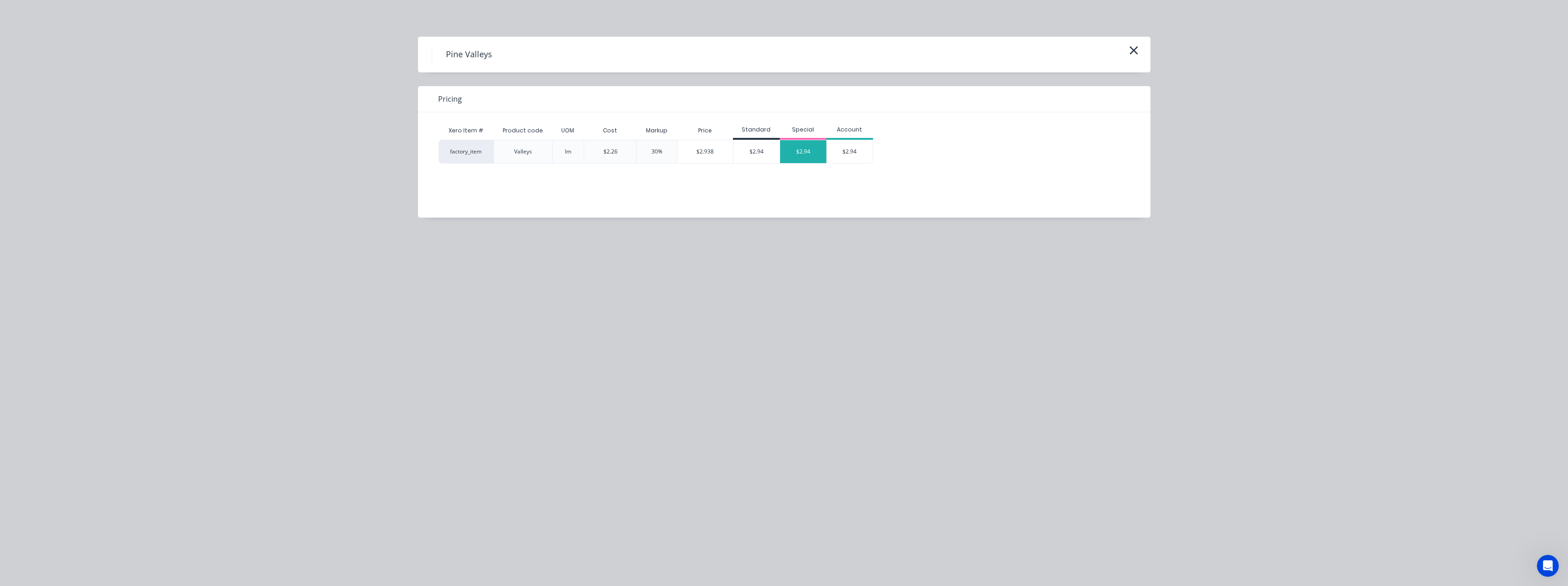
click at [801, 153] on div "$2.94" at bounding box center [803, 151] width 46 height 23
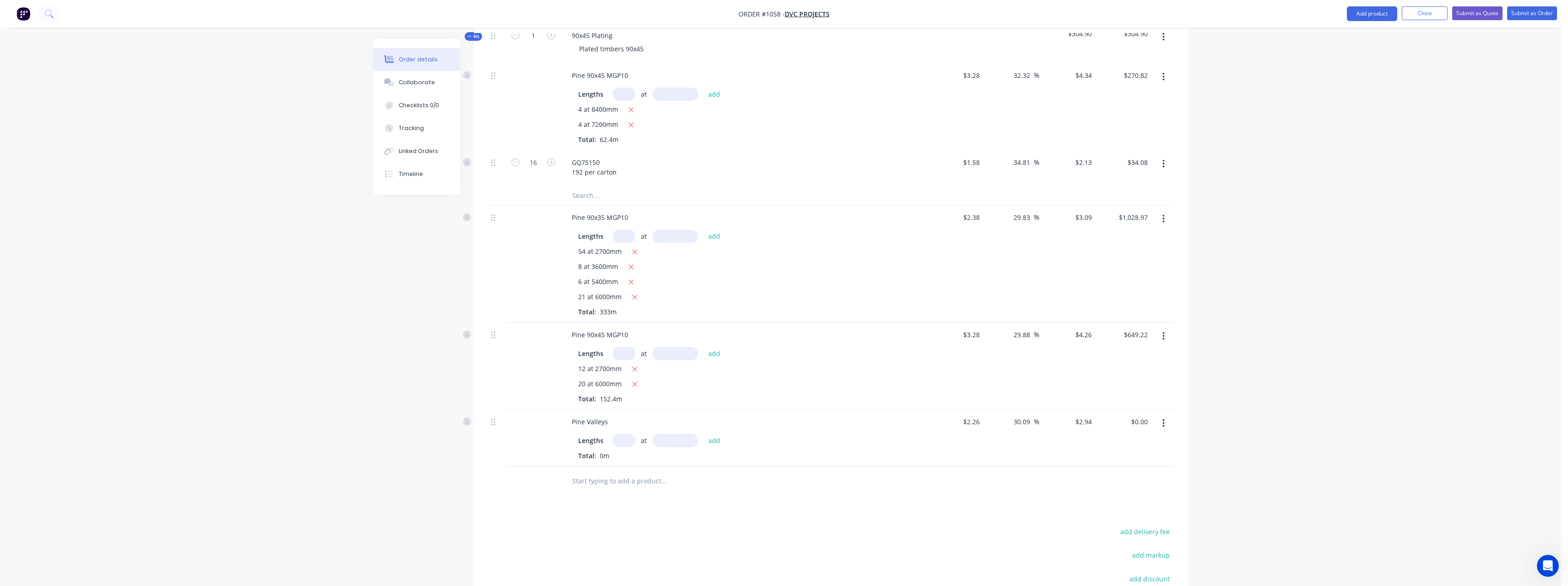
click at [628, 440] on input "text" at bounding box center [624, 440] width 23 height 13
click at [715, 444] on button "add" at bounding box center [714, 440] width 21 height 12
click at [636, 495] on input "text" at bounding box center [663, 496] width 183 height 18
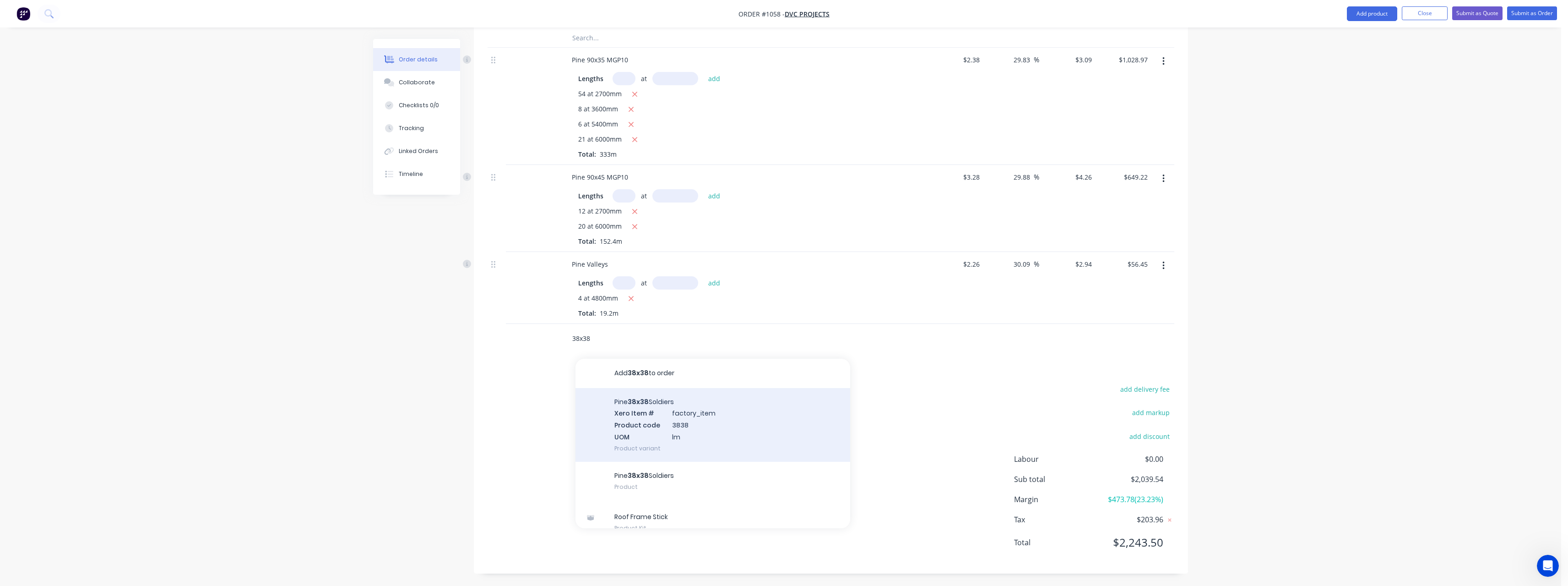
scroll to position [443, 0]
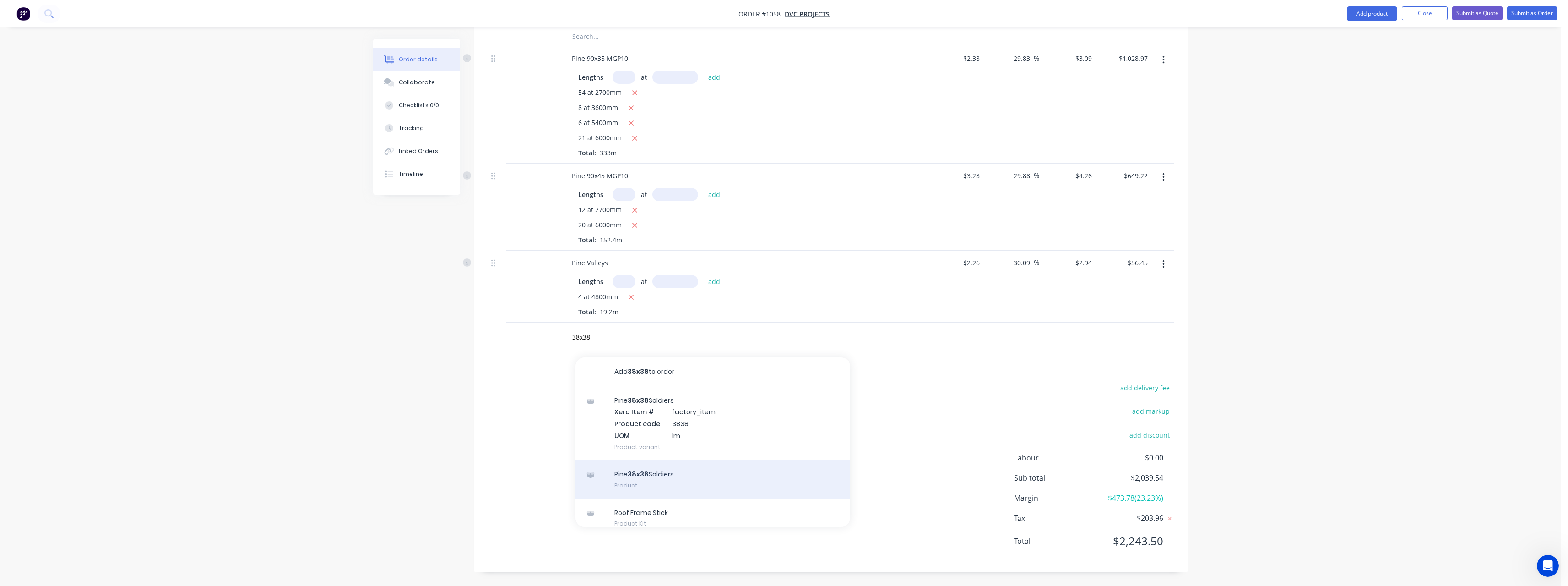
click at [696, 475] on div "Pine 38x38 Soldiers Product" at bounding box center [712, 480] width 274 height 39
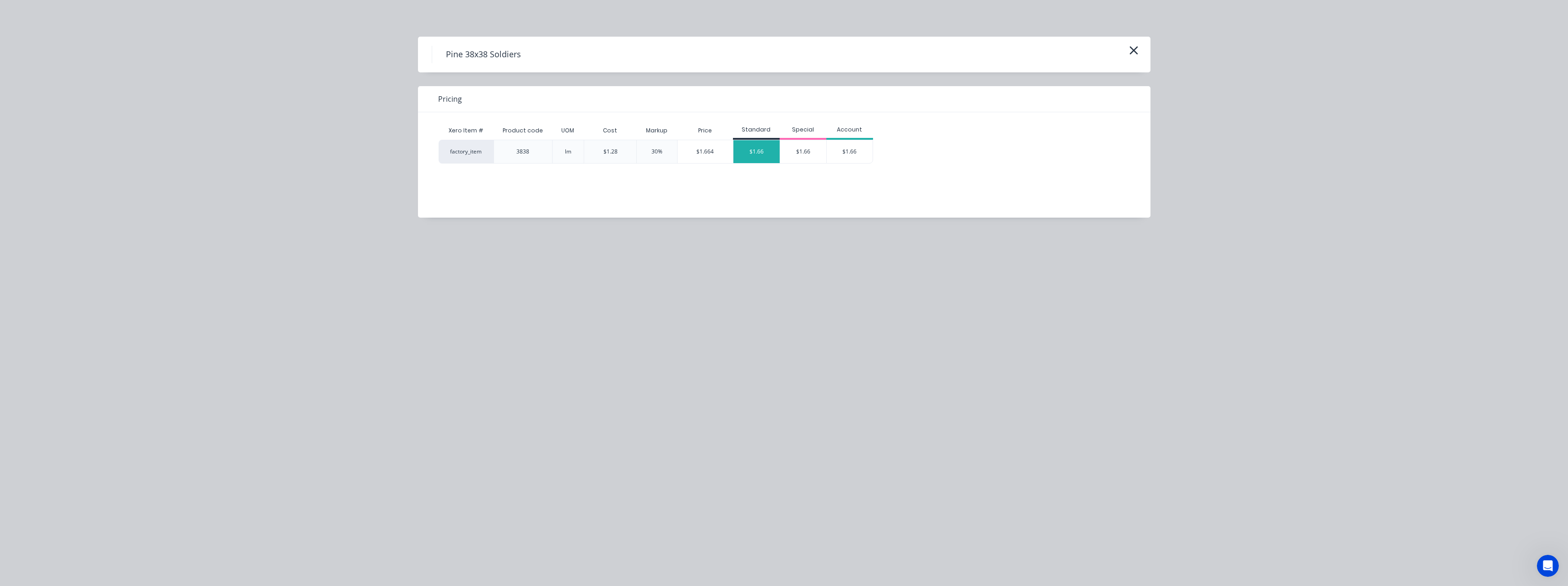
click at [774, 152] on div "$1.66" at bounding box center [757, 151] width 46 height 23
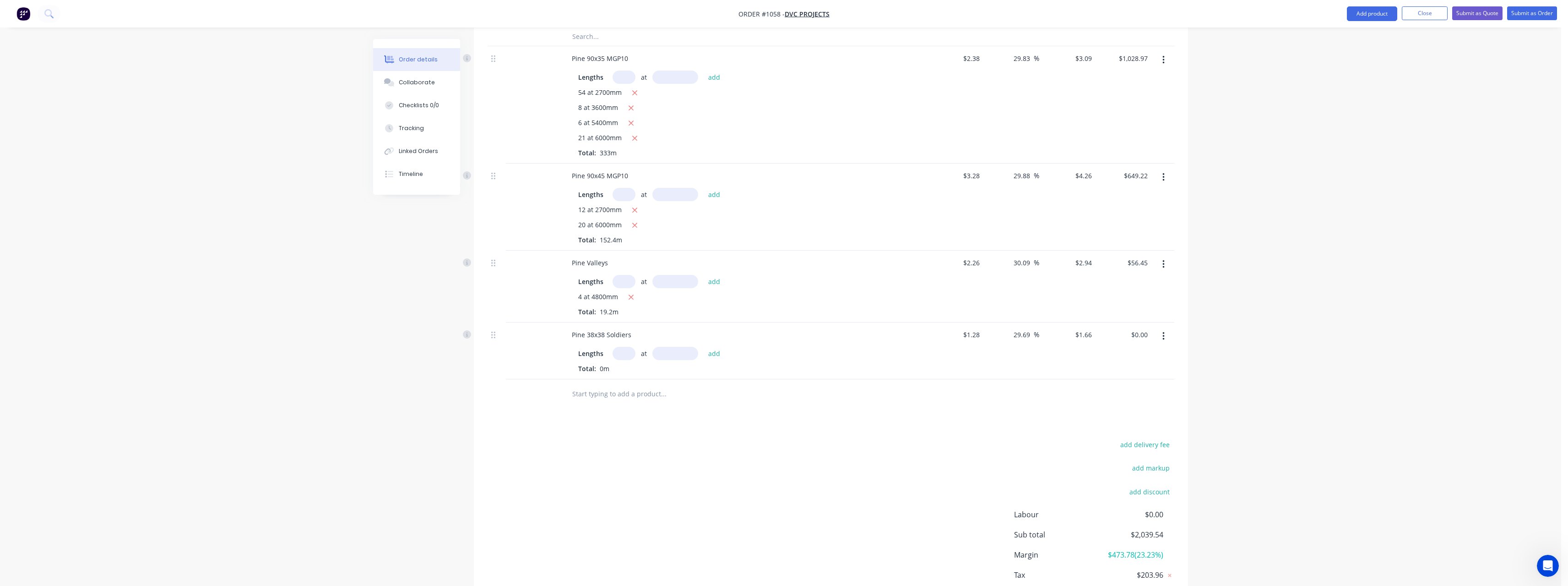
click at [628, 355] on input "text" at bounding box center [624, 354] width 23 height 13
click at [704, 347] on button "add" at bounding box center [714, 353] width 21 height 12
click at [624, 409] on input "text" at bounding box center [663, 409] width 183 height 18
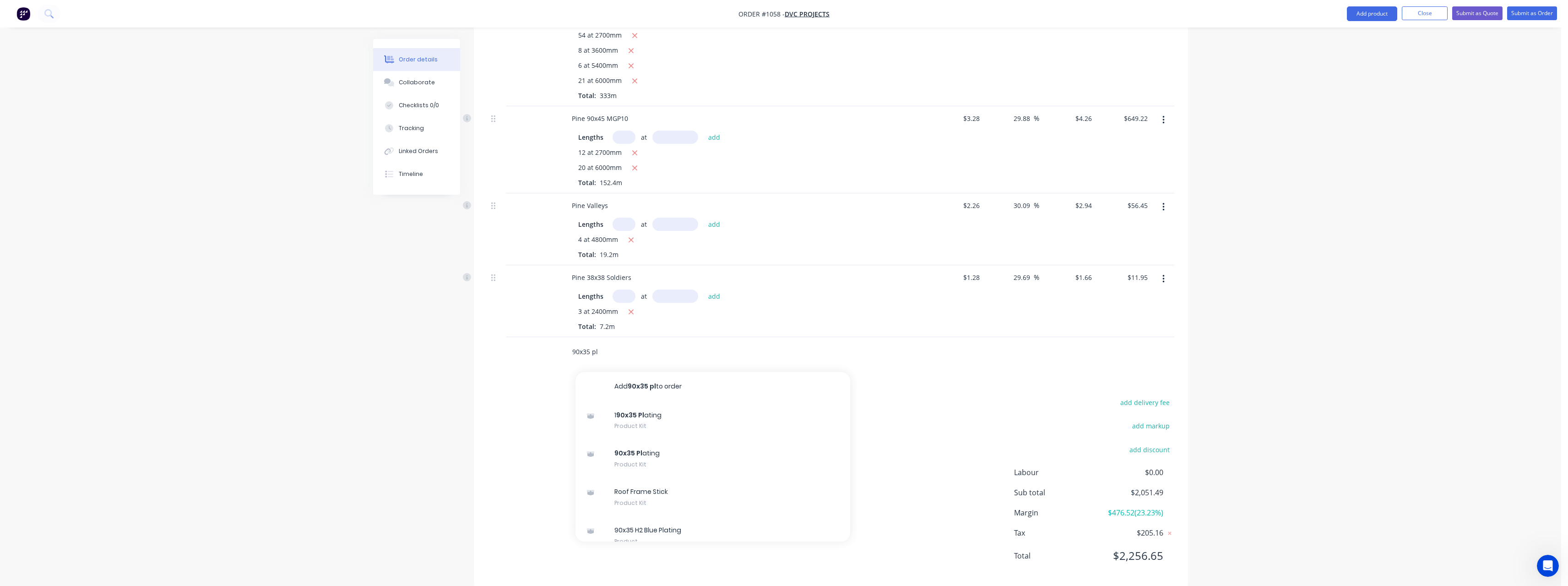
scroll to position [515, 0]
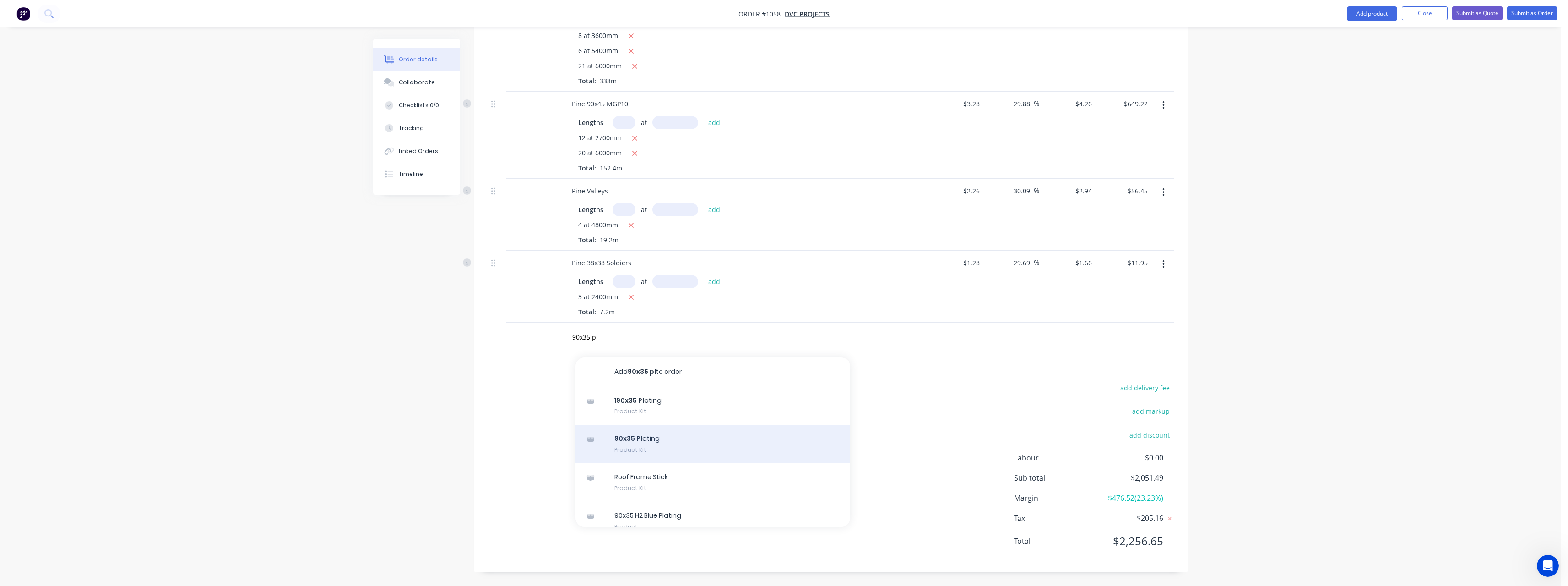
click at [727, 440] on div "90x35 Pl ating Product Kit" at bounding box center [712, 443] width 274 height 39
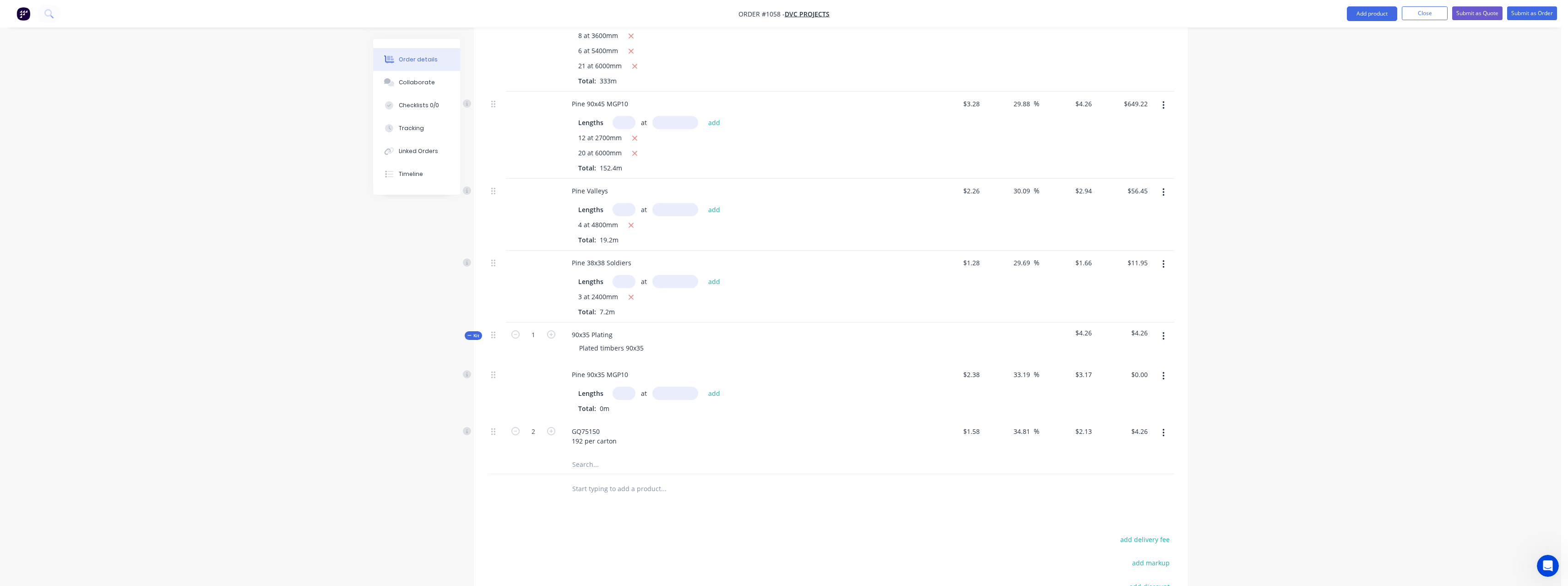
click at [636, 395] on div "at add" at bounding box center [669, 393] width 112 height 13
click at [631, 395] on input "text" at bounding box center [624, 393] width 23 height 13
click at [704, 387] on button "add" at bounding box center [714, 393] width 21 height 12
click at [642, 502] on input "text" at bounding box center [663, 504] width 183 height 18
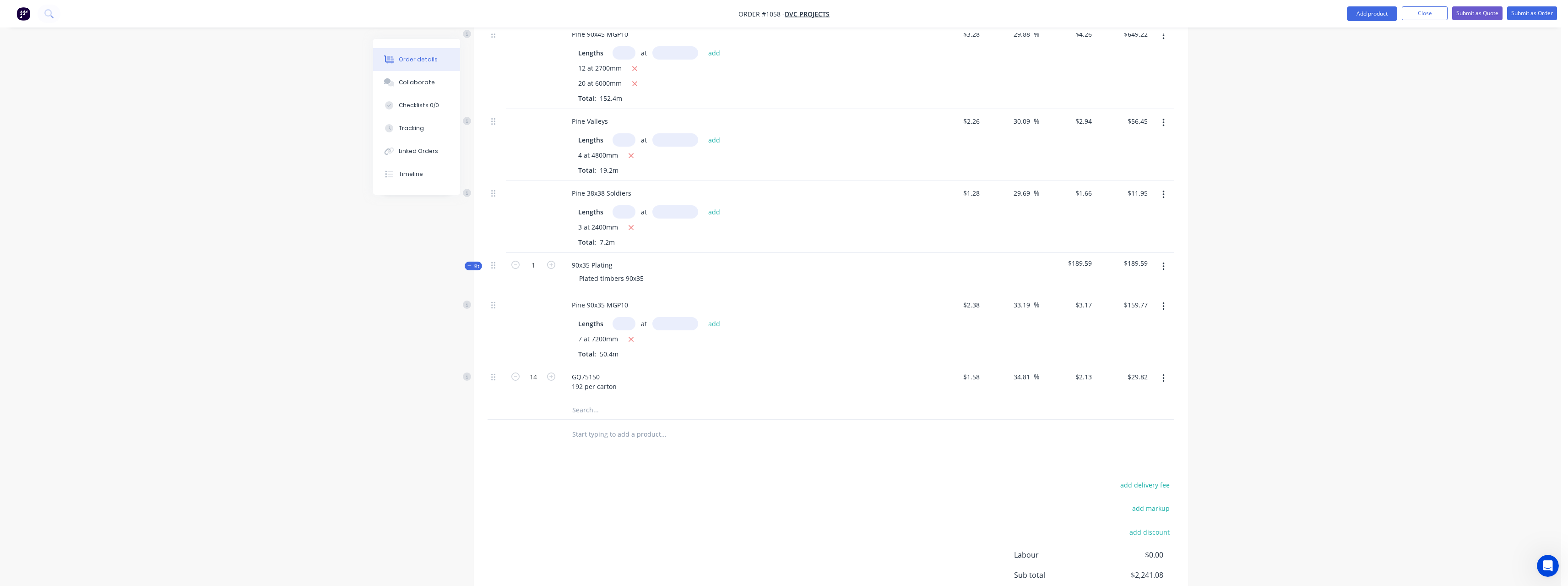
scroll to position [607, 0]
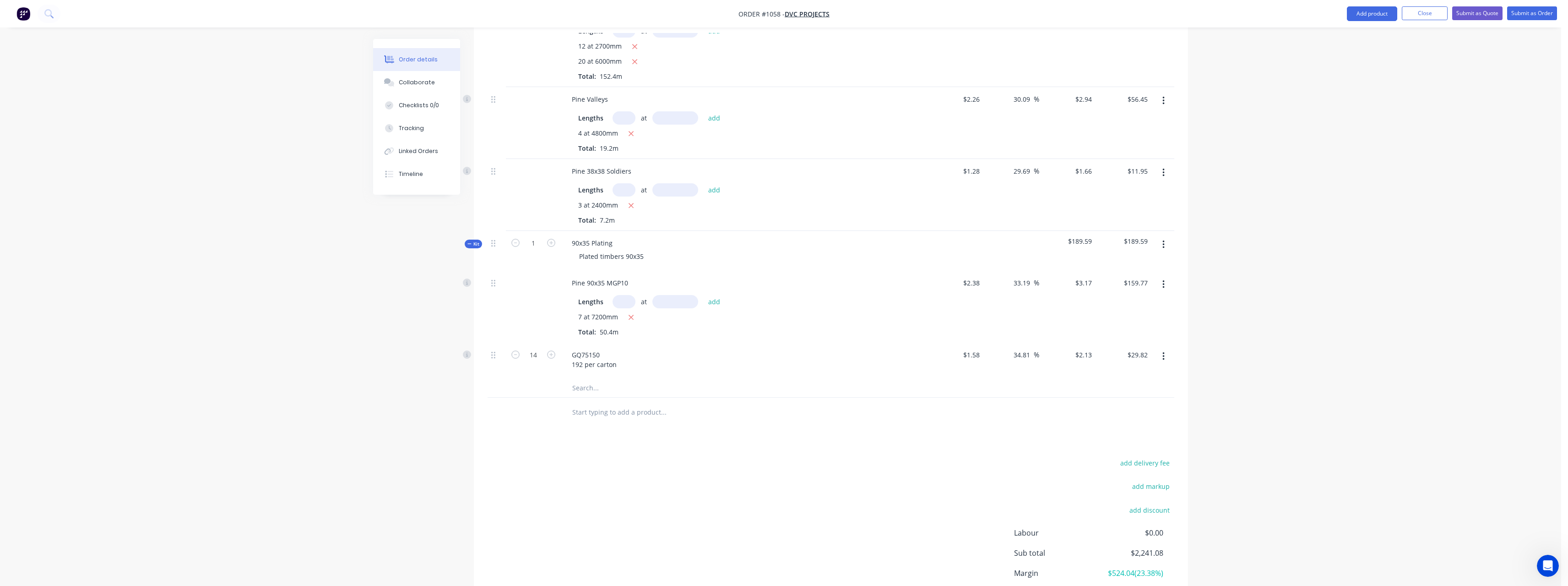
click at [636, 413] on input "text" at bounding box center [663, 412] width 183 height 18
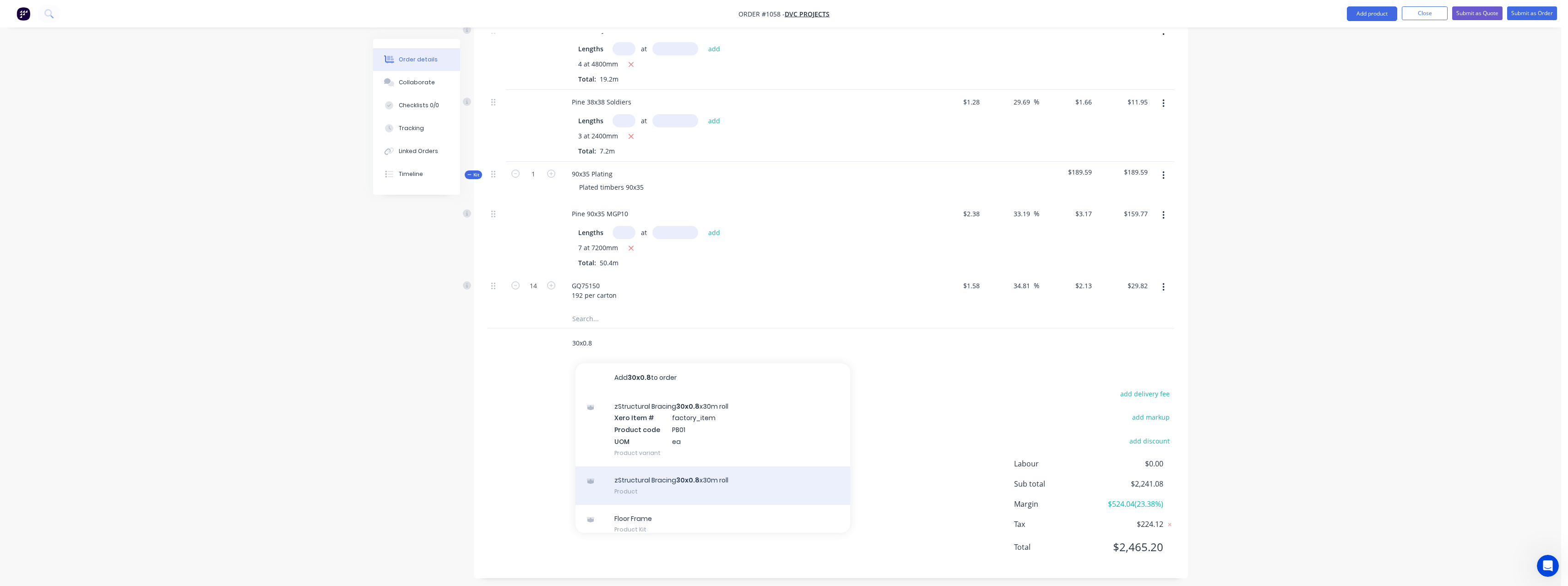
scroll to position [682, 0]
click at [753, 479] on div "zStructural Bracing 30x0.8 x30m roll Product" at bounding box center [712, 480] width 274 height 39
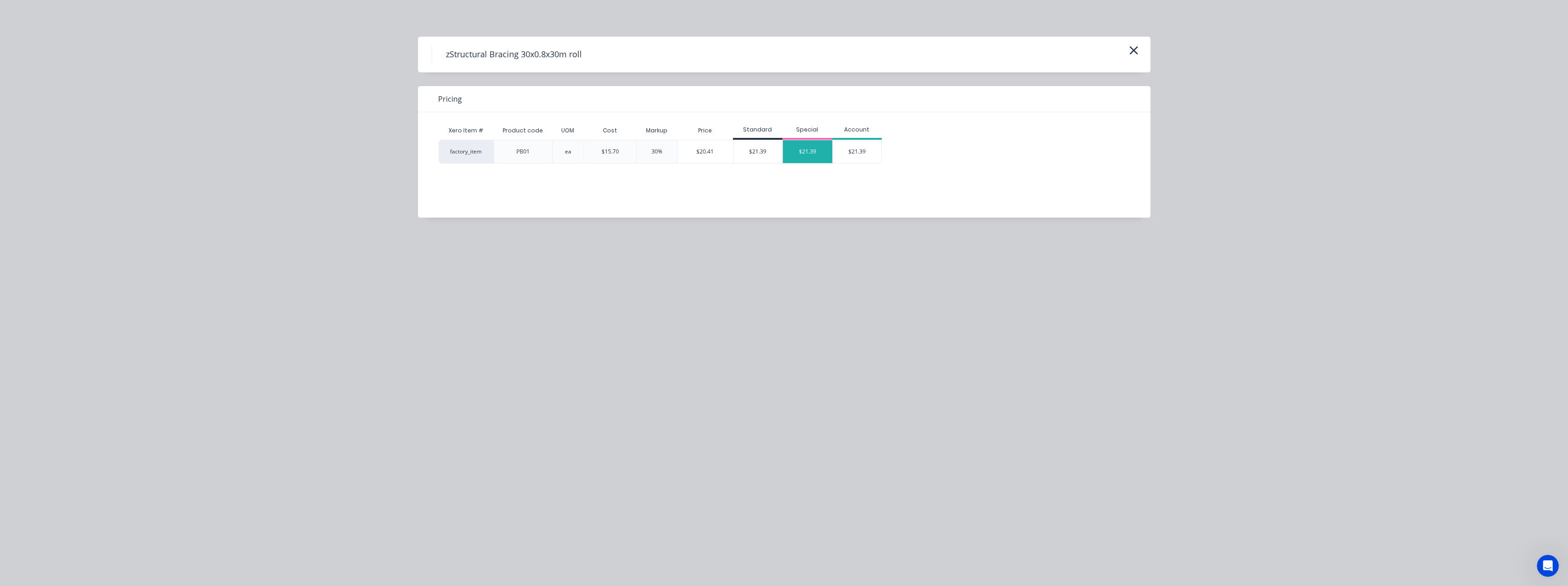
click at [808, 156] on div "$21.39" at bounding box center [808, 151] width 50 height 23
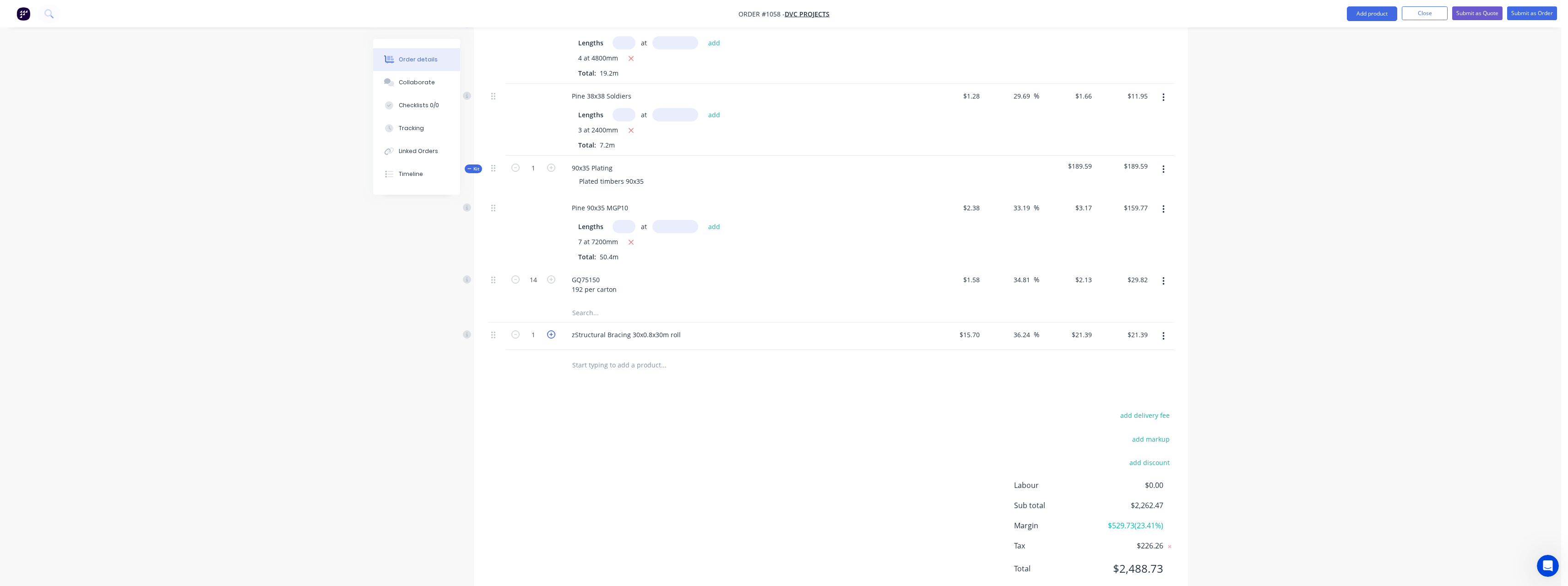
click at [555, 335] on icon "button" at bounding box center [551, 334] width 8 height 8
click at [597, 370] on input "text" at bounding box center [663, 365] width 183 height 18
click at [1522, 12] on button "Submit as Order" at bounding box center [1532, 13] width 50 height 13
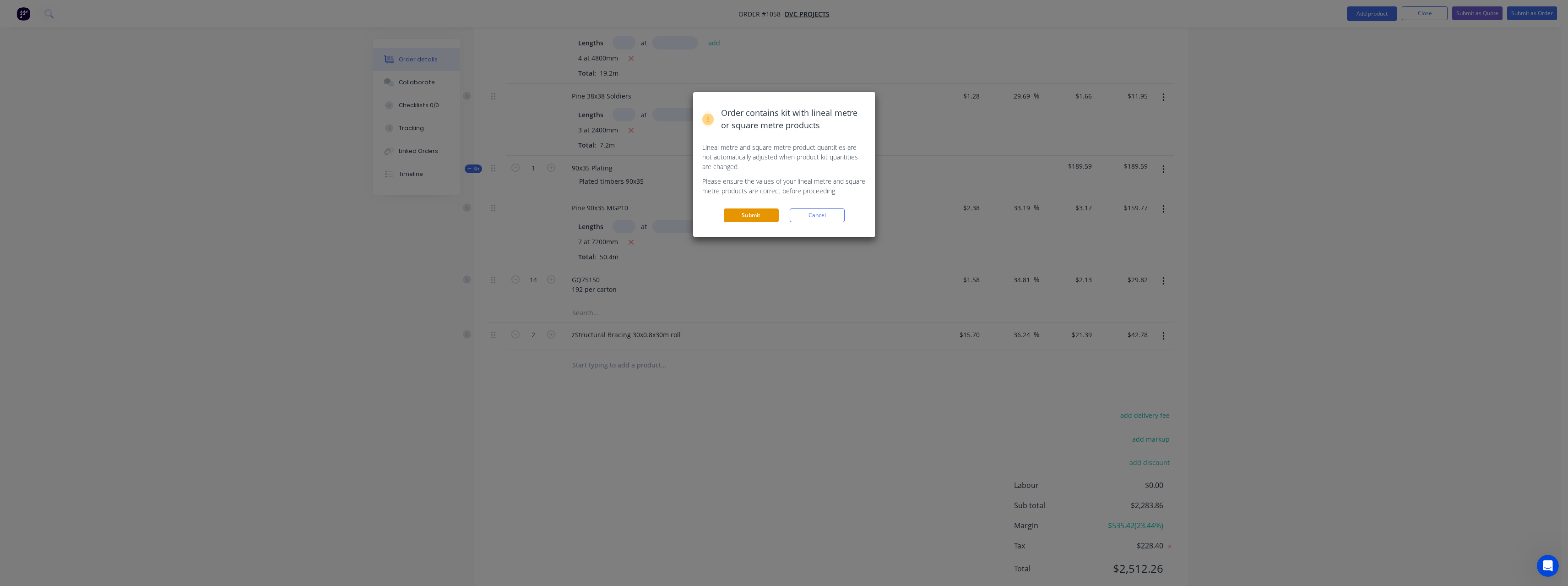
click at [743, 211] on button "Submit" at bounding box center [751, 215] width 55 height 13
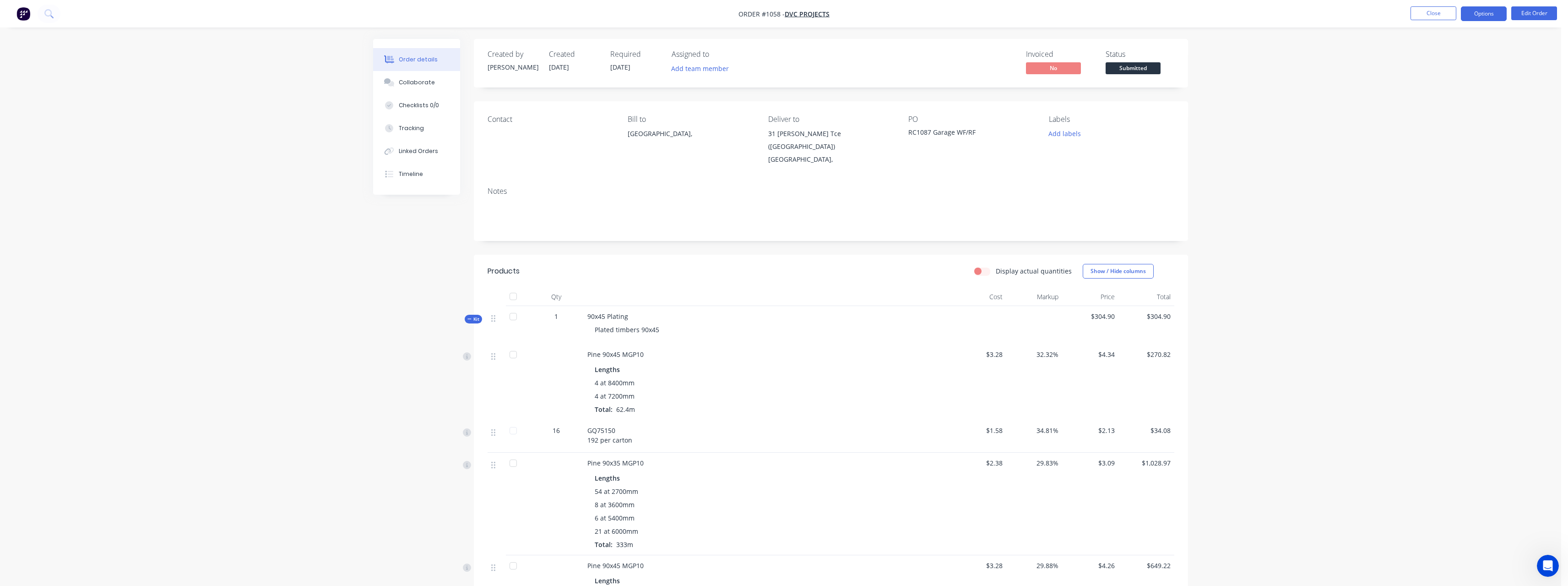
click at [1484, 15] on button "Options" at bounding box center [1484, 13] width 46 height 15
click at [1452, 110] on div "Work Order" at bounding box center [1456, 111] width 84 height 13
click at [1444, 95] on div "Without pricing" at bounding box center [1456, 92] width 84 height 13
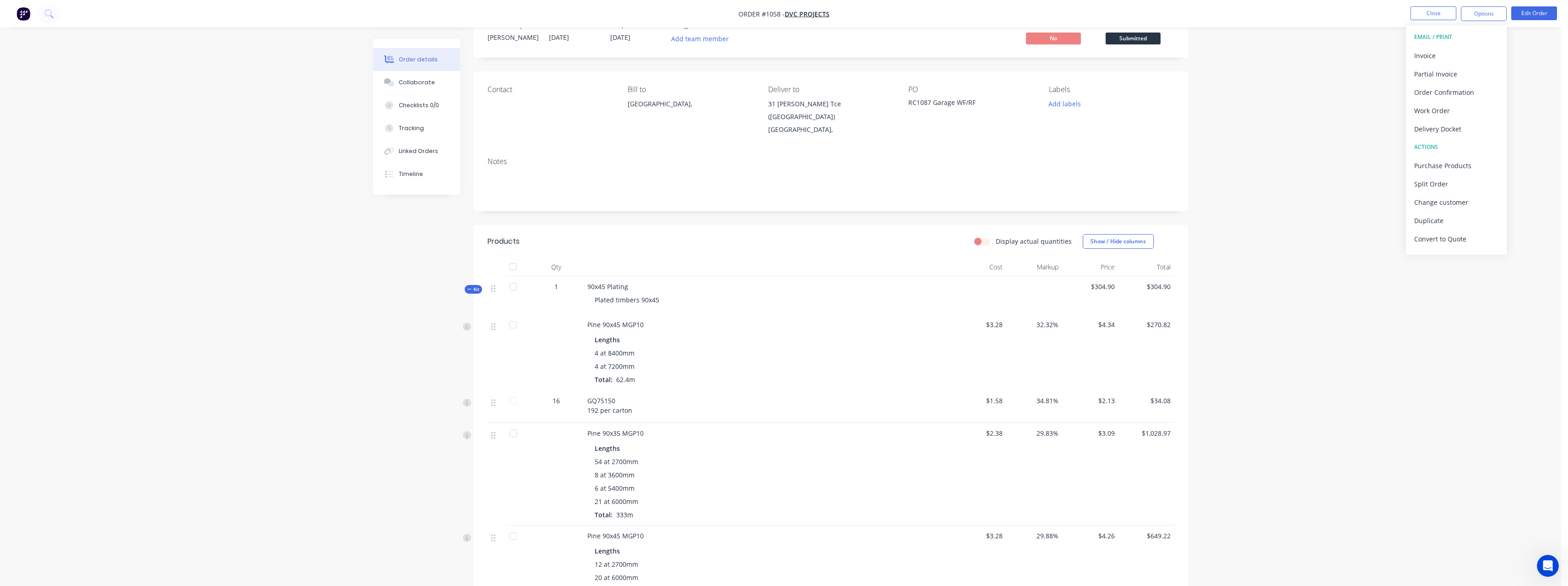
scroll to position [46, 0]
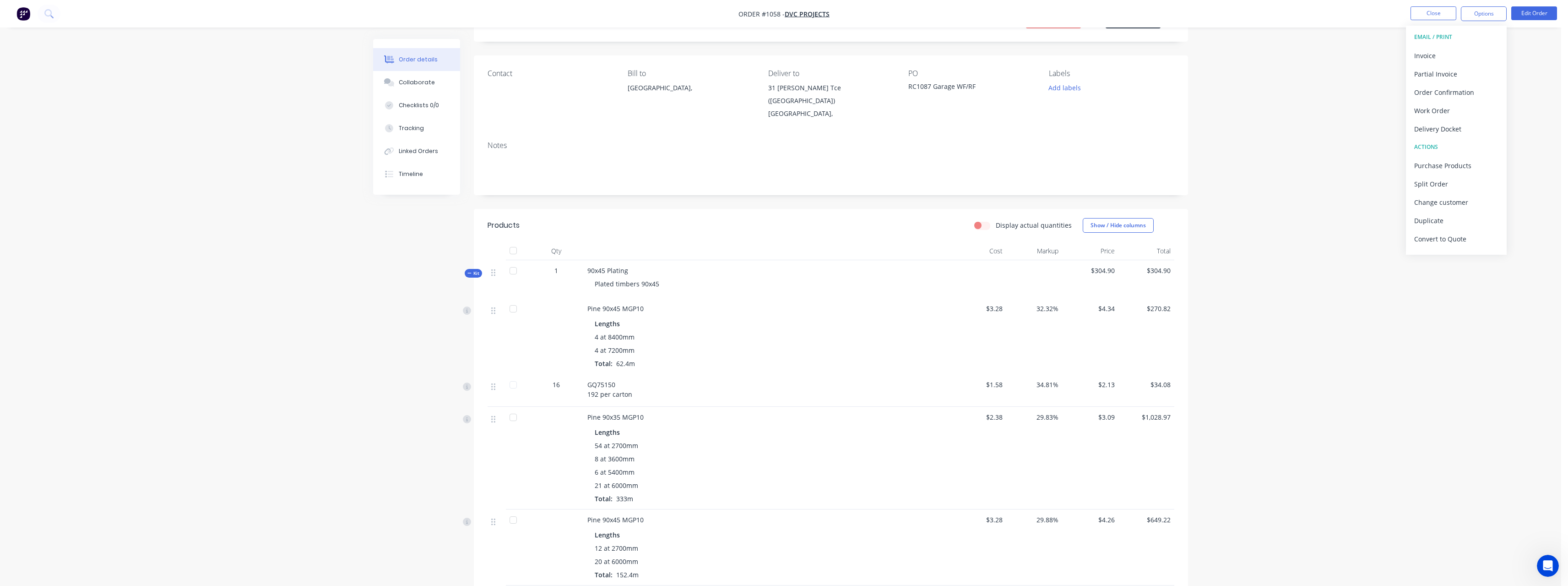
click at [1328, 214] on div "Order details Collaborate Checklists 0/0 Tracking Linked Orders Timeline Order …" at bounding box center [781, 492] width 1561 height 1077
click at [1540, 8] on button "Edit Order" at bounding box center [1534, 13] width 46 height 13
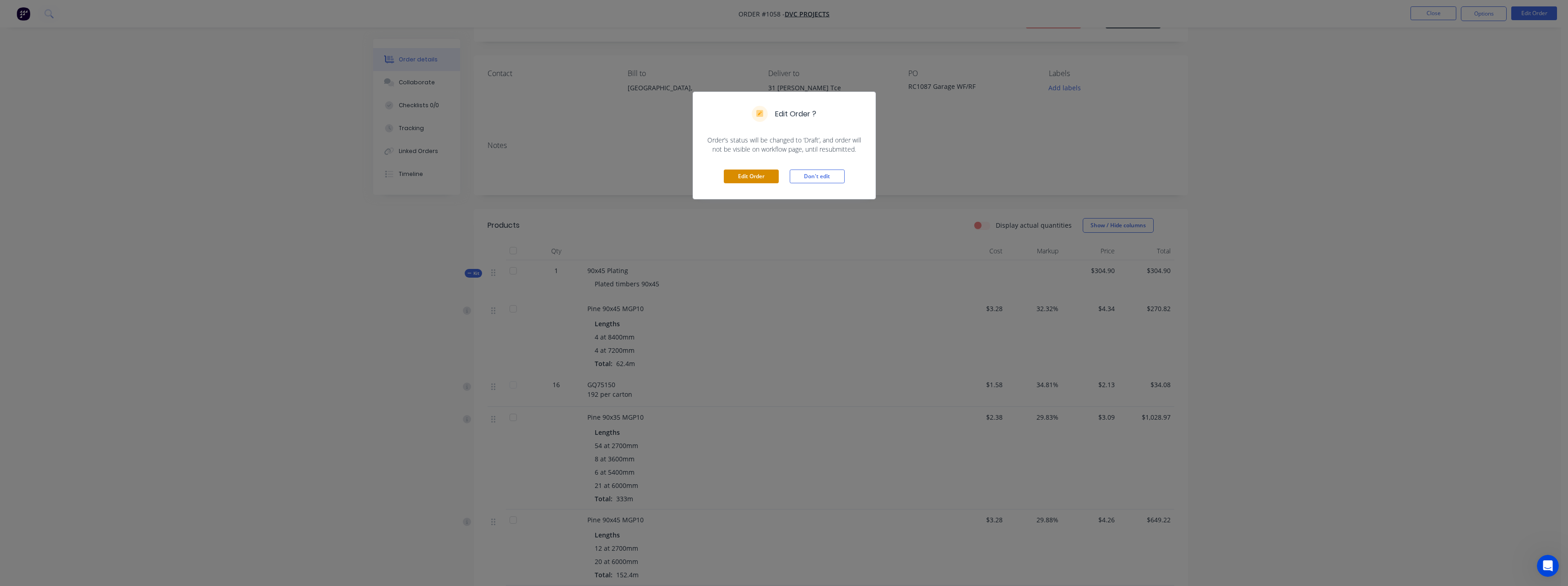
click at [757, 176] on button "Edit Order" at bounding box center [751, 176] width 55 height 13
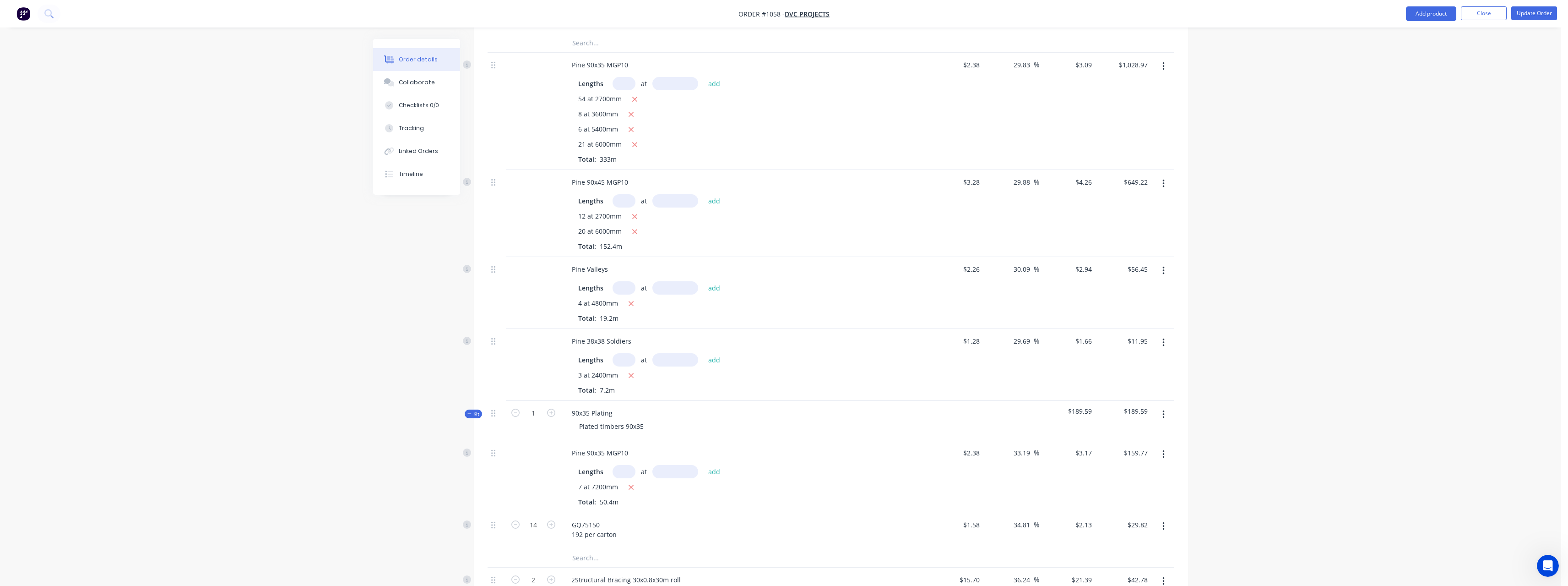
scroll to position [504, 0]
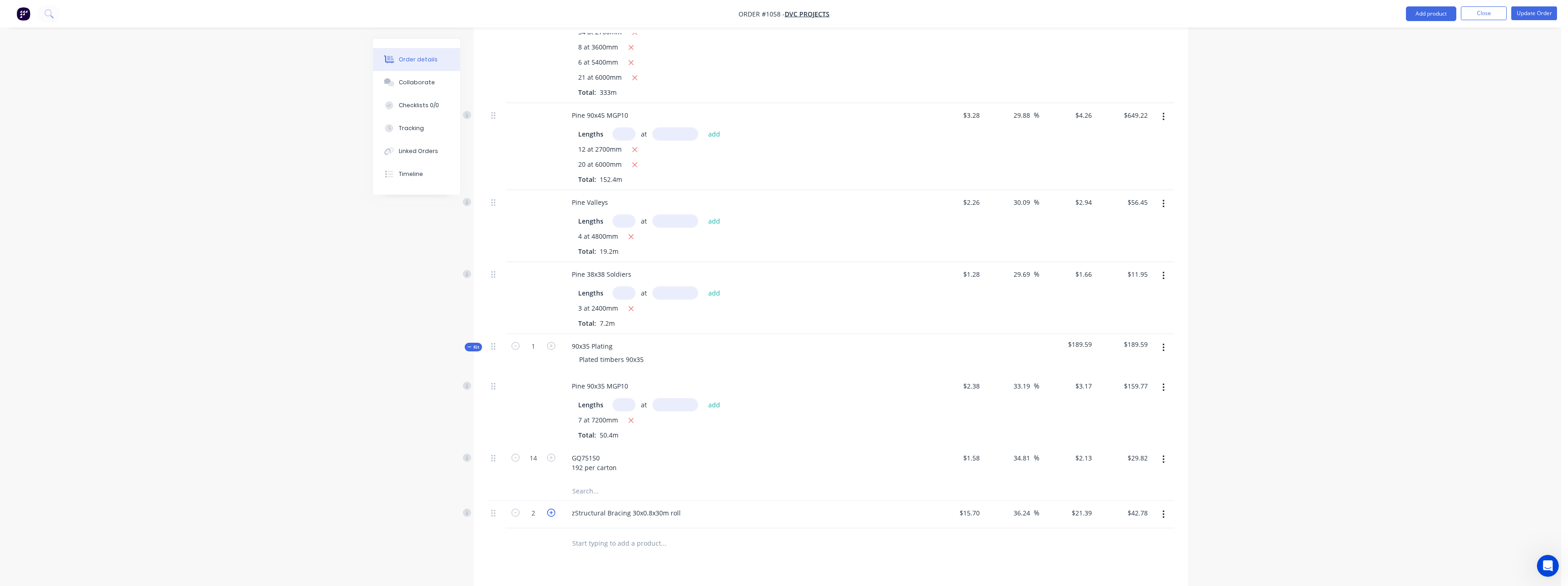
click at [553, 512] on icon "button" at bounding box center [551, 512] width 8 height 8
click at [605, 541] on input "text" at bounding box center [663, 543] width 183 height 18
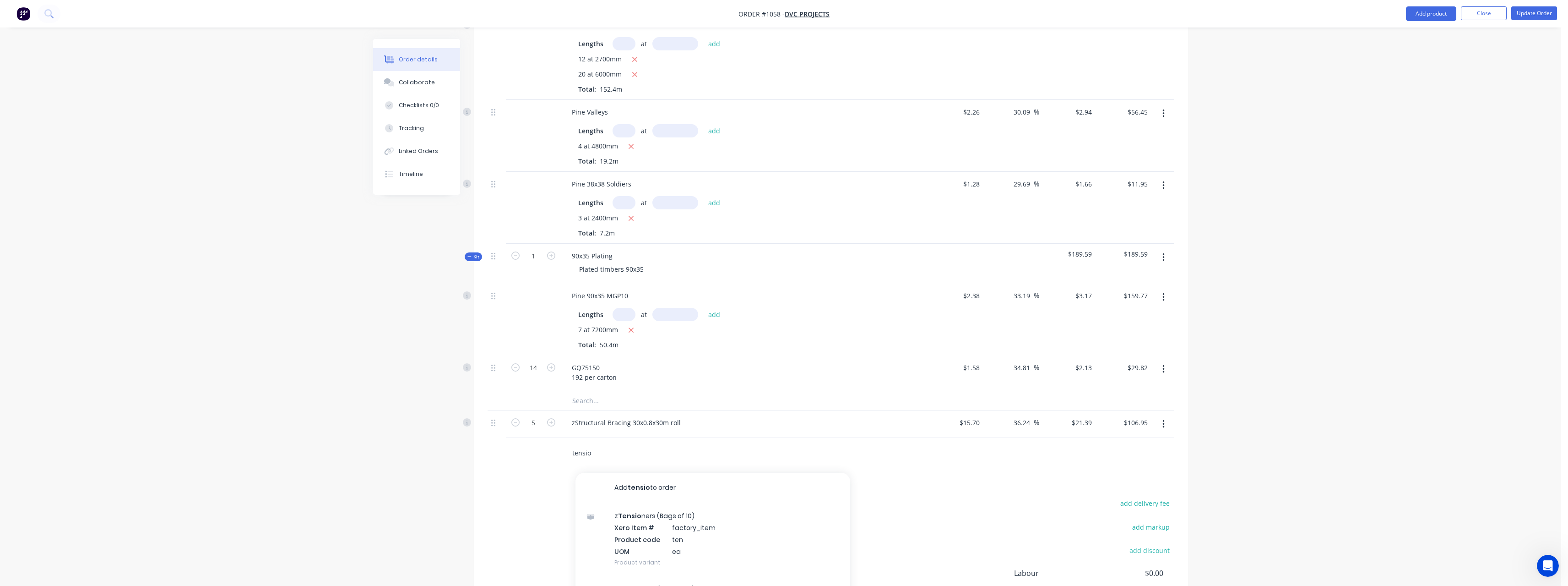
scroll to position [687, 0]
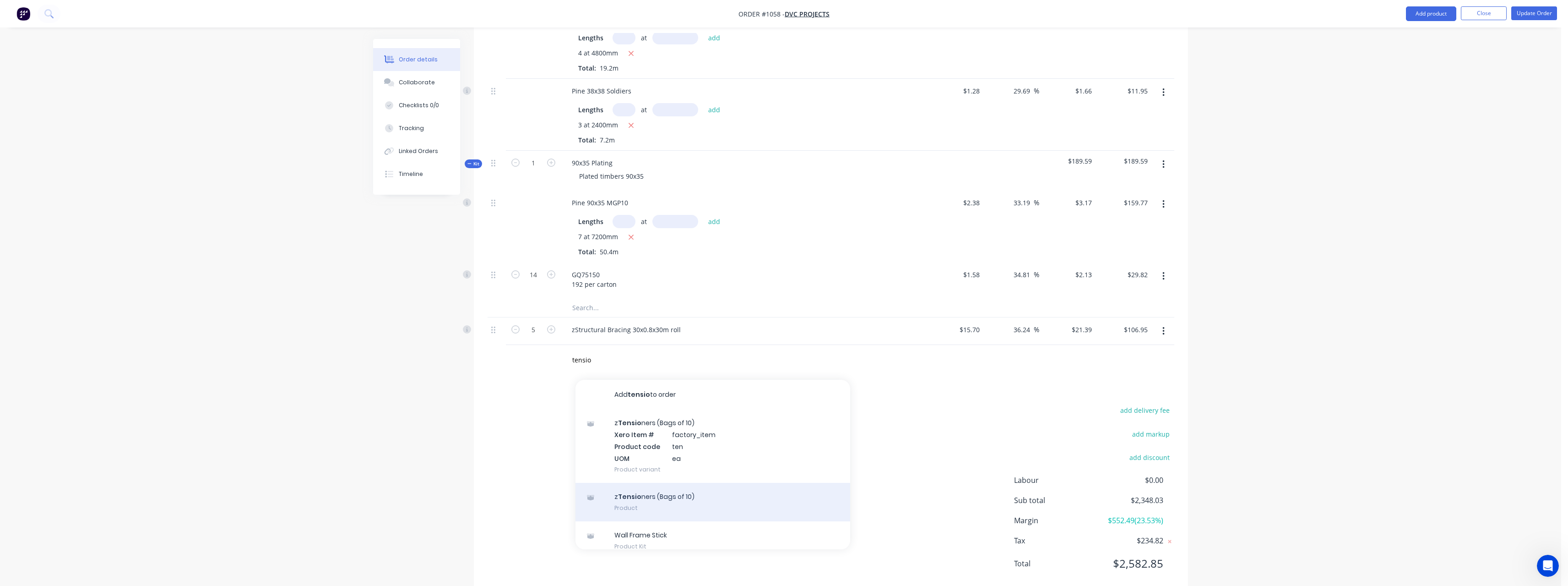
click at [709, 501] on div "z Tensio ners (Bags of 10) Product" at bounding box center [712, 502] width 274 height 39
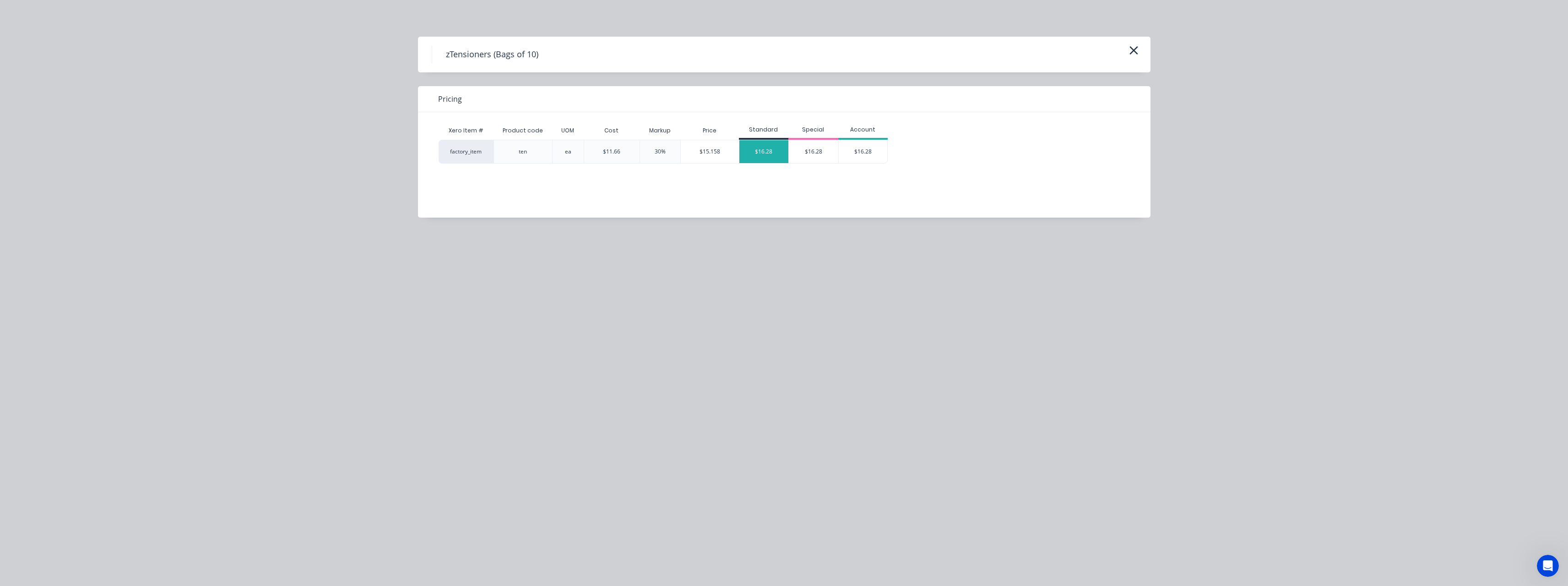
click at [764, 154] on div "$16.28" at bounding box center [764, 151] width 50 height 23
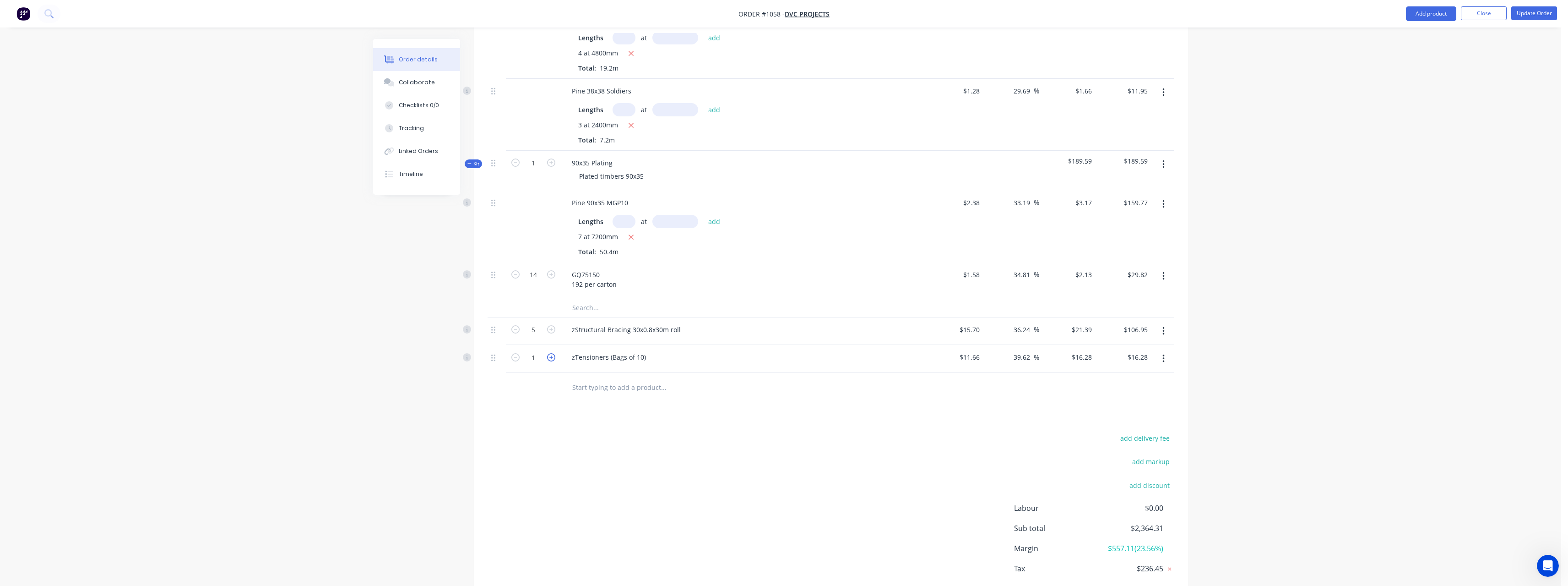
click at [550, 360] on icon "button" at bounding box center [551, 357] width 8 height 8
click at [600, 388] on input "text" at bounding box center [663, 388] width 183 height 18
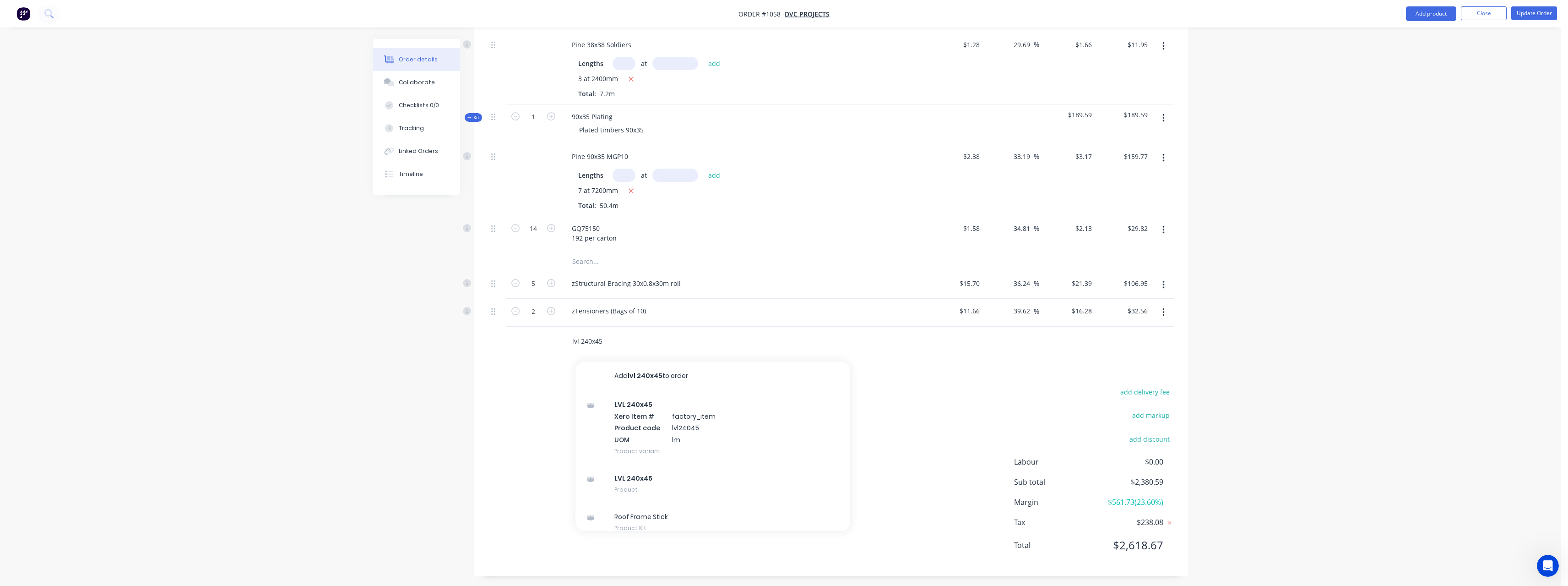
scroll to position [738, 0]
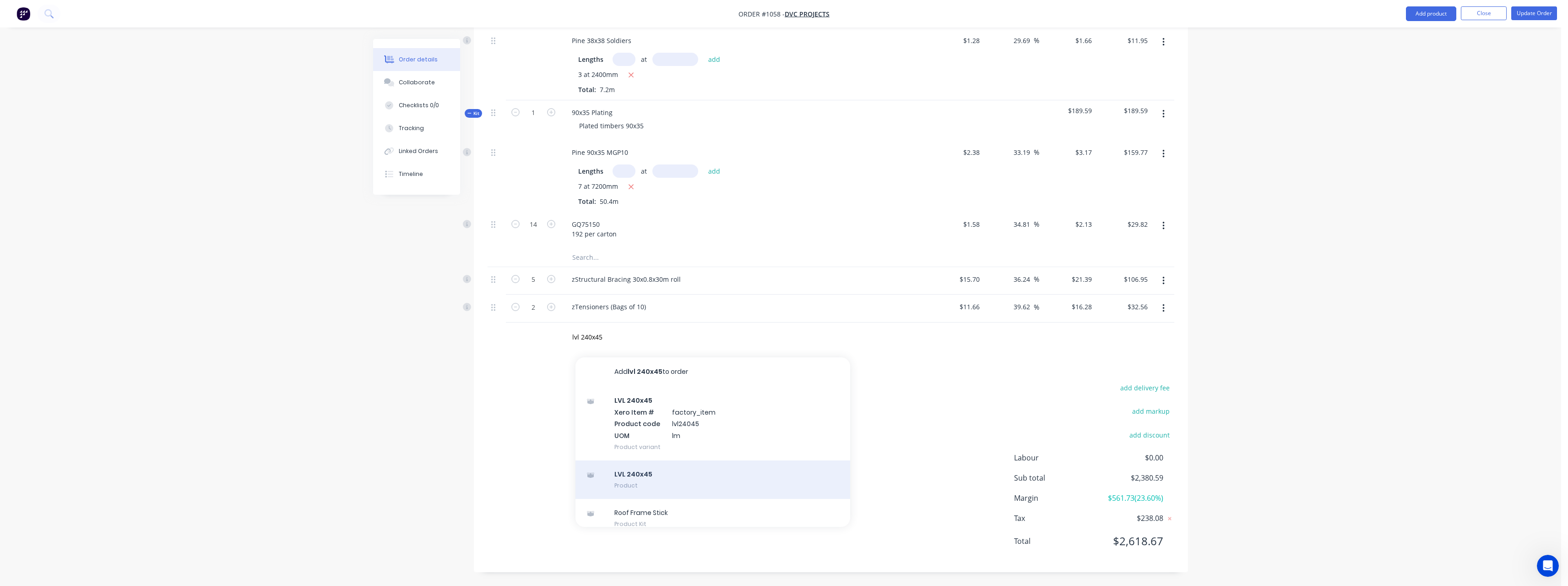
click at [727, 473] on div "LVL 240x45 Product" at bounding box center [712, 480] width 274 height 39
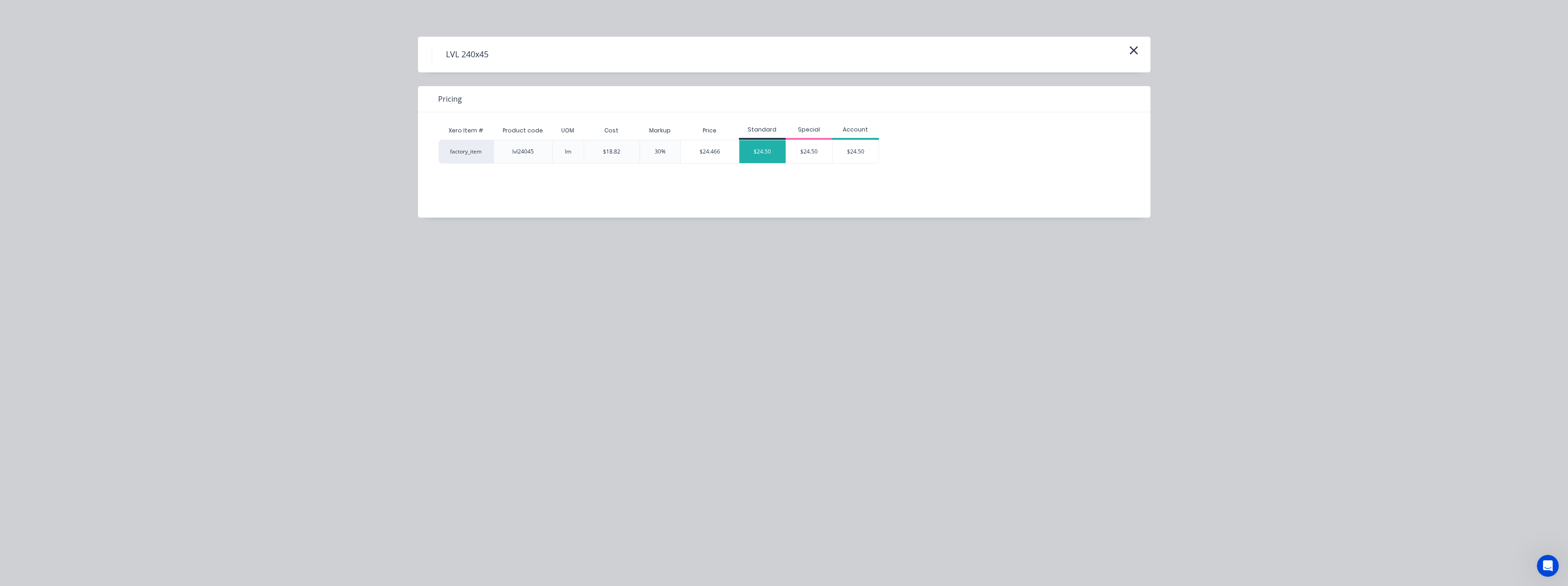
click at [772, 155] on div "$24.50" at bounding box center [762, 151] width 46 height 23
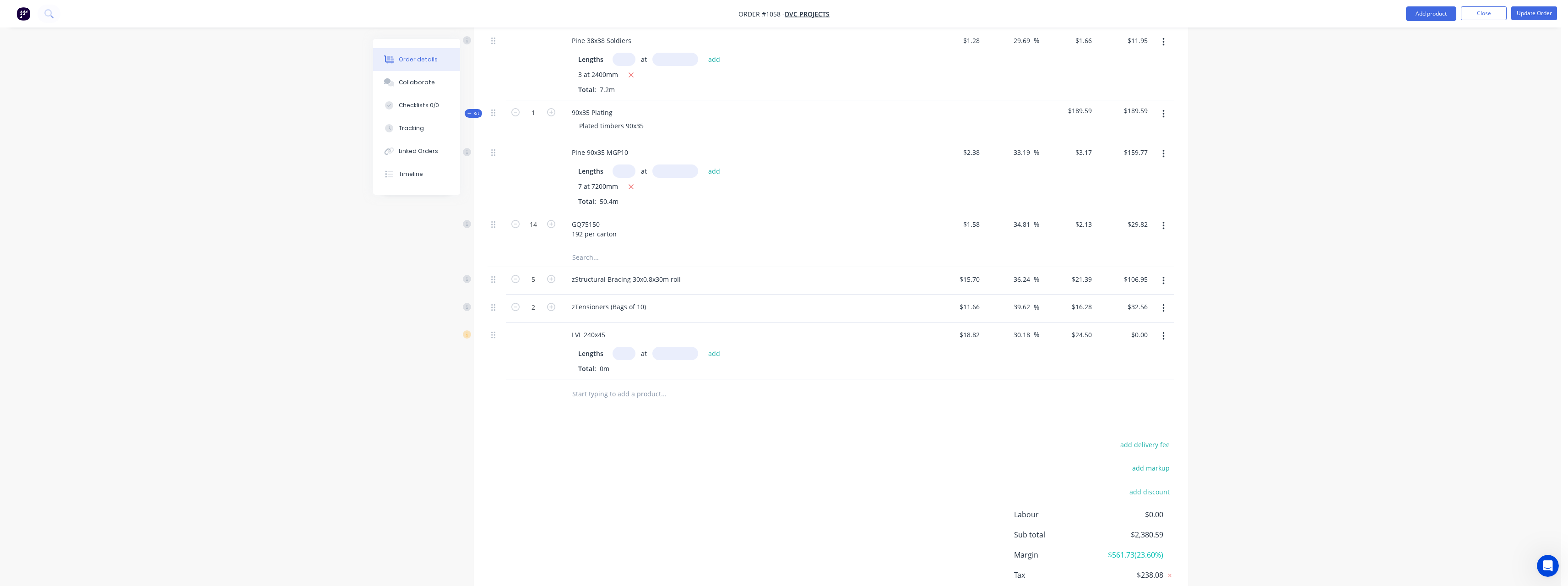
click at [627, 351] on input "text" at bounding box center [624, 354] width 23 height 13
click at [704, 347] on button "add" at bounding box center [714, 354] width 21 height 12
click at [609, 407] on input "text" at bounding box center [663, 409] width 183 height 18
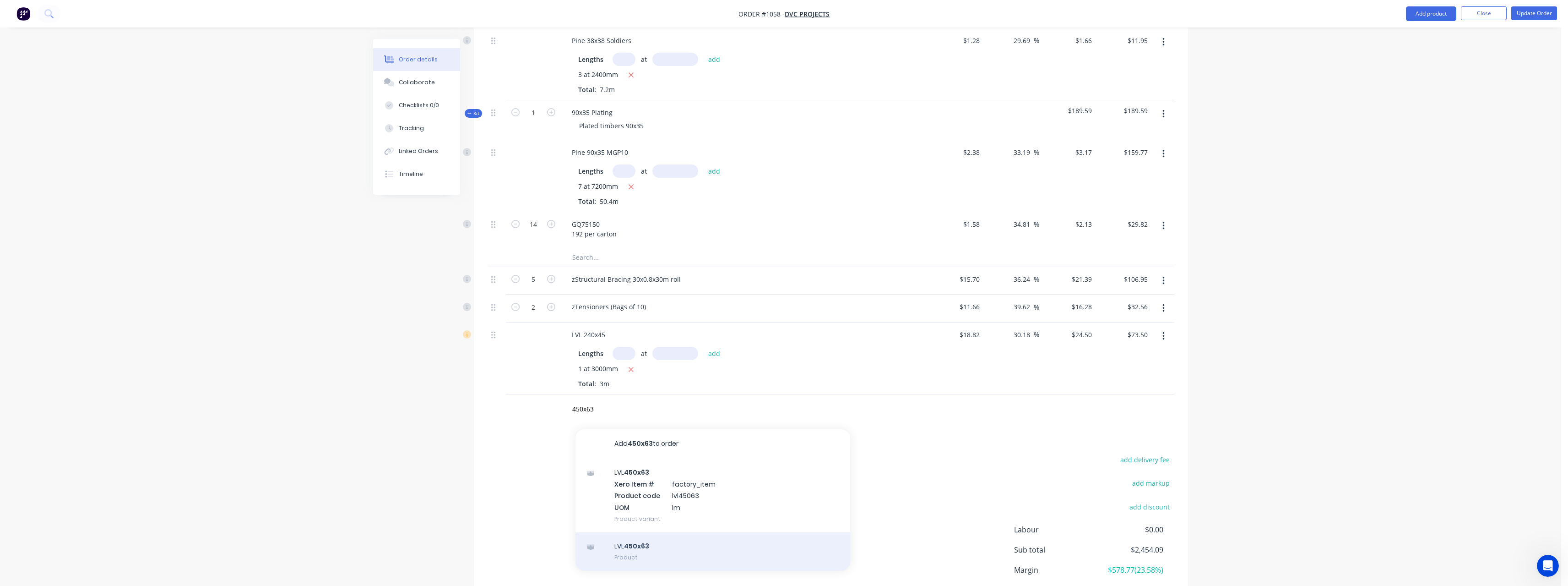
click at [650, 550] on div "LVL 450x63 Product" at bounding box center [712, 551] width 274 height 39
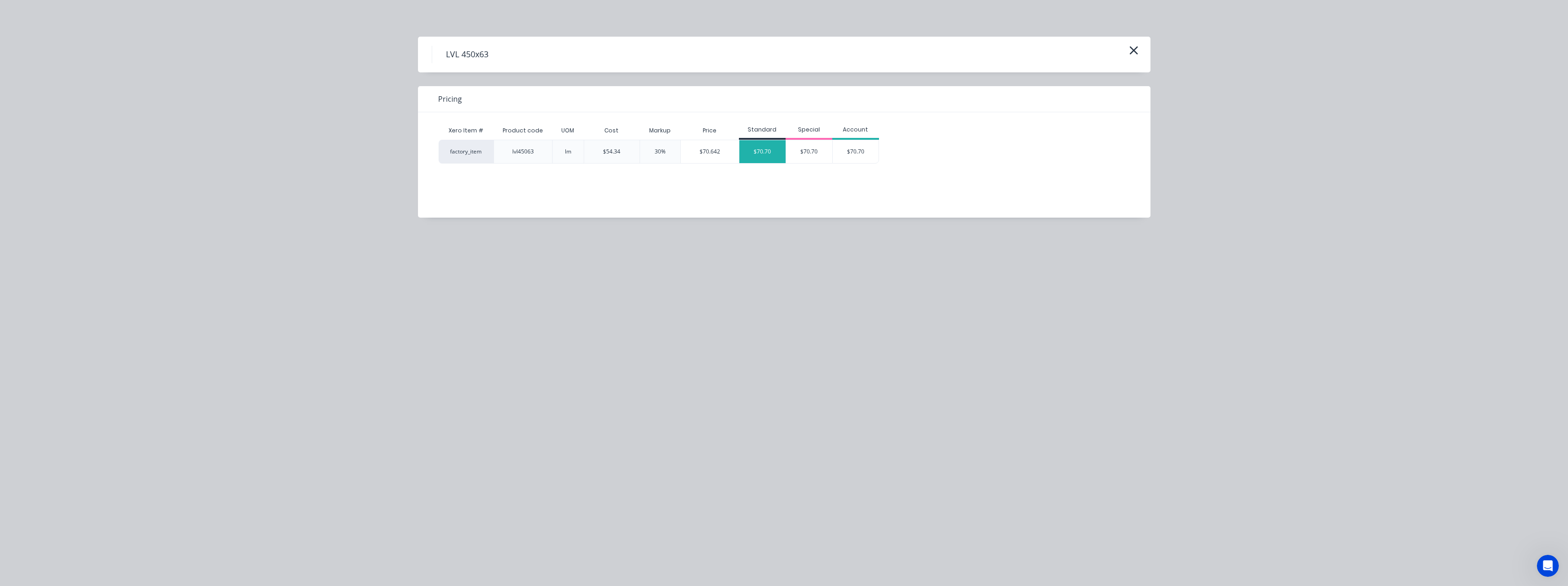
click at [752, 160] on div "$70.70" at bounding box center [762, 151] width 46 height 23
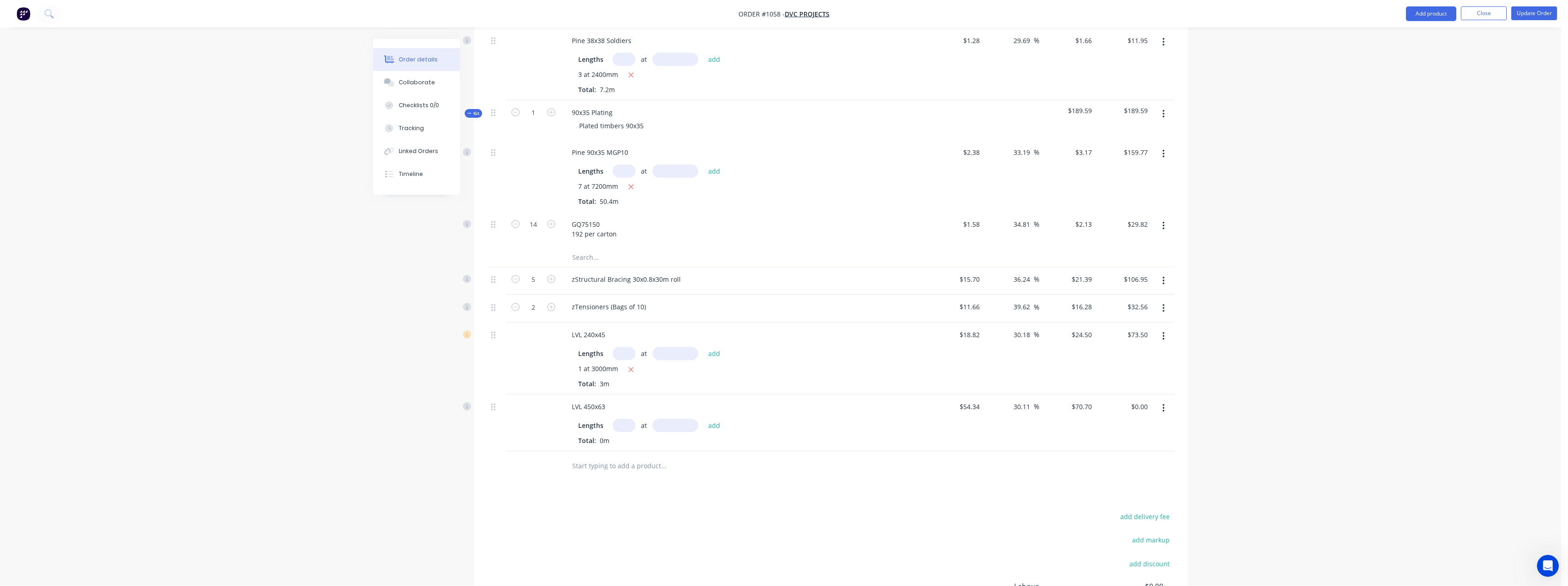
click at [624, 423] on input "text" at bounding box center [624, 425] width 23 height 13
click at [704, 419] on button "add" at bounding box center [714, 425] width 21 height 12
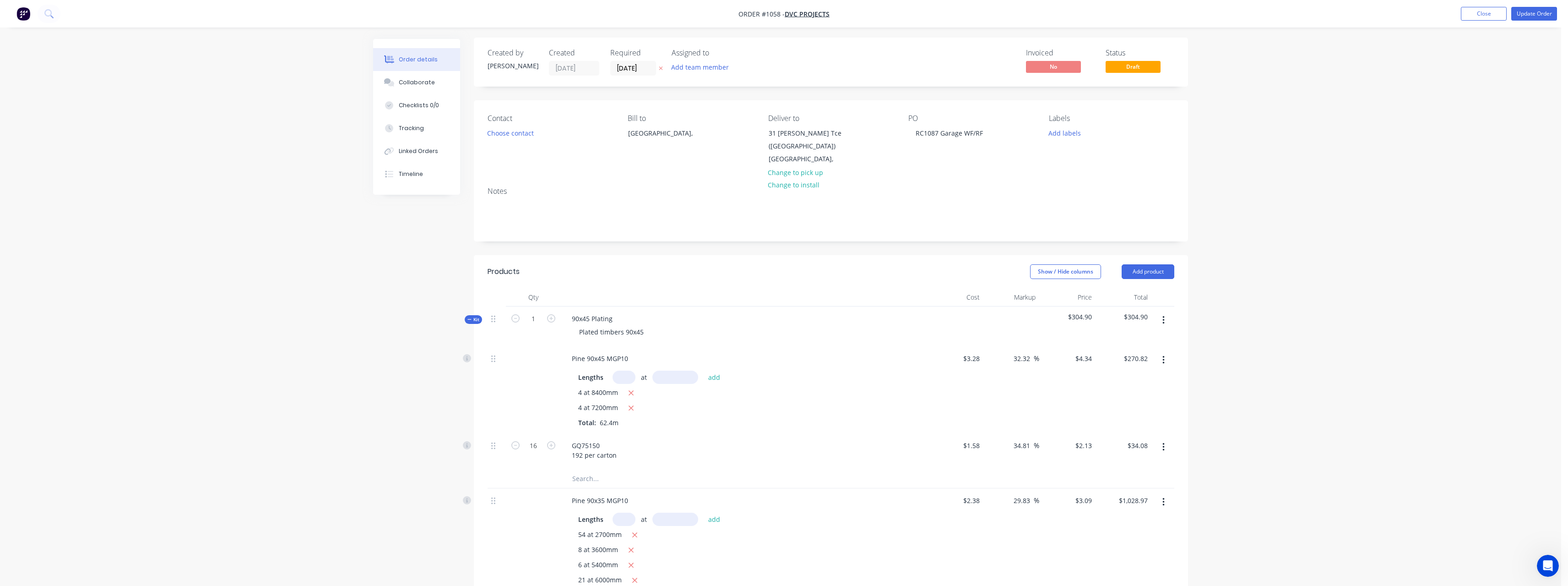
scroll to position [0, 0]
click at [1525, 15] on button "Update Order" at bounding box center [1534, 13] width 46 height 13
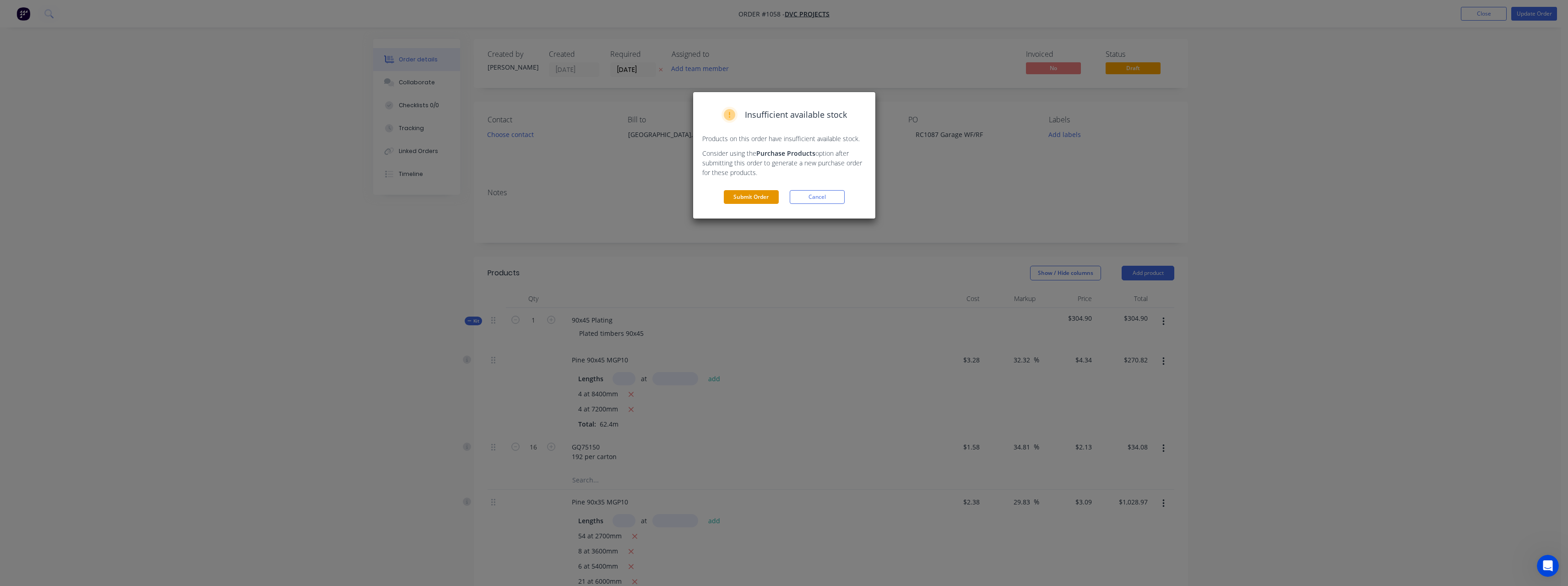
click at [739, 202] on button "Submit Order" at bounding box center [751, 197] width 55 height 13
click at [767, 218] on button "Submit" at bounding box center [751, 215] width 55 height 13
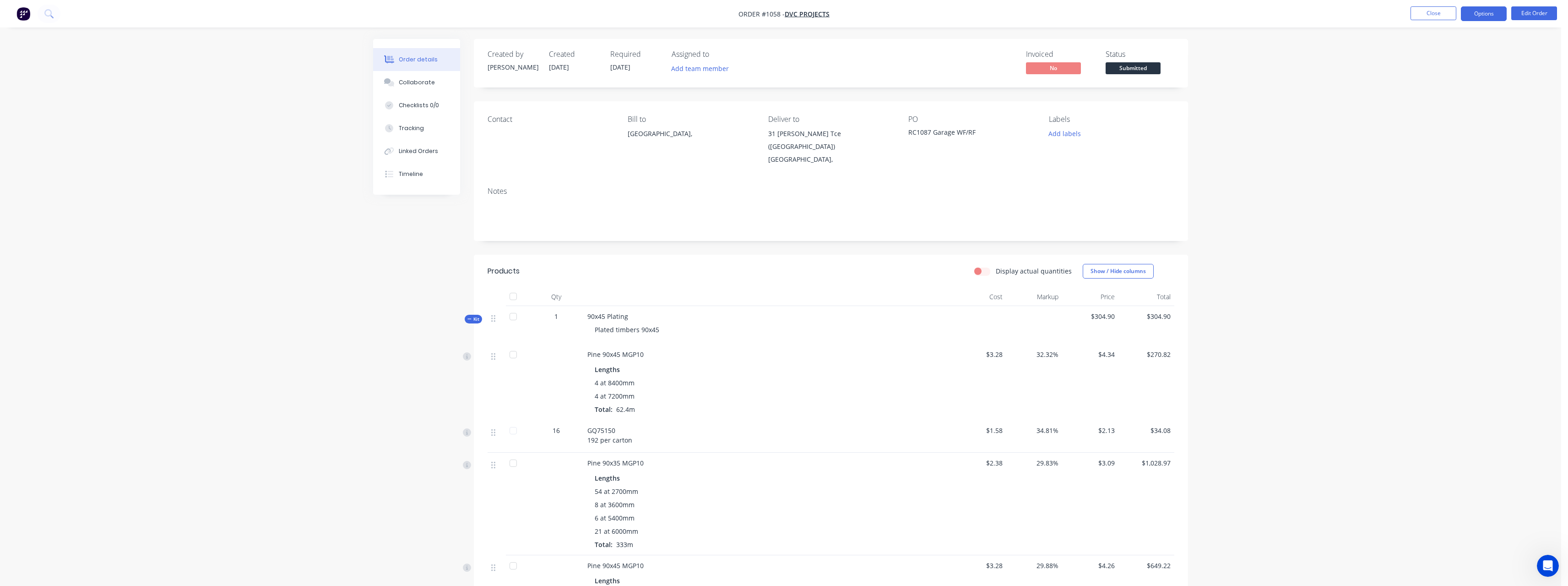
click at [1482, 14] on button "Options" at bounding box center [1484, 13] width 46 height 15
click at [1461, 109] on div "Work Order" at bounding box center [1456, 111] width 84 height 13
click at [1448, 76] on div "With pricing" at bounding box center [1456, 74] width 84 height 13
click at [1445, 114] on div "Work Order" at bounding box center [1456, 111] width 84 height 13
click at [1441, 96] on div "Without pricing" at bounding box center [1456, 92] width 84 height 13
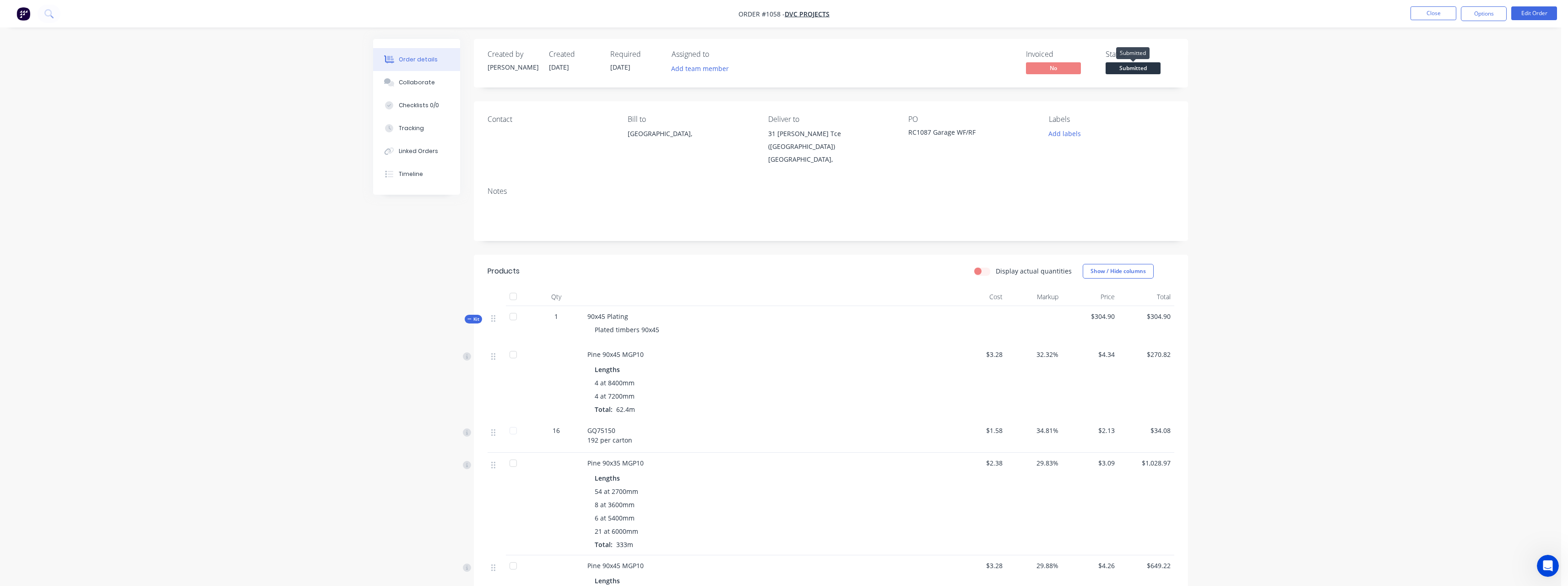
click at [1126, 66] on span "Submitted" at bounding box center [1133, 68] width 55 height 12
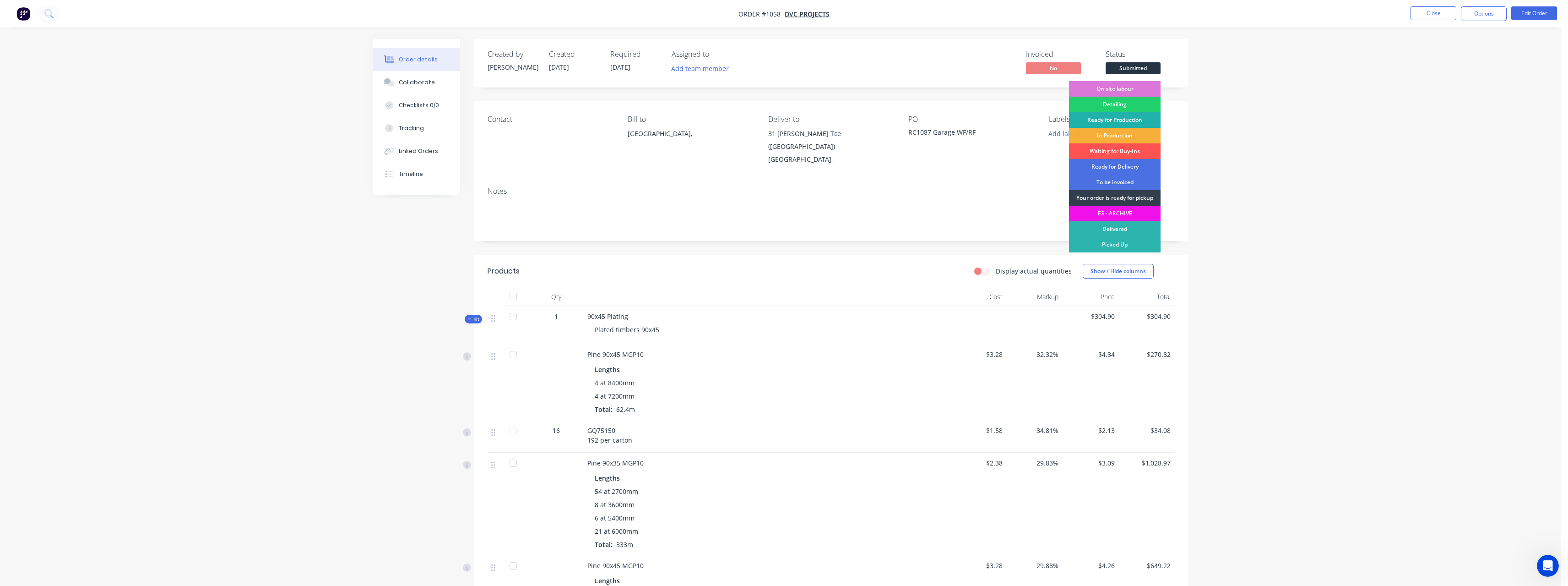
click at [1132, 121] on div "Ready for Production" at bounding box center [1115, 119] width 92 height 15
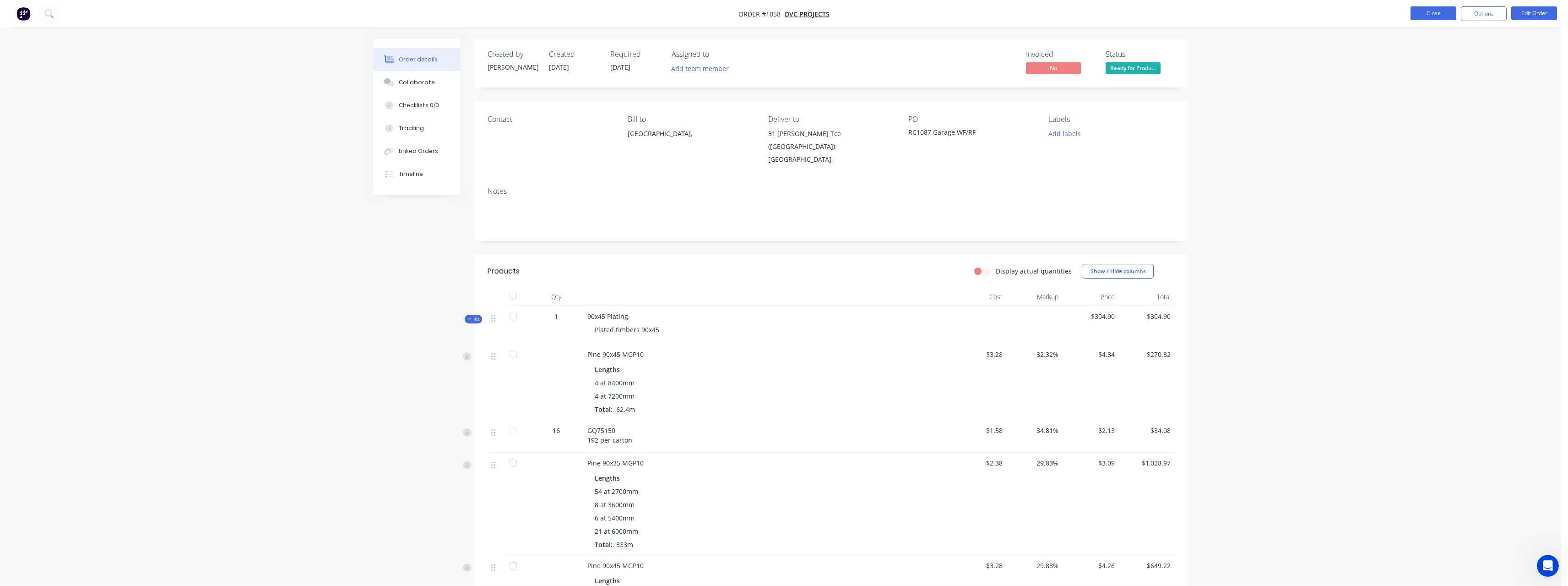
click at [1441, 14] on button "Close" at bounding box center [1433, 13] width 46 height 13
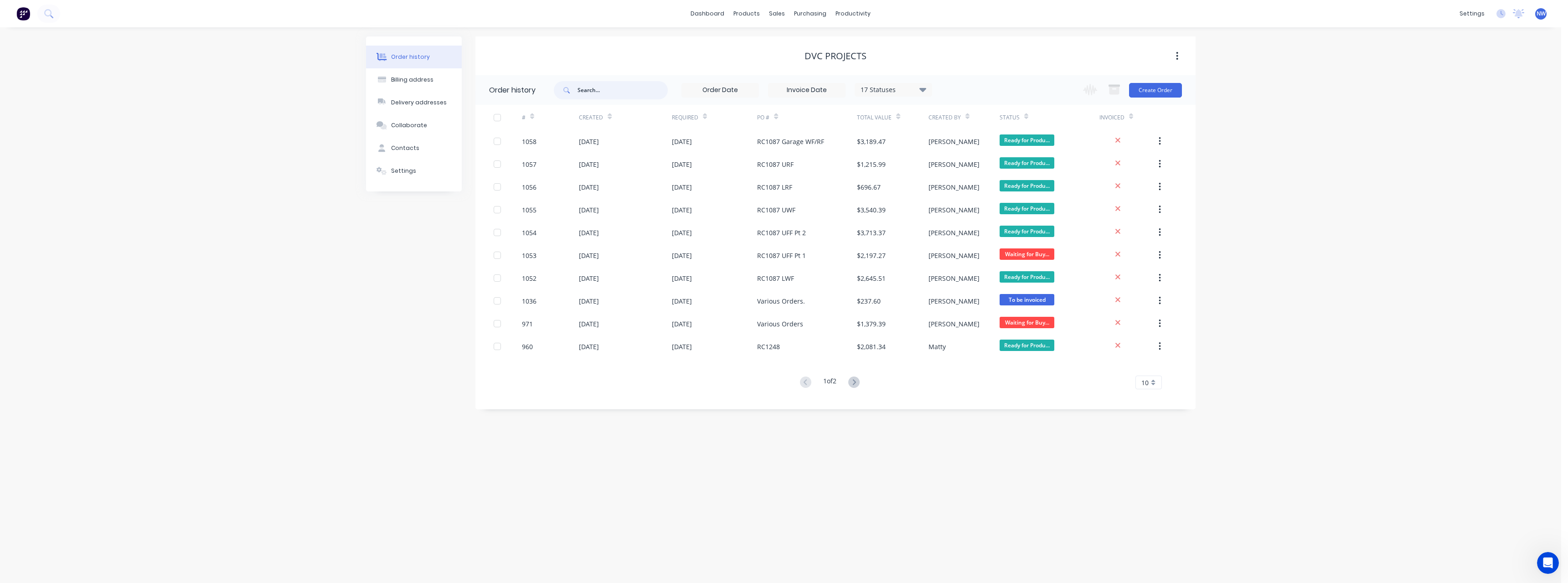
click at [618, 88] on input "text" at bounding box center [623, 90] width 90 height 18
click at [620, 91] on input "rc" at bounding box center [623, 90] width 90 height 18
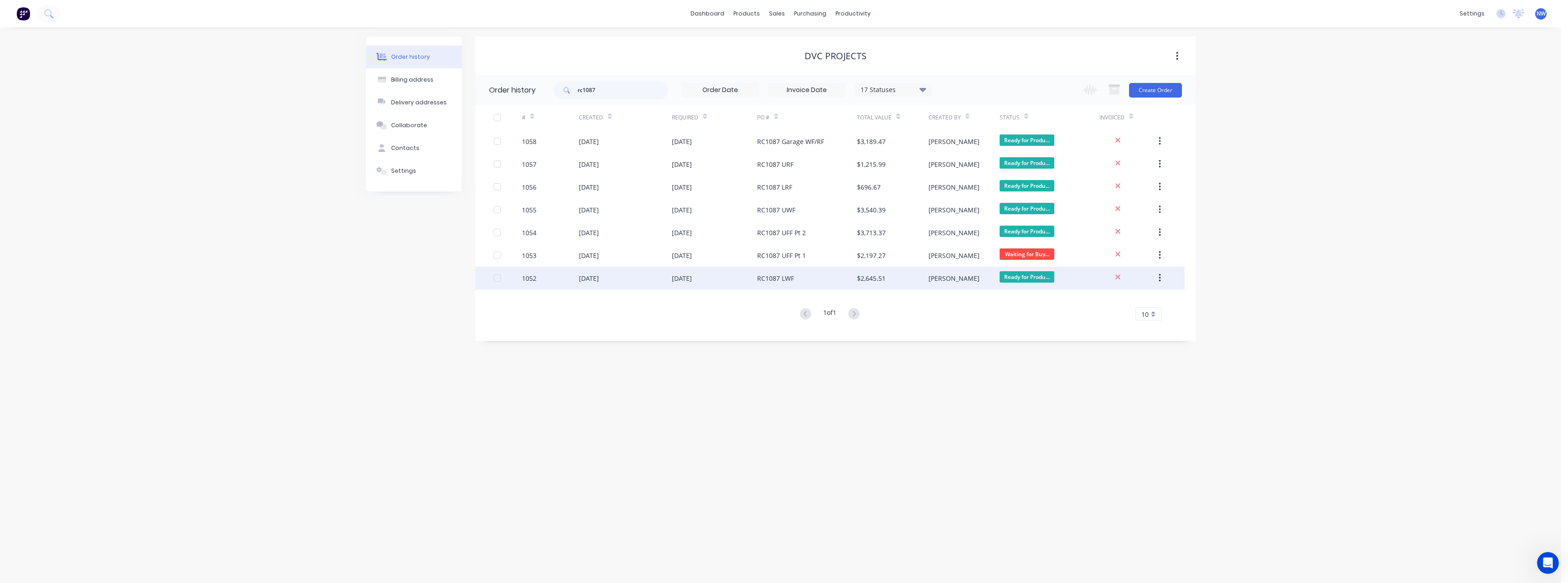
click at [580, 284] on div "[DATE]" at bounding box center [625, 278] width 93 height 23
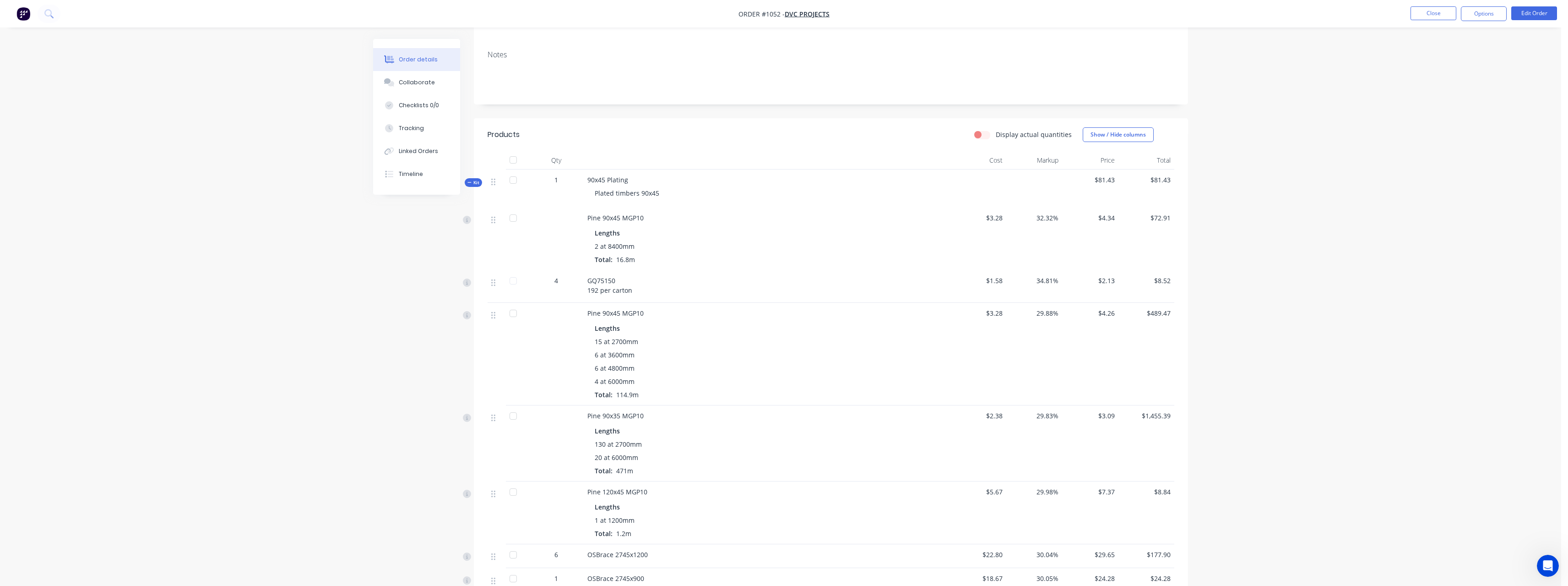
scroll to position [138, 0]
click at [1471, 10] on button "Options" at bounding box center [1484, 13] width 46 height 15
click at [1451, 161] on div "Purchase Products" at bounding box center [1456, 166] width 84 height 13
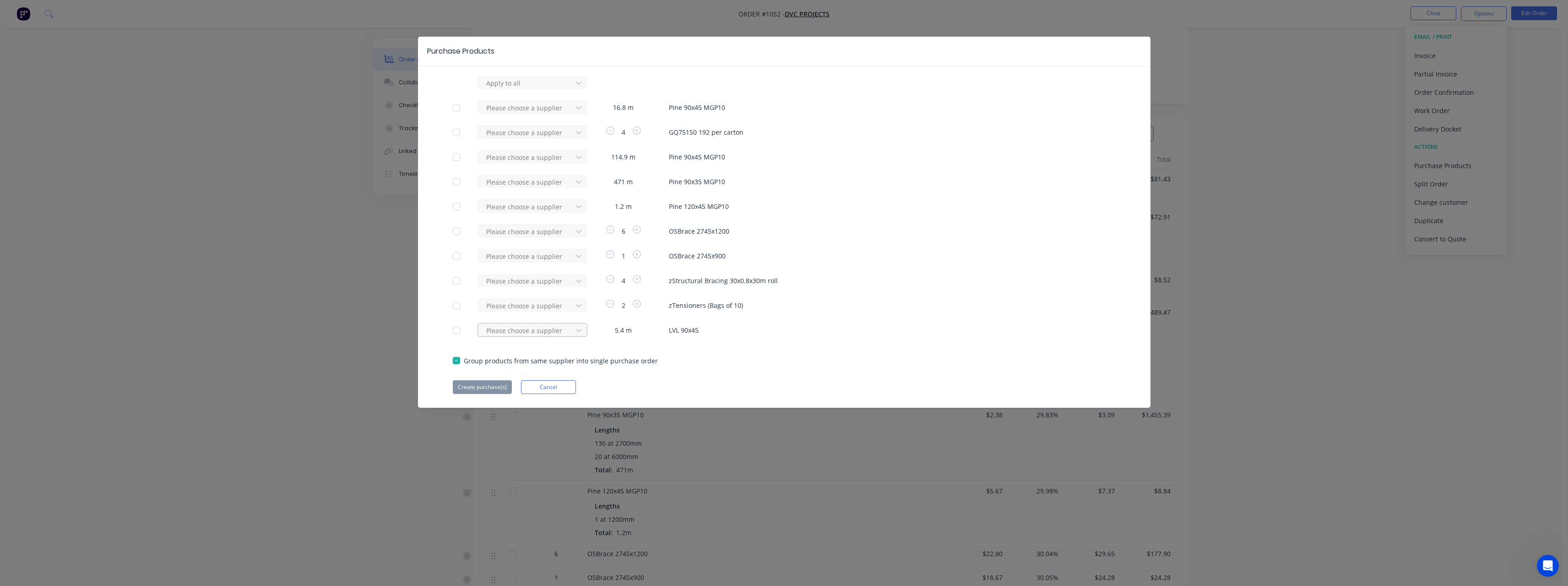
click at [539, 89] on div at bounding box center [526, 83] width 83 height 12
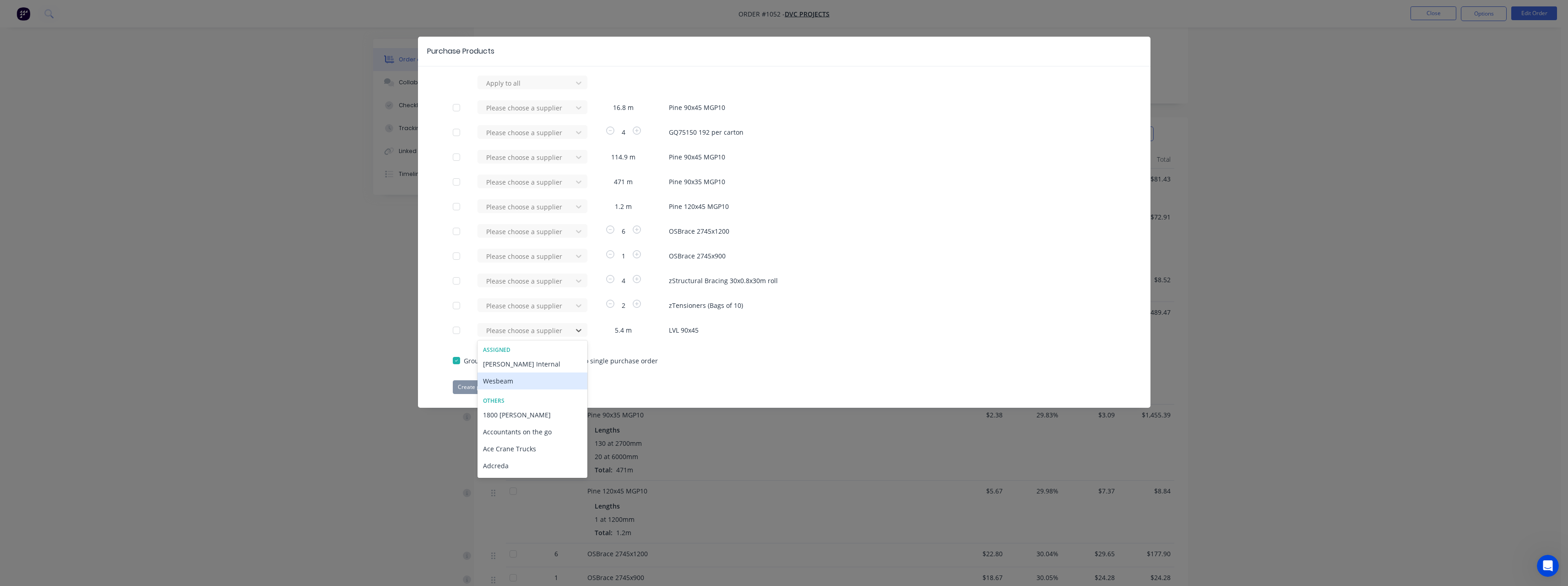
click at [533, 378] on div "Wesbeam" at bounding box center [532, 381] width 110 height 17
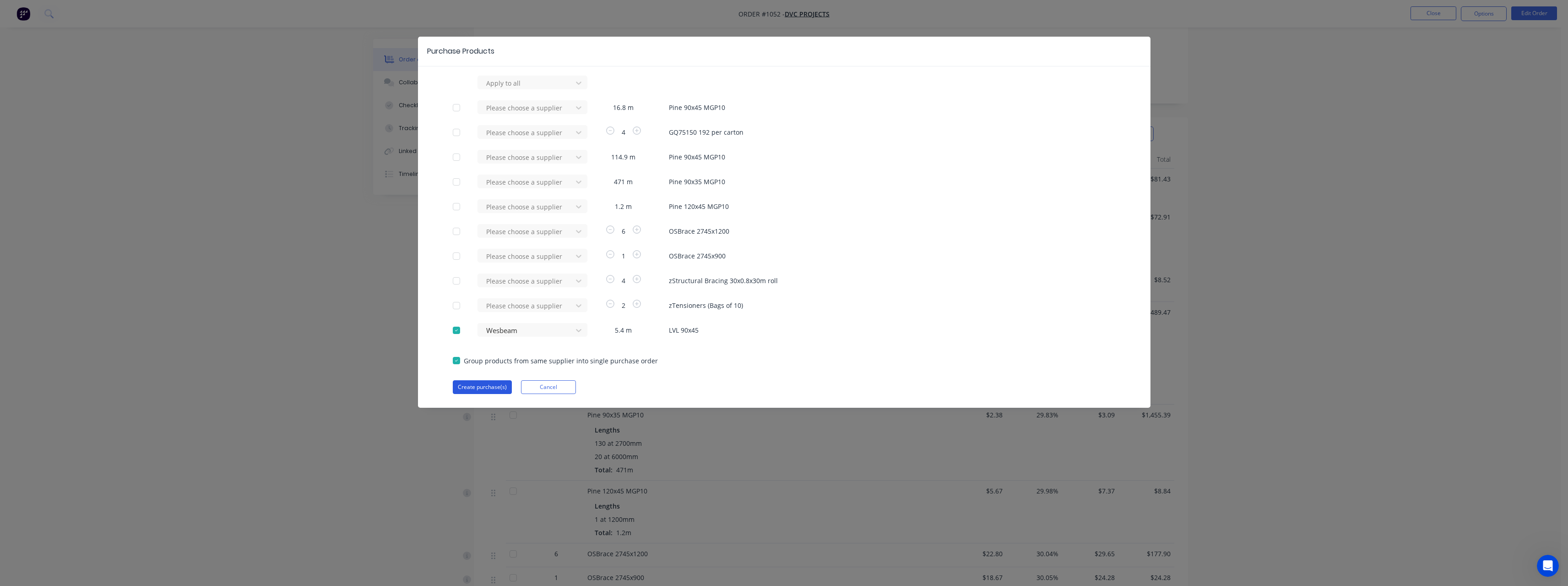
click at [483, 382] on button "Create purchase(s)" at bounding box center [482, 387] width 59 height 13
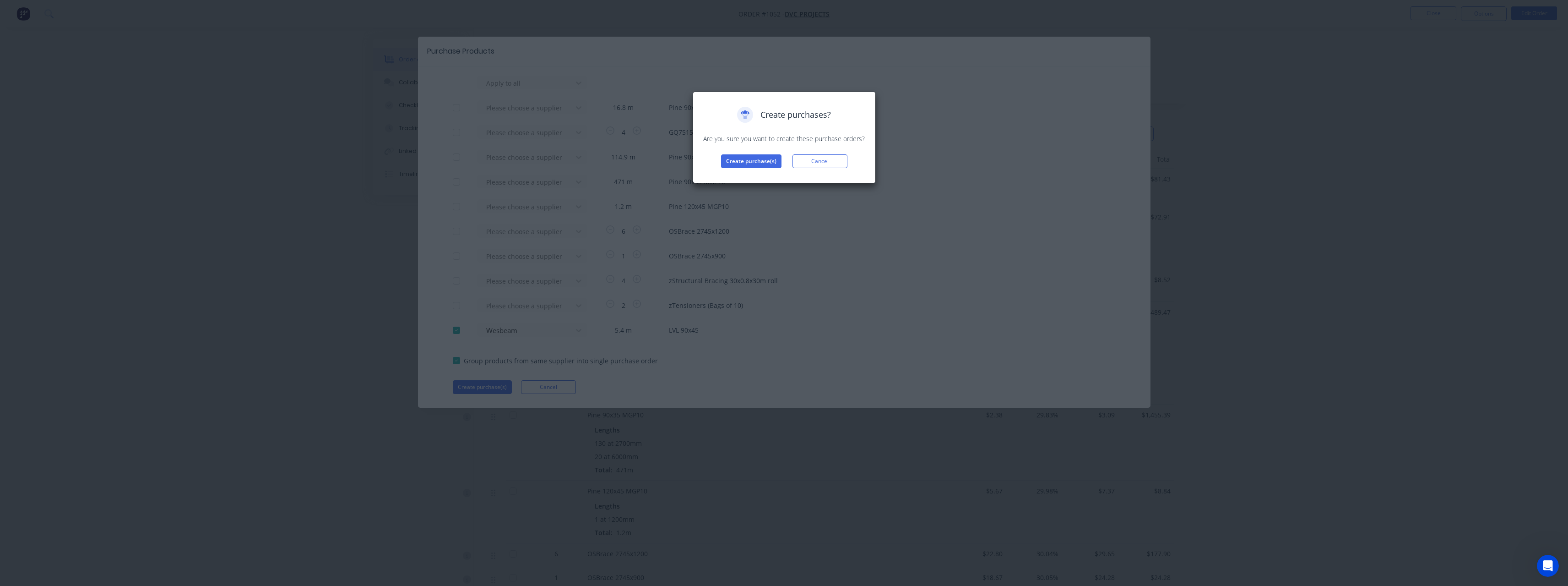
click at [748, 153] on div "Create purchases? Are you sure you want to create these purchase orders? Create…" at bounding box center [784, 137] width 164 height 61
click at [743, 163] on button "Create purchase(s)" at bounding box center [751, 161] width 61 height 13
click at [743, 172] on button "View purchase(s)" at bounding box center [751, 176] width 55 height 13
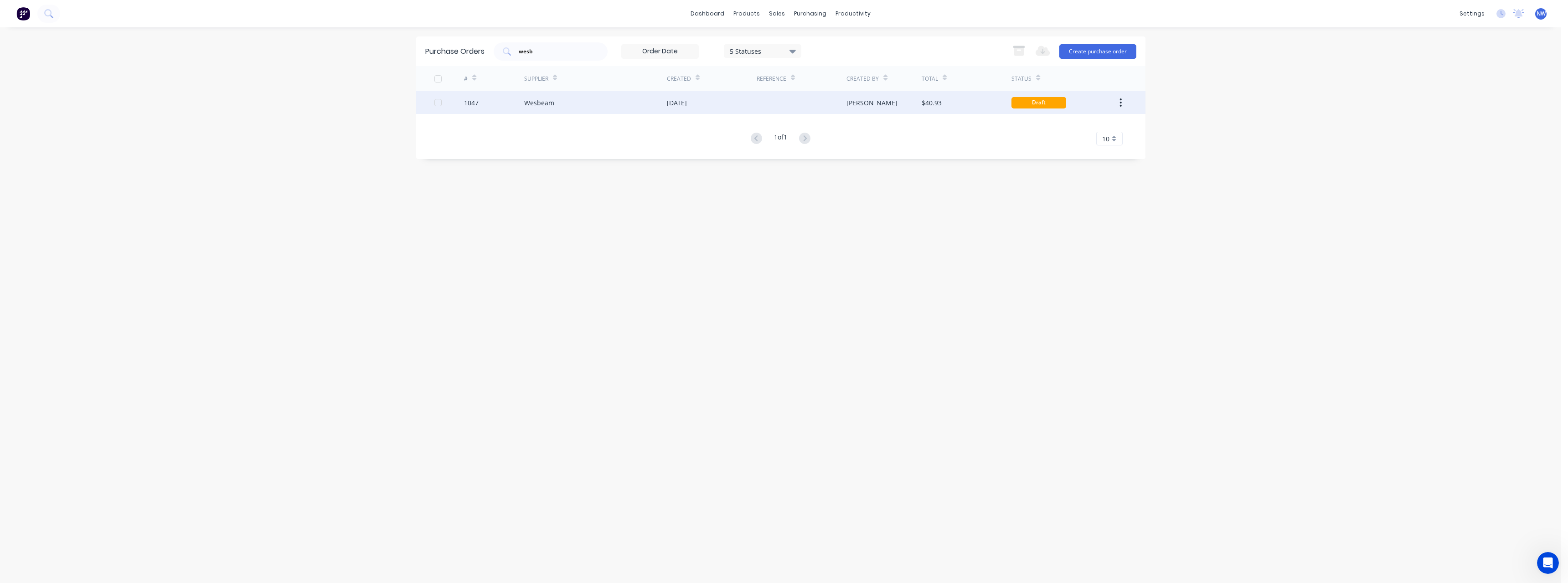
click at [755, 106] on div "[DATE]" at bounding box center [712, 102] width 90 height 23
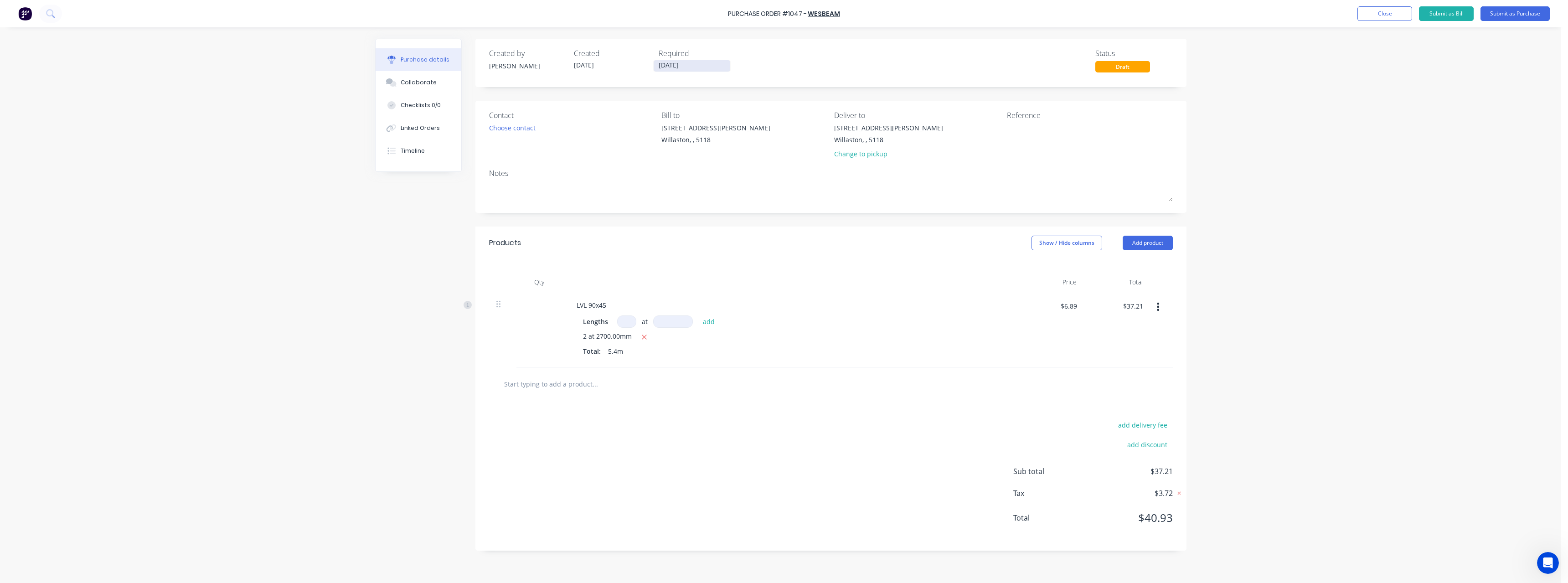
click at [709, 64] on input "[DATE]" at bounding box center [692, 66] width 77 height 12
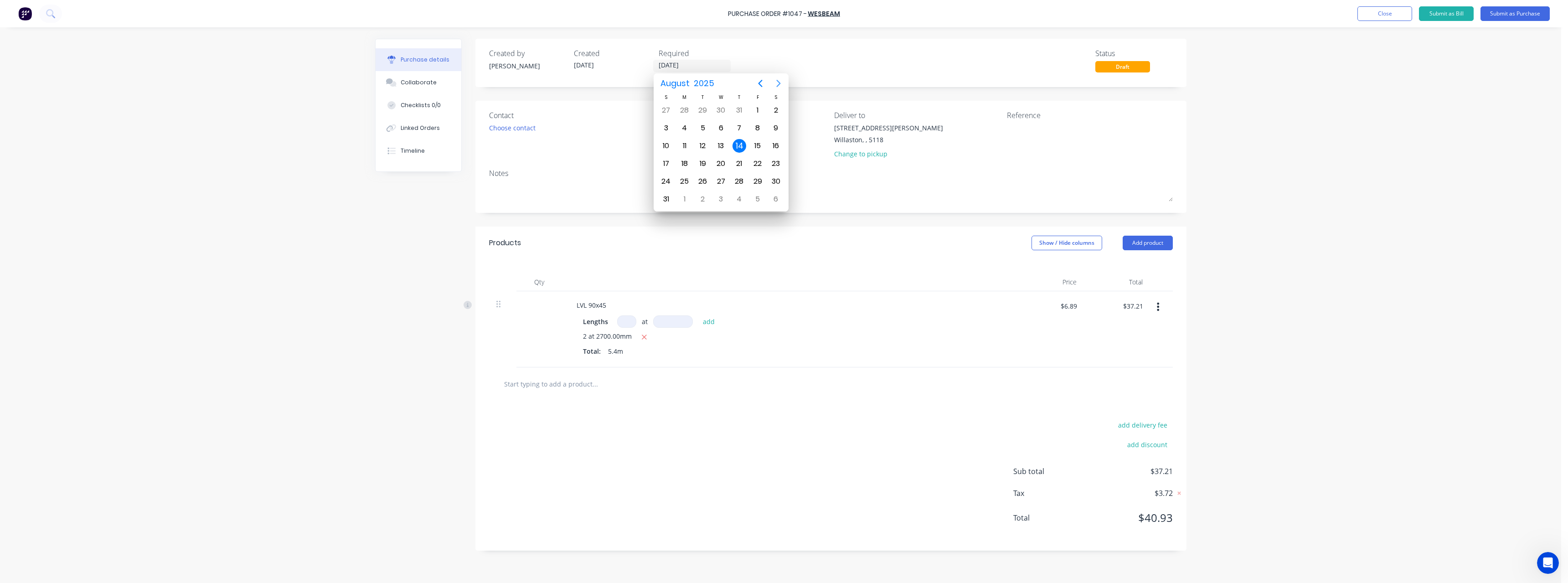
click at [776, 86] on icon "Next page" at bounding box center [779, 83] width 11 height 11
click at [719, 147] on div "17" at bounding box center [721, 145] width 13 height 13
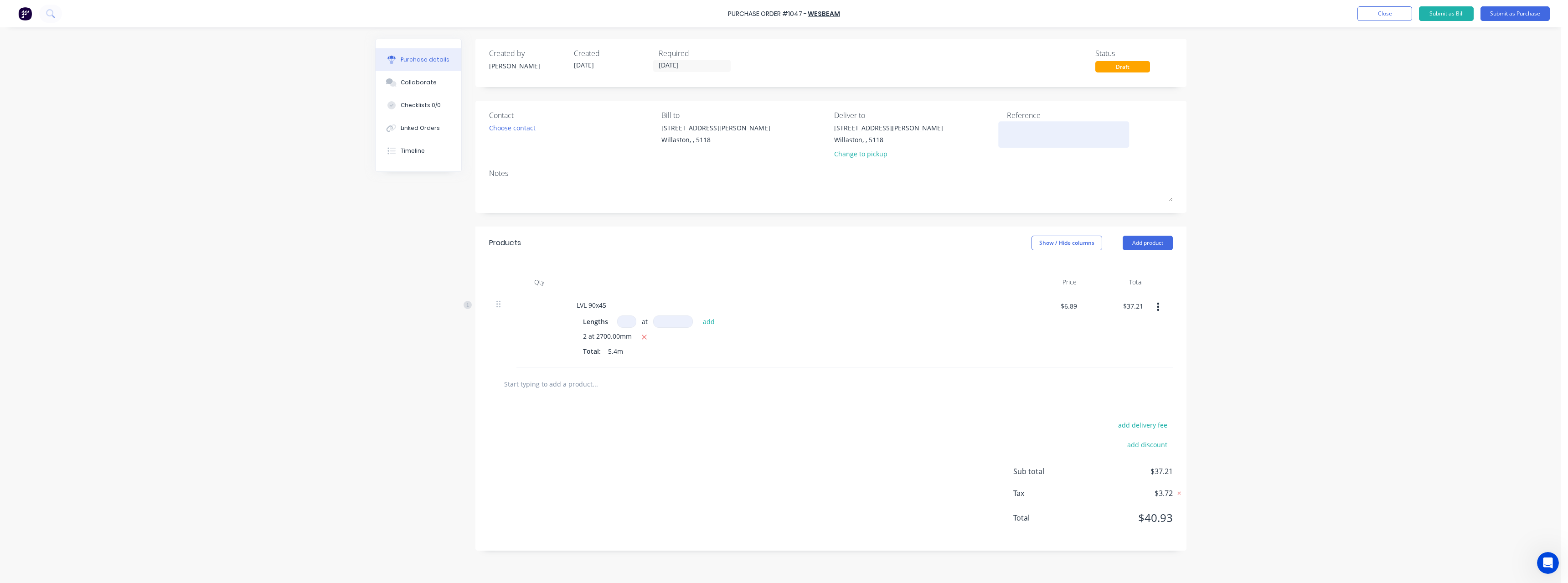
drag, startPoint x: 1017, startPoint y: 131, endPoint x: 982, endPoint y: 159, distance: 44.8
click at [1013, 139] on textarea at bounding box center [1063, 133] width 114 height 21
click at [1508, 16] on button "Submit as Purchase" at bounding box center [1515, 13] width 69 height 15
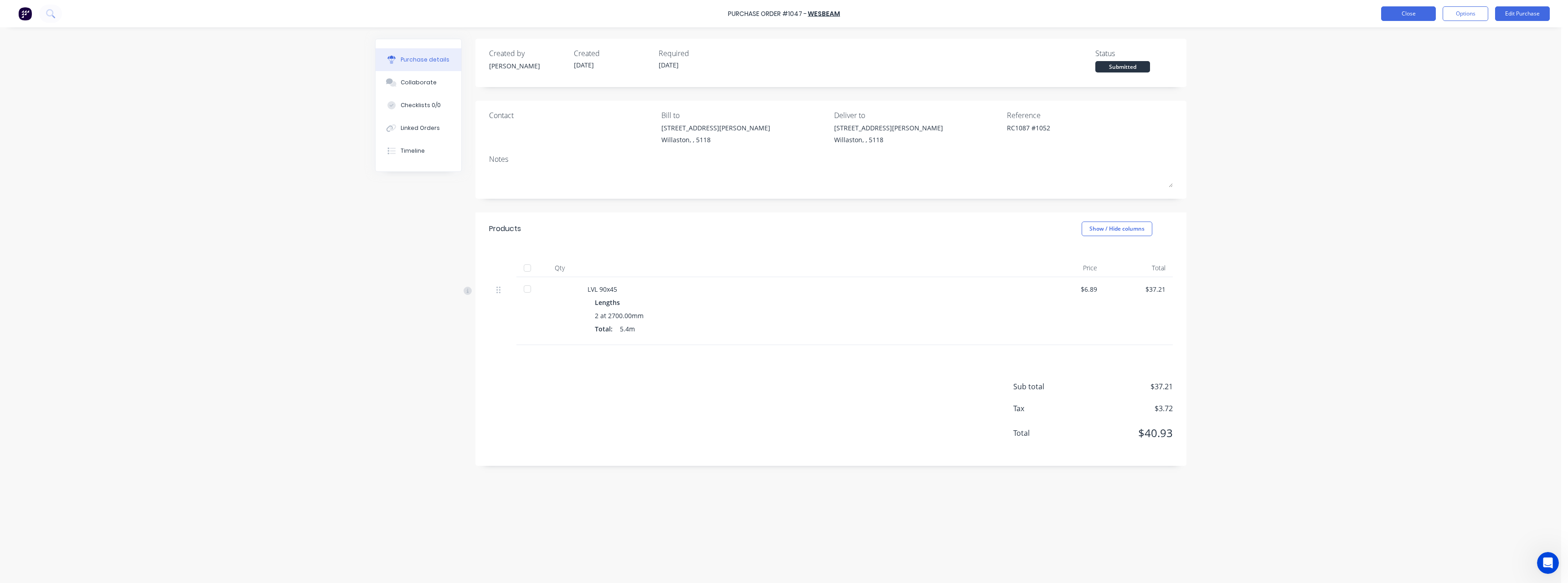
click at [1415, 15] on button "Close" at bounding box center [1409, 13] width 55 height 15
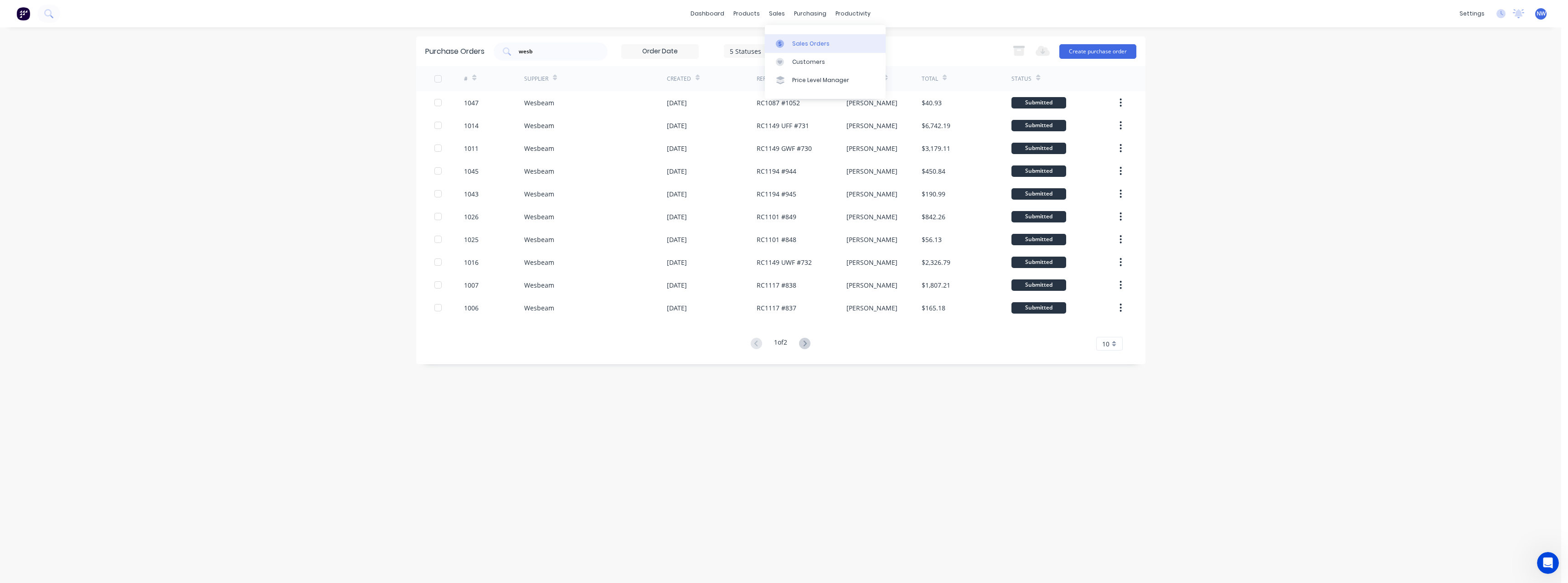
click at [798, 45] on div "Sales Orders" at bounding box center [810, 43] width 37 height 8
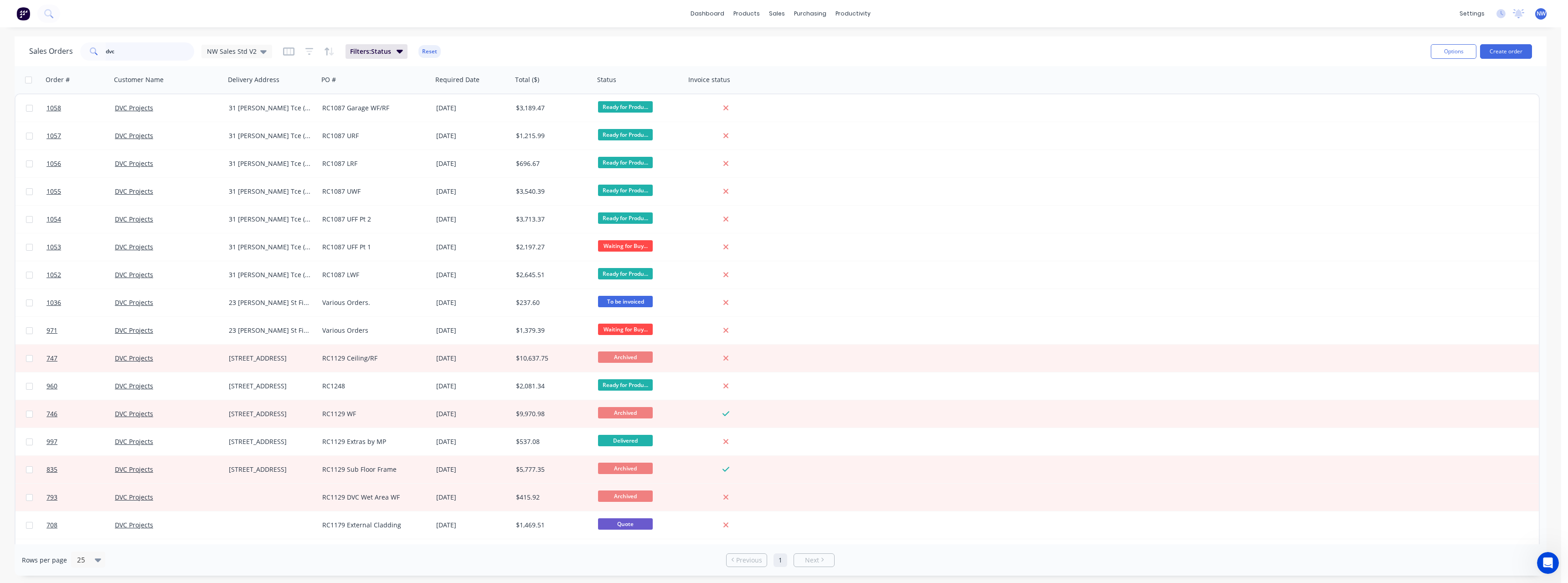
click at [120, 53] on input "dvc" at bounding box center [150, 52] width 89 height 18
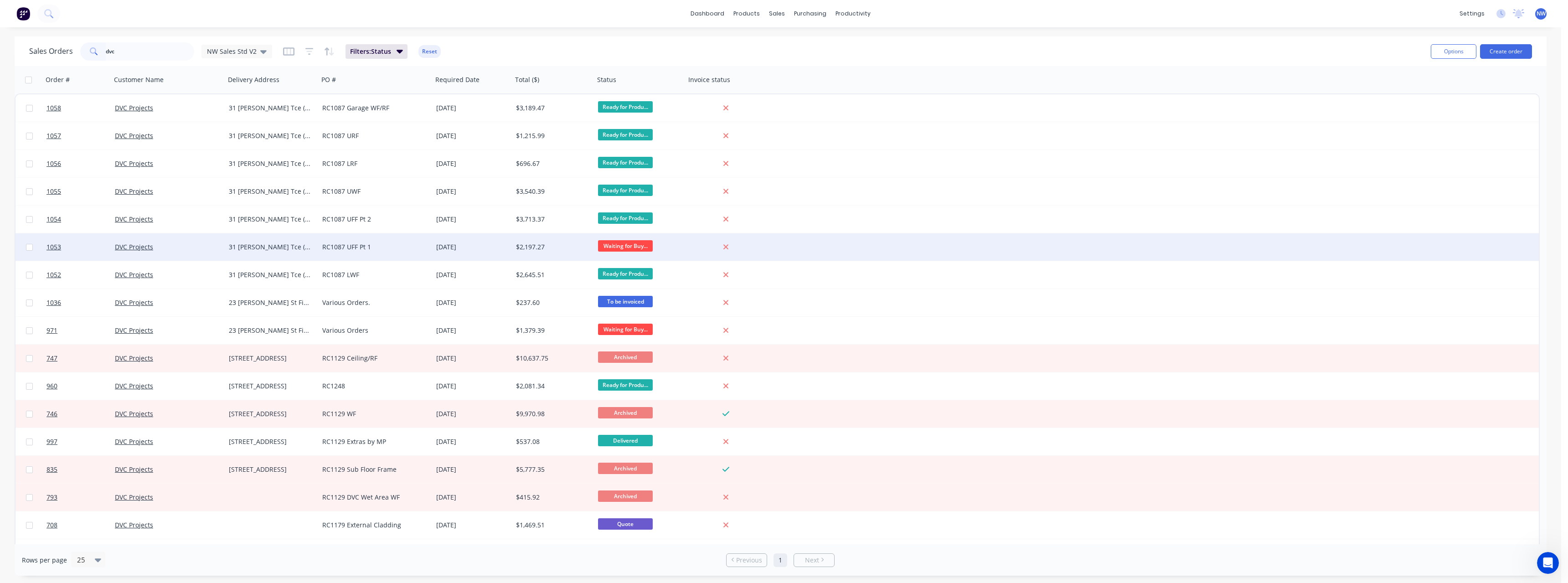
click at [142, 251] on div "DVC Projects" at bounding box center [166, 246] width 101 height 9
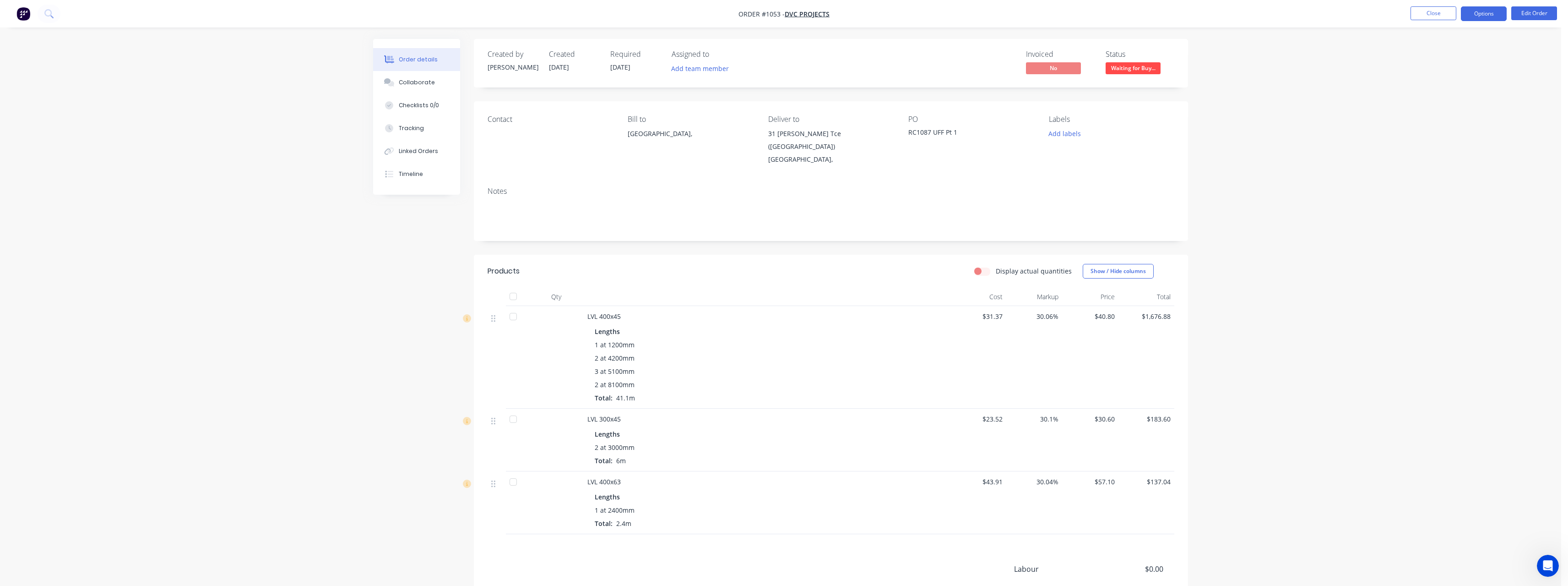
click at [1486, 15] on button "Options" at bounding box center [1484, 13] width 46 height 15
click at [1438, 163] on div "Purchase Products" at bounding box center [1456, 166] width 84 height 13
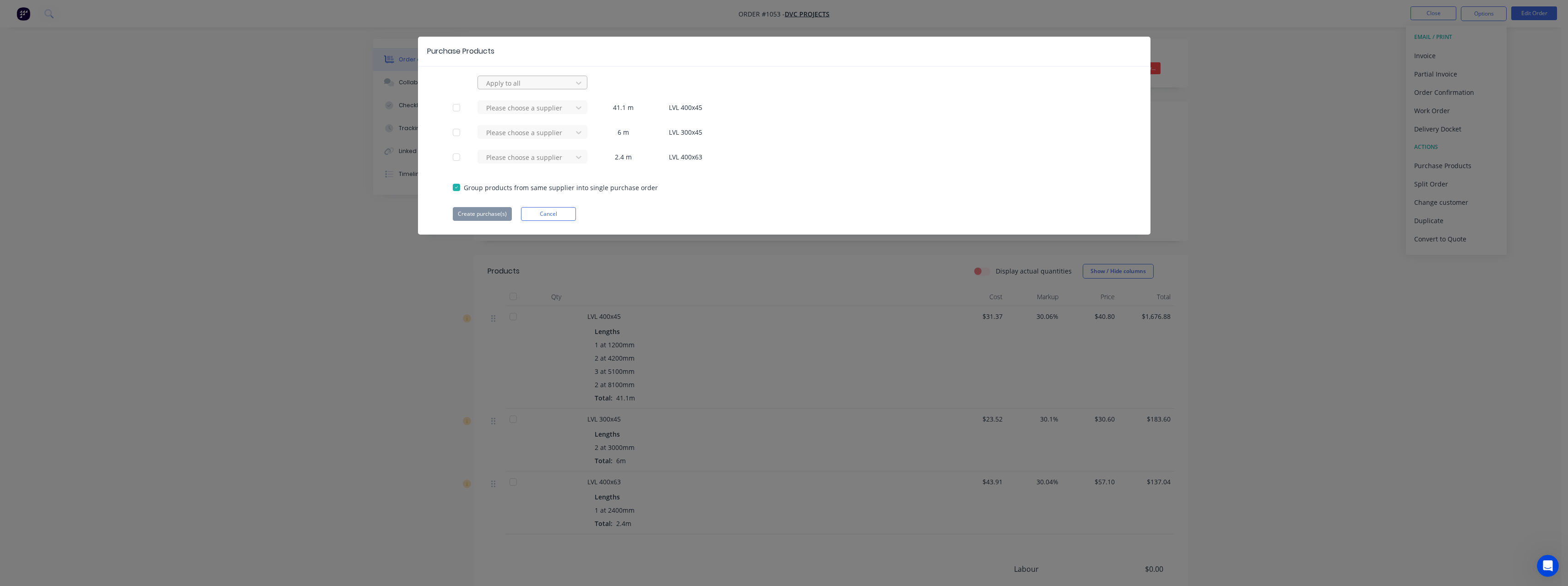
click at [528, 84] on div at bounding box center [526, 83] width 83 height 12
click at [520, 117] on div "Wesbeam" at bounding box center [532, 121] width 110 height 17
click at [492, 210] on button "Create purchase(s)" at bounding box center [482, 213] width 59 height 13
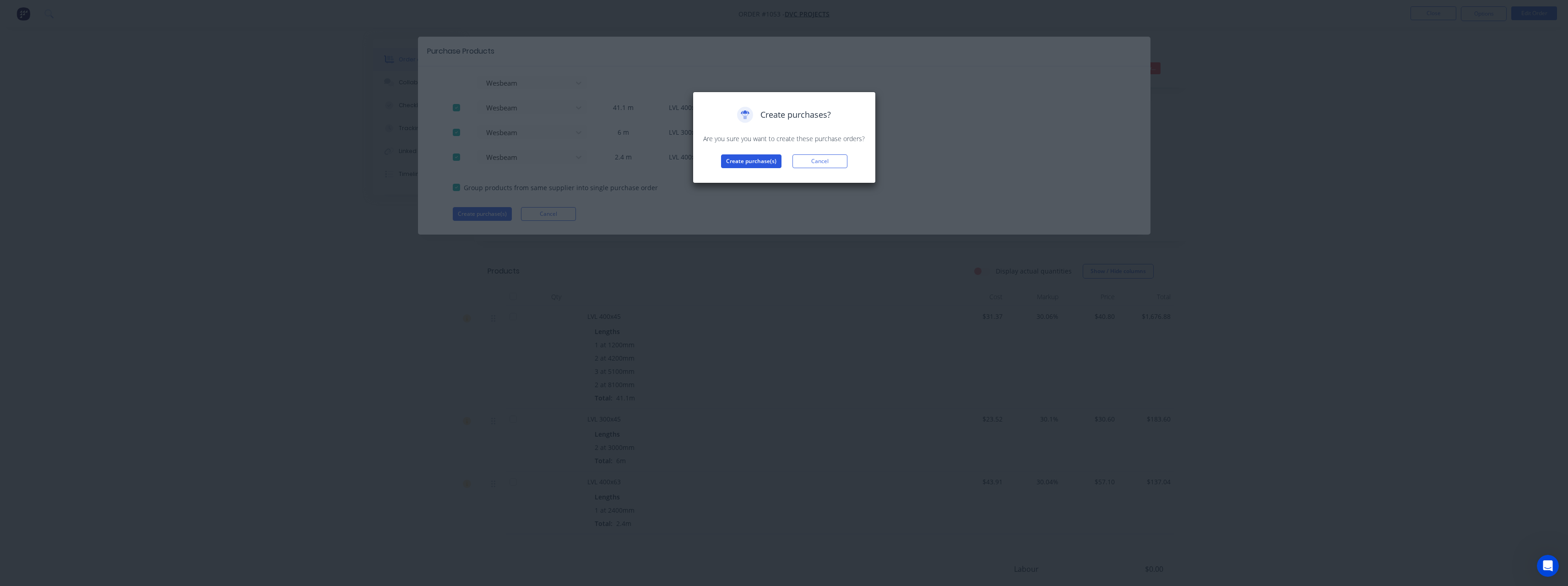
click at [738, 164] on button "Create purchase(s)" at bounding box center [751, 161] width 61 height 13
click at [754, 173] on button "View purchase(s)" at bounding box center [751, 176] width 55 height 13
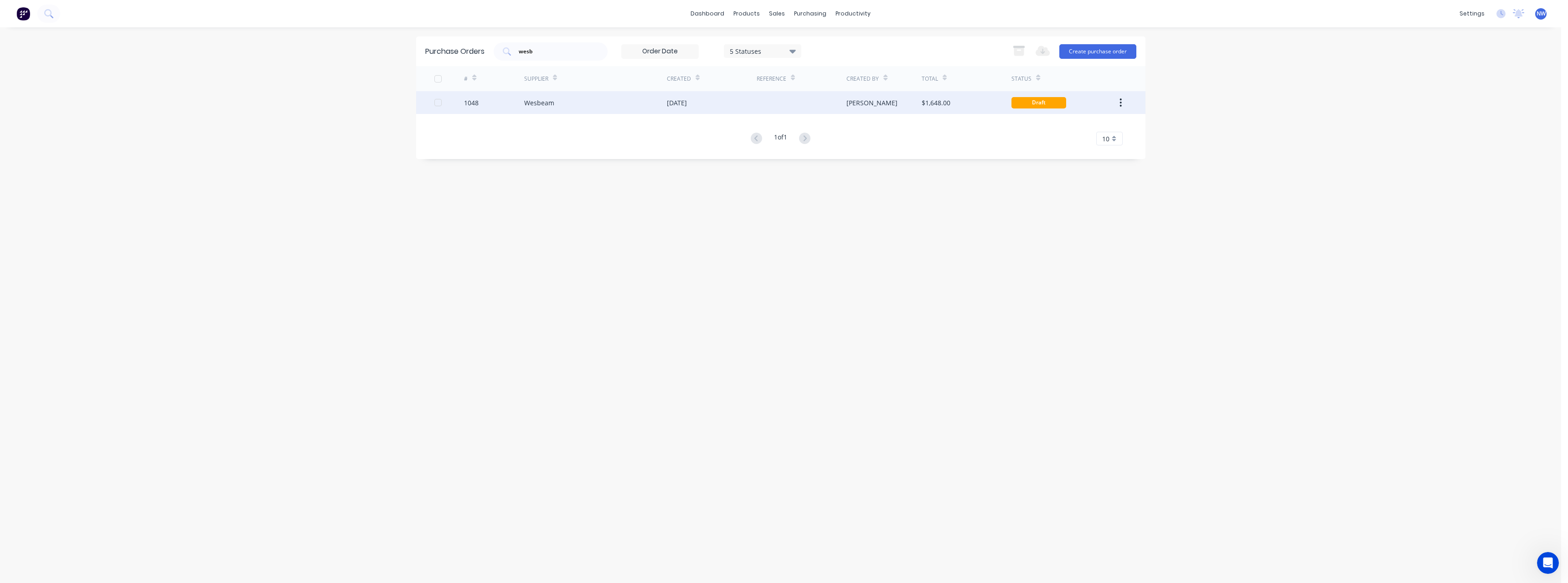
click at [752, 108] on div "[DATE]" at bounding box center [712, 102] width 90 height 23
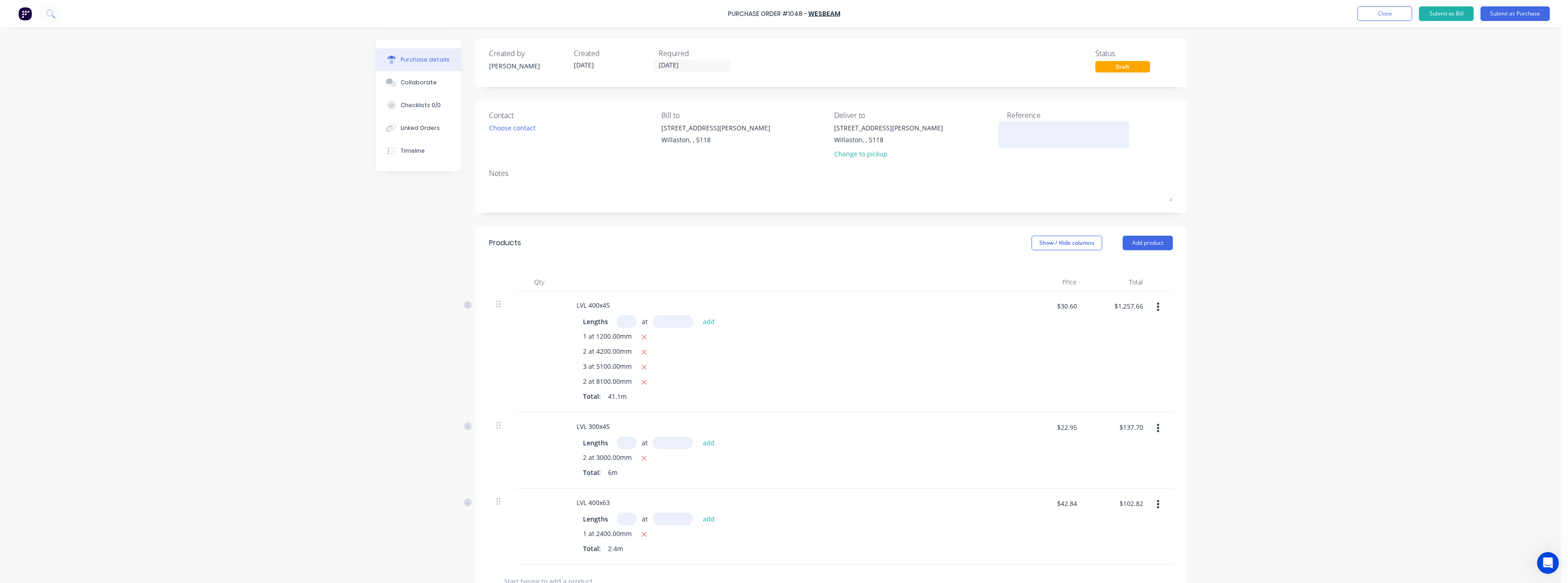
click at [1021, 125] on textarea at bounding box center [1063, 133] width 114 height 21
click at [695, 64] on input "[DATE]" at bounding box center [692, 66] width 77 height 12
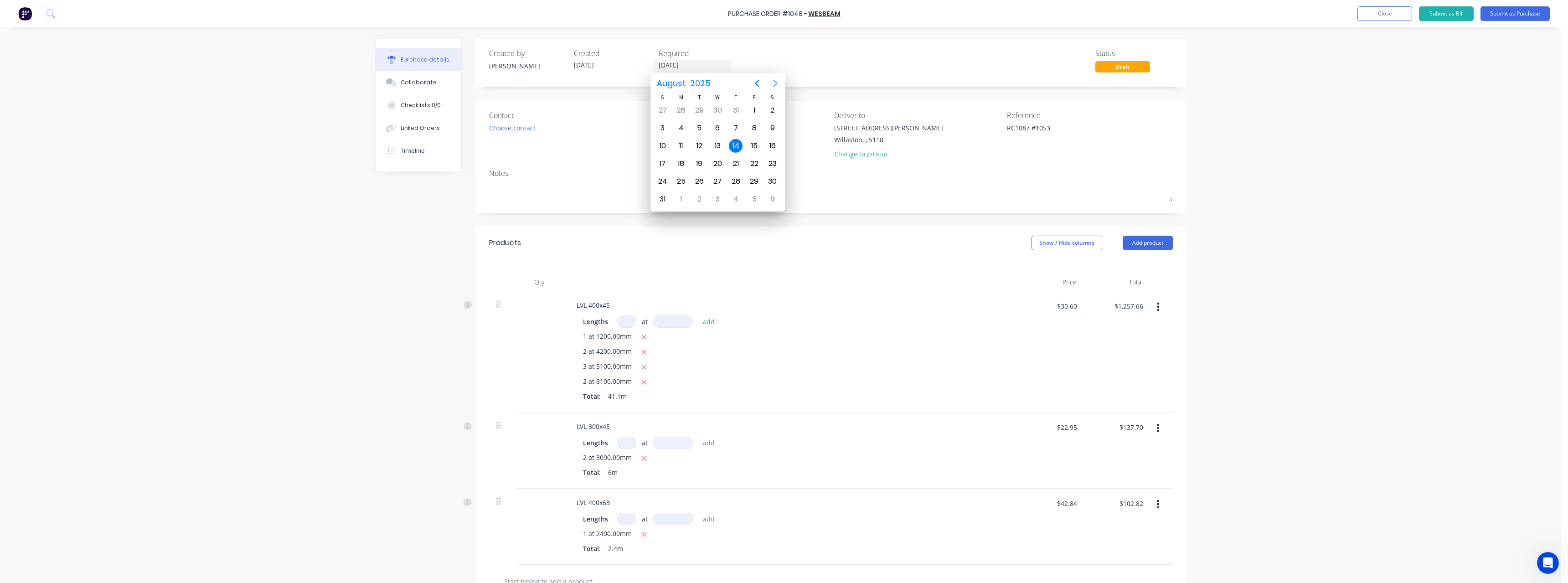
click at [777, 85] on icon "Next page" at bounding box center [775, 83] width 11 height 11
click at [719, 147] on div "17" at bounding box center [717, 145] width 13 height 13
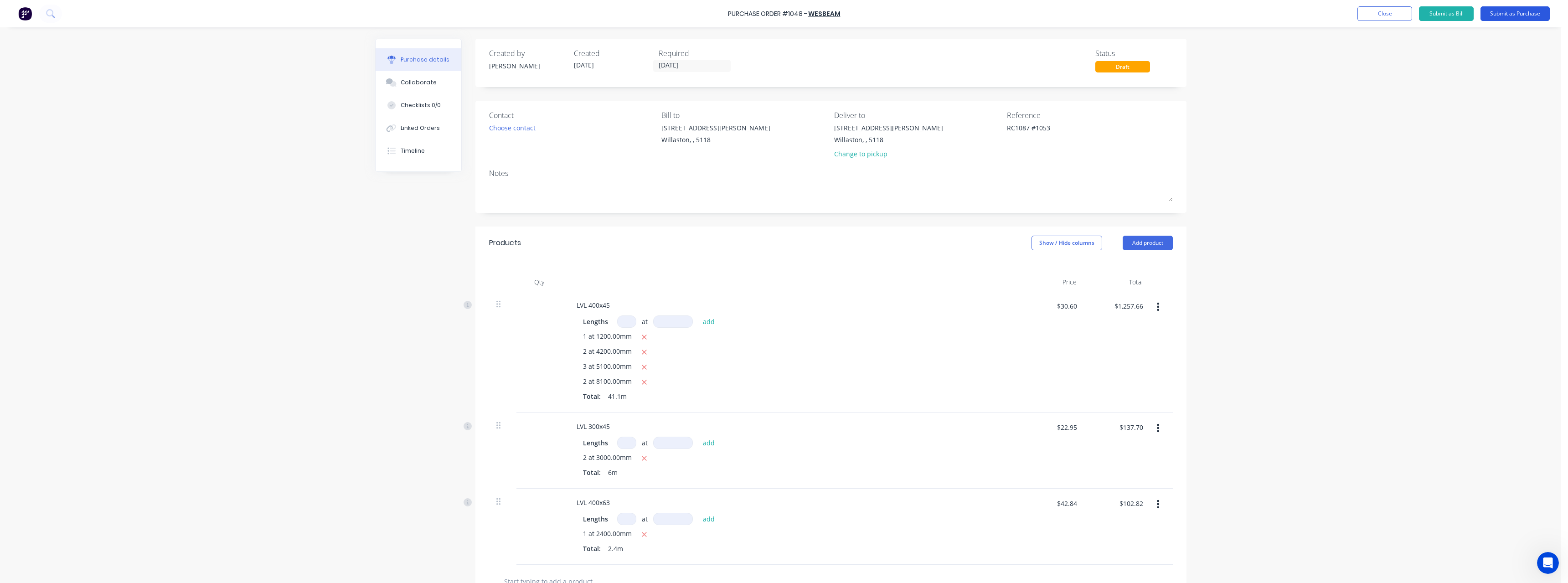
click at [1491, 15] on button "Submit as Purchase" at bounding box center [1515, 13] width 69 height 15
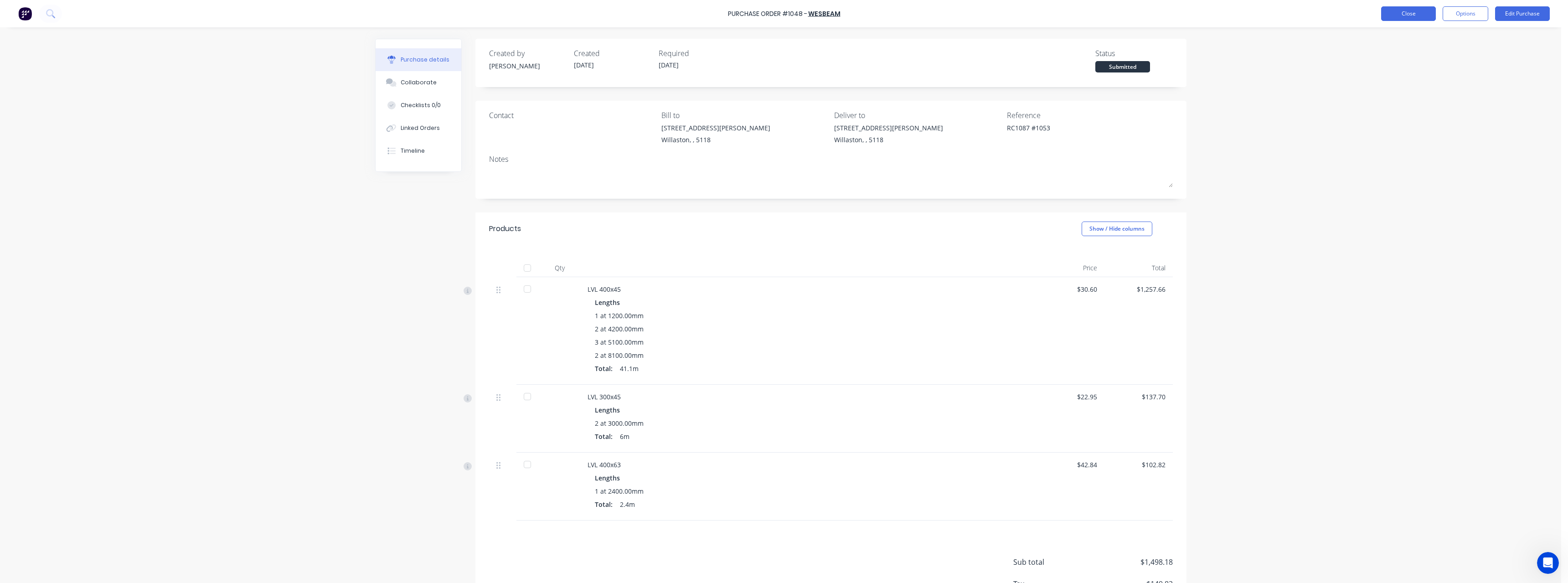
click at [1392, 11] on button "Close" at bounding box center [1409, 13] width 55 height 15
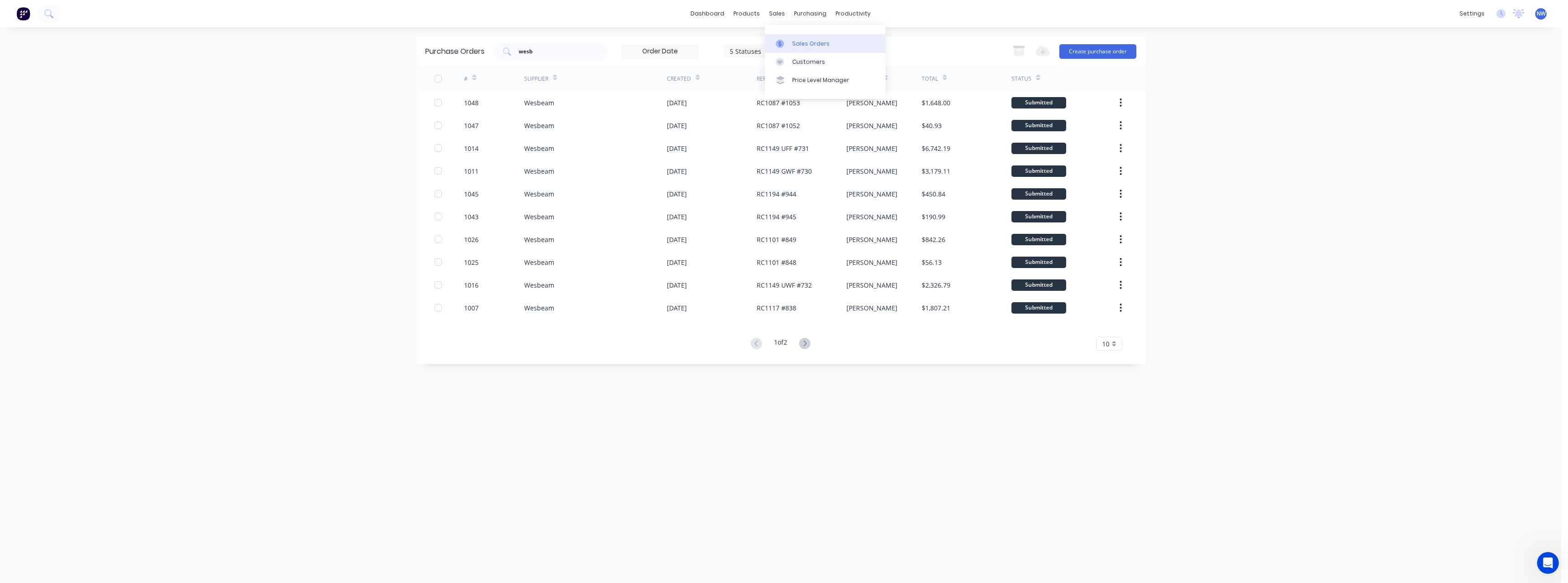
click at [796, 41] on div "Sales Orders" at bounding box center [810, 43] width 37 height 8
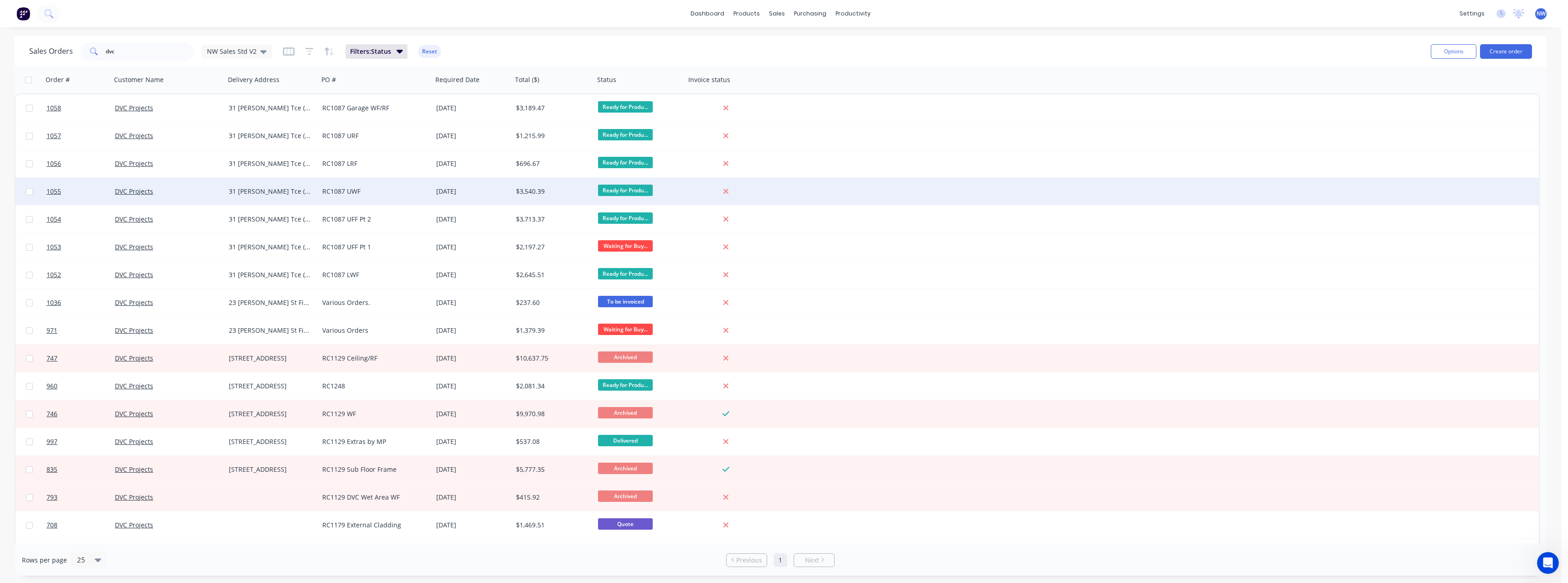
click at [159, 188] on div "DVC Projects" at bounding box center [166, 191] width 101 height 9
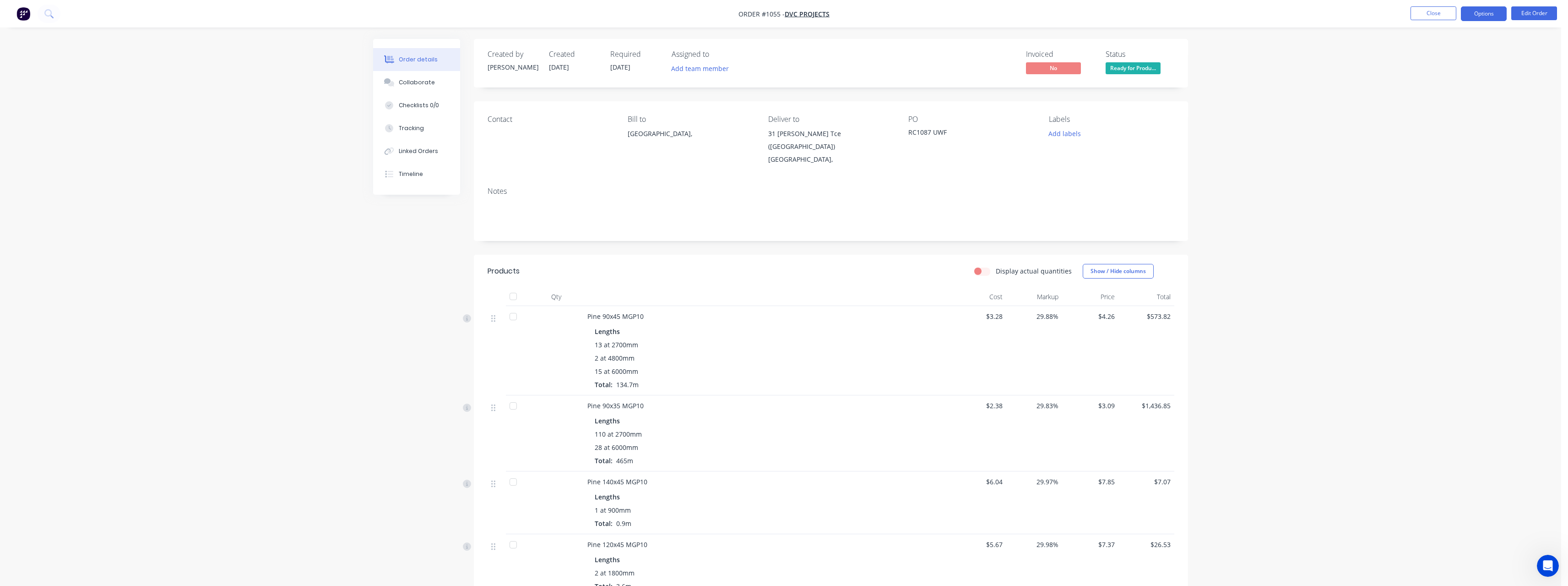
click at [1471, 13] on button "Options" at bounding box center [1484, 13] width 46 height 15
click at [1459, 163] on div "Purchase Products" at bounding box center [1456, 166] width 84 height 13
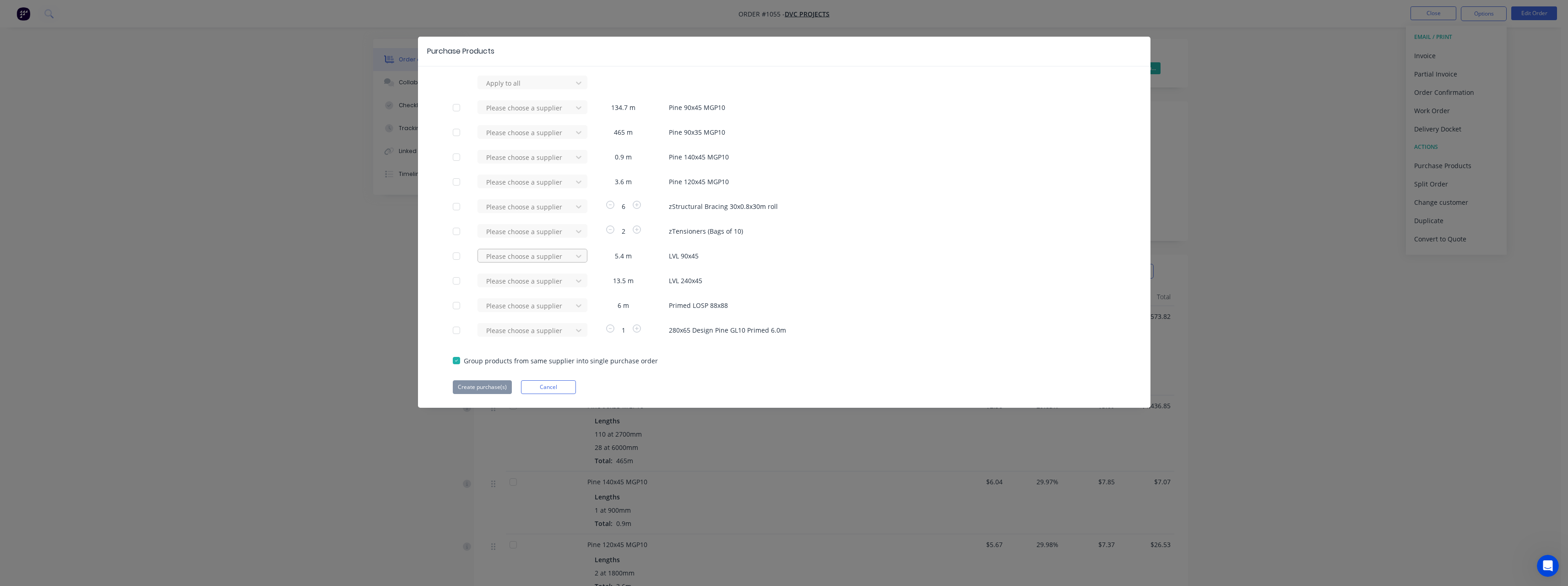
click at [539, 89] on div at bounding box center [526, 83] width 83 height 12
click at [526, 305] on div "Wesbeam" at bounding box center [532, 306] width 110 height 17
click at [526, 89] on div at bounding box center [526, 83] width 83 height 12
click at [521, 330] on div "Wesbeam" at bounding box center [532, 332] width 110 height 17
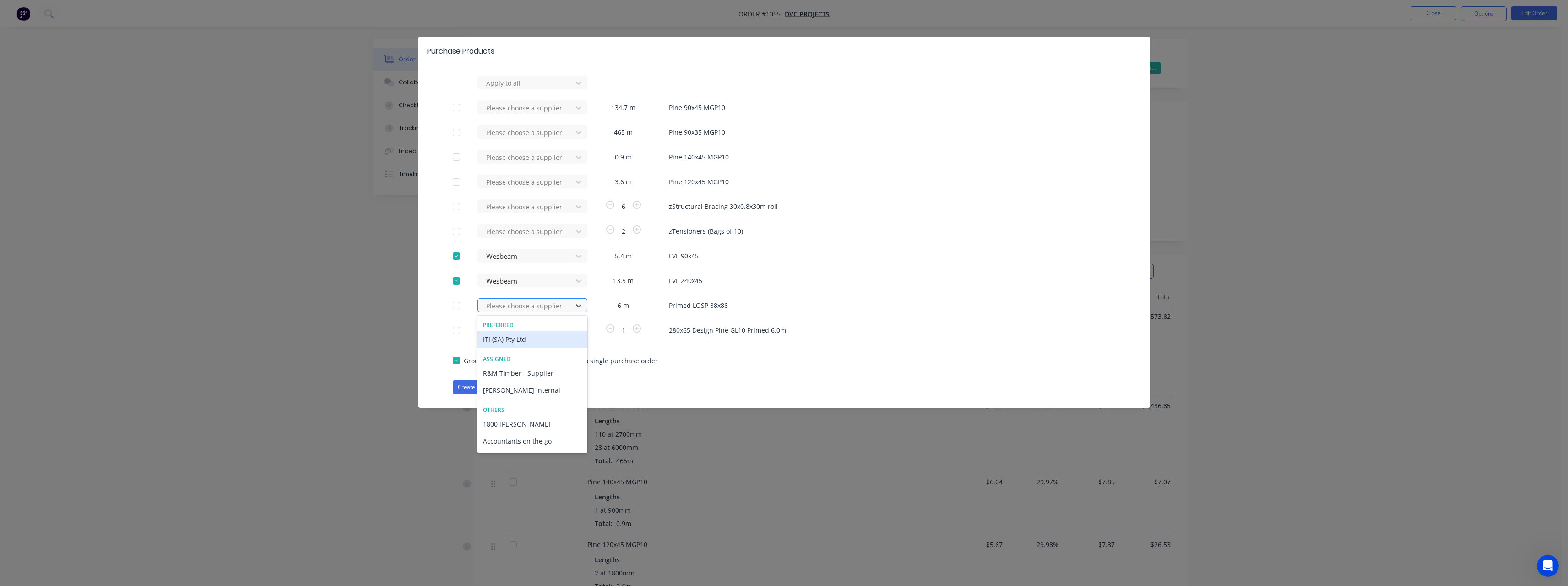
click at [531, 307] on div at bounding box center [526, 305] width 83 height 12
click at [532, 334] on div "ITI (SA) Pty Ltd" at bounding box center [532, 339] width 110 height 17
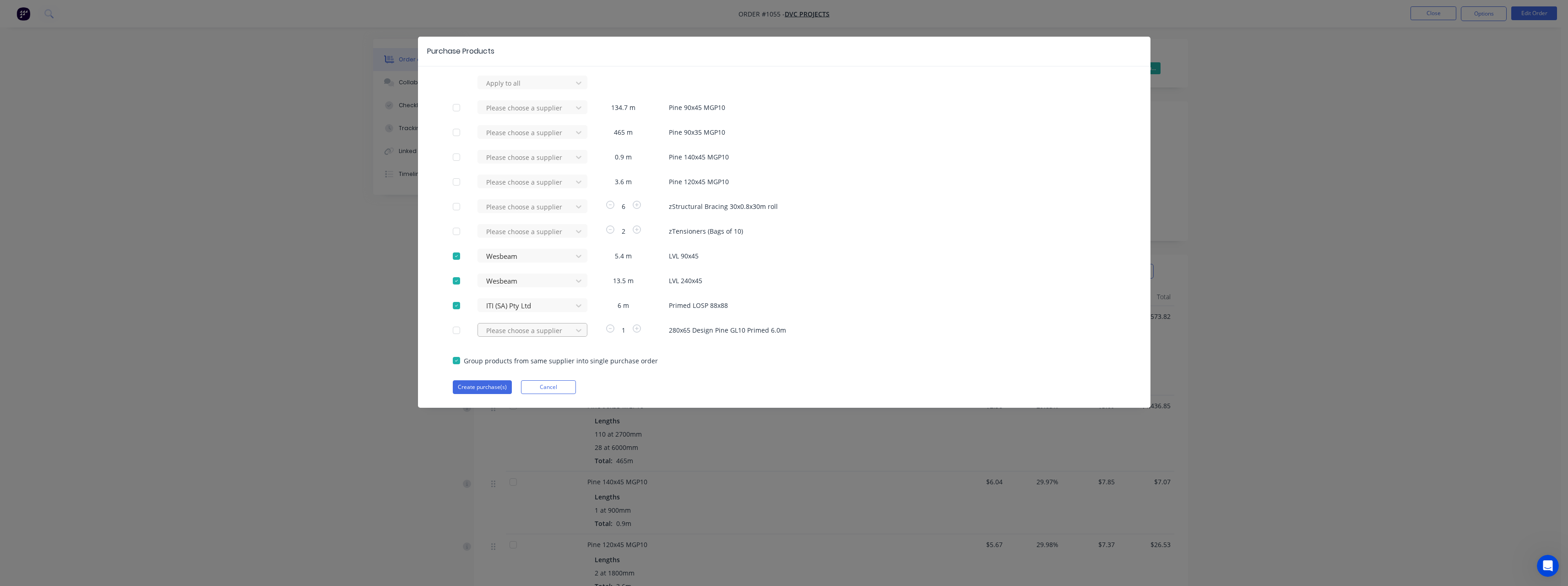
click at [532, 89] on div at bounding box center [526, 83] width 83 height 12
click at [520, 382] on div "ITI (SA) Pty Ltd" at bounding box center [532, 391] width 110 height 17
click at [488, 380] on button "Create purchase(s)" at bounding box center [482, 387] width 59 height 13
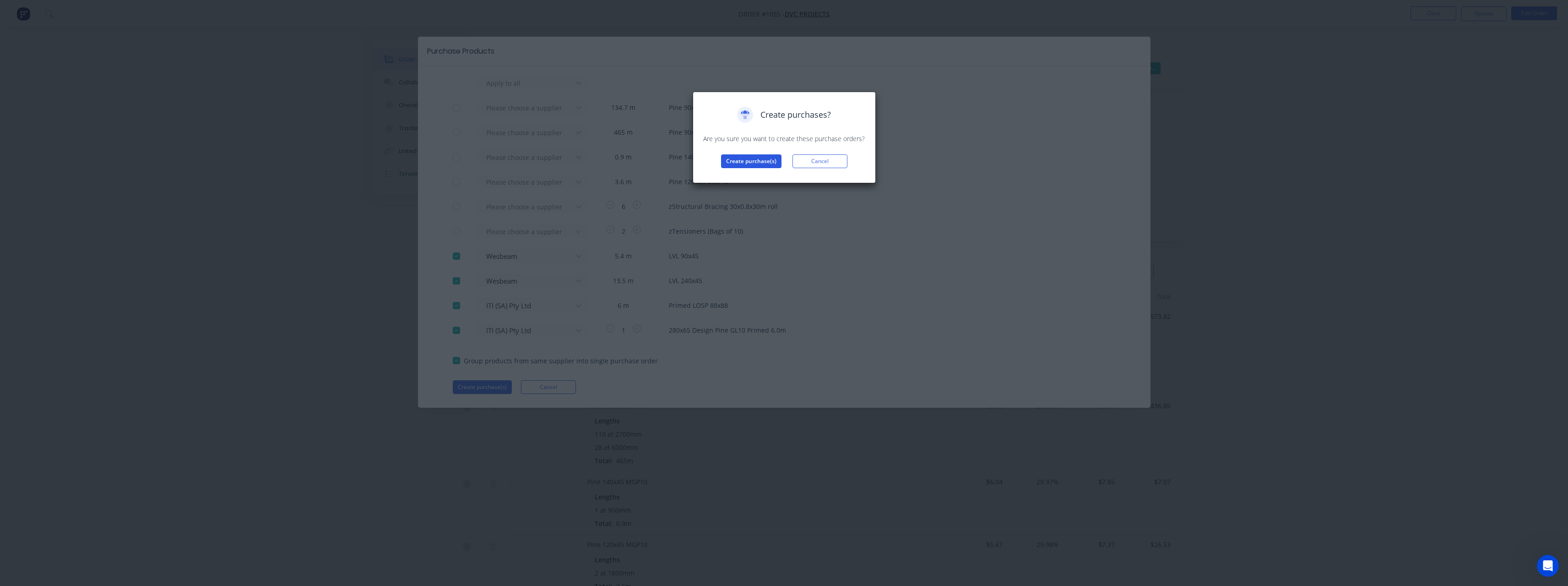
click at [743, 158] on button "Create purchase(s)" at bounding box center [751, 161] width 61 height 13
click at [747, 171] on button "View purchase(s)" at bounding box center [751, 176] width 55 height 13
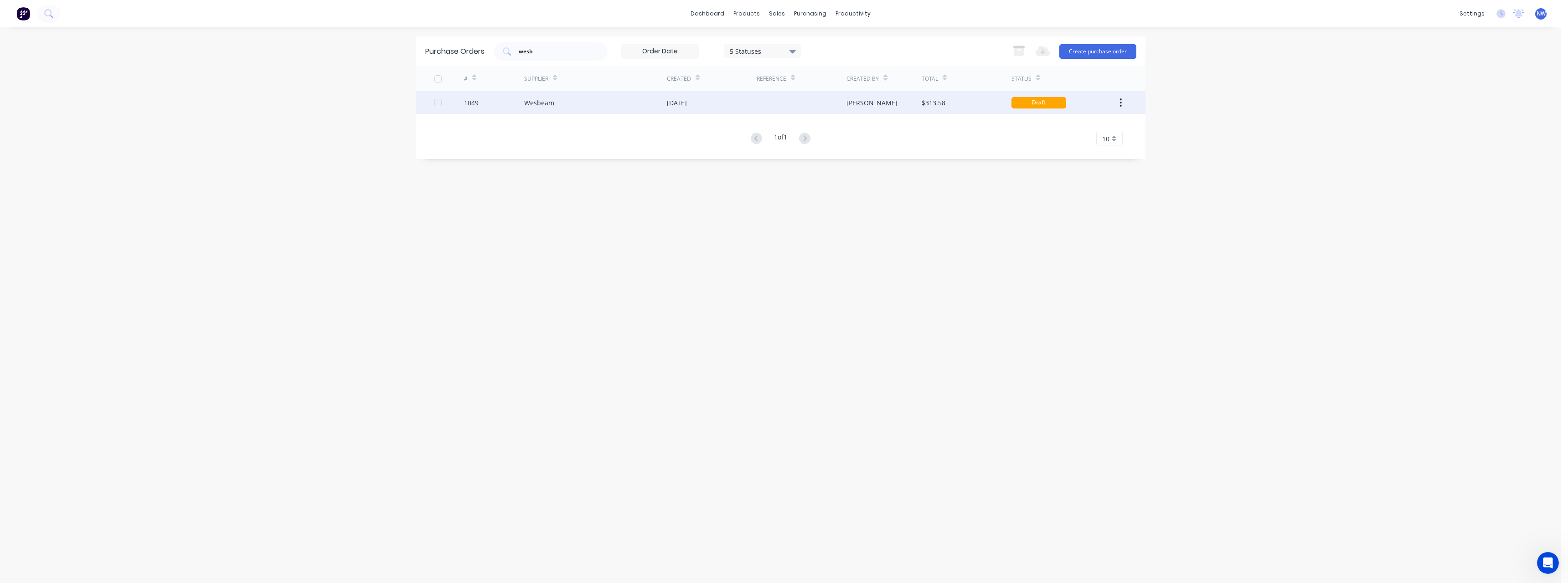
click at [550, 105] on div "Wesbeam" at bounding box center [539, 103] width 30 height 10
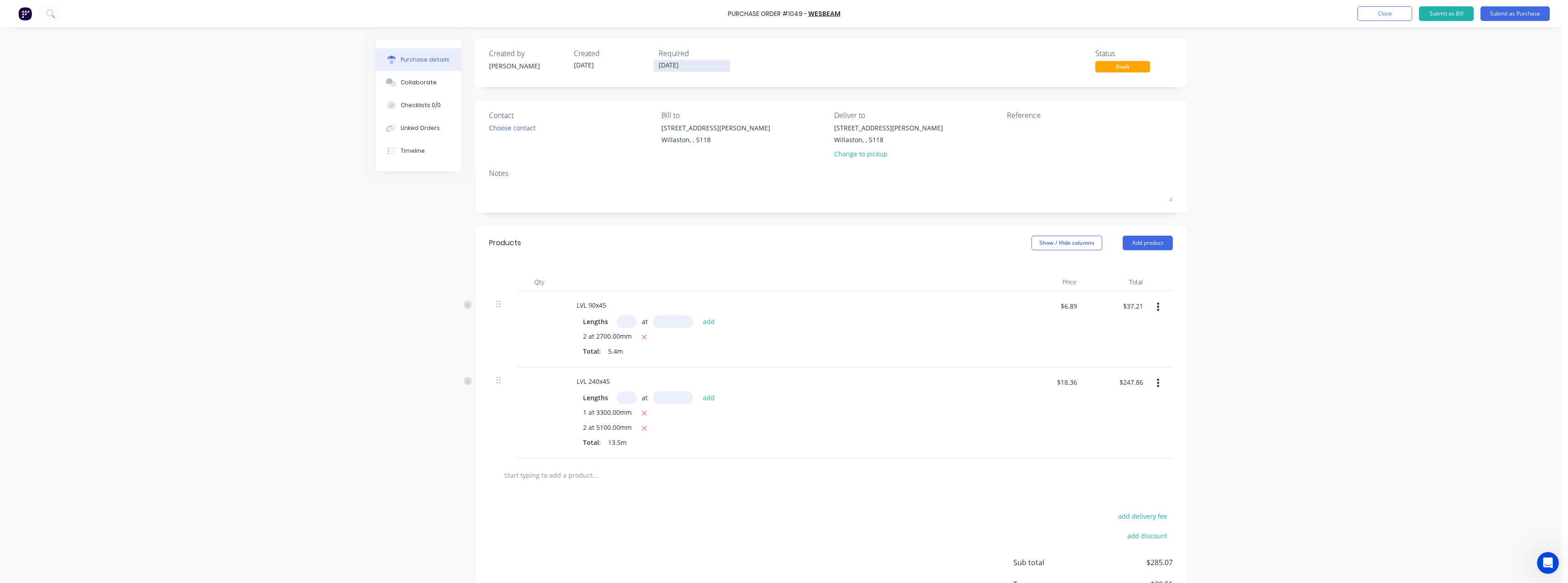
click at [687, 66] on input "[DATE]" at bounding box center [692, 66] width 77 height 12
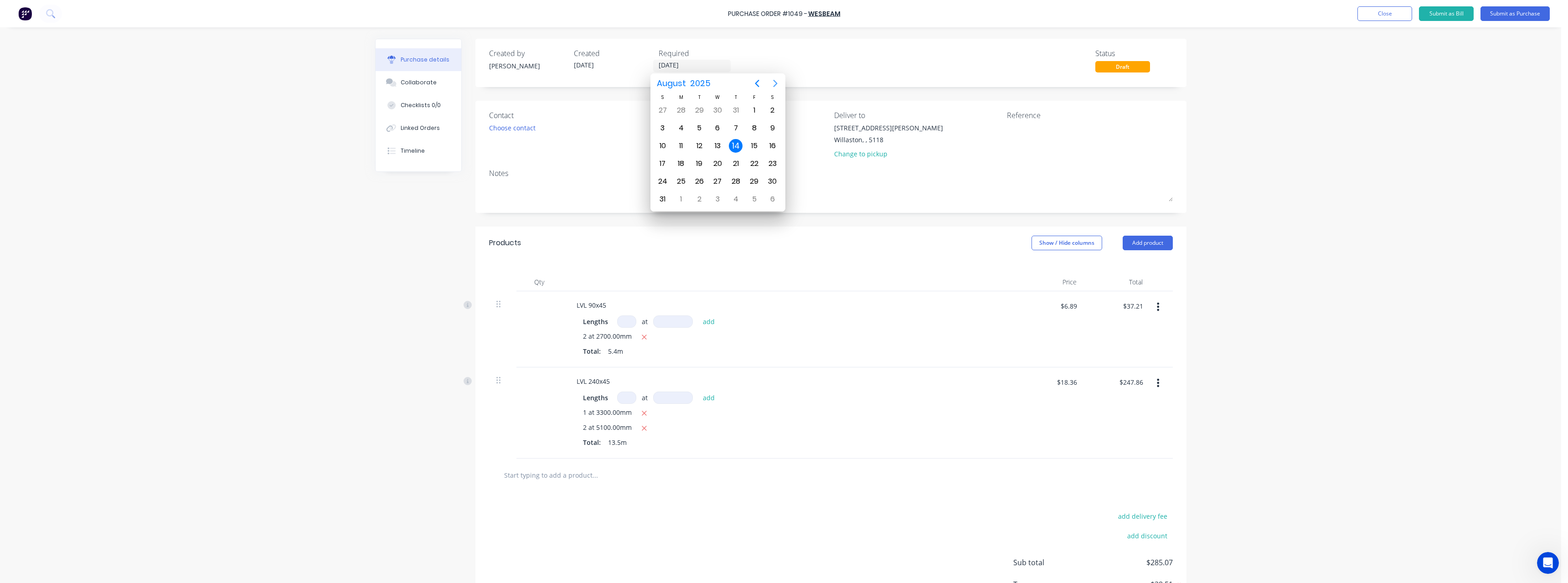
click at [777, 84] on icon "Next page" at bounding box center [775, 83] width 11 height 11
click at [752, 162] on div "26" at bounding box center [754, 164] width 13 height 13
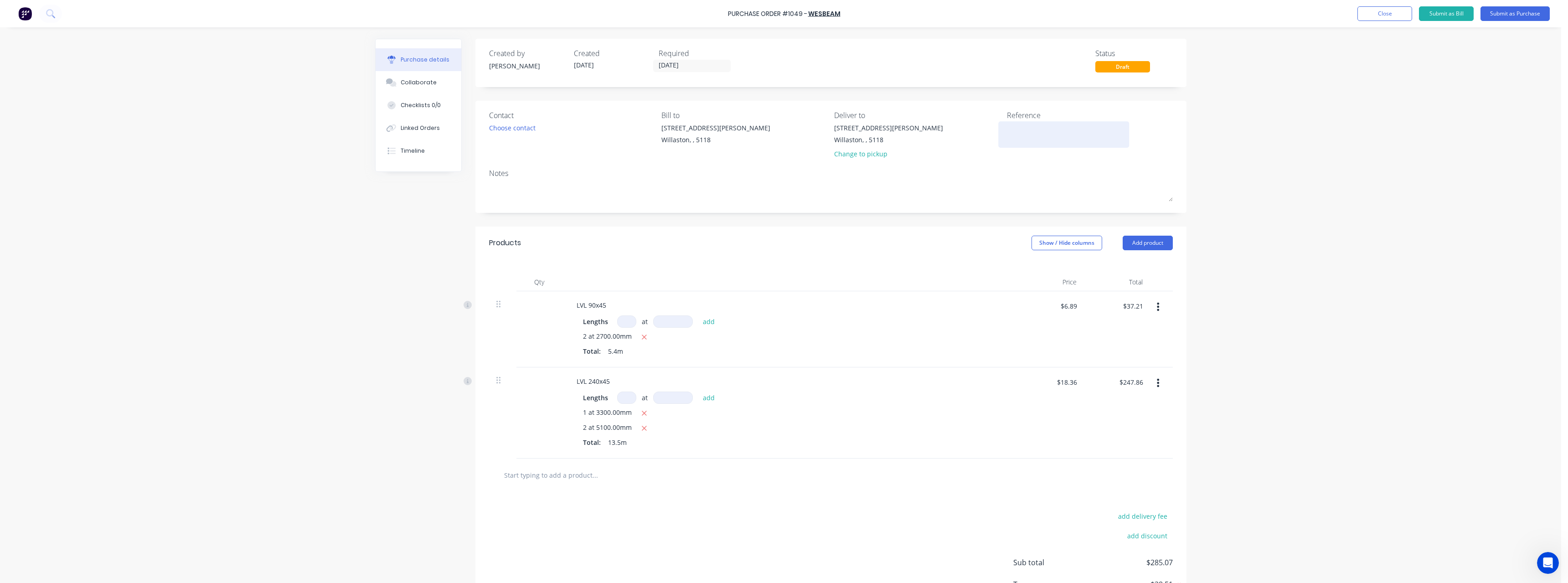
click at [1020, 129] on textarea at bounding box center [1063, 133] width 114 height 21
click at [1498, 15] on button "Submit as Purchase" at bounding box center [1515, 13] width 69 height 15
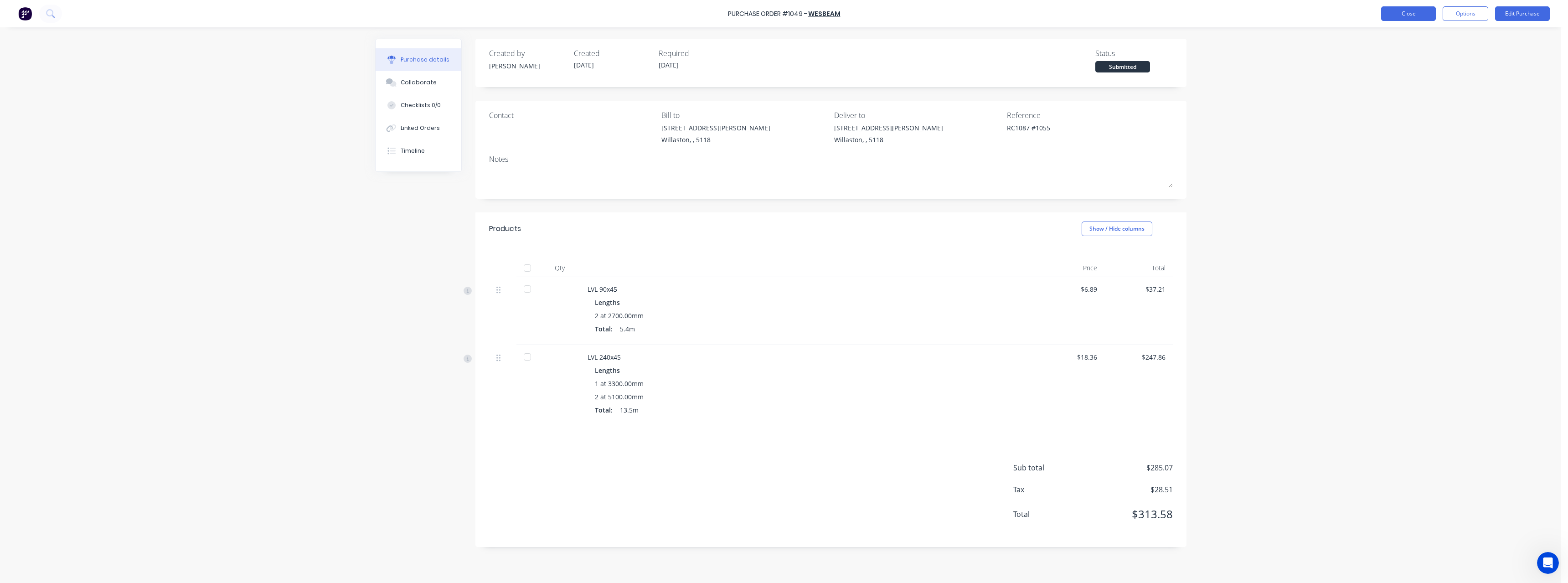
click at [1395, 16] on button "Close" at bounding box center [1409, 13] width 55 height 15
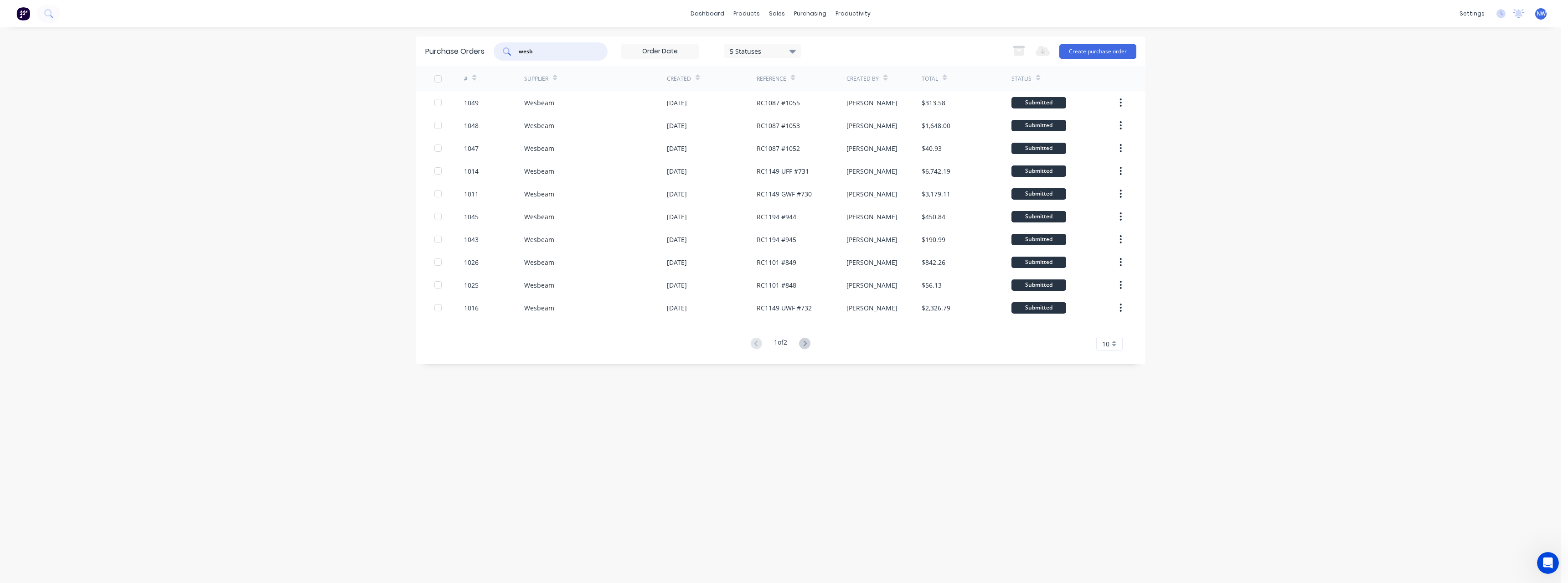
drag, startPoint x: 540, startPoint y: 54, endPoint x: 505, endPoint y: 54, distance: 35.0
click at [505, 54] on div "wesb" at bounding box center [550, 52] width 114 height 18
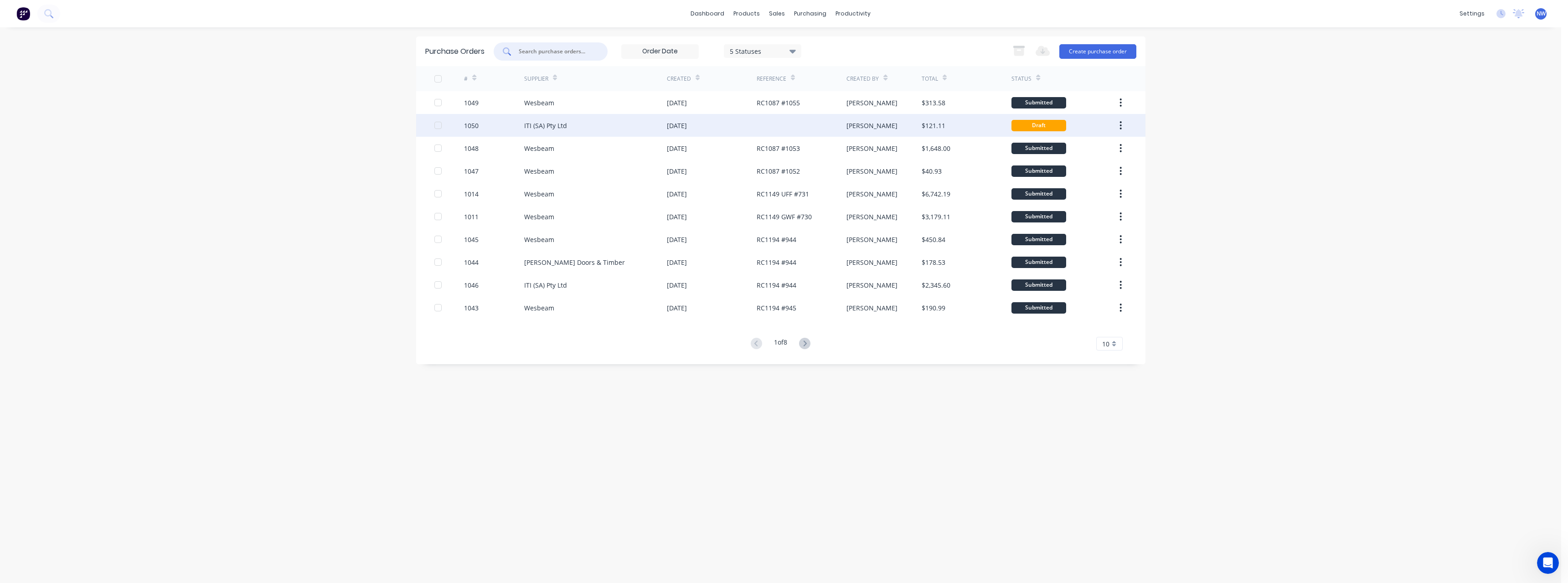
click at [561, 127] on div "ITI (SA) Pty Ltd" at bounding box center [545, 125] width 43 height 10
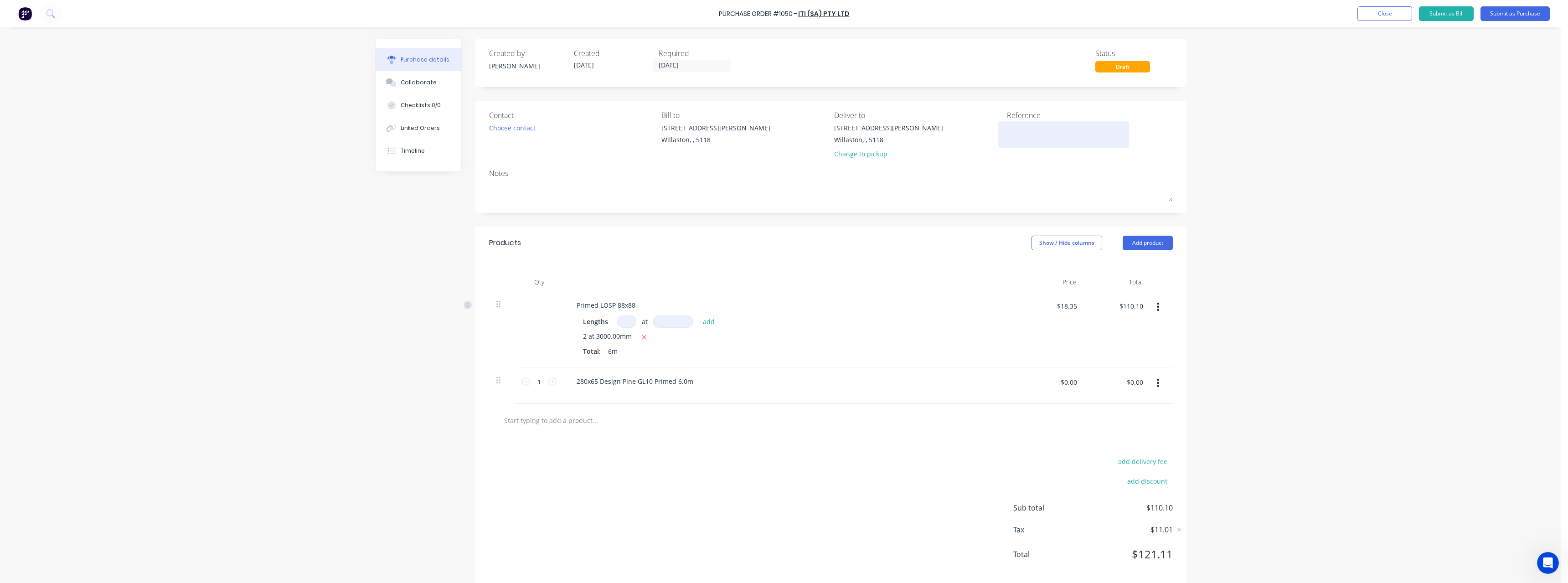
click at [1020, 127] on textarea at bounding box center [1063, 133] width 114 height 21
click at [1074, 380] on input "$0.00" at bounding box center [1068, 382] width 27 height 15
click at [560, 422] on input "text" at bounding box center [595, 420] width 183 height 18
click at [689, 63] on input "[DATE]" at bounding box center [692, 66] width 77 height 12
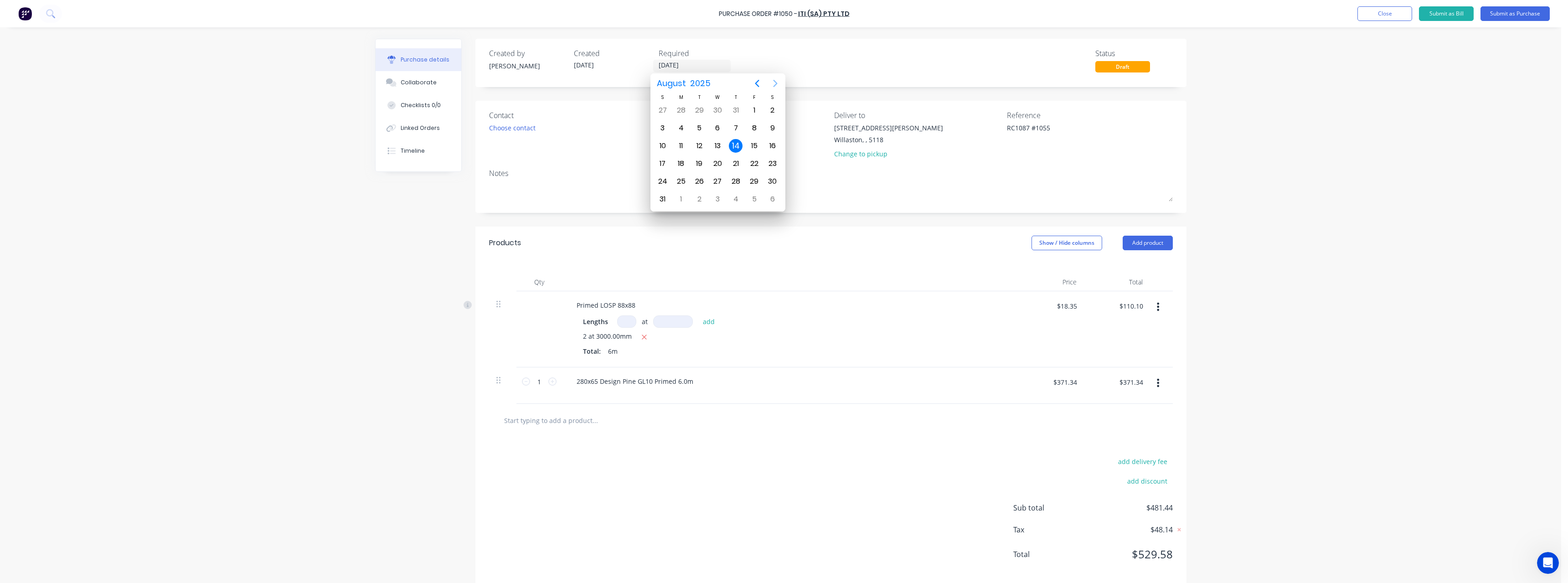
click at [774, 75] on button "Next page" at bounding box center [775, 83] width 18 height 18
click at [754, 164] on div "26" at bounding box center [754, 164] width 13 height 13
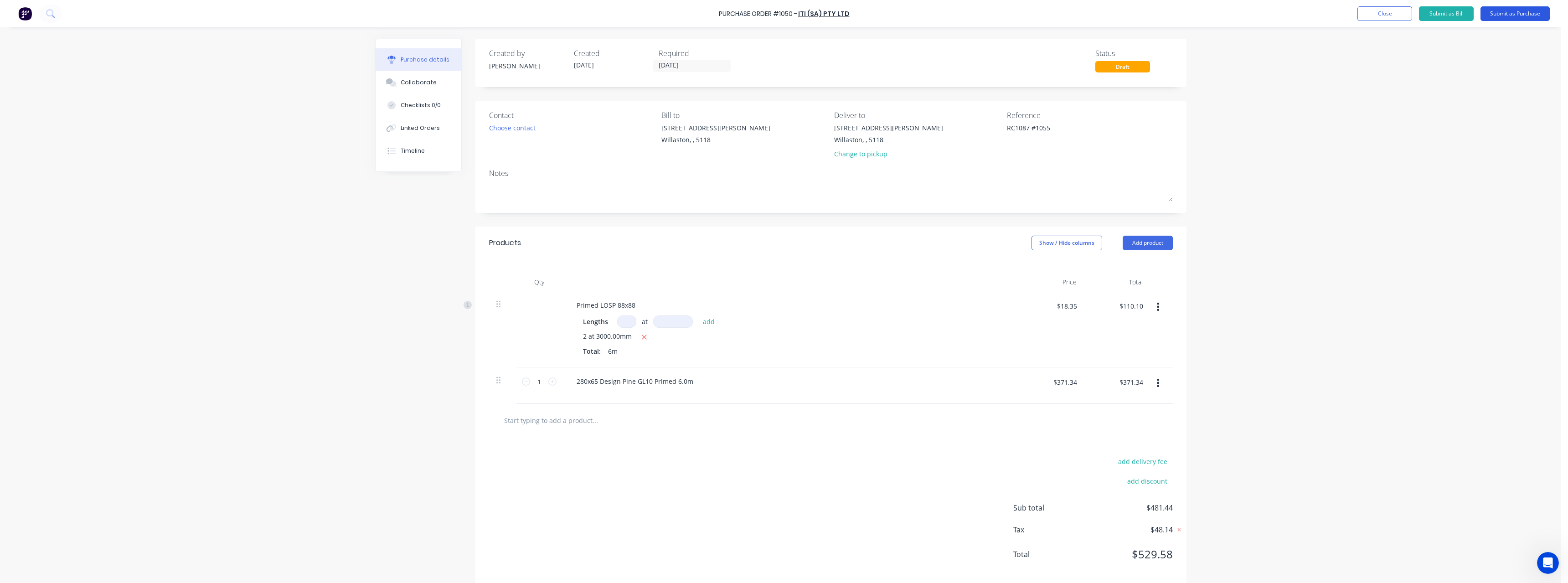
click at [1501, 12] on button "Submit as Purchase" at bounding box center [1515, 13] width 69 height 15
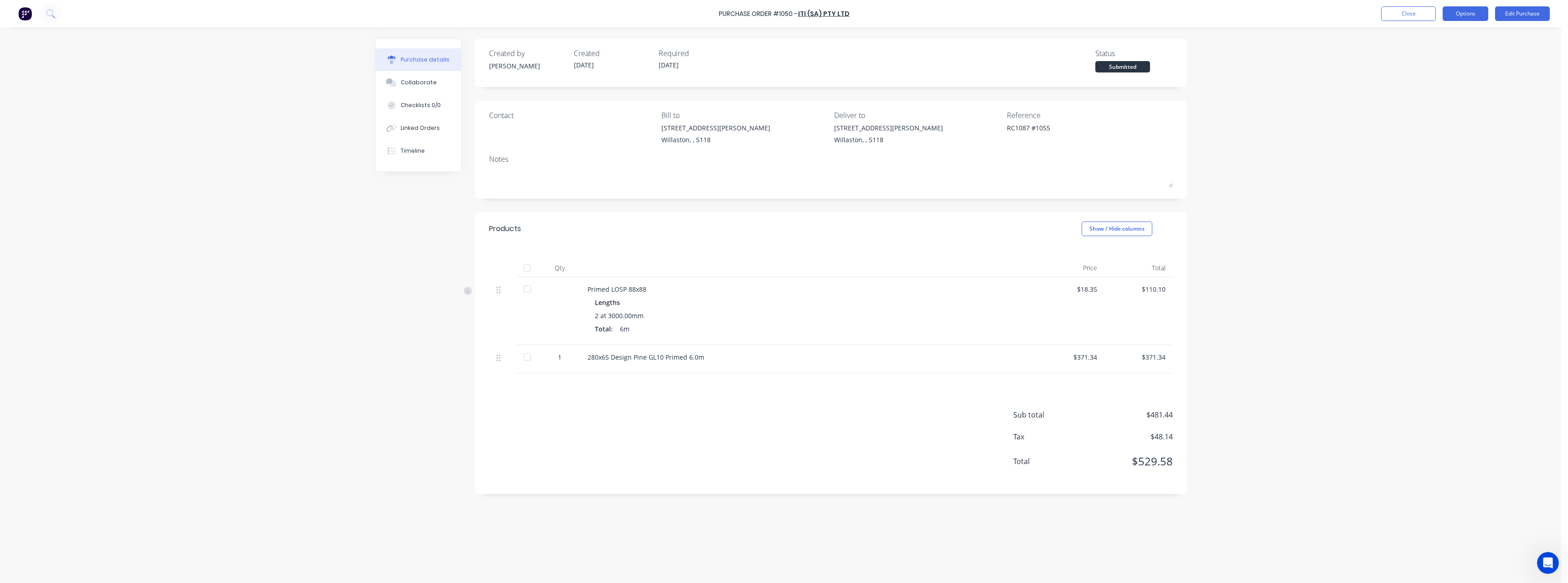
click at [1478, 13] on button "Options" at bounding box center [1465, 13] width 46 height 15
click at [1464, 40] on div "Print / Email" at bounding box center [1444, 37] width 70 height 13
click at [1460, 51] on div "With pricing" at bounding box center [1444, 55] width 70 height 13
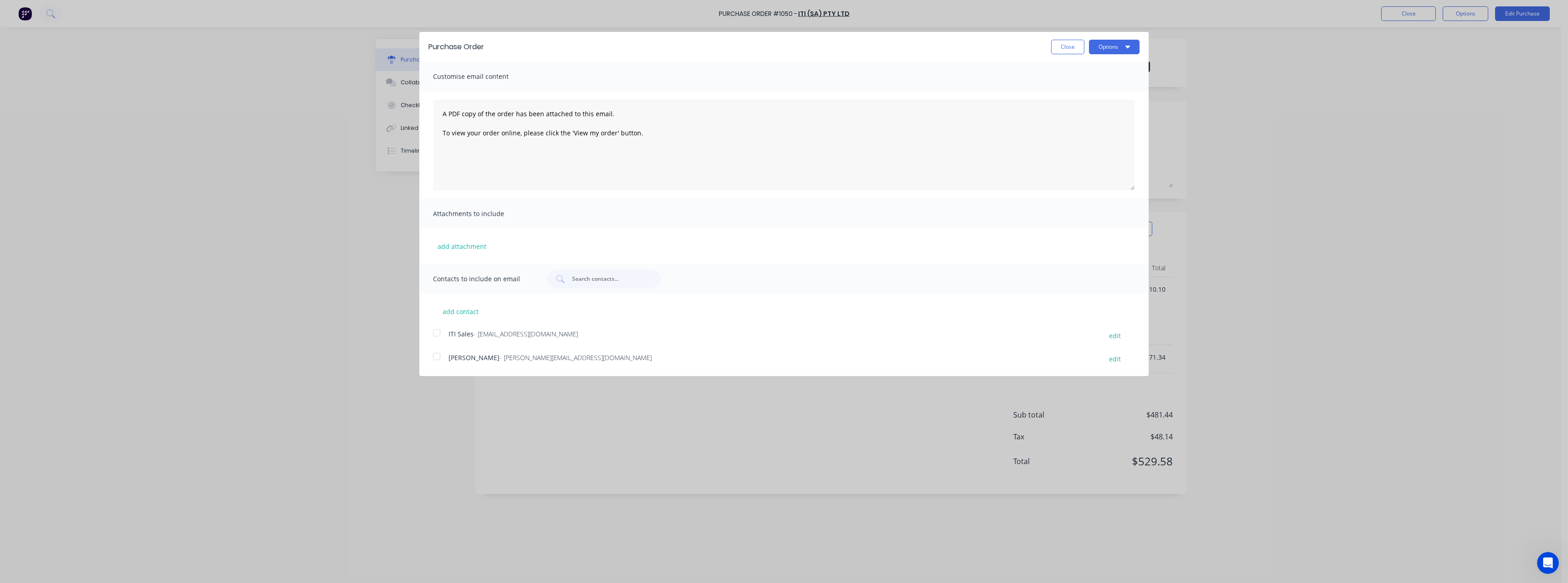
click at [518, 333] on span "- [EMAIL_ADDRESS][DOMAIN_NAME]" at bounding box center [525, 333] width 104 height 9
click at [1111, 48] on button "Options" at bounding box center [1114, 47] width 51 height 15
click at [1101, 86] on div "Email" at bounding box center [1096, 88] width 70 height 13
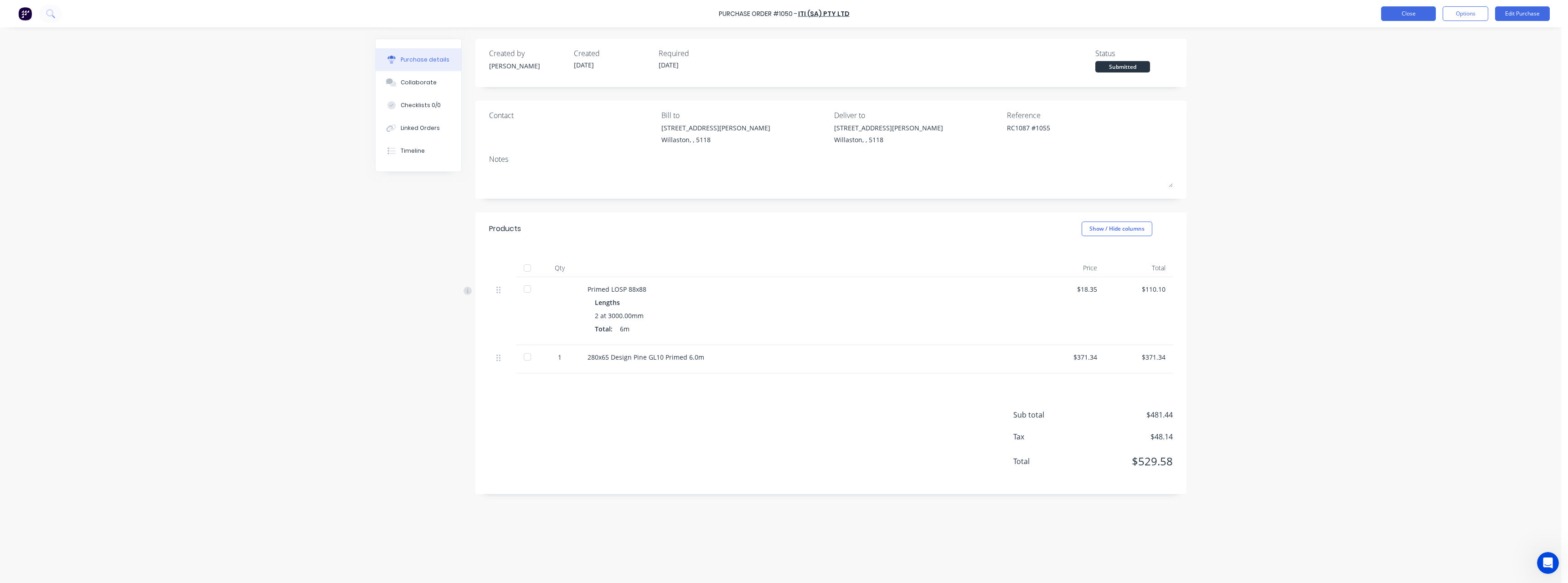
click at [1387, 10] on button "Close" at bounding box center [1409, 13] width 55 height 15
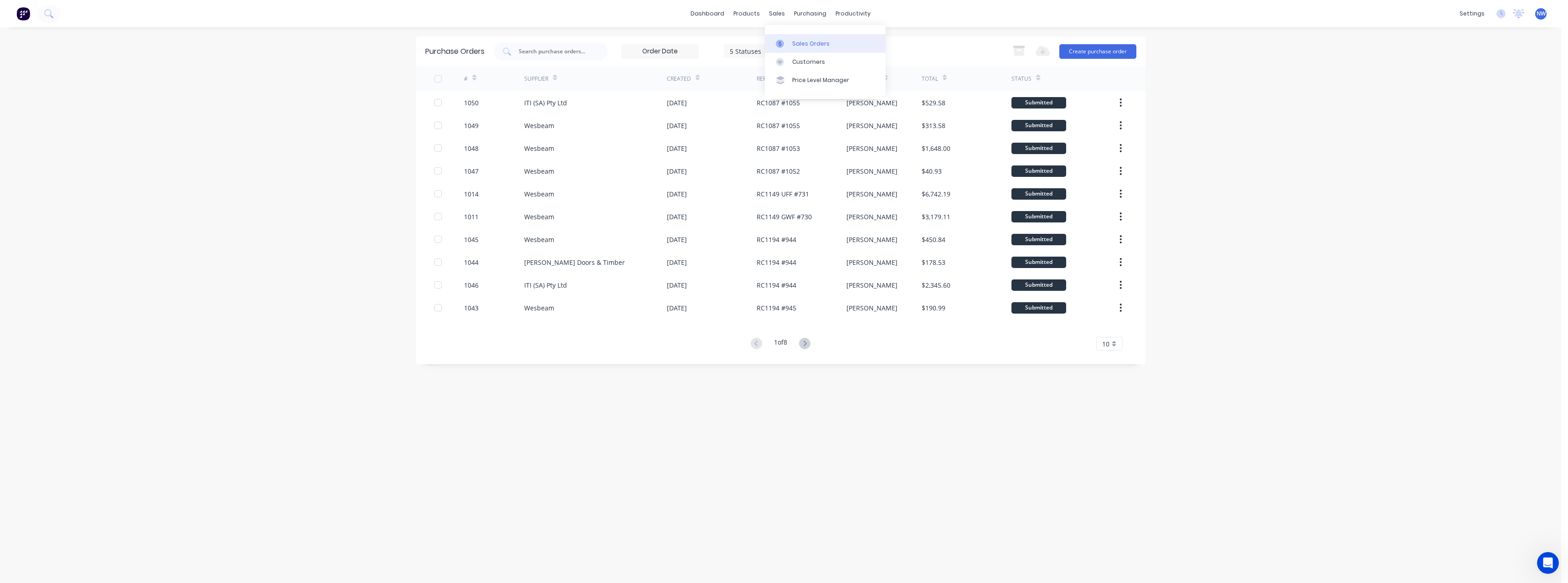
click at [798, 45] on div "Sales Orders" at bounding box center [810, 43] width 37 height 8
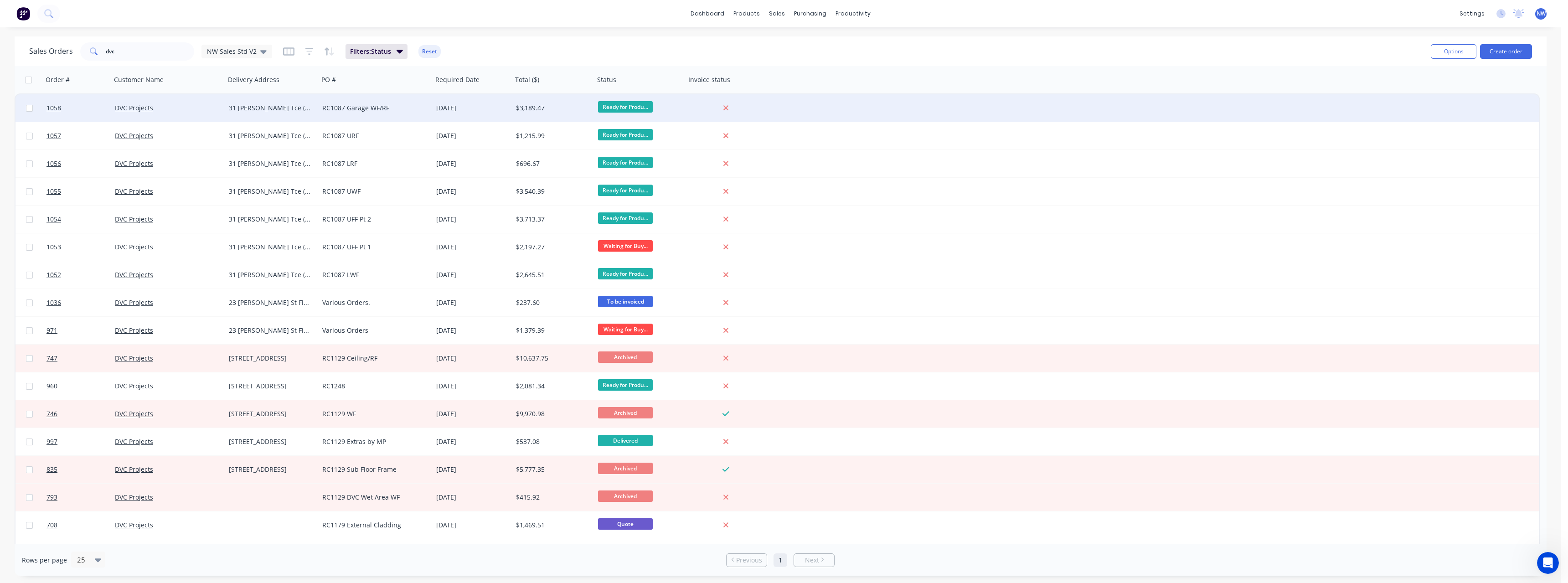
click at [198, 111] on div "DVC Projects" at bounding box center [166, 108] width 101 height 9
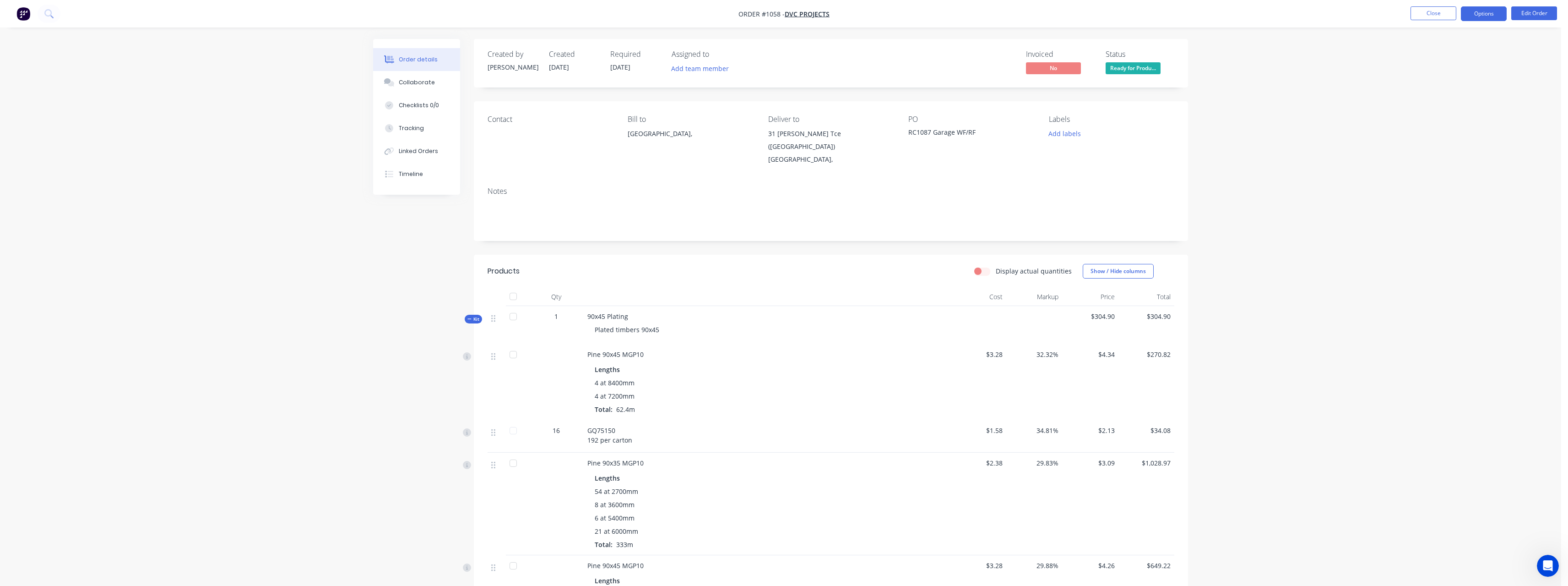
click at [1474, 13] on button "Options" at bounding box center [1484, 13] width 46 height 15
click at [1456, 166] on div "Purchase Products" at bounding box center [1456, 166] width 84 height 13
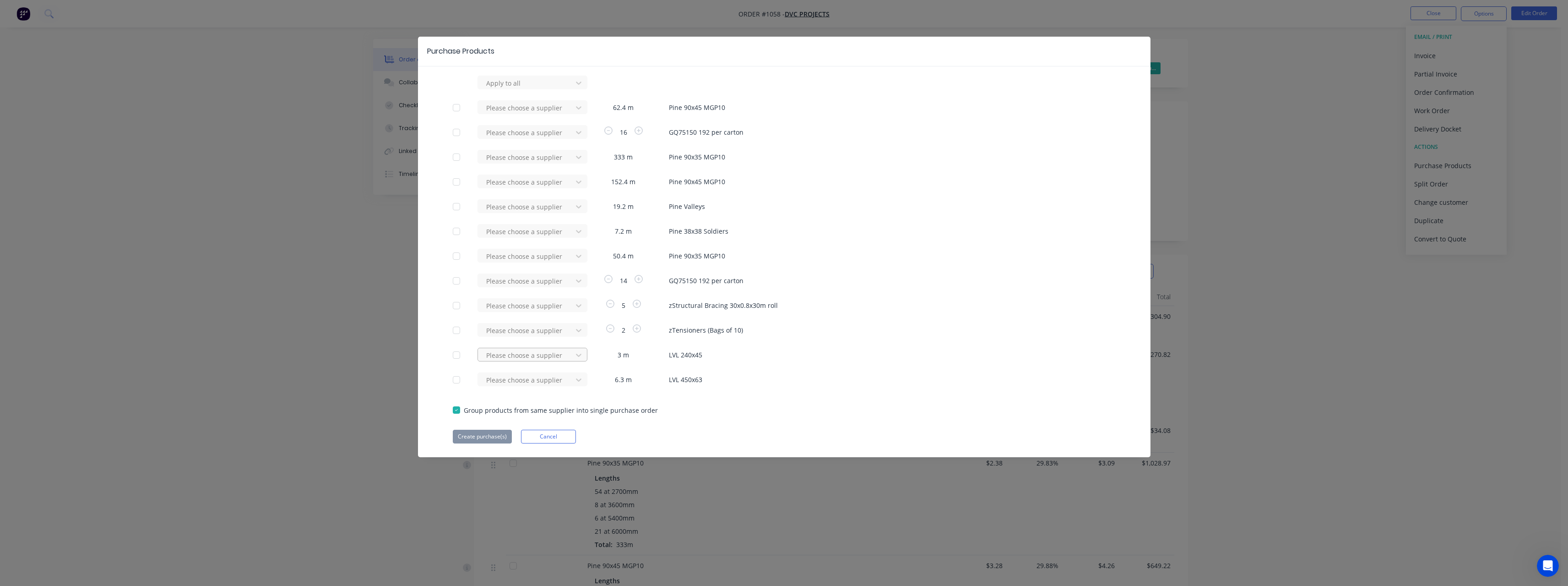
click at [531, 89] on div at bounding box center [526, 83] width 83 height 12
click at [518, 402] on div "Wesbeam" at bounding box center [532, 406] width 110 height 17
click at [515, 89] on div at bounding box center [526, 83] width 83 height 12
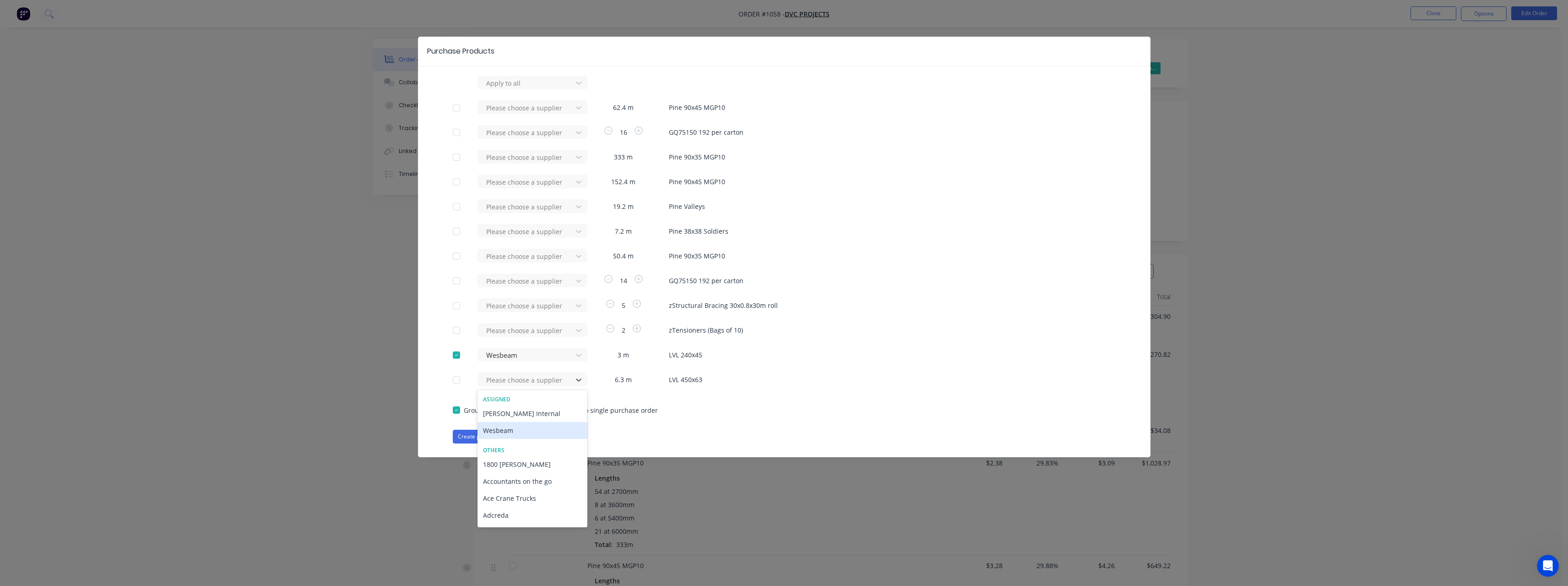
click at [510, 426] on div "Wesbeam" at bounding box center [532, 431] width 110 height 17
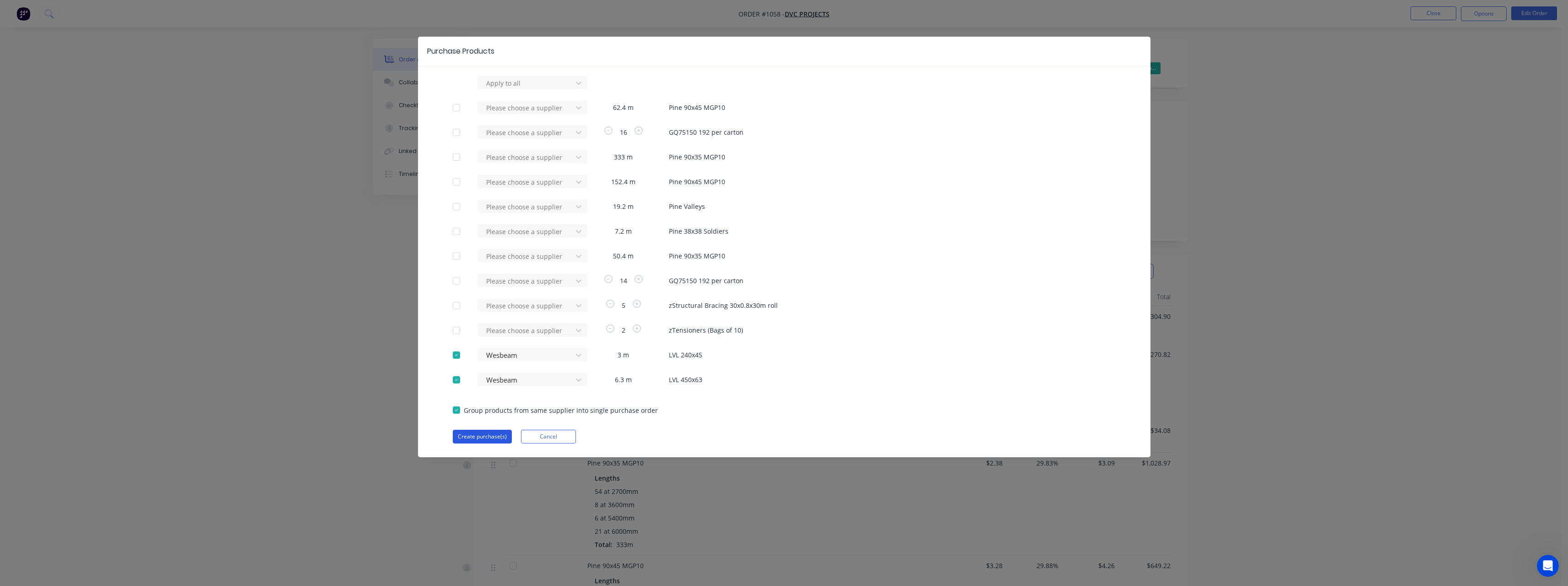
click at [502, 436] on button "Create purchase(s)" at bounding box center [482, 436] width 59 height 13
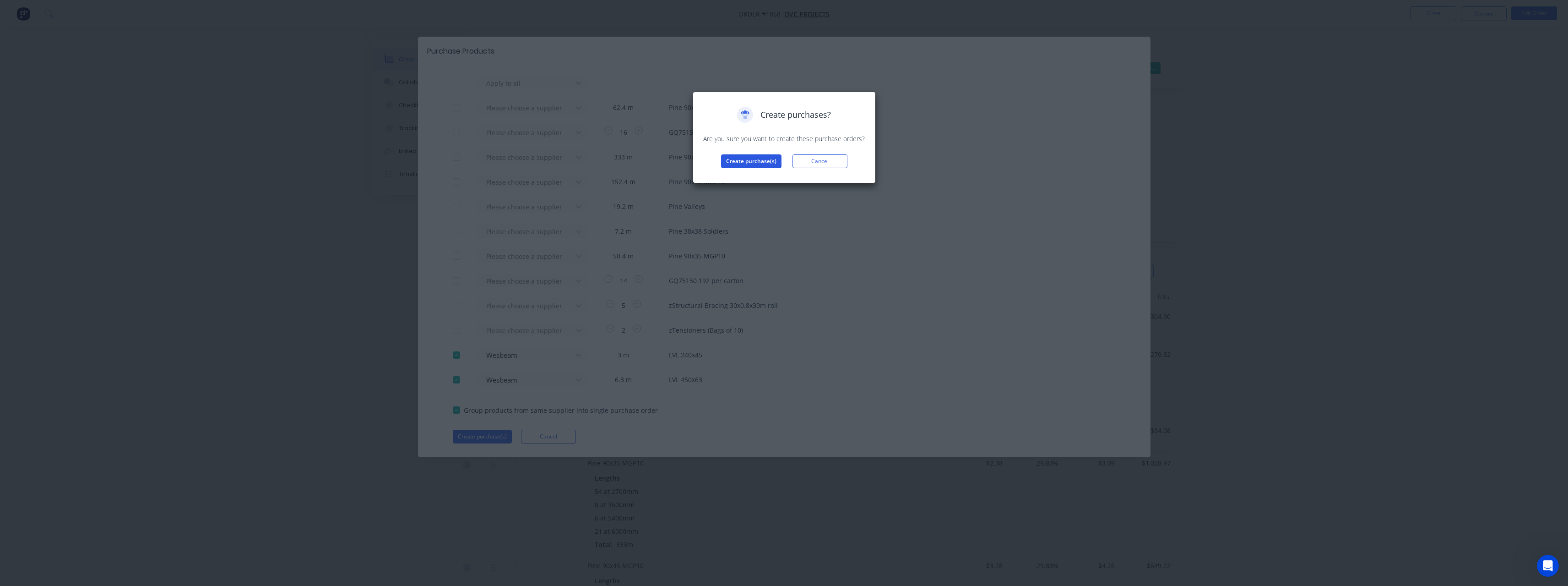
click at [743, 156] on button "Create purchase(s)" at bounding box center [751, 161] width 61 height 13
click at [764, 179] on button "View purchase(s)" at bounding box center [751, 176] width 55 height 13
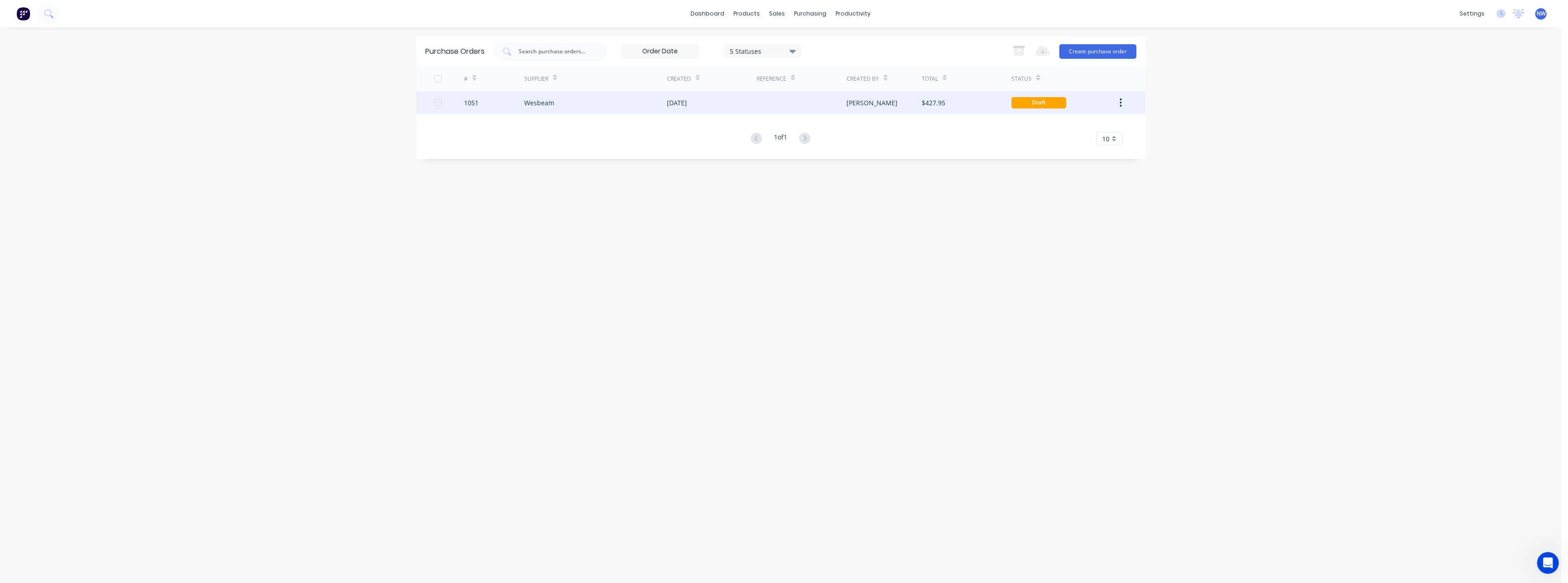
click at [707, 104] on div "[DATE]" at bounding box center [712, 102] width 90 height 23
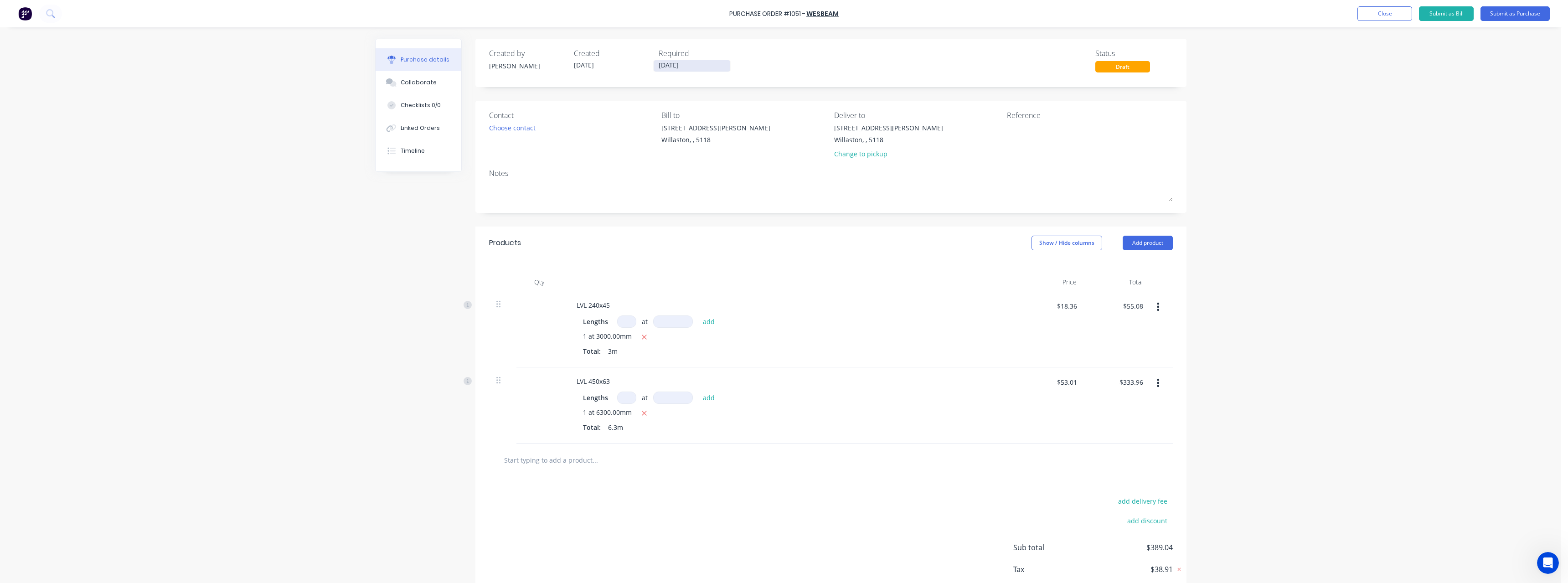
click at [705, 68] on input "[DATE]" at bounding box center [692, 66] width 77 height 12
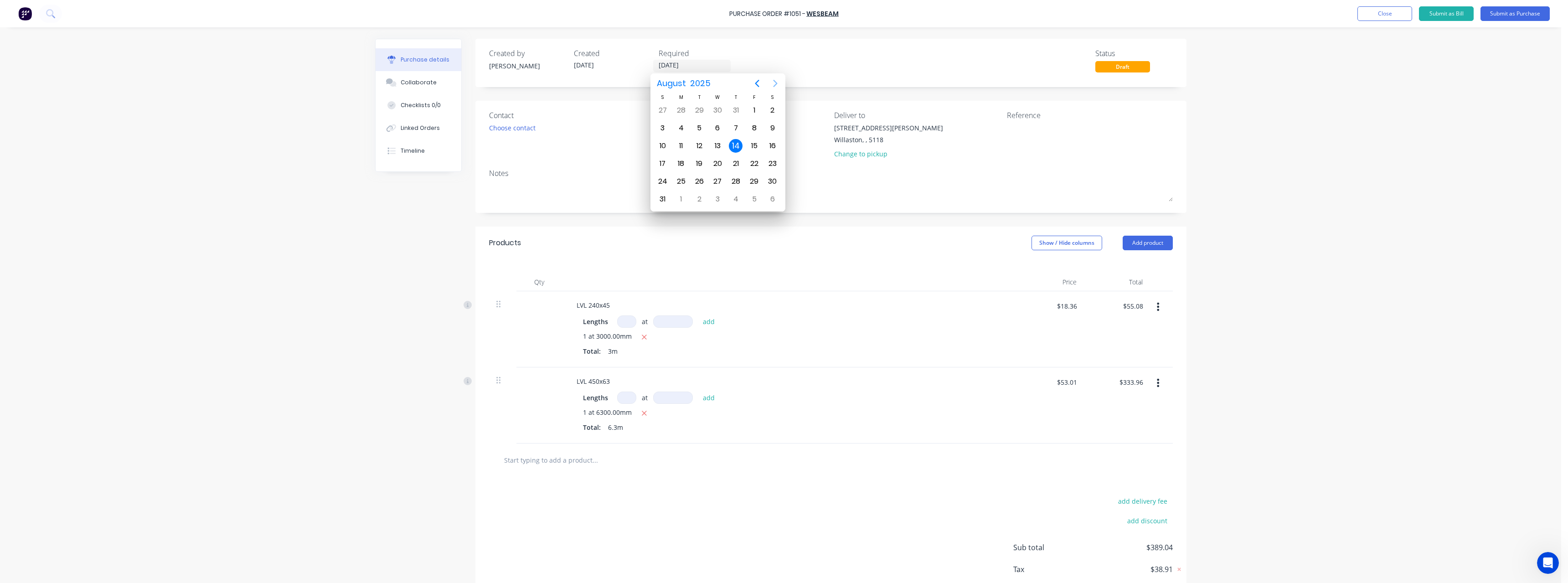
click at [778, 85] on icon "Next page" at bounding box center [775, 83] width 11 height 11
click at [777, 85] on icon "Next page" at bounding box center [775, 83] width 11 height 11
click at [758, 113] on div "3" at bounding box center [754, 110] width 13 height 13
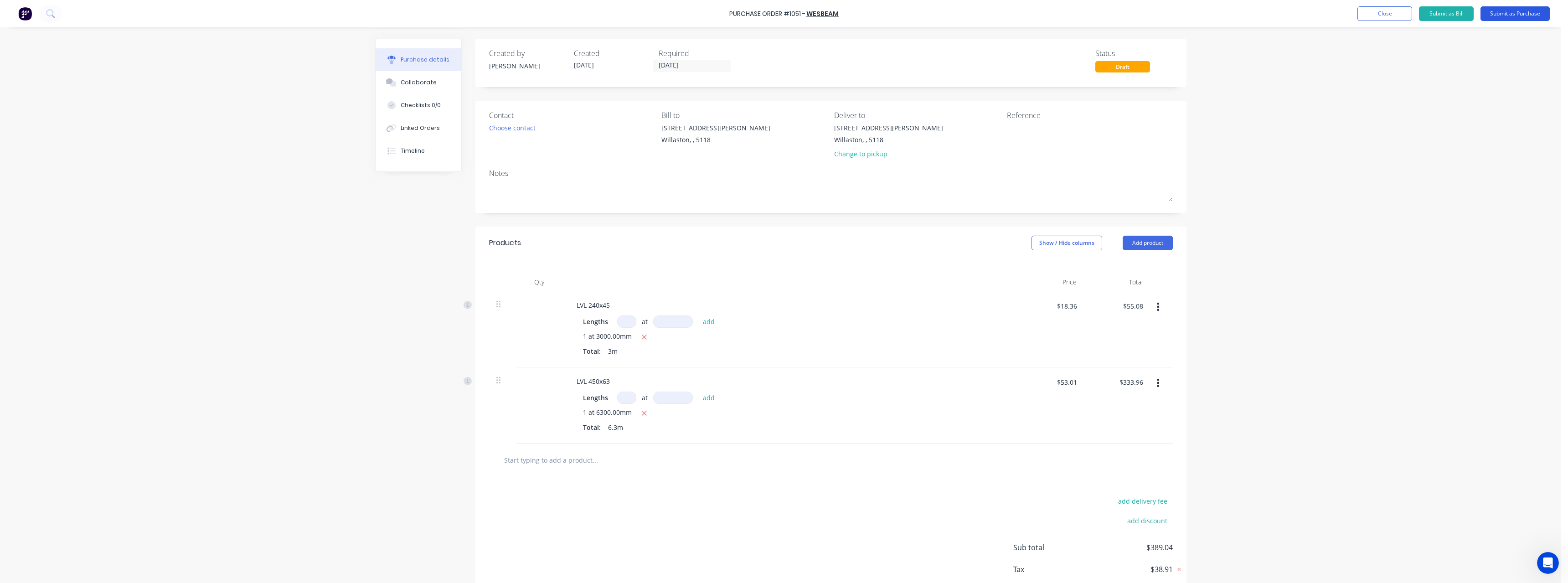
click at [1503, 15] on button "Submit as Purchase" at bounding box center [1515, 13] width 69 height 15
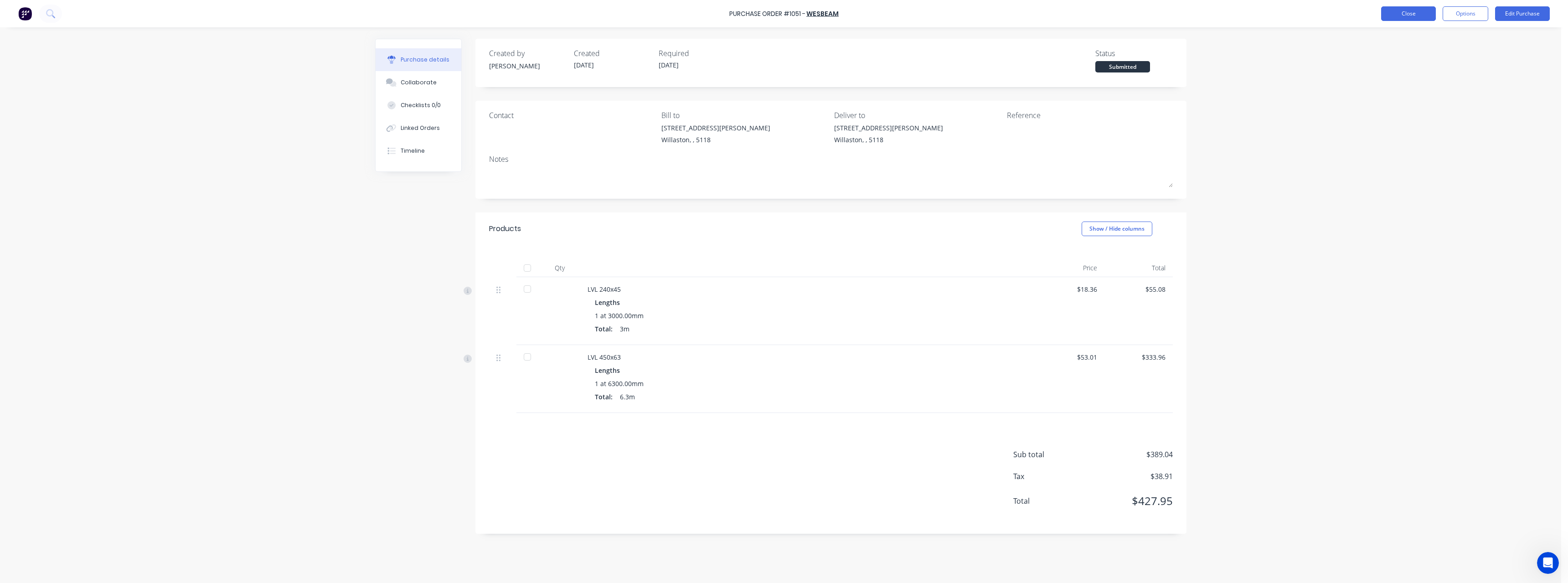
click at [1409, 9] on button "Close" at bounding box center [1409, 13] width 55 height 15
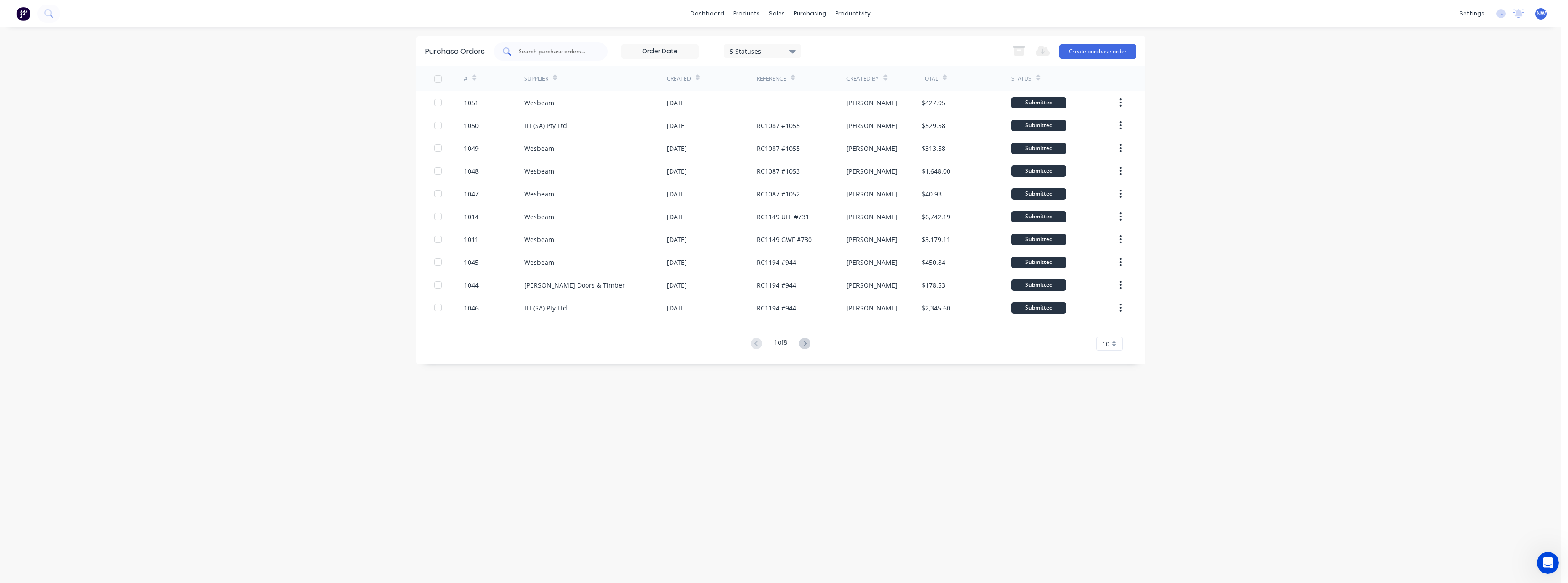
click at [557, 51] on input "text" at bounding box center [556, 51] width 75 height 9
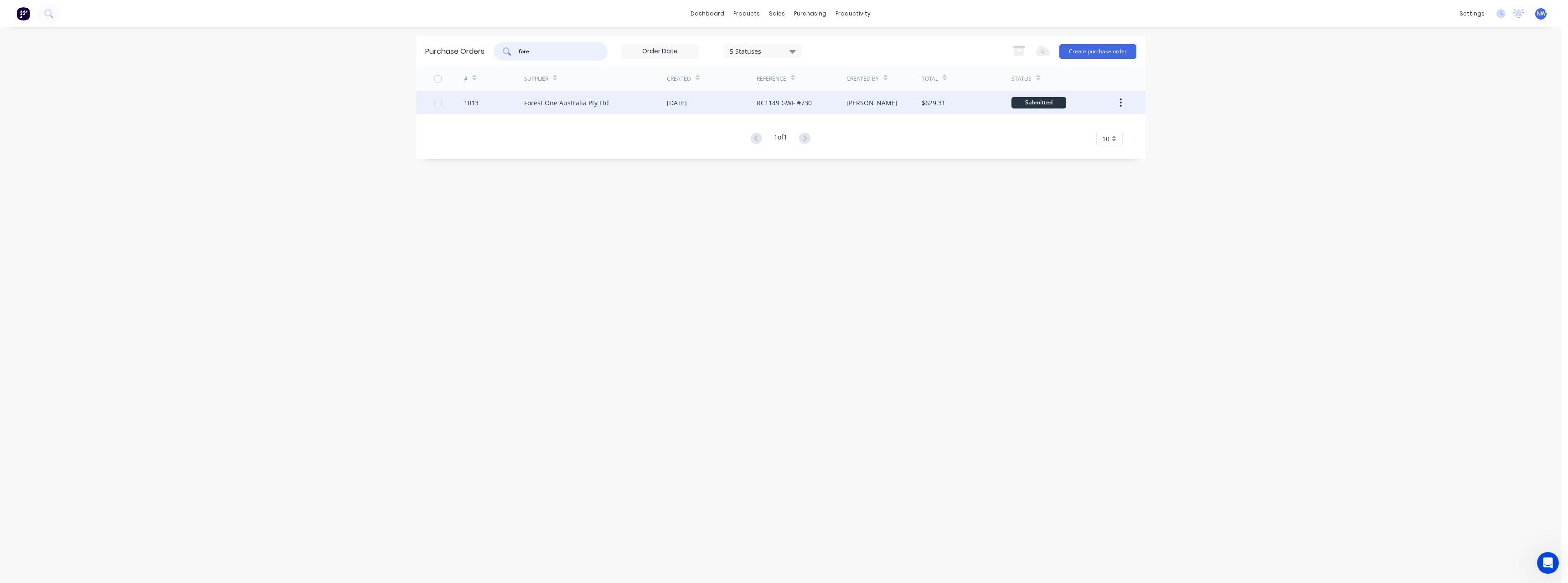
click at [569, 99] on div "Forest One Australia Pty Ltd" at bounding box center [566, 103] width 85 height 10
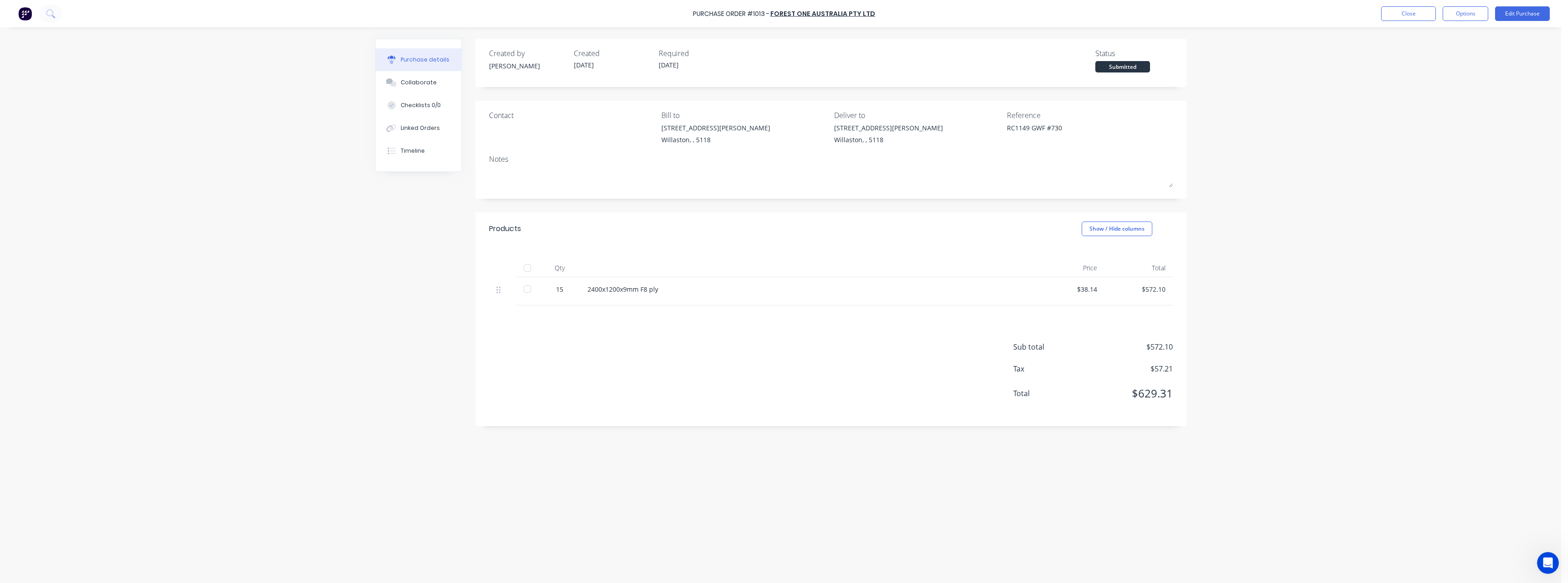
click at [531, 265] on div at bounding box center [527, 268] width 18 height 18
click at [1421, 15] on button "Close" at bounding box center [1409, 13] width 55 height 15
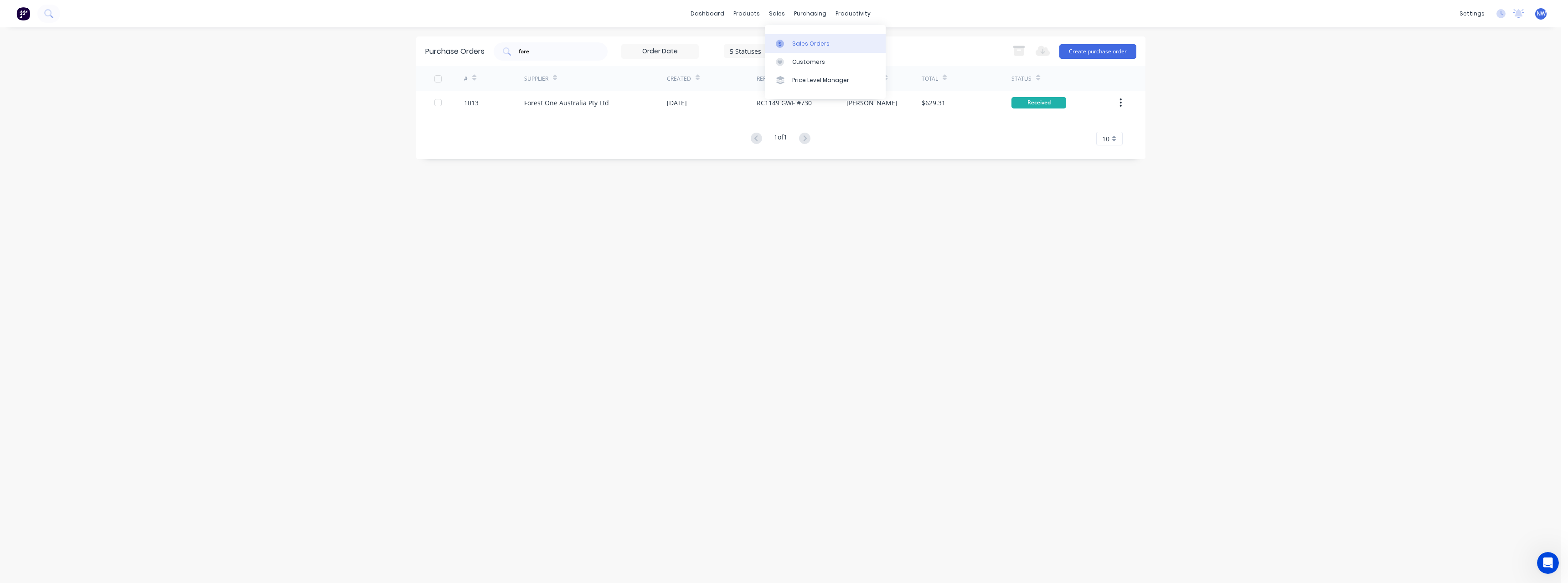
click at [796, 40] on div "Sales Orders" at bounding box center [810, 43] width 37 height 8
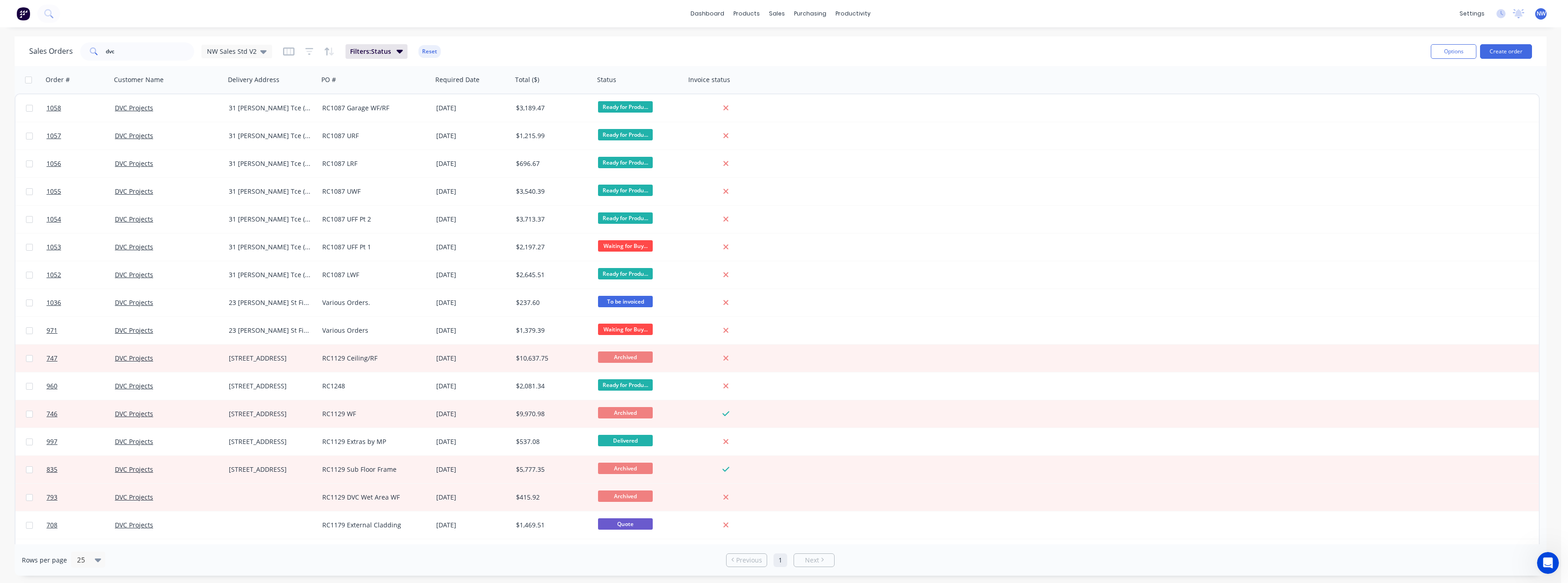
drag, startPoint x: 128, startPoint y: 61, endPoint x: 119, endPoint y: 55, distance: 10.8
click at [119, 57] on div "Sales Orders dvc NW Sales Std V2 Filters: Status Reset" at bounding box center [726, 51] width 1395 height 23
drag, startPoint x: 117, startPoint y: 54, endPoint x: 94, endPoint y: 54, distance: 23.0
click at [94, 54] on div "dvc" at bounding box center [137, 52] width 114 height 18
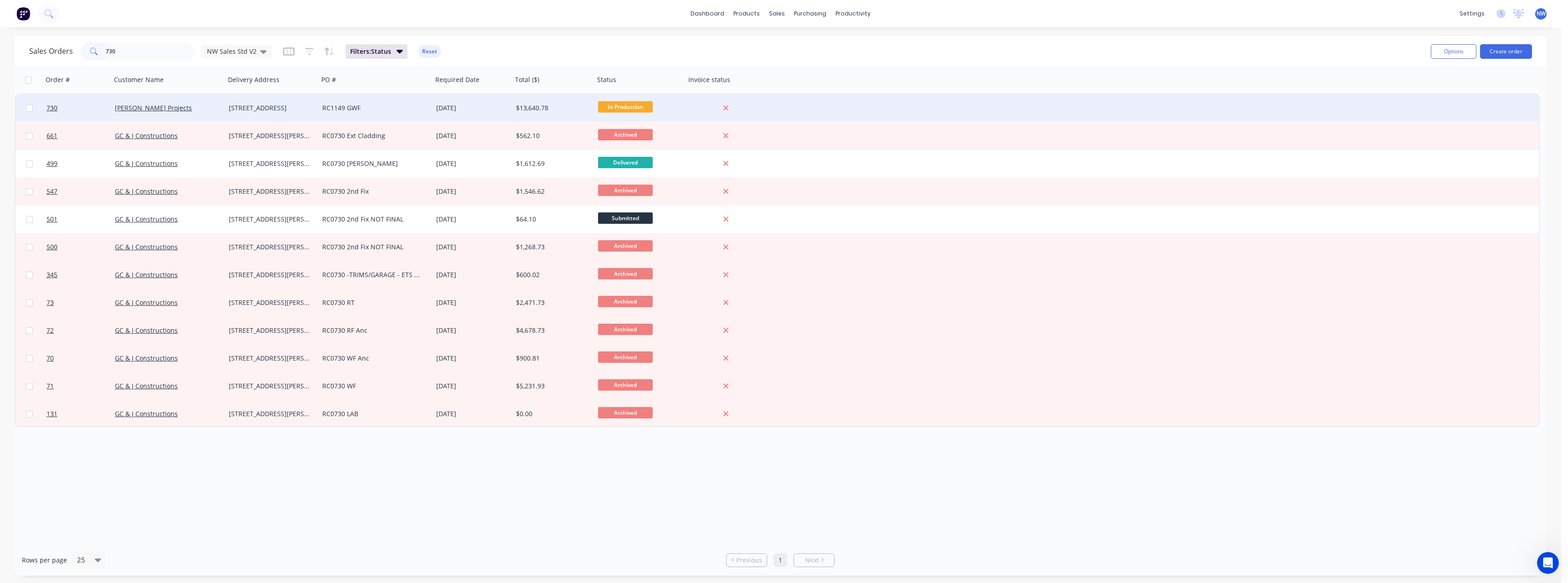
click at [281, 110] on div "[STREET_ADDRESS]" at bounding box center [270, 108] width 82 height 9
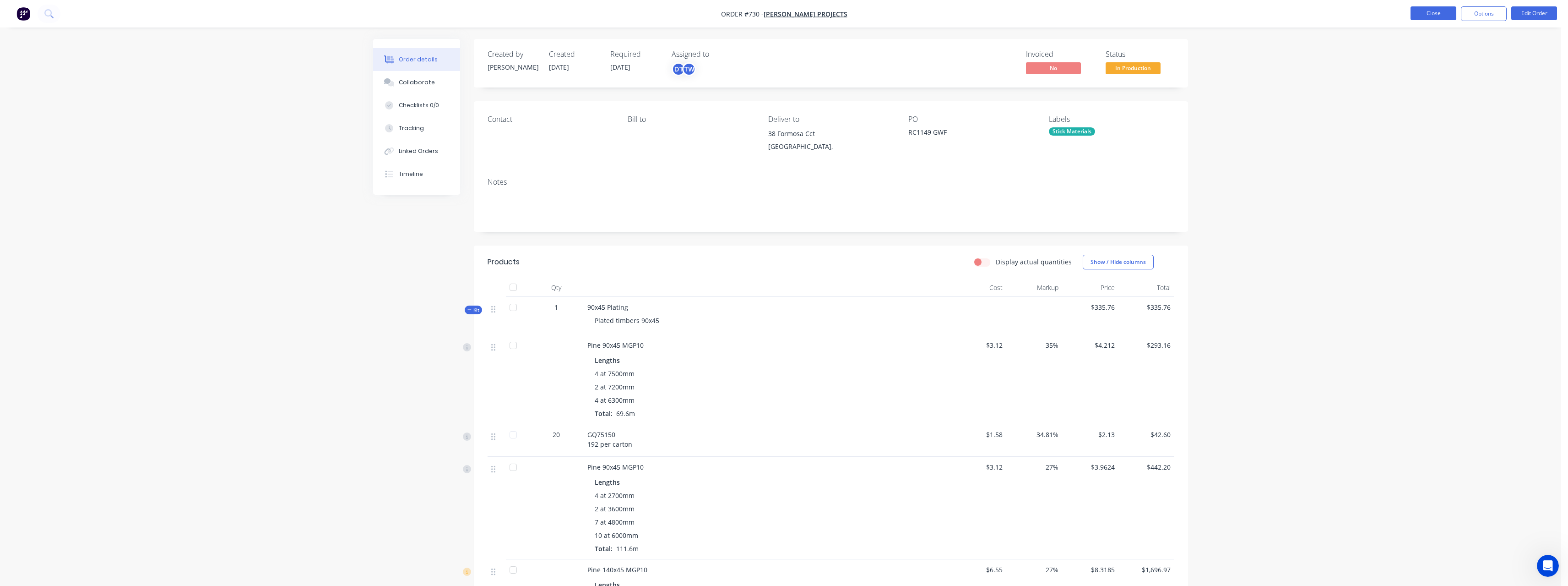
click at [1427, 17] on button "Close" at bounding box center [1433, 13] width 46 height 13
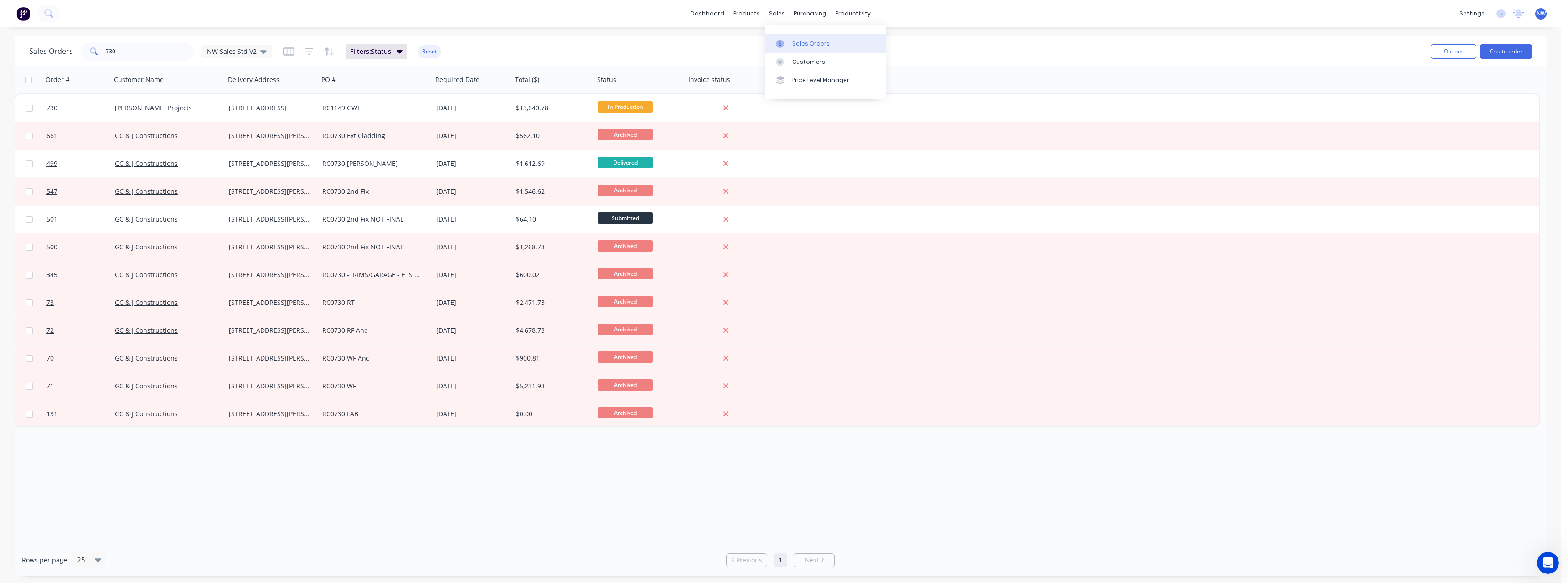
click at [806, 41] on div "Sales Orders" at bounding box center [810, 43] width 37 height 8
drag, startPoint x: 145, startPoint y: 54, endPoint x: 79, endPoint y: 58, distance: 66.1
click at [80, 58] on div "730" at bounding box center [137, 52] width 114 height 18
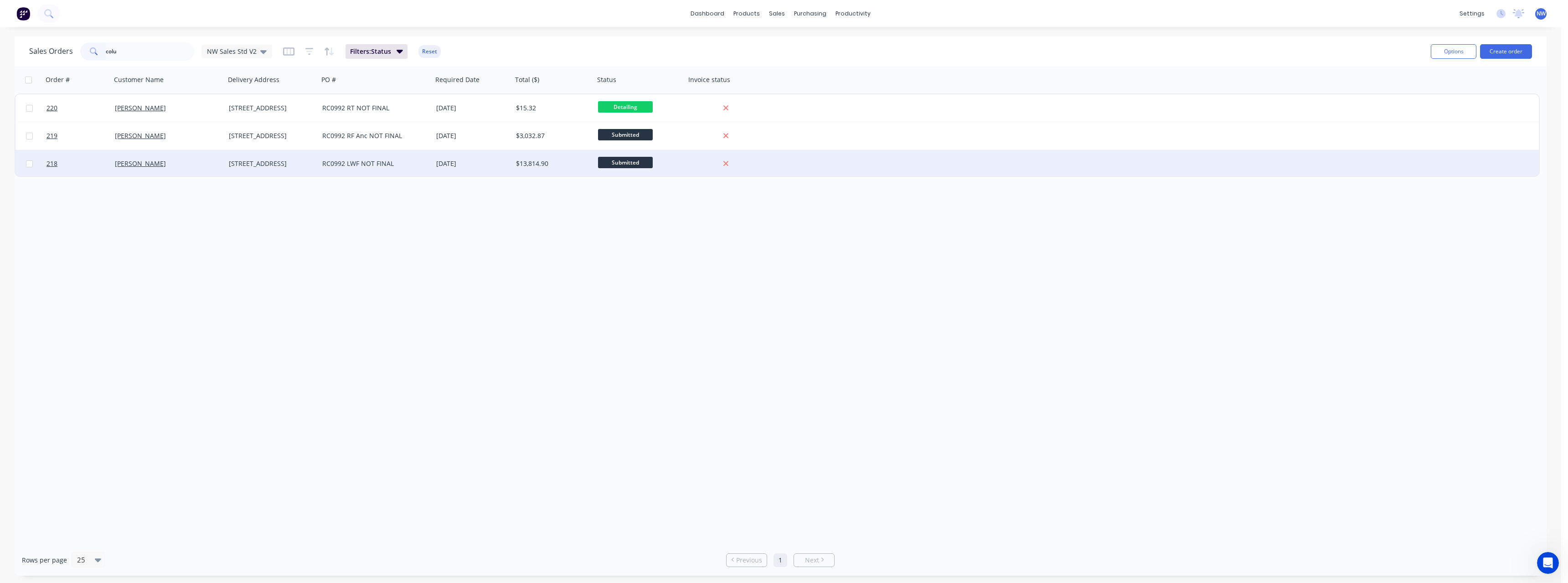
click at [471, 166] on div "[DATE]" at bounding box center [472, 163] width 72 height 9
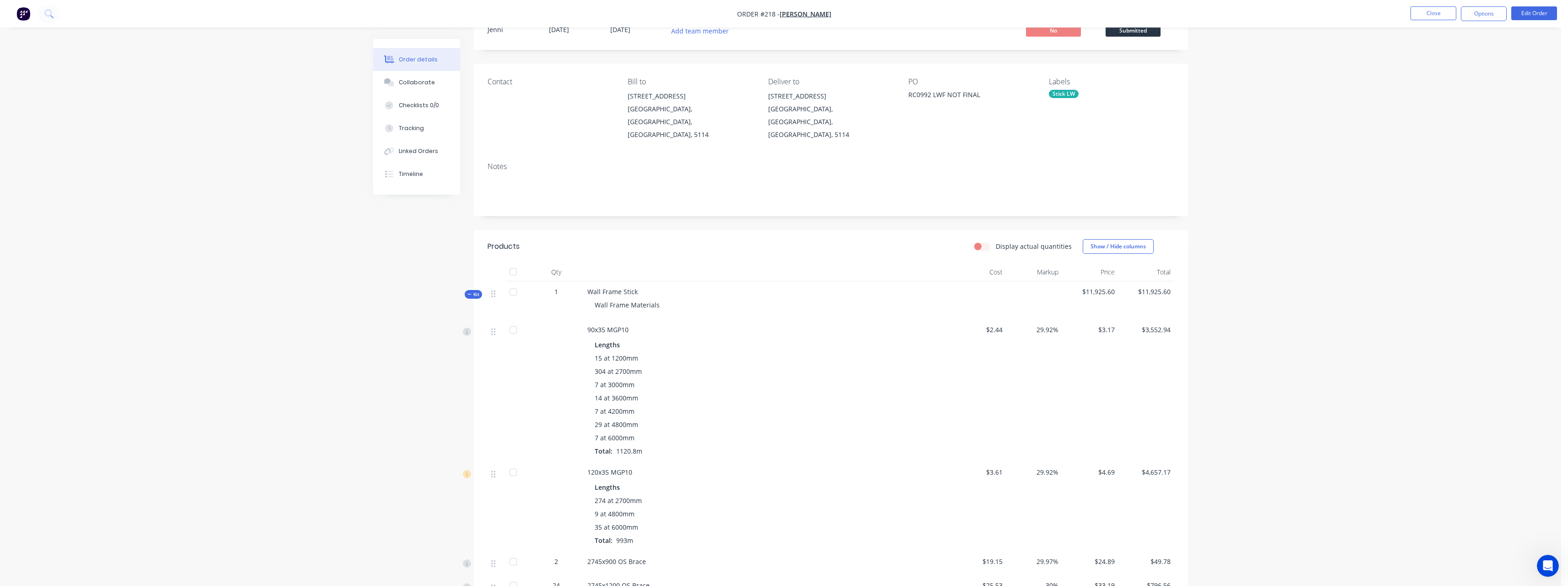
scroll to position [15, 0]
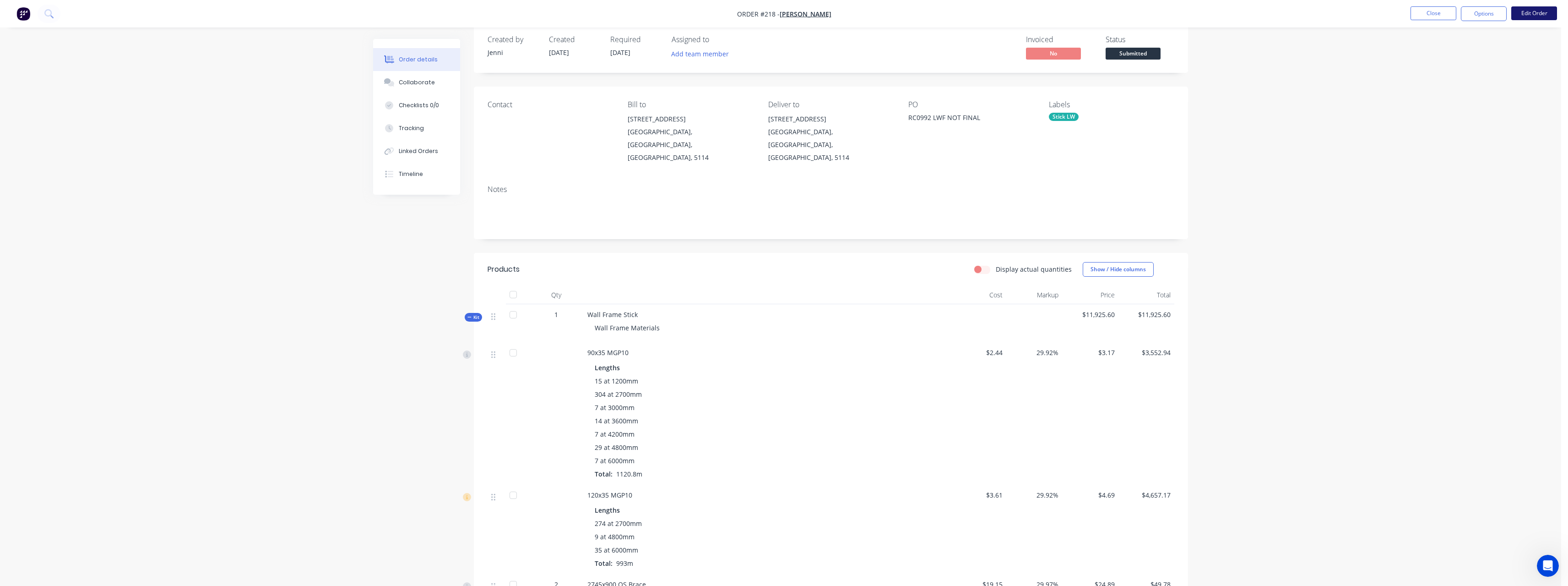
click at [1524, 13] on button "Edit Order" at bounding box center [1534, 13] width 46 height 13
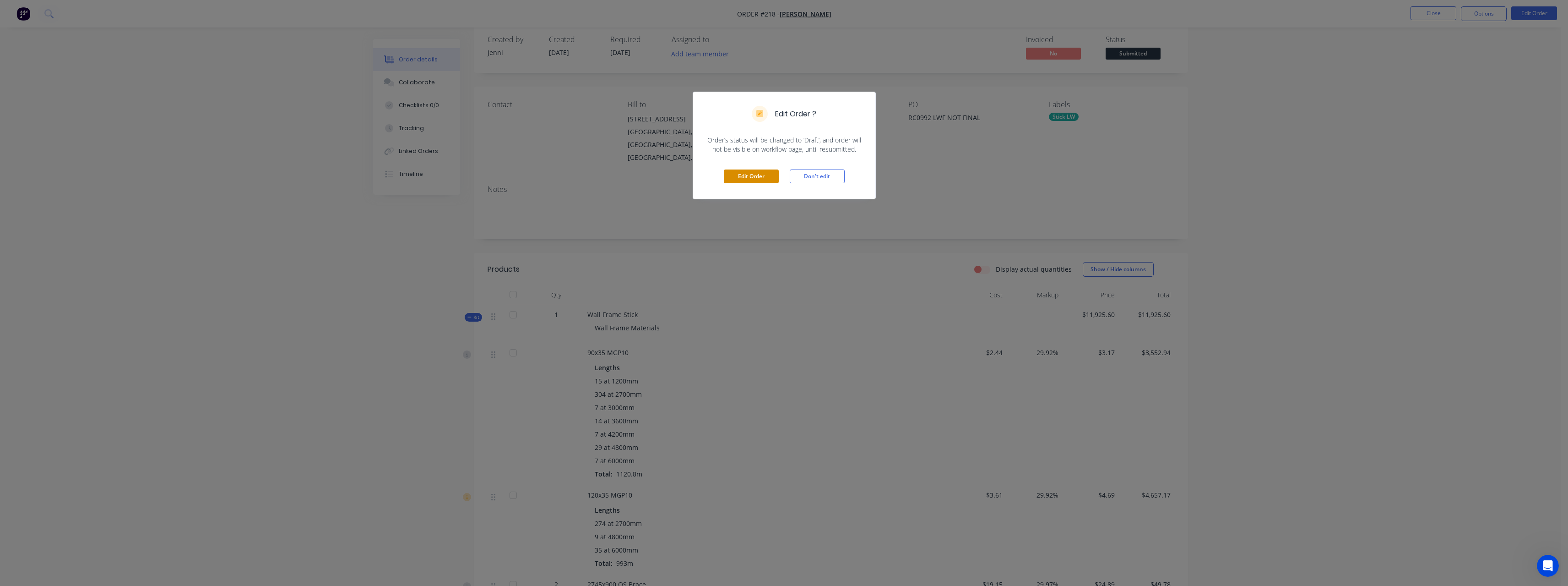
click at [756, 179] on button "Edit Order" at bounding box center [751, 176] width 55 height 13
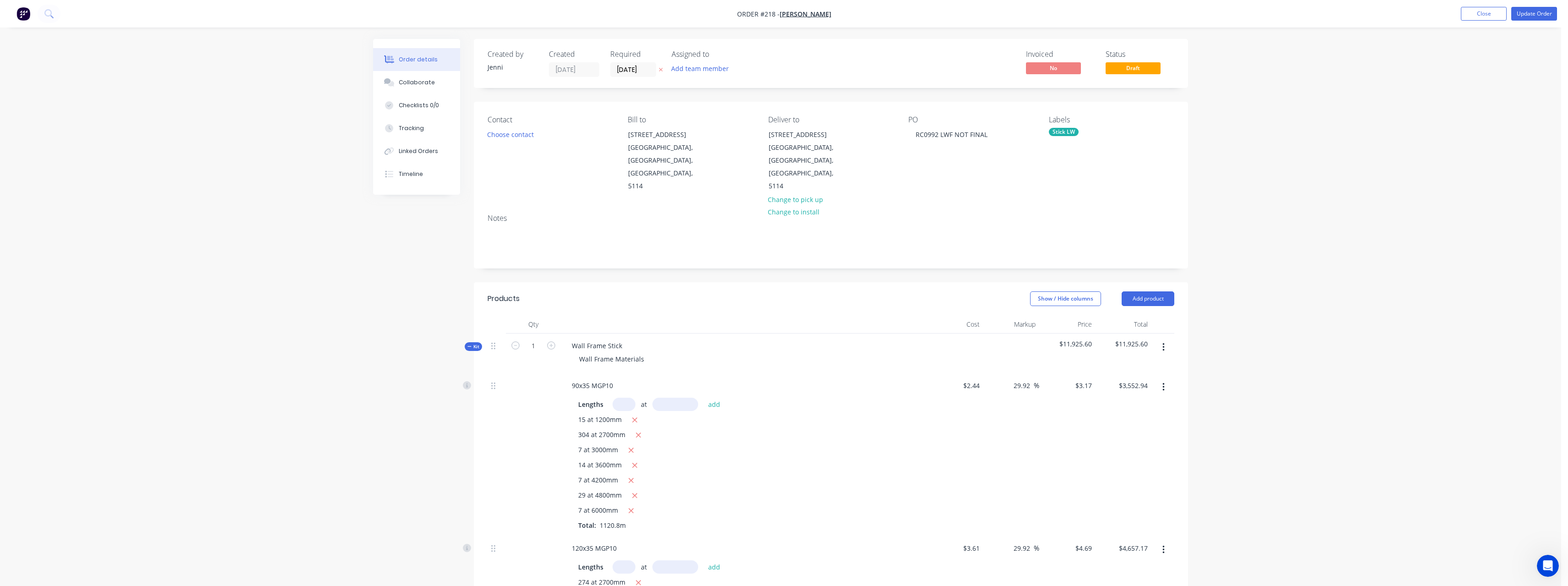
click at [661, 67] on icon at bounding box center [661, 69] width 4 height 6
click at [943, 136] on div "RC0992 LWF NOT FINAL" at bounding box center [952, 135] width 87 height 13
click at [986, 136] on div "RC0992 WF NOT FINAL" at bounding box center [950, 135] width 83 height 13
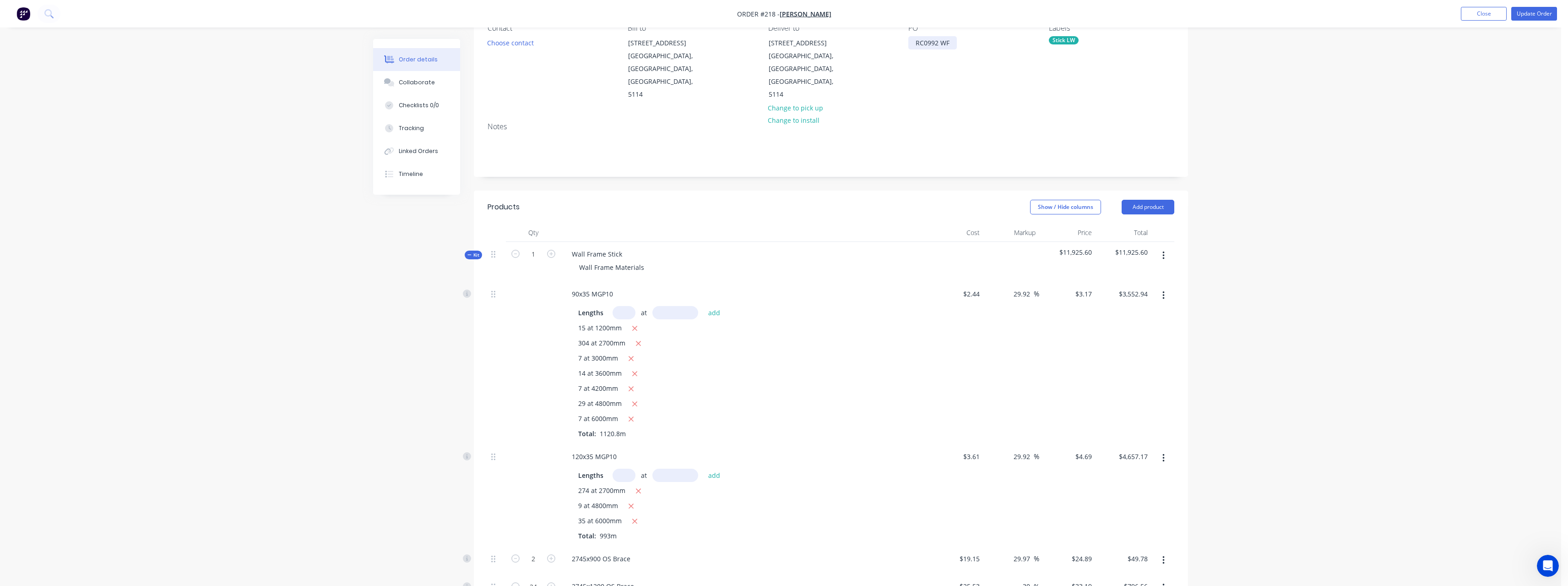
scroll to position [138, 0]
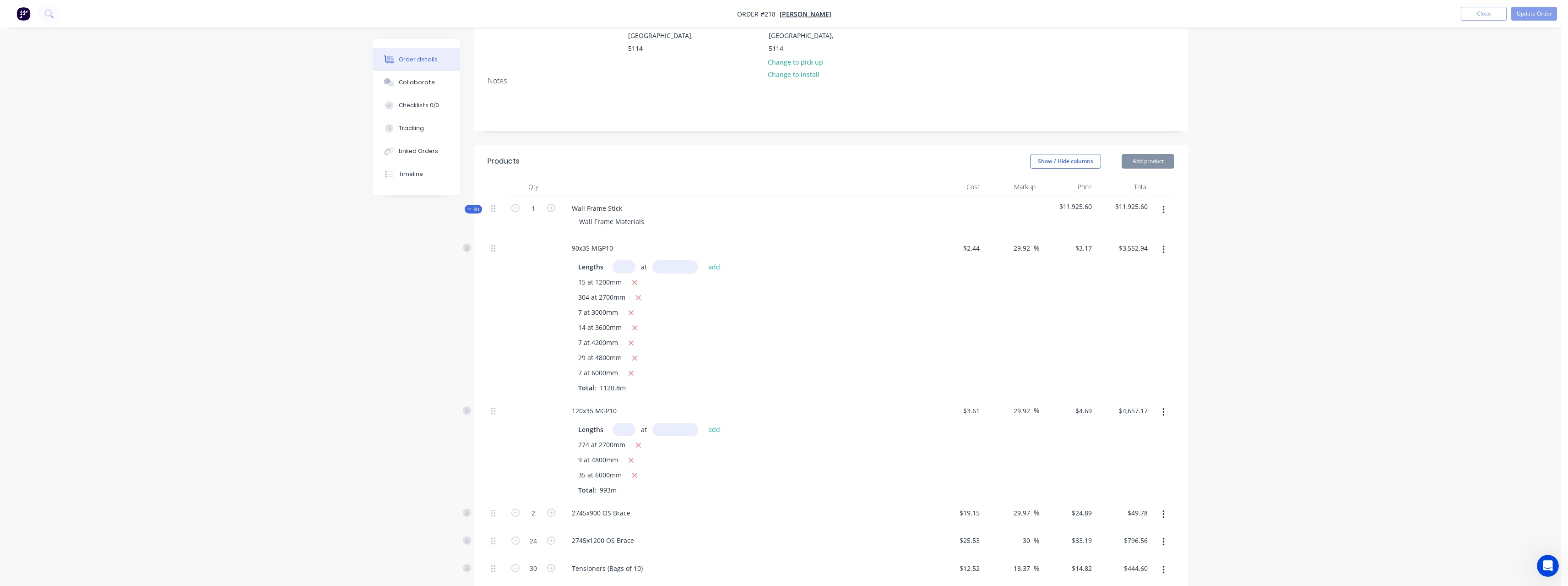
click at [1164, 205] on icon "button" at bounding box center [1163, 210] width 2 height 10
click at [1125, 282] on div "Delete" at bounding box center [1130, 289] width 70 height 13
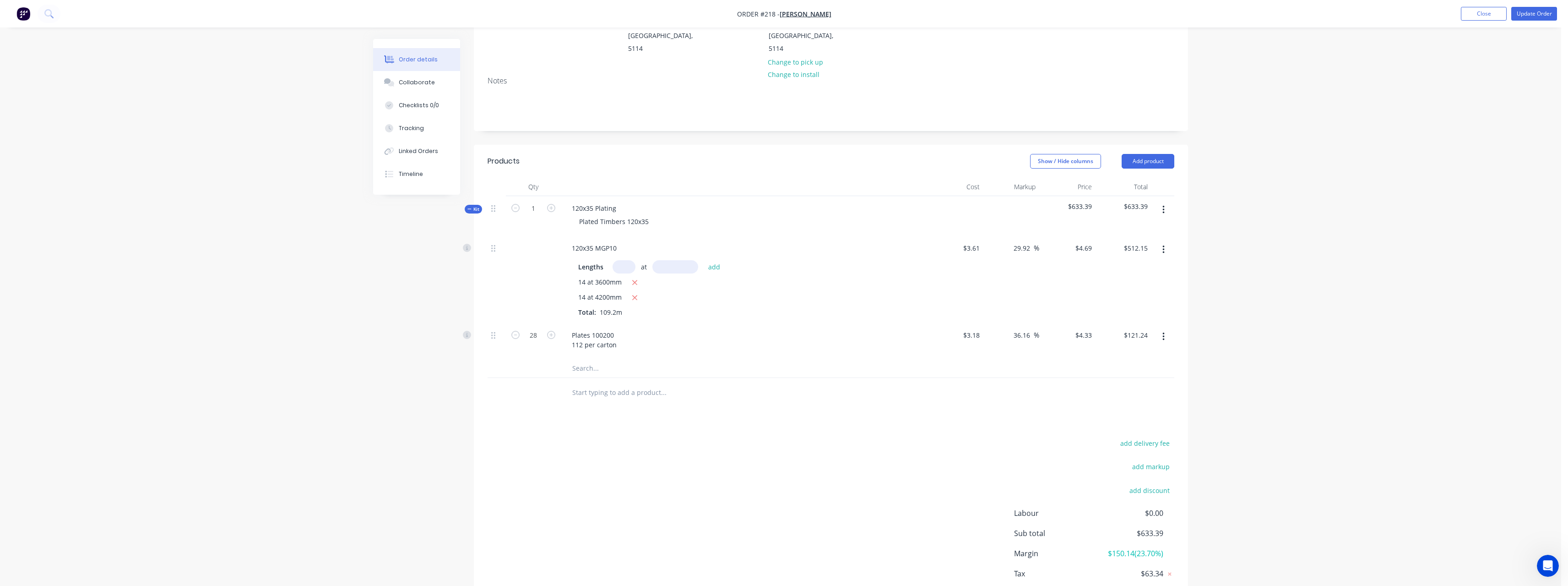
click at [1162, 205] on icon "button" at bounding box center [1163, 210] width 2 height 10
click at [1125, 282] on div "Delete" at bounding box center [1130, 289] width 70 height 13
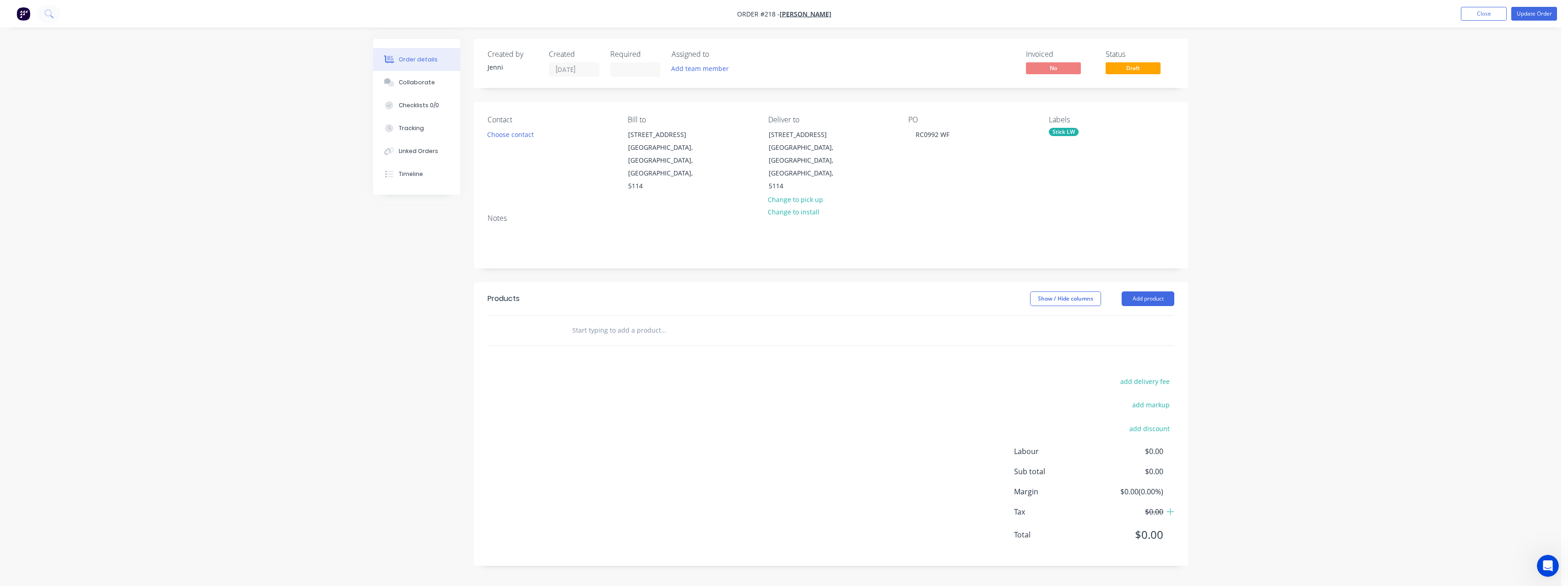
scroll to position [0, 0]
click at [626, 321] on input "text" at bounding box center [667, 330] width 183 height 18
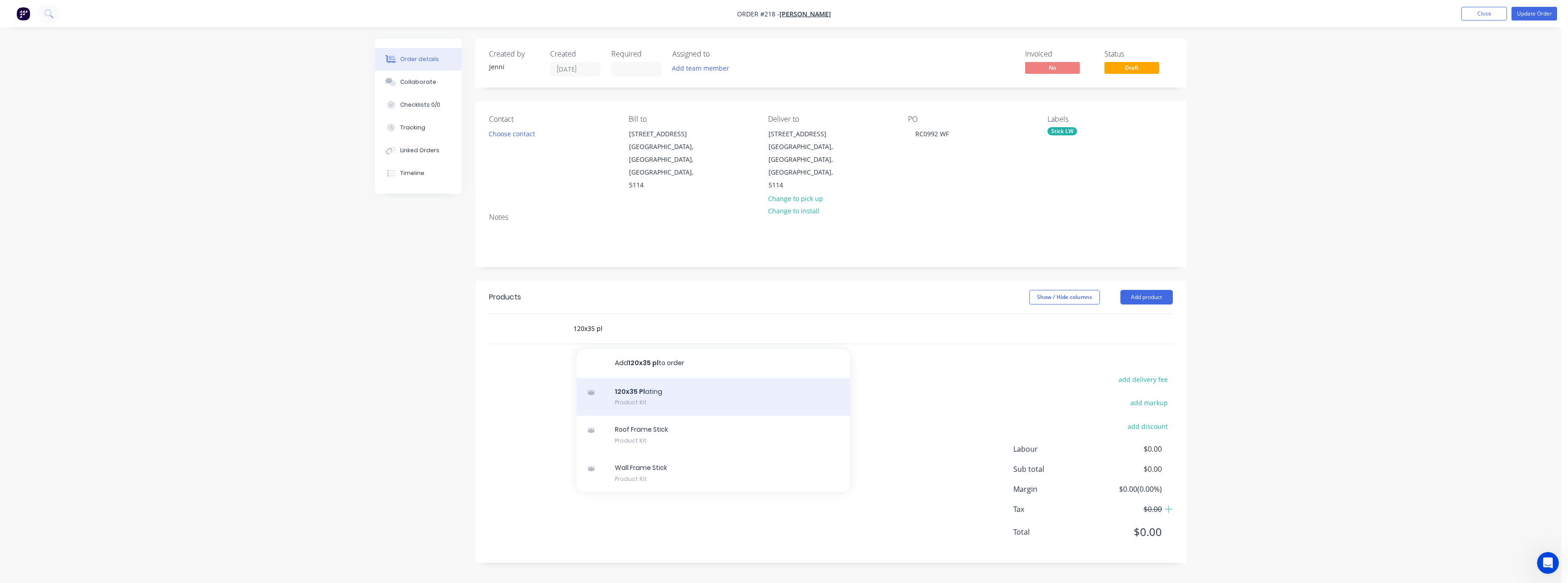
click at [653, 378] on div "120x35 Pl ating Product Kit" at bounding box center [713, 397] width 273 height 38
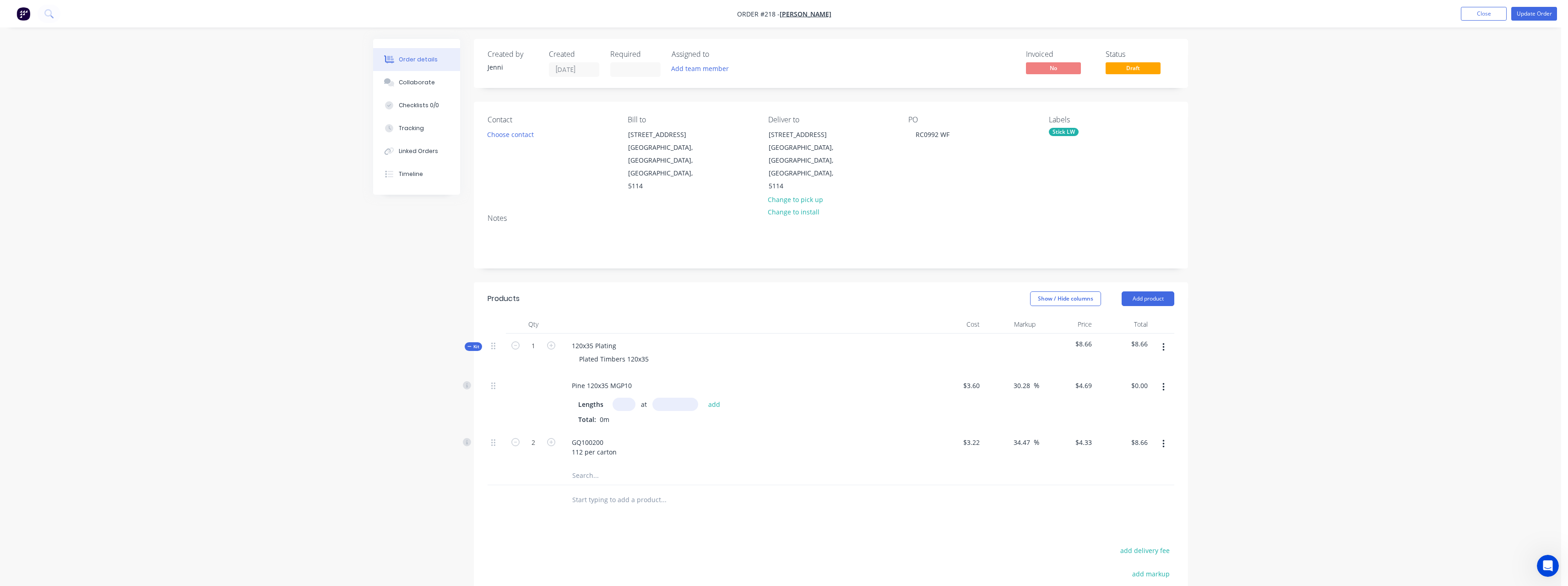
click at [624, 398] on input "text" at bounding box center [624, 404] width 23 height 13
click at [704, 398] on button "add" at bounding box center [714, 404] width 21 height 12
click at [634, 415] on button "button" at bounding box center [631, 420] width 12 height 12
click at [624, 398] on input "text" at bounding box center [624, 404] width 23 height 13
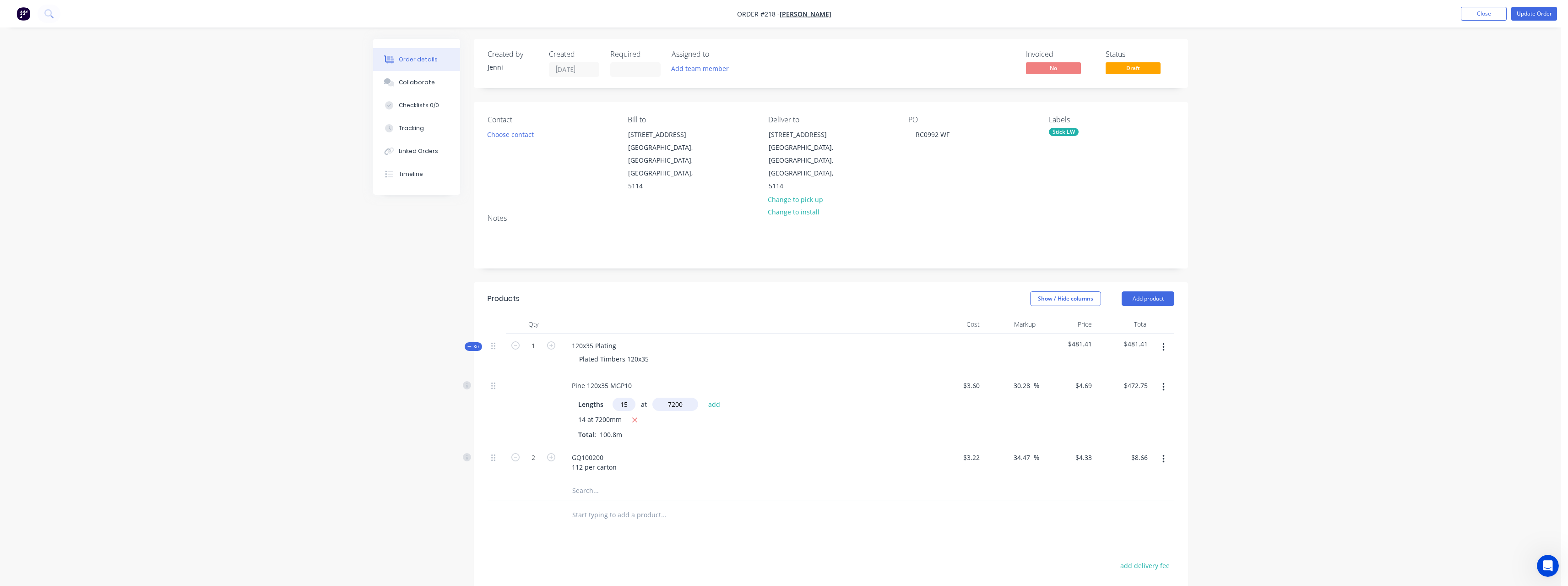
click at [704, 398] on button "add" at bounding box center [714, 404] width 21 height 12
click at [638, 415] on button "button" at bounding box center [635, 420] width 12 height 12
click at [539, 451] on input "2" at bounding box center [533, 458] width 24 height 13
click at [644, 506] on input "text" at bounding box center [663, 515] width 183 height 18
click at [619, 506] on input "text" at bounding box center [663, 515] width 183 height 18
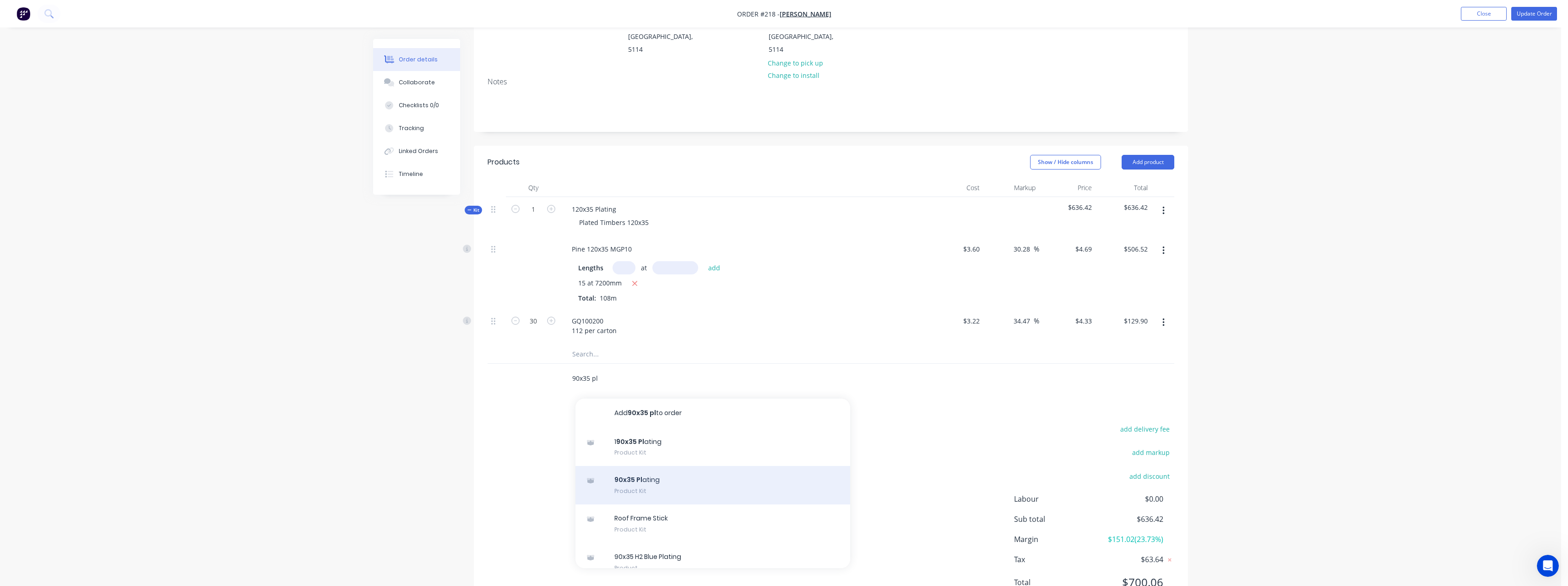
scroll to position [138, 0]
click at [706, 465] on div "90x35 Pl ating Product Kit" at bounding box center [712, 484] width 274 height 39
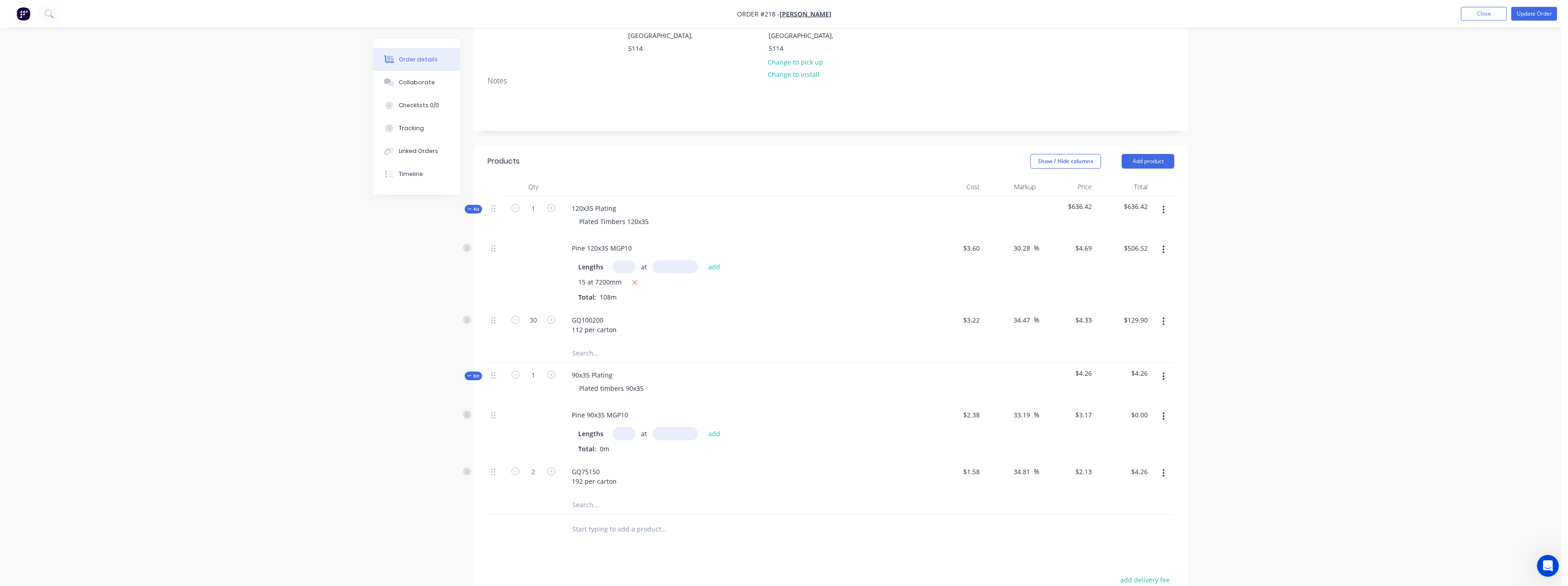
click at [628, 427] on input "text" at bounding box center [624, 434] width 23 height 13
click at [542, 327] on input "2" at bounding box center [533, 320] width 24 height 13
click at [624, 520] on input "text" at bounding box center [663, 529] width 183 height 18
click at [637, 520] on input "text" at bounding box center [663, 529] width 183 height 18
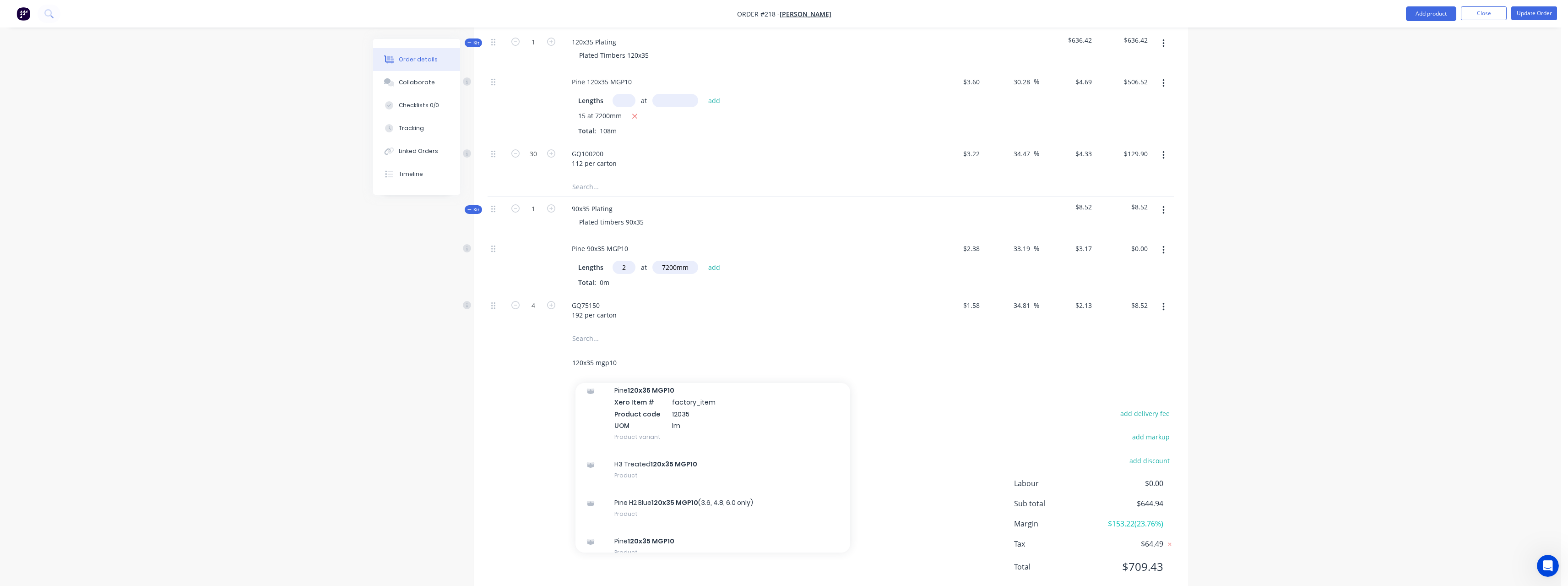
scroll to position [229, 0]
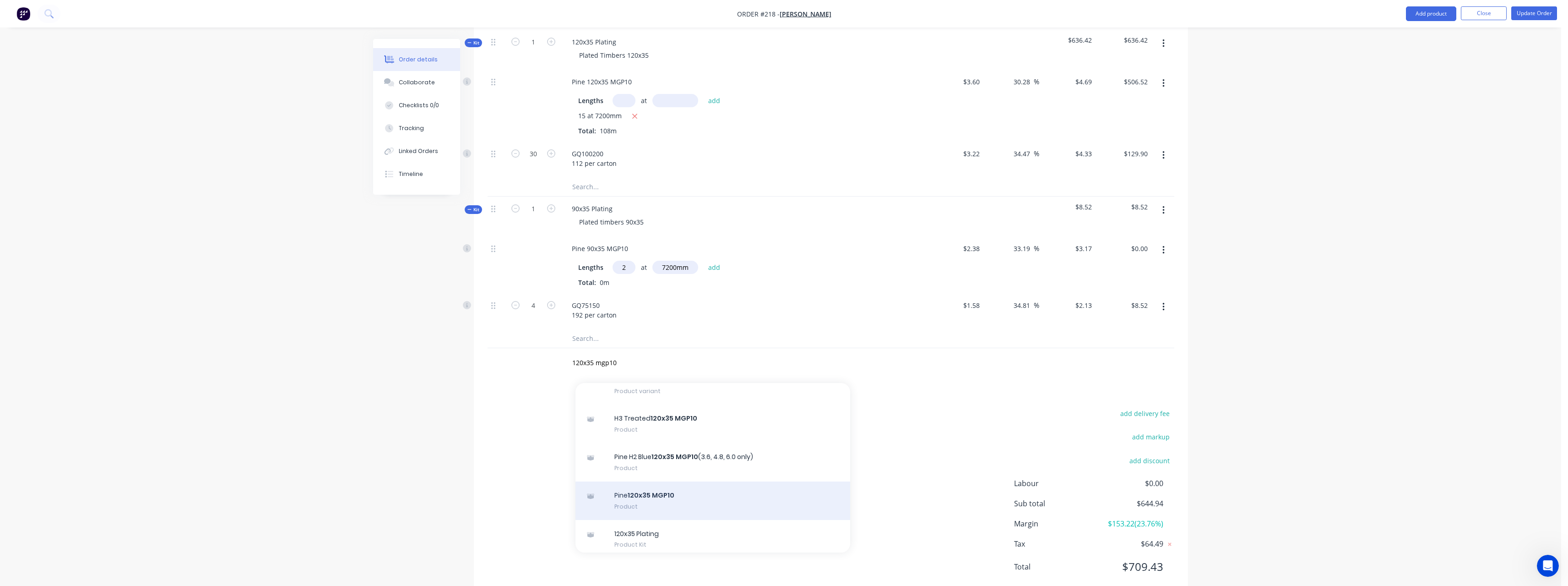
click at [657, 481] on div "Pine 120x35 MGP10 Product" at bounding box center [712, 500] width 274 height 39
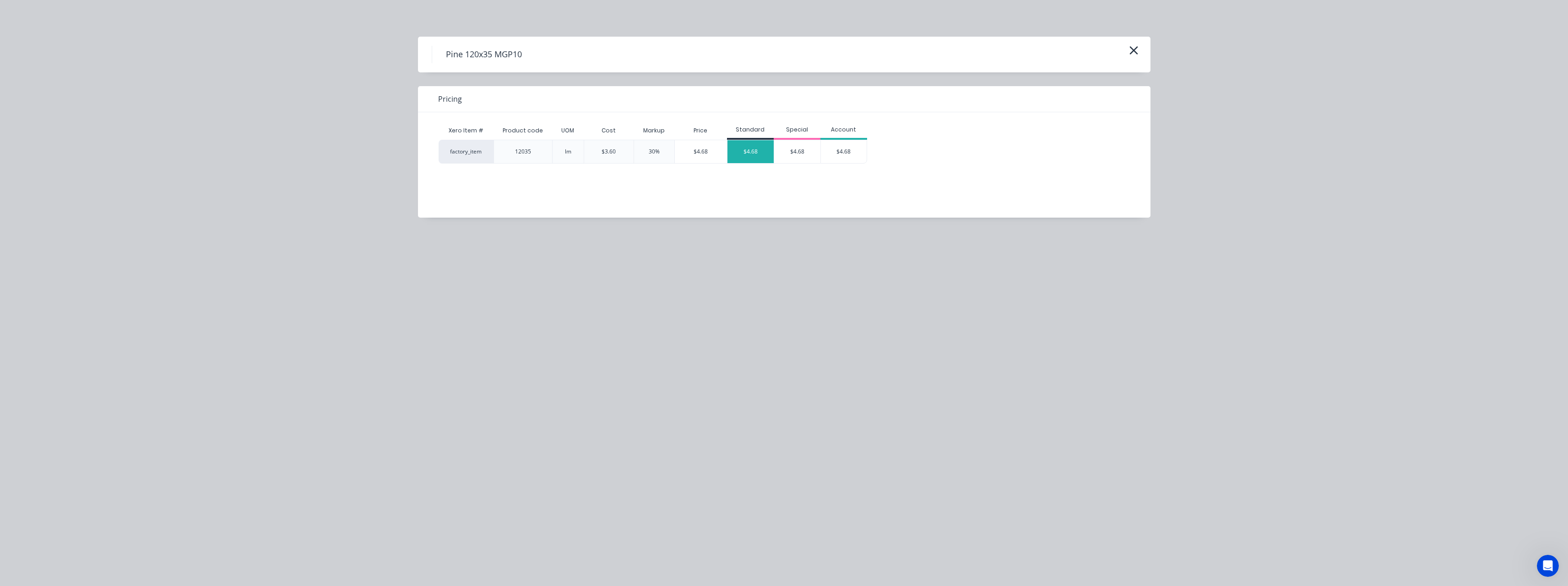
click at [757, 151] on div "$4.68" at bounding box center [751, 151] width 46 height 23
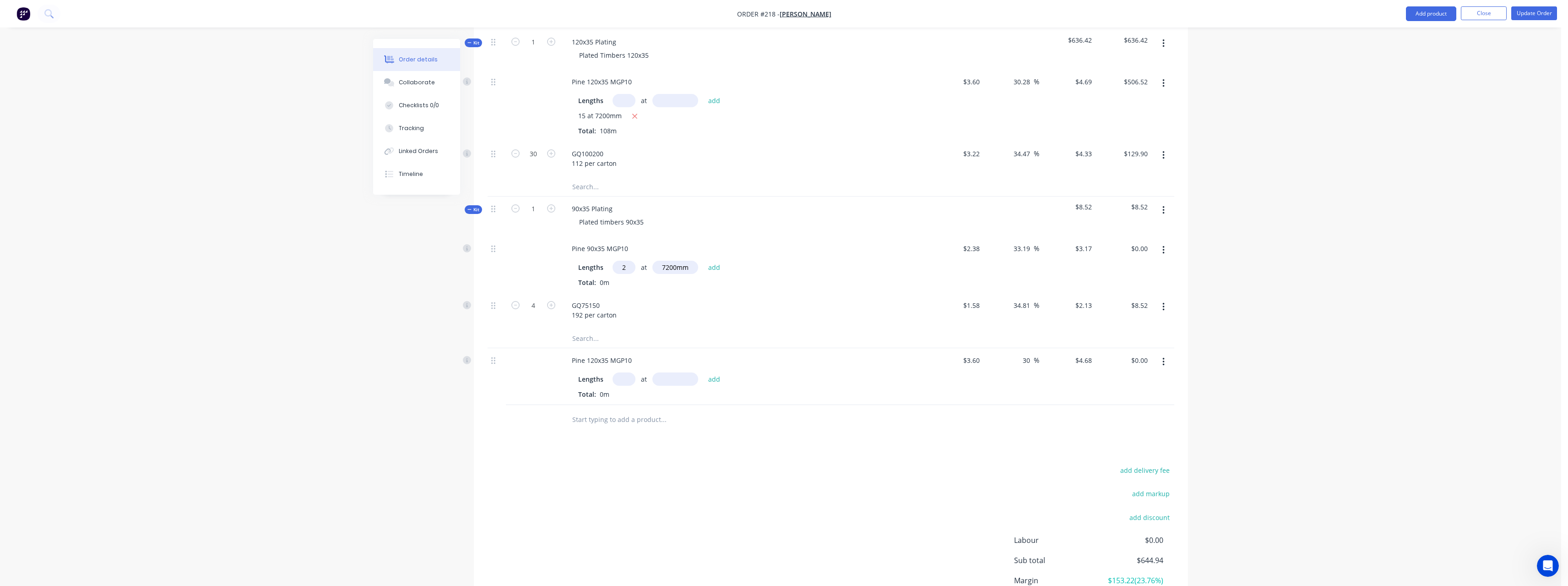
click at [625, 373] on input "text" at bounding box center [624, 379] width 23 height 13
click at [704, 373] on button "add" at bounding box center [714, 379] width 21 height 12
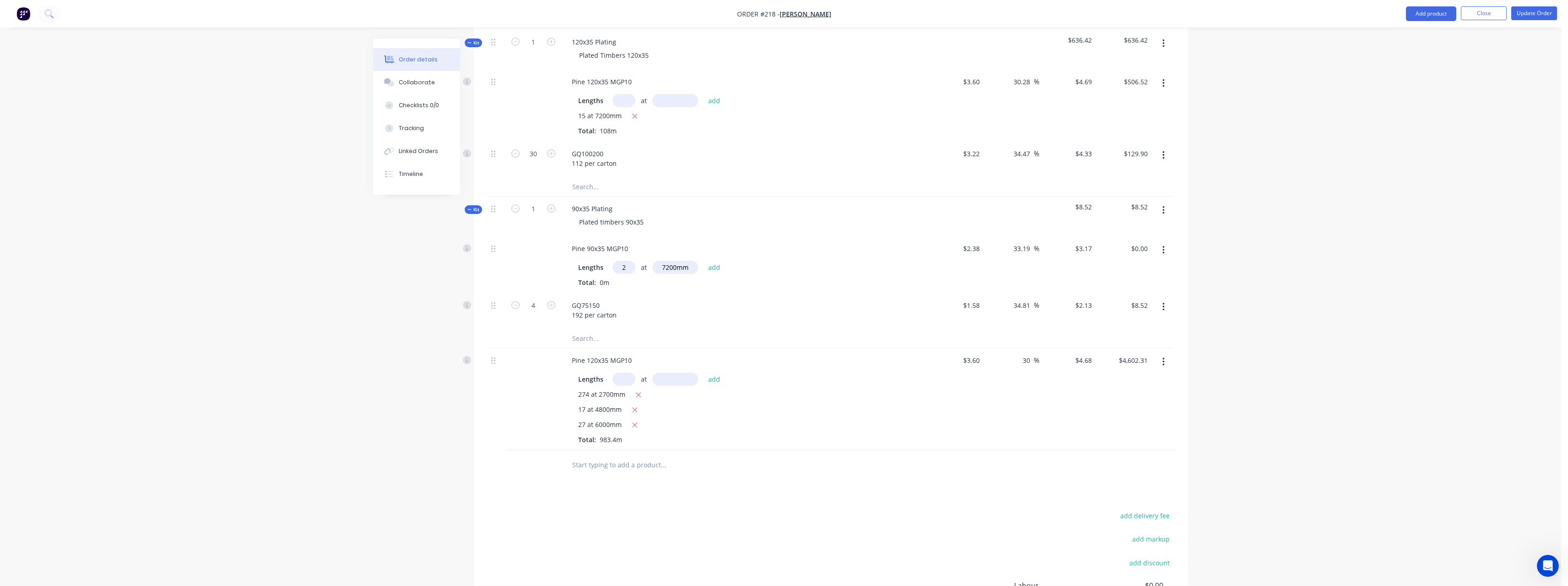
click at [624, 456] on input "text" at bounding box center [663, 465] width 183 height 18
click at [674, 576] on div "Pine 90x35 MGP10 Product" at bounding box center [712, 595] width 274 height 39
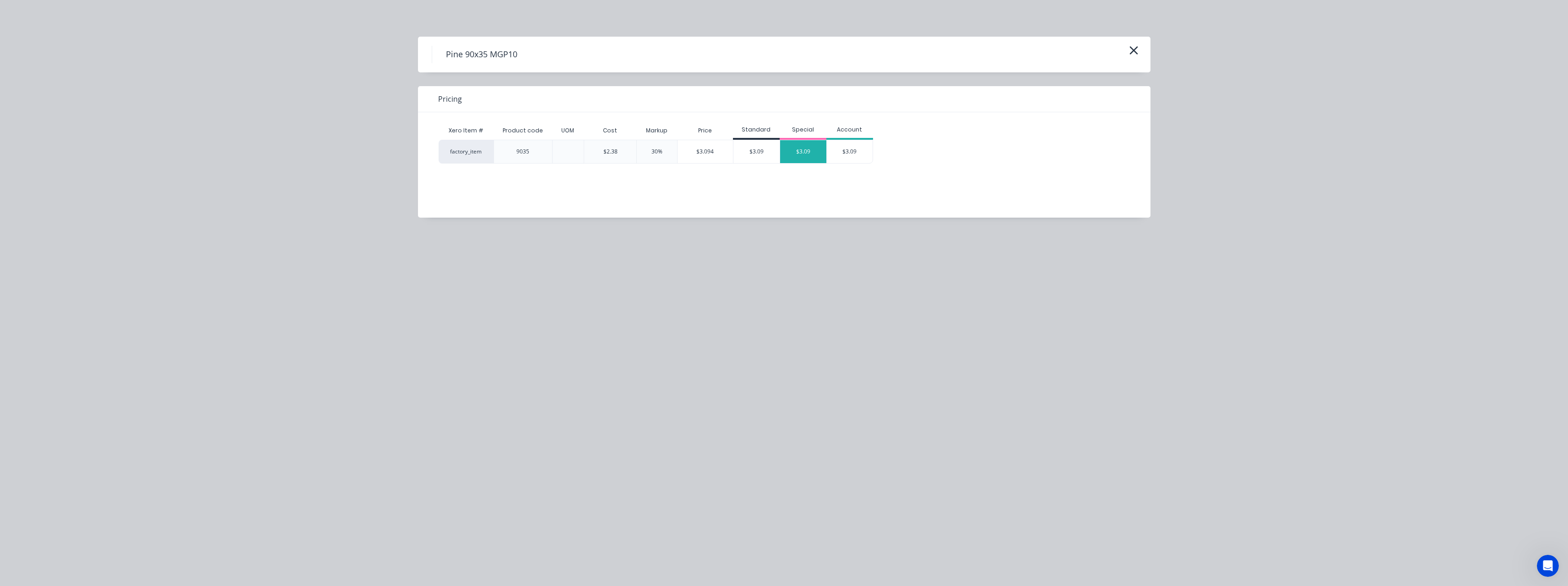
click at [814, 150] on div "$3.09" at bounding box center [803, 151] width 46 height 23
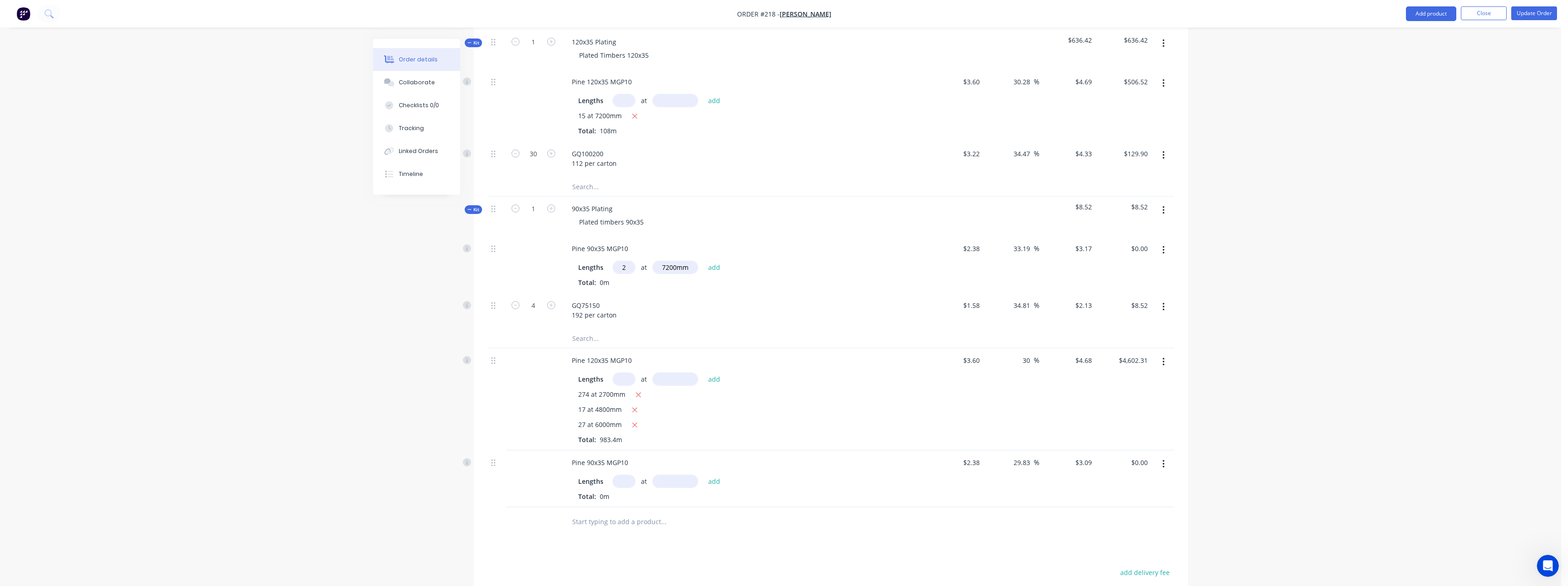
click at [628, 475] on input "text" at bounding box center [624, 481] width 23 height 13
click at [704, 475] on button "add" at bounding box center [714, 481] width 21 height 12
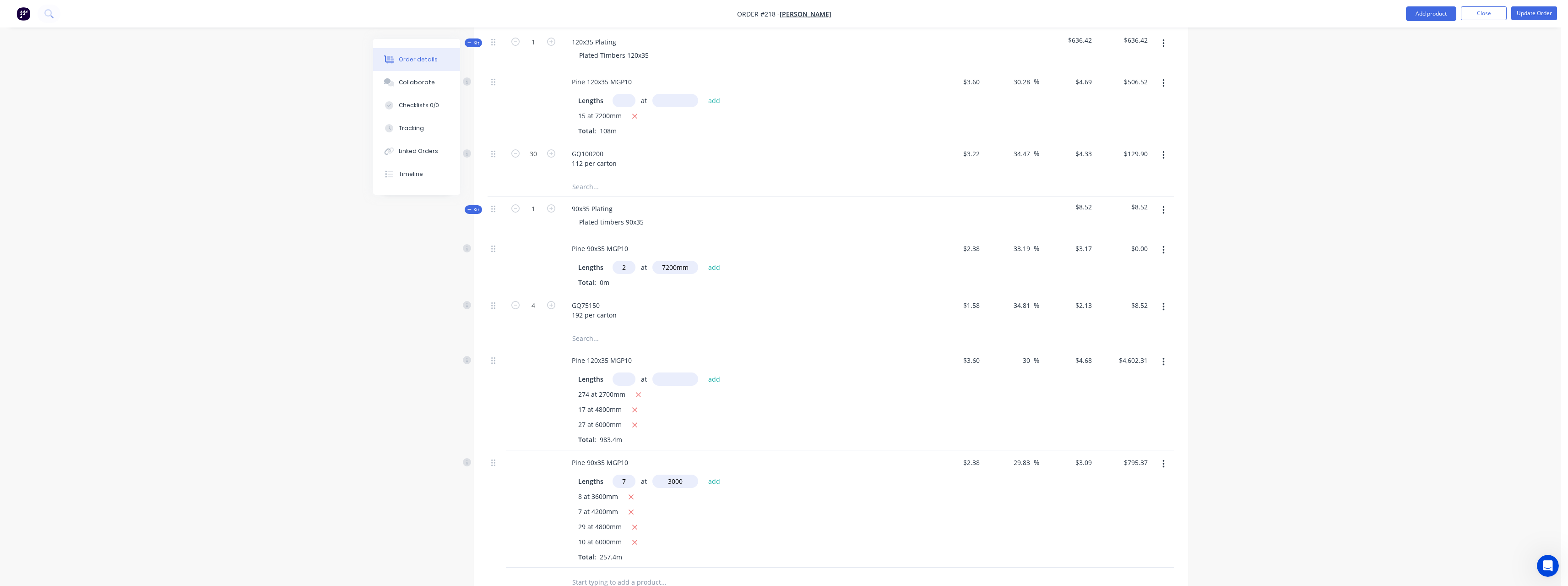
click at [704, 475] on button "add" at bounding box center [714, 481] width 21 height 12
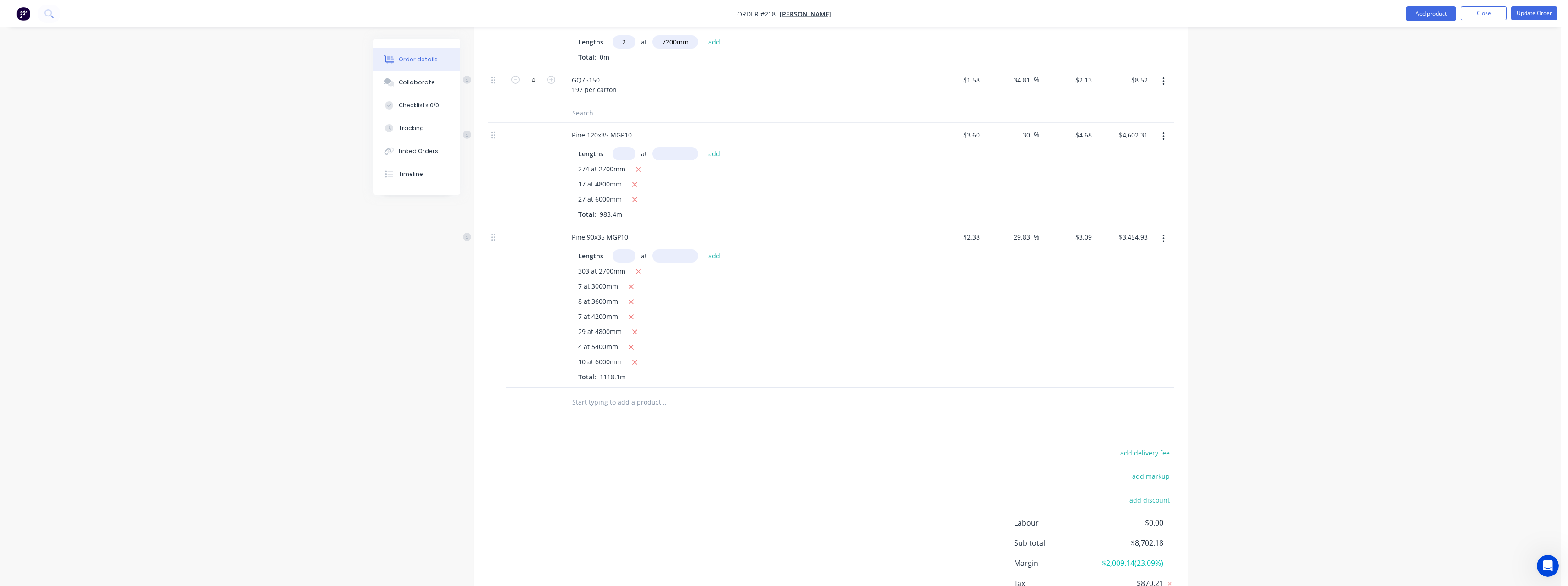
scroll to position [533, 0]
click at [635, 390] on input "text" at bounding box center [663, 399] width 183 height 18
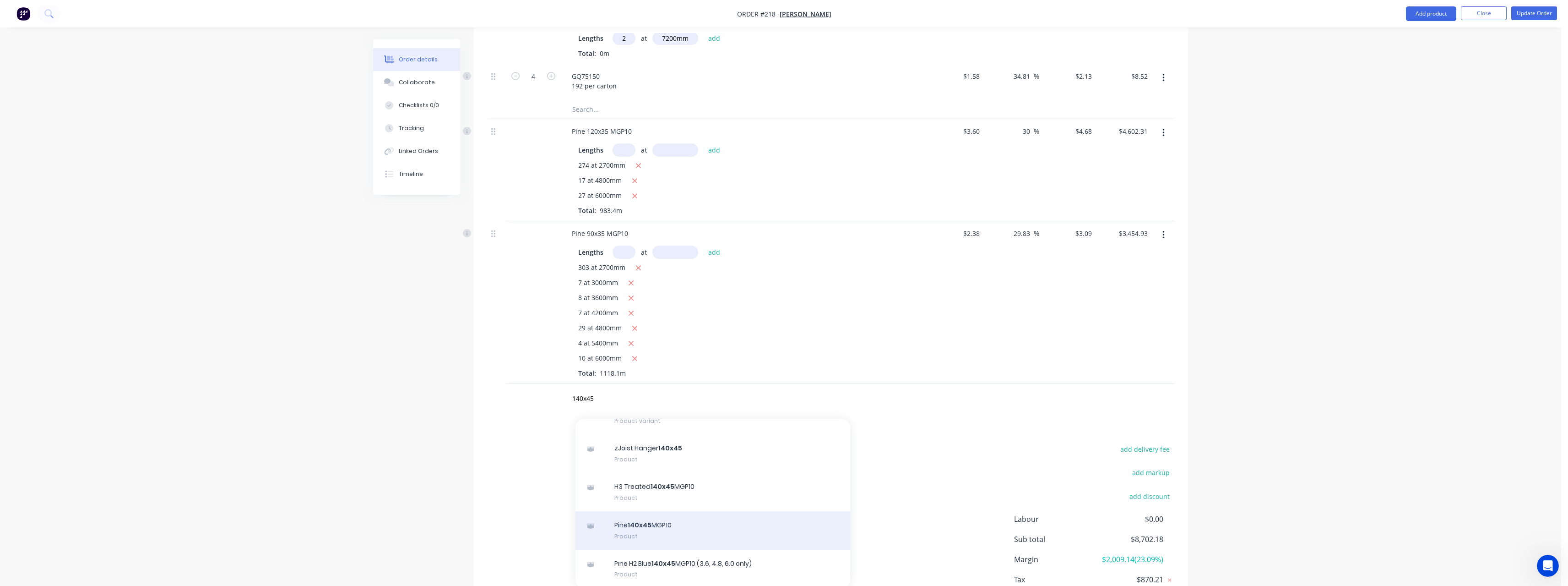
click at [656, 511] on div "Pine 140x45 MGP10 Product" at bounding box center [712, 530] width 274 height 39
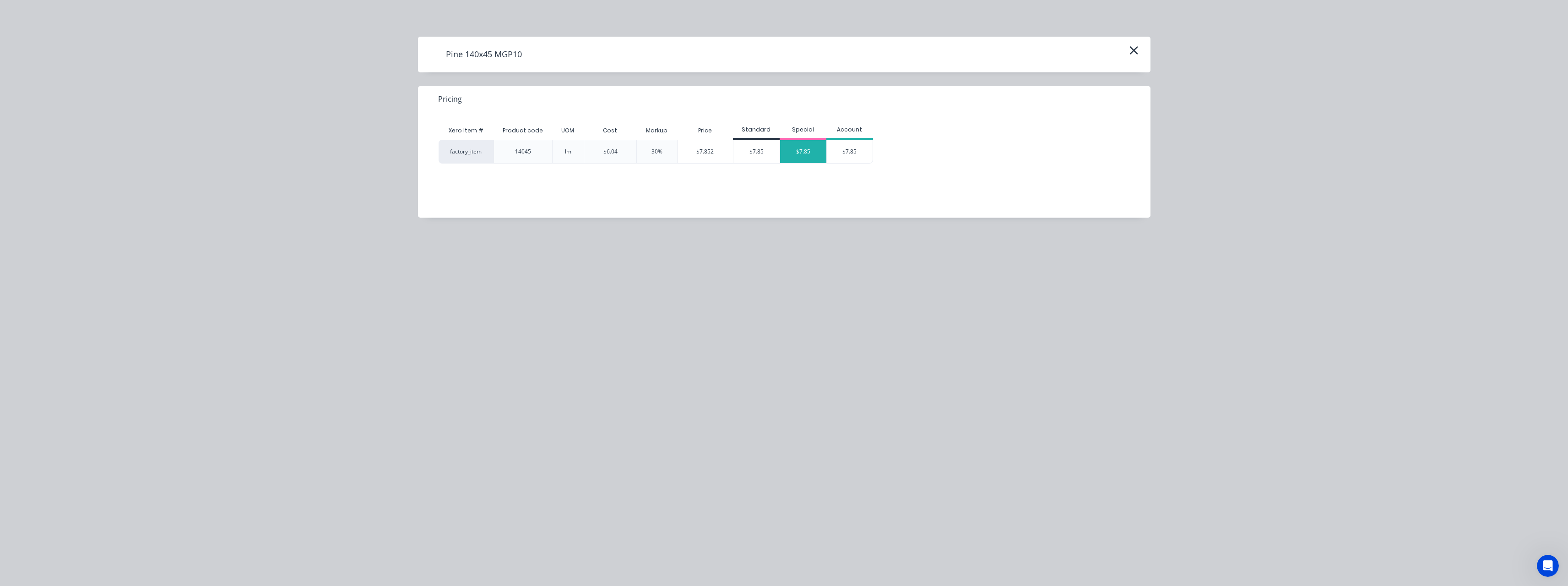
click at [792, 151] on div "$7.85" at bounding box center [803, 151] width 46 height 23
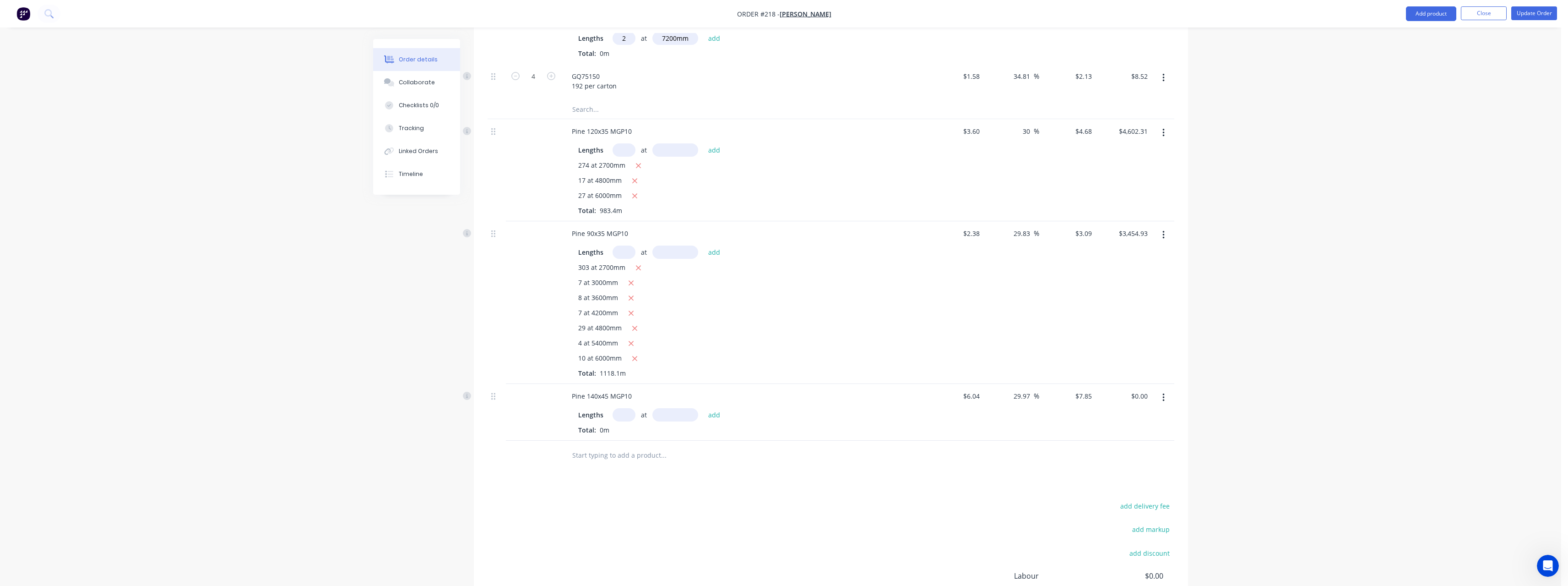
click at [625, 408] on input "text" at bounding box center [624, 415] width 23 height 13
click at [704, 408] on button "add" at bounding box center [714, 414] width 21 height 12
click at [614, 477] on input "text" at bounding box center [663, 486] width 183 height 18
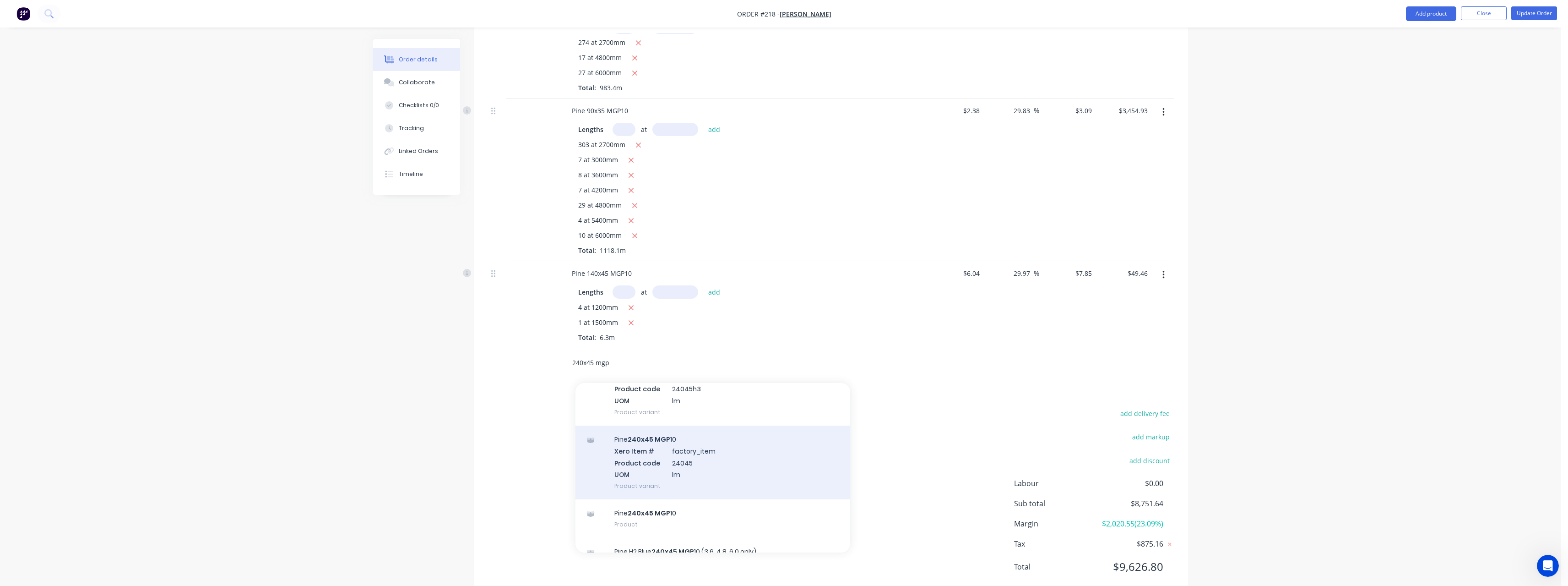
scroll to position [184, 0]
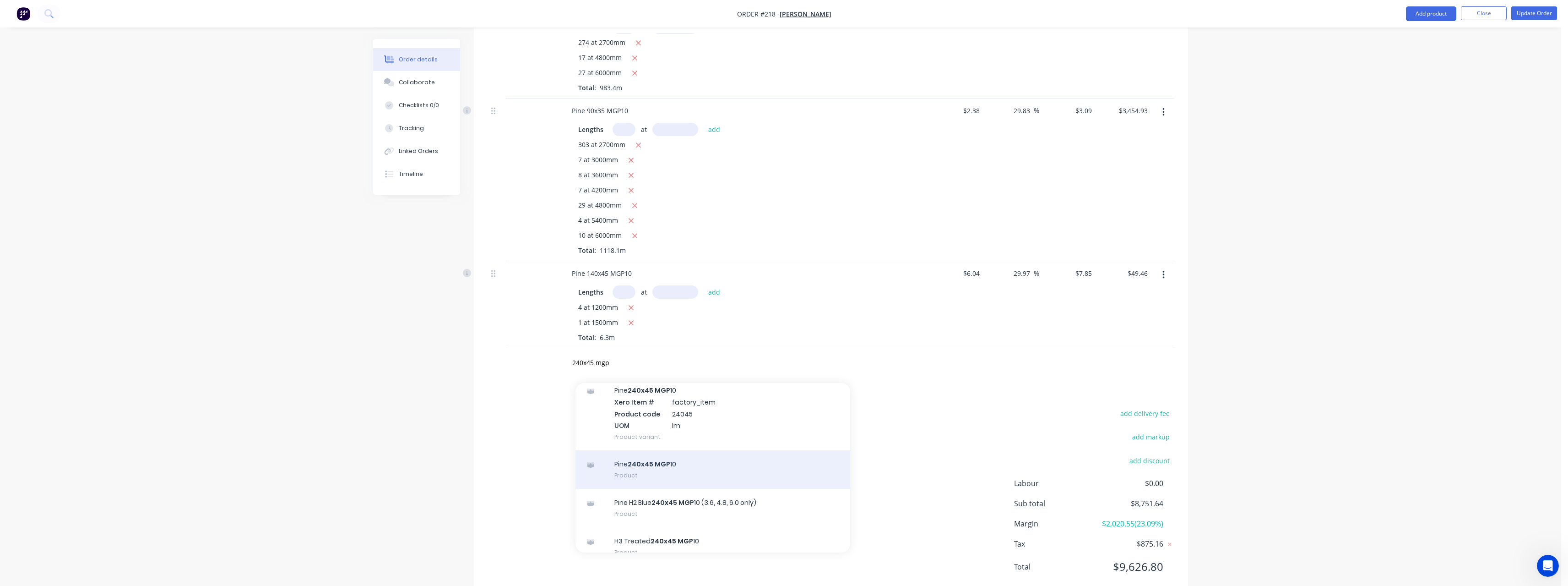
click at [699, 450] on div "Pine 240x45 MGP 10 Product" at bounding box center [712, 469] width 274 height 39
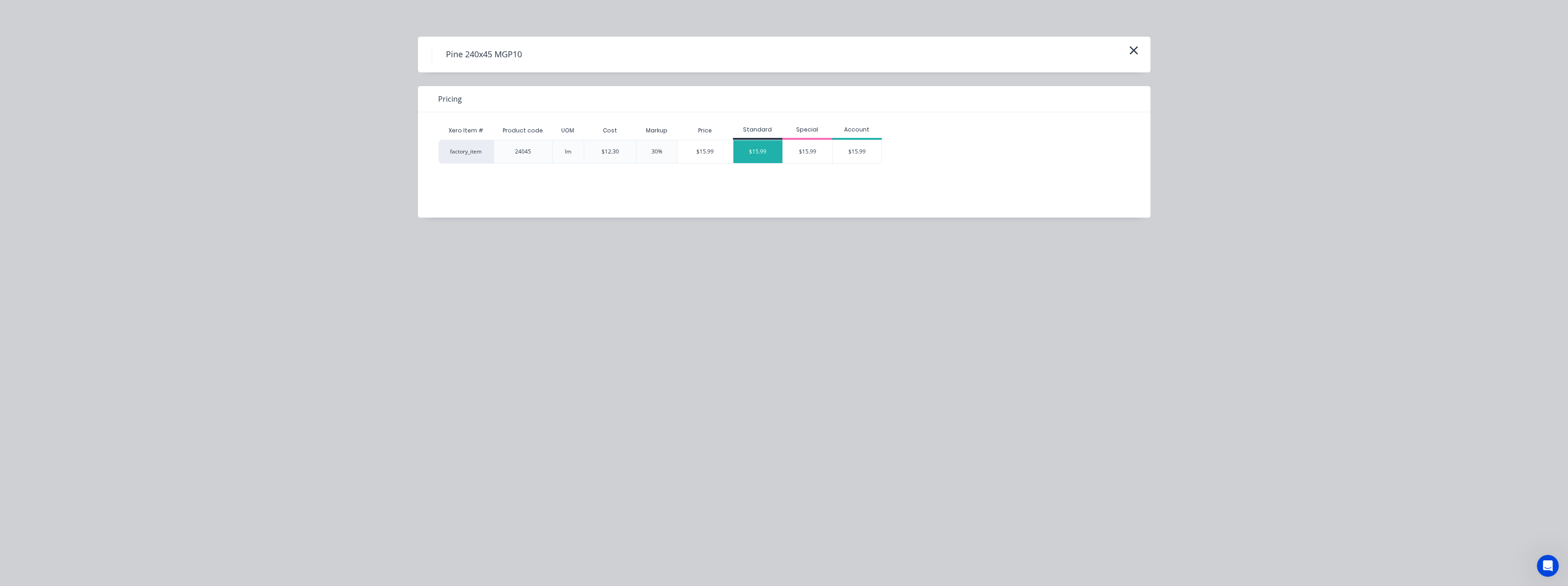
click at [765, 156] on div "$15.99" at bounding box center [758, 151] width 50 height 23
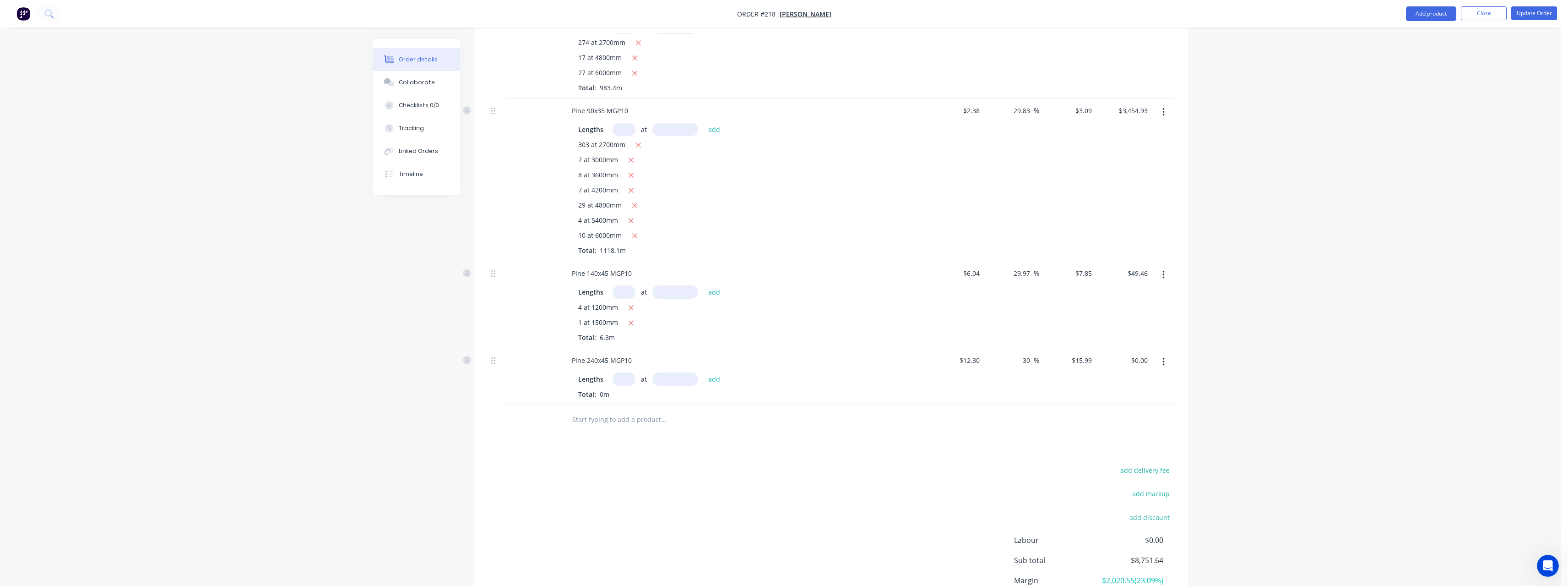
click at [626, 373] on input "text" at bounding box center [624, 379] width 23 height 13
click at [704, 373] on button "add" at bounding box center [714, 379] width 21 height 12
click at [624, 456] on input "text" at bounding box center [663, 465] width 183 height 18
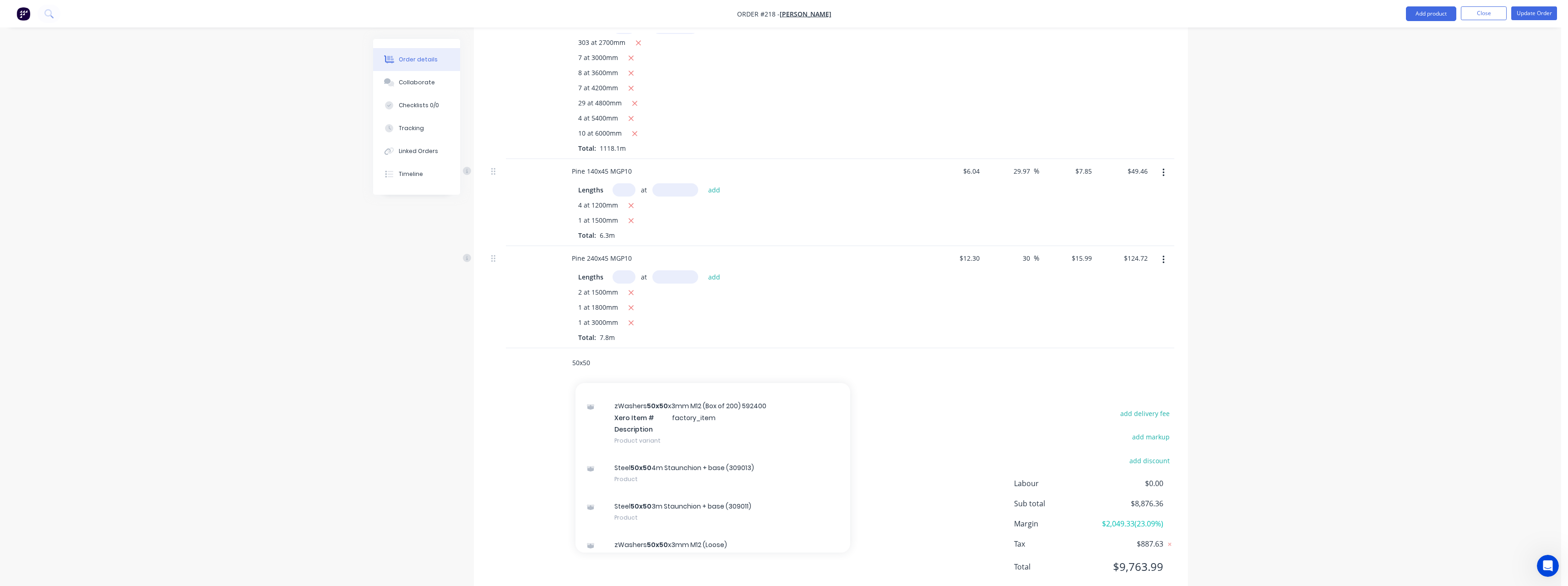
scroll to position [229, 0]
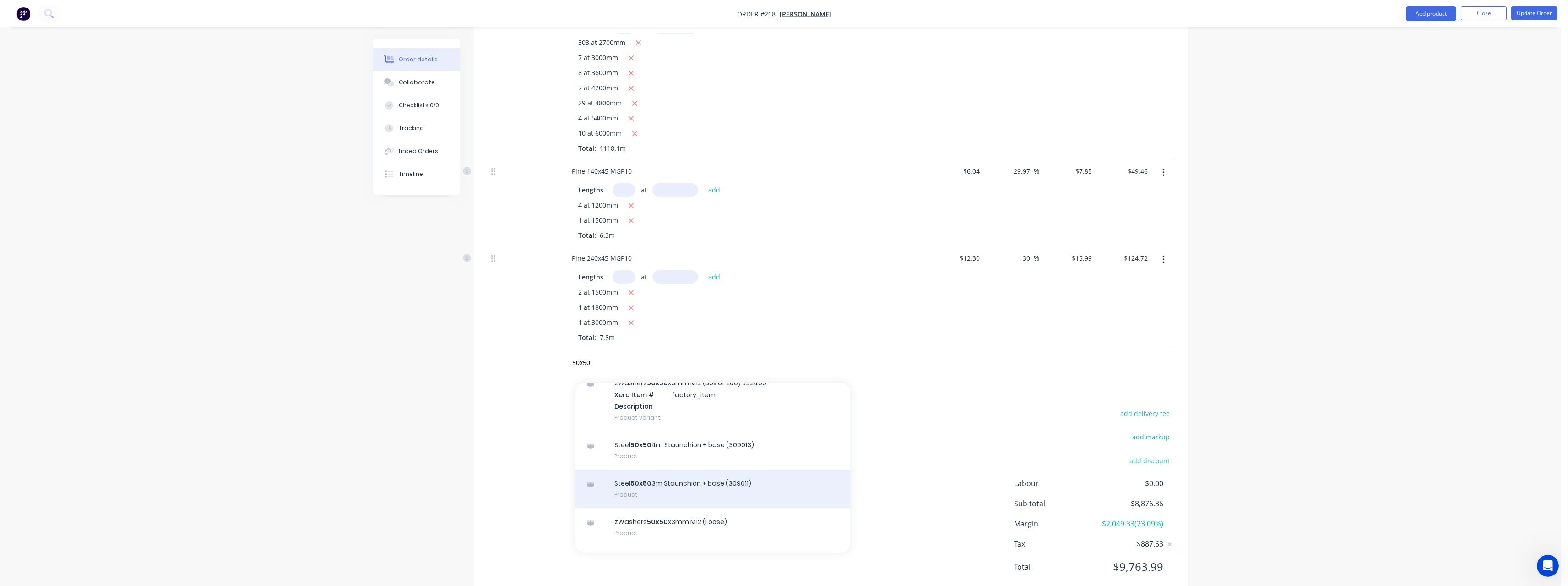
click at [708, 470] on div "Steel 50x50 3m Staunchion + base (309011) Product" at bounding box center [712, 489] width 274 height 39
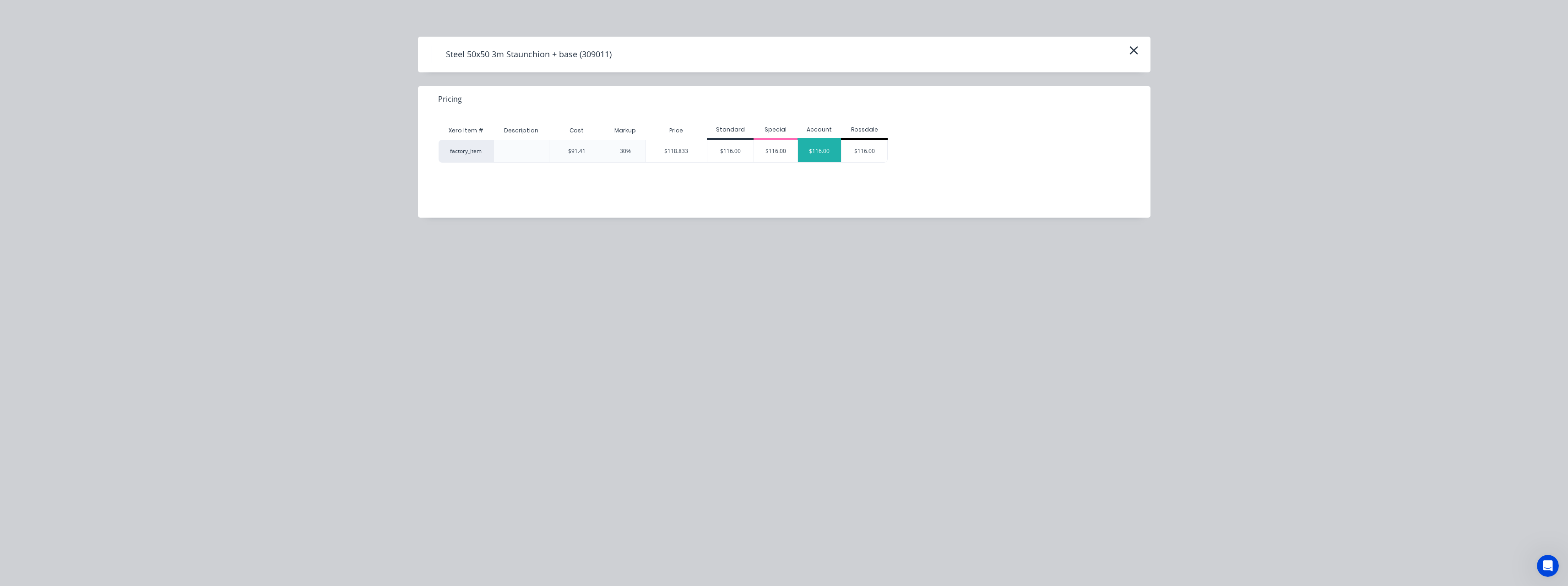
click at [813, 150] on div "$116.00" at bounding box center [819, 151] width 43 height 22
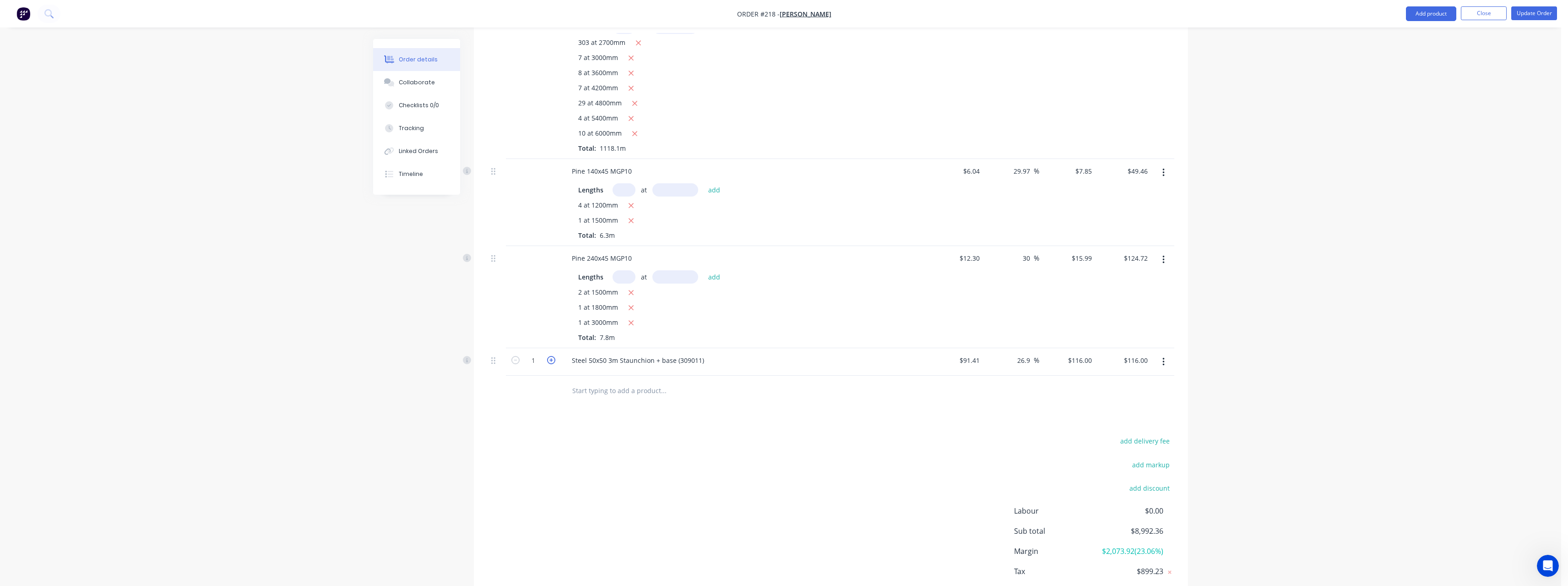
click at [552, 356] on icon "button" at bounding box center [551, 360] width 8 height 8
click at [584, 381] on input "text" at bounding box center [663, 390] width 183 height 18
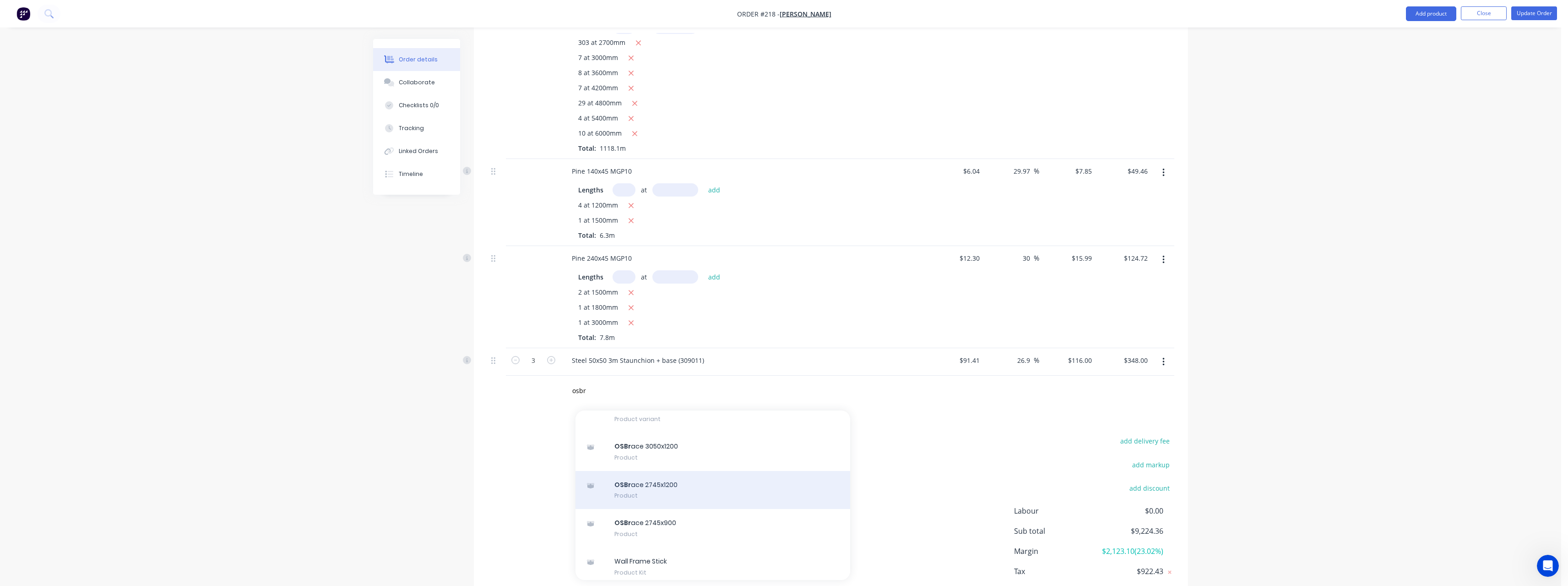
click at [693, 471] on div "OSBr ace 2745x1200 Product" at bounding box center [712, 490] width 274 height 39
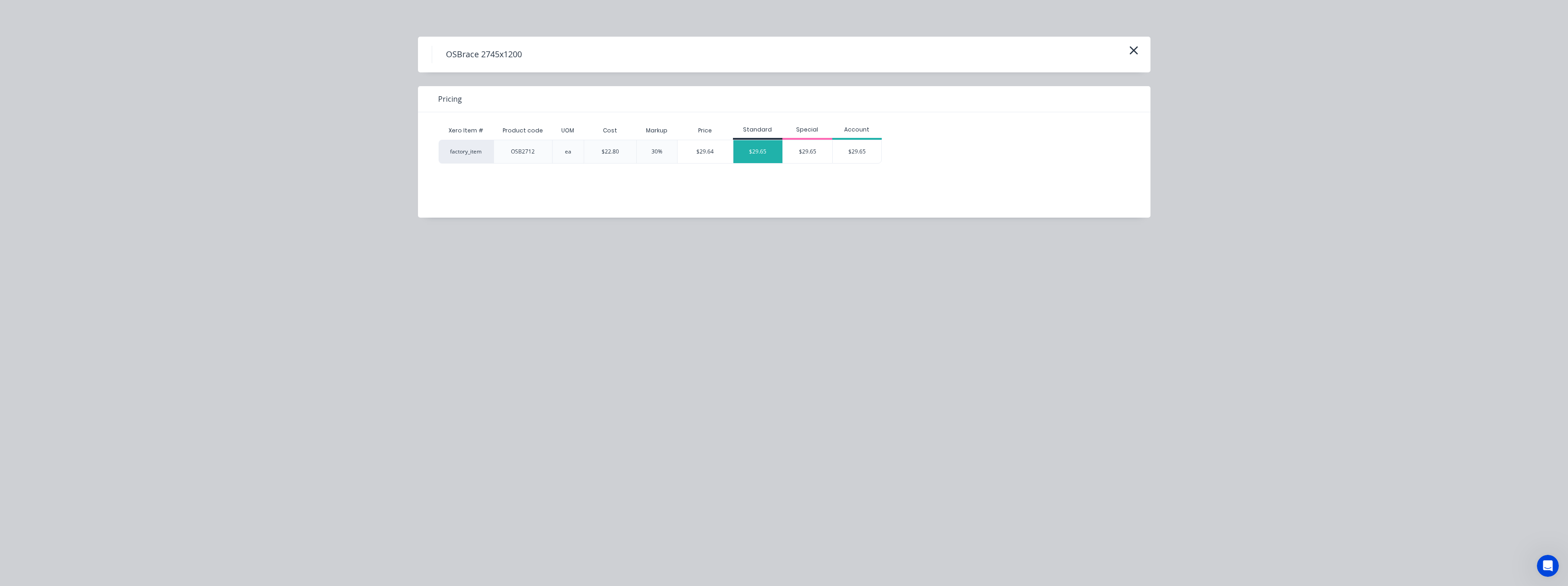
click at [751, 154] on div "$29.65" at bounding box center [758, 151] width 50 height 23
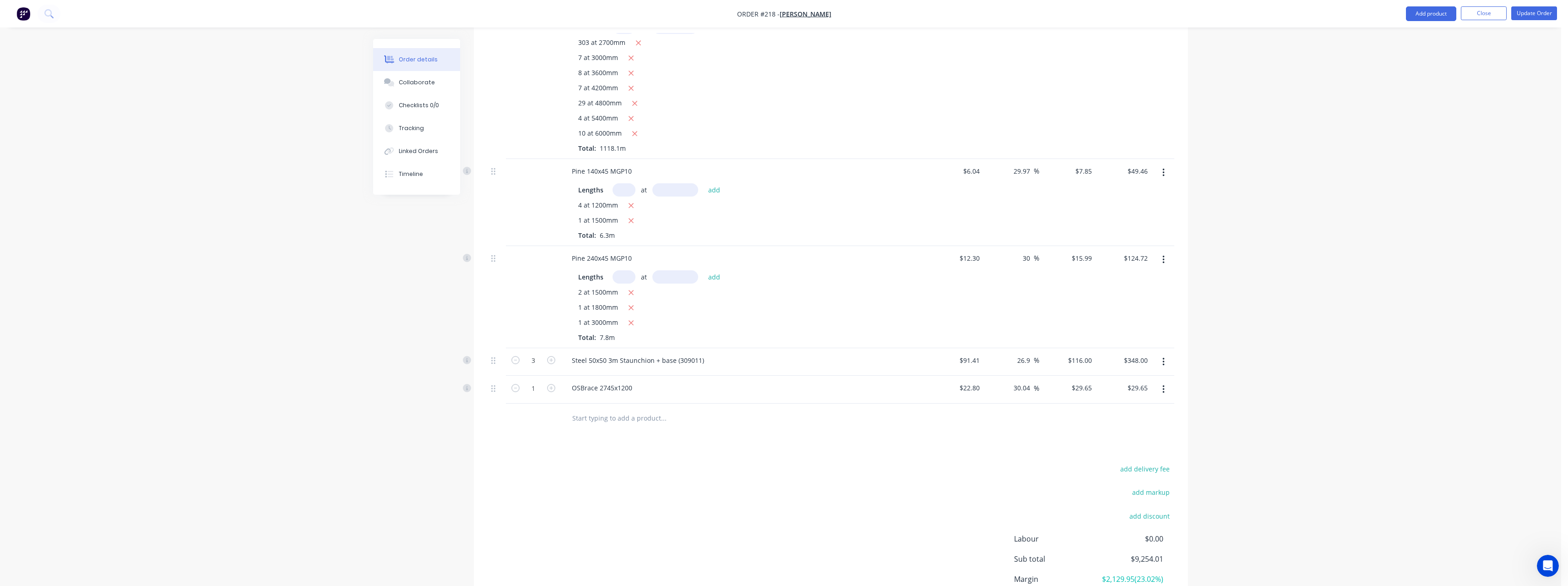
click at [633, 409] on input "text" at bounding box center [663, 418] width 183 height 18
click at [669, 537] on div "OSBr ace 2745x900 Product" at bounding box center [712, 556] width 274 height 39
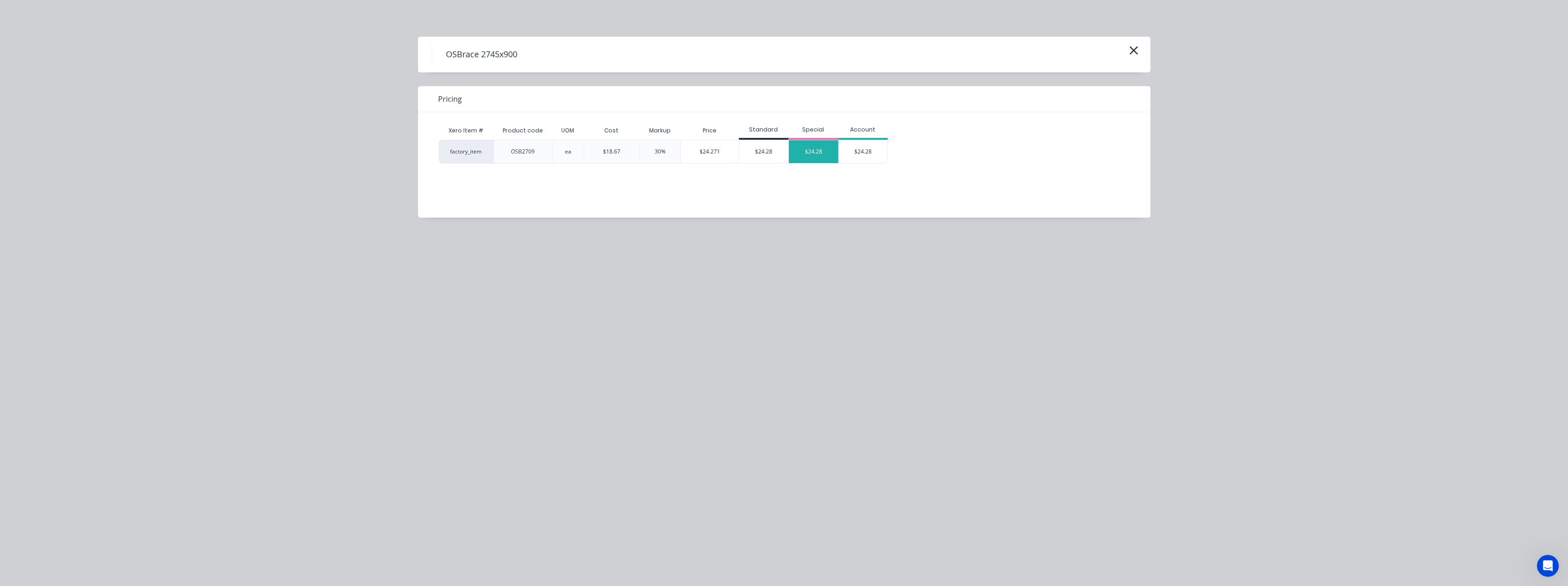
click at [807, 151] on div "$24.28" at bounding box center [813, 151] width 50 height 23
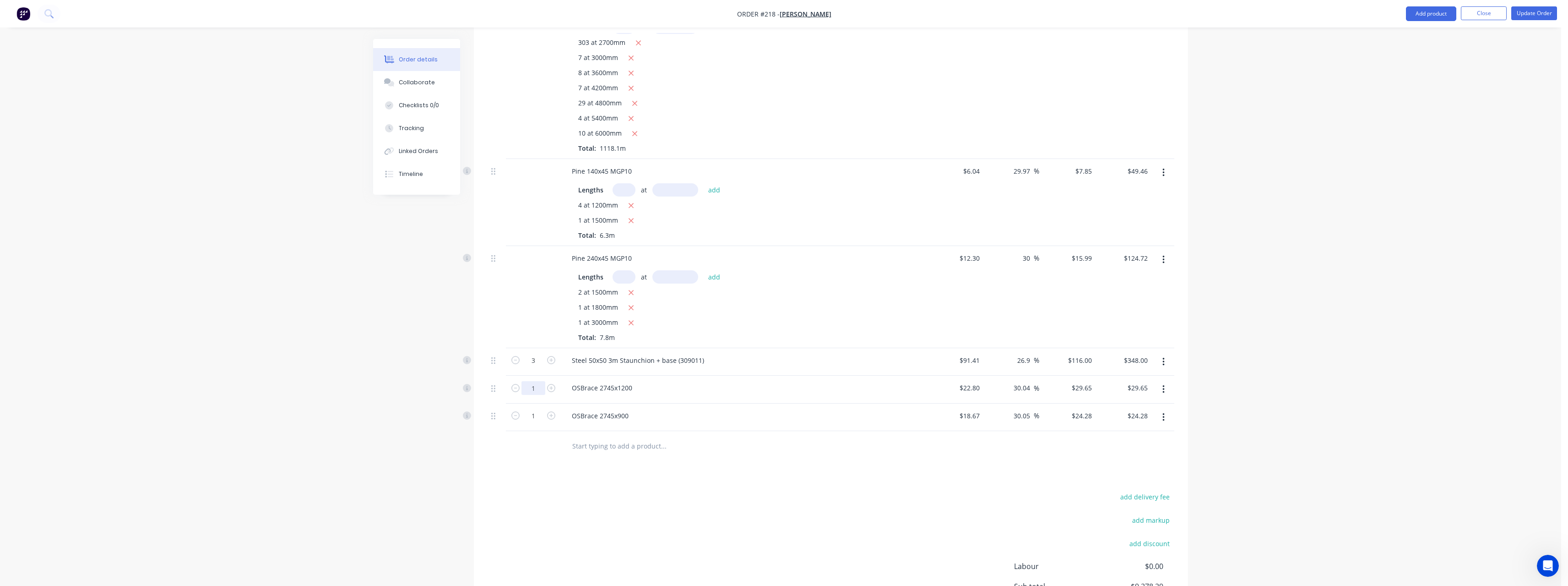
click at [613, 437] on input "text" at bounding box center [663, 446] width 183 height 18
click at [635, 569] on div "zStructural Bracing 30x0.8 x30m roll Product" at bounding box center [712, 588] width 274 height 39
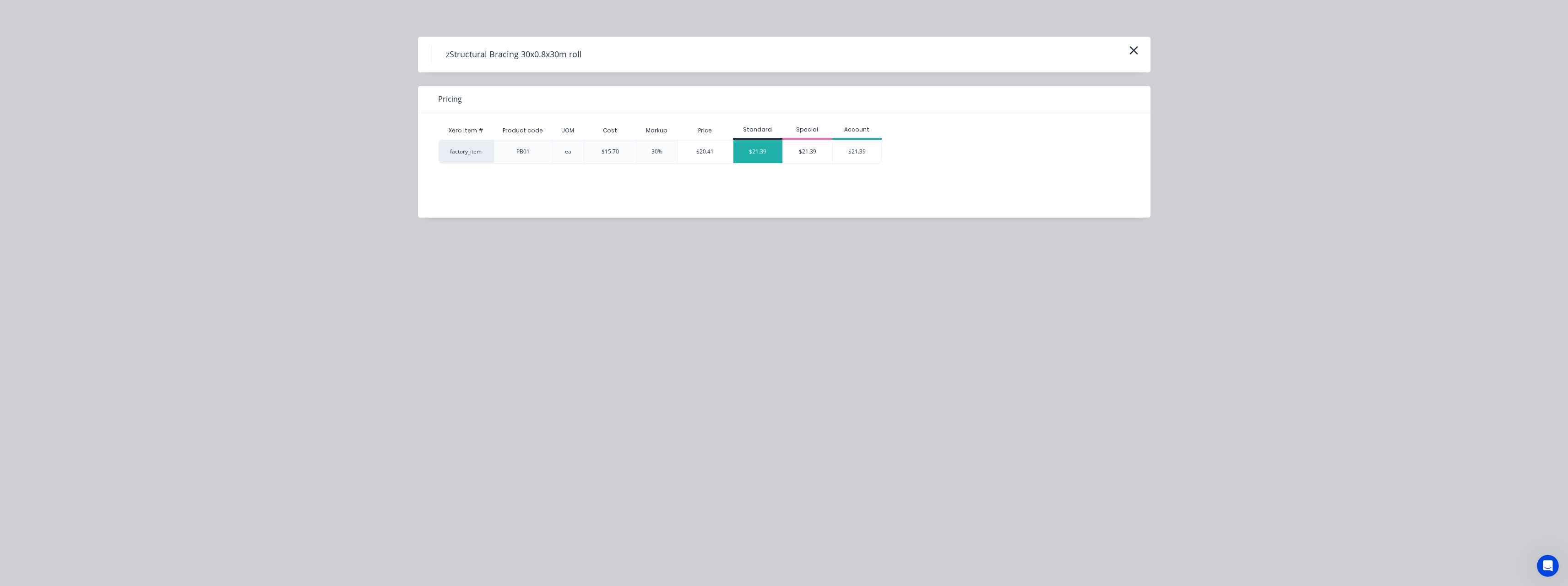
click at [752, 147] on div "$21.39" at bounding box center [758, 151] width 50 height 23
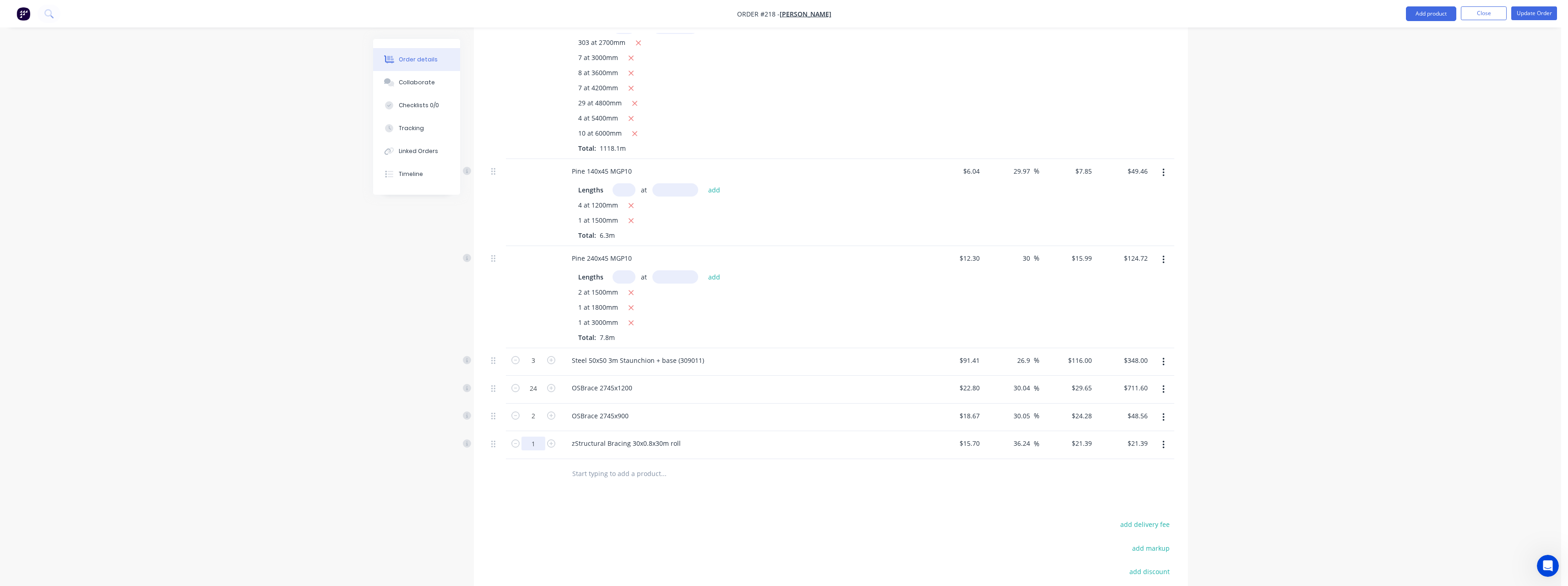
click at [606, 464] on input "text" at bounding box center [663, 473] width 183 height 18
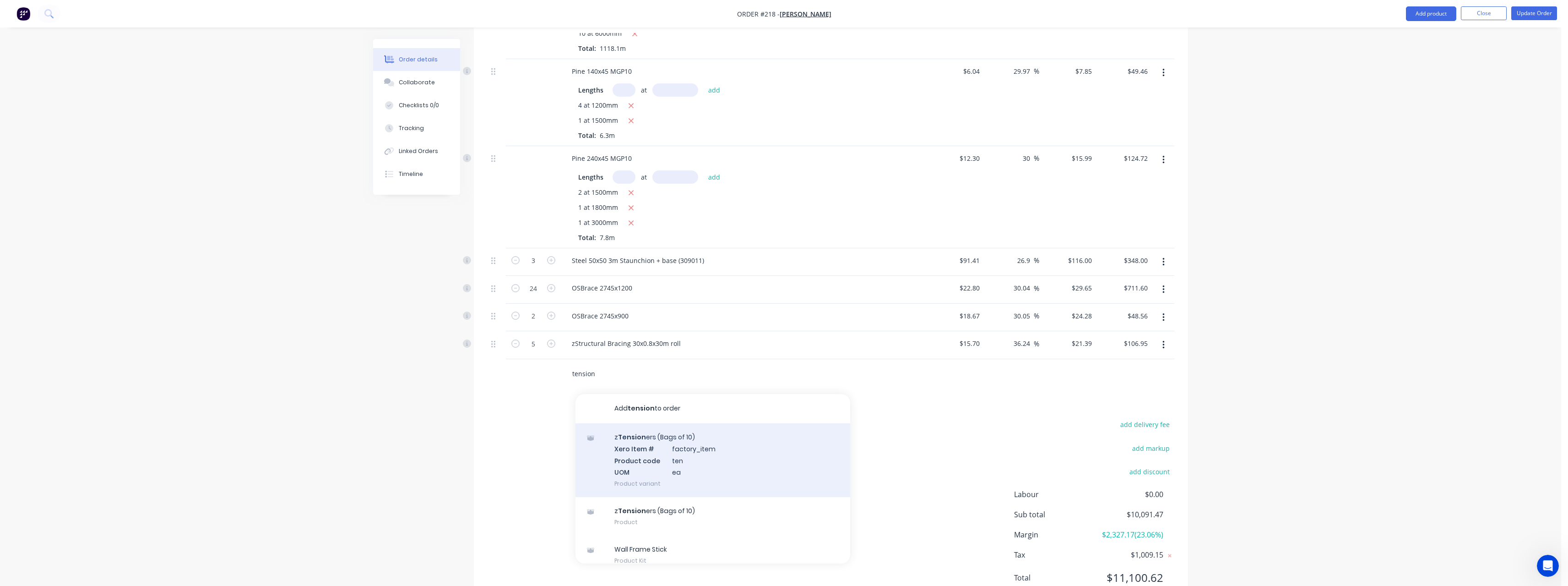
scroll to position [869, 0]
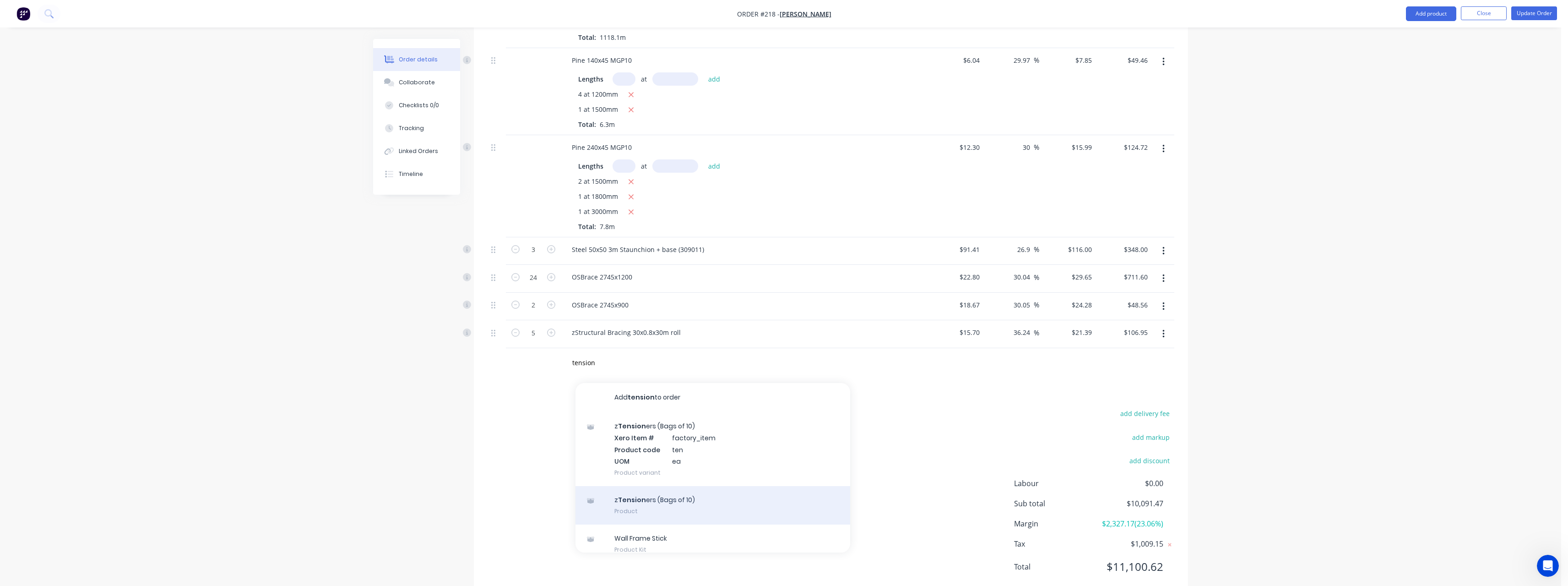
click at [685, 486] on div "z Tension ers (Bags of 10) Product" at bounding box center [712, 505] width 274 height 39
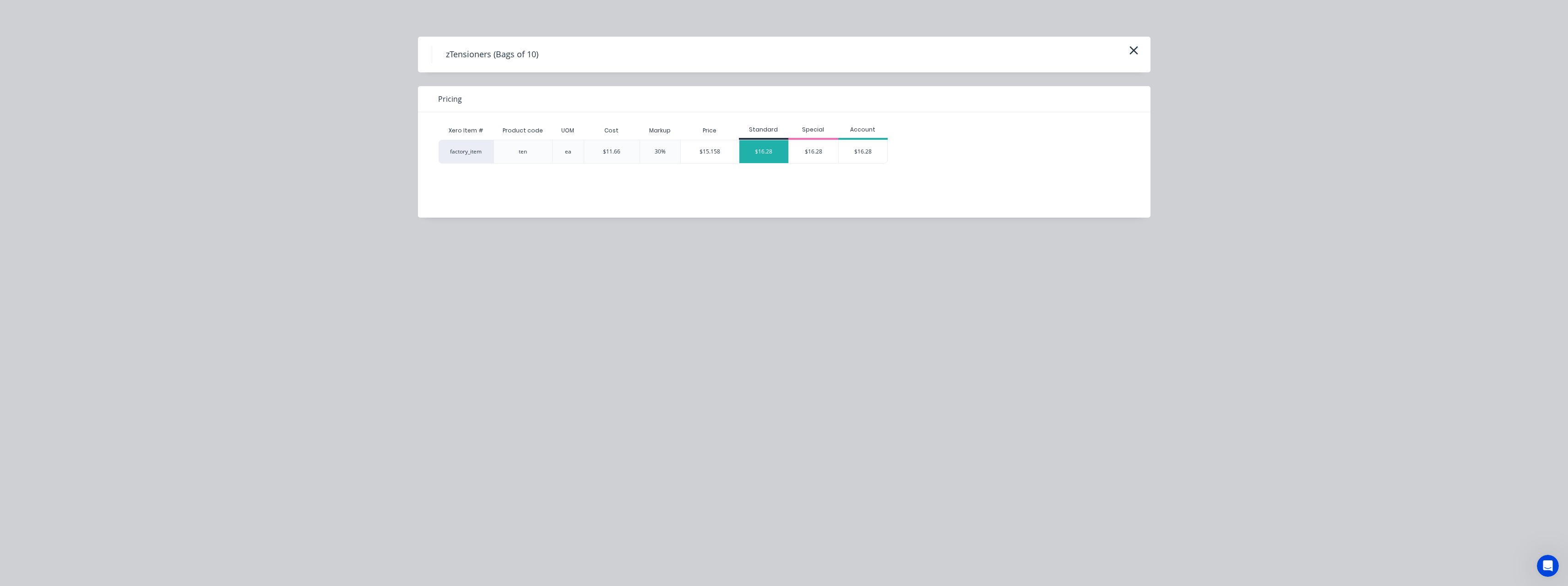
click at [772, 150] on div "$16.28" at bounding box center [764, 151] width 50 height 23
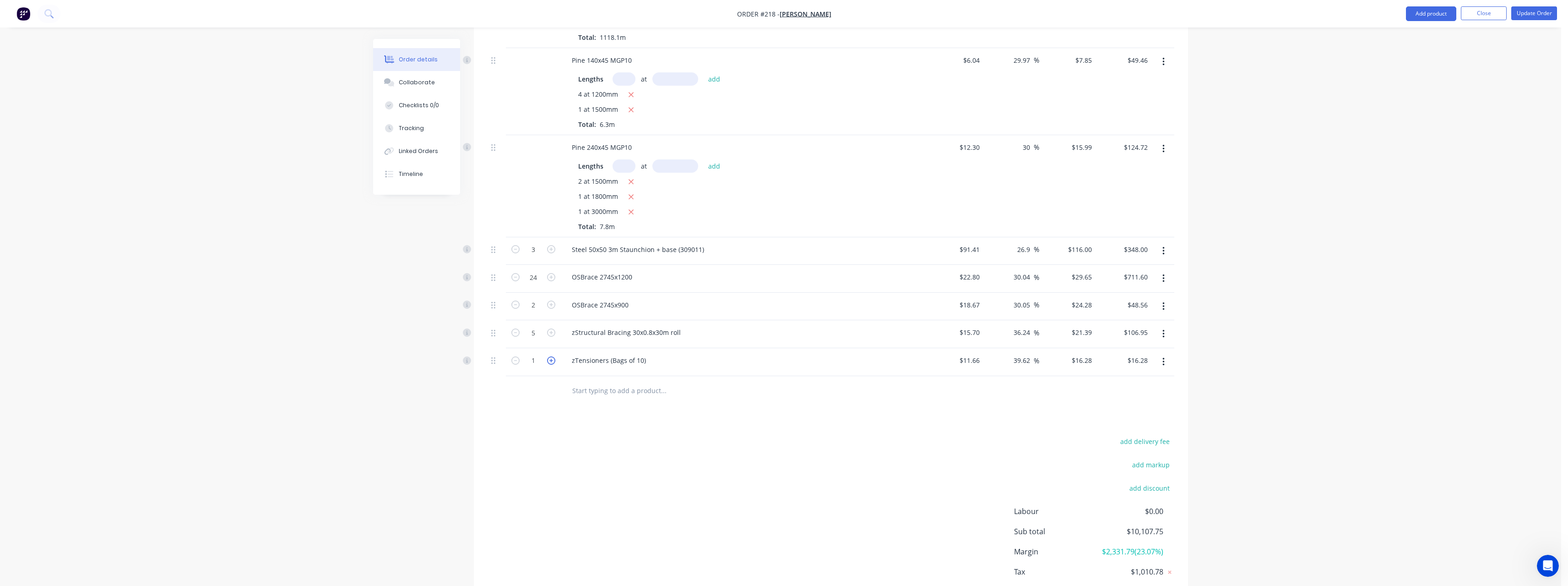
click at [550, 357] on icon "button" at bounding box center [551, 360] width 8 height 8
click at [588, 382] on input "text" at bounding box center [663, 391] width 183 height 18
click at [619, 382] on input "text" at bounding box center [663, 391] width 183 height 18
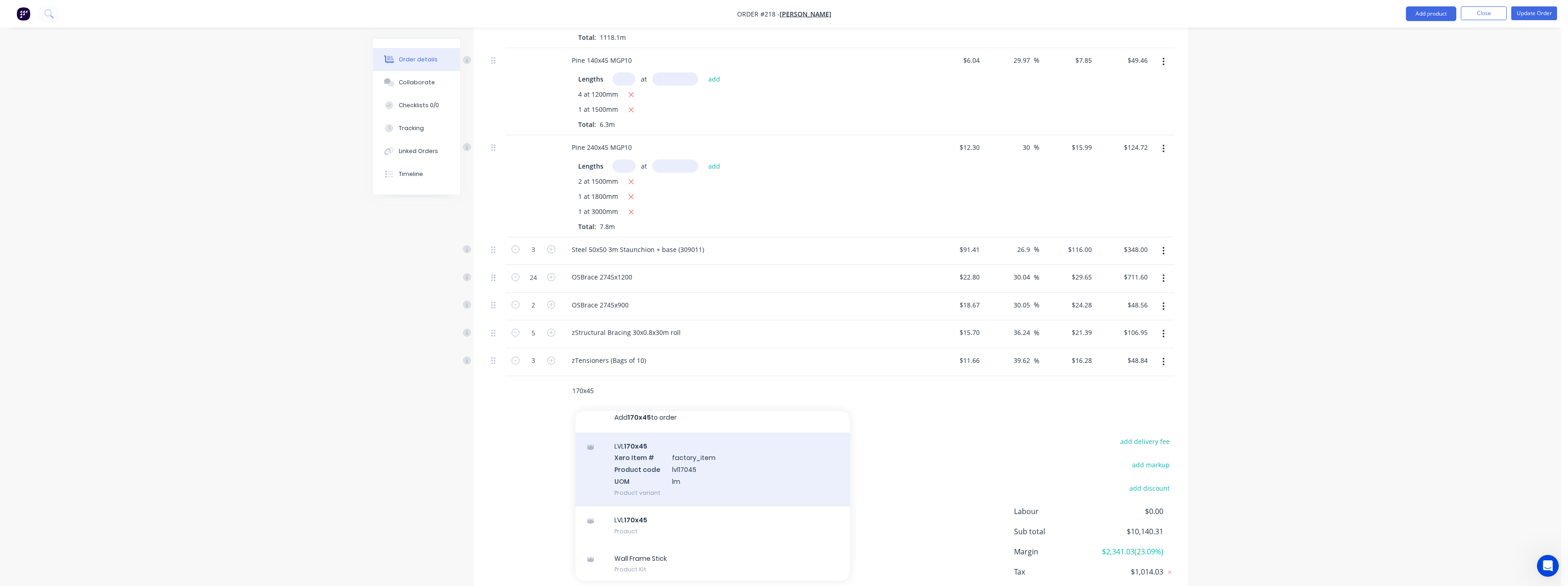
scroll to position [10, 0]
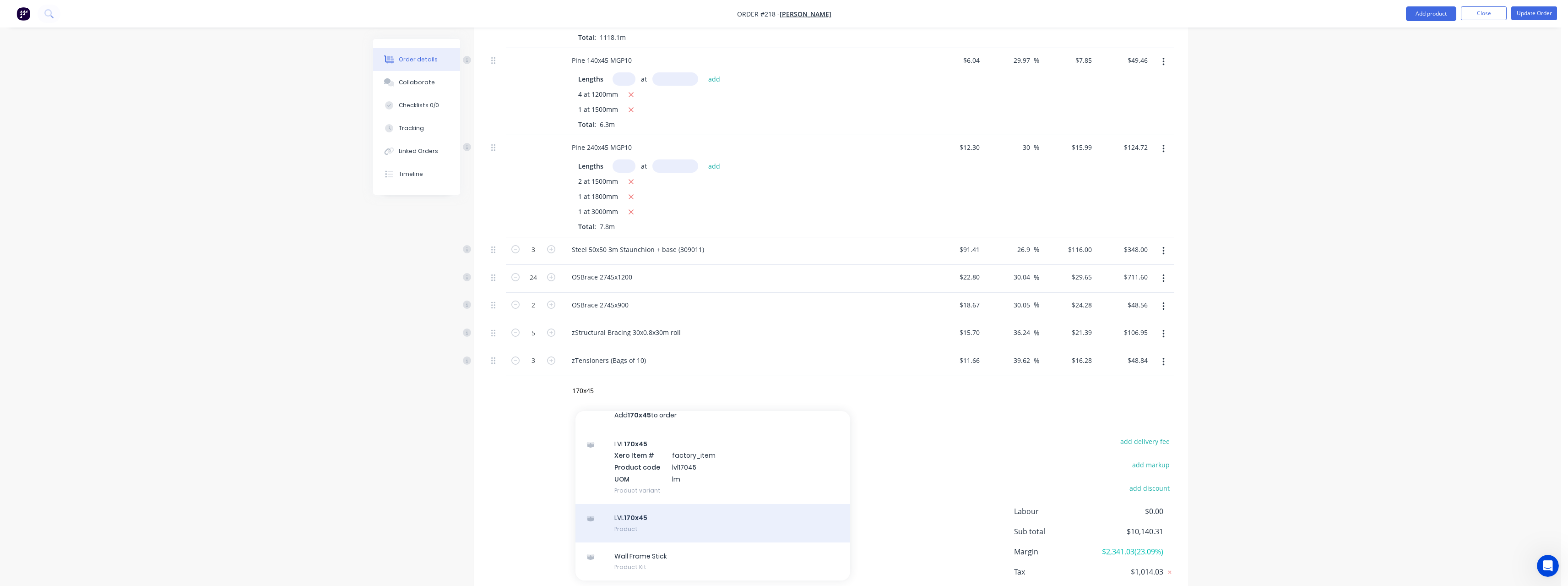
click at [685, 504] on div "LVL 170x45 Product" at bounding box center [712, 523] width 274 height 39
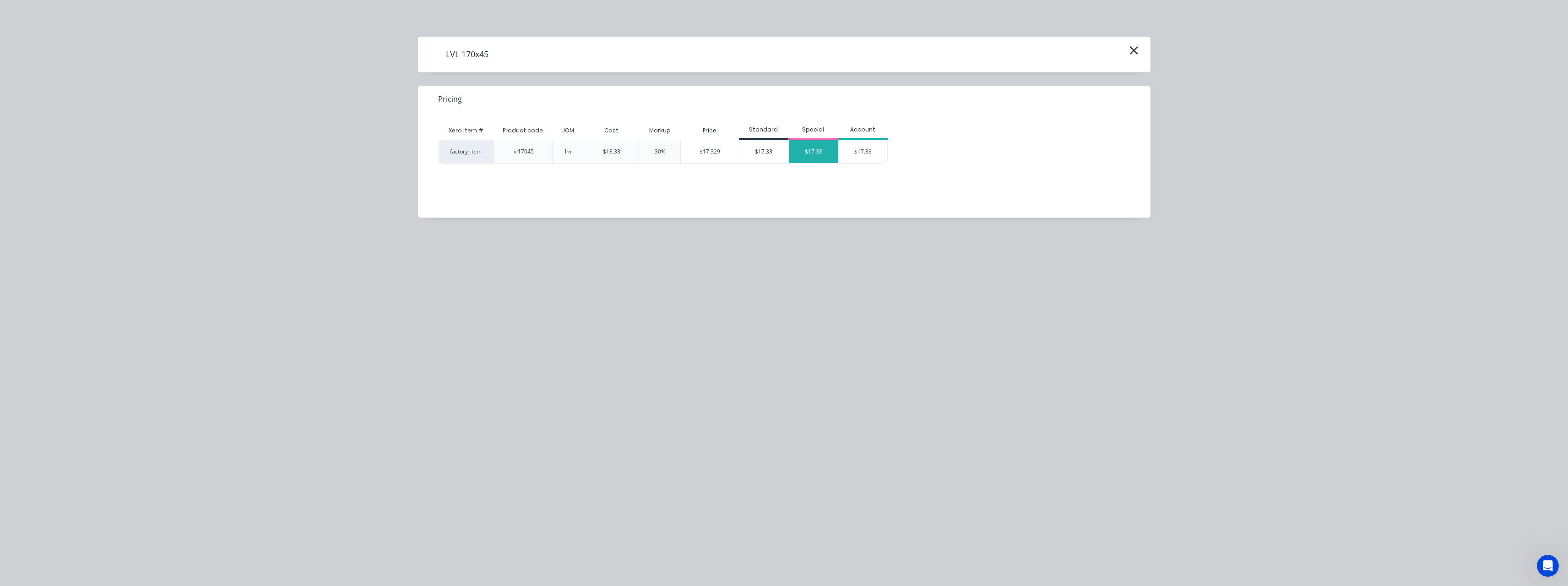
click at [814, 152] on div "$17.33" at bounding box center [813, 151] width 50 height 23
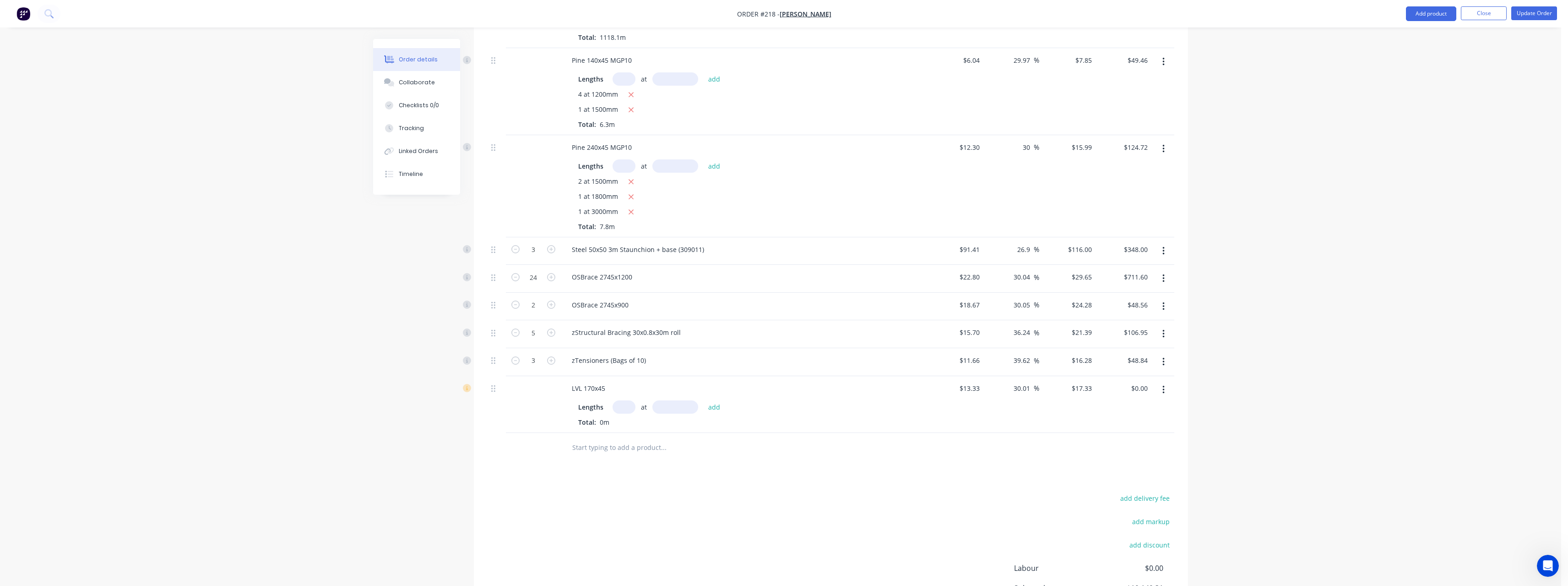
click at [628, 400] on input "text" at bounding box center [624, 407] width 23 height 13
click at [704, 400] on button "add" at bounding box center [714, 406] width 21 height 12
click at [583, 453] on input "text" at bounding box center [663, 462] width 183 height 18
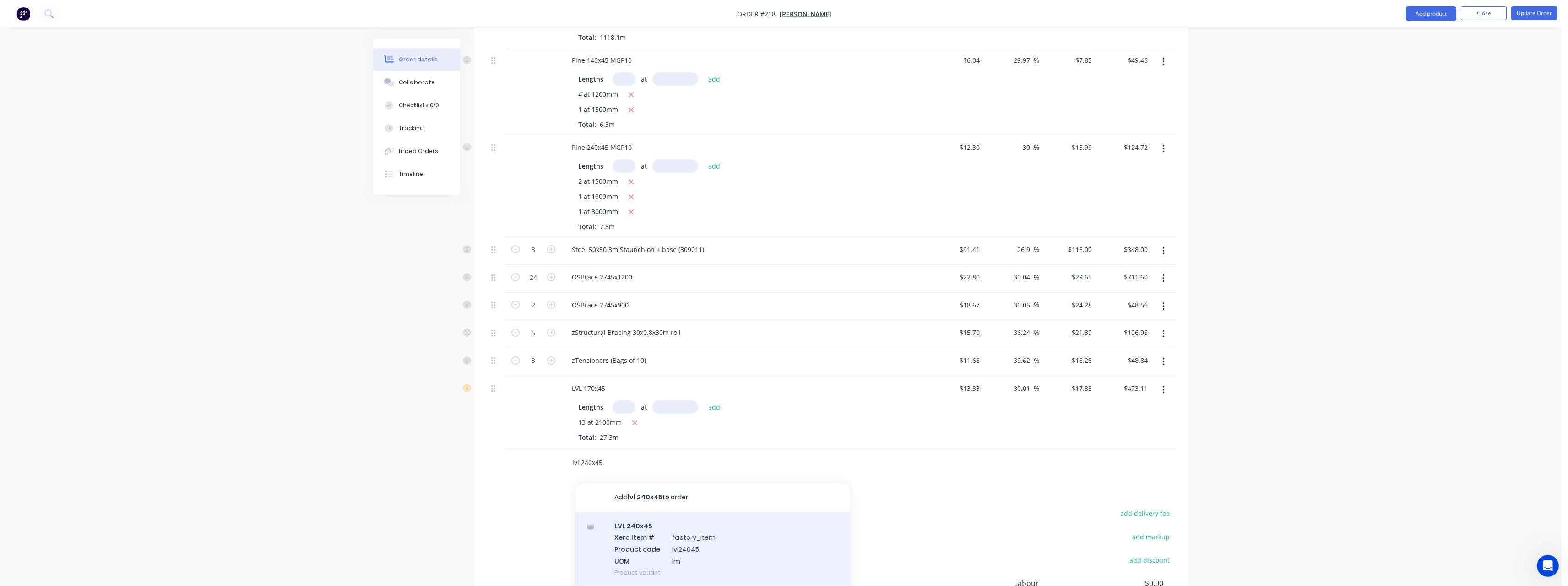
scroll to position [46, 0]
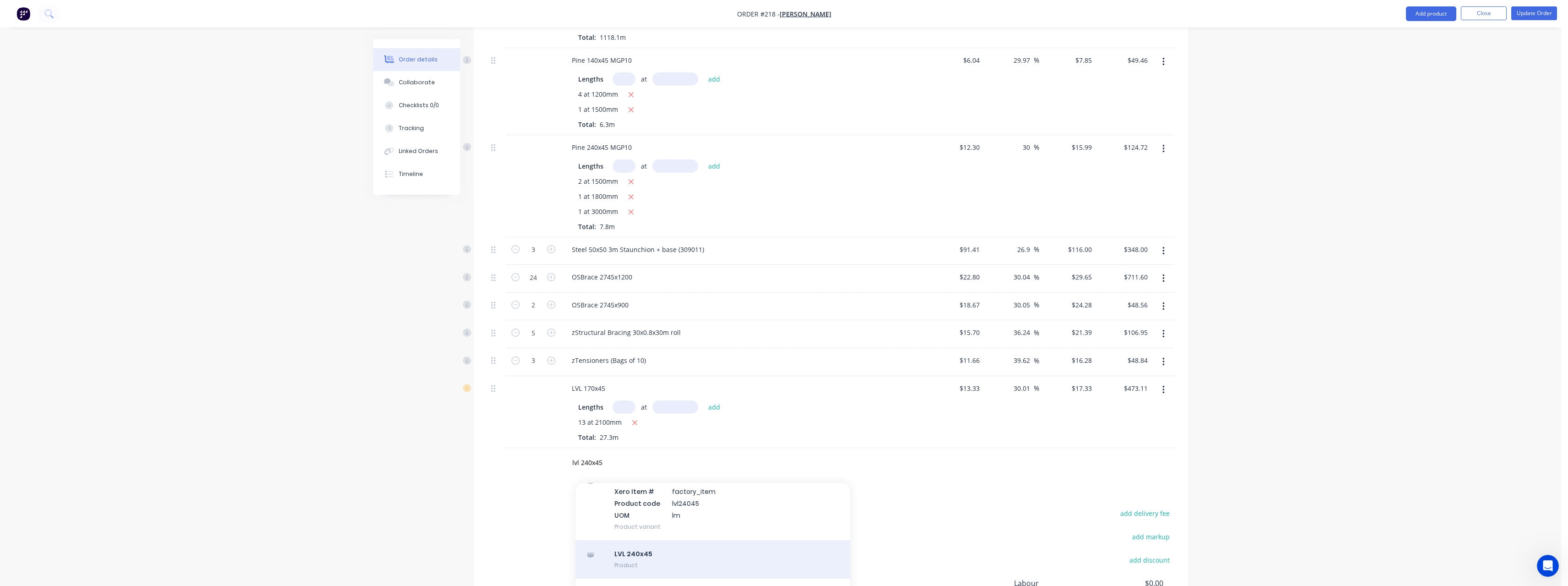
click at [657, 540] on div "LVL 240x45 Product" at bounding box center [712, 559] width 274 height 39
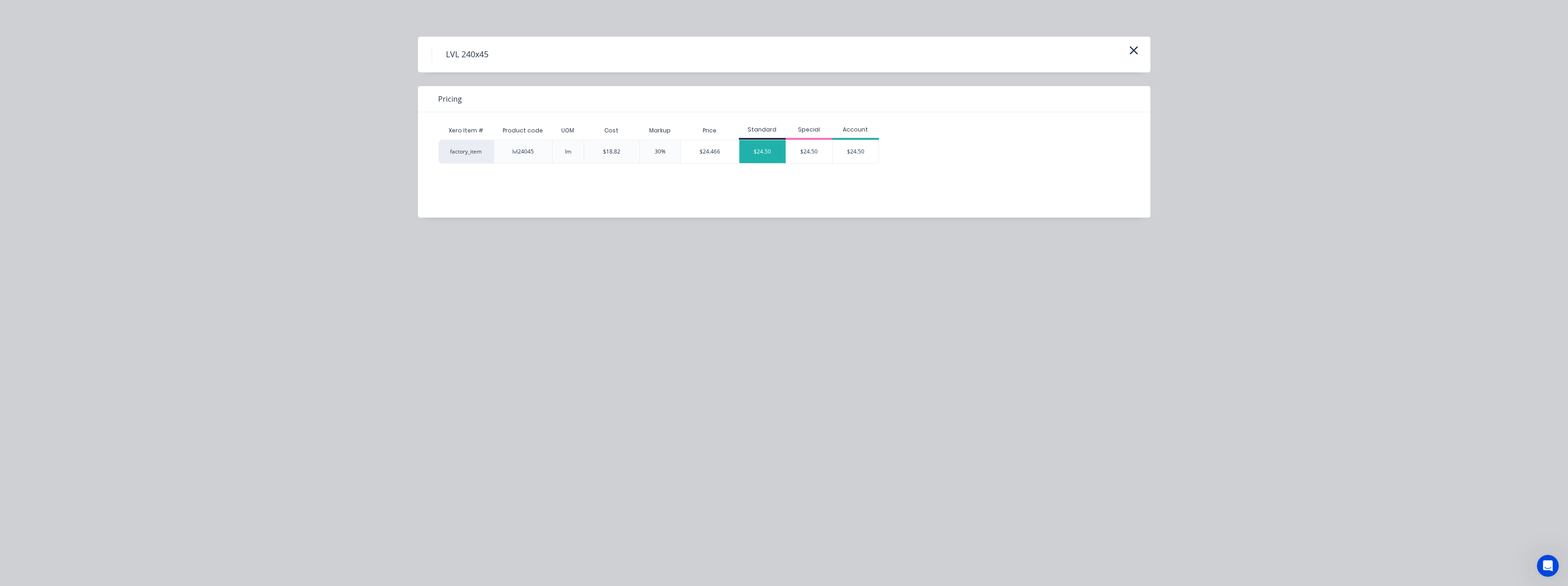
click at [766, 149] on div "$24.50" at bounding box center [762, 151] width 46 height 23
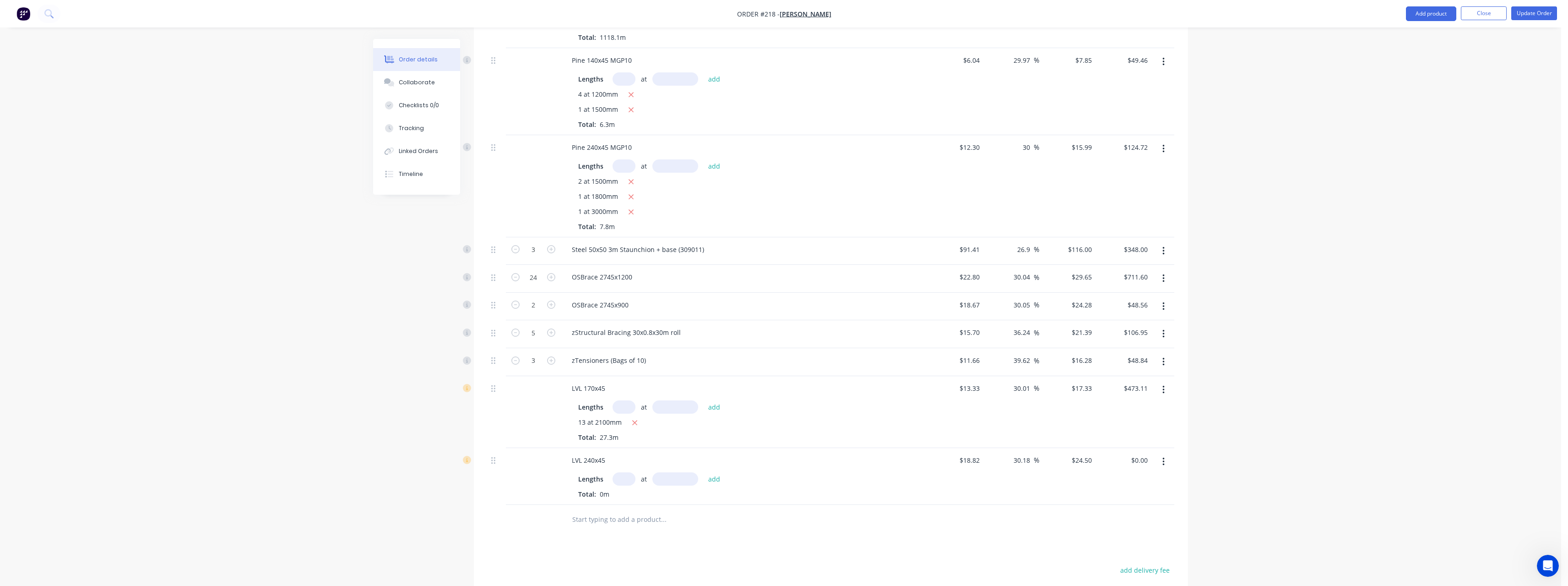
click at [624, 472] on input "text" at bounding box center [624, 479] width 23 height 13
click at [704, 472] on button "add" at bounding box center [714, 478] width 21 height 12
click at [630, 400] on input "text" at bounding box center [624, 407] width 23 height 13
click at [704, 400] on button "add" at bounding box center [714, 406] width 21 height 12
click at [627, 541] on input "text" at bounding box center [663, 550] width 183 height 18
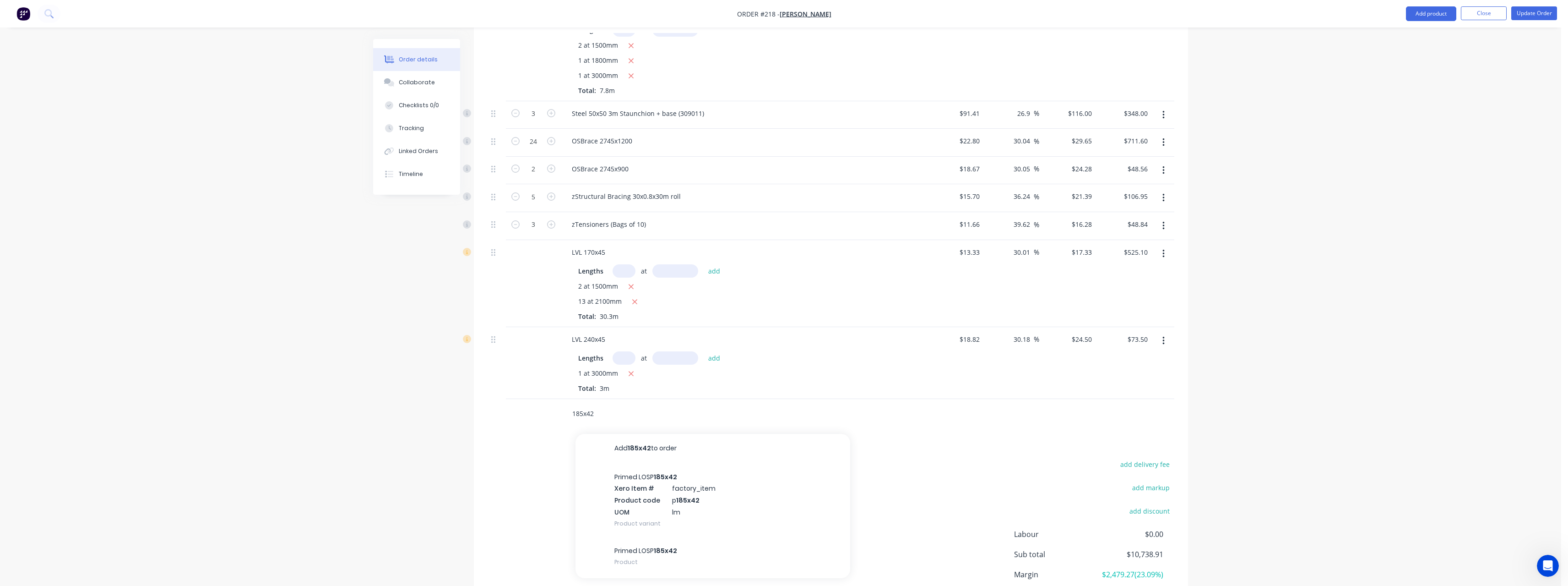
scroll to position [1055, 0]
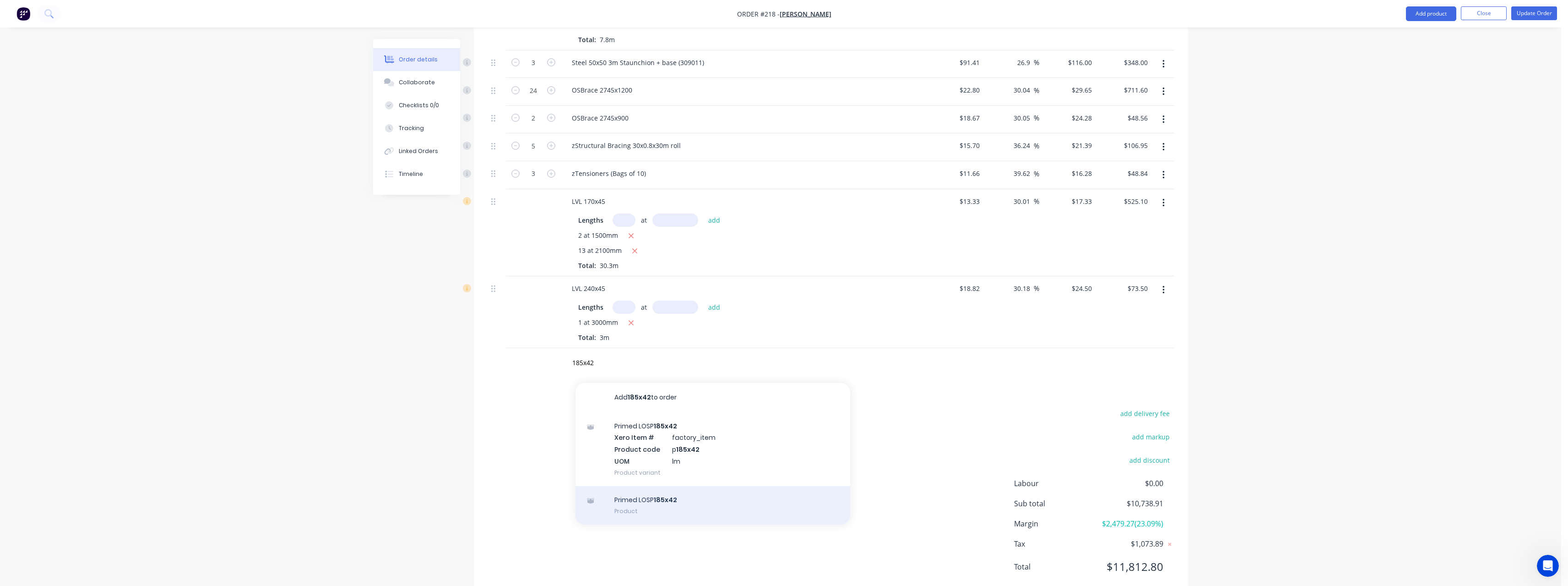
click at [686, 486] on div "Primed LOSP 185x42 Product" at bounding box center [712, 505] width 274 height 39
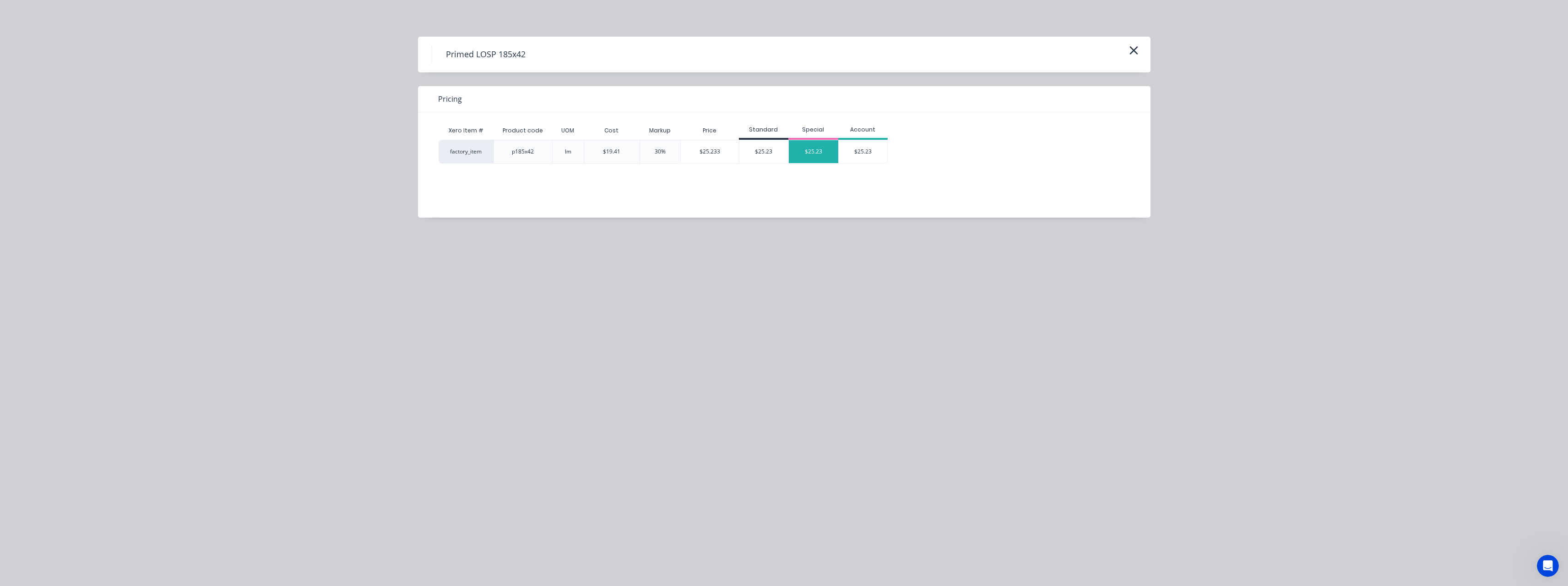
click at [806, 151] on div "$25.23" at bounding box center [813, 151] width 50 height 23
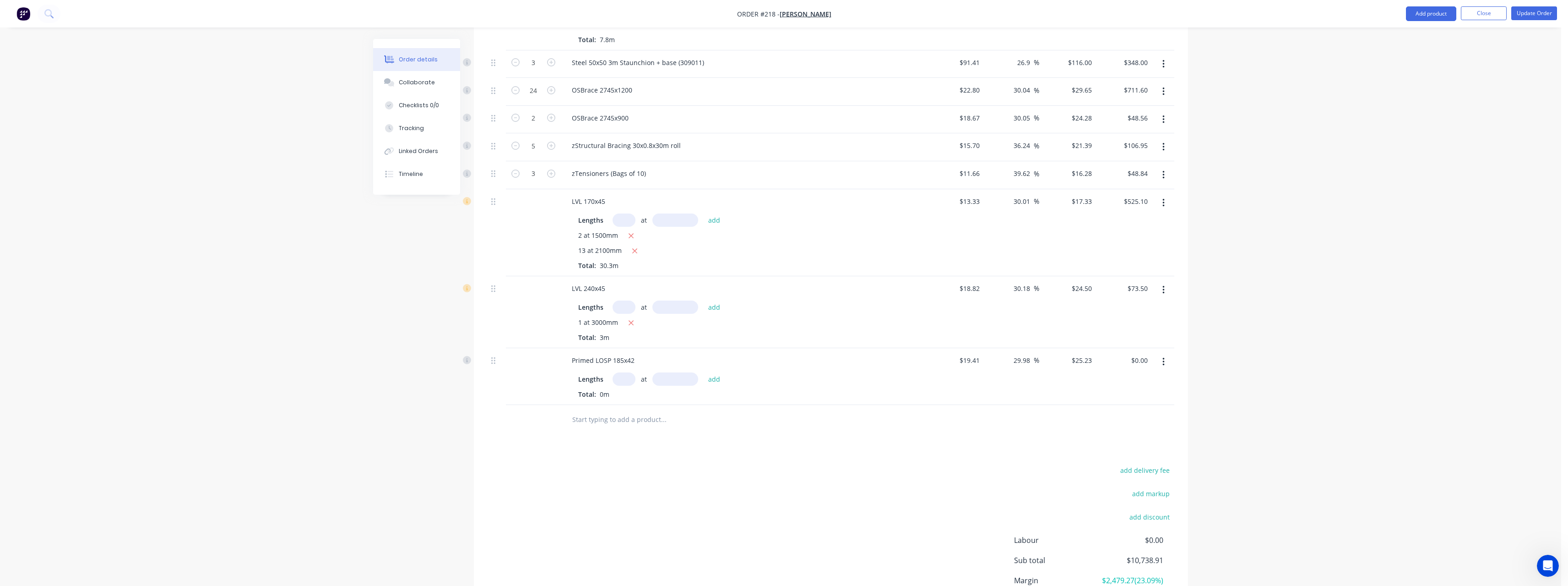
click at [627, 373] on input "text" at bounding box center [624, 379] width 23 height 13
click at [704, 373] on button "add" at bounding box center [714, 379] width 21 height 12
click at [621, 426] on input "text" at bounding box center [663, 435] width 183 height 18
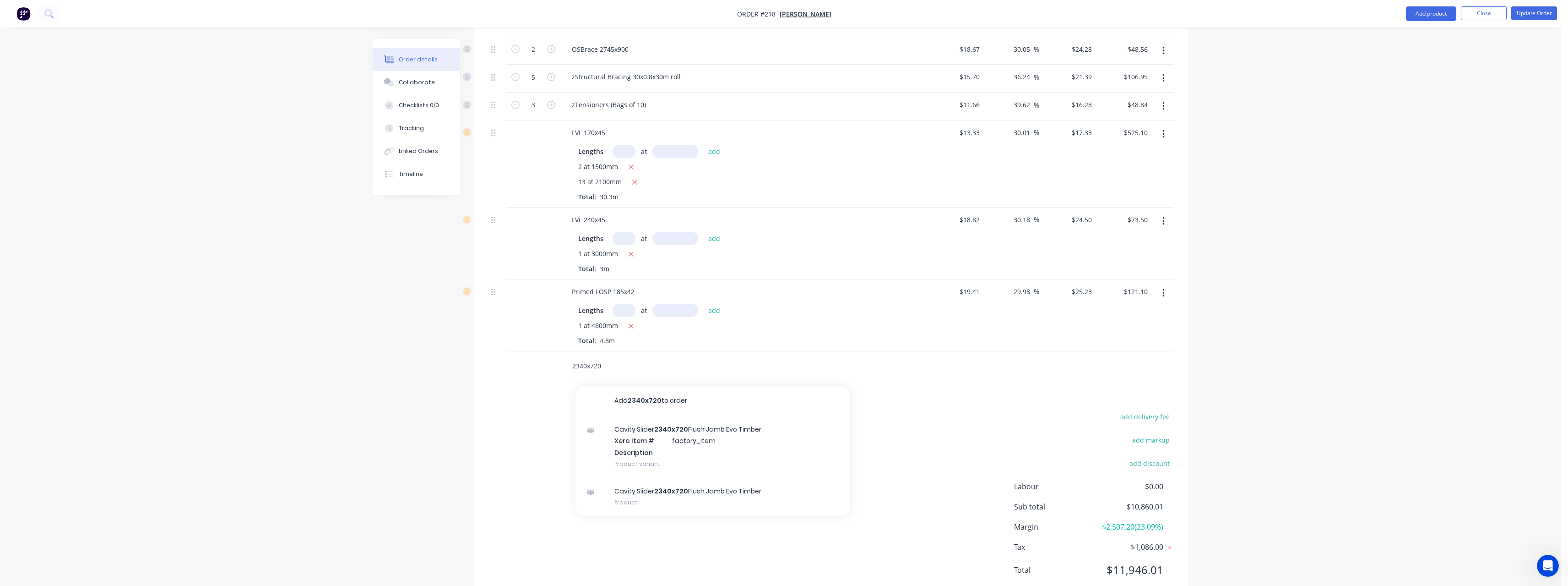
scroll to position [1127, 0]
click at [718, 474] on div "Cavity Slider 2340x720 Flush Jamb Evo Timber Product" at bounding box center [712, 493] width 274 height 39
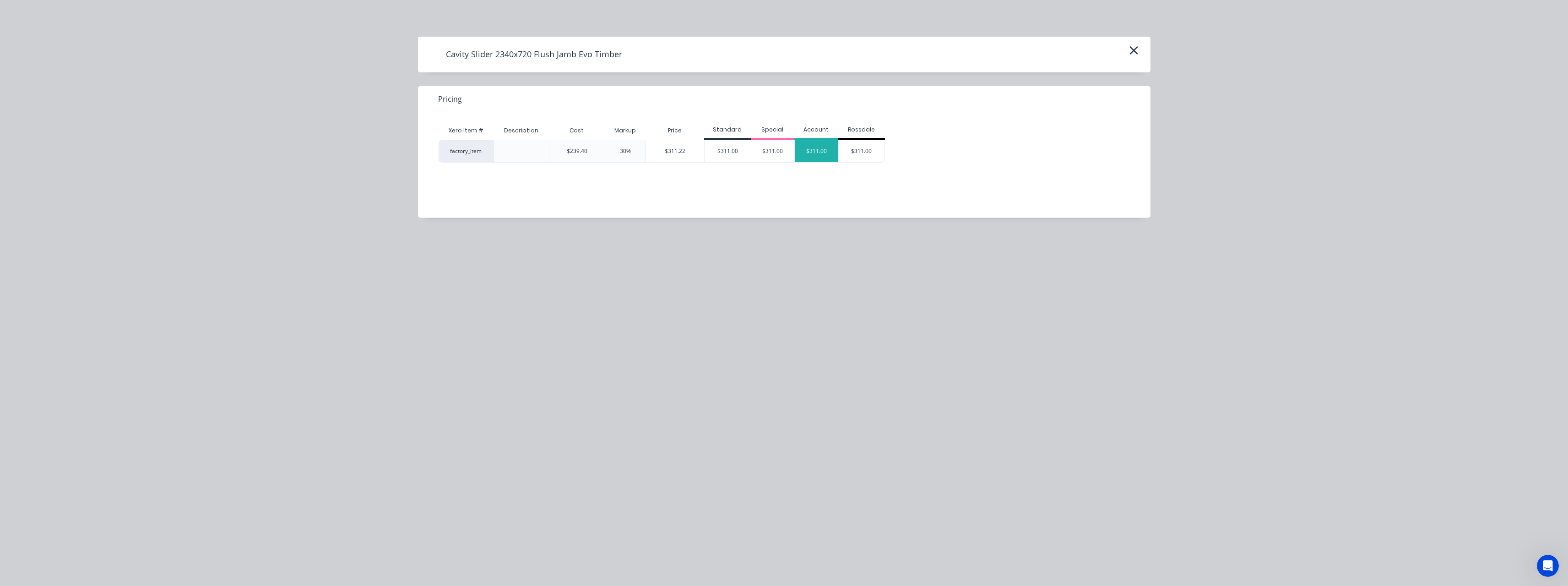
click at [816, 157] on div "$311.00" at bounding box center [816, 151] width 43 height 22
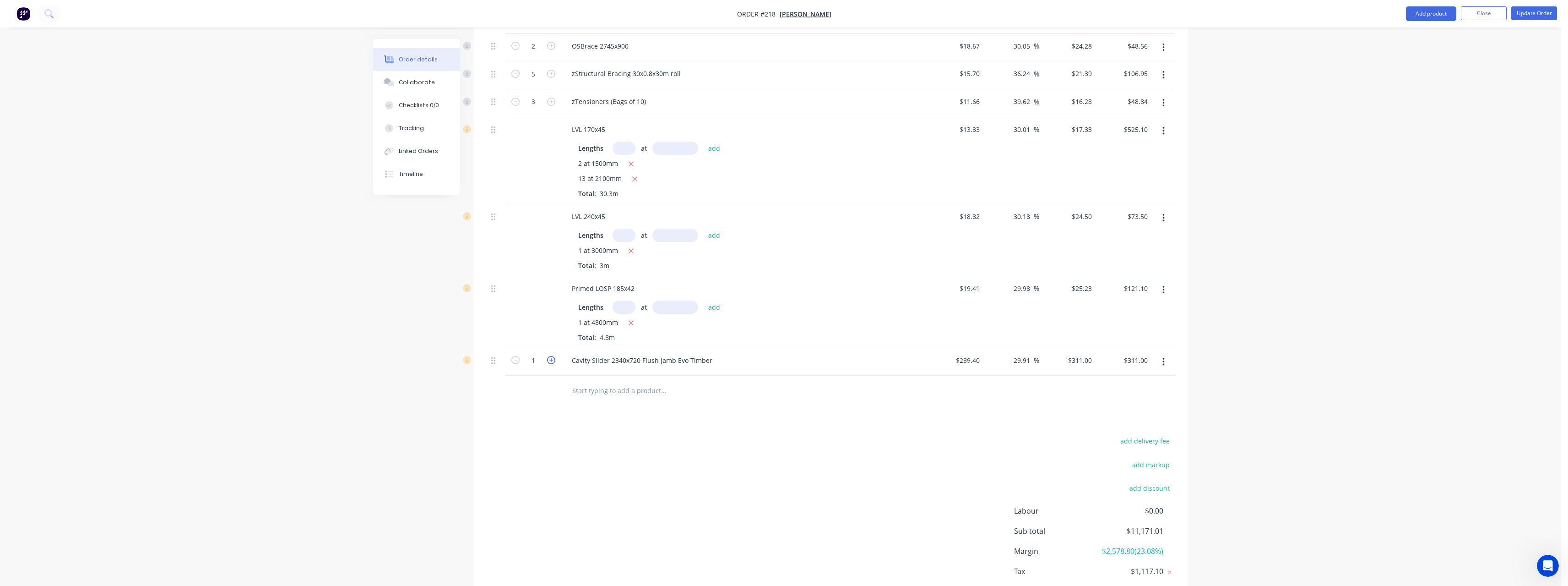
click at [551, 356] on icon "button" at bounding box center [551, 360] width 8 height 8
click at [624, 381] on input "text" at bounding box center [663, 390] width 183 height 18
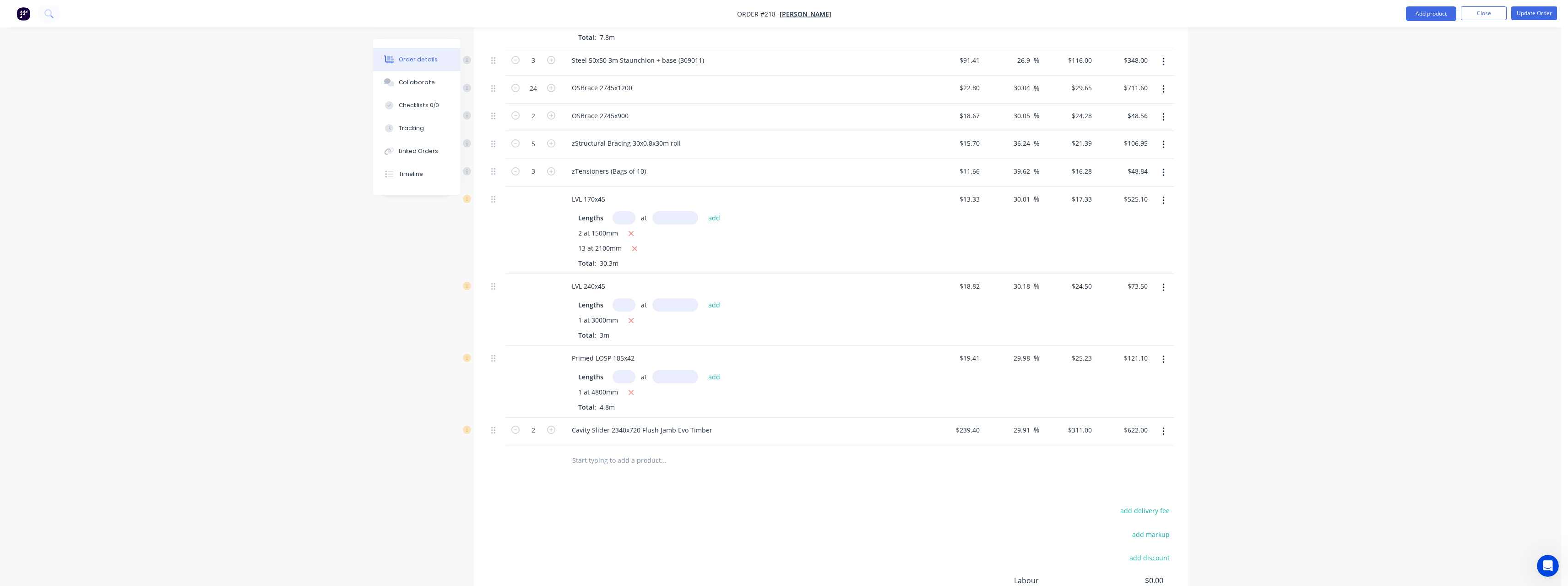
scroll to position [1036, 0]
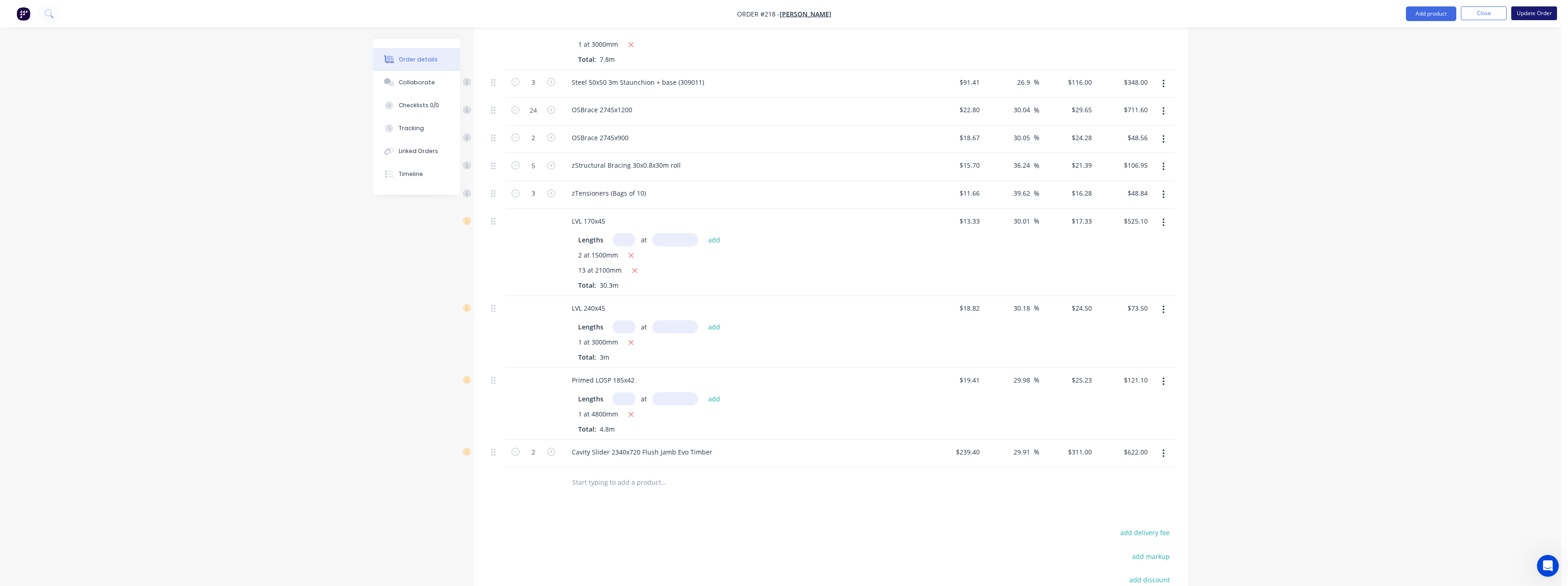
click at [1522, 13] on button "Update Order" at bounding box center [1534, 13] width 46 height 13
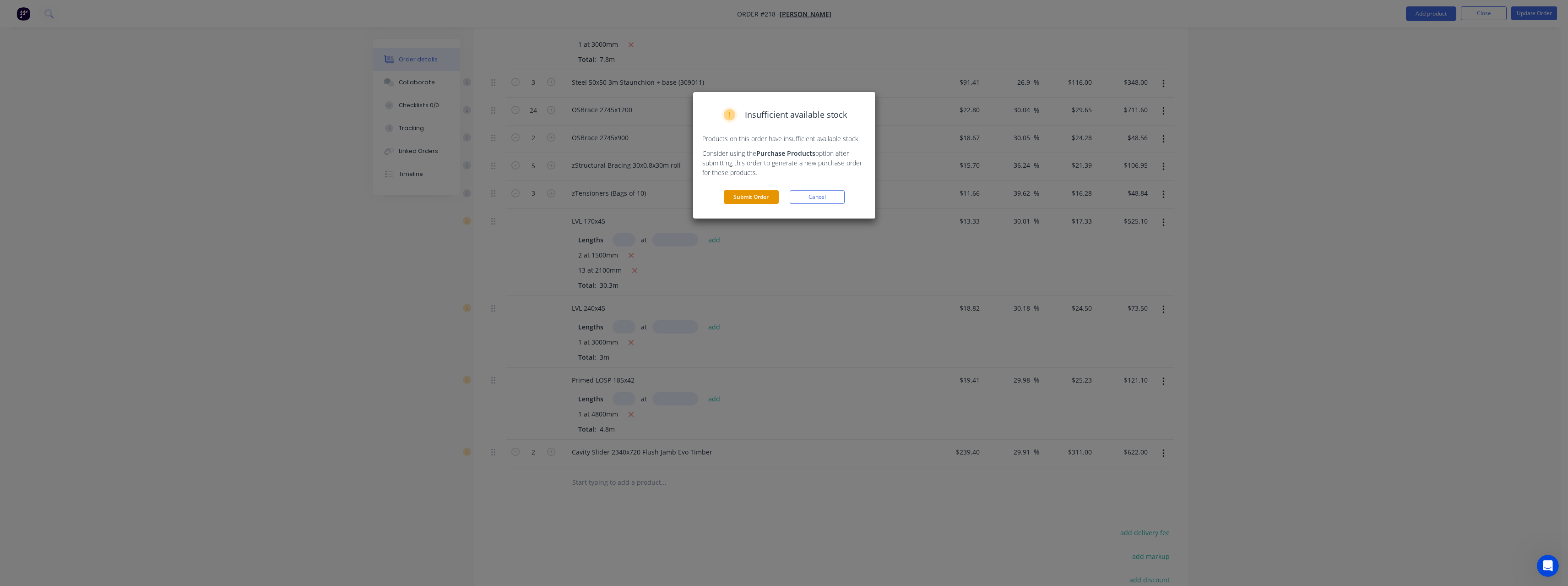
click at [761, 199] on button "Submit Order" at bounding box center [751, 197] width 55 height 13
click at [762, 214] on button "Submit" at bounding box center [751, 215] width 55 height 13
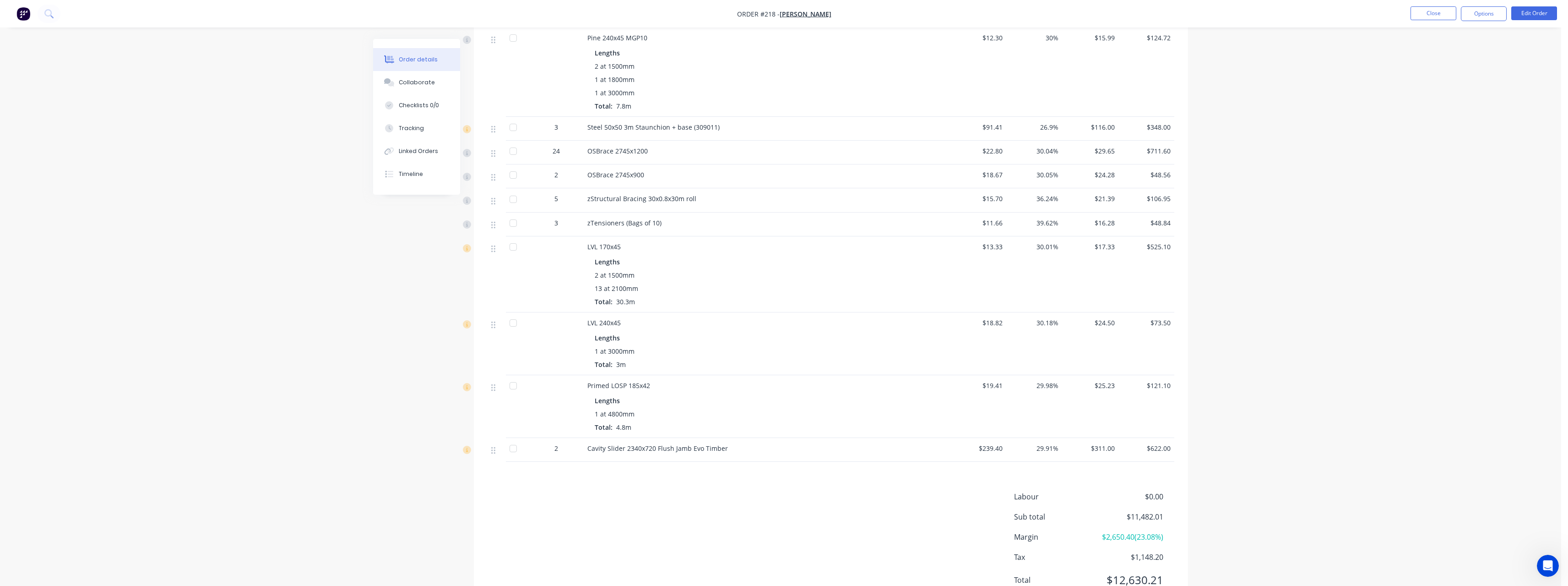
scroll to position [878, 0]
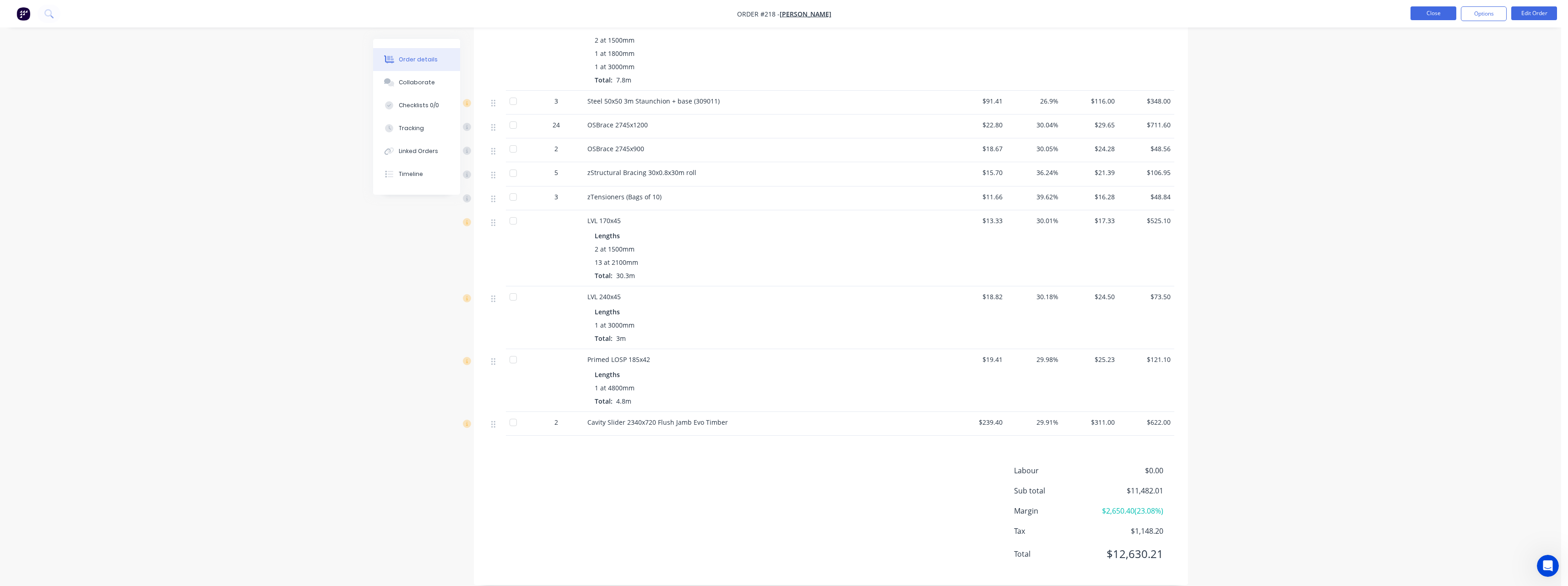
click at [1437, 12] on button "Close" at bounding box center [1433, 13] width 46 height 13
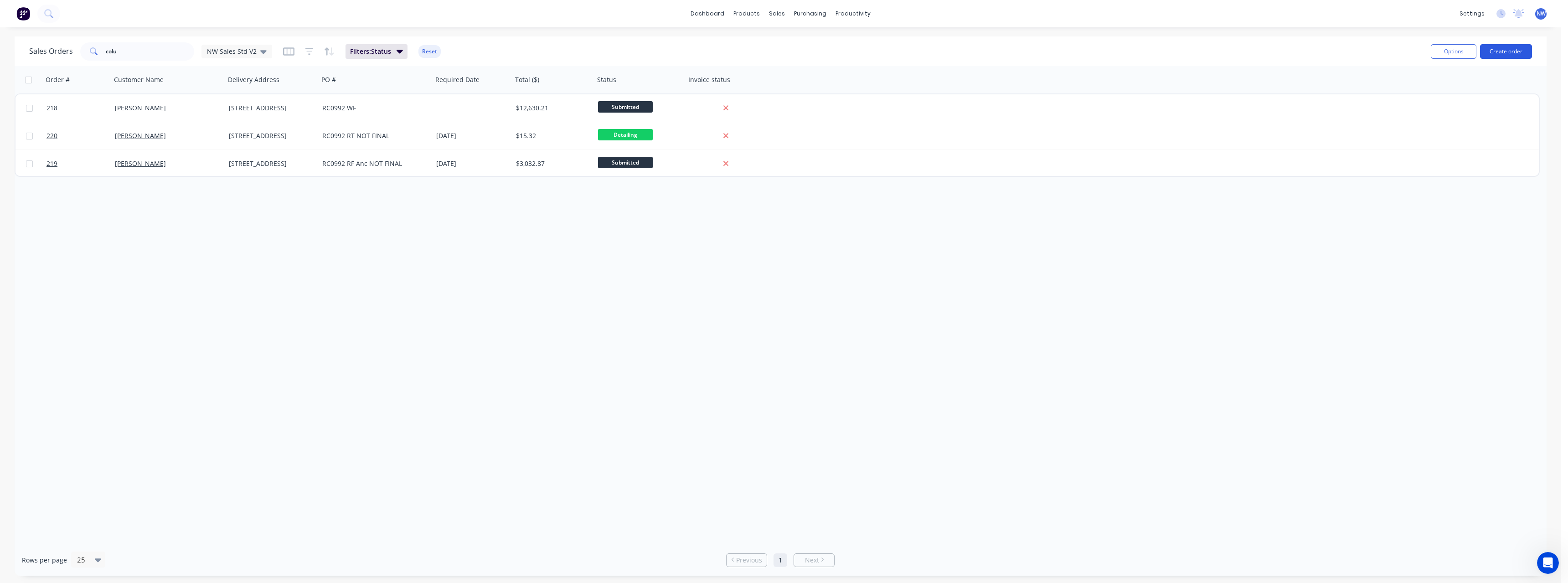
click at [1502, 55] on button "Create order" at bounding box center [1505, 52] width 52 height 15
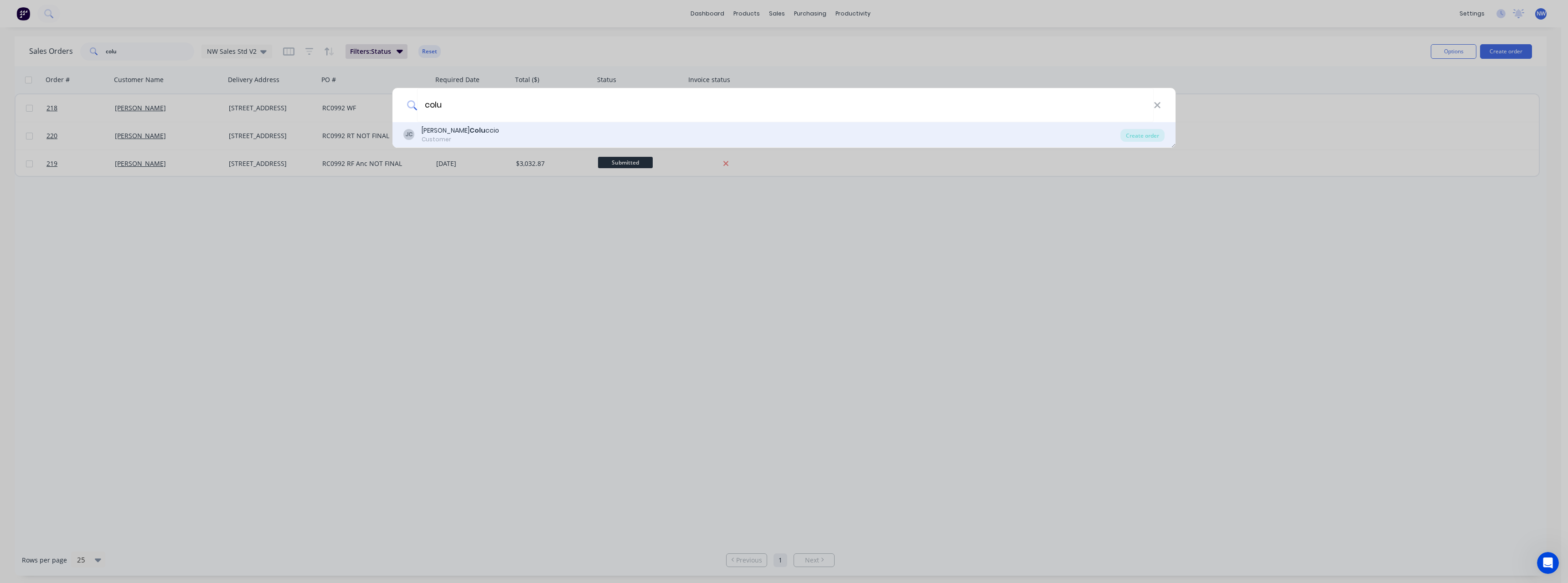
click at [618, 136] on div "[PERSON_NAME] [PERSON_NAME] Colu ccio Customer" at bounding box center [762, 134] width 717 height 18
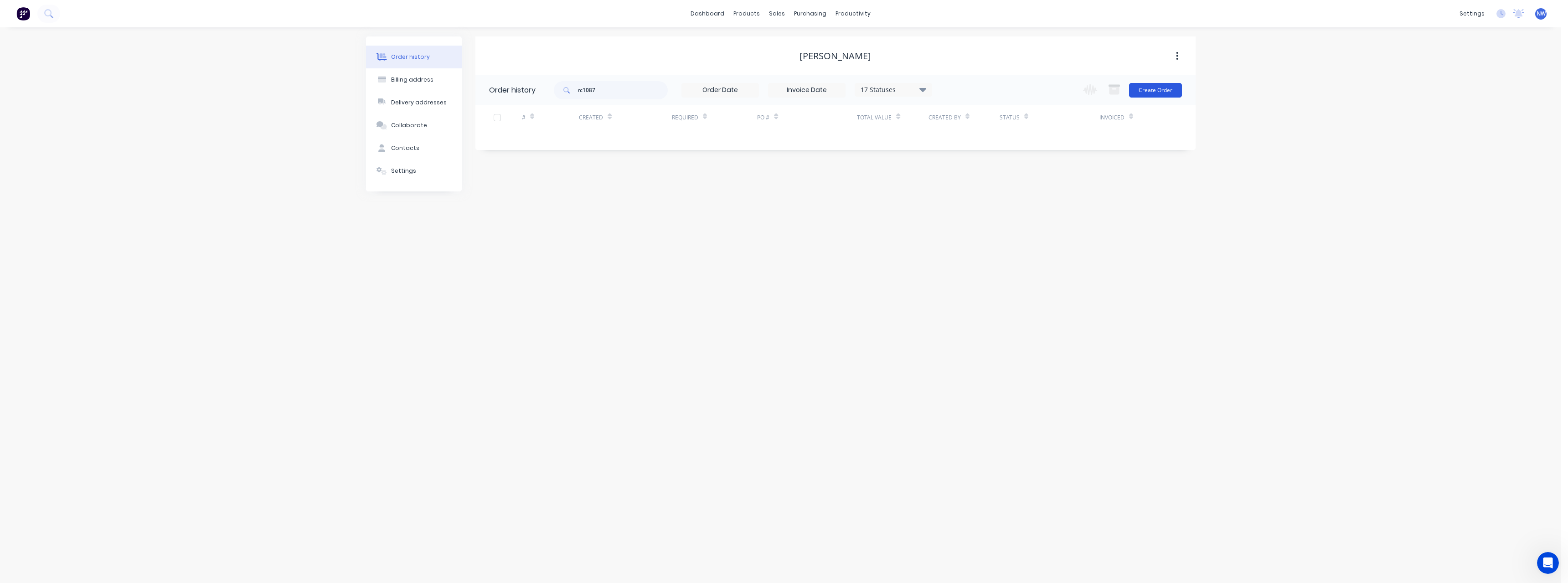
click at [1151, 92] on button "Create Order" at bounding box center [1155, 90] width 53 height 15
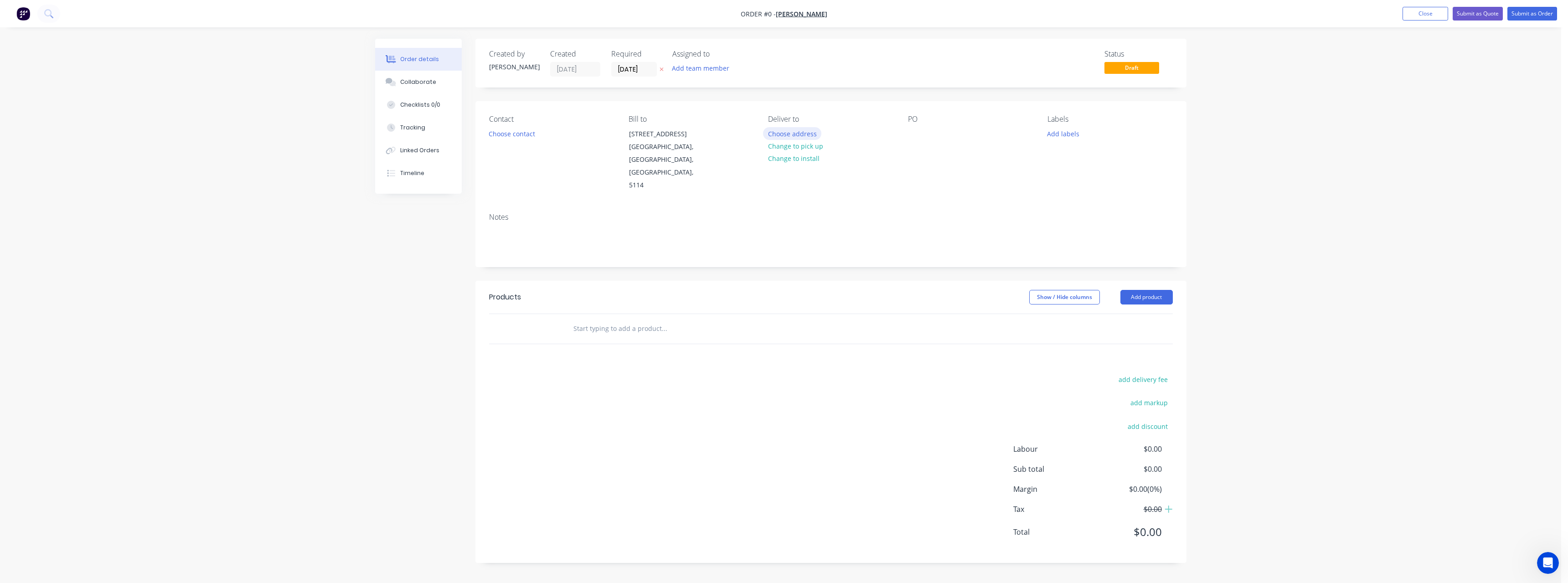
click at [799, 132] on button "Choose address" at bounding box center [793, 133] width 58 height 12
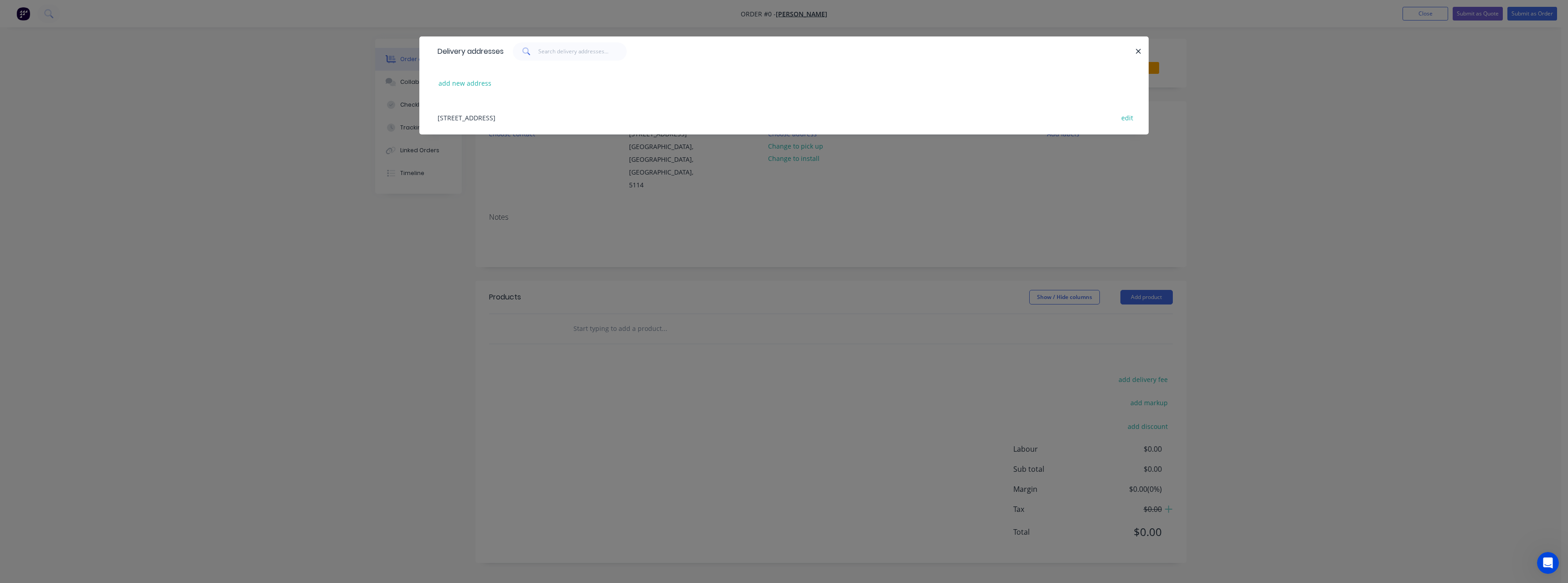
click at [615, 116] on div "[STREET_ADDRESS] edit" at bounding box center [783, 117] width 702 height 34
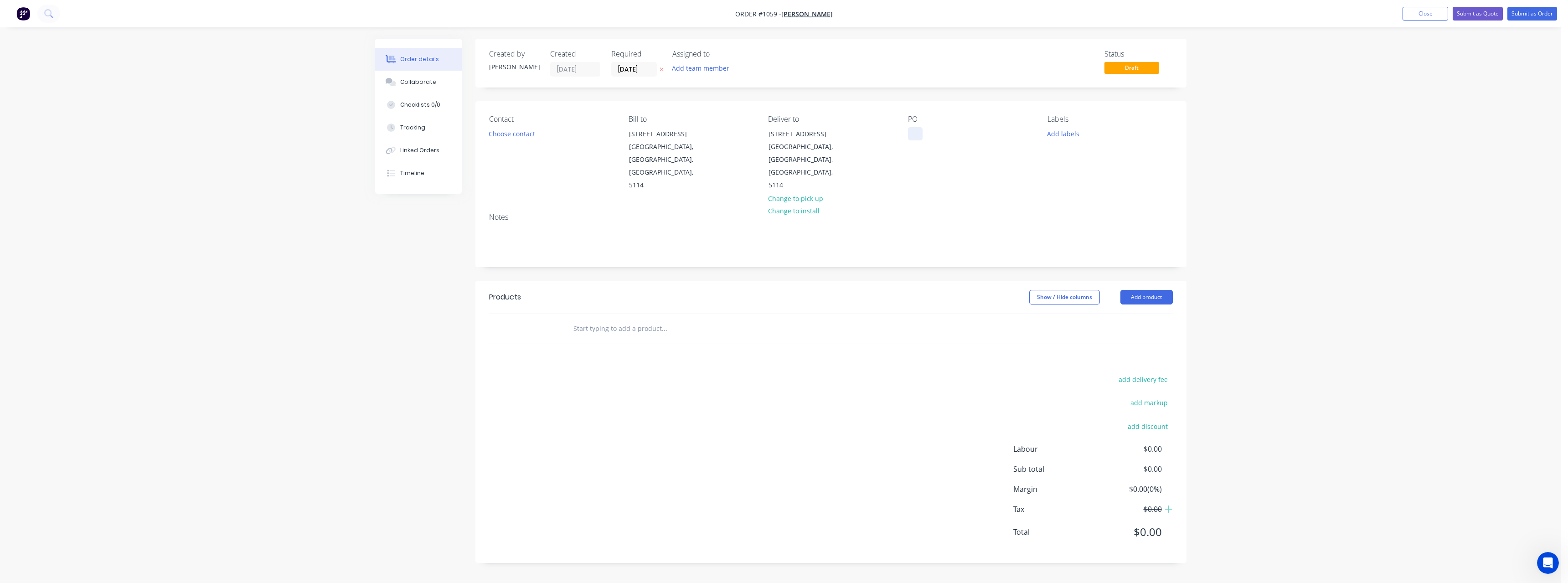
click at [920, 135] on div at bounding box center [915, 134] width 15 height 13
click at [639, 319] on input "text" at bounding box center [664, 329] width 183 height 18
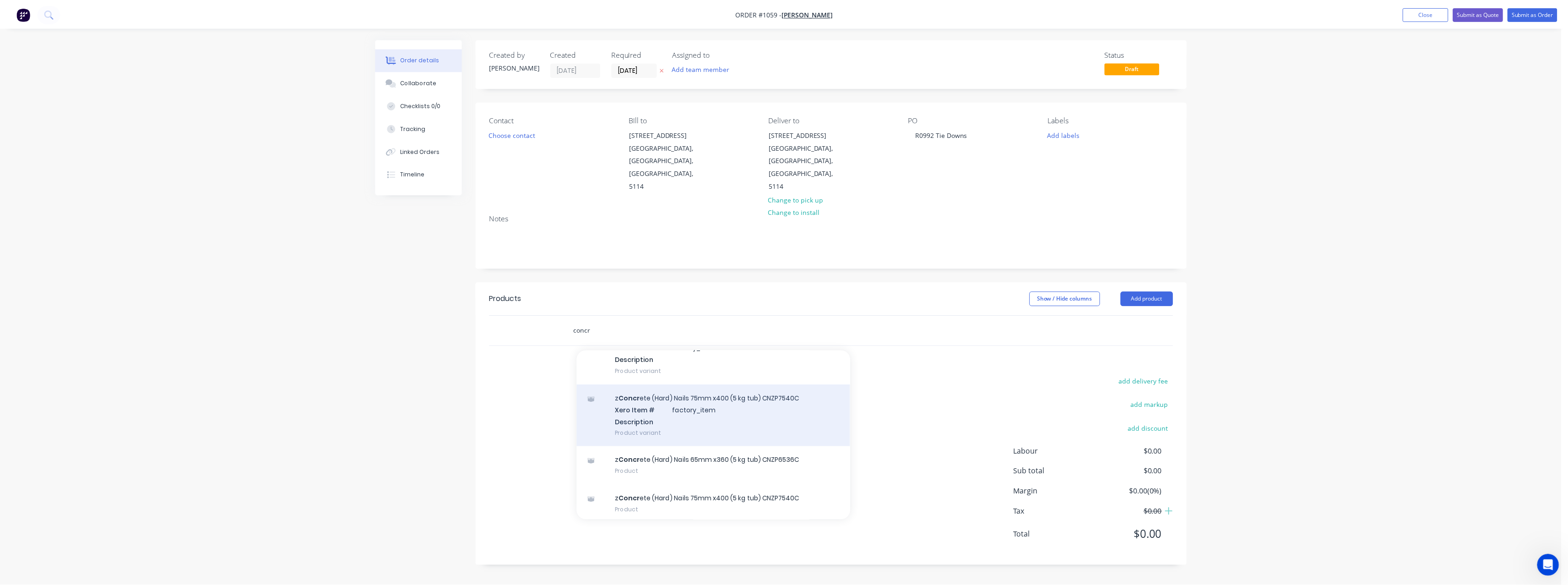
scroll to position [61, 0]
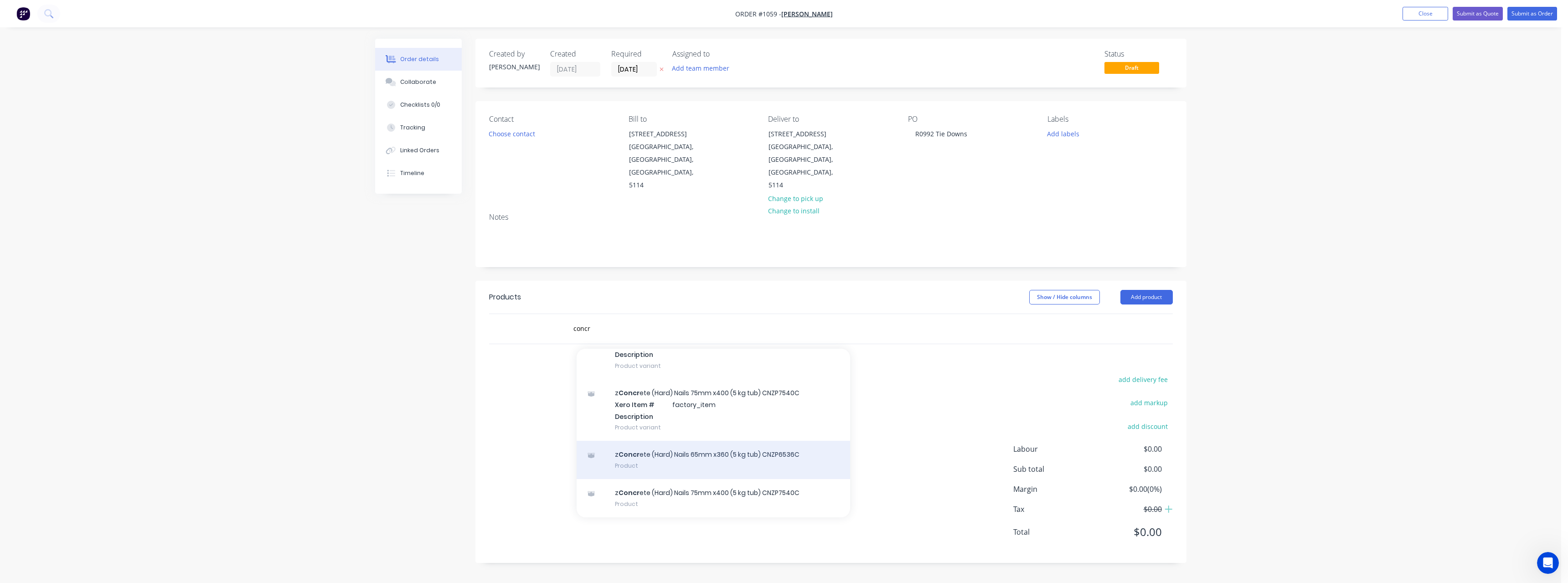
click at [673, 441] on div "z Concr ete (Hard) Nails 65mm x360 (5 kg tub) CNZP6536C Product" at bounding box center [713, 459] width 273 height 38
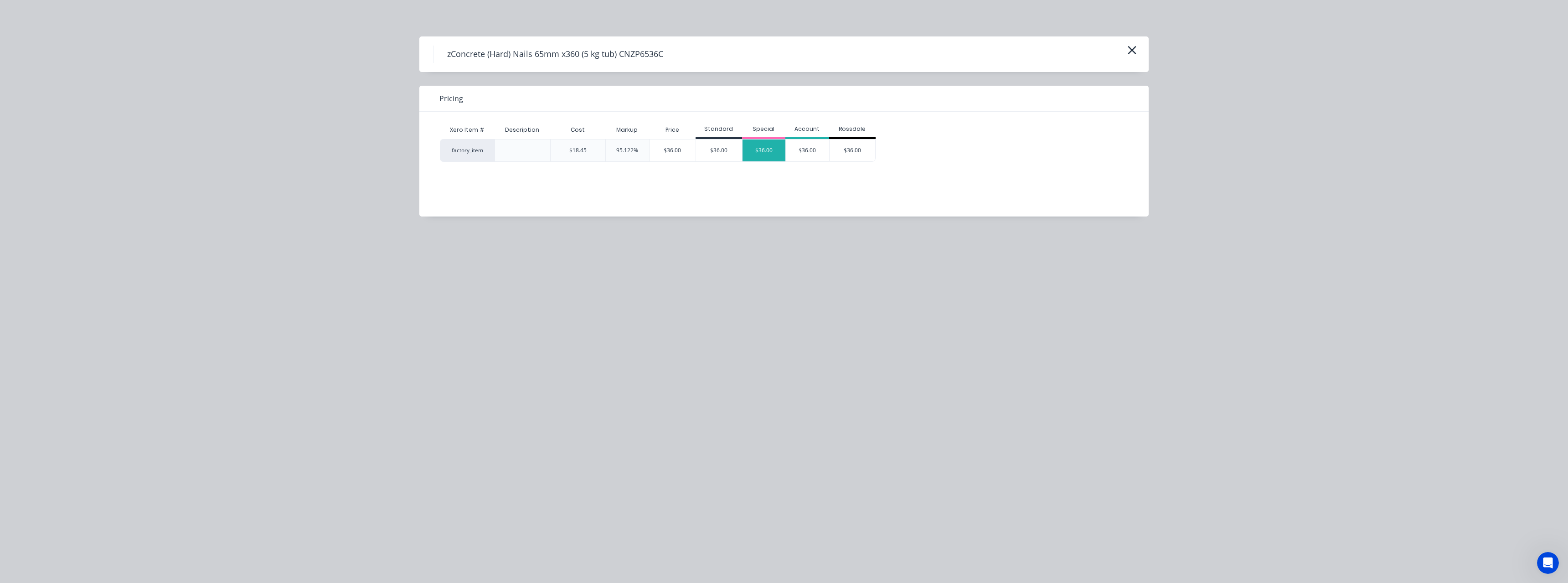
click at [768, 149] on div "$36.00" at bounding box center [764, 150] width 43 height 22
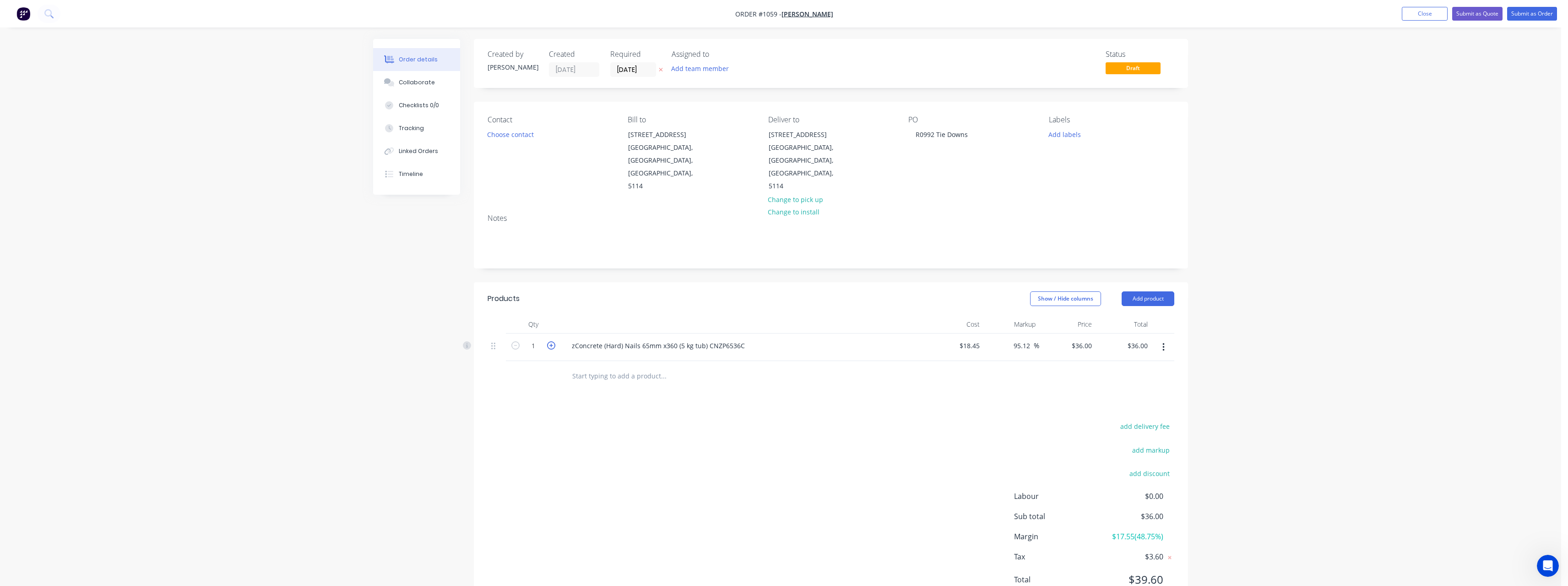
click at [551, 341] on icon "button" at bounding box center [551, 345] width 8 height 8
click at [606, 366] on input "text" at bounding box center [663, 376] width 183 height 18
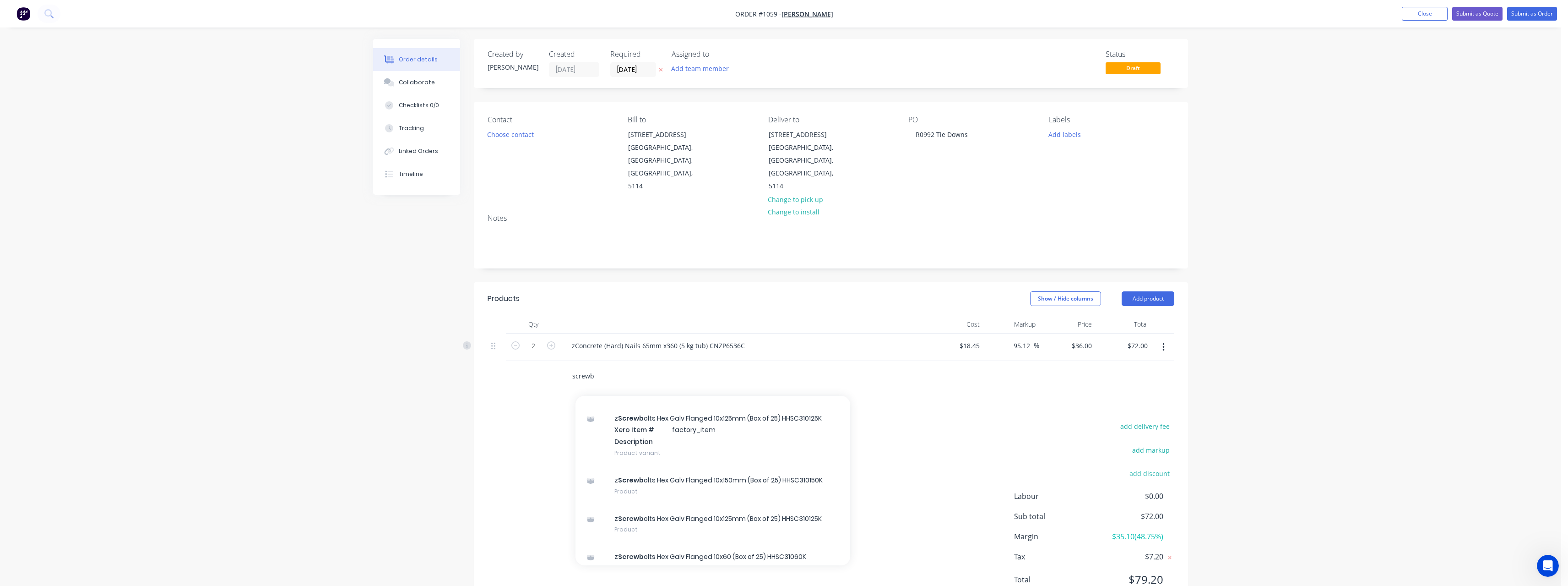
scroll to position [412, 0]
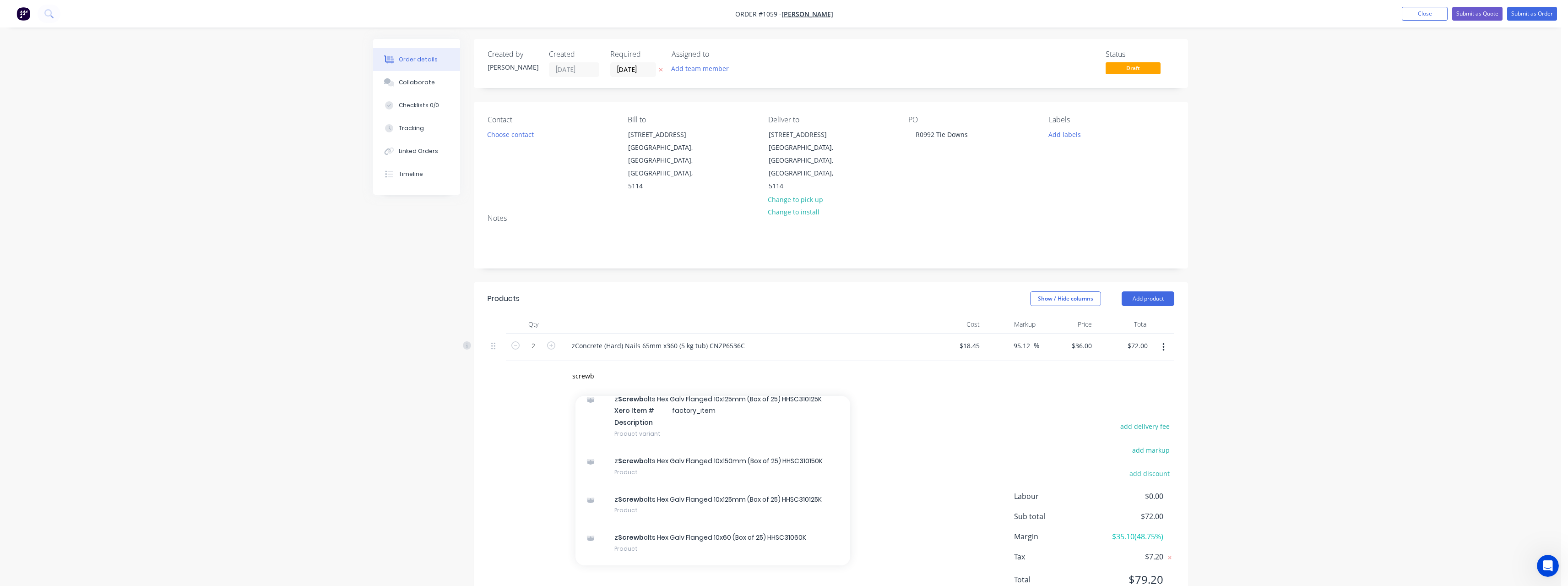
click at [754, 486] on div "z Screwb olts Hex Galv Flanged 10x125mm (Box of 25) HHSC310125K Product" at bounding box center [712, 505] width 274 height 39
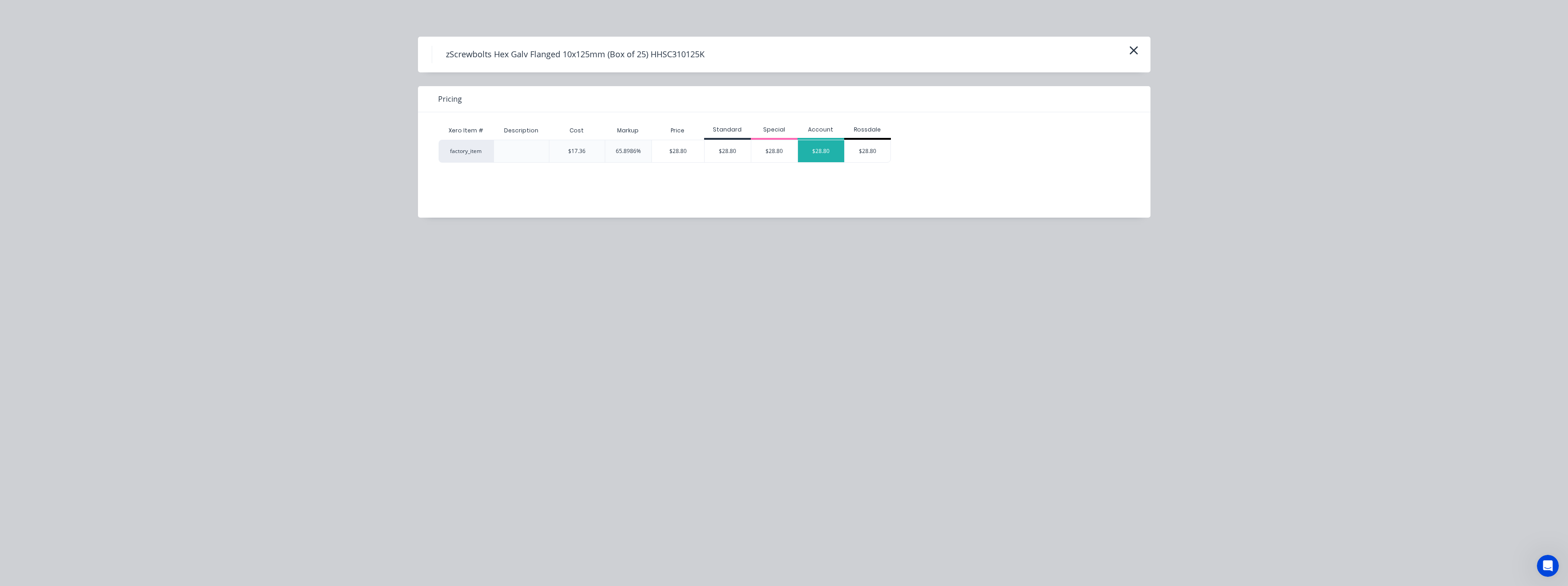
click at [814, 152] on div "$28.80" at bounding box center [821, 151] width 46 height 22
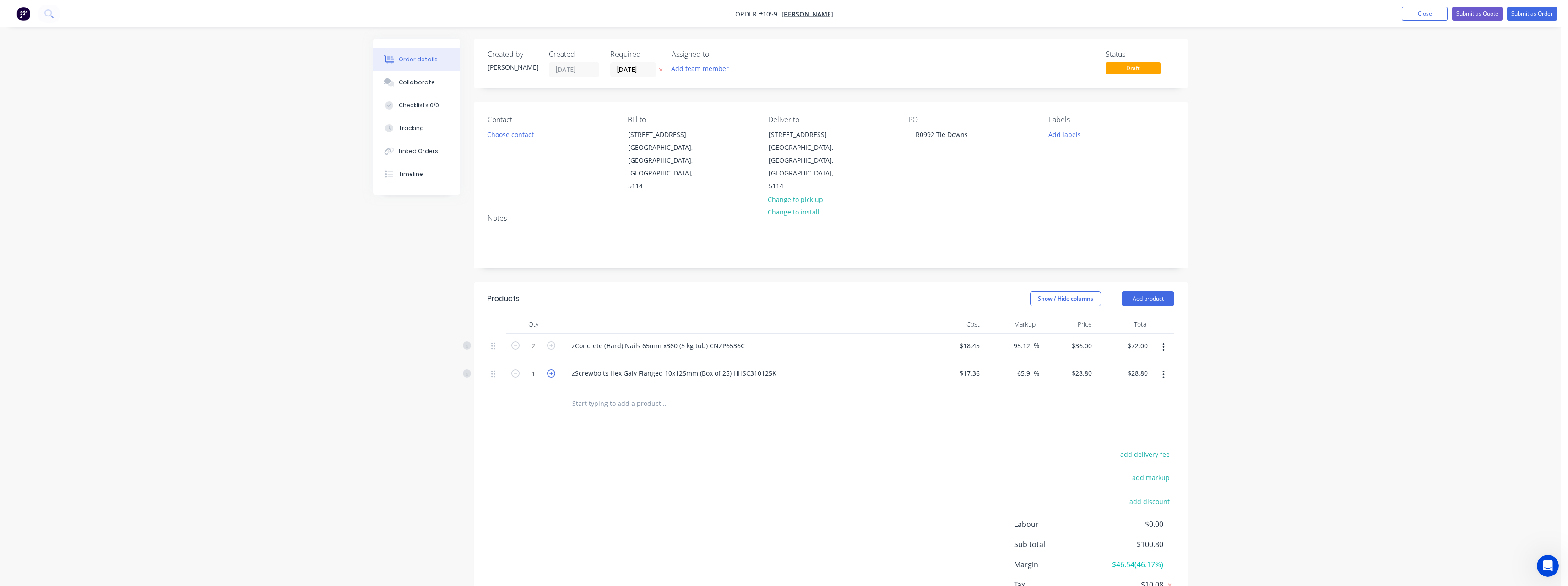
click at [553, 369] on icon "button" at bounding box center [551, 373] width 8 height 8
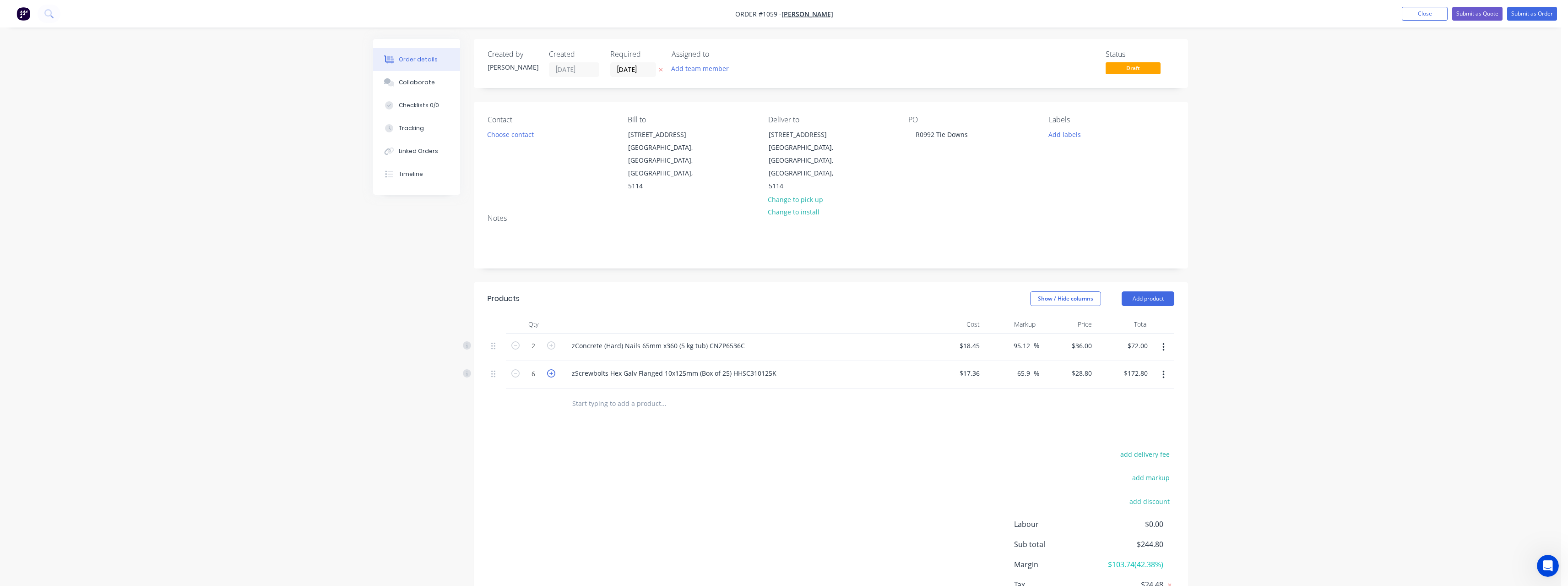
click at [553, 369] on icon "button" at bounding box center [551, 373] width 8 height 8
click at [604, 395] on input "text" at bounding box center [663, 404] width 183 height 18
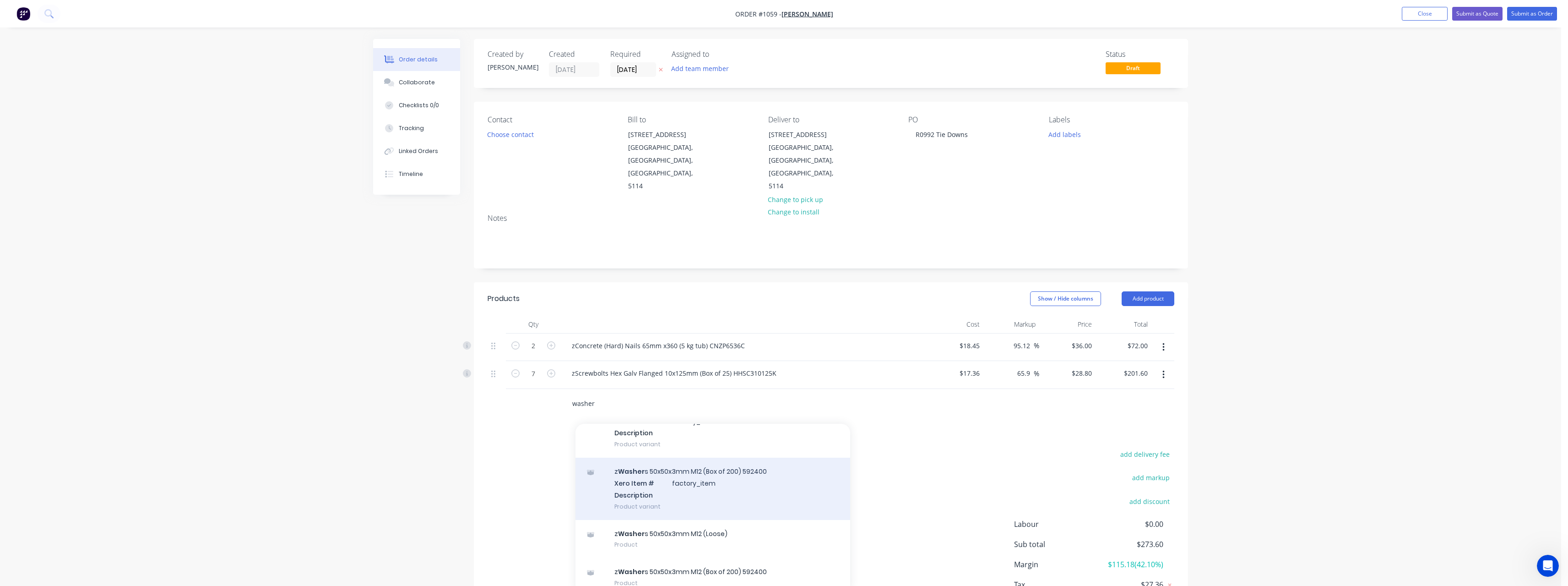
scroll to position [61, 0]
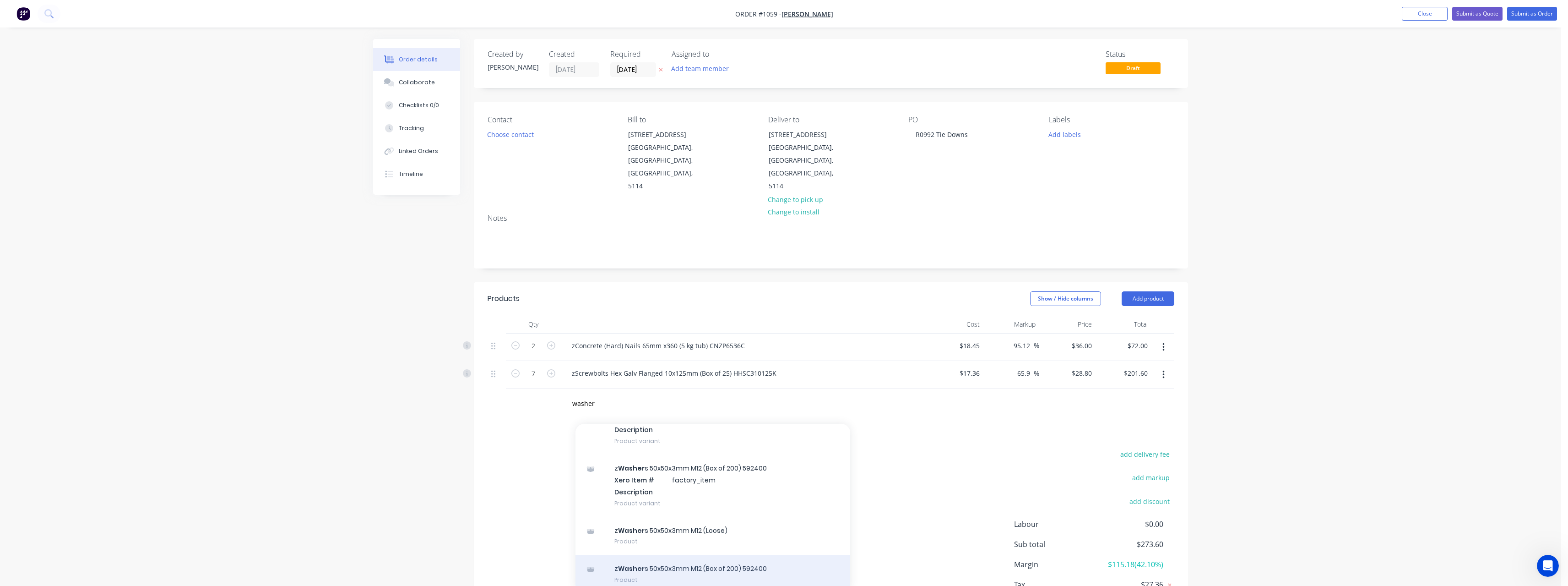
click at [674, 555] on div "z Washer s 50x50x3mm M12 (Box of 200) 592400 Product" at bounding box center [712, 574] width 274 height 39
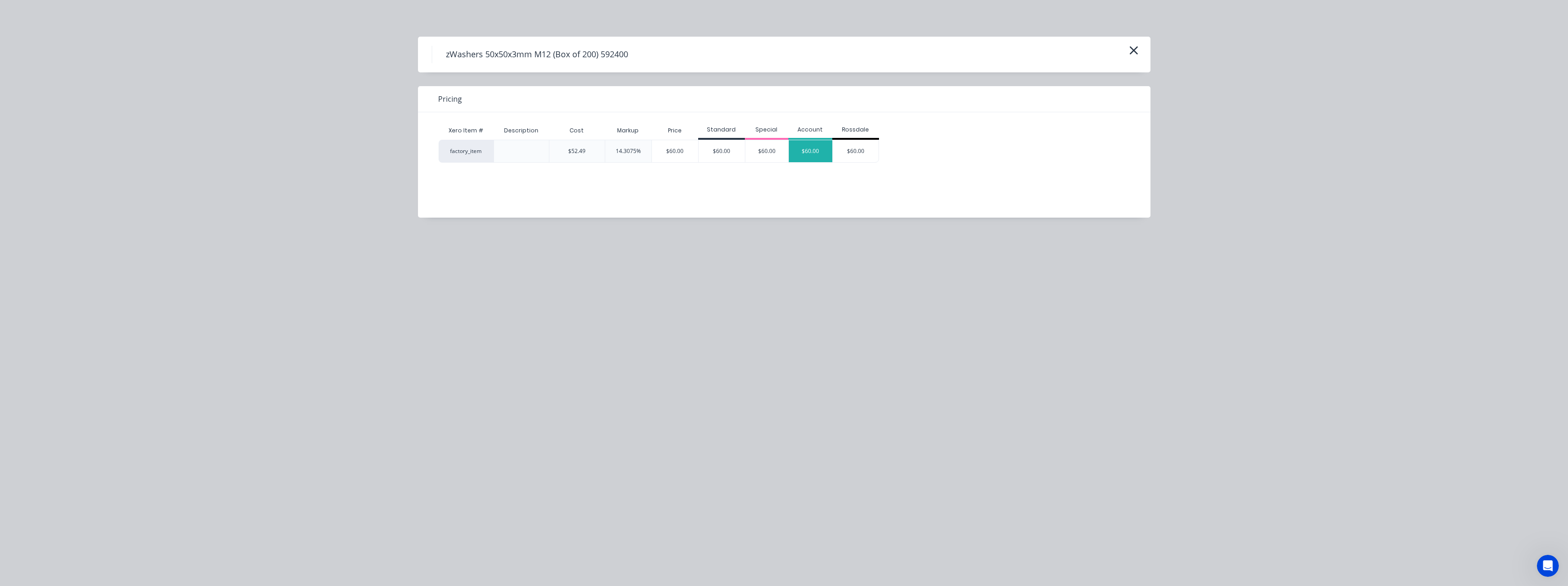
click at [802, 152] on div "$60.00" at bounding box center [810, 151] width 43 height 22
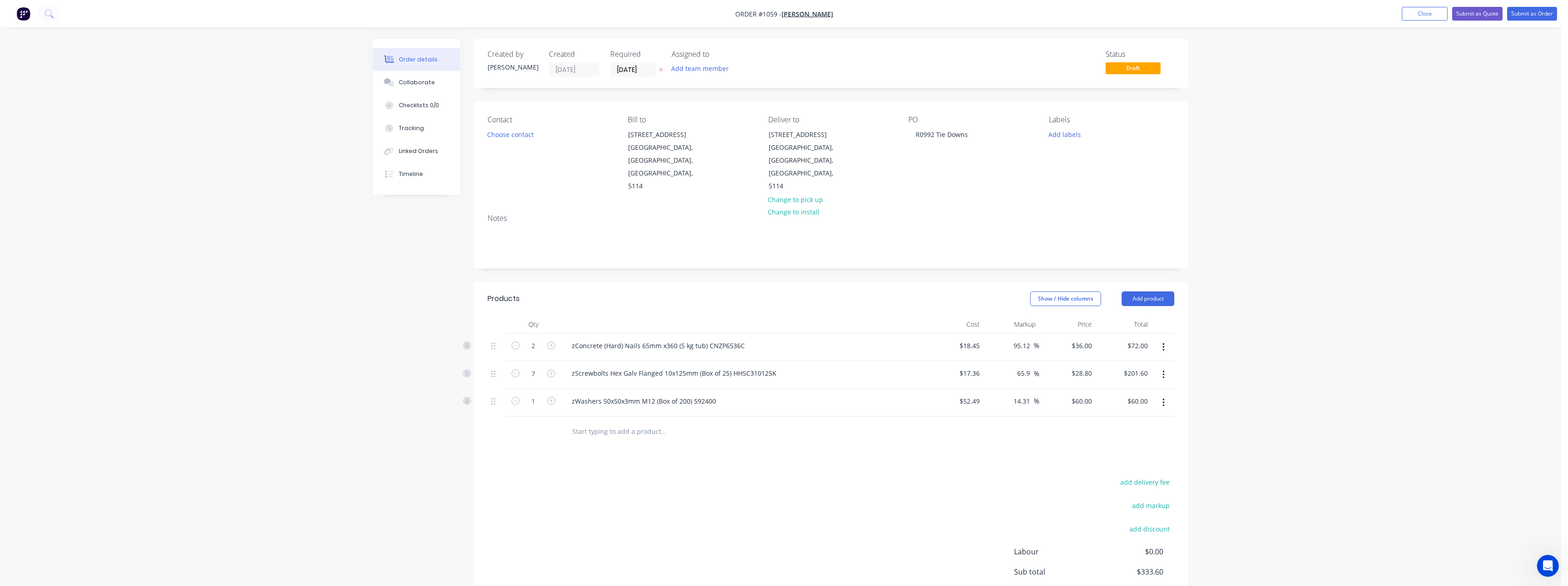
click at [619, 422] on input "text" at bounding box center [663, 431] width 183 height 18
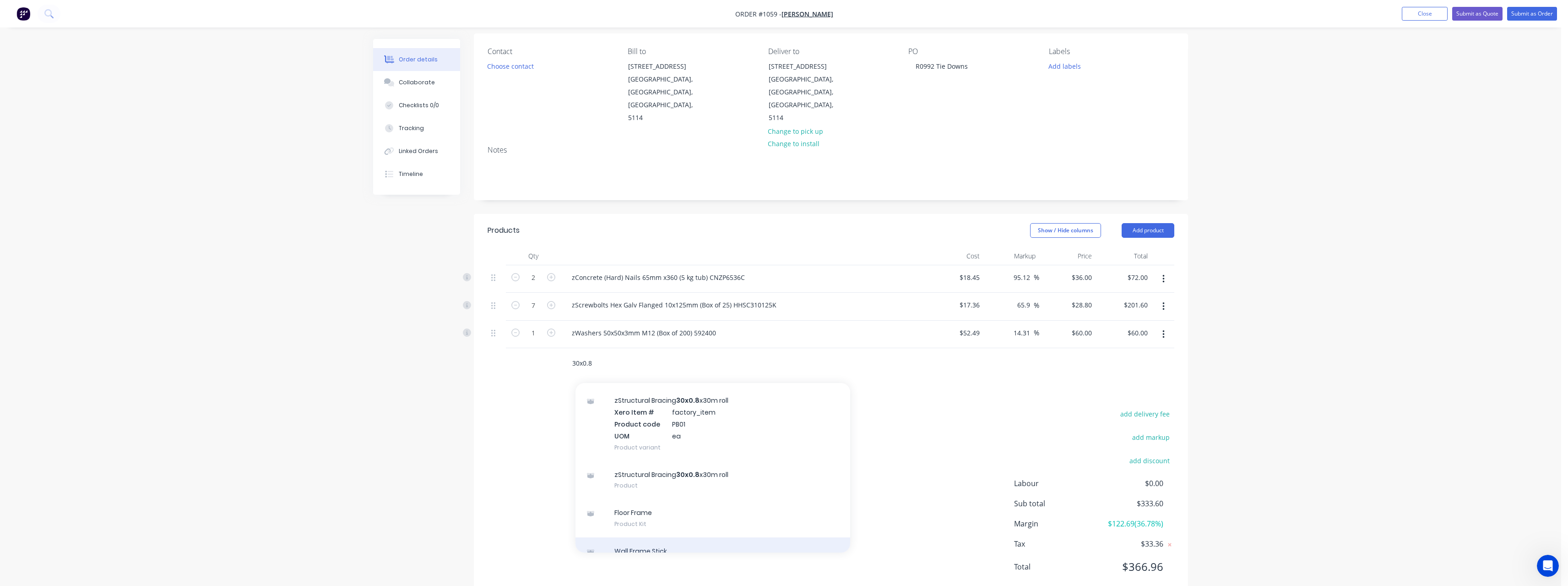
scroll to position [3, 0]
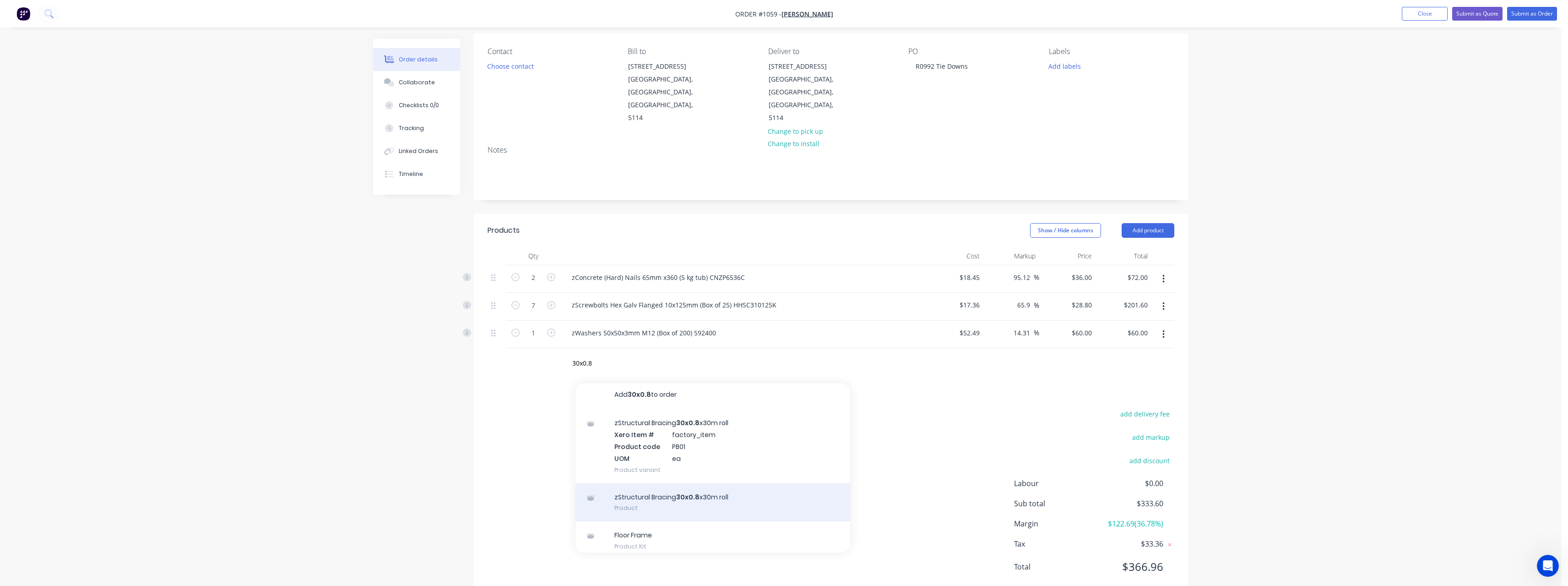
click at [669, 483] on div "zStructural Bracing 30x0.8 x30m roll Product" at bounding box center [712, 502] width 274 height 39
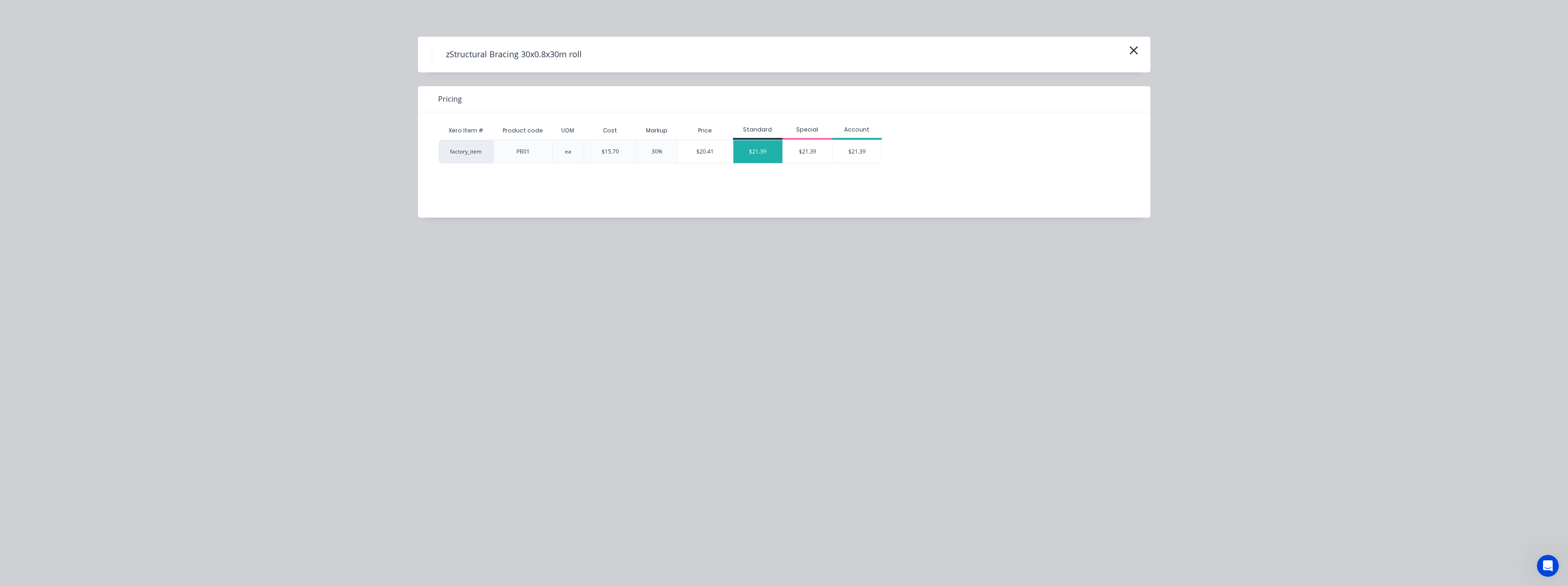
click at [753, 156] on div "$21.39" at bounding box center [758, 151] width 50 height 23
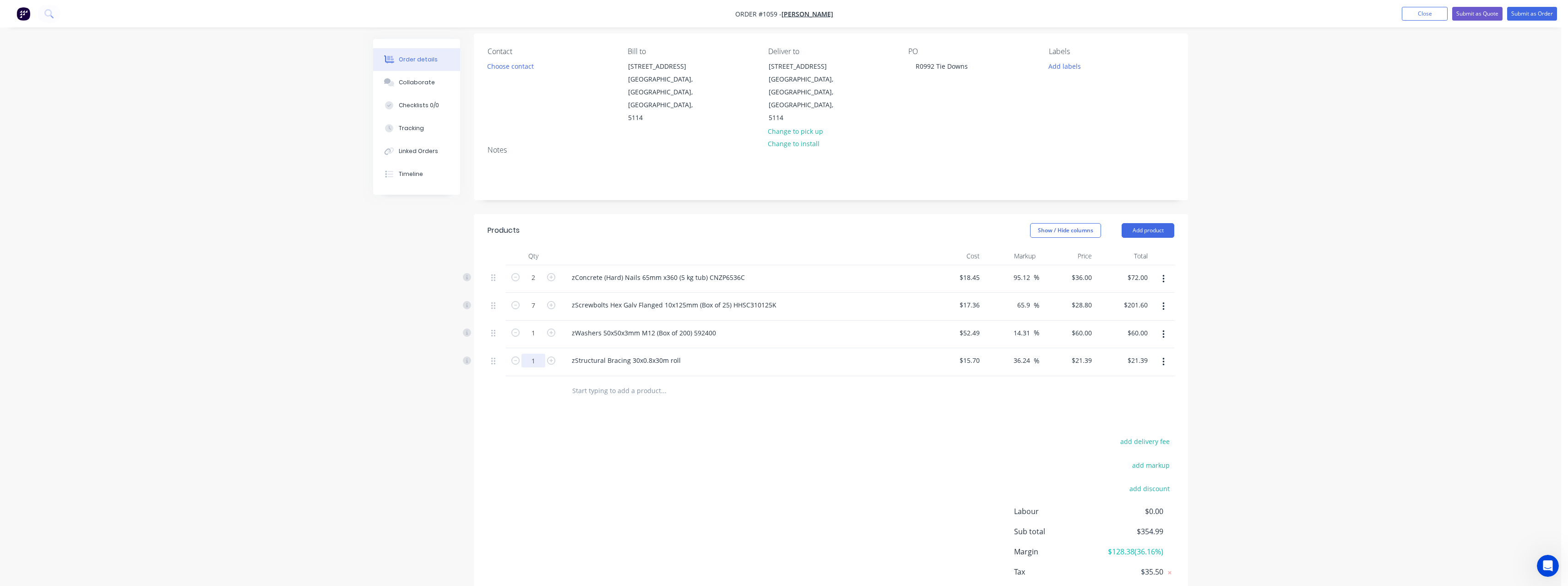
click at [539, 284] on input "1" at bounding box center [533, 278] width 24 height 13
click at [620, 382] on input "text" at bounding box center [663, 391] width 183 height 18
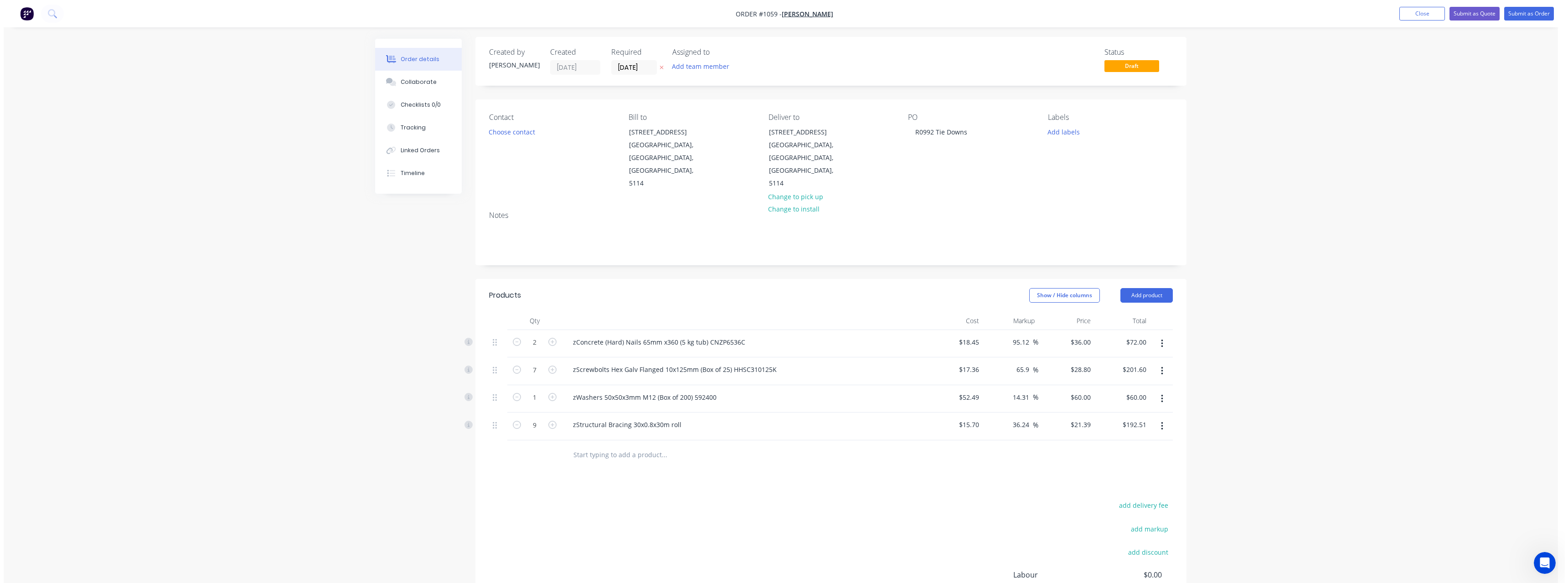
scroll to position [0, 0]
click at [1426, 15] on button "Close" at bounding box center [1418, 13] width 46 height 13
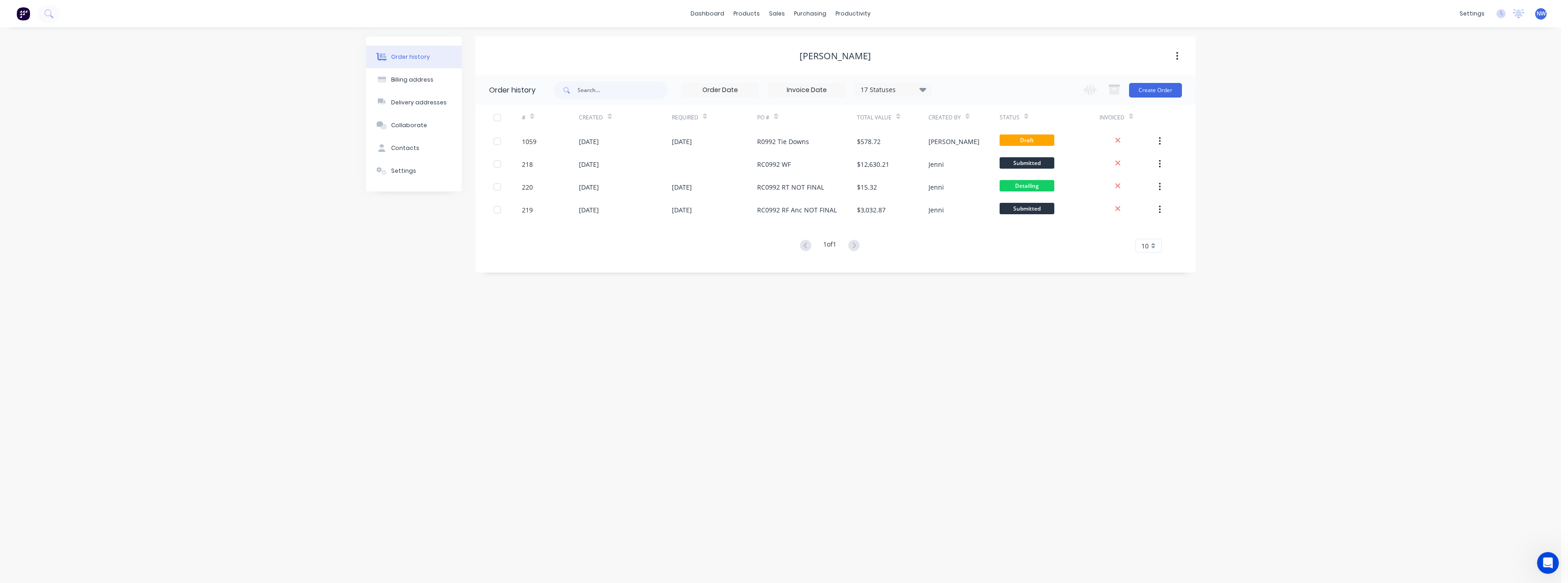
click at [1538, 15] on span "NW" at bounding box center [1541, 13] width 9 height 8
click at [1476, 114] on button "Sign out" at bounding box center [1485, 114] width 121 height 18
